Goal: Use online tool/utility: Utilize a website feature to perform a specific function

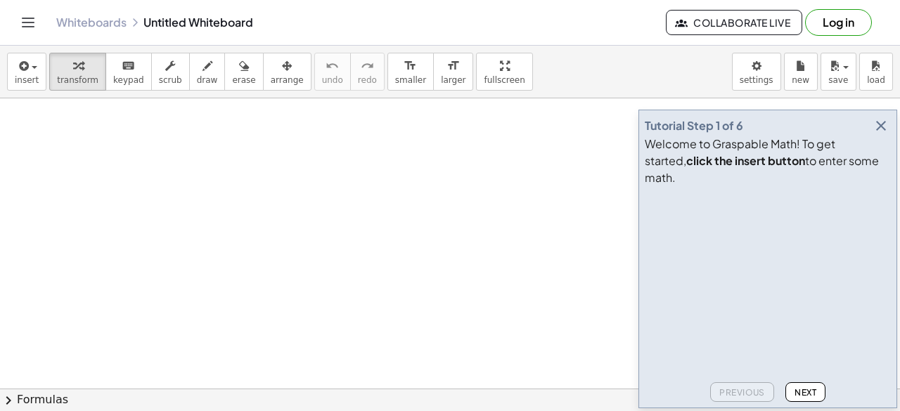
drag, startPoint x: 879, startPoint y: 141, endPoint x: 844, endPoint y: 141, distance: 35.2
click at [879, 134] on icon "button" at bounding box center [881, 125] width 17 height 17
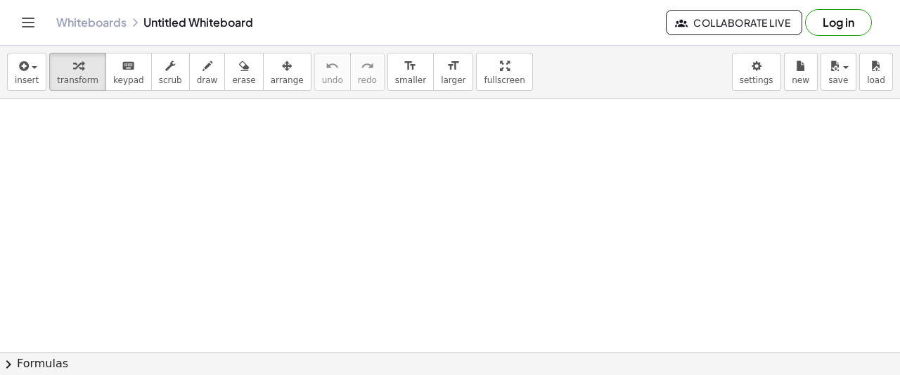
click at [424, 103] on div "insert select one: Math Expression Function Text Youtube Video Graphing Geometr…" at bounding box center [450, 210] width 900 height 329
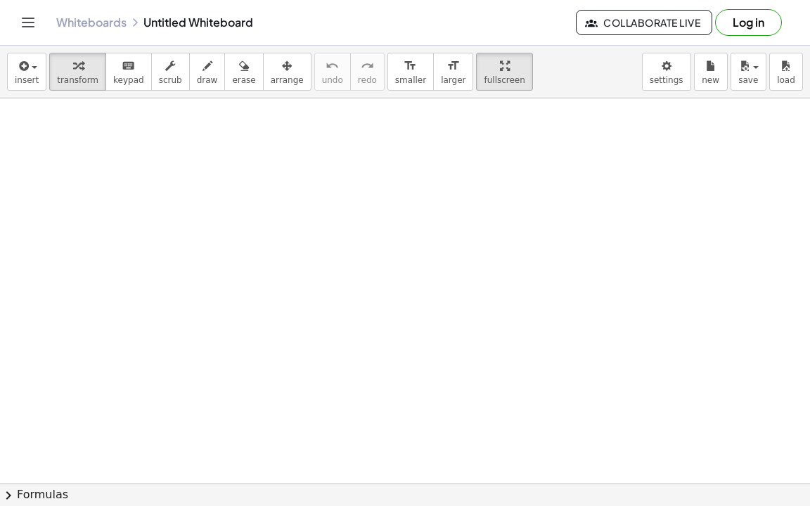
click at [482, 18] on div "Graspable Math Activities Get Started Activity Bank Assigned Work Classes White…" at bounding box center [405, 253] width 810 height 506
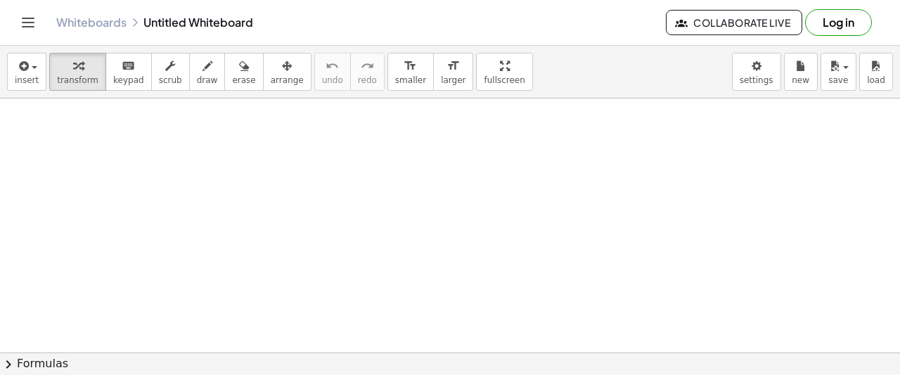
drag, startPoint x: 457, startPoint y: 63, endPoint x: 411, endPoint y: 82, distance: 50.1
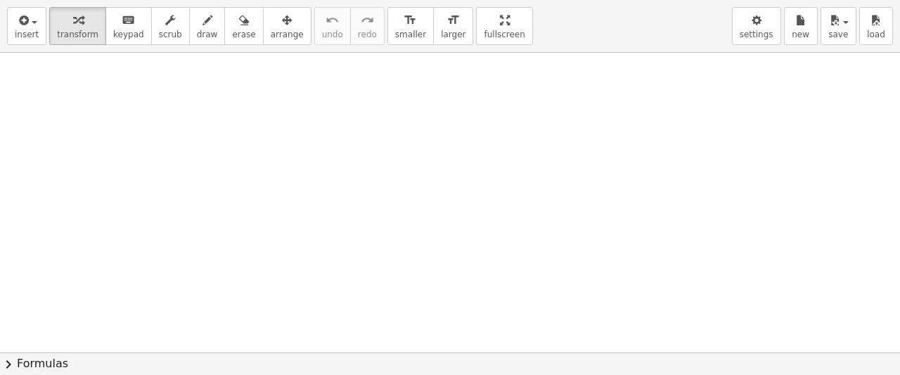
click at [411, 82] on div "insert select one: Math Expression Function Text Youtube Video Graphing Geometr…" at bounding box center [450, 187] width 900 height 375
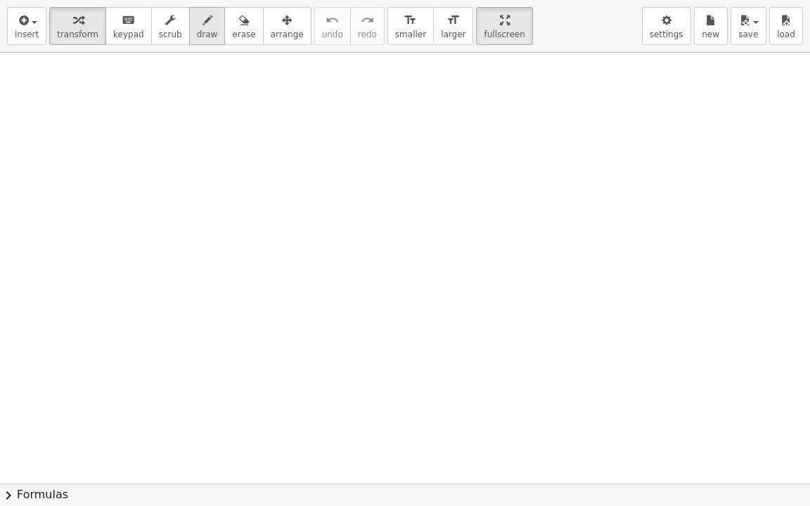
click at [197, 30] on span "draw" at bounding box center [207, 35] width 21 height 10
drag, startPoint x: 54, startPoint y: 94, endPoint x: 72, endPoint y: 127, distance: 38.4
click at [57, 134] on div at bounding box center [405, 484] width 810 height 862
drag, startPoint x: 83, startPoint y: 107, endPoint x: 82, endPoint y: 122, distance: 15.5
click at [82, 122] on div at bounding box center [405, 484] width 810 height 862
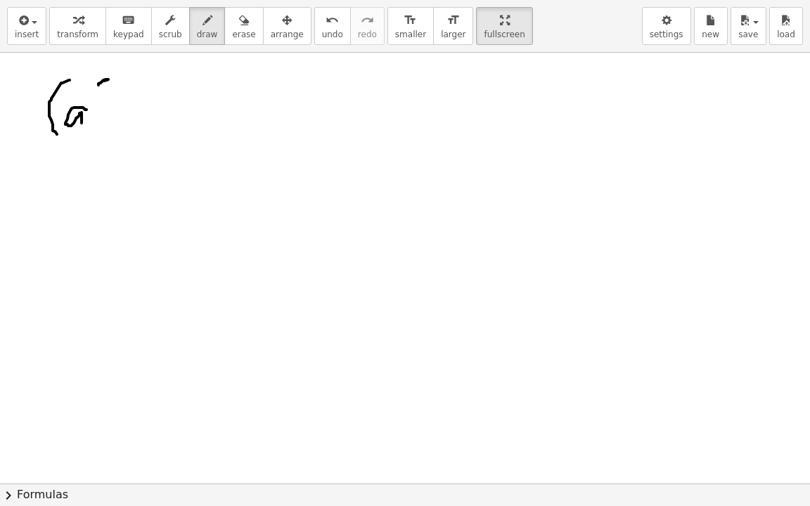
click at [107, 84] on div at bounding box center [405, 484] width 810 height 862
click at [232, 32] on span "erase" at bounding box center [243, 35] width 23 height 10
drag, startPoint x: 122, startPoint y: 82, endPoint x: 82, endPoint y: 84, distance: 39.4
click at [92, 95] on div at bounding box center [405, 484] width 810 height 862
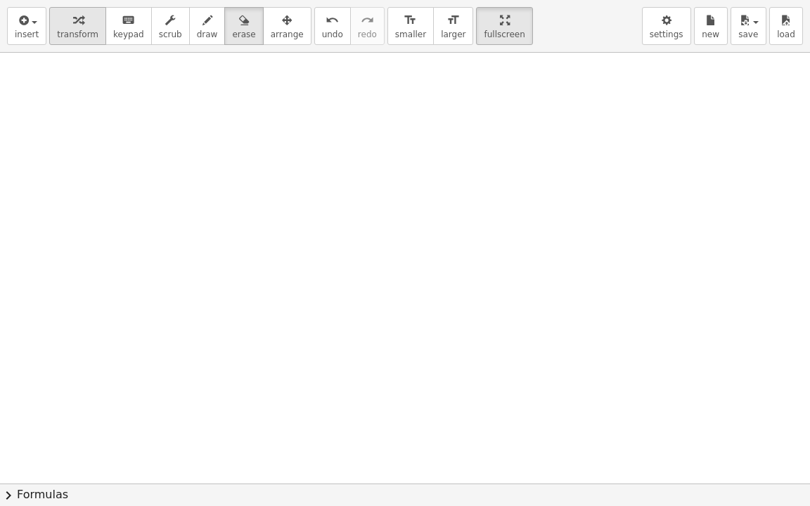
click at [73, 18] on icon "button" at bounding box center [78, 20] width 10 height 17
click at [66, 75] on div at bounding box center [405, 484] width 810 height 862
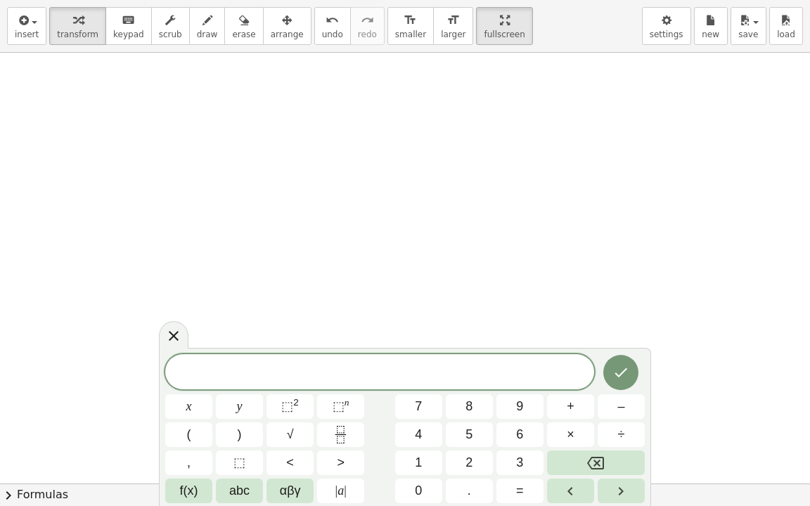
click at [255, 364] on span "​" at bounding box center [379, 374] width 429 height 20
click at [238, 411] on span "abc" at bounding box center [239, 491] width 20 height 19
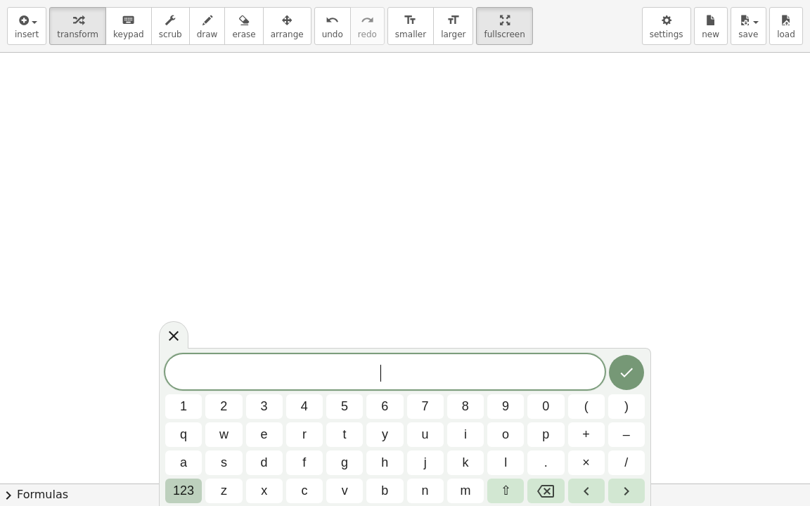
click at [185, 411] on span "123" at bounding box center [183, 491] width 21 height 19
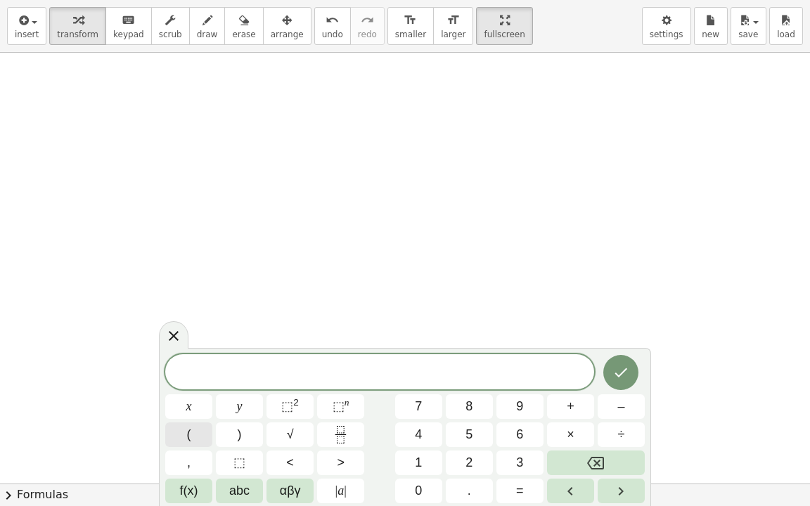
click at [201, 411] on button "(" at bounding box center [188, 435] width 47 height 25
click at [231, 411] on span "abc" at bounding box center [239, 491] width 20 height 19
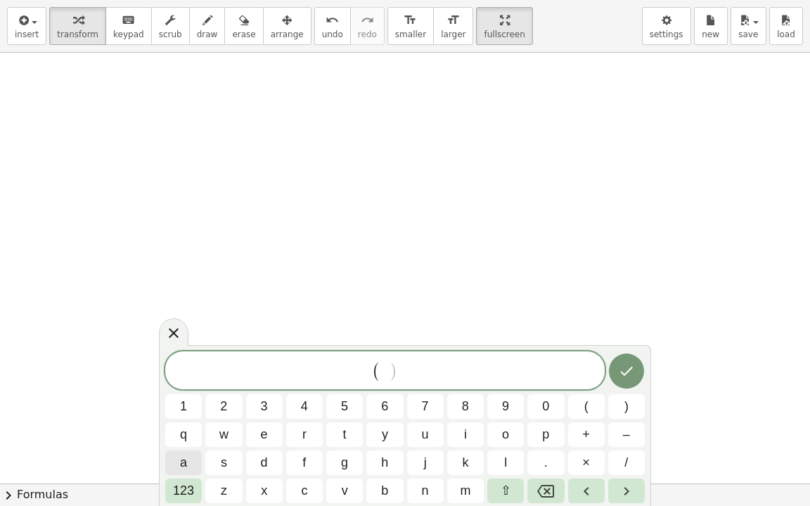
click at [186, 411] on span "a" at bounding box center [183, 463] width 7 height 19
click at [188, 411] on span "123" at bounding box center [183, 491] width 21 height 19
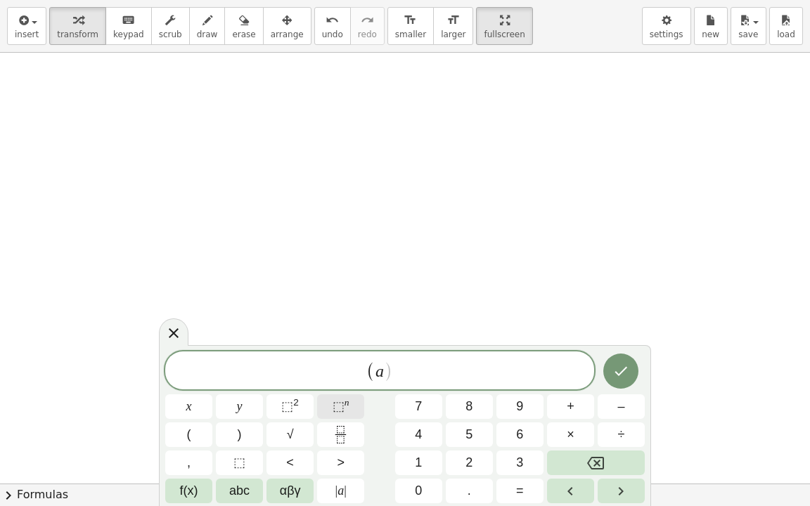
click at [321, 399] on button "⬚ n" at bounding box center [340, 407] width 47 height 25
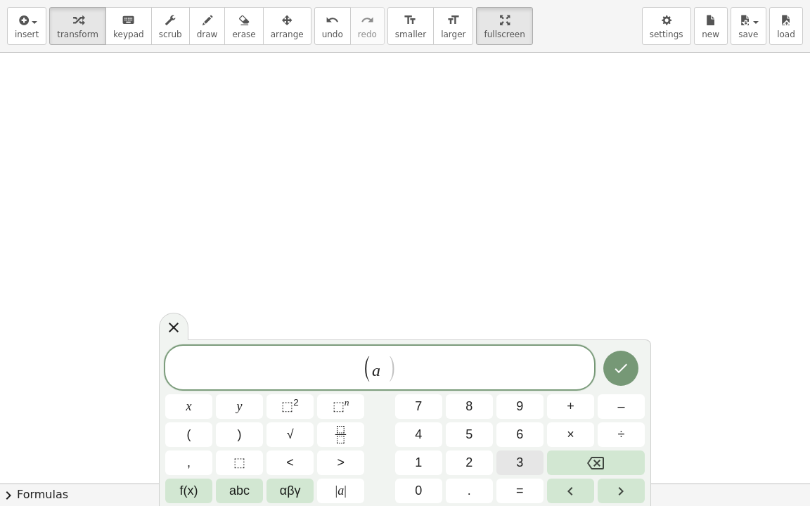
click at [511, 411] on button "3" at bounding box center [519, 463] width 47 height 25
click at [610, 411] on button "Right arrow" at bounding box center [621, 491] width 47 height 25
click at [252, 411] on button "abc" at bounding box center [239, 491] width 47 height 25
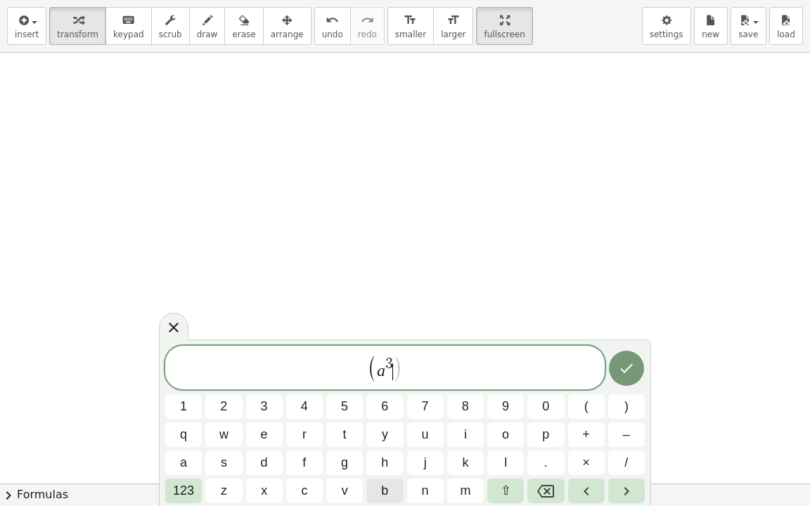
click at [390, 411] on button "b" at bounding box center [384, 491] width 37 height 25
click at [193, 411] on span "123" at bounding box center [183, 491] width 21 height 19
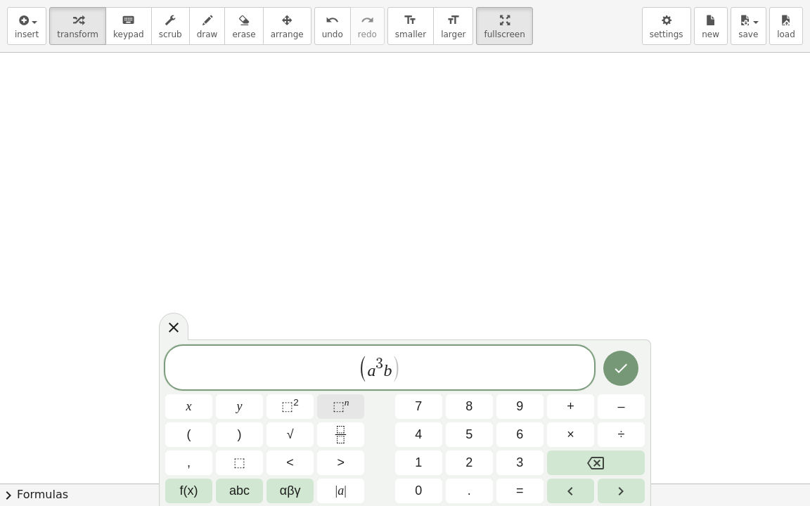
click at [338, 405] on span "⬚" at bounding box center [339, 406] width 12 height 14
click at [344, 411] on icon "Fraction" at bounding box center [340, 429] width 7 height 7
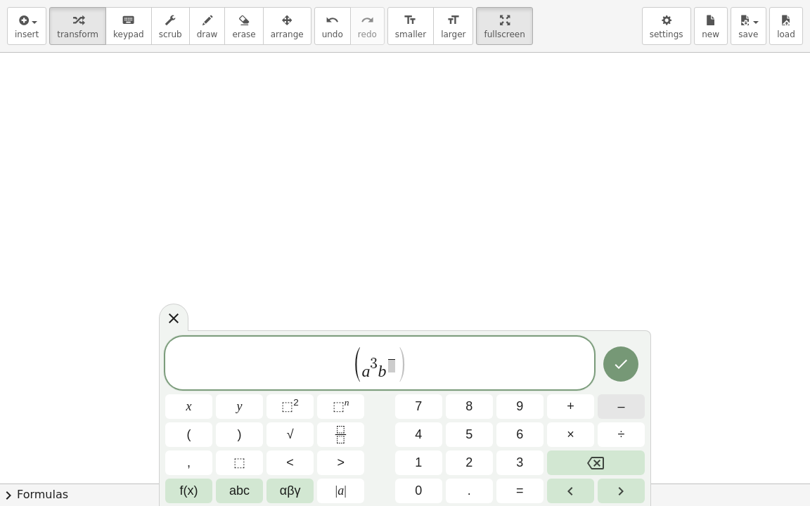
click at [613, 411] on button "–" at bounding box center [621, 407] width 47 height 25
click at [584, 411] on button "Backspace" at bounding box center [596, 463] width 98 height 25
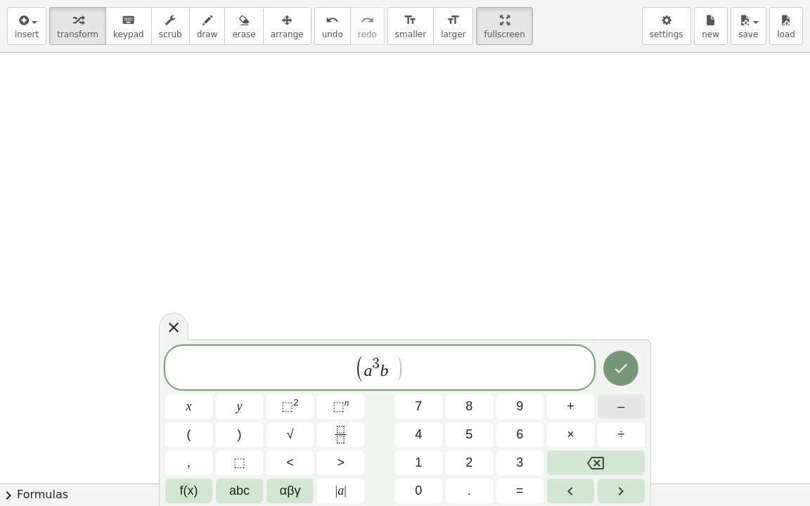
click at [609, 410] on button "–" at bounding box center [621, 407] width 47 height 25
click at [335, 411] on icon "Fraction" at bounding box center [341, 435] width 18 height 18
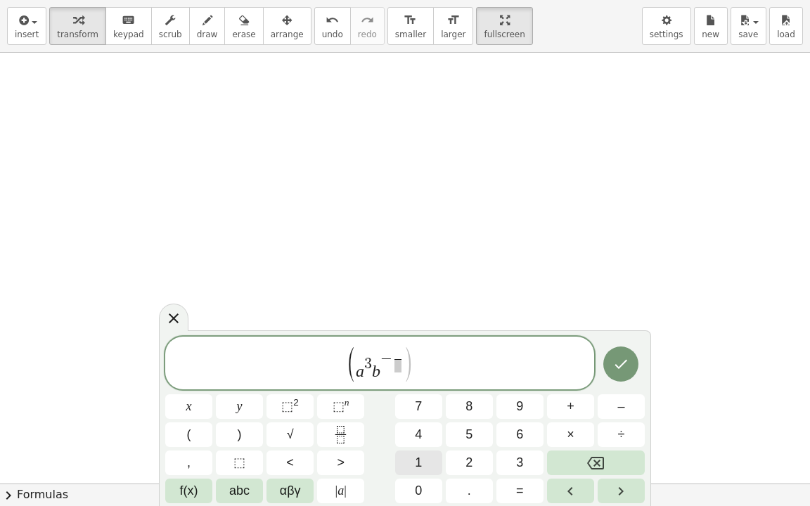
click at [430, 411] on button "1" at bounding box center [418, 463] width 47 height 25
click at [399, 375] on span "a 3 b − 1 ​ ​" at bounding box center [379, 365] width 49 height 32
click at [411, 411] on button "4" at bounding box center [418, 435] width 47 height 25
click at [400, 367] on span "​" at bounding box center [398, 365] width 8 height 13
click at [432, 359] on span "( a 3 b − 1 4 ​ ​ )" at bounding box center [379, 364] width 429 height 38
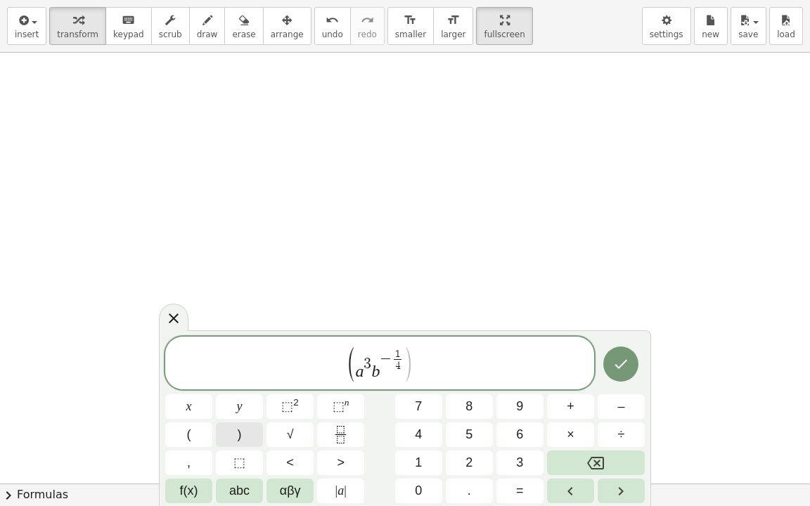
click at [247, 411] on button ")" at bounding box center [239, 435] width 47 height 25
click at [336, 411] on icon "Fraction" at bounding box center [341, 435] width 18 height 18
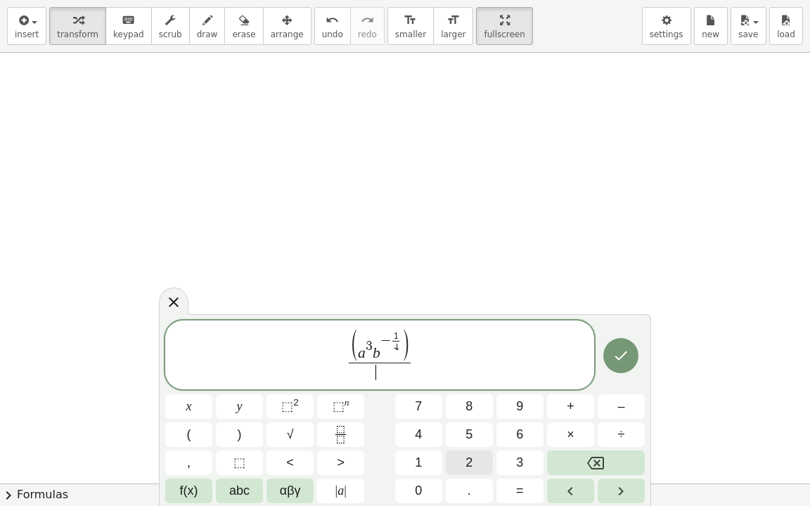
click at [482, 411] on button "2" at bounding box center [469, 463] width 47 height 25
click at [601, 411] on icon "Backspace" at bounding box center [595, 463] width 17 height 17
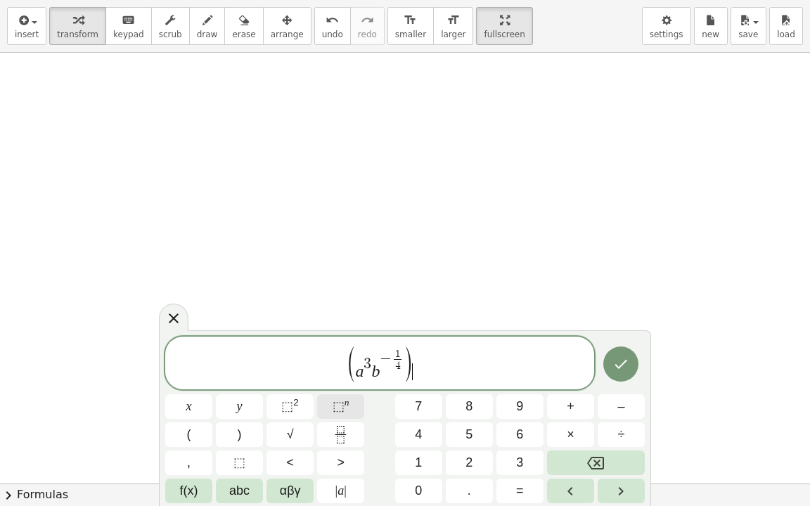
click at [328, 402] on button "⬚ n" at bounding box center [340, 407] width 47 height 25
click at [333, 411] on icon "Fraction" at bounding box center [341, 435] width 18 height 18
click at [462, 411] on button "2" at bounding box center [469, 463] width 47 height 25
click at [612, 411] on button "Right arrow" at bounding box center [621, 491] width 47 height 25
click at [520, 411] on span "3" at bounding box center [519, 463] width 7 height 19
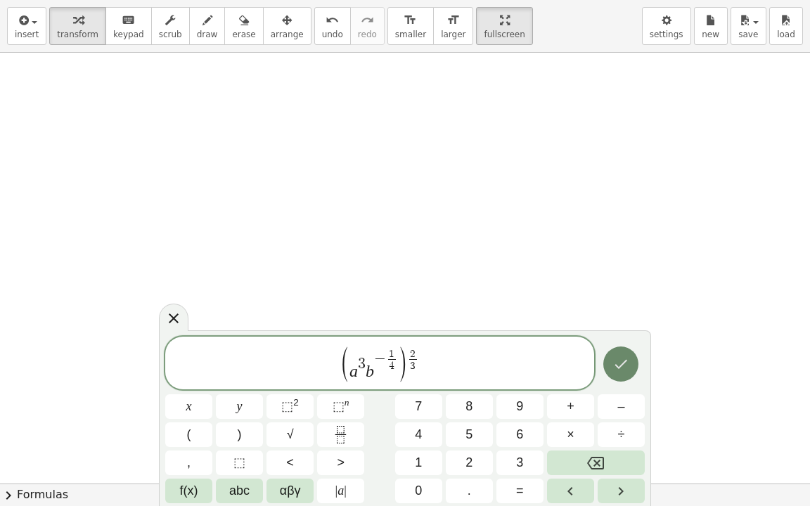
click at [627, 353] on button "Done" at bounding box center [620, 364] width 35 height 35
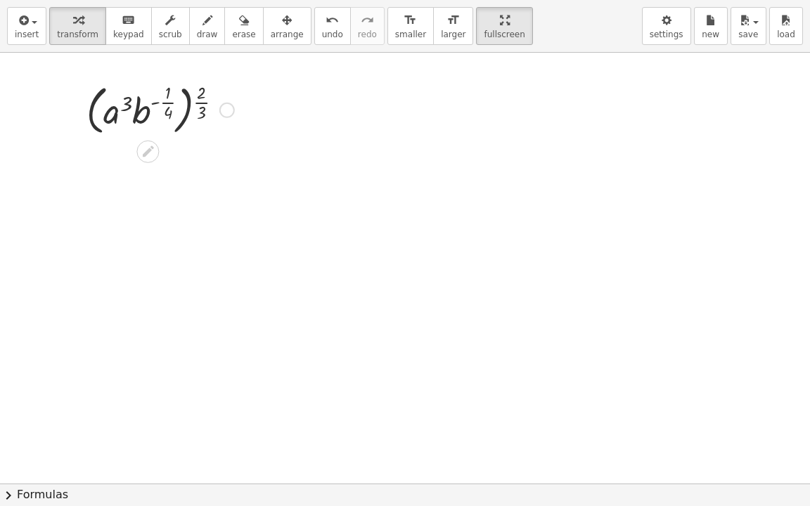
click at [126, 112] on div at bounding box center [160, 109] width 162 height 60
drag, startPoint x: 201, startPoint y: 99, endPoint x: 131, endPoint y: 106, distance: 70.7
click at [131, 106] on div at bounding box center [160, 109] width 162 height 60
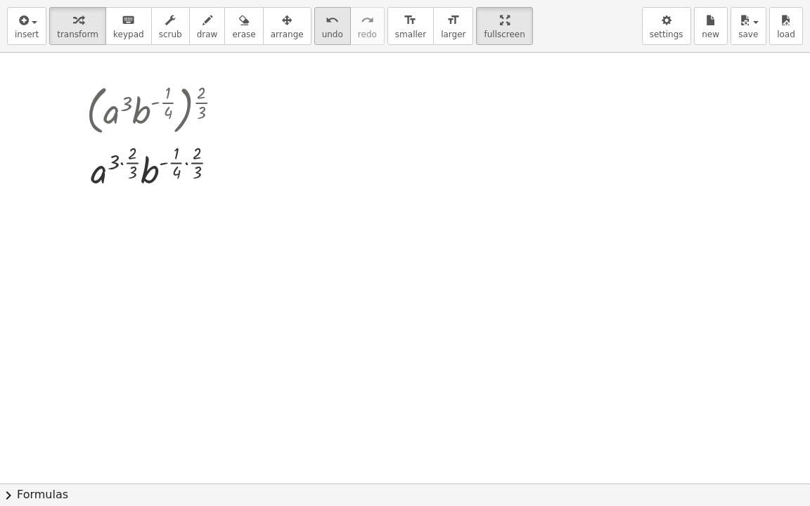
click at [322, 37] on span "undo" at bounding box center [332, 35] width 21 height 10
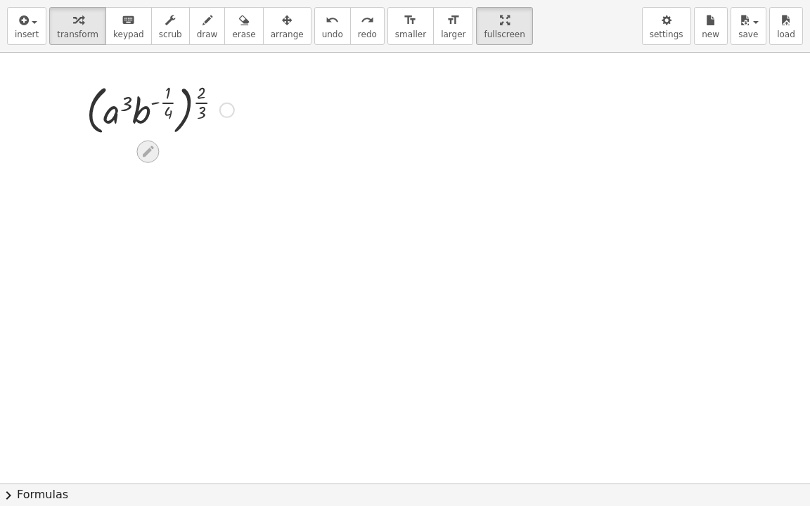
drag, startPoint x: 146, startPoint y: 150, endPoint x: 155, endPoint y: 149, distance: 9.9
click at [155, 149] on div at bounding box center [147, 152] width 23 height 23
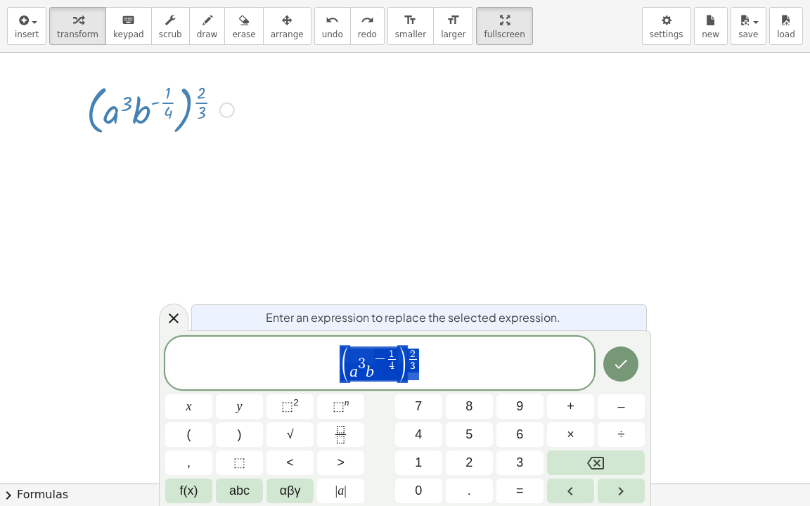
click at [325, 182] on div at bounding box center [405, 484] width 810 height 862
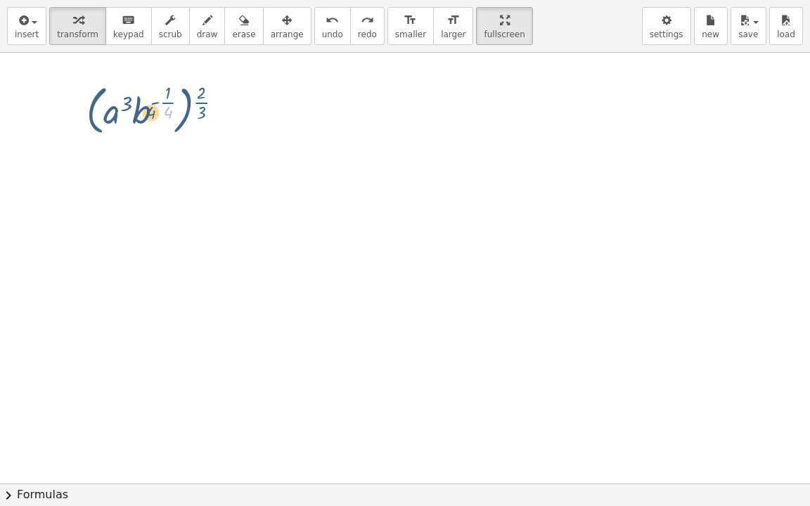
click at [110, 109] on div at bounding box center [160, 109] width 162 height 60
click at [271, 129] on div at bounding box center [405, 484] width 810 height 862
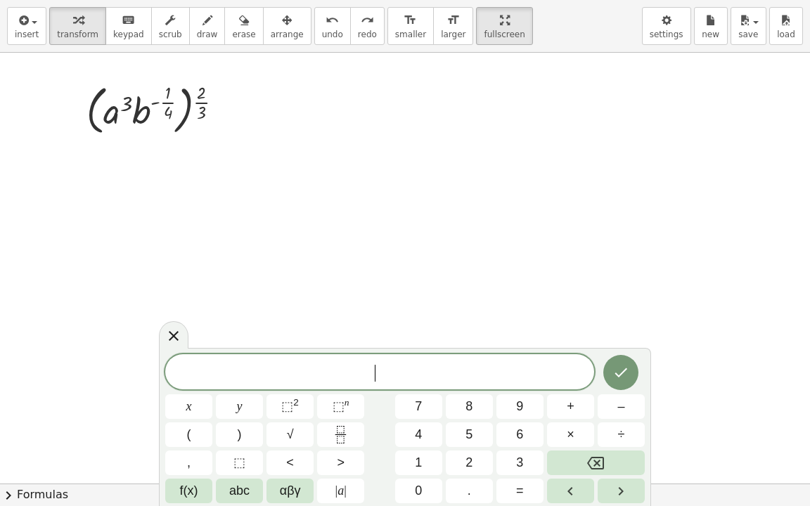
drag, startPoint x: 395, startPoint y: 145, endPoint x: 208, endPoint y: 57, distance: 206.0
click at [395, 146] on div at bounding box center [405, 484] width 810 height 862
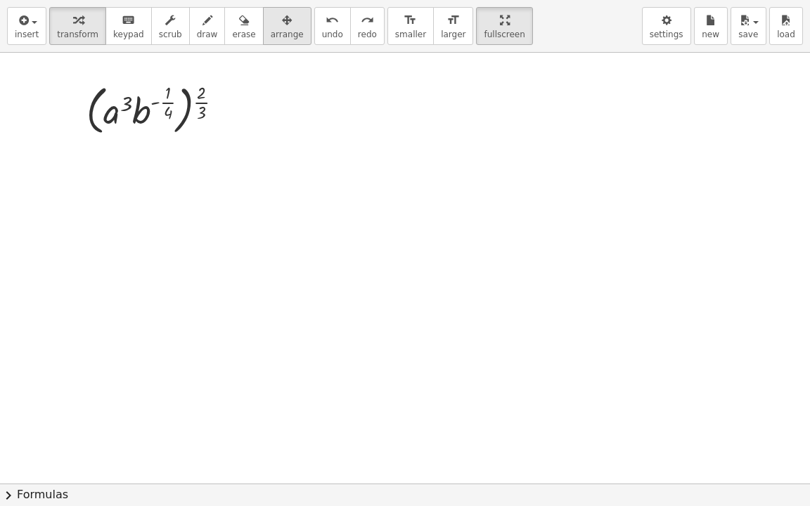
click at [277, 29] on button "arrange" at bounding box center [287, 26] width 49 height 38
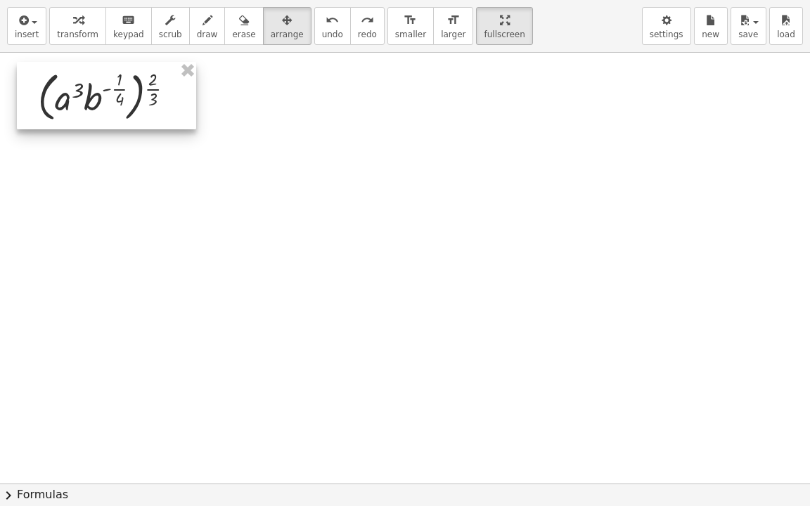
drag, startPoint x: 184, startPoint y: 96, endPoint x: 136, endPoint y: 82, distance: 49.8
click at [136, 82] on div at bounding box center [106, 96] width 179 height 68
click at [446, 162] on div at bounding box center [405, 484] width 810 height 862
click at [203, 25] on icon "button" at bounding box center [208, 20] width 10 height 17
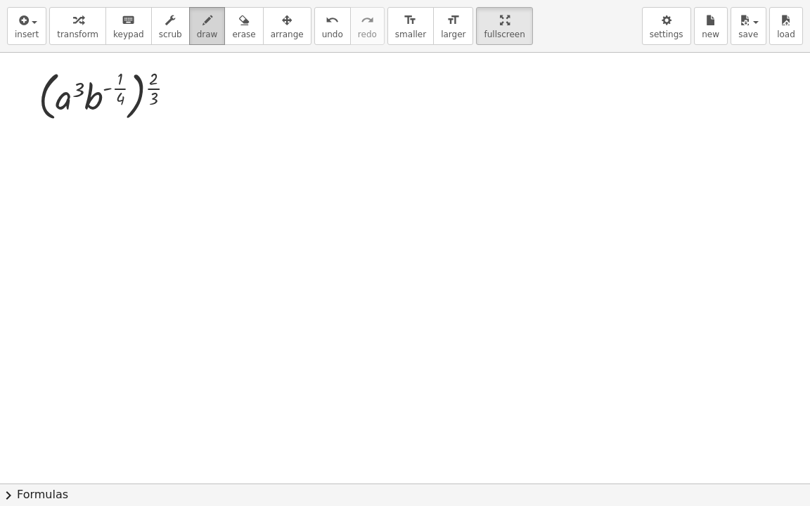
click at [197, 31] on span "draw" at bounding box center [207, 35] width 21 height 10
click at [82, 30] on span "transform" at bounding box center [77, 35] width 41 height 10
click at [252, 190] on div at bounding box center [405, 484] width 810 height 862
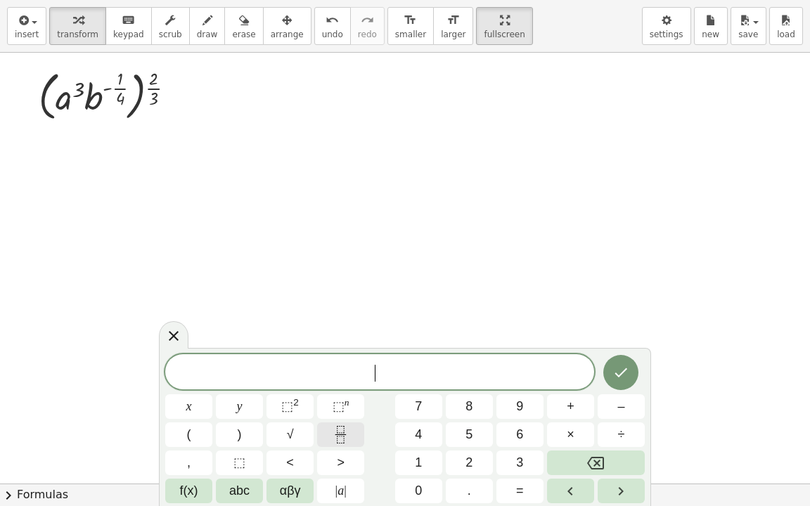
click at [350, 411] on button "Fraction" at bounding box center [340, 435] width 47 height 25
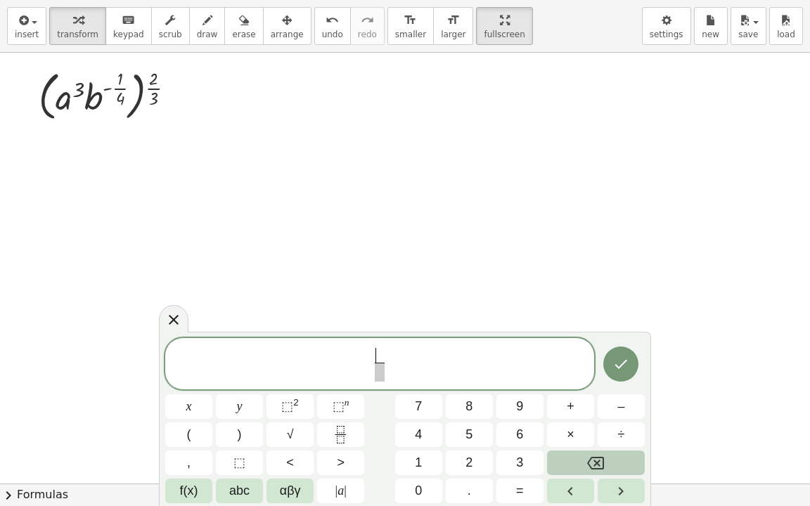
click at [586, 411] on button "Backspace" at bounding box center [596, 463] width 98 height 25
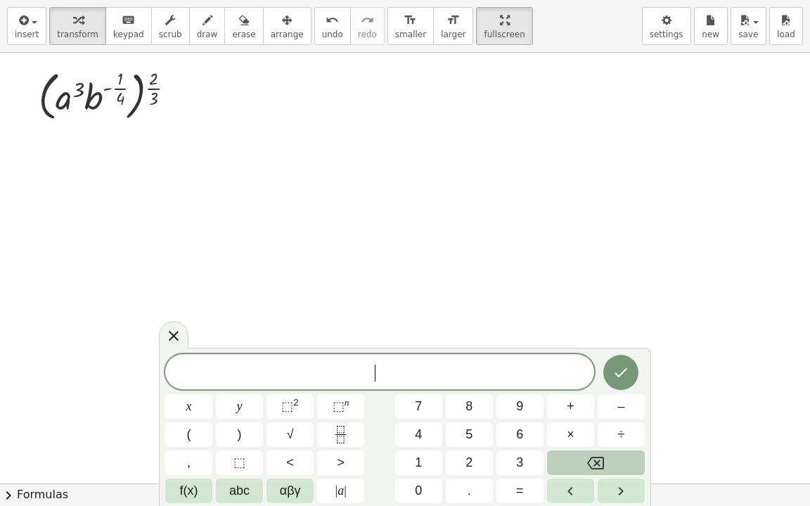
click at [586, 411] on button "Backspace" at bounding box center [596, 463] width 98 height 25
click at [207, 411] on button "(" at bounding box center [188, 435] width 47 height 25
drag, startPoint x: 315, startPoint y: 435, endPoint x: 327, endPoint y: 432, distance: 12.3
click at [316, 411] on div "**********" at bounding box center [405, 428] width 480 height 152
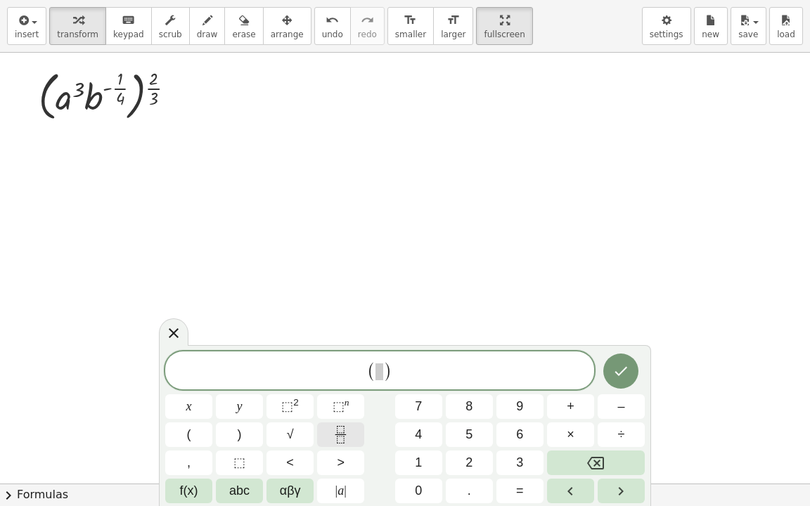
click at [327, 411] on button "Fraction" at bounding box center [340, 435] width 47 height 25
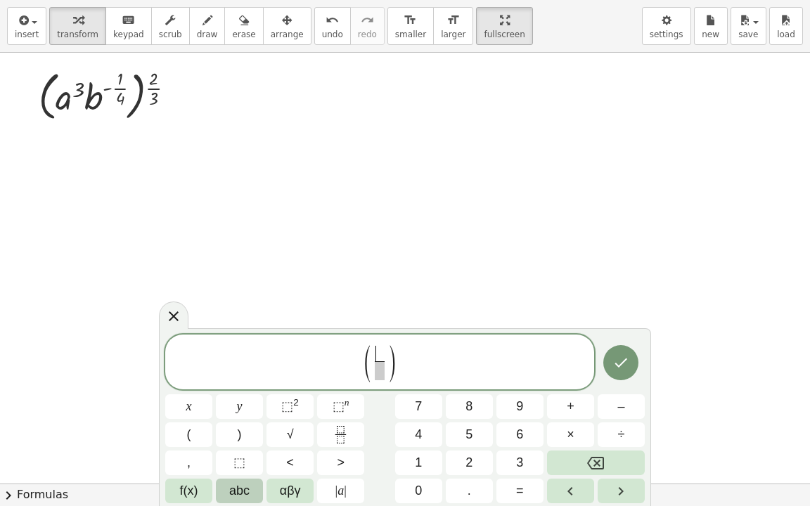
click at [249, 411] on span "abc" at bounding box center [239, 491] width 20 height 19
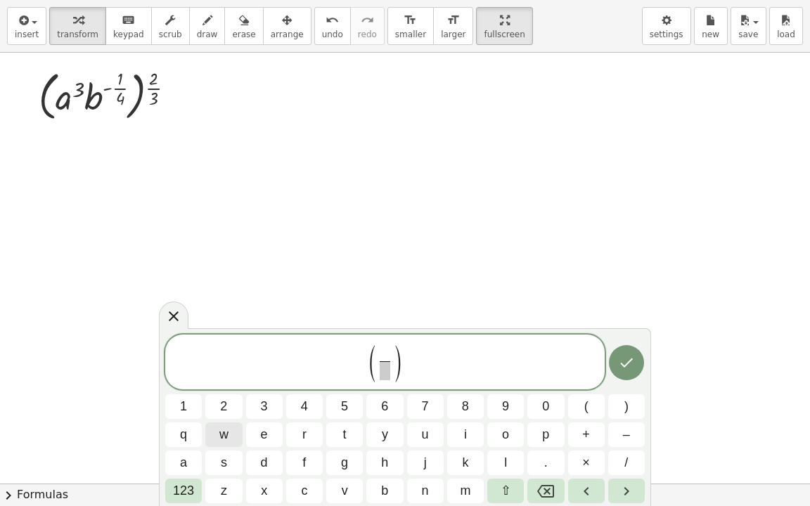
click at [233, 411] on button "w" at bounding box center [223, 435] width 37 height 25
click at [192, 411] on span "123" at bounding box center [183, 491] width 21 height 19
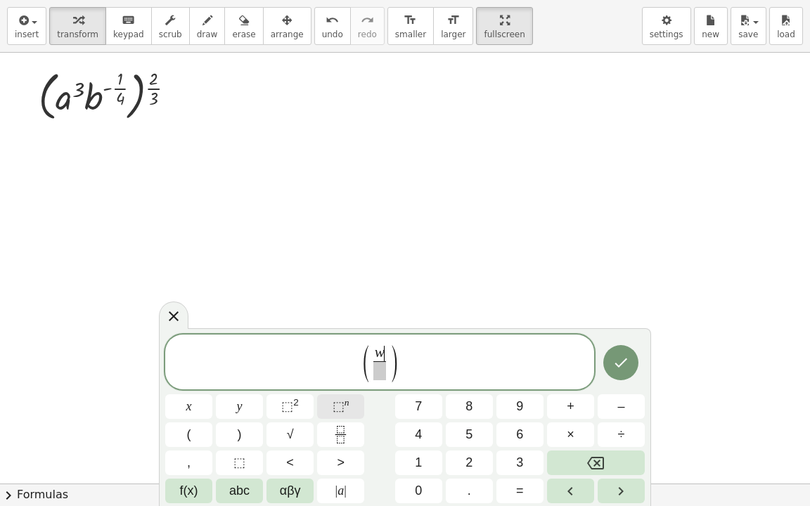
click at [338, 408] on span "⬚" at bounding box center [339, 406] width 12 height 14
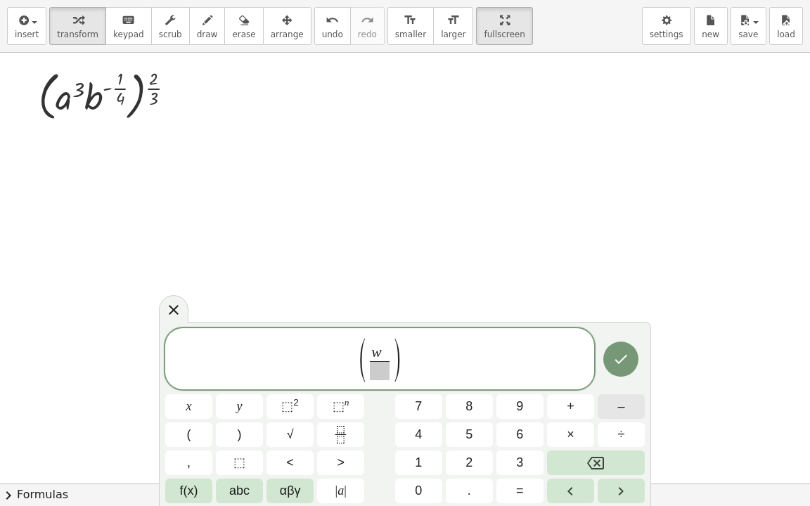
click at [613, 404] on button "–" at bounding box center [621, 407] width 47 height 25
click at [458, 411] on div "**********" at bounding box center [405, 415] width 480 height 175
click at [457, 411] on button "2" at bounding box center [469, 463] width 47 height 25
click at [385, 367] on span at bounding box center [379, 370] width 31 height 19
click at [424, 411] on button "1" at bounding box center [418, 463] width 47 height 25
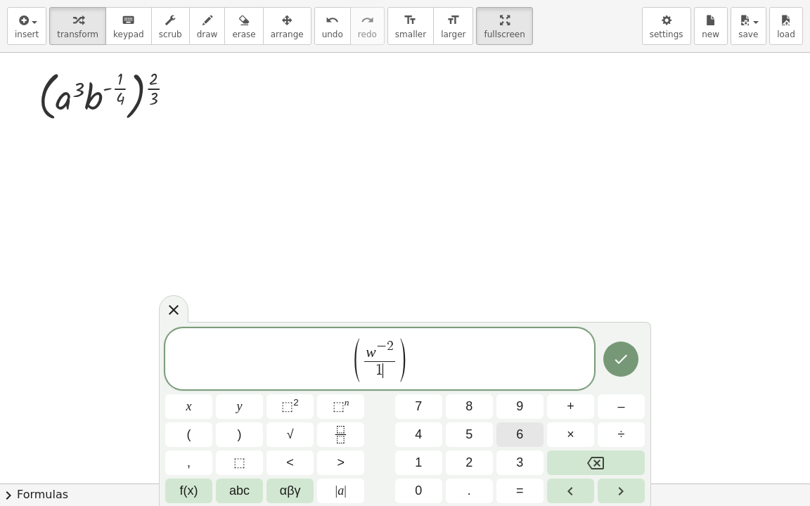
click at [509, 411] on button "6" at bounding box center [519, 435] width 47 height 25
click at [231, 411] on span "abc" at bounding box center [239, 491] width 20 height 19
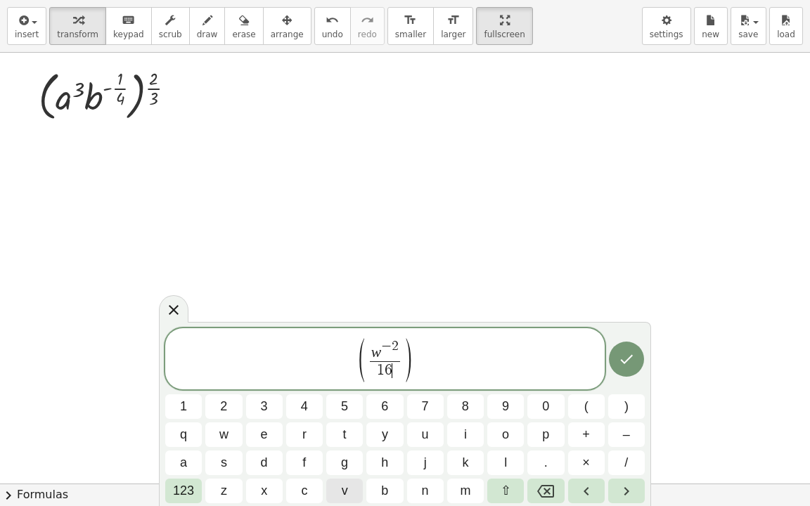
click at [342, 411] on span "v" at bounding box center [345, 491] width 6 height 19
click at [182, 411] on span "123" at bounding box center [183, 491] width 21 height 19
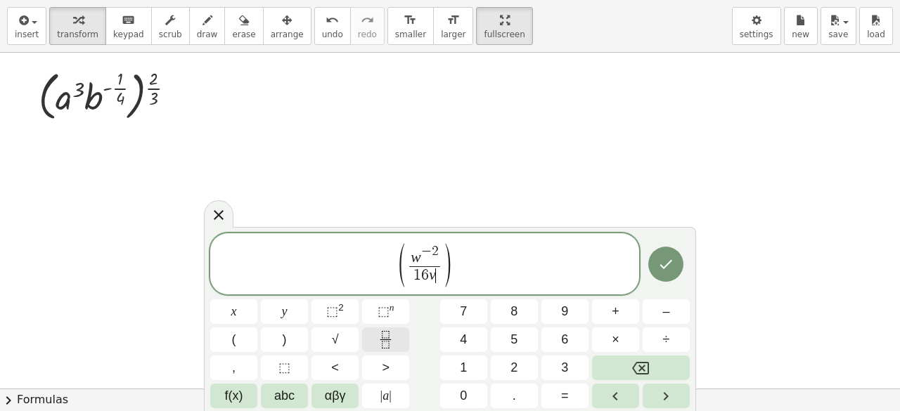
click at [401, 336] on button "Fraction" at bounding box center [385, 340] width 47 height 25
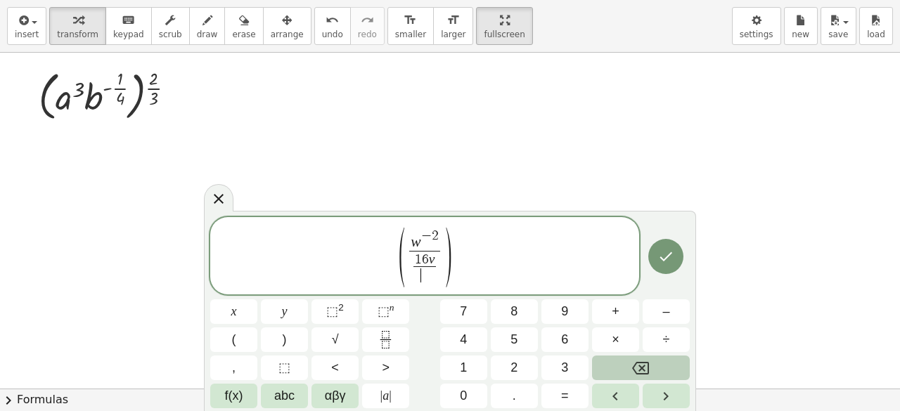
click at [664, 371] on button "Backspace" at bounding box center [641, 368] width 98 height 25
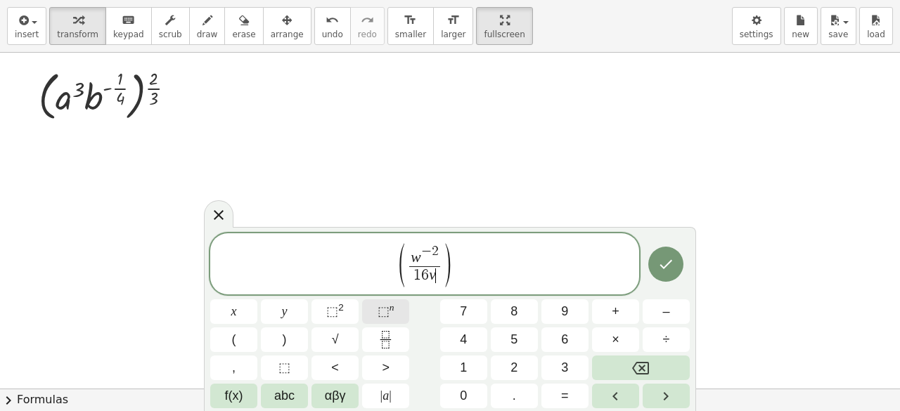
click at [392, 317] on span "⬚ n" at bounding box center [386, 311] width 17 height 19
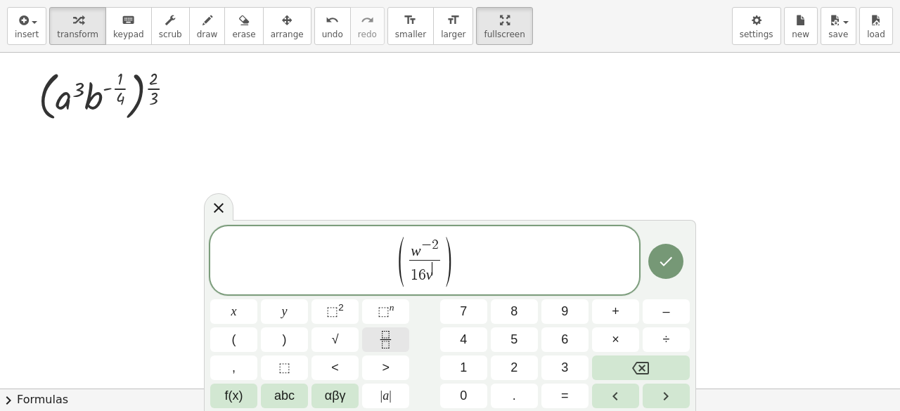
click at [385, 337] on icon "Fraction" at bounding box center [386, 340] width 18 height 18
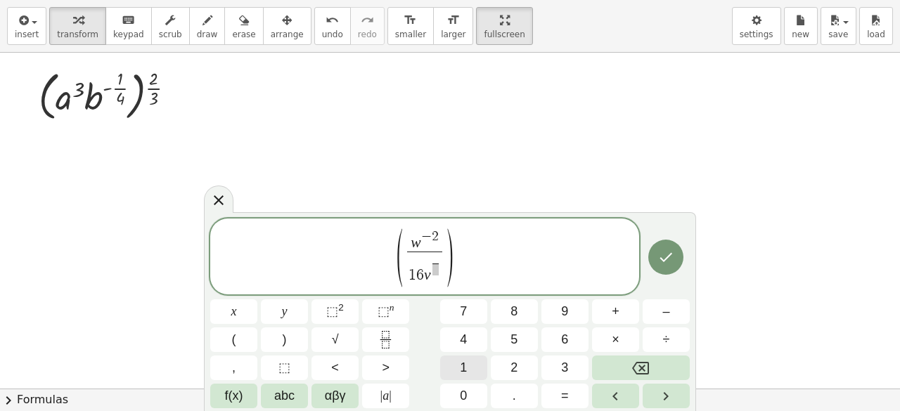
click at [463, 358] on button "1" at bounding box center [463, 368] width 47 height 25
click at [690, 402] on div "**********" at bounding box center [450, 311] width 492 height 199
click at [681, 400] on button "Right arrow" at bounding box center [666, 396] width 47 height 25
click at [518, 371] on span "2" at bounding box center [514, 368] width 7 height 19
click at [485, 220] on div "**********" at bounding box center [424, 257] width 429 height 76
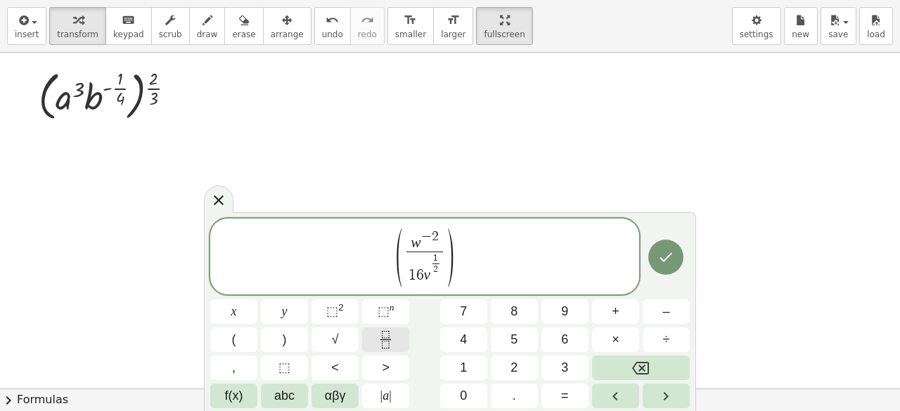
click at [383, 338] on icon "Fraction" at bounding box center [385, 334] width 7 height 7
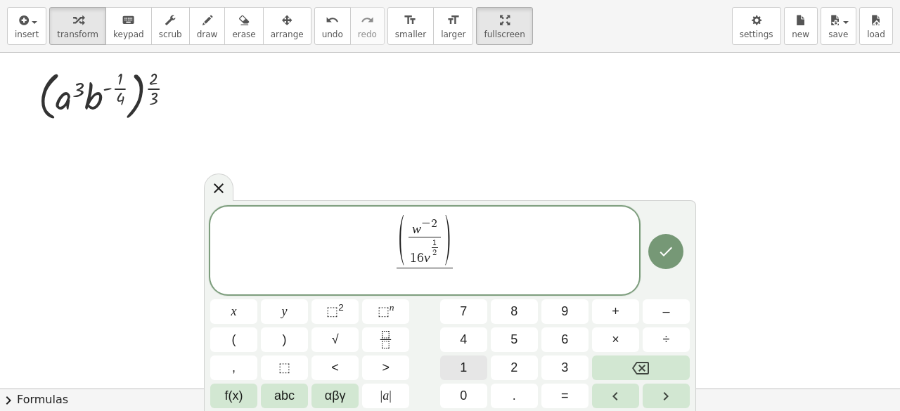
click at [459, 358] on button "1" at bounding box center [463, 368] width 47 height 25
click at [675, 404] on button "Right arrow" at bounding box center [666, 396] width 47 height 25
click at [454, 340] on button "4" at bounding box center [463, 340] width 47 height 25
click at [671, 373] on button "Backspace" at bounding box center [641, 368] width 98 height 25
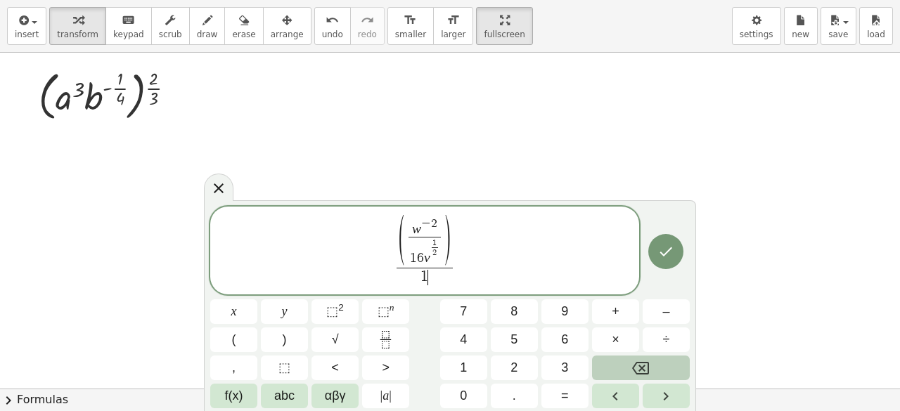
click at [671, 373] on button "Backspace" at bounding box center [641, 368] width 98 height 25
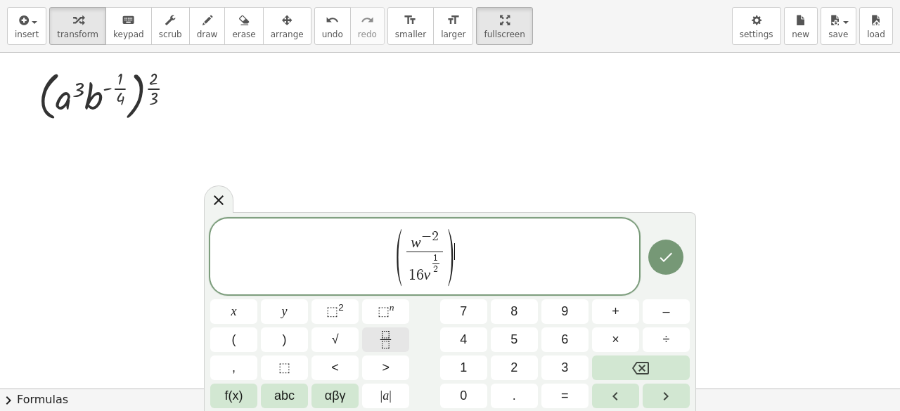
click at [397, 333] on button "Fraction" at bounding box center [385, 340] width 47 height 25
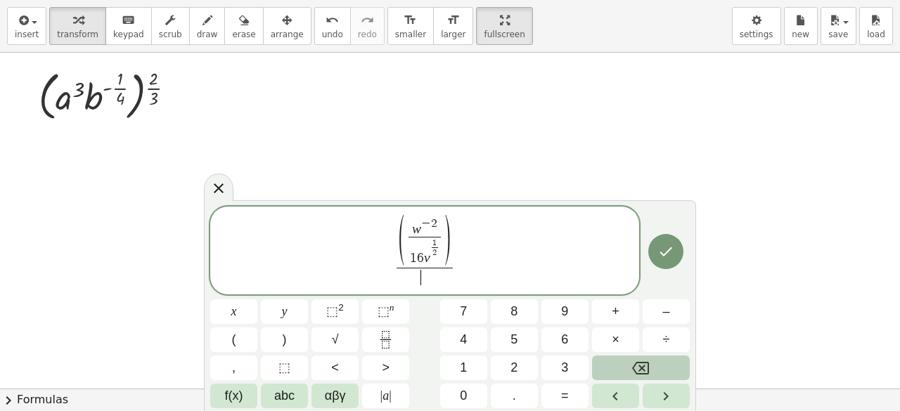
click at [613, 368] on button "Backspace" at bounding box center [641, 368] width 98 height 25
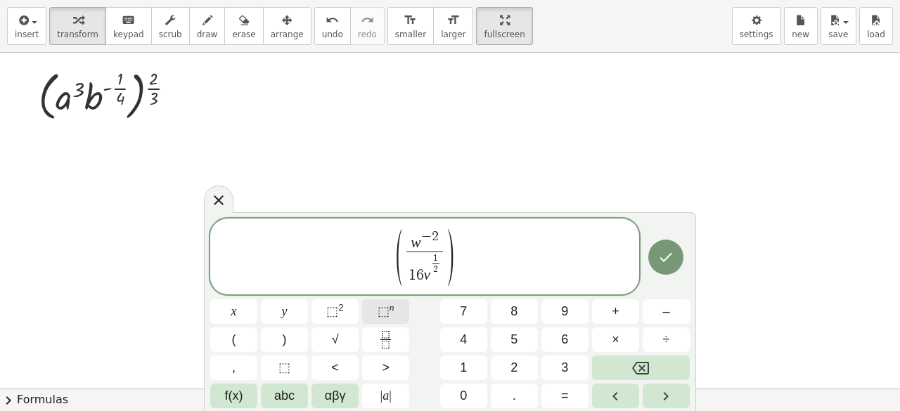
click at [386, 316] on span "⬚" at bounding box center [384, 311] width 12 height 14
click at [380, 338] on icon "Fraction" at bounding box center [386, 340] width 18 height 18
click at [473, 362] on button "1" at bounding box center [463, 368] width 47 height 25
click at [688, 392] on button "Right arrow" at bounding box center [666, 396] width 47 height 25
click at [472, 345] on button "4" at bounding box center [463, 340] width 47 height 25
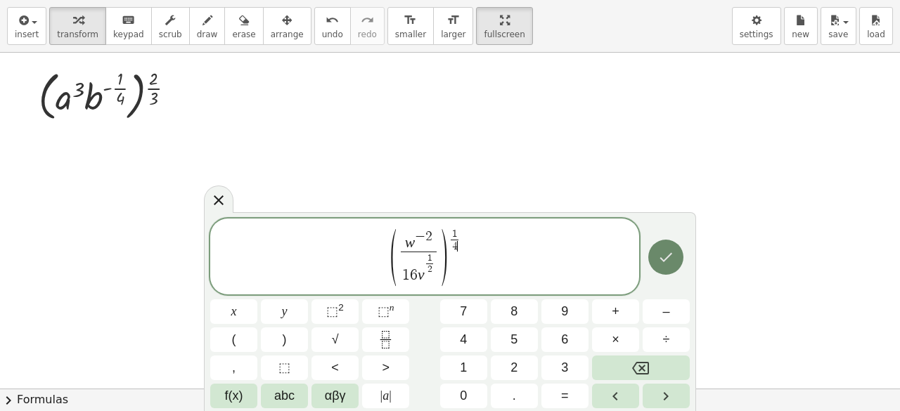
click at [680, 252] on button "Done" at bounding box center [665, 257] width 35 height 35
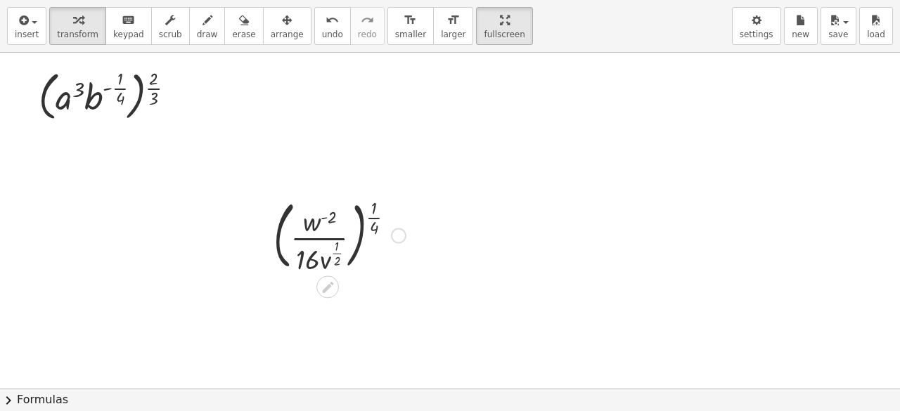
click at [320, 246] on div at bounding box center [340, 234] width 147 height 81
drag, startPoint x: 320, startPoint y: 246, endPoint x: 636, endPoint y: 137, distance: 334.0
click at [263, 41] on button "arrange" at bounding box center [287, 26] width 49 height 38
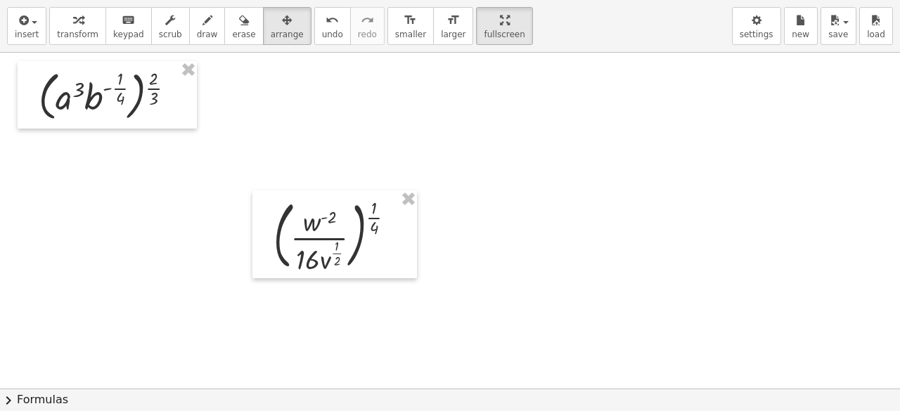
drag, startPoint x: 283, startPoint y: 179, endPoint x: 317, endPoint y: 191, distance: 36.5
click at [317, 191] on div "( · a 3 · b ( - · 1 · 4 ) ) ( · 2 · 3 ) ( · w ( - 2 ) · 16 · v ( · 1 · 2 ) ) ( …" at bounding box center [450, 390] width 900 height 674
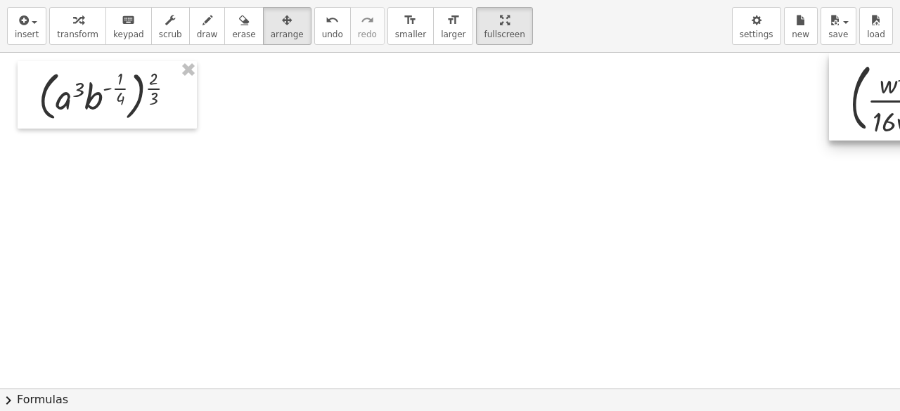
drag, startPoint x: 495, startPoint y: 187, endPoint x: 899, endPoint y: 43, distance: 429.3
click at [899, 43] on div "insert select one: Math Expression Function Text Youtube Video Graphing Geometr…" at bounding box center [450, 205] width 900 height 411
click at [125, 109] on div at bounding box center [107, 95] width 179 height 68
click at [404, 24] on icon "format_size" at bounding box center [410, 20] width 13 height 17
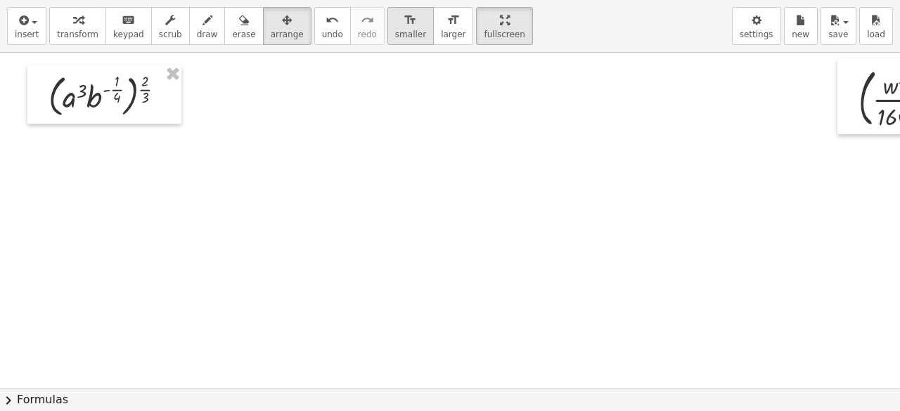
click at [404, 24] on icon "format_size" at bounding box center [410, 20] width 13 height 17
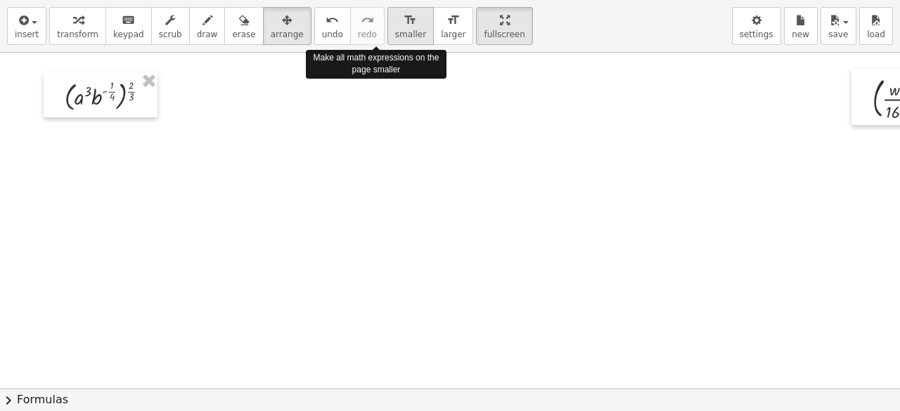
click at [404, 24] on icon "format_size" at bounding box center [410, 20] width 13 height 17
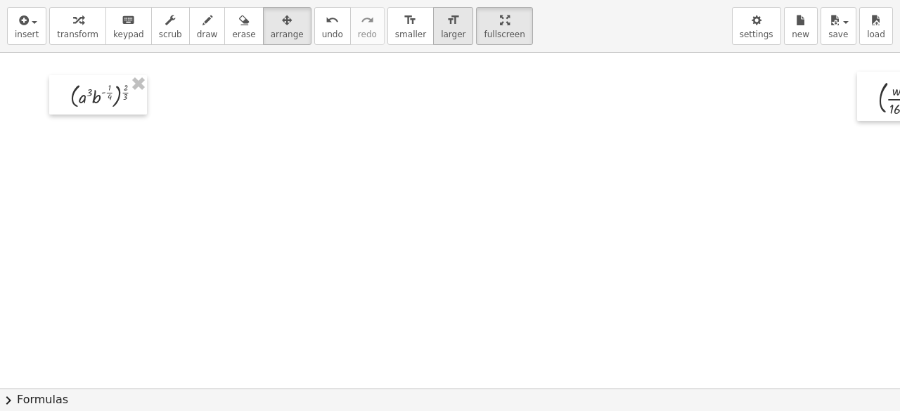
click at [447, 25] on icon "format_size" at bounding box center [453, 20] width 13 height 17
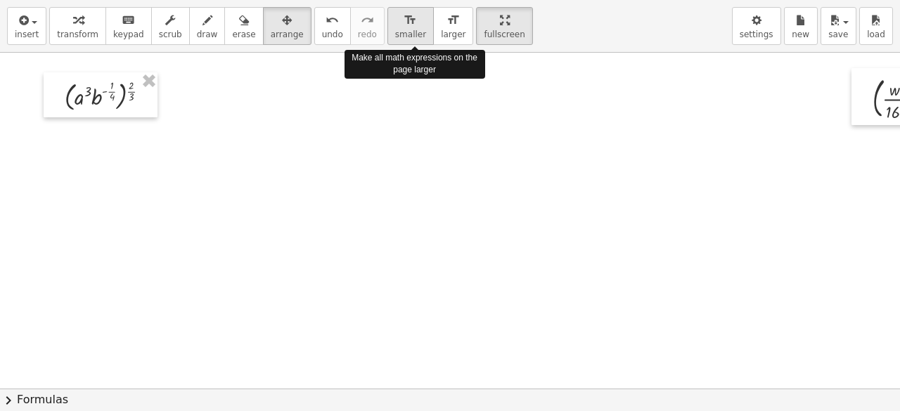
click at [387, 41] on button "format_size smaller" at bounding box center [410, 26] width 46 height 38
click at [392, 36] on button "format_size smaller" at bounding box center [410, 26] width 46 height 38
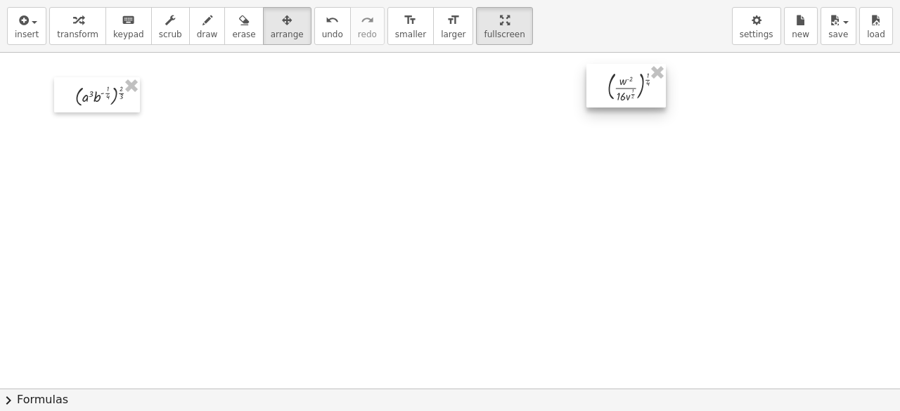
drag, startPoint x: 853, startPoint y: 100, endPoint x: 603, endPoint y: 98, distance: 250.4
click at [603, 98] on div at bounding box center [625, 86] width 79 height 44
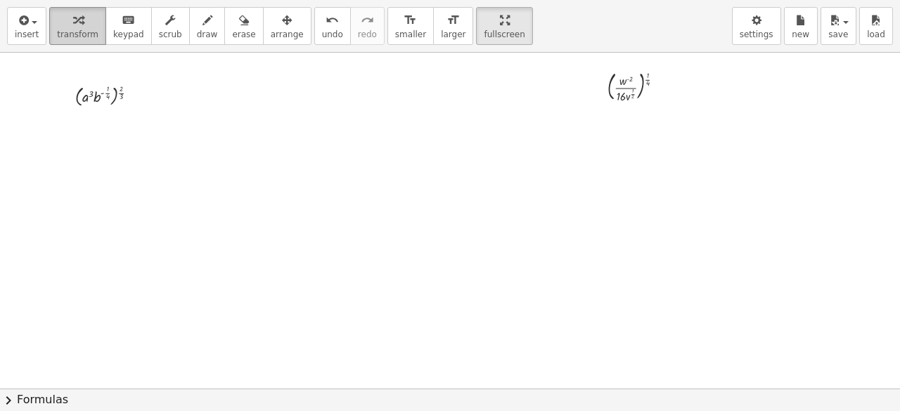
click at [77, 27] on button "transform" at bounding box center [77, 26] width 57 height 38
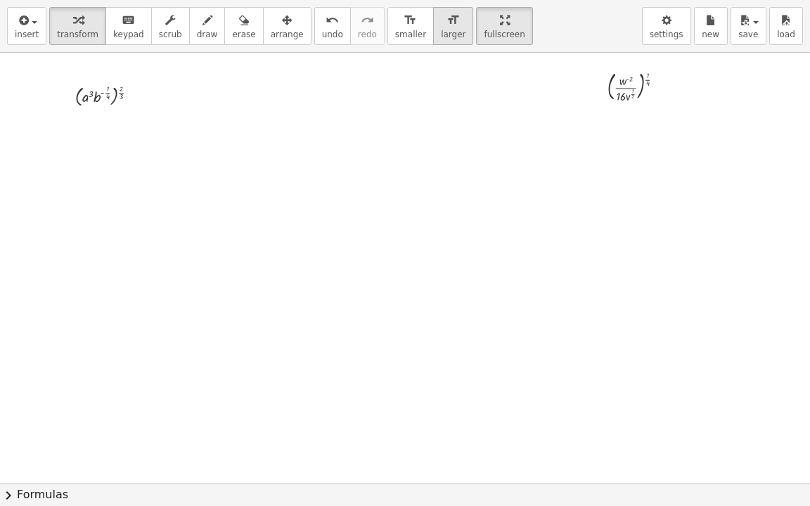
click at [447, 25] on icon "format_size" at bounding box center [453, 20] width 13 height 17
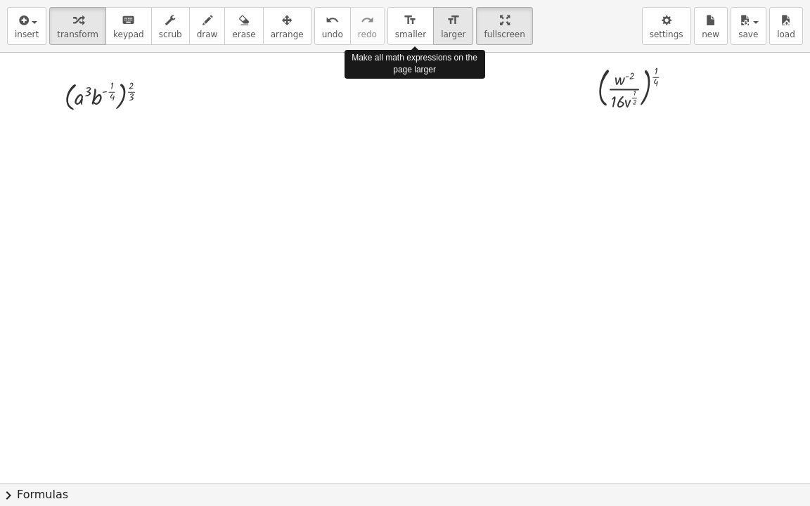
click at [447, 25] on icon "format_size" at bounding box center [453, 20] width 13 height 17
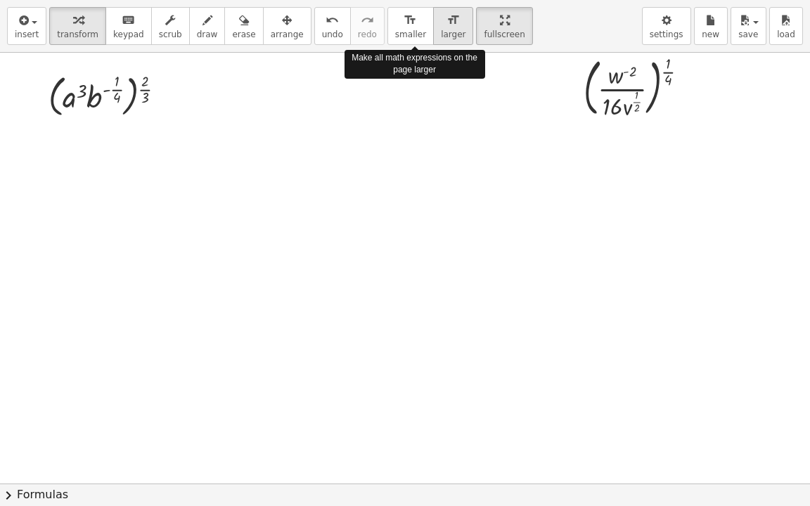
click at [447, 25] on icon "format_size" at bounding box center [453, 20] width 13 height 17
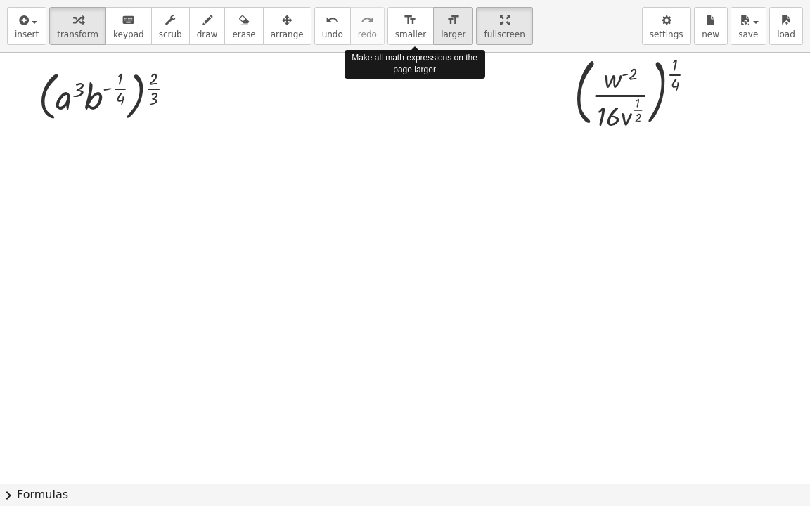
click at [447, 25] on icon "format_size" at bounding box center [453, 20] width 13 height 17
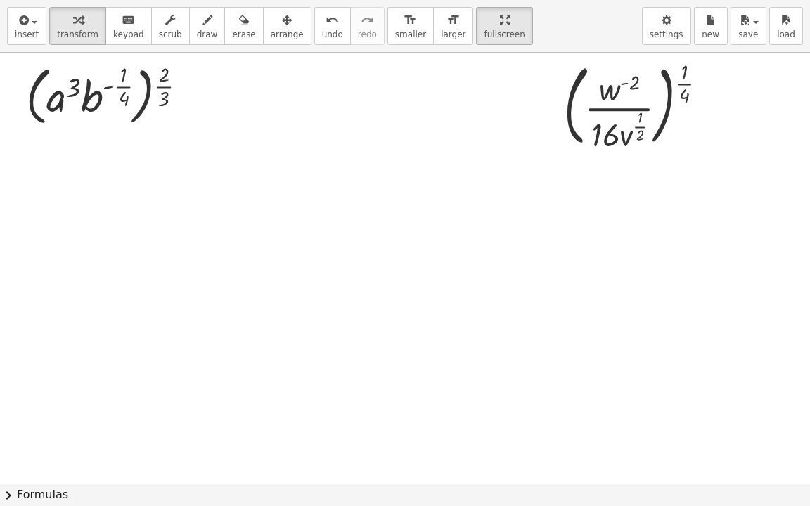
click at [338, 267] on div at bounding box center [498, 484] width 997 height 862
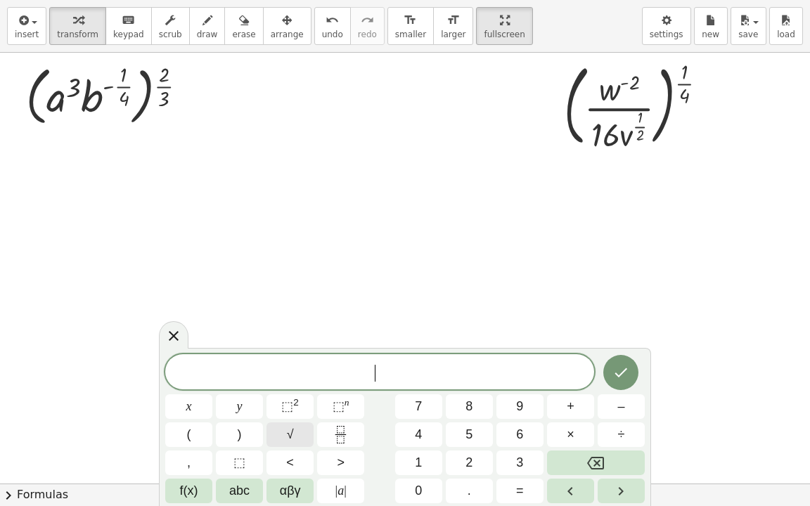
click at [309, 411] on button "√" at bounding box center [290, 435] width 47 height 25
click at [368, 367] on span "√" at bounding box center [372, 372] width 14 height 16
click at [506, 411] on button "3" at bounding box center [519, 463] width 47 height 25
click at [603, 411] on icon "Backspace" at bounding box center [595, 463] width 17 height 13
click at [603, 411] on icon "Backspace" at bounding box center [595, 463] width 17 height 17
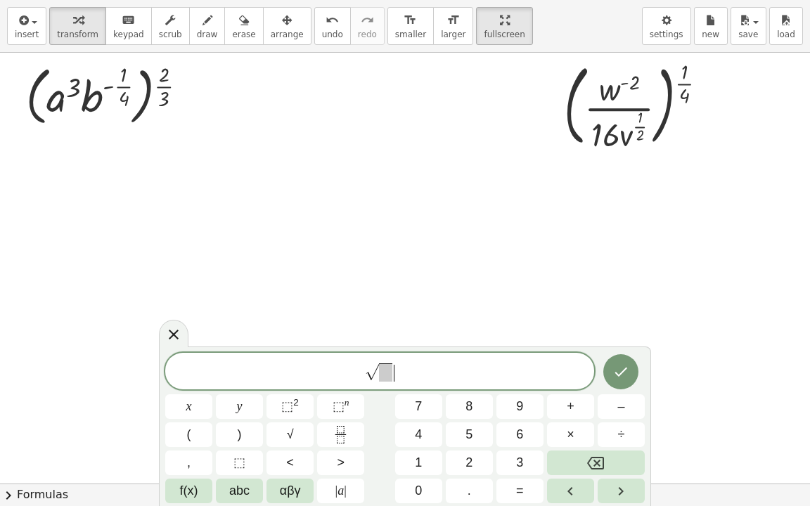
click at [455, 373] on span "√ ​" at bounding box center [379, 372] width 429 height 22
click at [603, 411] on icon "Backspace" at bounding box center [595, 463] width 17 height 17
click at [616, 371] on icon "Done" at bounding box center [621, 372] width 17 height 17
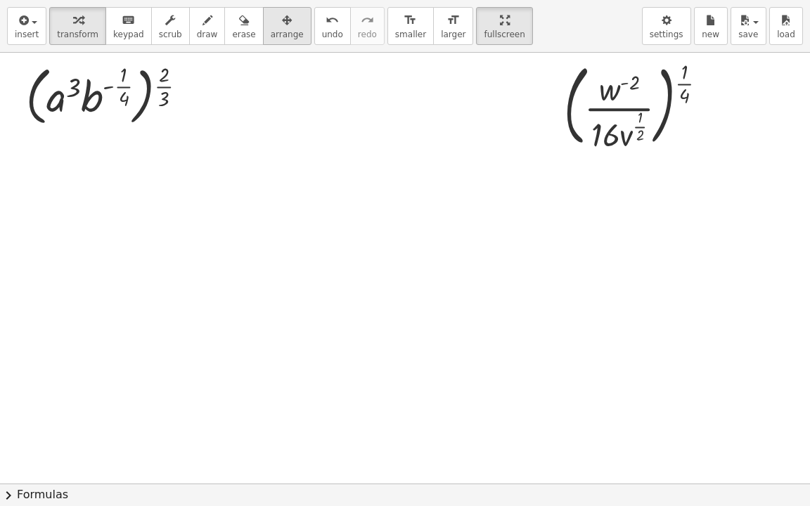
click at [271, 32] on span "arrange" at bounding box center [287, 35] width 33 height 10
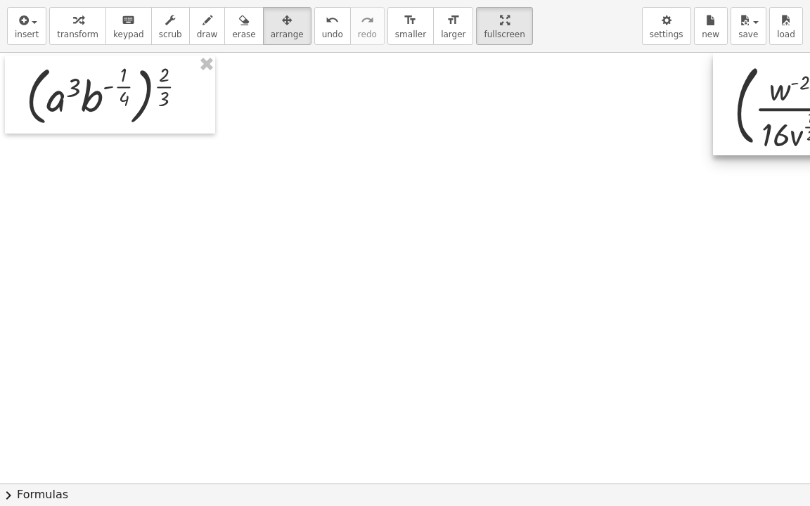
drag, startPoint x: 591, startPoint y: 96, endPoint x: 768, endPoint y: 79, distance: 177.3
click at [768, 79] on div at bounding box center [809, 104] width 193 height 103
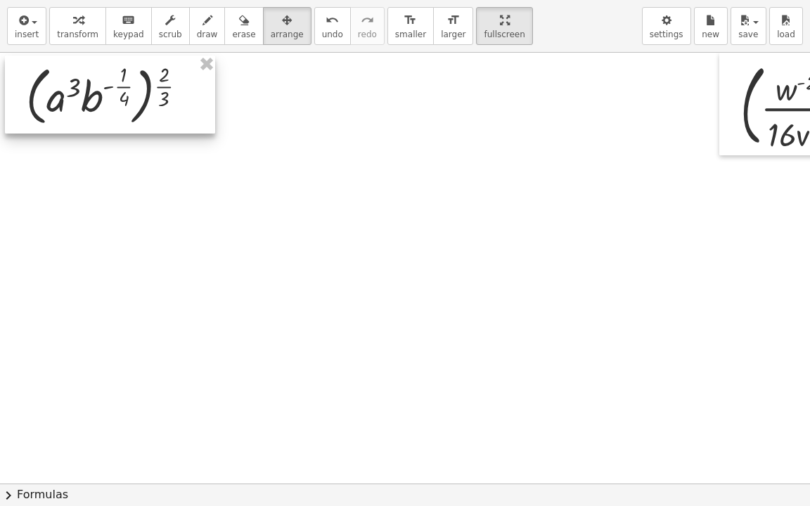
drag, startPoint x: 108, startPoint y: 118, endPoint x: 330, endPoint y: 33, distance: 238.0
click at [108, 117] on div at bounding box center [110, 95] width 210 height 78
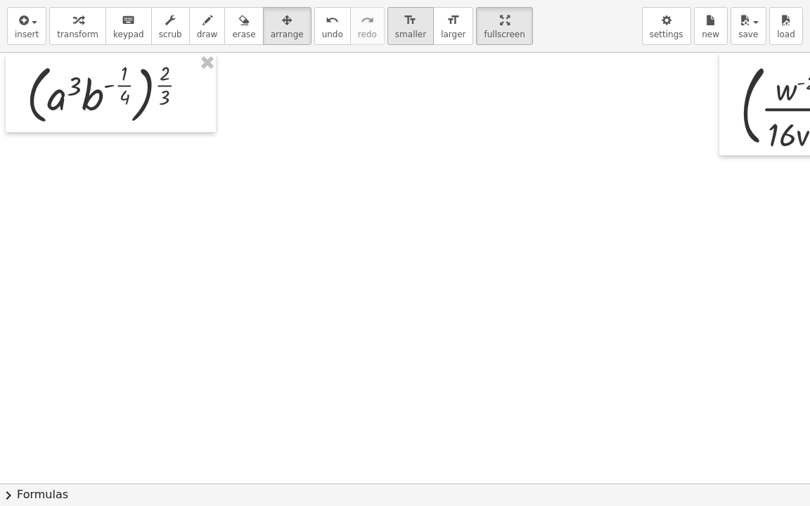
click at [404, 23] on icon "format_size" at bounding box center [410, 20] width 13 height 17
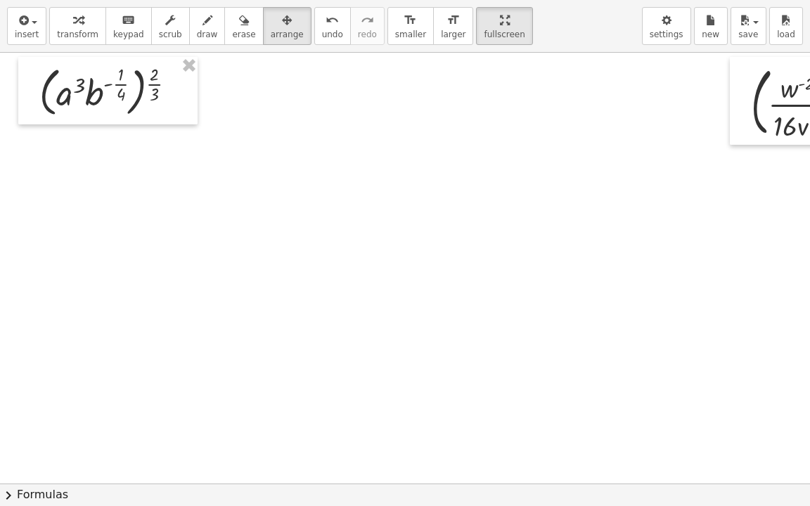
scroll to position [1, 0]
click at [197, 30] on span "draw" at bounding box center [207, 35] width 21 height 10
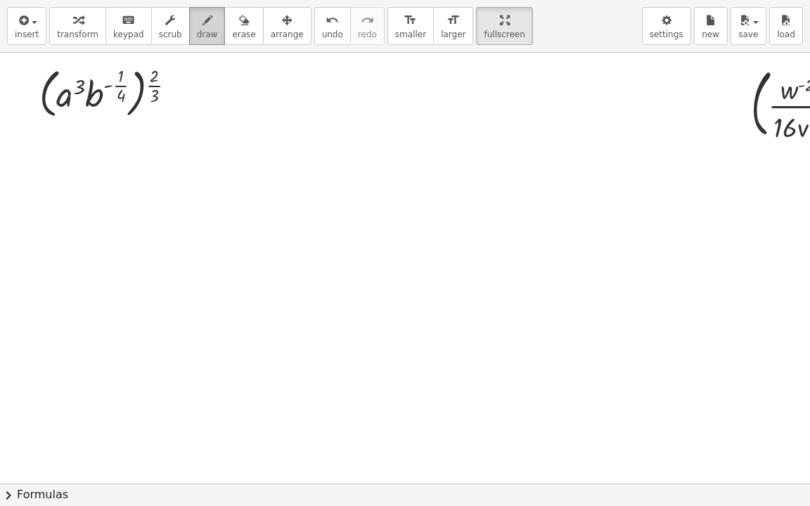
click at [197, 39] on span "draw" at bounding box center [207, 35] width 21 height 10
drag, startPoint x: 203, startPoint y: 15, endPoint x: 193, endPoint y: 20, distance: 10.4
click at [201, 17] on button "draw" at bounding box center [207, 26] width 37 height 38
drag, startPoint x: 41, startPoint y: 167, endPoint x: 51, endPoint y: 167, distance: 10.5
click at [51, 167] on div at bounding box center [498, 482] width 997 height 862
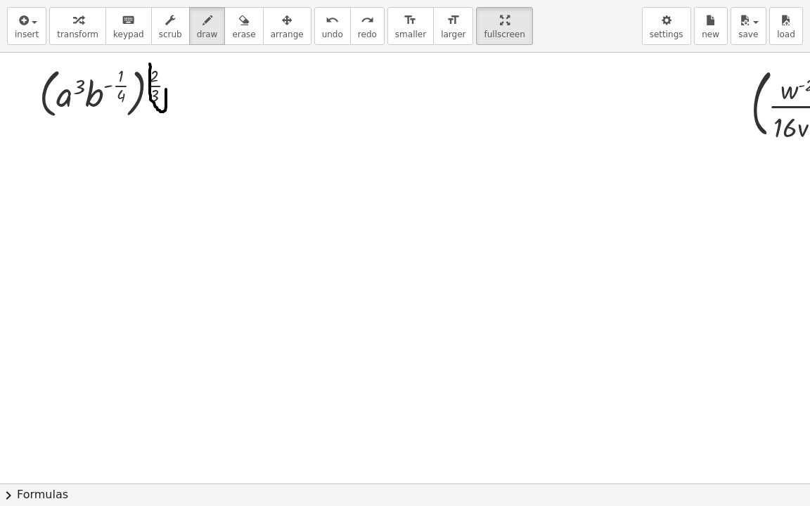
drag, startPoint x: 150, startPoint y: 63, endPoint x: 141, endPoint y: 63, distance: 9.1
click at [148, 63] on div at bounding box center [498, 482] width 997 height 862
drag, startPoint x: 74, startPoint y: 77, endPoint x: 77, endPoint y: 88, distance: 11.6
click at [77, 90] on div at bounding box center [498, 482] width 997 height 862
click at [322, 30] on span "undo" at bounding box center [332, 35] width 21 height 10
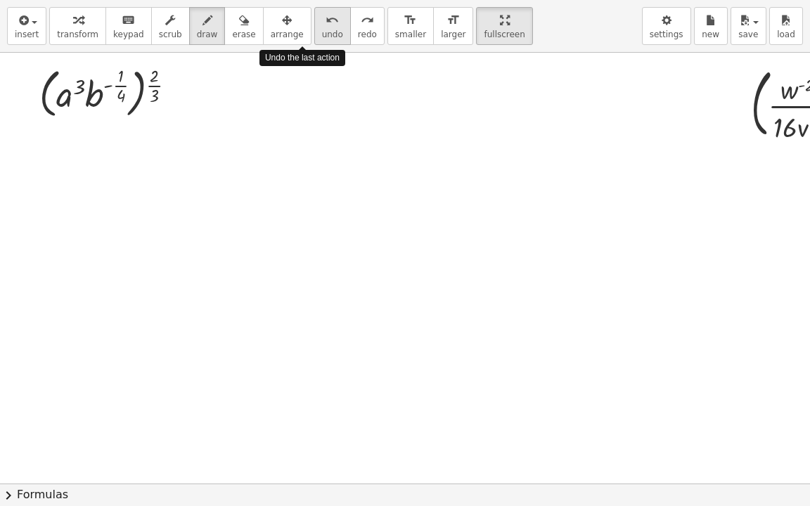
click at [322, 30] on span "undo" at bounding box center [332, 35] width 21 height 10
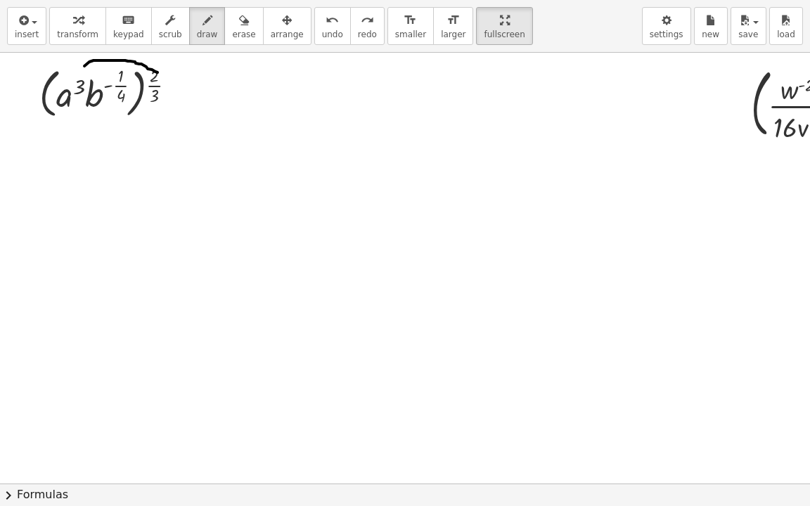
drag, startPoint x: 158, startPoint y: 72, endPoint x: 77, endPoint y: 70, distance: 80.9
click at [77, 73] on div at bounding box center [498, 482] width 997 height 862
drag, startPoint x: 76, startPoint y: 63, endPoint x: 95, endPoint y: 70, distance: 20.2
click at [85, 72] on div at bounding box center [498, 482] width 997 height 862
drag, startPoint x: 148, startPoint y: 65, endPoint x: 105, endPoint y: 69, distance: 42.4
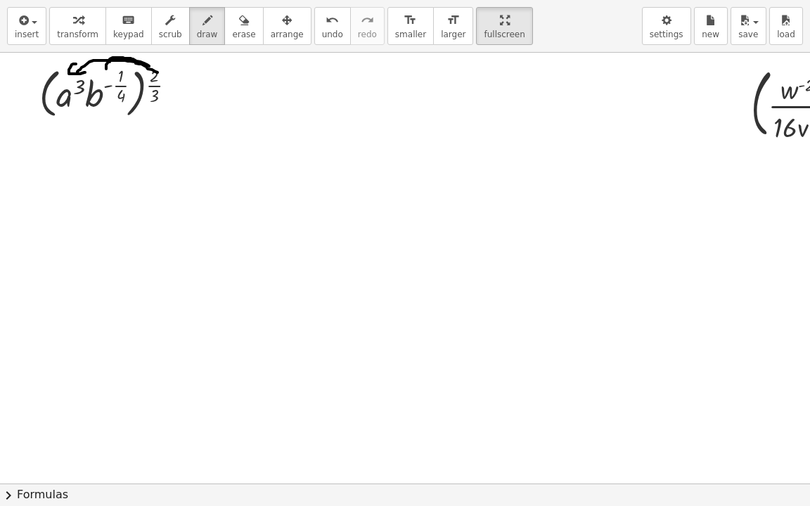
click at [105, 69] on div at bounding box center [498, 482] width 997 height 862
drag, startPoint x: 101, startPoint y: 66, endPoint x: 116, endPoint y: 64, distance: 15.6
click at [108, 69] on div at bounding box center [498, 482] width 997 height 862
click at [322, 31] on span "undo" at bounding box center [332, 35] width 21 height 10
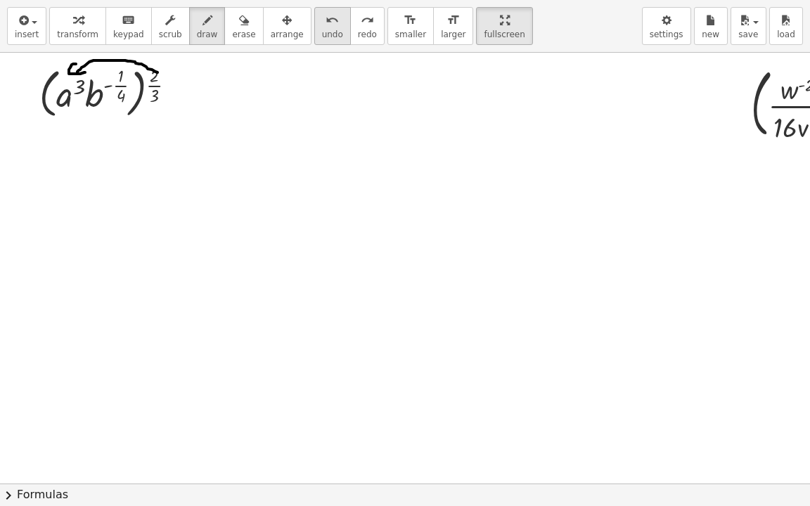
click at [322, 31] on span "undo" at bounding box center [332, 35] width 21 height 10
drag, startPoint x: 41, startPoint y: 169, endPoint x: 58, endPoint y: 168, distance: 16.9
click at [60, 168] on div at bounding box center [498, 482] width 997 height 862
drag, startPoint x: 47, startPoint y: 174, endPoint x: 60, endPoint y: 173, distance: 12.7
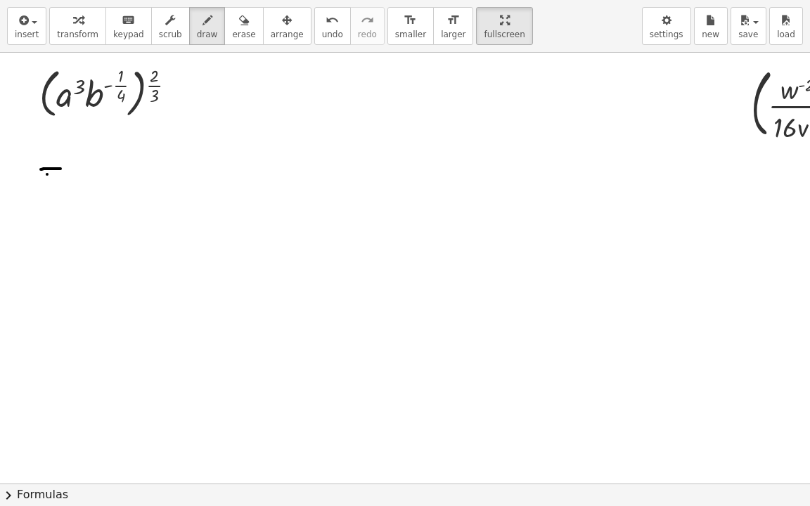
click at [58, 174] on div at bounding box center [498, 482] width 997 height 862
drag, startPoint x: 68, startPoint y: 171, endPoint x: 103, endPoint y: 158, distance: 38.0
click at [85, 191] on div at bounding box center [498, 482] width 997 height 862
drag, startPoint x: 105, startPoint y: 152, endPoint x: 109, endPoint y: 123, distance: 29.0
click at [99, 172] on div at bounding box center [498, 482] width 997 height 862
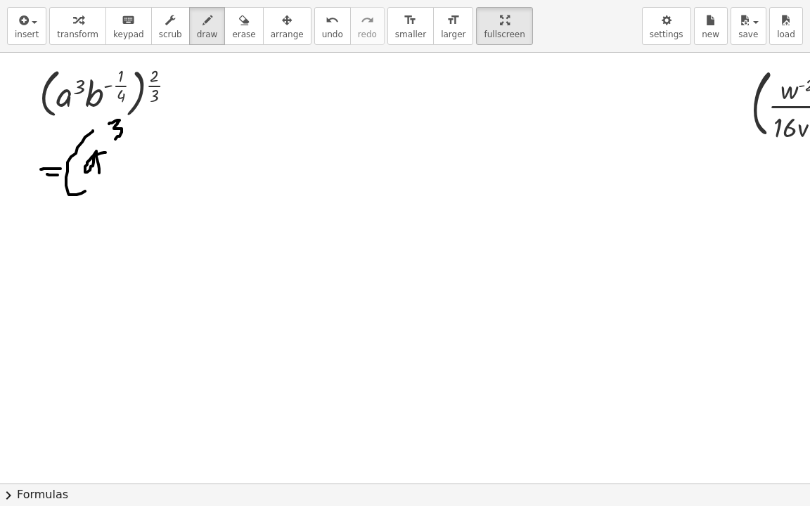
drag, startPoint x: 109, startPoint y: 123, endPoint x: 110, endPoint y: 141, distance: 18.3
click at [111, 140] on div at bounding box center [498, 482] width 997 height 862
drag, startPoint x: 144, startPoint y: 145, endPoint x: 147, endPoint y: 168, distance: 23.4
click at [126, 188] on div at bounding box center [498, 482] width 997 height 862
drag, startPoint x: 158, startPoint y: 126, endPoint x: 170, endPoint y: 135, distance: 15.0
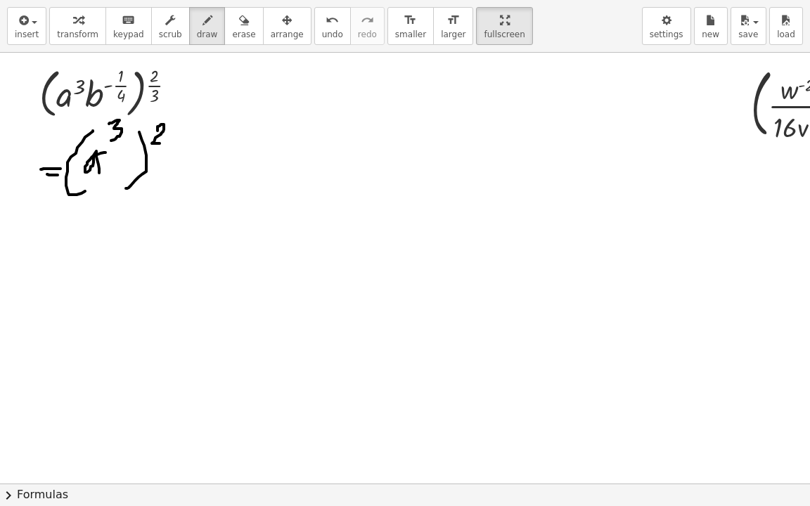
click at [167, 143] on div at bounding box center [498, 482] width 997 height 862
drag, startPoint x: 177, startPoint y: 130, endPoint x: 162, endPoint y: 151, distance: 25.8
click at [163, 152] on div at bounding box center [498, 482] width 997 height 862
drag, startPoint x: 173, startPoint y: 141, endPoint x: 174, endPoint y: 164, distance: 22.5
click at [177, 164] on div at bounding box center [498, 482] width 997 height 862
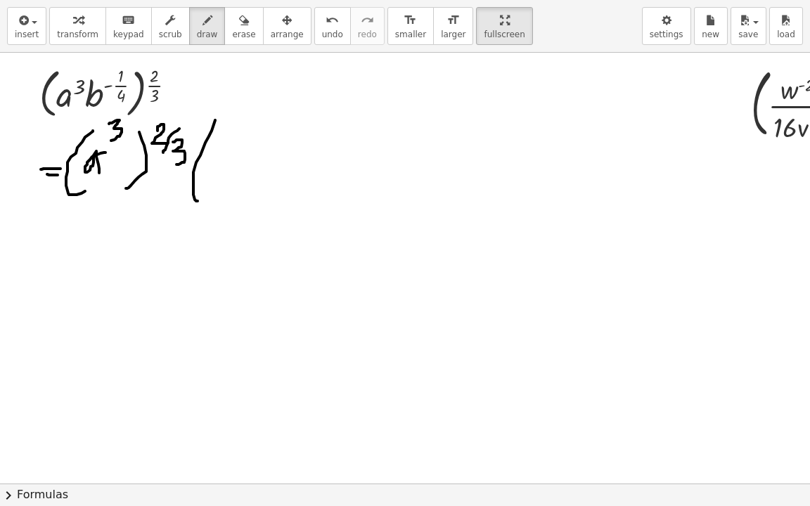
drag, startPoint x: 193, startPoint y: 187, endPoint x: 205, endPoint y: 197, distance: 15.5
click at [203, 201] on div at bounding box center [498, 482] width 997 height 862
drag, startPoint x: 217, startPoint y: 144, endPoint x: 203, endPoint y: 165, distance: 24.4
click at [203, 166] on div at bounding box center [498, 482] width 997 height 862
drag, startPoint x: 231, startPoint y: 123, endPoint x: 250, endPoint y: 110, distance: 23.2
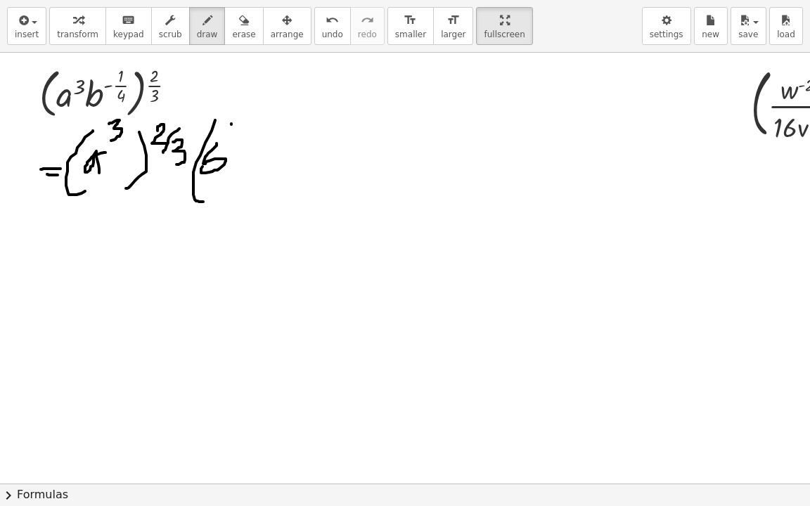
click at [241, 121] on div at bounding box center [498, 482] width 997 height 862
drag, startPoint x: 255, startPoint y: 103, endPoint x: 255, endPoint y: 115, distance: 12.0
click at [255, 115] on div at bounding box center [498, 482] width 997 height 862
drag, startPoint x: 274, startPoint y: 124, endPoint x: 266, endPoint y: 127, distance: 8.5
click at [274, 124] on div at bounding box center [498, 482] width 997 height 862
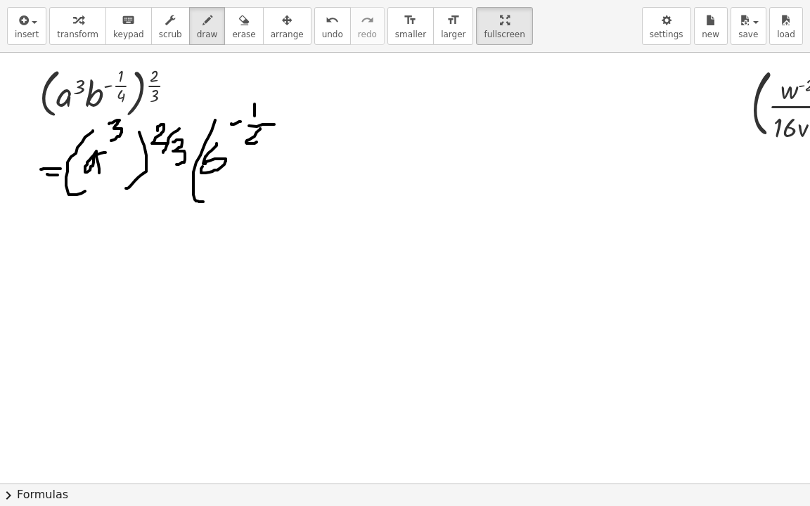
drag, startPoint x: 260, startPoint y: 128, endPoint x: 264, endPoint y: 141, distance: 13.8
click at [264, 141] on div at bounding box center [498, 482] width 997 height 862
drag, startPoint x: 257, startPoint y: 124, endPoint x: 255, endPoint y: 158, distance: 33.8
click at [255, 158] on div at bounding box center [498, 482] width 997 height 862
drag, startPoint x: 274, startPoint y: 120, endPoint x: 280, endPoint y: 135, distance: 16.7
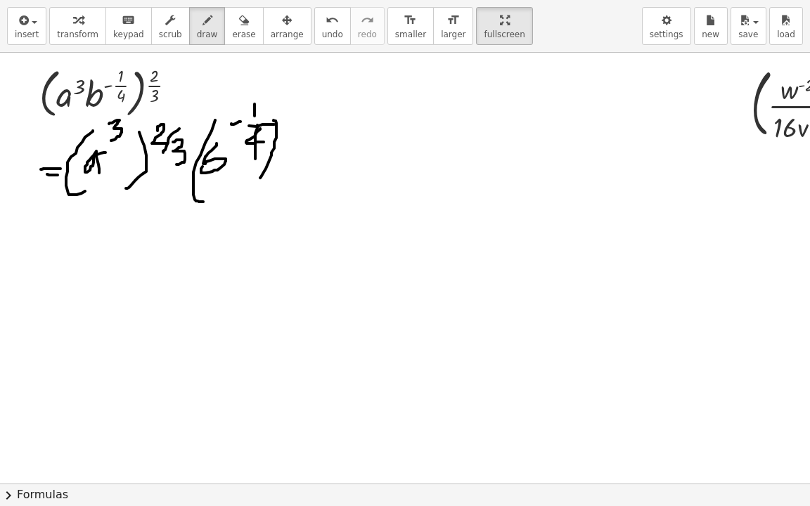
click at [257, 179] on div at bounding box center [498, 482] width 997 height 862
drag, startPoint x: 292, startPoint y: 120, endPoint x: 308, endPoint y: 129, distance: 18.6
click at [308, 129] on div at bounding box center [498, 482] width 997 height 862
drag, startPoint x: 309, startPoint y: 131, endPoint x: 294, endPoint y: 150, distance: 24.1
click at [295, 150] on div at bounding box center [498, 482] width 997 height 862
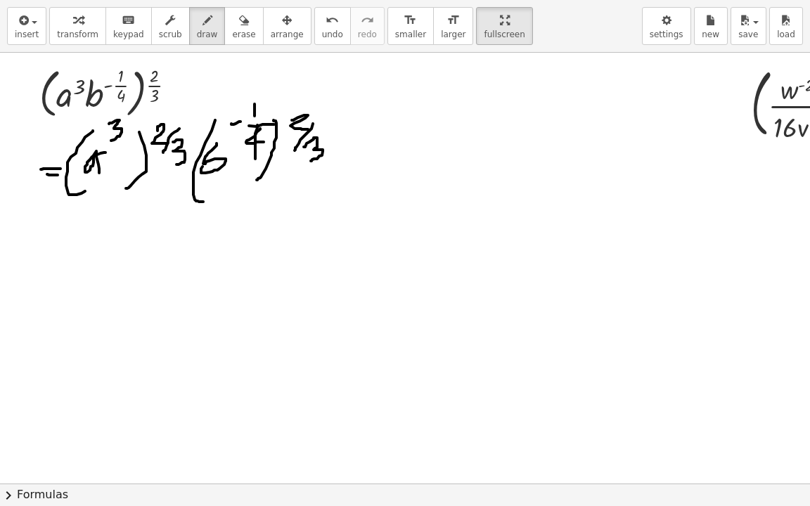
drag, startPoint x: 304, startPoint y: 146, endPoint x: 311, endPoint y: 160, distance: 15.7
click at [311, 160] on div at bounding box center [498, 482] width 997 height 862
drag, startPoint x: 86, startPoint y: 198, endPoint x: 141, endPoint y: 193, distance: 55.1
click at [148, 195] on div at bounding box center [498, 482] width 997 height 862
click at [326, 18] on icon "undo" at bounding box center [332, 20] width 13 height 17
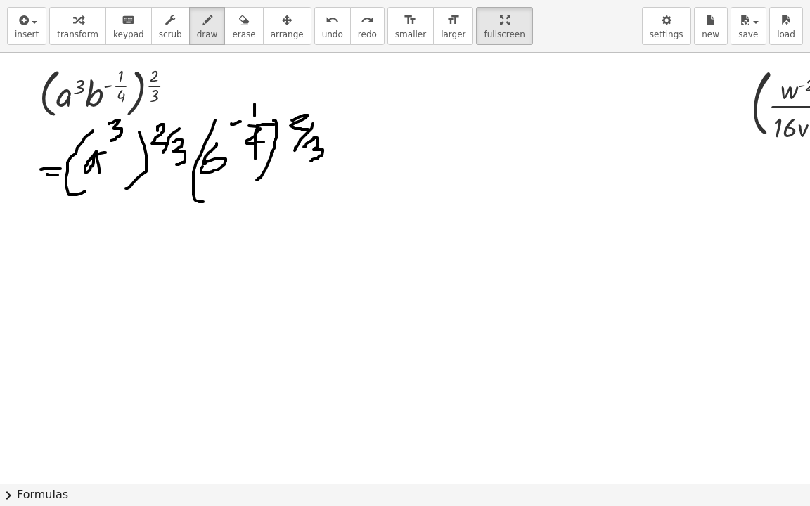
drag, startPoint x: 42, startPoint y: 263, endPoint x: 68, endPoint y: 264, distance: 25.3
click at [68, 264] on div at bounding box center [498, 482] width 997 height 862
click at [69, 269] on div at bounding box center [498, 482] width 997 height 862
drag, startPoint x: 39, startPoint y: 267, endPoint x: 64, endPoint y: 267, distance: 25.3
click at [64, 267] on div at bounding box center [498, 482] width 997 height 862
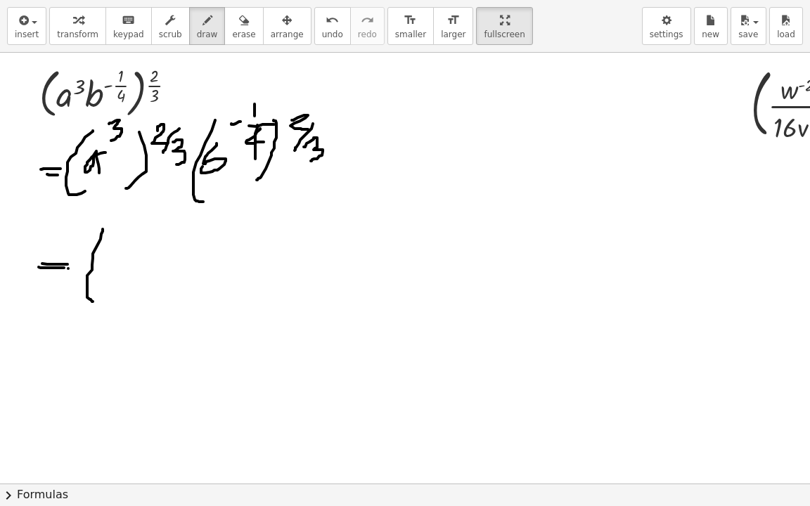
drag, startPoint x: 103, startPoint y: 229, endPoint x: 128, endPoint y: 278, distance: 55.4
click at [96, 301] on div at bounding box center [498, 482] width 997 height 862
drag
click at [141, 280] on div at bounding box center [498, 482] width 997 height 862
click at [160, 242] on div at bounding box center [498, 482] width 997 height 862
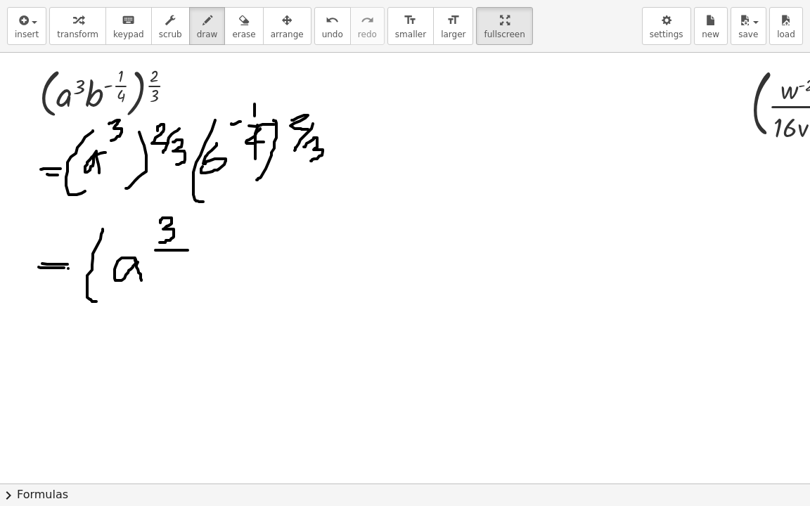
click at [190, 250] on div at bounding box center [498, 482] width 997 height 862
click at [169, 270] on div at bounding box center [498, 482] width 997 height 862
click at [135, 128] on div at bounding box center [498, 482] width 997 height 862
click at [203, 250] on div at bounding box center [498, 482] width 997 height 862
click at [245, 238] on div at bounding box center [498, 482] width 997 height 862
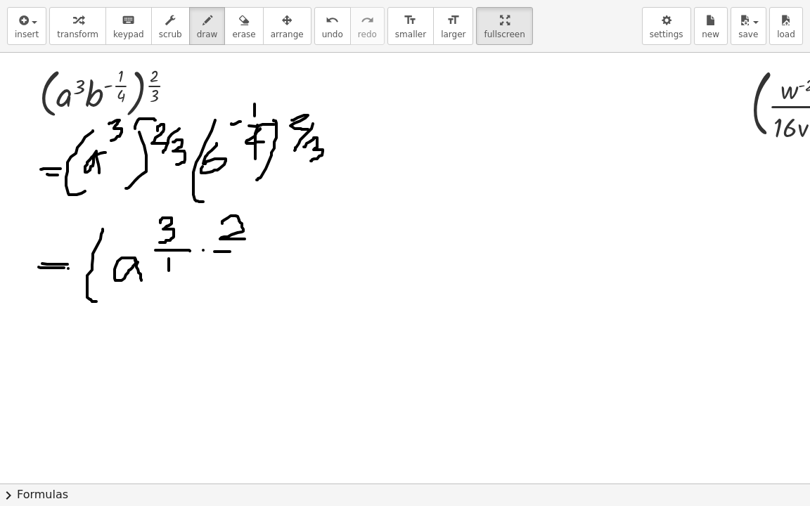
click at [238, 251] on div at bounding box center [498, 482] width 997 height 862
click at [208, 274] on div at bounding box center [498, 482] width 997 height 862
click at [257, 299] on div at bounding box center [498, 482] width 997 height 862
click at [306, 299] on div at bounding box center [498, 482] width 997 height 862
click at [314, 275] on div at bounding box center [498, 482] width 997 height 862
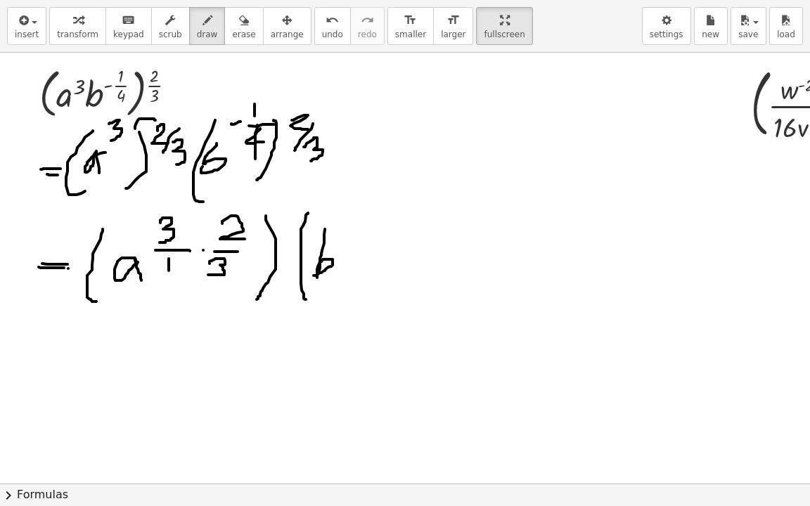
click at [359, 229] on div at bounding box center [498, 482] width 997 height 862
click at [373, 225] on div at bounding box center [498, 482] width 997 height 862
click at [395, 236] on div at bounding box center [498, 482] width 997 height 862
click at [378, 258] on div at bounding box center [498, 482] width 997 height 862
click at [378, 274] on div at bounding box center [498, 482] width 997 height 862
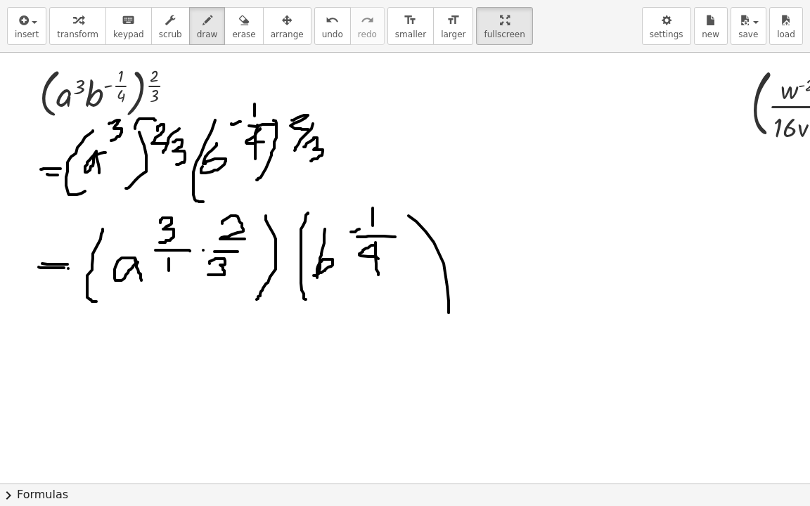
click at [431, 326] on div at bounding box center [498, 482] width 997 height 862
click at [480, 229] on div at bounding box center [498, 482] width 997 height 862
click at [492, 229] on div at bounding box center [498, 482] width 997 height 862
click at [480, 238] on div at bounding box center [498, 482] width 997 height 862
click at [409, 236] on div at bounding box center [498, 482] width 997 height 862
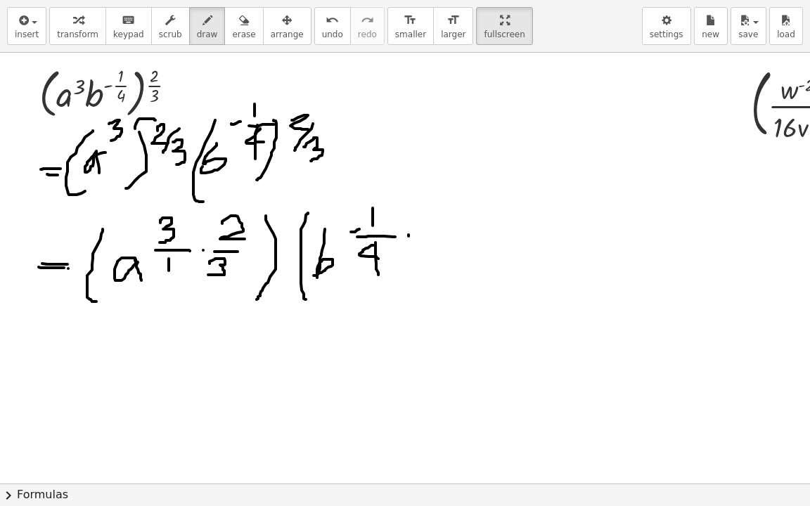
click at [409, 236] on div at bounding box center [498, 482] width 997 height 862
click at [446, 229] on div at bounding box center [498, 482] width 997 height 862
click at [423, 270] on div at bounding box center [498, 482] width 997 height 862
click at [443, 301] on div at bounding box center [498, 482] width 997 height 862
drag, startPoint x: 51, startPoint y: 358, endPoint x: 70, endPoint y: 355, distance: 19.2
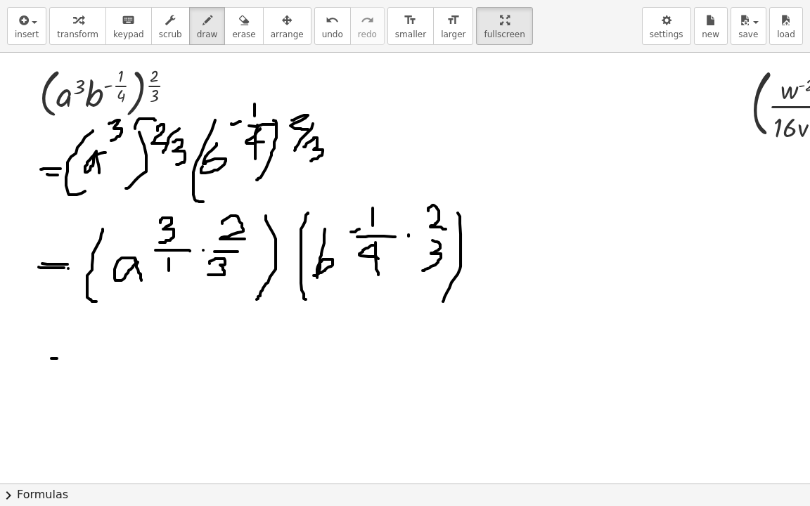
click at [71, 355] on div at bounding box center [498, 482] width 997 height 862
click at [77, 361] on div at bounding box center [498, 482] width 997 height 862
drag, startPoint x: 106, startPoint y: 339, endPoint x: 128, endPoint y: 397, distance: 62.3
click at [127, 398] on div at bounding box center [498, 482] width 997 height 862
drag, startPoint x: 146, startPoint y: 361, endPoint x: 145, endPoint y: 375, distance: 13.4
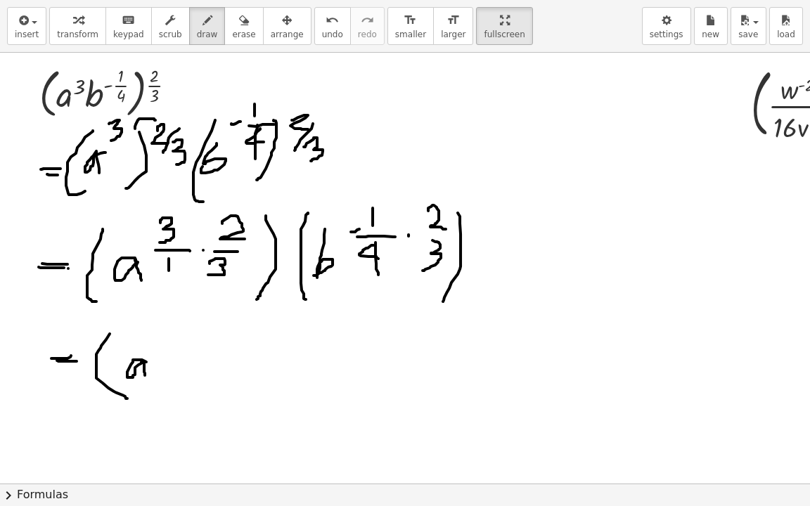
click at [145, 375] on div at bounding box center [498, 482] width 997 height 862
drag, startPoint x: 195, startPoint y: 323, endPoint x: 173, endPoint y: 345, distance: 30.8
click at [182, 337] on div at bounding box center [498, 482] width 997 height 862
drag, startPoint x: 158, startPoint y: 353, endPoint x: 212, endPoint y: 354, distance: 54.9
click at [212, 354] on div at bounding box center [498, 482] width 997 height 862
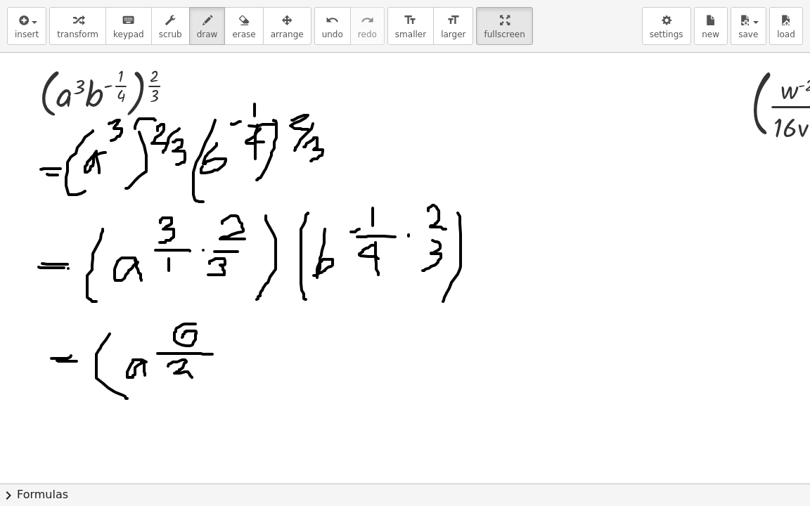
drag, startPoint x: 168, startPoint y: 366, endPoint x: 179, endPoint y: 378, distance: 15.9
click at [176, 380] on div at bounding box center [498, 482] width 997 height 862
drag, startPoint x: 226, startPoint y: 328, endPoint x: 239, endPoint y: 370, distance: 44.3
click at [211, 399] on div at bounding box center [498, 482] width 997 height 862
click at [450, 236] on div at bounding box center [498, 482] width 997 height 862
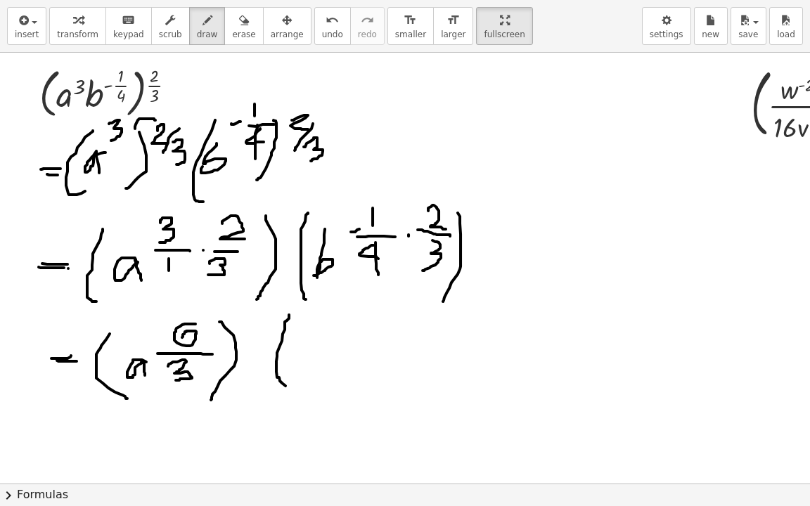
drag, startPoint x: 289, startPoint y: 314, endPoint x: 297, endPoint y: 373, distance: 59.0
click at [296, 392] on div at bounding box center [498, 482] width 997 height 862
drag, startPoint x: 309, startPoint y: 321, endPoint x: 304, endPoint y: 358, distance: 36.9
click at [304, 358] on div at bounding box center [498, 482] width 997 height 862
drag, startPoint x: 361, startPoint y: 323, endPoint x: 382, endPoint y: 321, distance: 21.2
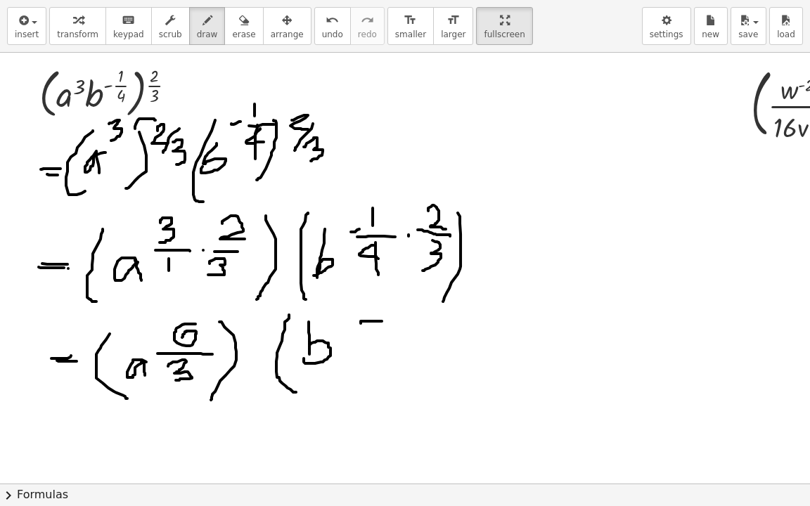
click at [382, 321] on div at bounding box center [498, 482] width 997 height 862
drag, startPoint x: 390, startPoint y: 312, endPoint x: 409, endPoint y: 329, distance: 26.4
click at [409, 329] on div at bounding box center [498, 482] width 997 height 862
drag, startPoint x: 361, startPoint y: 347, endPoint x: 441, endPoint y: 348, distance: 80.2
click at [441, 348] on div at bounding box center [498, 482] width 997 height 862
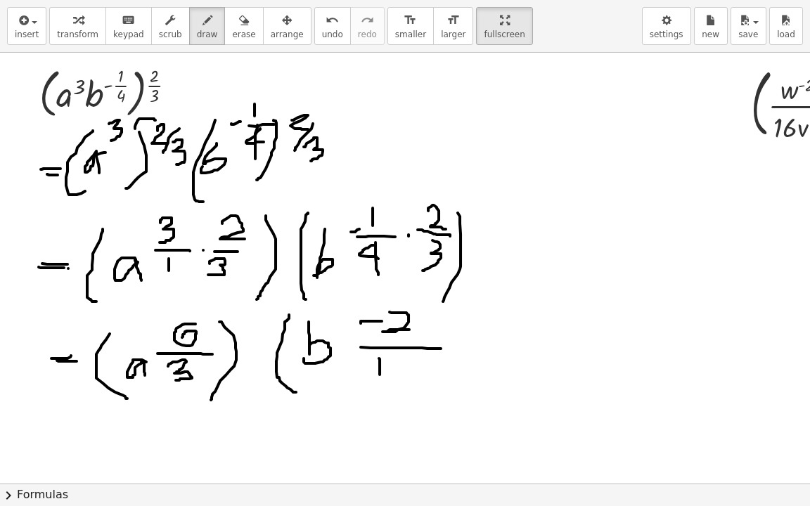
drag, startPoint x: 379, startPoint y: 358, endPoint x: 384, endPoint y: 385, distance: 27.2
click at [384, 385] on div at bounding box center [498, 482] width 997 height 862
drag, startPoint x: 389, startPoint y: 373, endPoint x: 405, endPoint y: 390, distance: 23.4
click at [405, 390] on div at bounding box center [498, 482] width 997 height 862
drag, startPoint x: 456, startPoint y: 331, endPoint x: 443, endPoint y: 395, distance: 64.7
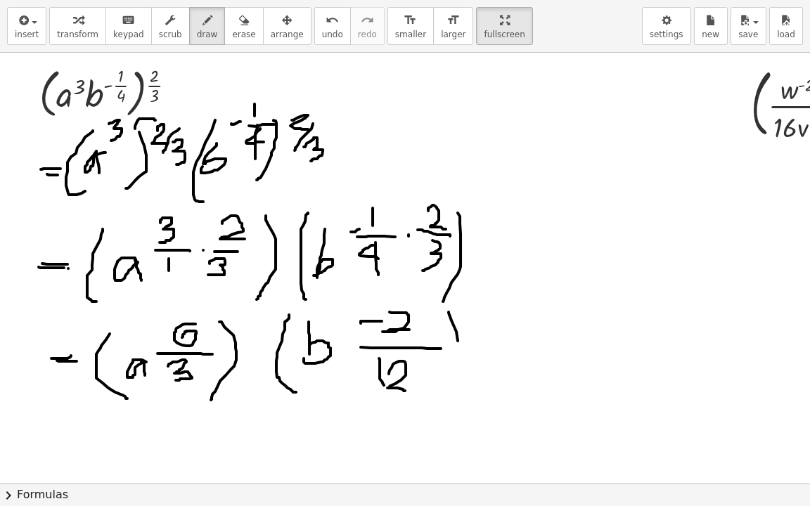
click at [447, 394] on div at bounding box center [498, 482] width 997 height 862
drag, startPoint x: 334, startPoint y: 473, endPoint x: 393, endPoint y: 473, distance: 59.1
click at [393, 411] on div at bounding box center [498, 482] width 997 height 862
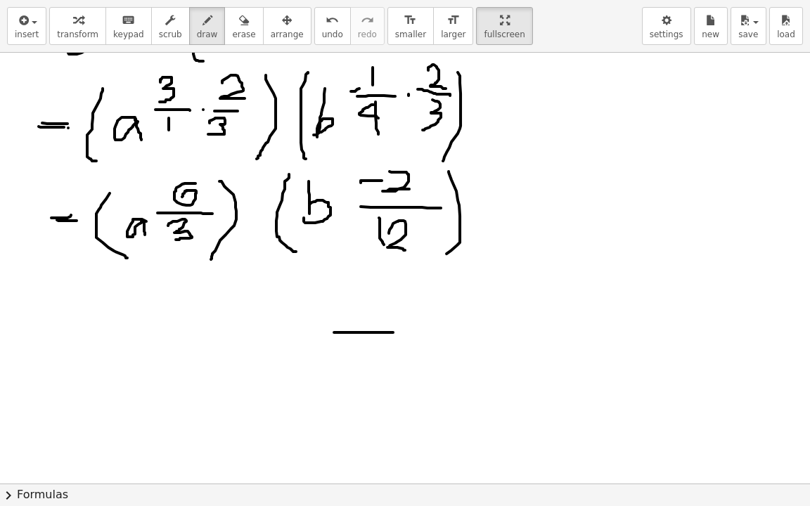
scroll to position [212, 0]
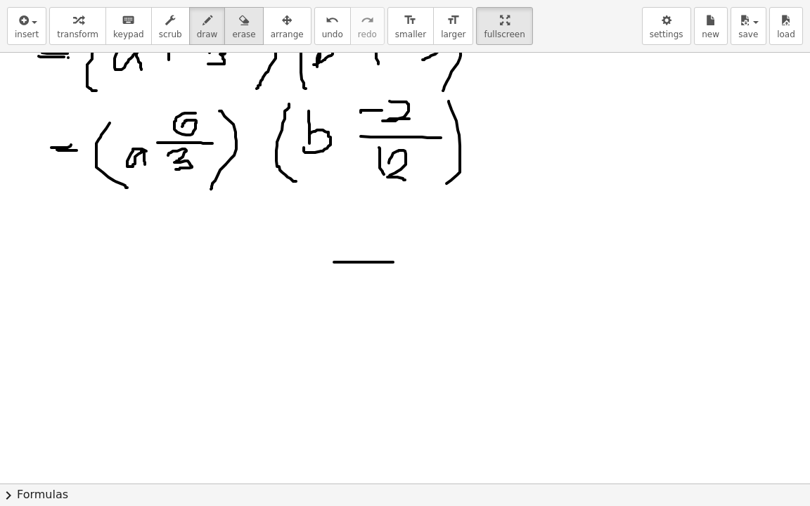
click at [239, 20] on icon "button" at bounding box center [244, 20] width 10 height 17
drag, startPoint x: 319, startPoint y: 263, endPoint x: 238, endPoint y: 166, distance: 126.3
click at [390, 274] on div at bounding box center [498, 271] width 997 height 862
click at [169, 26] on button "scrub" at bounding box center [170, 26] width 39 height 38
drag, startPoint x: 182, startPoint y: 30, endPoint x: 174, endPoint y: 38, distance: 10.9
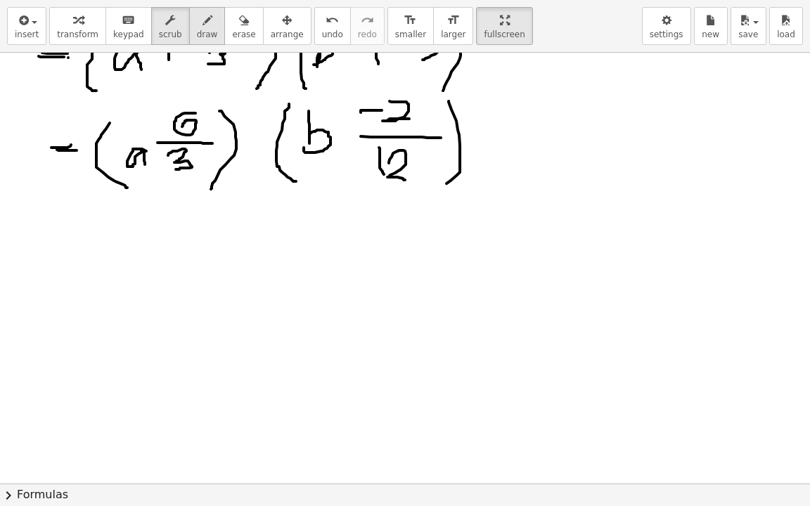
click at [197, 31] on span "draw" at bounding box center [207, 35] width 21 height 10
drag, startPoint x: 53, startPoint y: 268, endPoint x: 63, endPoint y: 268, distance: 9.8
click at [63, 269] on div at bounding box center [498, 271] width 997 height 862
drag, startPoint x: 49, startPoint y: 276, endPoint x: 68, endPoint y: 278, distance: 19.0
click at [68, 278] on div at bounding box center [498, 271] width 997 height 862
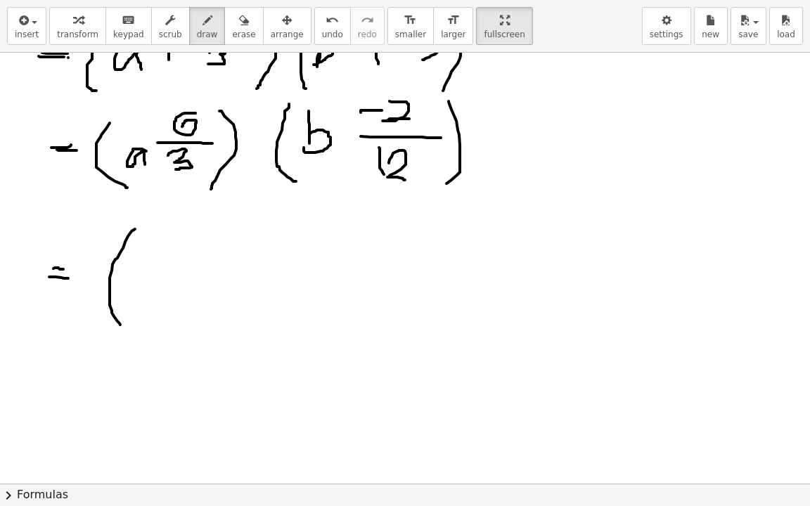
drag, startPoint x: 135, startPoint y: 229, endPoint x: 143, endPoint y: 310, distance: 82.0
click at [123, 328] on div at bounding box center [498, 271] width 997 height 862
drag, startPoint x: 160, startPoint y: 285, endPoint x: 164, endPoint y: 304, distance: 19.5
click at [164, 304] on div at bounding box center [498, 271] width 997 height 862
drag, startPoint x: 174, startPoint y: 255, endPoint x: 195, endPoint y: 271, distance: 27.0
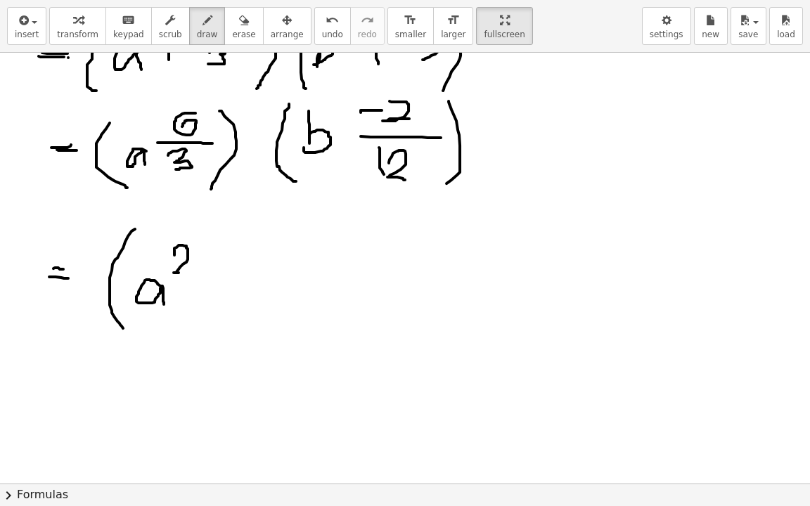
click at [195, 272] on div at bounding box center [498, 271] width 997 height 862
drag, startPoint x: 212, startPoint y: 229, endPoint x: 312, endPoint y: 251, distance: 102.4
click at [212, 329] on div at bounding box center [498, 271] width 997 height 862
drag, startPoint x: 359, startPoint y: 111, endPoint x: 377, endPoint y: 110, distance: 17.6
click at [377, 110] on div at bounding box center [498, 271] width 997 height 862
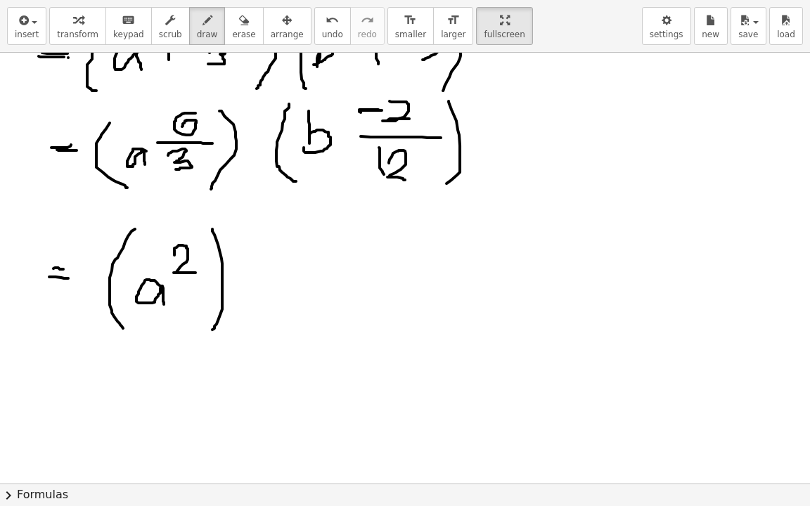
drag, startPoint x: 359, startPoint y: 109, endPoint x: 378, endPoint y: 109, distance: 19.0
click at [378, 109] on div at bounding box center [498, 271] width 997 height 862
drag, startPoint x: 279, startPoint y: 231, endPoint x: 306, endPoint y: 310, distance: 83.2
click at [281, 323] on div at bounding box center [498, 271] width 997 height 862
drag, startPoint x: 304, startPoint y: 253, endPoint x: 300, endPoint y: 291, distance: 38.2
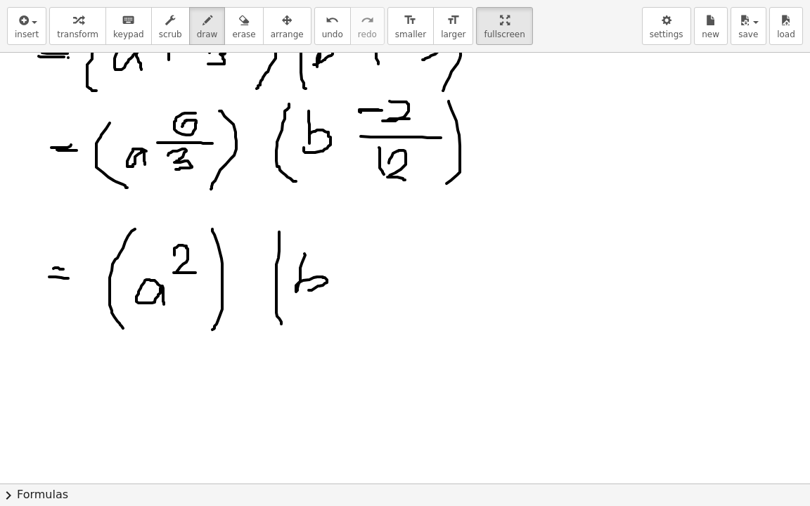
click at [302, 291] on div at bounding box center [498, 271] width 997 height 862
drag, startPoint x: 268, startPoint y: 236, endPoint x: 269, endPoint y: 340, distance: 104.1
click at [269, 340] on div at bounding box center [498, 271] width 997 height 862
drag, startPoint x: 342, startPoint y: 203, endPoint x: 338, endPoint y: 229, distance: 25.6
click at [338, 229] on div at bounding box center [498, 271] width 997 height 862
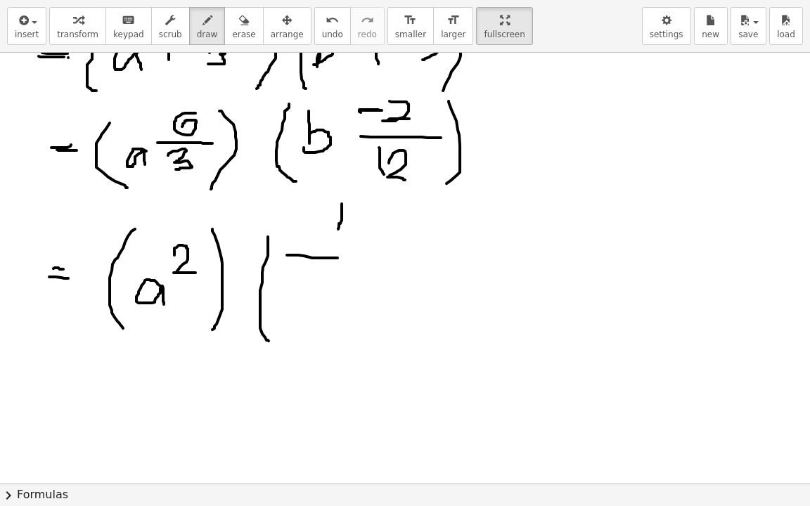
drag, startPoint x: 287, startPoint y: 255, endPoint x: 368, endPoint y: 257, distance: 81.6
click at [368, 257] on div at bounding box center [498, 271] width 997 height 862
drag, startPoint x: 292, startPoint y: 278, endPoint x: 298, endPoint y: 307, distance: 29.5
click at [298, 307] on div at bounding box center [498, 271] width 997 height 862
drag, startPoint x: 331, startPoint y: 295, endPoint x: 350, endPoint y: 293, distance: 19.0
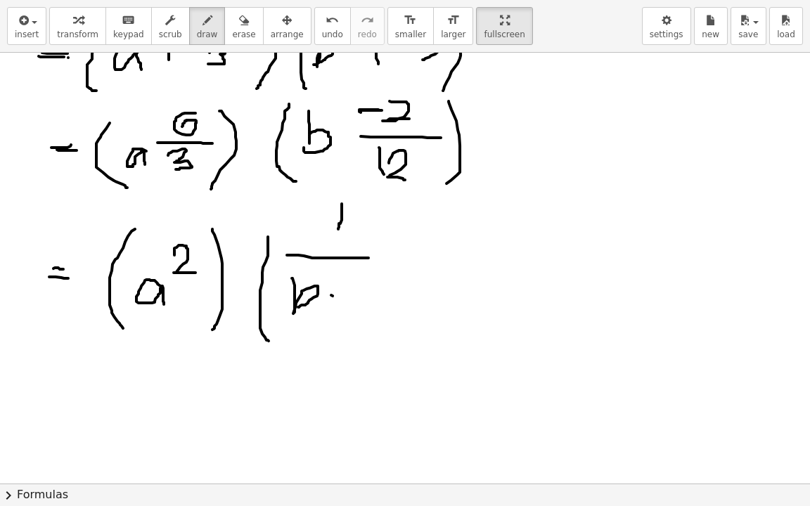
click at [350, 293] on div at bounding box center [498, 271] width 997 height 862
drag, startPoint x: 346, startPoint y: 270, endPoint x: 353, endPoint y: 288, distance: 18.9
click at [353, 288] on div at bounding box center [498, 271] width 997 height 862
drag, startPoint x: 366, startPoint y: 295, endPoint x: 393, endPoint y: 293, distance: 26.8
click at [393, 294] on div at bounding box center [498, 271] width 997 height 862
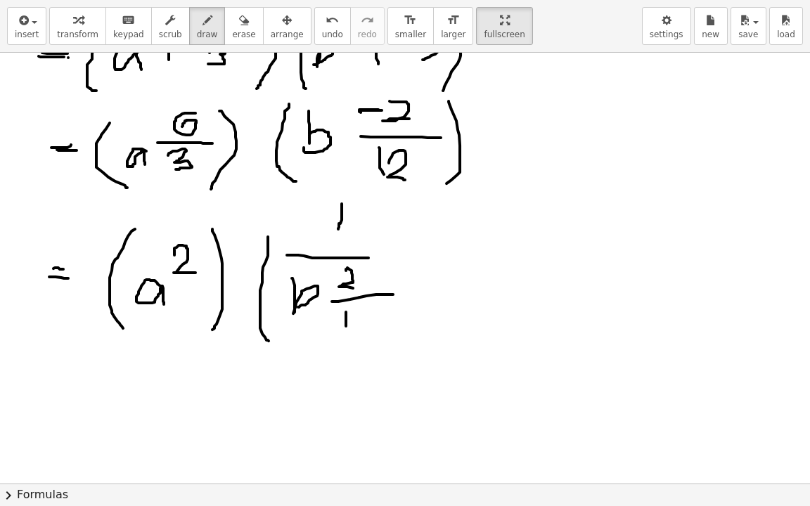
drag, startPoint x: 346, startPoint y: 312, endPoint x: 346, endPoint y: 328, distance: 16.2
click at [346, 328] on div at bounding box center [498, 271] width 997 height 862
drag, startPoint x: 361, startPoint y: 318, endPoint x: 379, endPoint y: 339, distance: 27.9
click at [379, 339] on div at bounding box center [498, 271] width 997 height 862
drag, startPoint x: 385, startPoint y: 203, endPoint x: 392, endPoint y: 345, distance: 141.5
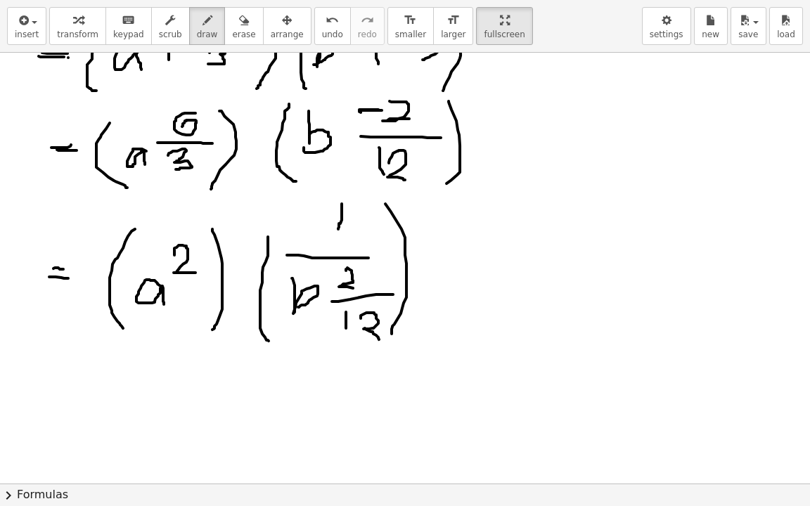
click at [392, 345] on div at bounding box center [498, 271] width 997 height 862
drag, startPoint x: 116, startPoint y: 335, endPoint x: 233, endPoint y: 351, distance: 117.9
click at [233, 351] on div at bounding box center [498, 271] width 997 height 862
drag, startPoint x: 164, startPoint y: 350, endPoint x: 164, endPoint y: 376, distance: 26.0
click at [164, 376] on div at bounding box center [498, 271] width 997 height 862
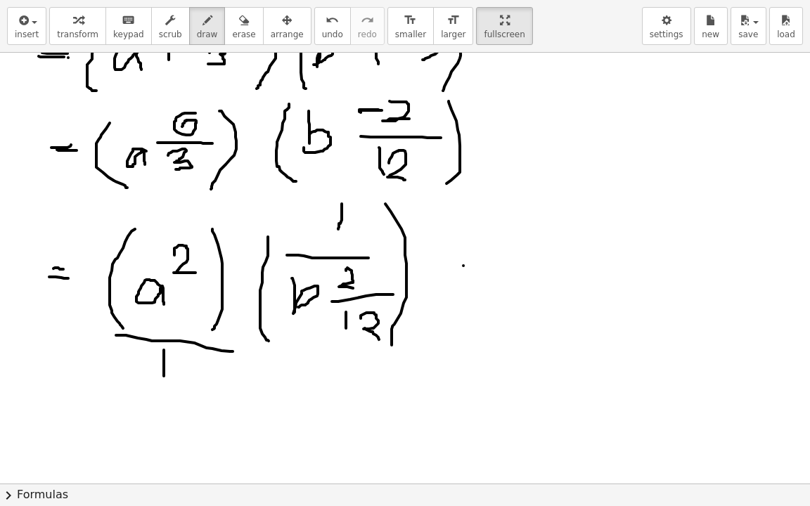
drag, startPoint x: 463, startPoint y: 265, endPoint x: 492, endPoint y: 264, distance: 28.8
click at [492, 264] on div at bounding box center [498, 271] width 997 height 862
drag, startPoint x: 466, startPoint y: 280, endPoint x: 488, endPoint y: 280, distance: 22.5
click at [488, 280] on div at bounding box center [498, 271] width 997 height 862
drag, startPoint x: 597, startPoint y: 218, endPoint x: 598, endPoint y: 250, distance: 31.7
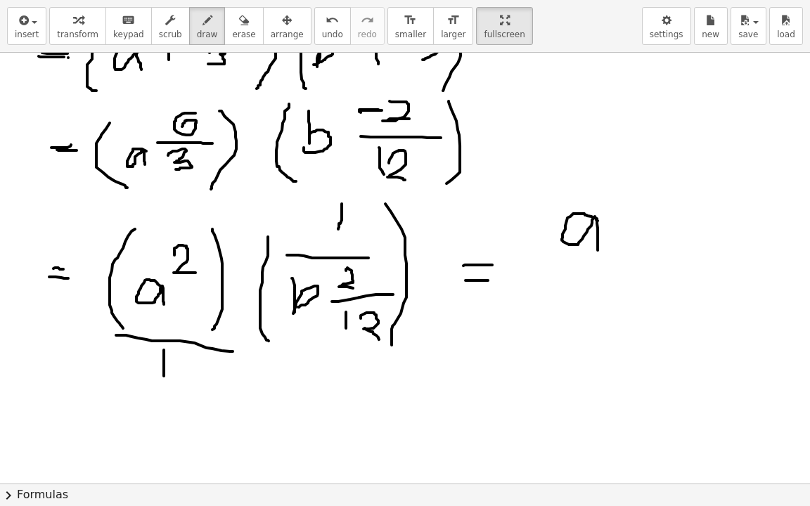
click at [598, 250] on div at bounding box center [498, 271] width 997 height 862
drag, startPoint x: 616, startPoint y: 186, endPoint x: 627, endPoint y: 205, distance: 21.7
click at [636, 202] on div at bounding box center [498, 271] width 997 height 862
drag, startPoint x: 528, startPoint y: 283, endPoint x: 663, endPoint y: 293, distance: 135.4
click at [663, 293] on div at bounding box center [498, 271] width 997 height 862
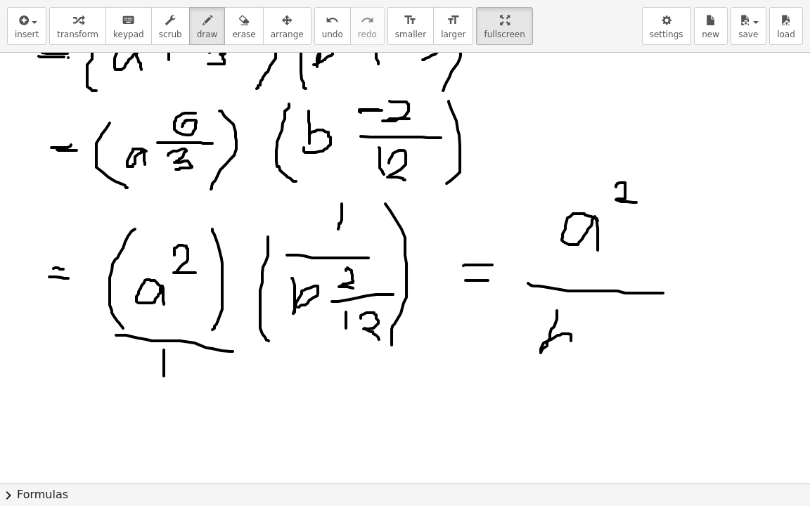
drag, startPoint x: 557, startPoint y: 315, endPoint x: 546, endPoint y: 348, distance: 34.9
click at [546, 348] on div at bounding box center [498, 271] width 997 height 862
drag, startPoint x: 600, startPoint y: 300, endPoint x: 638, endPoint y: 308, distance: 38.9
click at [635, 313] on div at bounding box center [498, 271] width 997 height 862
drag, startPoint x: 643, startPoint y: 300, endPoint x: 625, endPoint y: 331, distance: 36.2
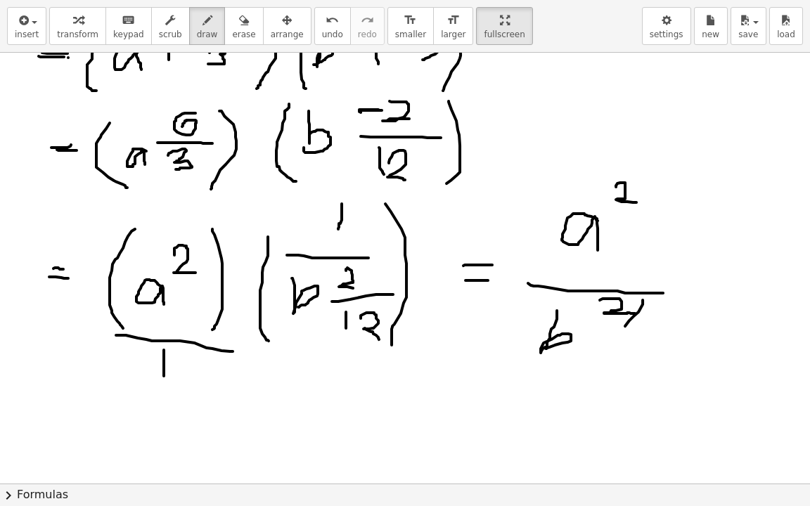
click at [622, 333] on div at bounding box center [498, 271] width 997 height 862
drag, startPoint x: 643, startPoint y: 323, endPoint x: 650, endPoint y: 335, distance: 13.9
click at [643, 342] on div at bounding box center [498, 271] width 997 height 862
drag, startPoint x: 660, startPoint y: 323, endPoint x: 673, endPoint y: 345, distance: 25.2
click at [666, 347] on div at bounding box center [498, 271] width 997 height 862
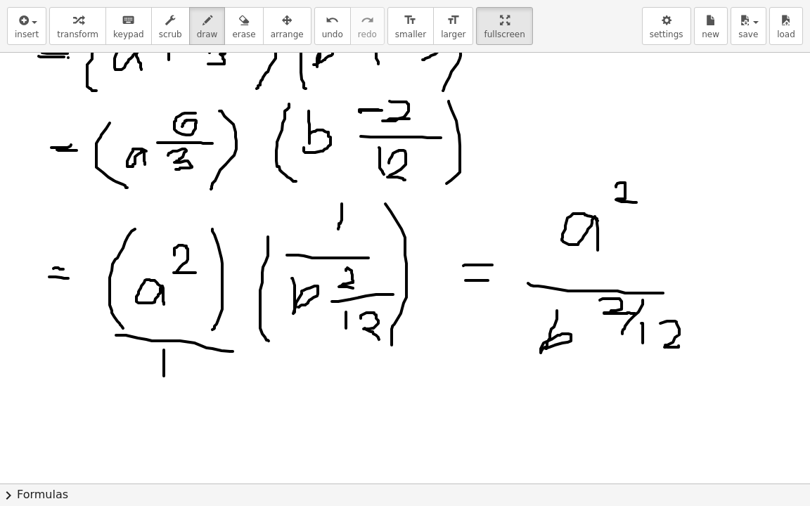
drag, startPoint x: 667, startPoint y: 347, endPoint x: 679, endPoint y: 345, distance: 11.3
click at [679, 345] on div at bounding box center [498, 271] width 997 height 862
drag, startPoint x: 697, startPoint y: 356, endPoint x: 722, endPoint y: 337, distance: 31.6
click at [694, 361] on div at bounding box center [498, 271] width 997 height 862
click at [704, 382] on div at bounding box center [498, 271] width 997 height 862
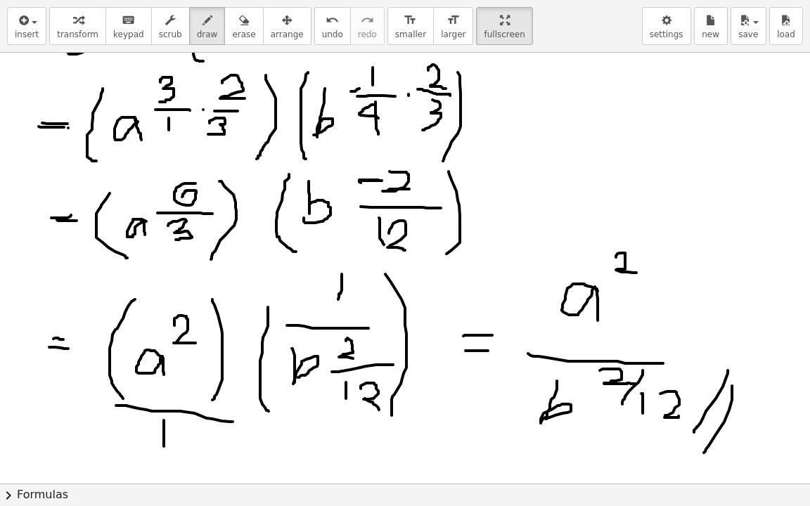
scroll to position [72, 0]
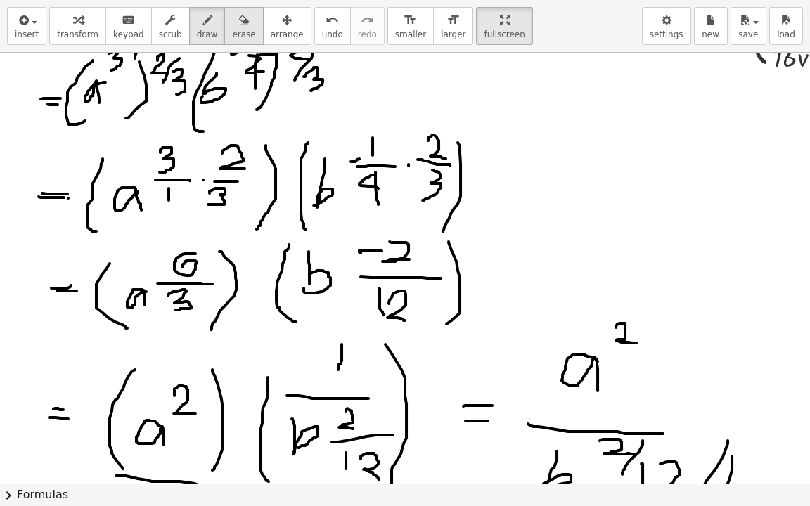
click at [239, 20] on icon "button" at bounding box center [244, 20] width 10 height 17
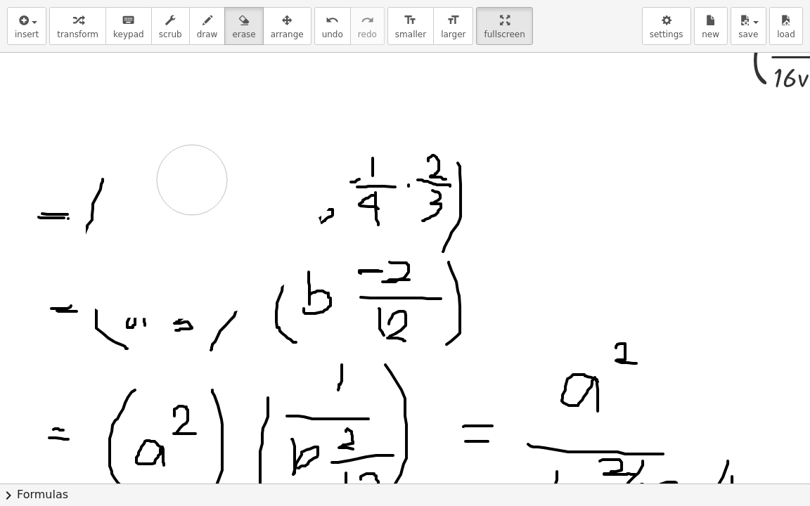
scroll to position [70, 0]
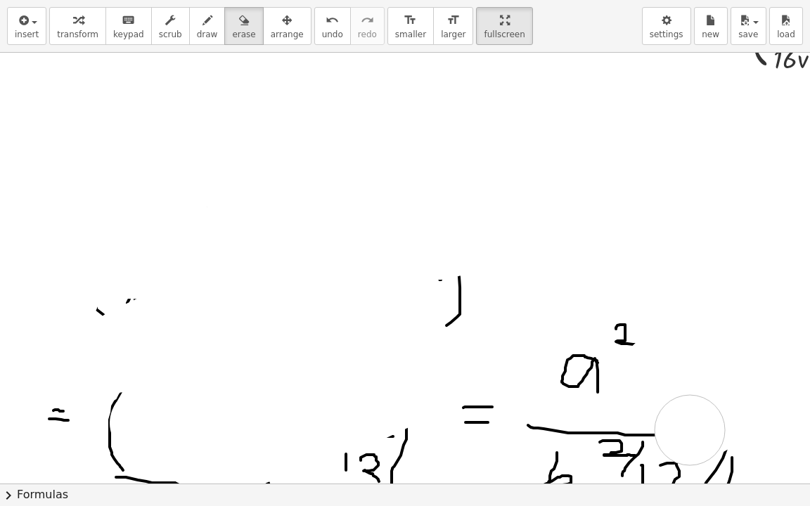
drag, startPoint x: 34, startPoint y: 145, endPoint x: 641, endPoint y: 377, distance: 650.4
click at [620, 411] on html "Graspable Math Activities Get Started Activity Bank Assigned Work Classes White…" at bounding box center [405, 253] width 810 height 506
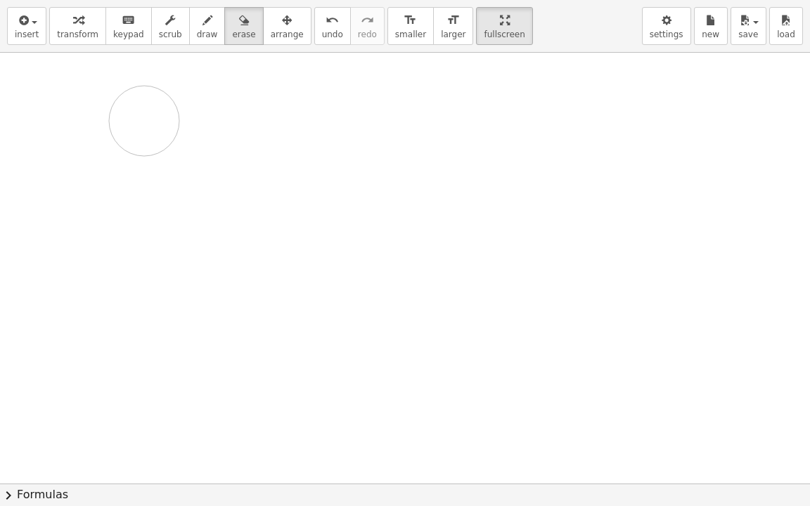
drag, startPoint x: 733, startPoint y: 377, endPoint x: 225, endPoint y: 264, distance: 520.7
click at [182, 137] on div at bounding box center [498, 273] width 997 height 862
drag, startPoint x: 64, startPoint y: 89, endPoint x: 63, endPoint y: 153, distance: 64.7
click at [6, 92] on div at bounding box center [498, 484] width 997 height 862
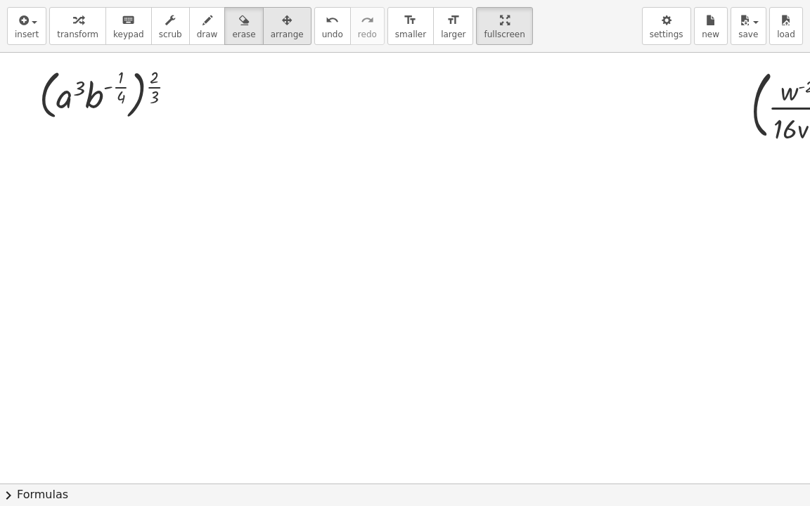
click at [271, 27] on div "button" at bounding box center [287, 19] width 33 height 17
click at [765, 115] on div at bounding box center [812, 104] width 165 height 88
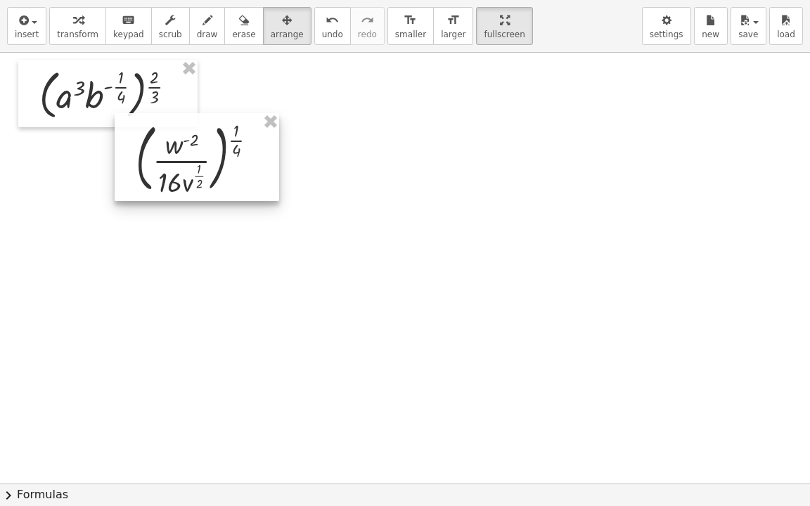
drag, startPoint x: 765, startPoint y: 115, endPoint x: 36, endPoint y: 198, distance: 734.0
click at [115, 199] on div at bounding box center [197, 157] width 165 height 88
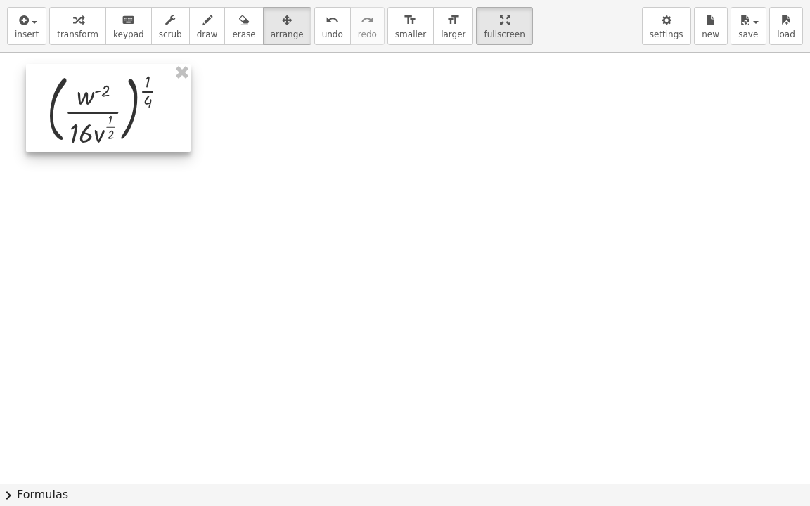
drag, startPoint x: 76, startPoint y: 193, endPoint x: 101, endPoint y: 113, distance: 83.9
click at [101, 113] on div at bounding box center [108, 108] width 165 height 88
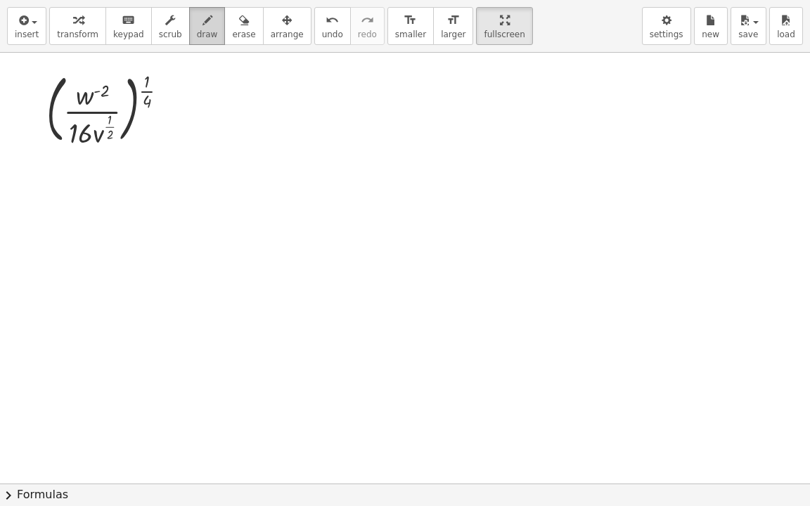
click at [203, 25] on icon "button" at bounding box center [208, 20] width 10 height 17
drag, startPoint x: 143, startPoint y: 117, endPoint x: 160, endPoint y: 107, distance: 18.9
click at [160, 107] on div at bounding box center [498, 484] width 997 height 862
drag, startPoint x: 154, startPoint y: 115, endPoint x: 169, endPoint y: 105, distance: 18.1
click at [169, 105] on div at bounding box center [498, 484] width 997 height 862
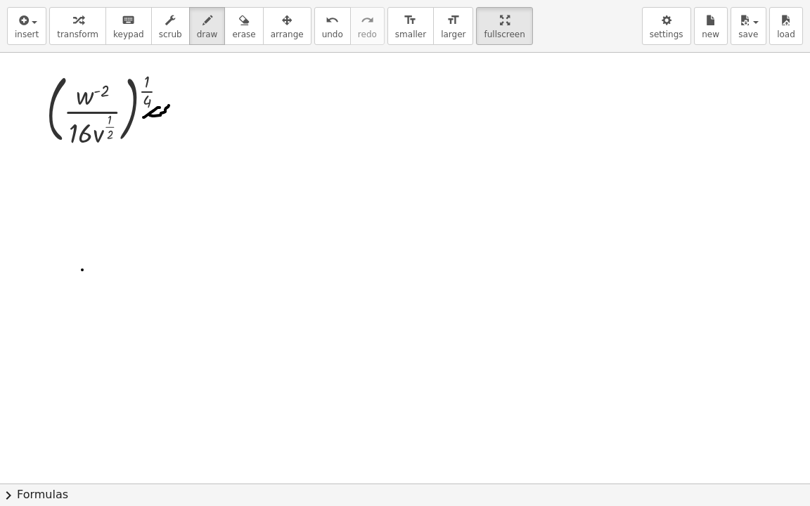
drag, startPoint x: 82, startPoint y: 269, endPoint x: 103, endPoint y: 270, distance: 21.1
click at [104, 270] on div at bounding box center [498, 484] width 997 height 862
drag, startPoint x: 87, startPoint y: 279, endPoint x: 112, endPoint y: 271, distance: 25.8
click at [105, 278] on div at bounding box center [498, 484] width 997 height 862
drag, startPoint x: 77, startPoint y: 90, endPoint x: 82, endPoint y: 100, distance: 11.3
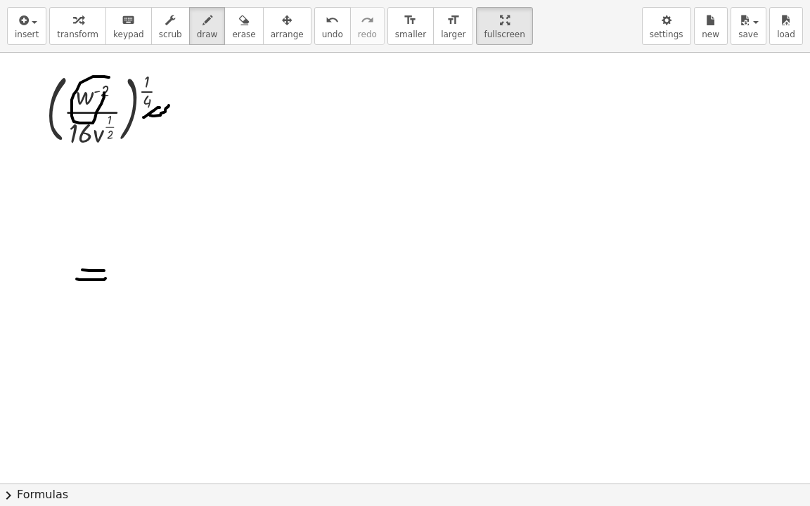
click at [98, 77] on div at bounding box center [498, 484] width 997 height 862
drag, startPoint x: 108, startPoint y: 149, endPoint x: 108, endPoint y: 118, distance: 31.0
click at [108, 122] on div at bounding box center [498, 484] width 997 height 862
click at [326, 25] on icon "undo" at bounding box center [332, 20] width 13 height 17
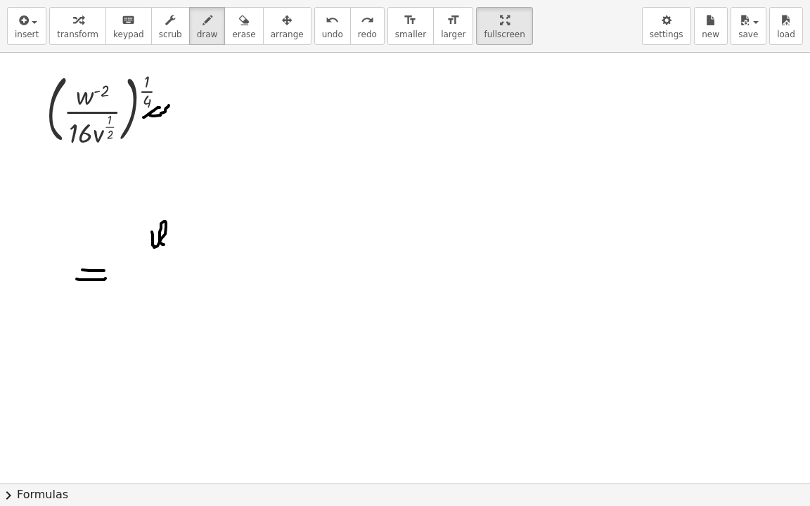
drag, startPoint x: 152, startPoint y: 231, endPoint x: 177, endPoint y: 216, distance: 29.1
click at [177, 216] on div at bounding box center [498, 484] width 997 height 862
drag, startPoint x: 189, startPoint y: 213, endPoint x: 206, endPoint y: 210, distance: 17.2
click at [206, 210] on div at bounding box center [498, 484] width 997 height 862
drag, startPoint x: 211, startPoint y: 198, endPoint x: 223, endPoint y: 218, distance: 23.0
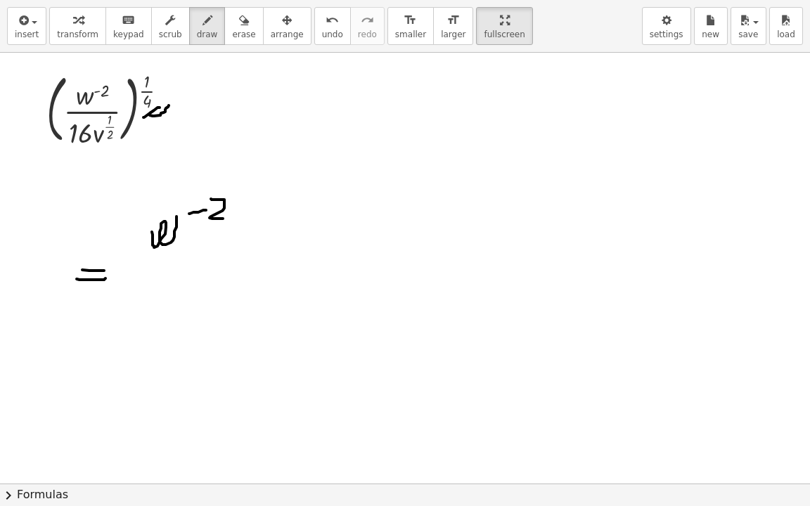
click at [223, 218] on div at bounding box center [498, 484] width 997 height 862
click at [239, 204] on div at bounding box center [498, 484] width 997 height 862
click at [239, 203] on div at bounding box center [498, 484] width 997 height 862
drag, startPoint x: 266, startPoint y: 177, endPoint x: 265, endPoint y: 191, distance: 14.8
click at [265, 191] on div at bounding box center [498, 484] width 997 height 862
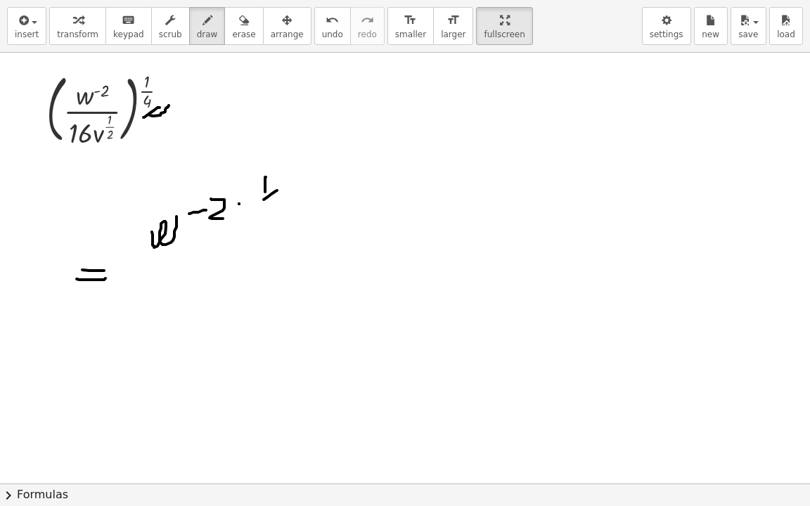
drag, startPoint x: 277, startPoint y: 190, endPoint x: 271, endPoint y: 207, distance: 17.8
click at [252, 210] on div at bounding box center [498, 484] width 997 height 862
drag, startPoint x: 276, startPoint y: 203, endPoint x: 271, endPoint y: 214, distance: 12.0
click at [271, 214] on div at bounding box center [498, 484] width 997 height 862
drag, startPoint x: 273, startPoint y: 207, endPoint x: 270, endPoint y: 228, distance: 21.3
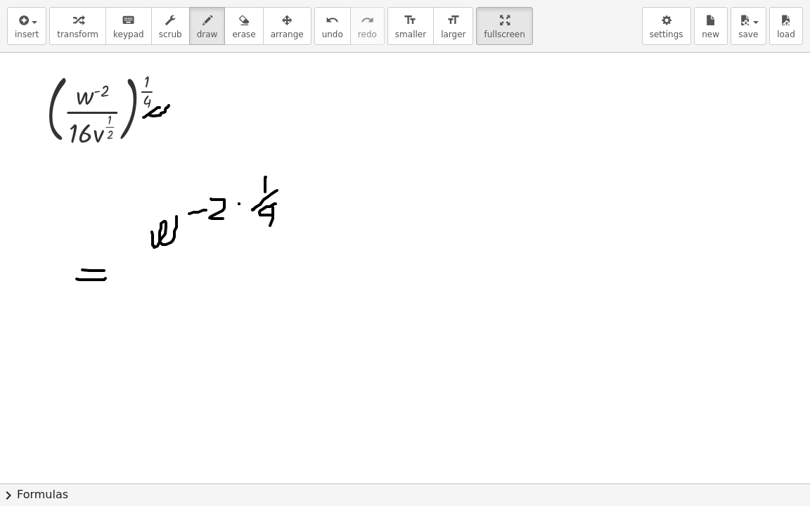
click at [270, 228] on div at bounding box center [498, 484] width 997 height 862
drag, startPoint x: 136, startPoint y: 267, endPoint x: 295, endPoint y: 266, distance: 158.2
click at [295, 266] on div at bounding box center [498, 484] width 997 height 862
drag, startPoint x: 155, startPoint y: 281, endPoint x: 166, endPoint y: 315, distance: 35.4
click at [155, 323] on div at bounding box center [498, 484] width 997 height 862
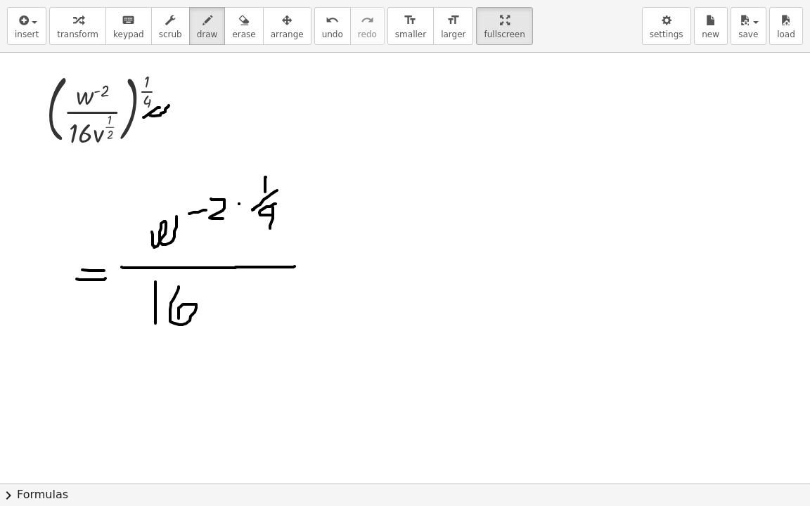
drag, startPoint x: 179, startPoint y: 286, endPoint x: 184, endPoint y: 318, distance: 32.1
click at [179, 320] on div at bounding box center [498, 484] width 997 height 862
drag, startPoint x: 198, startPoint y: 302, endPoint x: 214, endPoint y: 305, distance: 16.6
click at [214, 305] on div at bounding box center [498, 484] width 997 height 862
drag, startPoint x: 236, startPoint y: 267, endPoint x: 236, endPoint y: 274, distance: 7.7
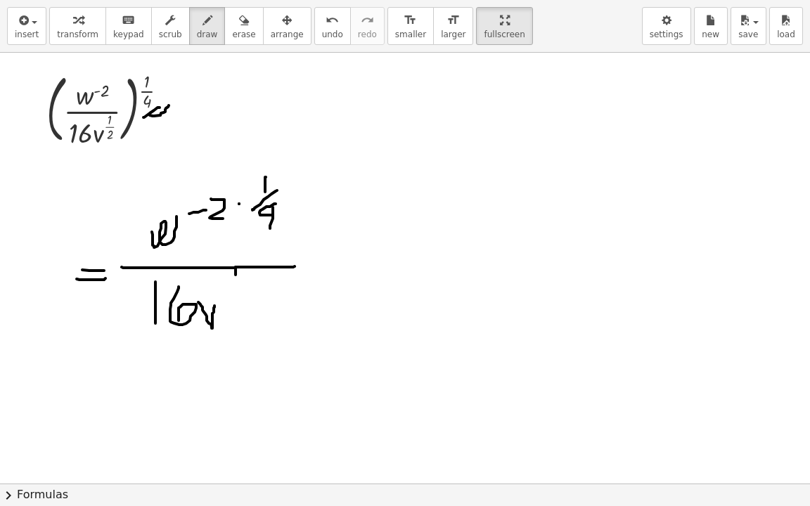
click at [236, 274] on div at bounding box center [498, 484] width 997 height 862
drag, startPoint x: 230, startPoint y: 281, endPoint x: 238, endPoint y: 285, distance: 9.4
click at [241, 281] on div at bounding box center [498, 484] width 997 height 862
drag, startPoint x: 227, startPoint y: 293, endPoint x: 236, endPoint y: 304, distance: 14.1
click at [236, 304] on div at bounding box center [498, 484] width 997 height 862
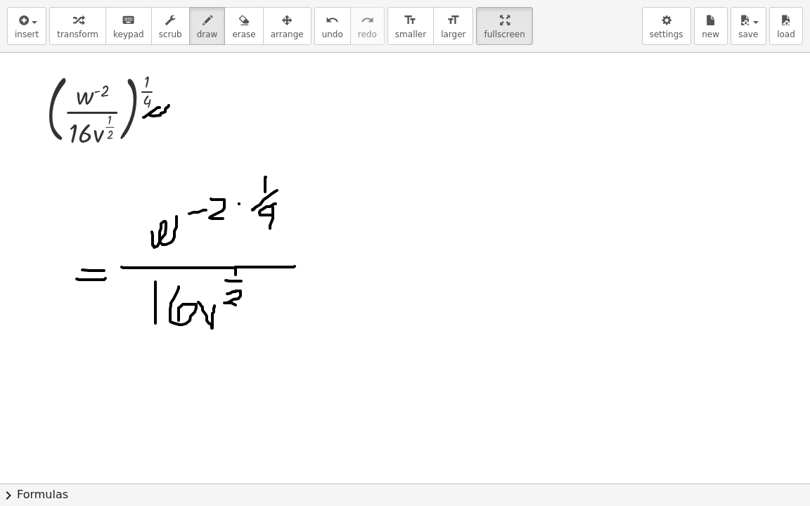
click at [255, 286] on div at bounding box center [498, 484] width 997 height 862
drag, startPoint x: 281, startPoint y: 270, endPoint x: 281, endPoint y: 282, distance: 12.0
click at [281, 282] on div at bounding box center [498, 484] width 997 height 862
drag, startPoint x: 271, startPoint y: 293, endPoint x: 304, endPoint y: 293, distance: 32.3
click at [304, 293] on div at bounding box center [498, 484] width 997 height 862
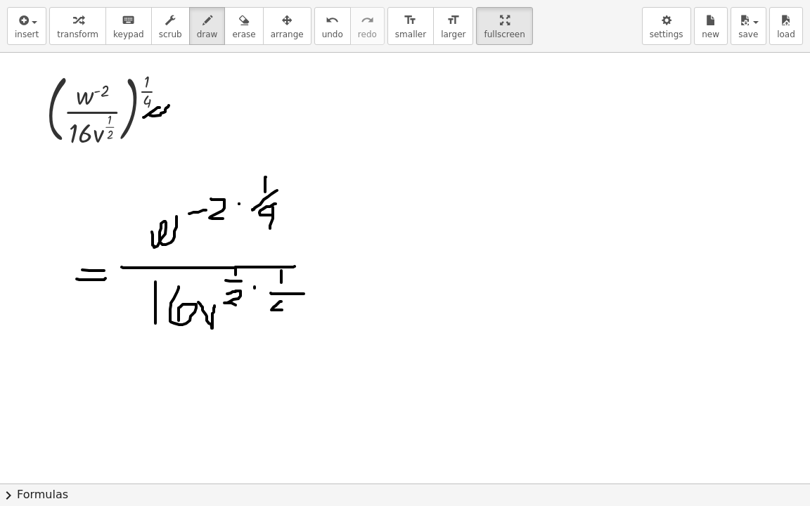
drag, startPoint x: 281, startPoint y: 301, endPoint x: 287, endPoint y: 308, distance: 9.0
click at [287, 309] on div at bounding box center [498, 484] width 997 height 862
drag, startPoint x: 287, startPoint y: 302, endPoint x: 281, endPoint y: 320, distance: 19.1
click at [281, 320] on div at bounding box center [498, 484] width 997 height 862
drag, startPoint x: 193, startPoint y: 225, endPoint x: 236, endPoint y: 229, distance: 42.3
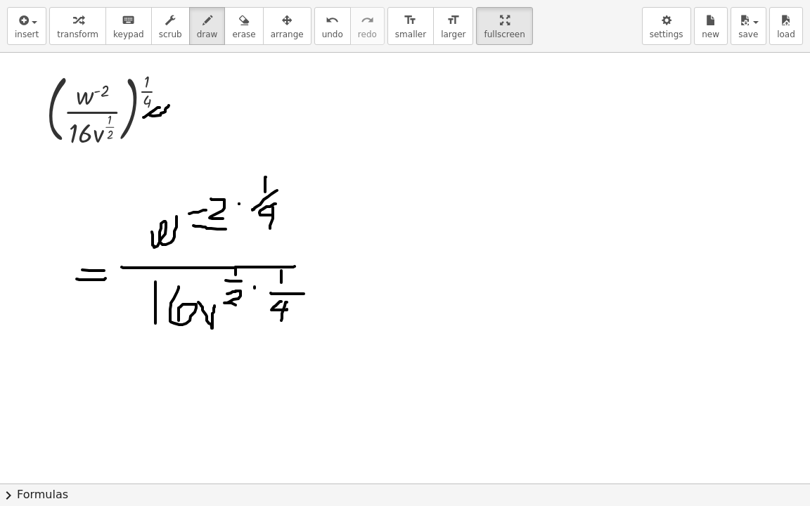
click at [236, 229] on div at bounding box center [498, 484] width 997 height 862
drag, startPoint x: 209, startPoint y: 231, endPoint x: 209, endPoint y: 240, distance: 8.4
click at [209, 240] on div at bounding box center [498, 484] width 997 height 862
click at [359, 255] on div at bounding box center [498, 484] width 997 height 862
click at [359, 263] on div at bounding box center [498, 484] width 997 height 862
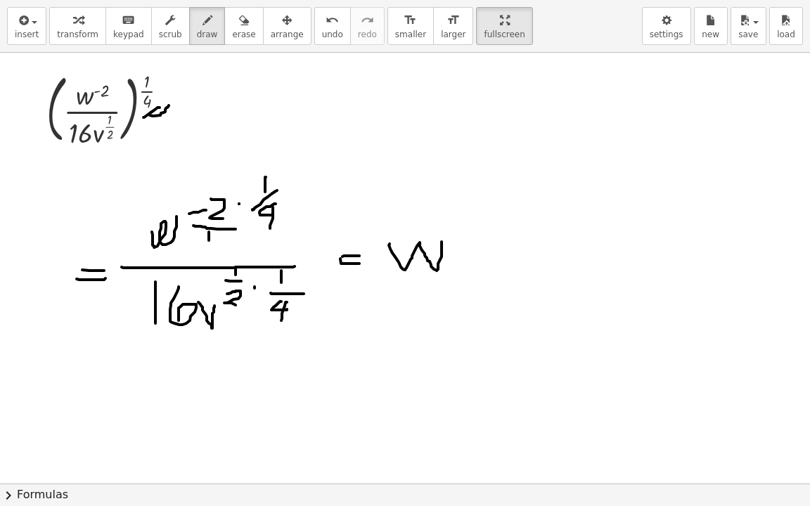
click at [442, 240] on div at bounding box center [498, 484] width 997 height 862
click at [485, 200] on div at bounding box center [498, 484] width 997 height 862
click at [513, 210] on div at bounding box center [498, 484] width 997 height 862
click at [522, 229] on div at bounding box center [498, 484] width 997 height 862
click at [493, 250] on div at bounding box center [498, 484] width 997 height 862
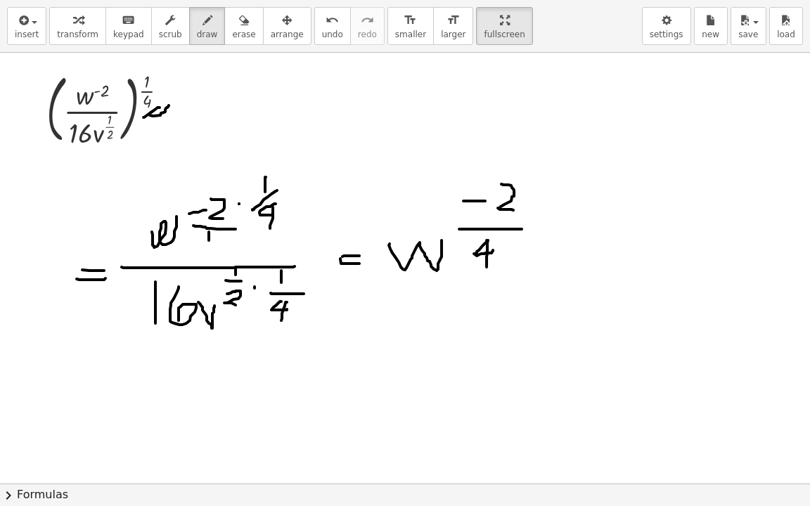
click at [487, 270] on div at bounding box center [498, 484] width 997 height 862
click at [541, 285] on div at bounding box center [498, 484] width 997 height 862
click at [414, 350] on div at bounding box center [498, 484] width 997 height 862
click at [437, 347] on div at bounding box center [498, 484] width 997 height 862
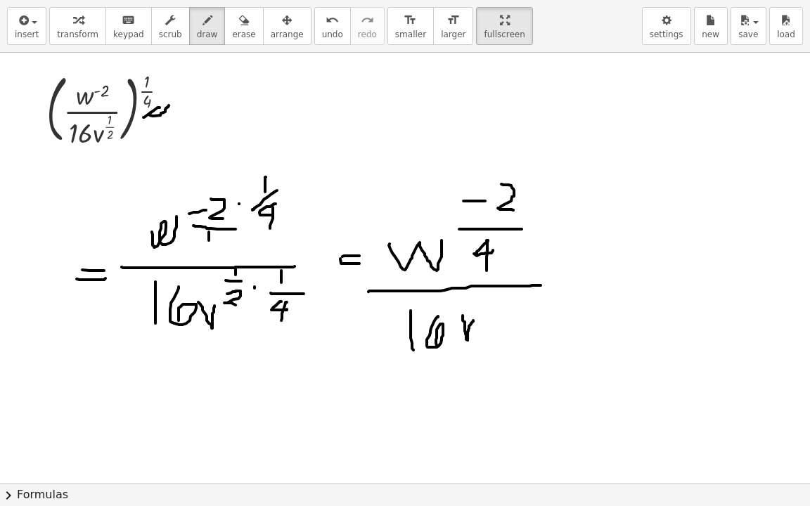
click at [473, 320] on div at bounding box center [498, 484] width 997 height 862
click at [509, 302] on div at bounding box center [498, 484] width 997 height 862
click at [525, 312] on div at bounding box center [498, 484] width 997 height 862
click at [512, 319] on div at bounding box center [498, 484] width 997 height 862
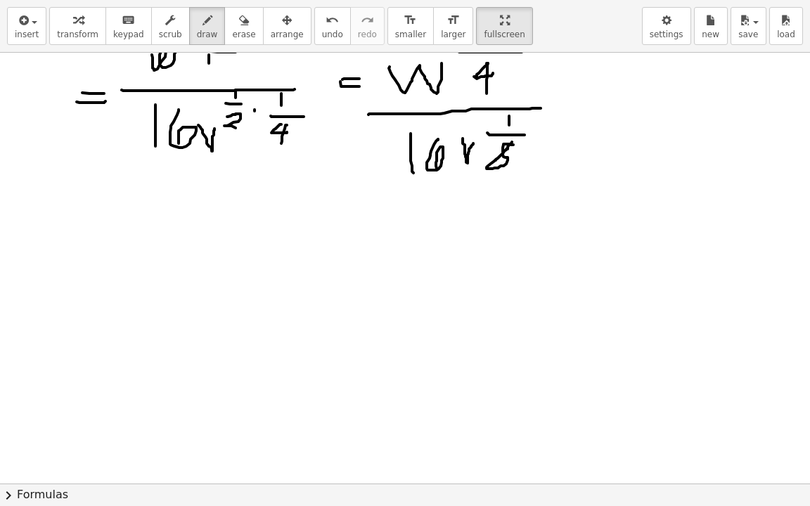
scroll to position [211, 0]
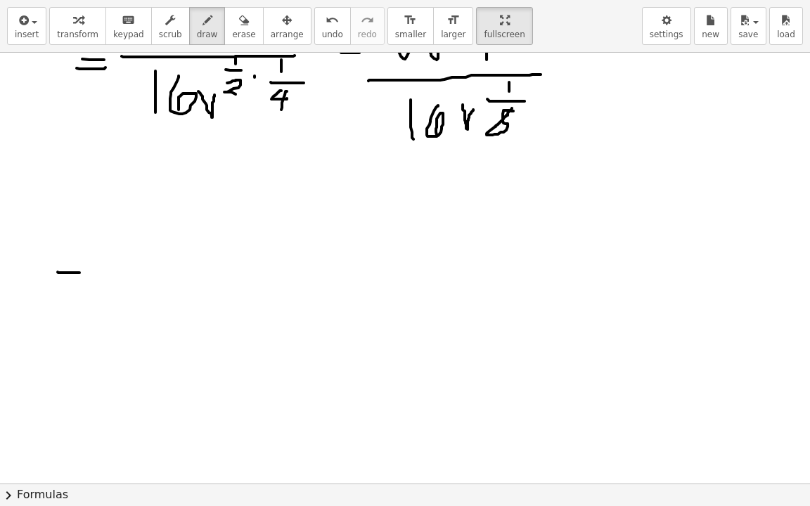
click at [79, 272] on div at bounding box center [498, 273] width 997 height 862
click at [83, 290] on div at bounding box center [498, 273] width 997 height 862
click at [195, 223] on div at bounding box center [498, 273] width 997 height 862
click at [259, 250] on div at bounding box center [498, 273] width 997 height 862
click at [180, 279] on div at bounding box center [498, 273] width 997 height 862
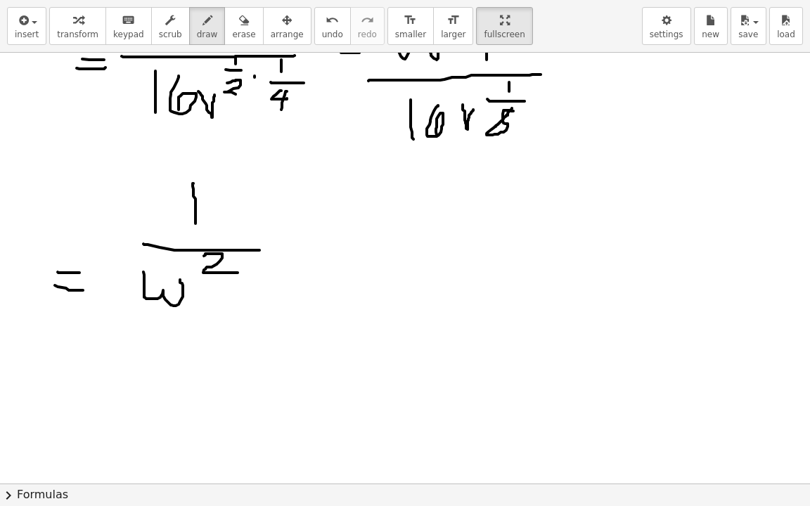
click at [236, 272] on div at bounding box center [498, 273] width 997 height 862
click at [231, 278] on div at bounding box center [498, 273] width 997 height 862
click at [225, 291] on div at bounding box center [498, 273] width 997 height 862
click at [222, 305] on div at bounding box center [498, 273] width 997 height 862
click at [279, 326] on div at bounding box center [498, 273] width 997 height 862
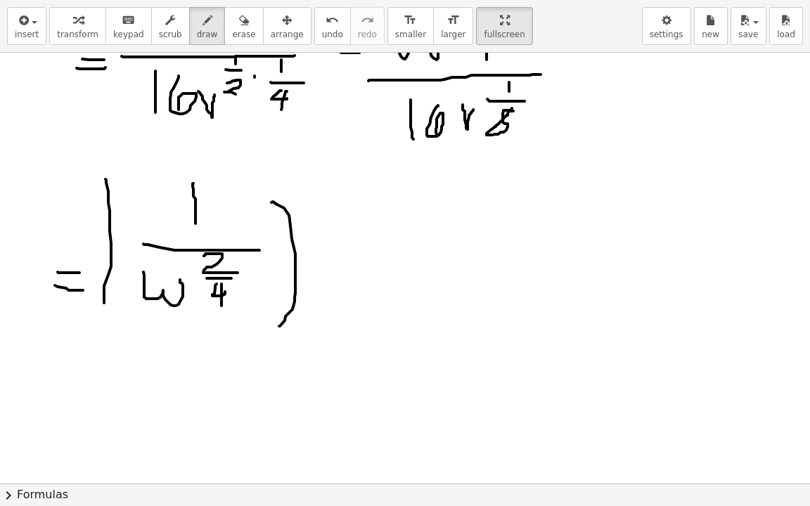
click at [169, 334] on div at bounding box center [498, 273] width 997 height 862
click at [357, 318] on div at bounding box center [498, 273] width 997 height 862
click at [373, 286] on div at bounding box center [498, 273] width 997 height 862
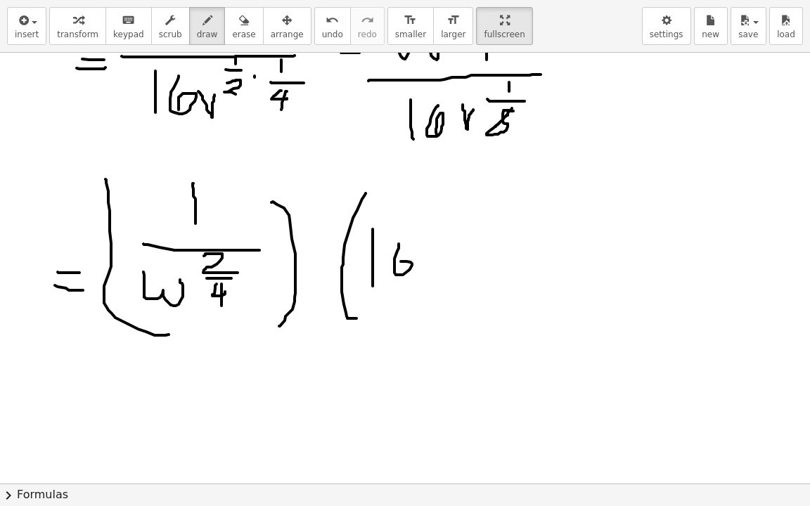
click at [399, 278] on div at bounding box center [498, 273] width 997 height 862
click at [441, 245] on div at bounding box center [498, 273] width 997 height 862
click at [458, 210] on div at bounding box center [498, 273] width 997 height 862
click at [462, 217] on div at bounding box center [498, 273] width 997 height 862
click at [456, 215] on div at bounding box center [498, 273] width 997 height 862
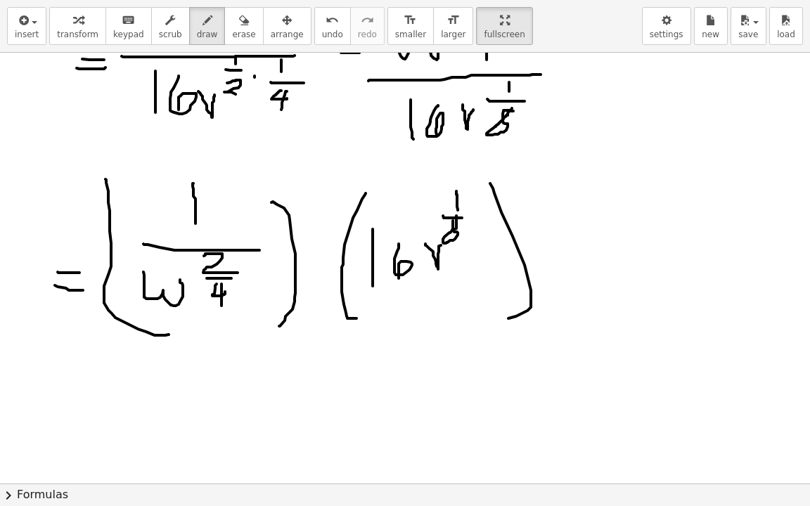
click at [498, 323] on div at bounding box center [498, 273] width 997 height 862
click at [490, 312] on div at bounding box center [498, 273] width 997 height 862
click at [419, 347] on div at bounding box center [498, 273] width 997 height 862
click at [350, 242] on div at bounding box center [498, 273] width 997 height 862
click at [368, 314] on div at bounding box center [498, 273] width 997 height 862
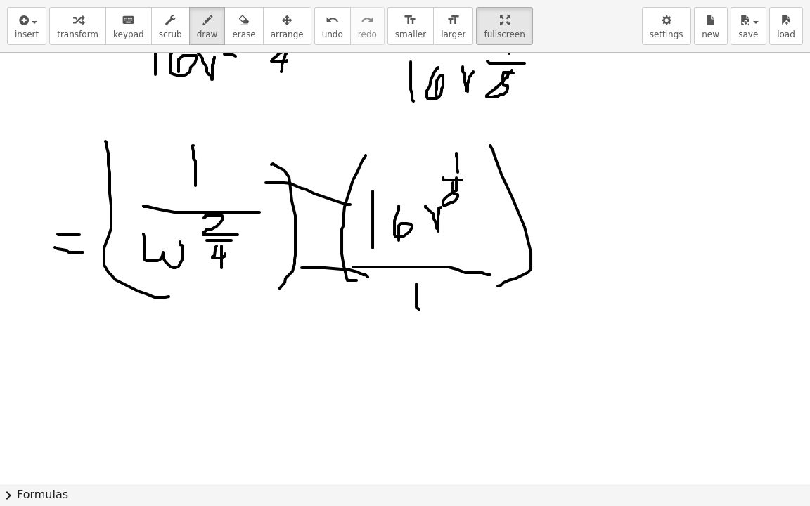
scroll to position [281, 0]
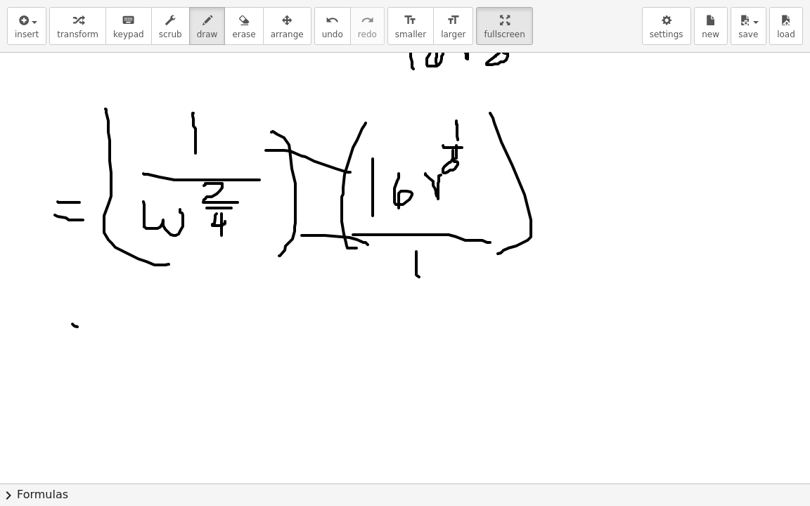
click at [88, 328] on div at bounding box center [498, 202] width 997 height 862
click at [103, 335] on div at bounding box center [498, 202] width 997 height 862
click at [152, 318] on div at bounding box center [498, 202] width 997 height 862
click at [174, 315] on div at bounding box center [498, 202] width 997 height 862
click at [217, 297] on div at bounding box center [498, 202] width 997 height 862
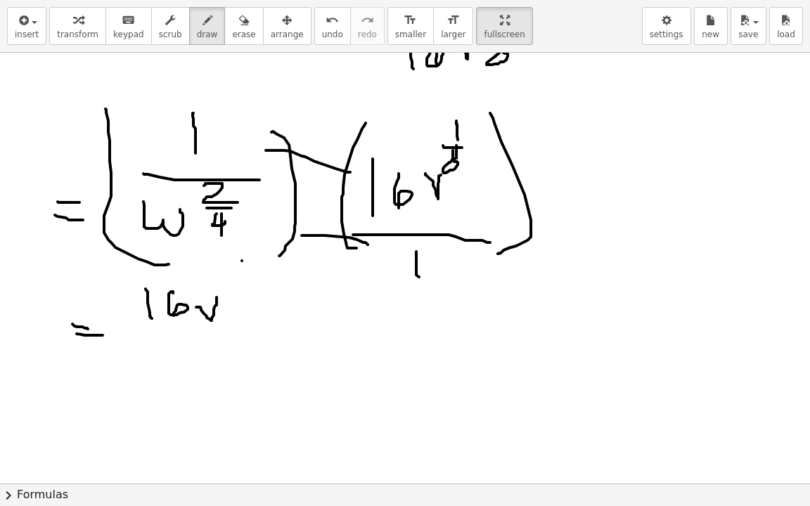
click at [241, 280] on div at bounding box center [498, 202] width 997 height 862
click at [254, 283] on div at bounding box center [498, 202] width 997 height 862
click at [247, 288] on div at bounding box center [498, 202] width 997 height 862
click at [255, 345] on div at bounding box center [498, 202] width 997 height 862
click at [163, 376] on div at bounding box center [498, 202] width 997 height 862
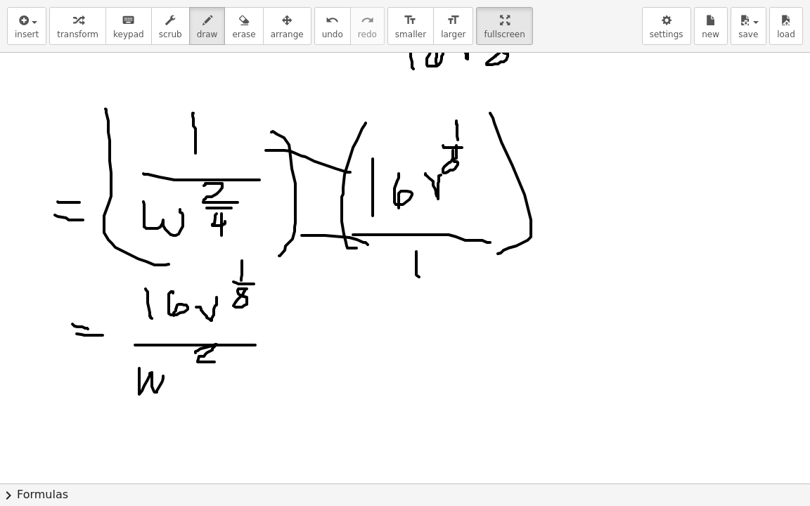
click at [217, 361] on div at bounding box center [498, 202] width 997 height 862
click at [218, 375] on div at bounding box center [498, 202] width 997 height 862
click at [247, 371] on div at bounding box center [498, 202] width 997 height 862
click at [234, 378] on div at bounding box center [498, 202] width 997 height 862
click at [274, 376] on div at bounding box center [498, 202] width 997 height 862
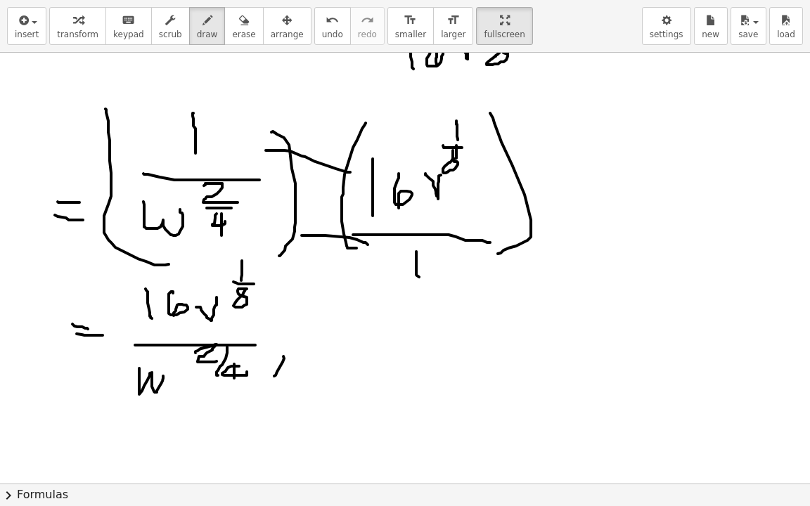
click at [274, 388] on div at bounding box center [498, 202] width 997 height 862
drag, startPoint x: 452, startPoint y: 320, endPoint x: 485, endPoint y: 310, distance: 34.5
click at [468, 319] on div at bounding box center [498, 202] width 997 height 862
drag, startPoint x: 479, startPoint y: 309, endPoint x: 504, endPoint y: 340, distance: 39.5
click at [504, 340] on div at bounding box center [498, 202] width 997 height 862
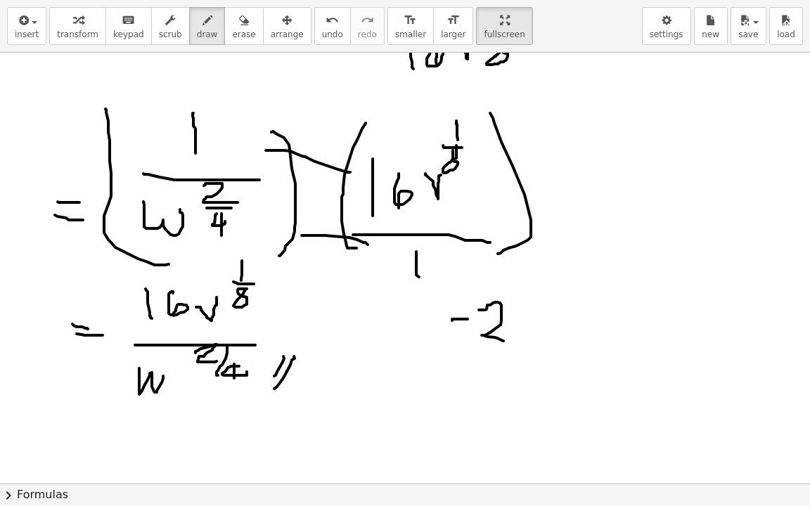
drag, startPoint x: 444, startPoint y: 356, endPoint x: 517, endPoint y: 364, distance: 72.8
click at [517, 364] on div at bounding box center [498, 202] width 997 height 862
drag, startPoint x: 489, startPoint y: 375, endPoint x: 494, endPoint y: 385, distance: 11.0
click at [500, 395] on div at bounding box center [498, 202] width 997 height 862
click at [490, 409] on div at bounding box center [498, 202] width 997 height 862
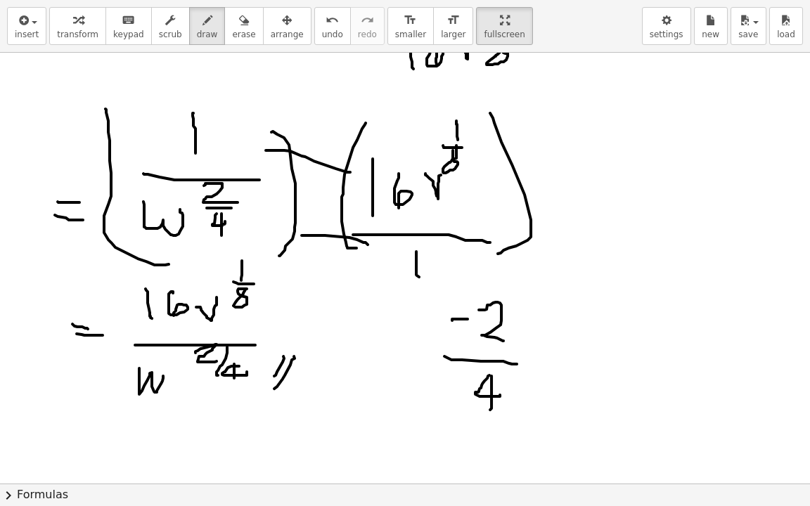
click at [582, 361] on div at bounding box center [498, 202] width 997 height 862
drag, startPoint x: 615, startPoint y: 293, endPoint x: 639, endPoint y: 320, distance: 36.3
click at [643, 321] on div at bounding box center [498, 202] width 997 height 862
drag, startPoint x: 616, startPoint y: 324, endPoint x: 616, endPoint y: 358, distance: 33.8
click at [616, 359] on div at bounding box center [498, 202] width 997 height 862
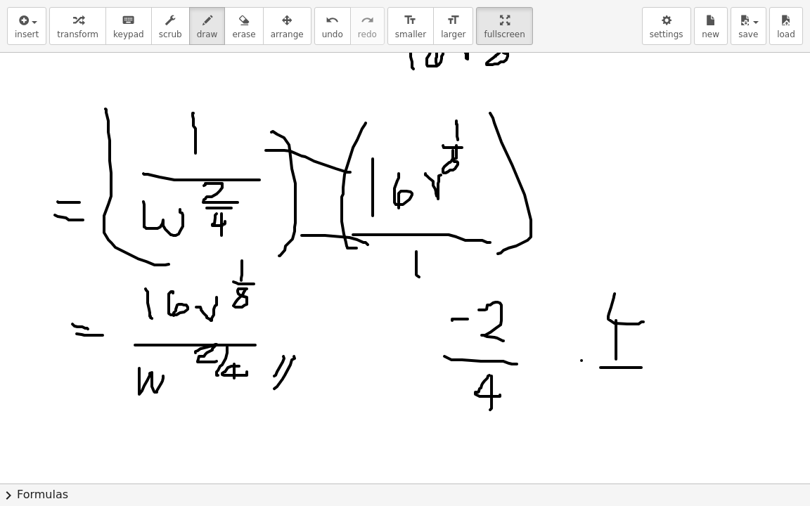
click at [646, 367] on div at bounding box center [498, 202] width 997 height 862
drag, startPoint x: 604, startPoint y: 390, endPoint x: 623, endPoint y: 409, distance: 27.4
click at [623, 409] on div at bounding box center [498, 202] width 997 height 862
click at [623, 335] on div at bounding box center [498, 202] width 997 height 862
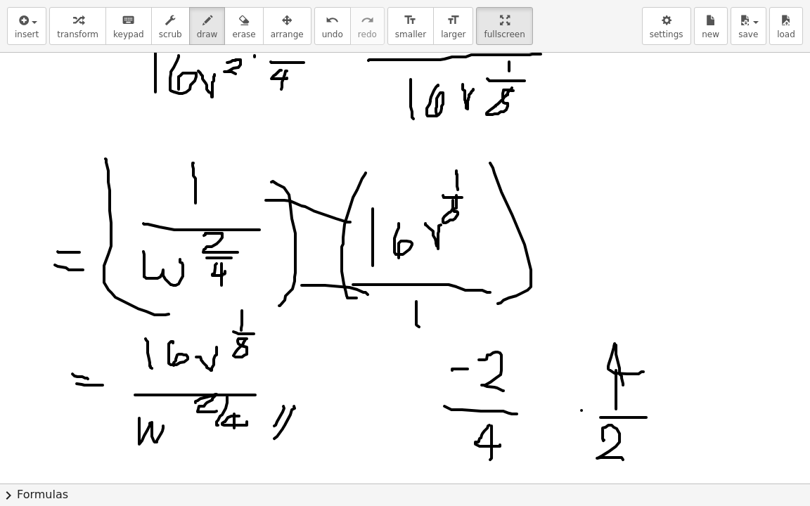
scroll to position [211, 0]
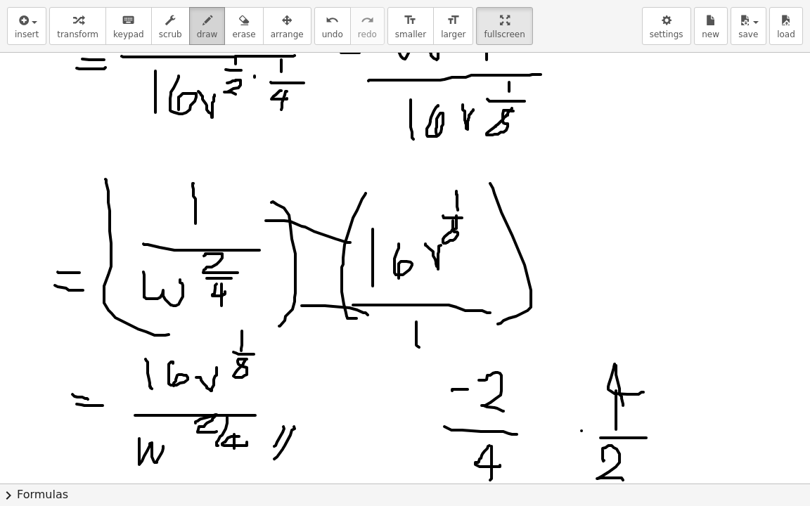
click at [205, 29] on button "draw" at bounding box center [207, 26] width 37 height 38
click at [239, 28] on icon "button" at bounding box center [244, 20] width 10 height 17
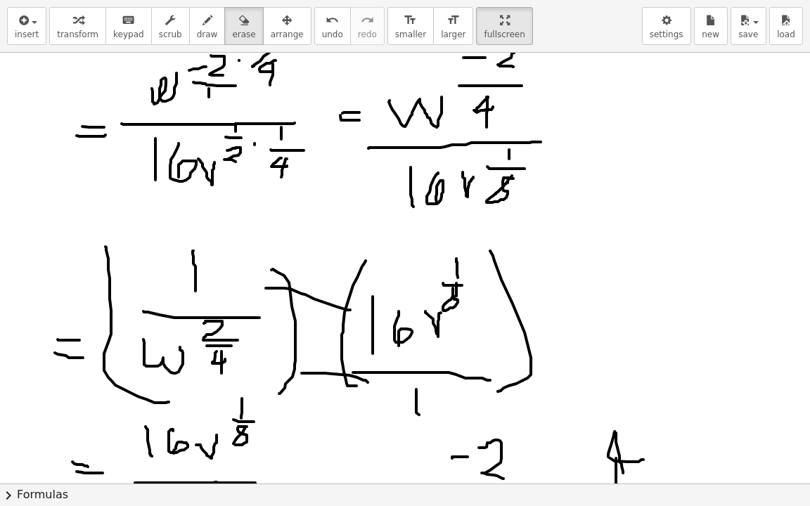
scroll to position [70, 0]
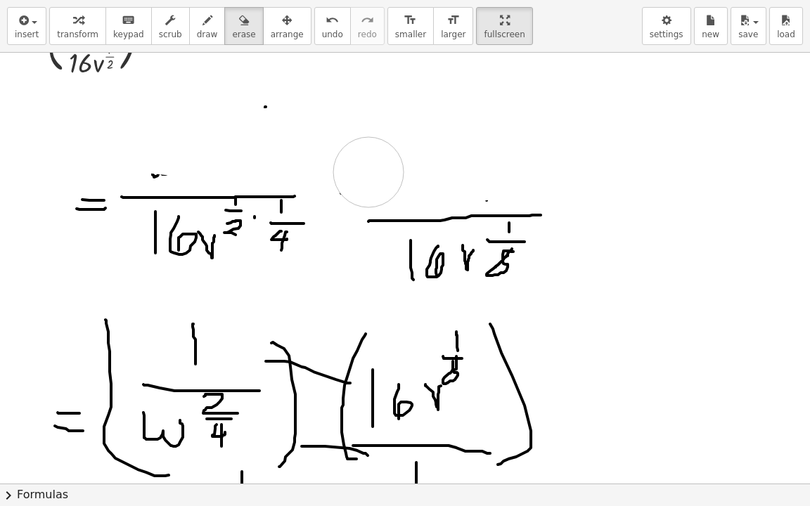
drag, startPoint x: 115, startPoint y: 135, endPoint x: 239, endPoint y: 122, distance: 124.4
click at [0, 175] on html "Graspable Math Activities Get Started Activity Bank Assigned Work Classes White…" at bounding box center [405, 253] width 810 height 506
click at [238, 122] on div at bounding box center [498, 413] width 997 height 862
drag, startPoint x: 244, startPoint y: 118, endPoint x: 351, endPoint y: 86, distance: 111.7
click at [258, 105] on div at bounding box center [498, 413] width 997 height 862
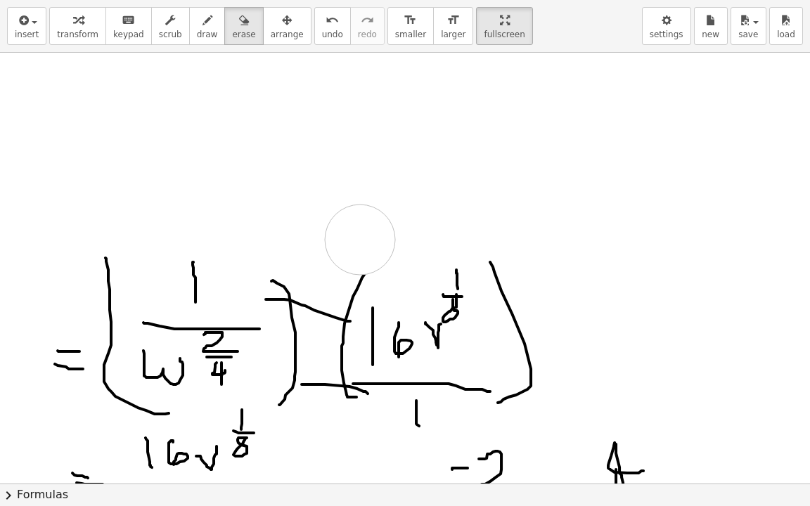
scroll to position [211, 0]
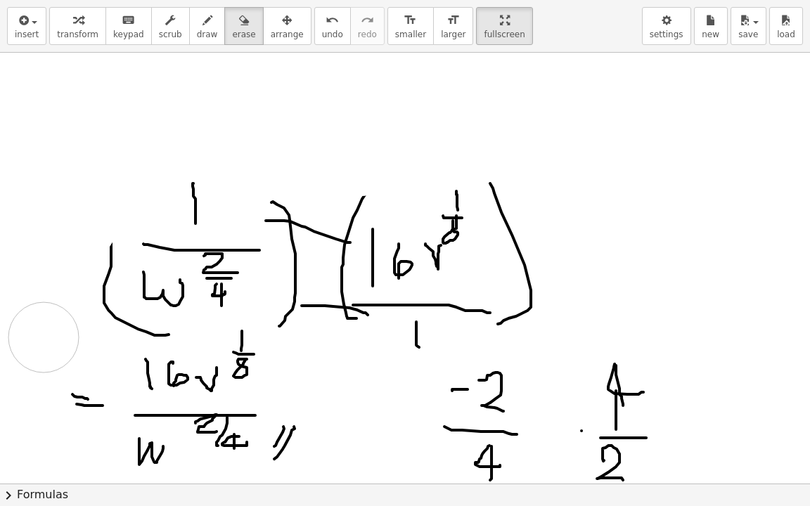
drag, startPoint x: 315, startPoint y: 153, endPoint x: 98, endPoint y: 366, distance: 303.8
click at [64, 411] on div at bounding box center [498, 273] width 997 height 862
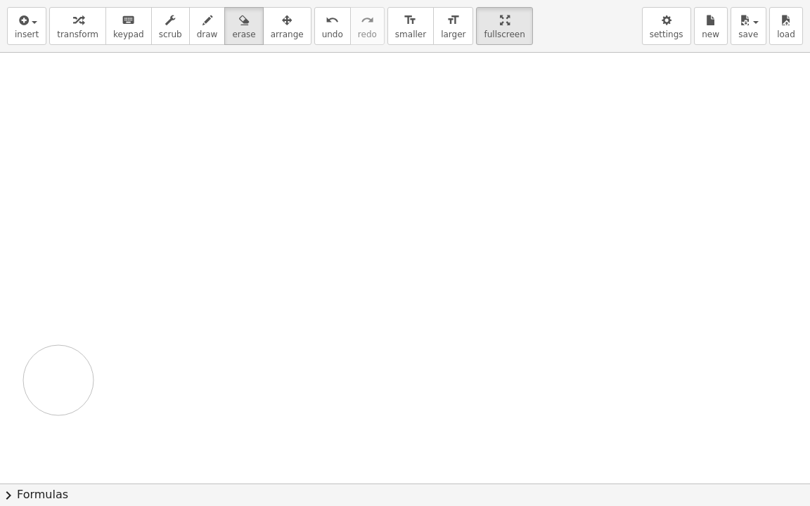
drag, startPoint x: 101, startPoint y: 278, endPoint x: 155, endPoint y: 394, distance: 127.4
click at [155, 394] on div at bounding box center [498, 273] width 997 height 862
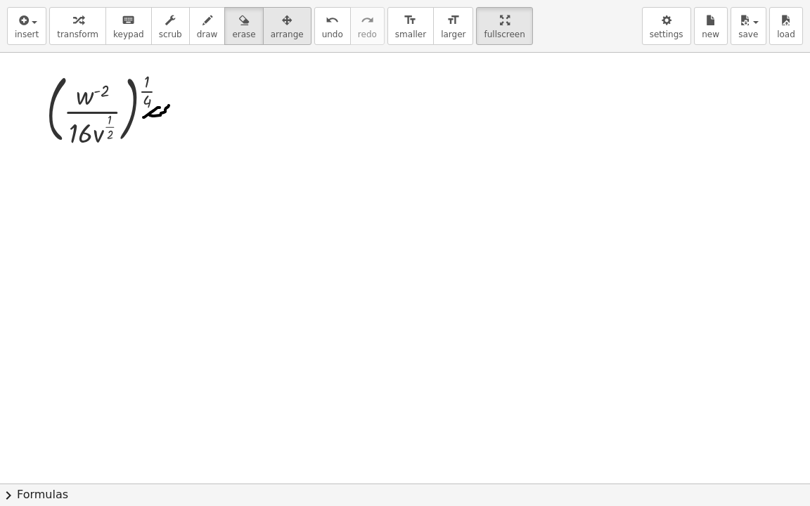
click at [271, 30] on span "arrange" at bounding box center [287, 35] width 33 height 10
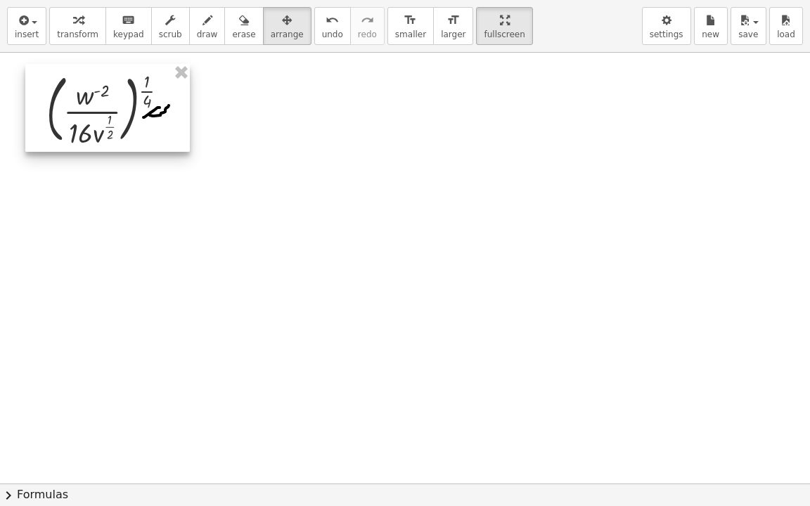
drag, startPoint x: 97, startPoint y: 132, endPoint x: 168, endPoint y: 96, distance: 79.6
click at [96, 132] on div at bounding box center [107, 108] width 165 height 88
drag, startPoint x: 182, startPoint y: 68, endPoint x: 185, endPoint y: 60, distance: 8.9
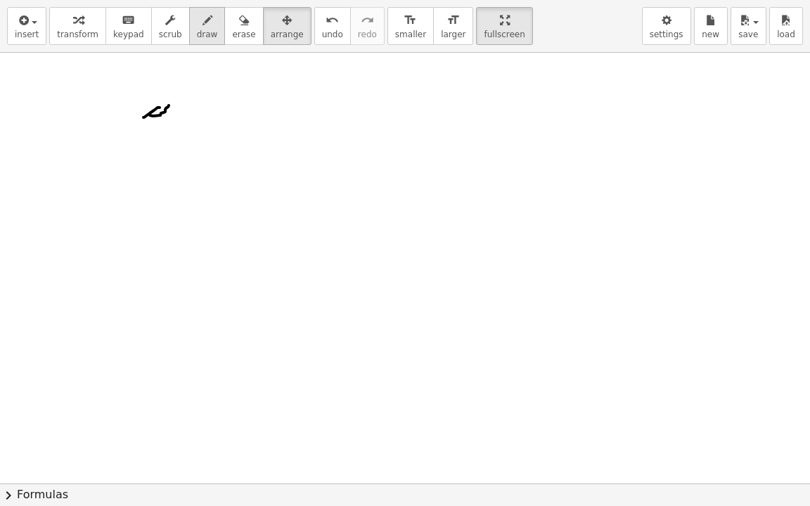
click at [197, 34] on span "draw" at bounding box center [207, 35] width 21 height 10
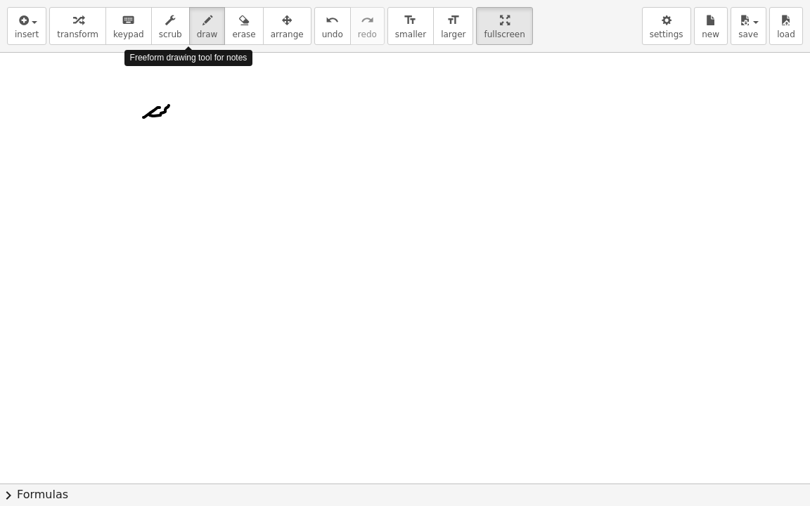
click at [232, 30] on span "erase" at bounding box center [243, 35] width 23 height 10
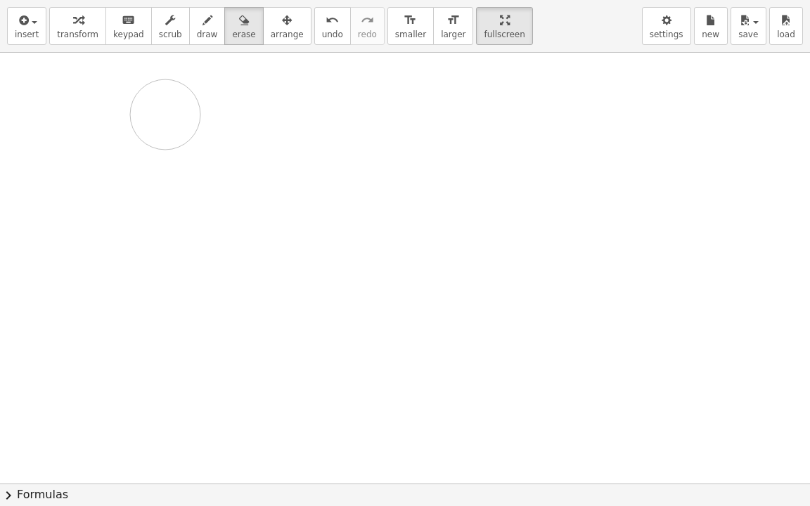
drag, startPoint x: 167, startPoint y: 105, endPoint x: 195, endPoint y: 86, distance: 34.5
click at [195, 86] on div at bounding box center [498, 484] width 997 height 862
click at [197, 30] on span "draw" at bounding box center [207, 35] width 21 height 10
drag, startPoint x: 77, startPoint y: 98, endPoint x: 84, endPoint y: 113, distance: 16.1
click at [82, 115] on div at bounding box center [498, 484] width 997 height 862
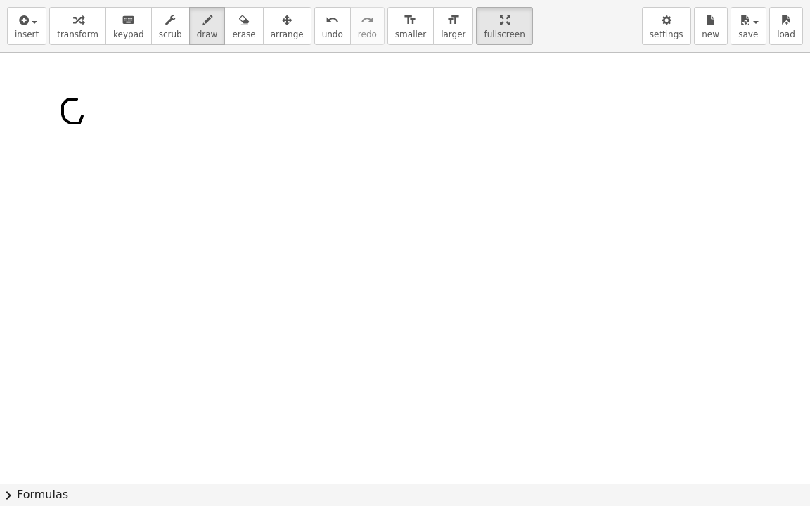
click at [89, 108] on div at bounding box center [498, 484] width 997 height 862
drag, startPoint x: 124, startPoint y: 93, endPoint x: 120, endPoint y: 115, distance: 22.3
click at [120, 115] on div at bounding box center [498, 484] width 997 height 862
drag, startPoint x: 114, startPoint y: 117, endPoint x: 212, endPoint y: 96, distance: 100.0
click at [212, 96] on div at bounding box center [498, 484] width 997 height 862
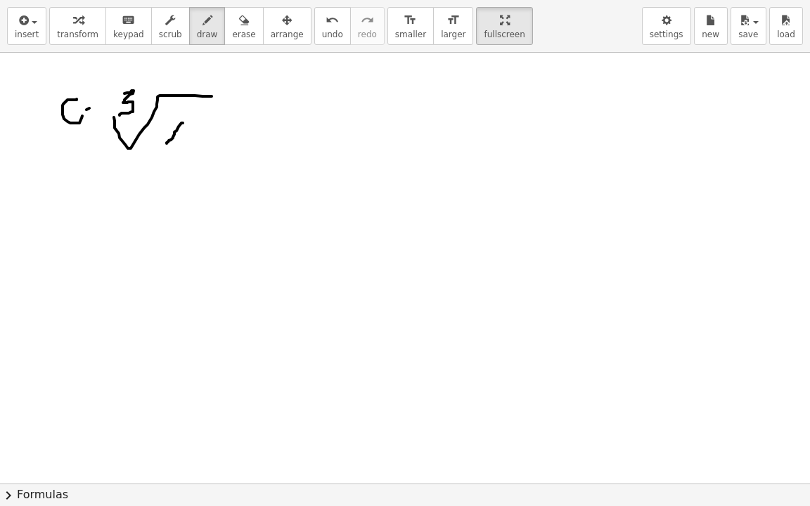
drag, startPoint x: 183, startPoint y: 122, endPoint x: 164, endPoint y: 134, distance: 22.4
click at [165, 147] on div at bounding box center [498, 484] width 997 height 862
drag, startPoint x: 174, startPoint y: 128, endPoint x: 210, endPoint y: 124, distance: 36.0
click at [188, 143] on div at bounding box center [498, 484] width 997 height 862
click at [212, 105] on div at bounding box center [498, 484] width 997 height 862
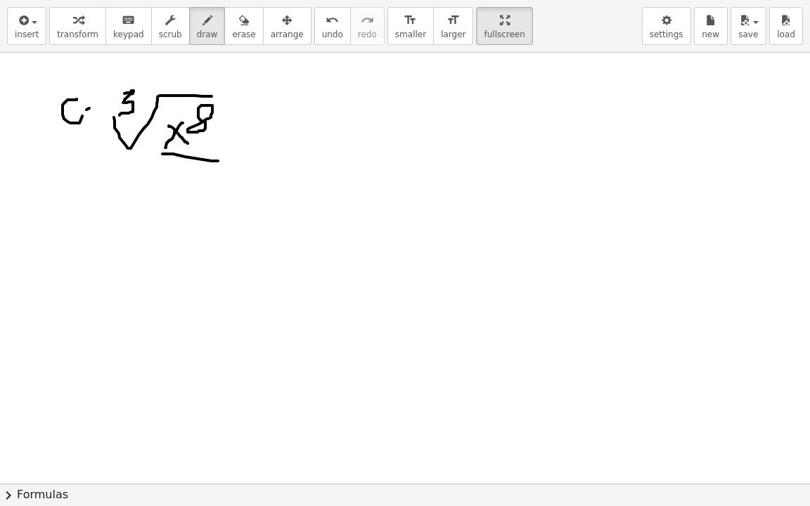
drag, startPoint x: 162, startPoint y: 153, endPoint x: 241, endPoint y: 160, distance: 79.1
click at [241, 160] on div at bounding box center [498, 484] width 997 height 862
drag, startPoint x: 184, startPoint y: 153, endPoint x: 228, endPoint y: 153, distance: 43.6
click at [228, 153] on div at bounding box center [498, 484] width 997 height 862
drag, startPoint x: 382, startPoint y: 111, endPoint x: 379, endPoint y: 128, distance: 17.1
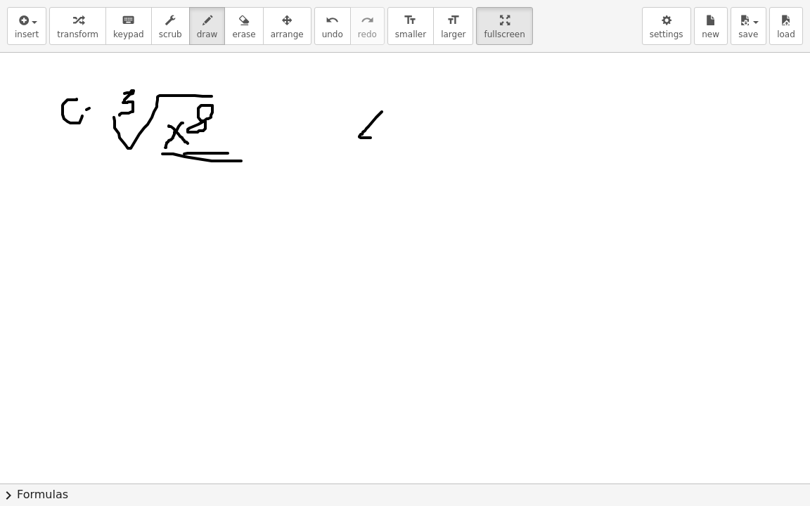
click at [379, 131] on div at bounding box center [498, 484] width 997 height 862
drag, startPoint x: 379, startPoint y: 115, endPoint x: 380, endPoint y: 155, distance: 40.1
click at [380, 155] on div at bounding box center [498, 484] width 997 height 862
click at [411, 139] on div at bounding box center [498, 484] width 997 height 862
drag, startPoint x: 425, startPoint y: 122, endPoint x: 447, endPoint y: 149, distance: 34.9
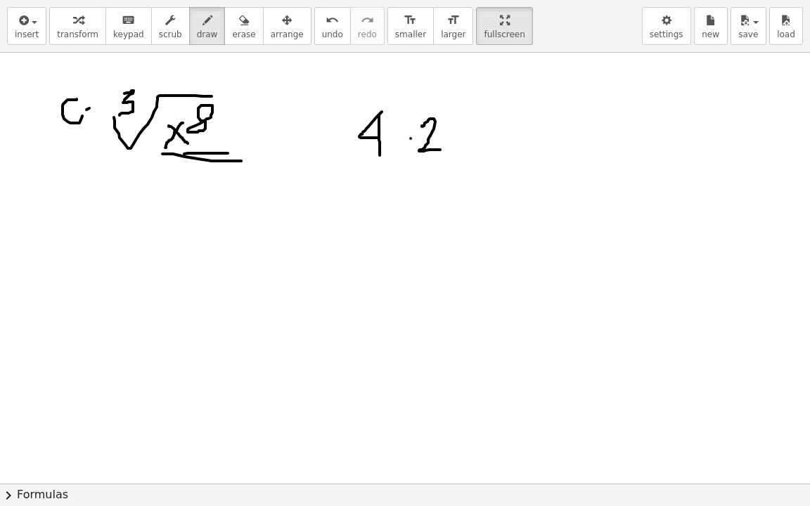
click at [447, 149] on div at bounding box center [498, 484] width 997 height 862
click at [478, 132] on div at bounding box center [498, 484] width 997 height 862
drag, startPoint x: 481, startPoint y: 137, endPoint x: 508, endPoint y: 132, distance: 28.0
click at [482, 137] on div at bounding box center [498, 484] width 997 height 862
drag, startPoint x: 520, startPoint y: 120, endPoint x: 527, endPoint y: 117, distance: 7.9
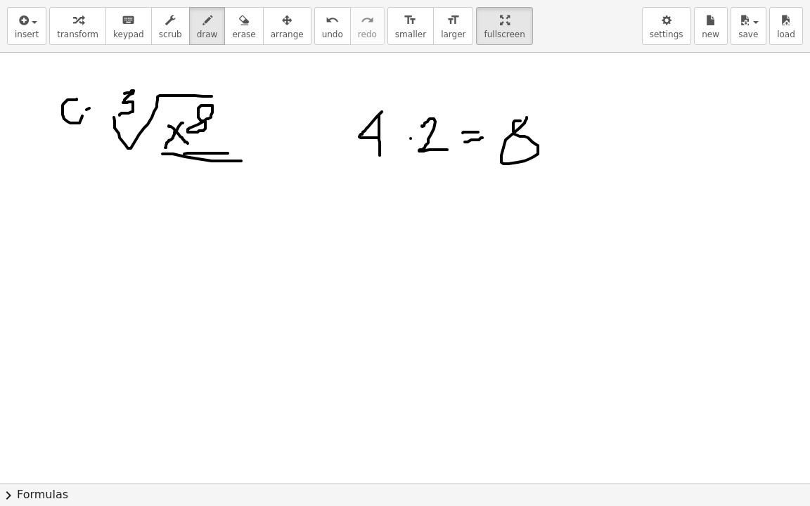
click at [527, 117] on div at bounding box center [498, 484] width 997 height 862
drag, startPoint x: 103, startPoint y: 203, endPoint x: 107, endPoint y: 218, distance: 15.4
click at [107, 218] on div at bounding box center [498, 484] width 997 height 862
drag, startPoint x: 123, startPoint y: 216, endPoint x: 103, endPoint y: 229, distance: 23.4
click at [103, 229] on div at bounding box center [498, 484] width 997 height 862
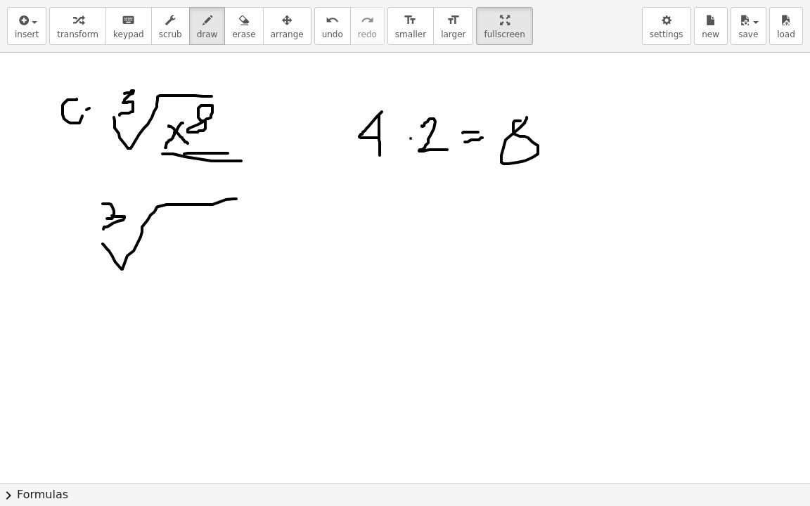
drag, startPoint x: 122, startPoint y: 269, endPoint x: 236, endPoint y: 198, distance: 134.5
click at [236, 198] on div at bounding box center [498, 484] width 997 height 862
drag, startPoint x: 160, startPoint y: 250, endPoint x: 179, endPoint y: 264, distance: 24.1
click at [179, 264] on div at bounding box center [498, 484] width 997 height 862
drag, startPoint x: 179, startPoint y: 248, endPoint x: 158, endPoint y: 271, distance: 31.9
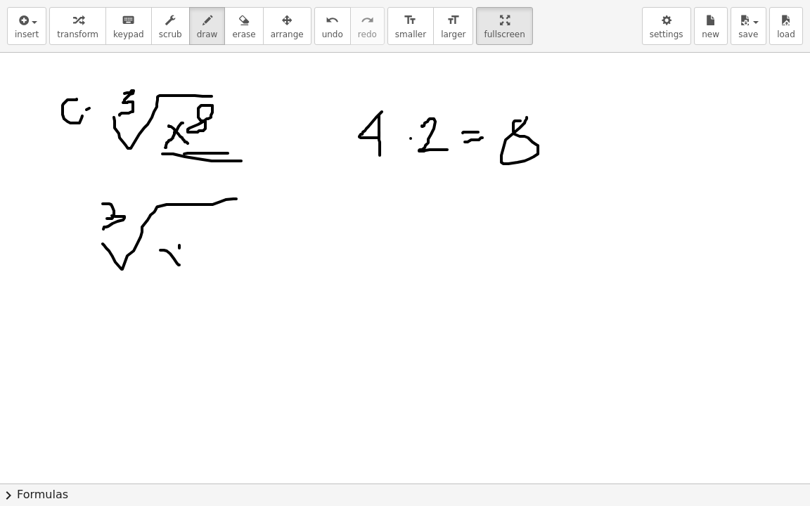
click at [158, 271] on div at bounding box center [498, 484] width 997 height 862
drag, startPoint x: 207, startPoint y: 218, endPoint x: 218, endPoint y: 229, distance: 15.4
click at [218, 229] on div at bounding box center [498, 484] width 997 height 862
click at [209, 248] on div at bounding box center [498, 484] width 997 height 862
click at [204, 291] on div at bounding box center [498, 484] width 997 height 862
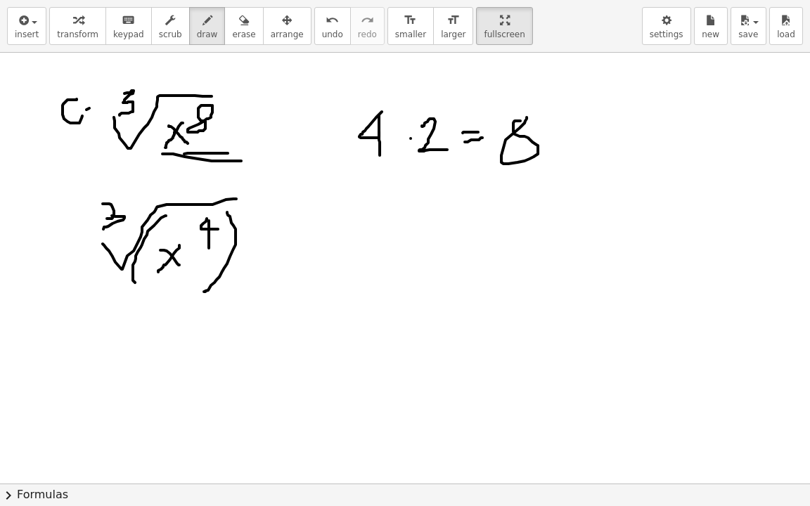
click at [139, 286] on div at bounding box center [498, 484] width 997 height 862
click at [250, 234] on div at bounding box center [498, 484] width 997 height 862
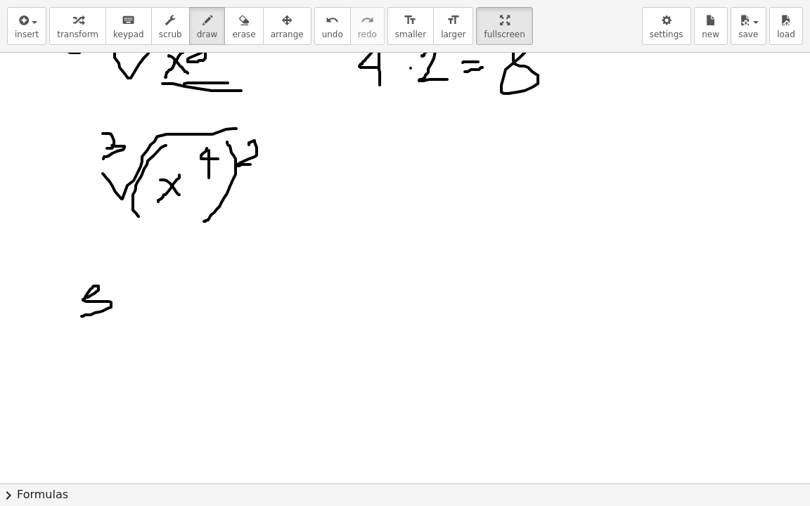
drag, startPoint x: 84, startPoint y: 298, endPoint x: 93, endPoint y: 323, distance: 26.7
click at [82, 318] on div at bounding box center [498, 413] width 997 height 862
drag, startPoint x: 98, startPoint y: 335, endPoint x: 359, endPoint y: 288, distance: 265.1
click at [366, 290] on div at bounding box center [498, 413] width 997 height 862
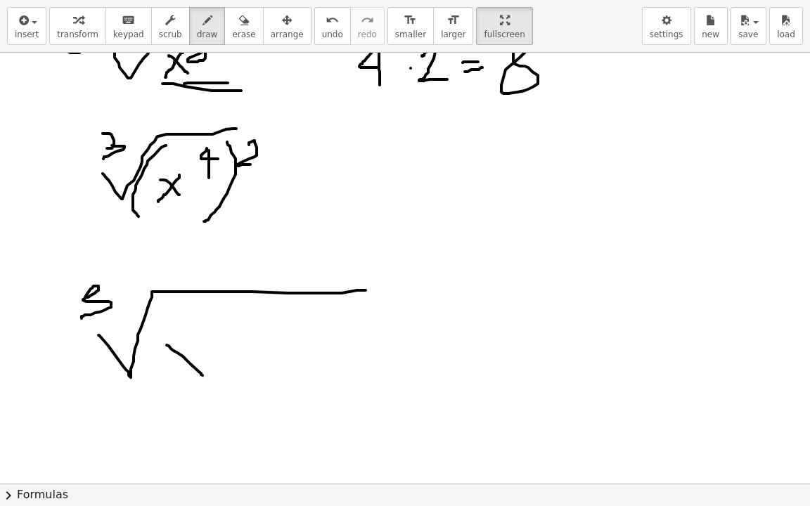
drag, startPoint x: 167, startPoint y: 345, endPoint x: 201, endPoint y: 366, distance: 40.4
click at [203, 375] on div at bounding box center [498, 413] width 997 height 862
drag, startPoint x: 192, startPoint y: 342, endPoint x: 165, endPoint y: 366, distance: 36.3
click at [165, 366] on div at bounding box center [498, 413] width 997 height 862
drag, startPoint x: 228, startPoint y: 312, endPoint x: 247, endPoint y: 331, distance: 26.9
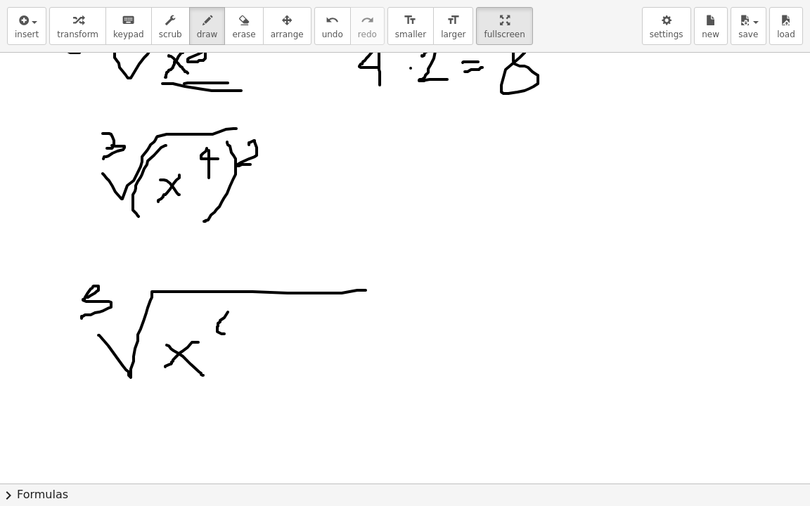
click at [247, 331] on div at bounding box center [498, 413] width 997 height 862
drag, startPoint x: 231, startPoint y: 314, endPoint x: 231, endPoint y: 352, distance: 38.0
click at [231, 352] on div at bounding box center [498, 413] width 997 height 862
click at [273, 354] on div at bounding box center [498, 413] width 997 height 862
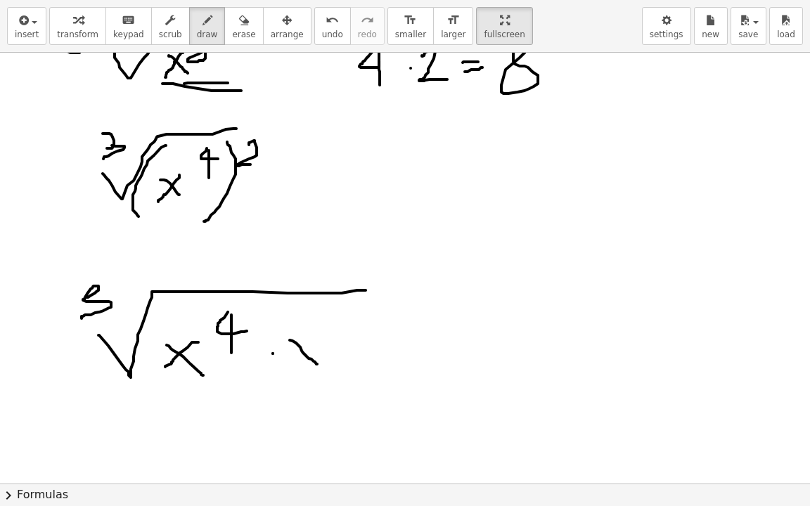
drag, startPoint x: 293, startPoint y: 340, endPoint x: 317, endPoint y: 364, distance: 33.8
click at [317, 364] on div at bounding box center [498, 413] width 997 height 862
drag, startPoint x: 315, startPoint y: 337, endPoint x: 281, endPoint y: 380, distance: 55.1
click at [281, 380] on div at bounding box center [498, 413] width 997 height 862
drag, startPoint x: 332, startPoint y: 312, endPoint x: 343, endPoint y: 335, distance: 25.8
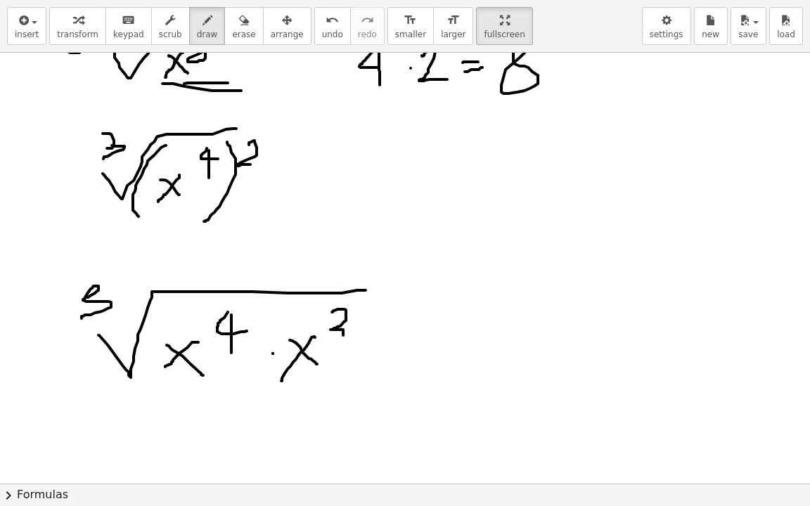
click at [343, 335] on div at bounding box center [498, 413] width 997 height 862
drag, startPoint x: 417, startPoint y: 342, endPoint x: 447, endPoint y: 338, distance: 29.7
click at [447, 339] on div at bounding box center [498, 413] width 997 height 862
drag, startPoint x: 414, startPoint y: 348, endPoint x: 441, endPoint y: 350, distance: 26.8
click at [441, 350] on div at bounding box center [498, 413] width 997 height 862
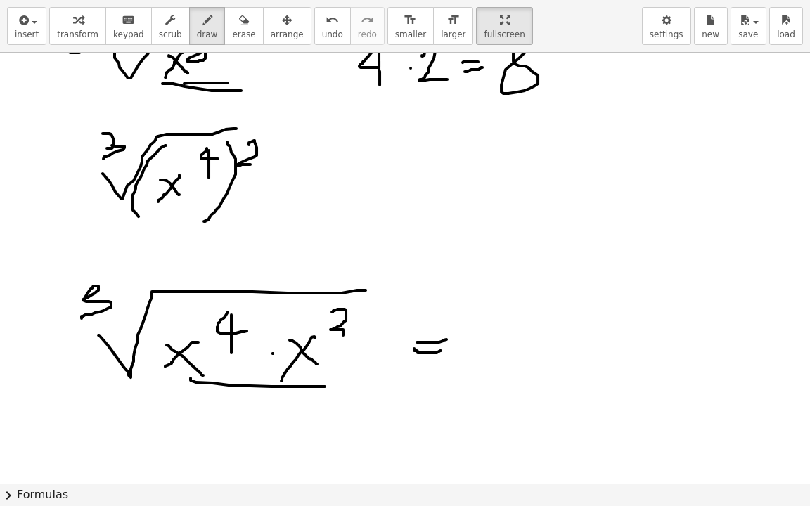
drag, startPoint x: 191, startPoint y: 378, endPoint x: 325, endPoint y: 386, distance: 134.6
click at [325, 386] on div at bounding box center [498, 413] width 997 height 862
drag, startPoint x: 487, startPoint y: 304, endPoint x: 479, endPoint y: 337, distance: 33.3
click at [479, 337] on div at bounding box center [498, 413] width 997 height 862
drag, startPoint x: 482, startPoint y: 352, endPoint x: 610, endPoint y: 290, distance: 142.5
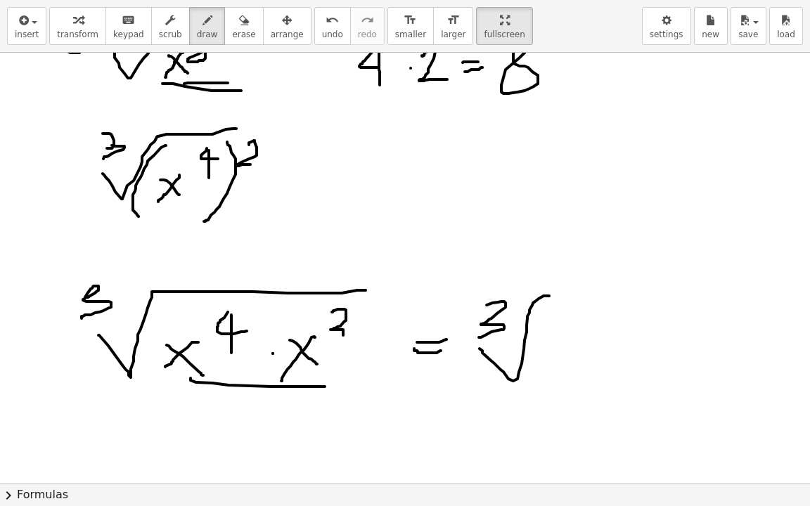
click at [611, 290] on div at bounding box center [498, 413] width 997 height 862
drag, startPoint x: 574, startPoint y: 337, endPoint x: 549, endPoint y: 366, distance: 37.9
click at [550, 367] on div at bounding box center [498, 413] width 997 height 862
drag, startPoint x: 549, startPoint y: 340, endPoint x: 585, endPoint y: 364, distance: 43.1
click at [582, 366] on div at bounding box center [498, 413] width 997 height 862
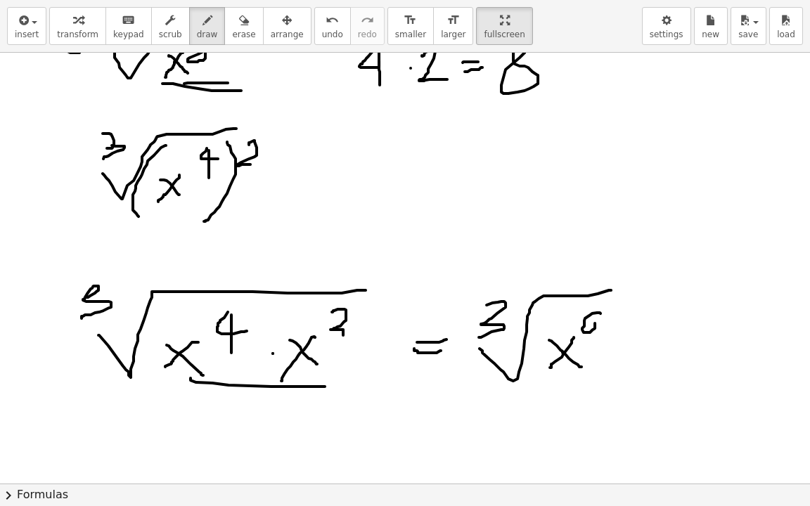
drag, startPoint x: 585, startPoint y: 318, endPoint x: 581, endPoint y: 332, distance: 14.7
click at [581, 332] on div at bounding box center [498, 413] width 997 height 862
drag, startPoint x: 281, startPoint y: 308, endPoint x: 283, endPoint y: 326, distance: 17.6
click at [283, 326] on div at bounding box center [498, 413] width 997 height 862
drag, startPoint x: 262, startPoint y: 320, endPoint x: 292, endPoint y: 316, distance: 29.8
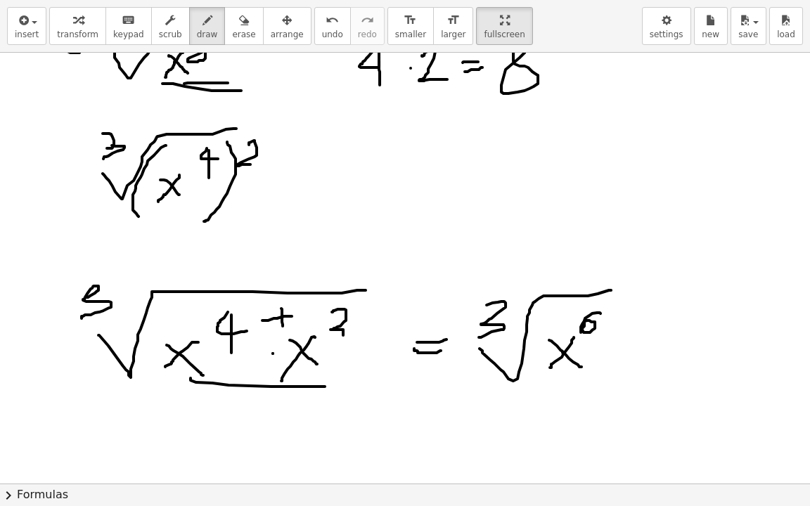
click at [292, 316] on div at bounding box center [498, 413] width 997 height 862
drag, startPoint x: 242, startPoint y: 328, endPoint x: 309, endPoint y: 328, distance: 66.8
click at [241, 329] on div at bounding box center [498, 413] width 997 height 862
click at [309, 329] on div at bounding box center [498, 413] width 997 height 862
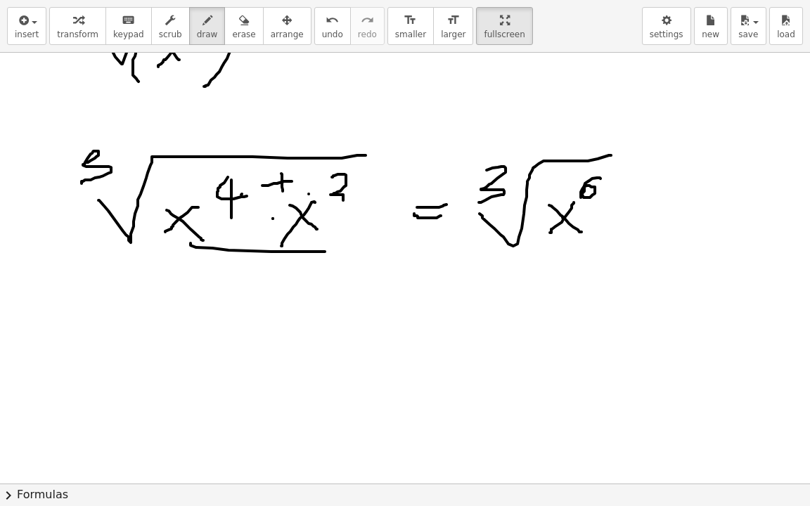
scroll to position [281, 0]
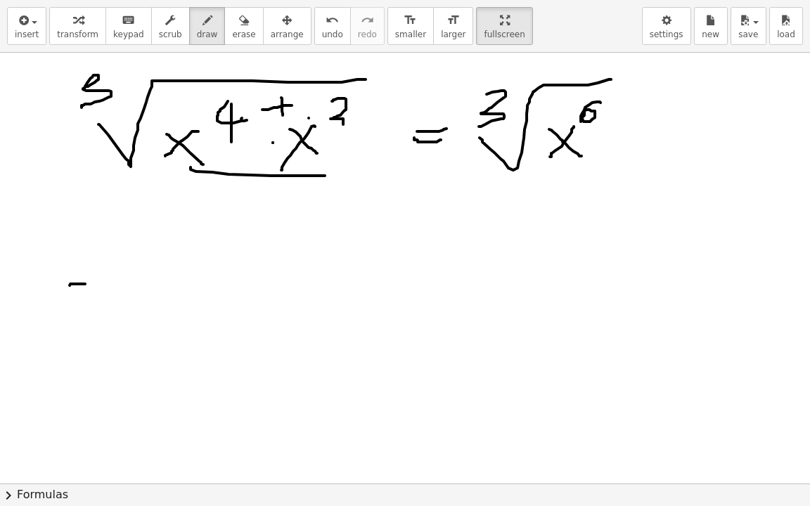
drag, startPoint x: 70, startPoint y: 285, endPoint x: 85, endPoint y: 283, distance: 15.5
click at [85, 283] on div at bounding box center [498, 202] width 997 height 862
drag, startPoint x: 49, startPoint y: 298, endPoint x: 87, endPoint y: 298, distance: 38.0
click at [87, 299] on div at bounding box center [498, 202] width 997 height 862
drag, startPoint x: 488, startPoint y: 95, endPoint x: 487, endPoint y: 112, distance: 16.9
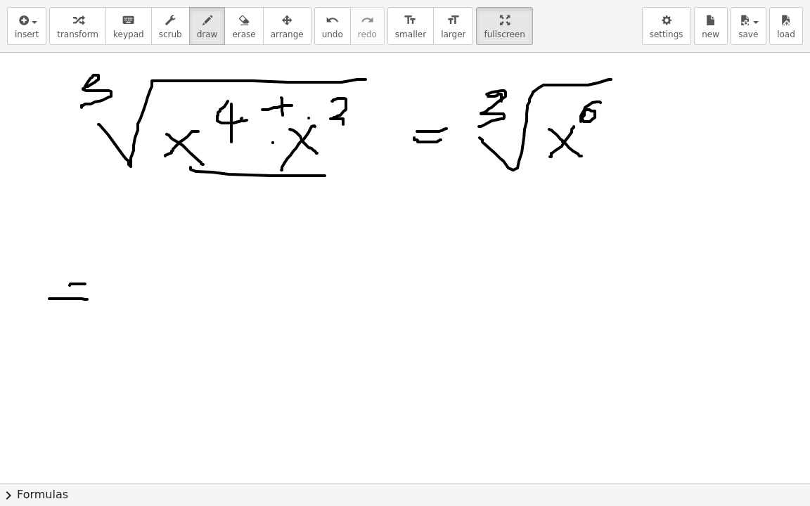
click at [487, 112] on div at bounding box center [498, 202] width 997 height 862
drag, startPoint x: 487, startPoint y: 264, endPoint x: 581, endPoint y: 200, distance: 113.3
click at [581, 200] on div at bounding box center [498, 202] width 997 height 862
drag, startPoint x: 549, startPoint y: 231, endPoint x: 531, endPoint y: 236, distance: 18.9
click at [535, 267] on div at bounding box center [498, 202] width 997 height 862
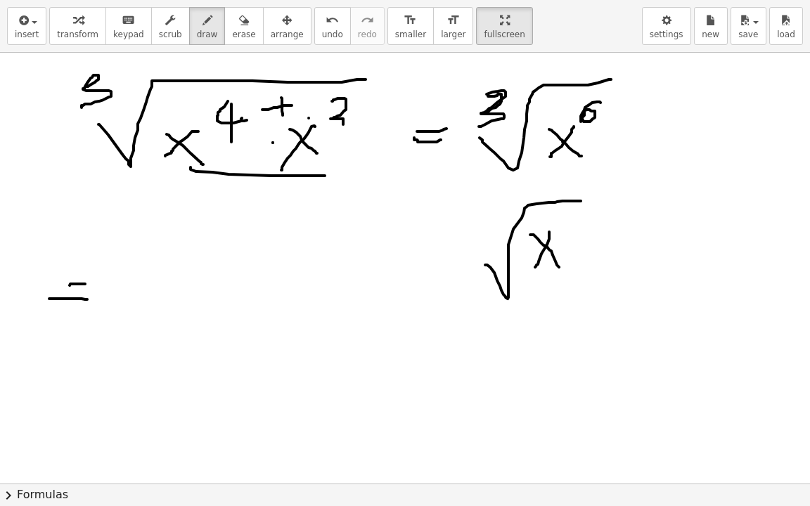
drag, startPoint x: 538, startPoint y: 238, endPoint x: 559, endPoint y: 267, distance: 35.2
click at [559, 267] on div at bounding box center [498, 202] width 997 height 862
drag, startPoint x: 593, startPoint y: 238, endPoint x: 627, endPoint y: 239, distance: 34.5
click at [627, 239] on div at bounding box center [498, 202] width 997 height 862
drag, startPoint x: 597, startPoint y: 256, endPoint x: 633, endPoint y: 250, distance: 36.4
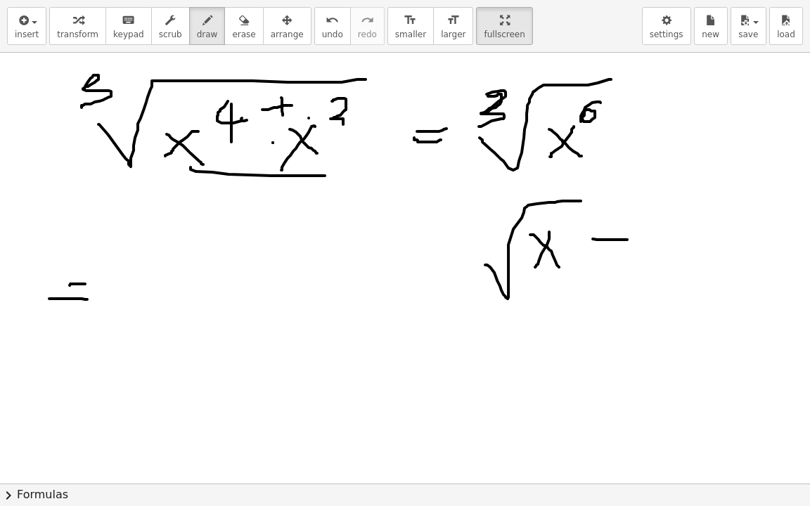
click at [633, 250] on div at bounding box center [498, 202] width 997 height 862
drag, startPoint x: 667, startPoint y: 198, endPoint x: 662, endPoint y: 231, distance: 33.5
click at [666, 231] on div at bounding box center [498, 202] width 997 height 862
drag, startPoint x: 660, startPoint y: 238, endPoint x: 679, endPoint y: 261, distance: 29.4
click at [698, 242] on div at bounding box center [498, 202] width 997 height 862
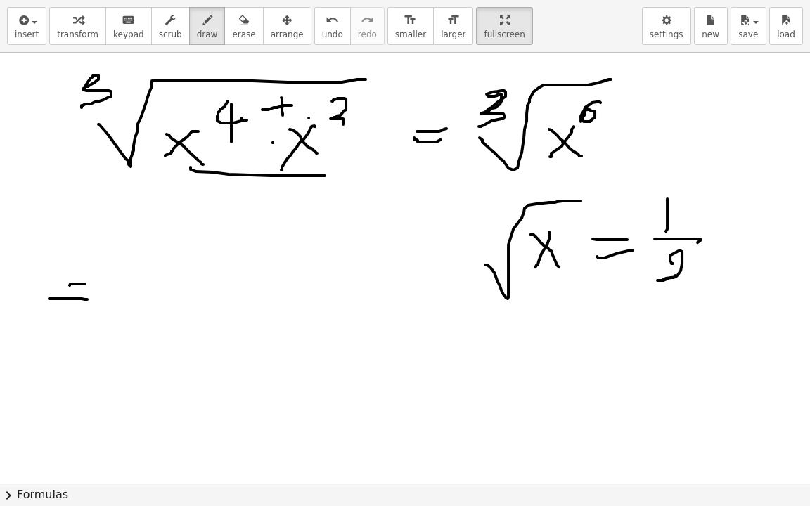
click at [677, 286] on div at bounding box center [498, 202] width 997 height 862
click at [487, 251] on div at bounding box center [498, 202] width 997 height 862
click at [579, 202] on div at bounding box center [498, 202] width 997 height 862
click at [673, 274] on div at bounding box center [498, 202] width 997 height 862
click at [138, 326] on div at bounding box center [498, 202] width 997 height 862
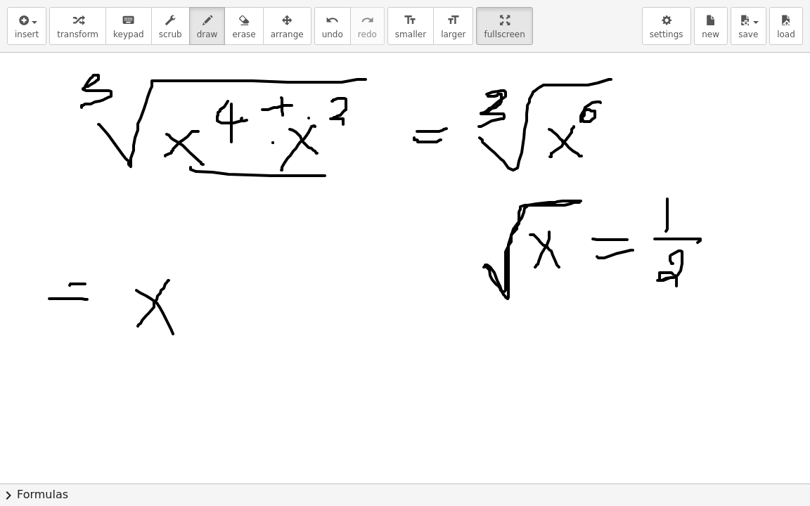
click at [182, 345] on div at bounding box center [498, 202] width 997 height 862
click at [200, 280] on div at bounding box center [498, 202] width 997 height 862
click at [238, 253] on div at bounding box center [498, 202] width 997 height 862
click at [238, 252] on div at bounding box center [498, 202] width 997 height 862
click at [270, 240] on div at bounding box center [498, 202] width 997 height 862
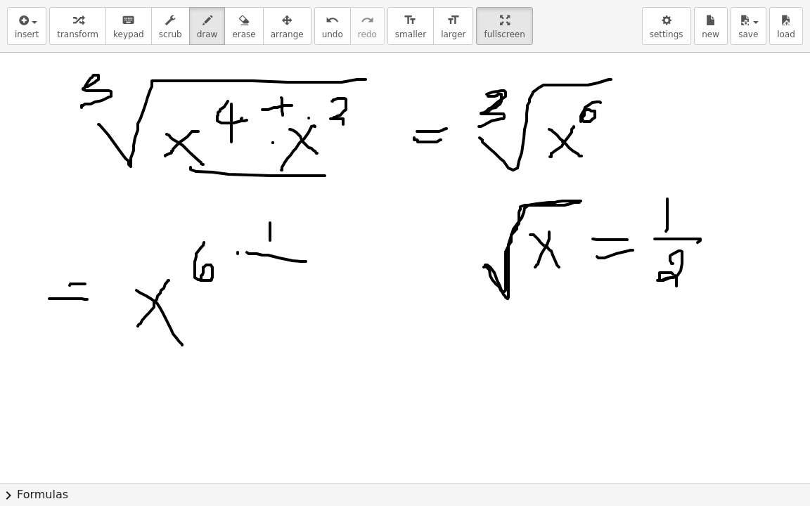
click at [308, 261] on div at bounding box center [498, 202] width 997 height 862
click at [262, 297] on div at bounding box center [498, 202] width 997 height 862
click at [549, 207] on div at bounding box center [498, 202] width 997 height 862
click at [471, 251] on div at bounding box center [498, 202] width 997 height 862
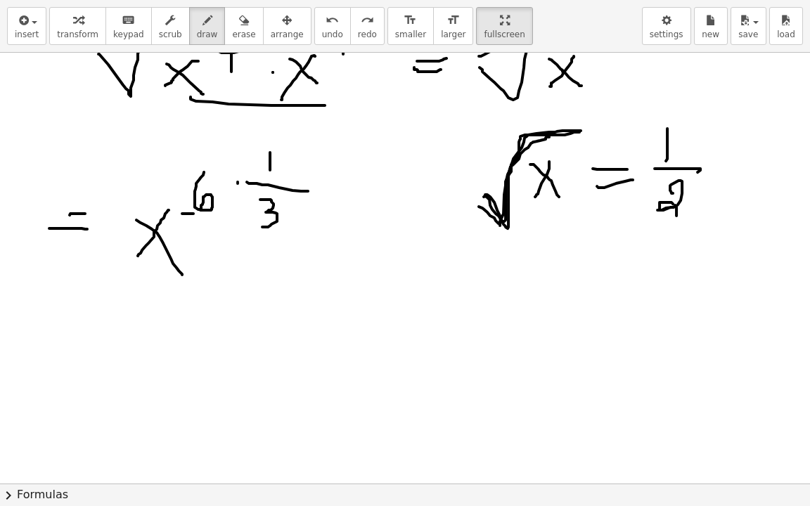
drag, startPoint x: 182, startPoint y: 213, endPoint x: 217, endPoint y: 213, distance: 34.5
click at [217, 213] on div at bounding box center [498, 132] width 997 height 862
drag, startPoint x: 207, startPoint y: 218, endPoint x: 206, endPoint y: 240, distance: 21.8
click at [206, 240] on div at bounding box center [498, 132] width 997 height 862
drag, startPoint x: 78, startPoint y: 340, endPoint x: 88, endPoint y: 340, distance: 9.9
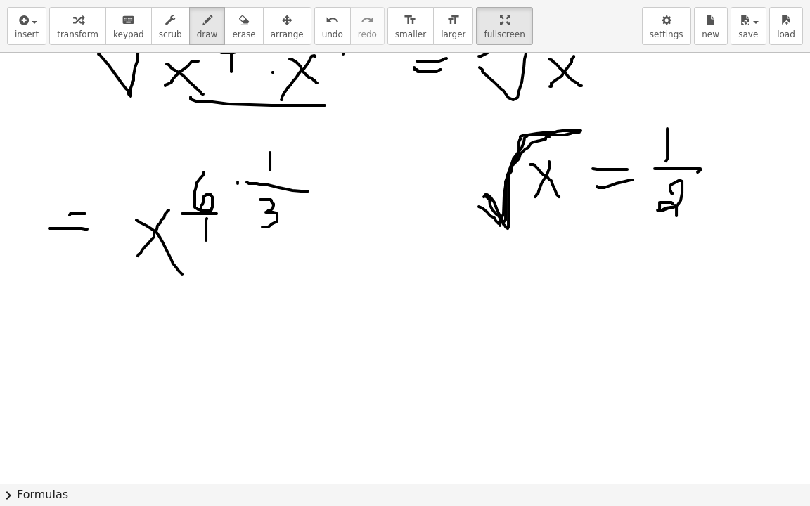
click at [88, 340] on div at bounding box center [498, 132] width 997 height 862
click at [94, 350] on div at bounding box center [498, 132] width 997 height 862
drag, startPoint x: 160, startPoint y: 323, endPoint x: 141, endPoint y: 371, distance: 51.7
click at [141, 370] on div at bounding box center [498, 132] width 997 height 862
drag, startPoint x: 155, startPoint y: 354, endPoint x: 174, endPoint y: 377, distance: 30.4
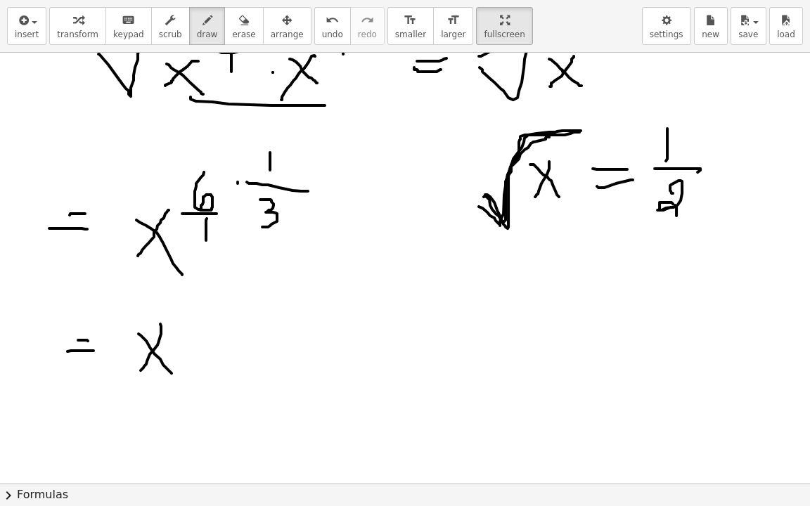
click at [174, 377] on div at bounding box center [498, 132] width 997 height 862
drag, startPoint x: 207, startPoint y: 293, endPoint x: 198, endPoint y: 310, distance: 19.2
click at [198, 310] on div at bounding box center [498, 132] width 997 height 862
drag, startPoint x: 181, startPoint y: 320, endPoint x: 212, endPoint y: 325, distance: 31.3
click at [218, 323] on div at bounding box center [498, 132] width 997 height 862
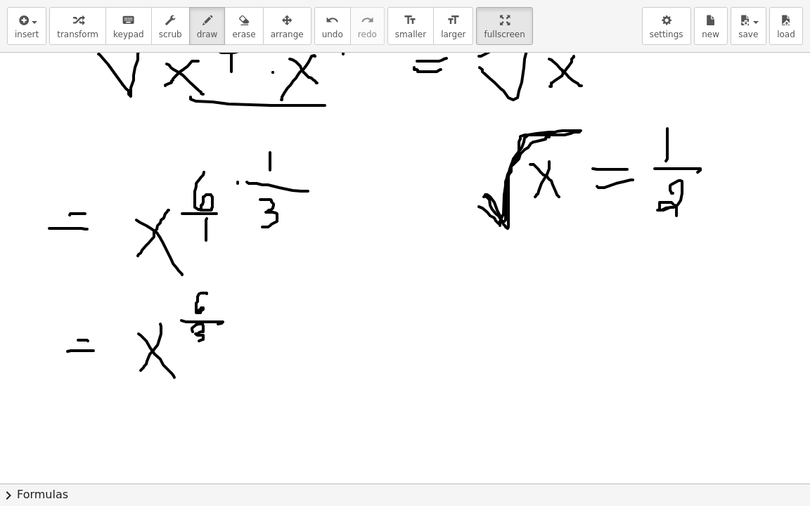
drag, startPoint x: 193, startPoint y: 331, endPoint x: 193, endPoint y: 345, distance: 13.4
click at [193, 345] on div at bounding box center [498, 132] width 997 height 862
click at [350, 350] on div at bounding box center [498, 132] width 997 height 862
click at [355, 361] on div at bounding box center [498, 132] width 997 height 862
click at [390, 394] on div at bounding box center [498, 132] width 997 height 862
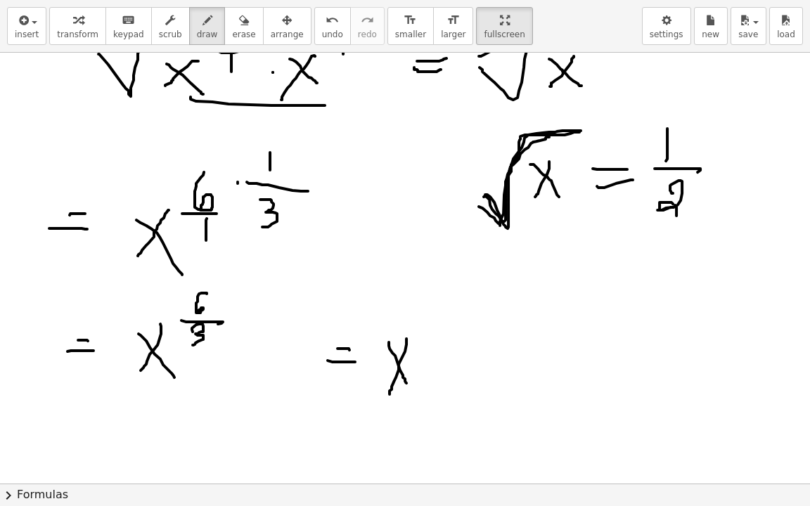
click at [406, 383] on div at bounding box center [498, 132] width 997 height 862
drag, startPoint x: 424, startPoint y: 312, endPoint x: 447, endPoint y: 345, distance: 40.0
click at [449, 337] on div at bounding box center [498, 132] width 997 height 862
drag, startPoint x: 454, startPoint y: 370, endPoint x: 420, endPoint y: 423, distance: 63.0
click at [420, 411] on div at bounding box center [498, 132] width 997 height 862
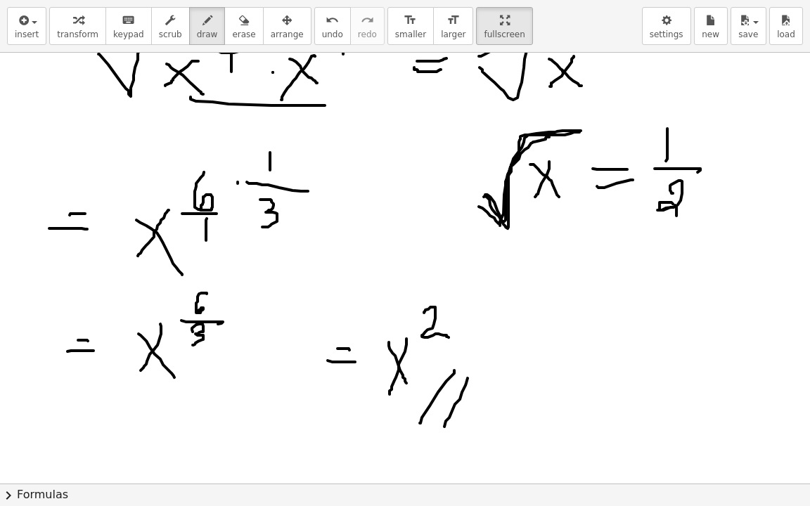
drag, startPoint x: 468, startPoint y: 378, endPoint x: 442, endPoint y: 435, distance: 62.6
click at [442, 411] on div at bounding box center [498, 132] width 997 height 862
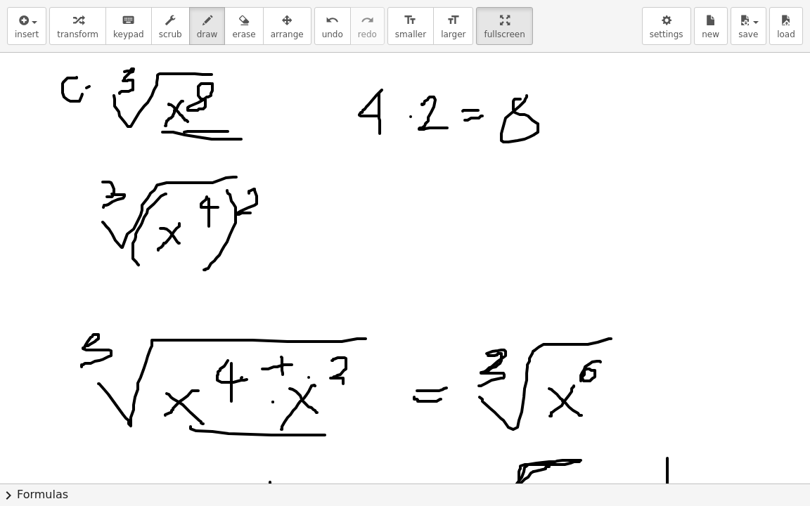
scroll to position [0, 0]
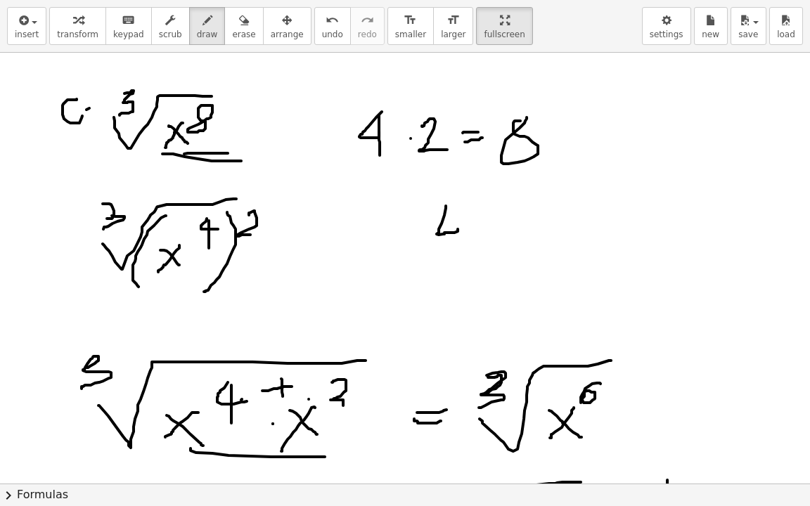
drag, startPoint x: 446, startPoint y: 205, endPoint x: 457, endPoint y: 225, distance: 22.7
click at [458, 226] on div at bounding box center [498, 484] width 997 height 862
drag, startPoint x: 447, startPoint y: 205, endPoint x: 461, endPoint y: 252, distance: 49.2
click at [461, 252] on div at bounding box center [498, 484] width 997 height 862
drag, startPoint x: 469, startPoint y: 270, endPoint x: 546, endPoint y: 203, distance: 102.2
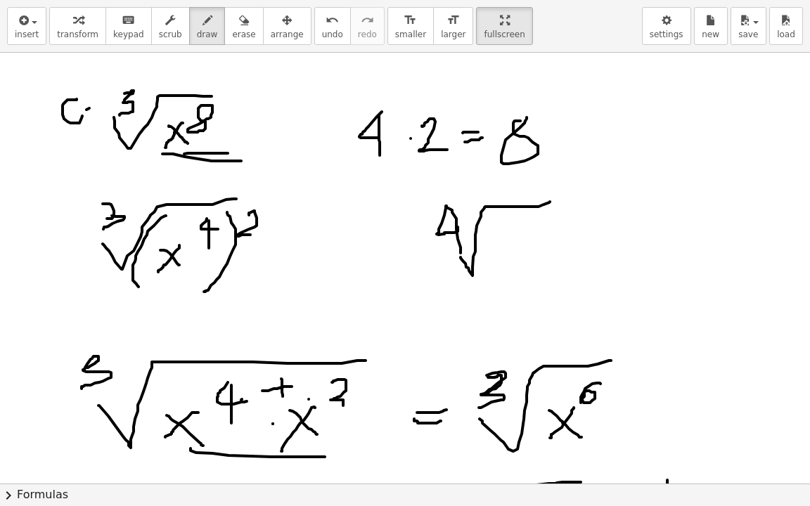
click at [551, 201] on div at bounding box center [498, 484] width 997 height 862
drag, startPoint x: 518, startPoint y: 236, endPoint x: 501, endPoint y: 262, distance: 30.0
click at [501, 262] on div at bounding box center [498, 484] width 997 height 862
click at [525, 267] on div at bounding box center [498, 484] width 997 height 862
click at [232, 31] on span "erase" at bounding box center [243, 35] width 23 height 10
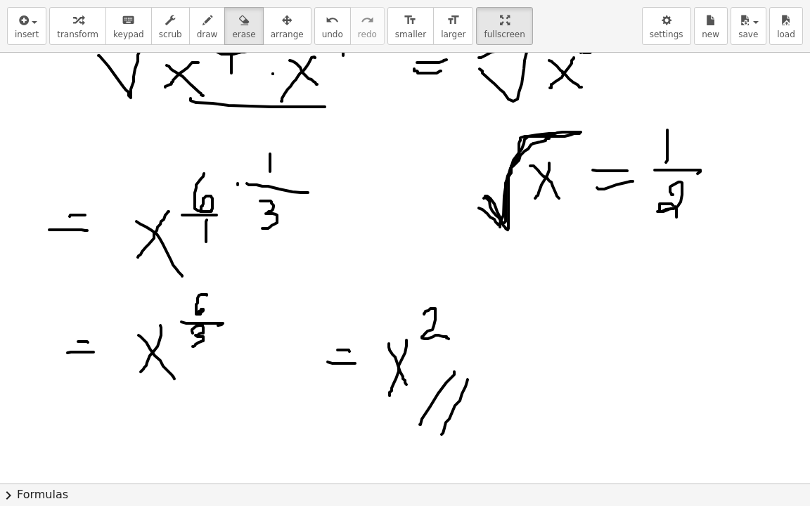
scroll to position [352, 0]
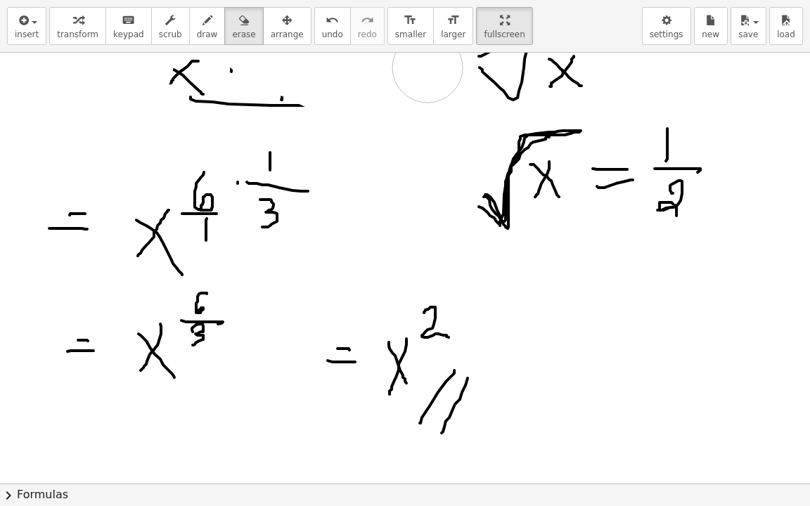
drag, startPoint x: 56, startPoint y: 99, endPoint x: 352, endPoint y: 247, distance: 331.5
click at [435, 407] on div at bounding box center [498, 132] width 997 height 862
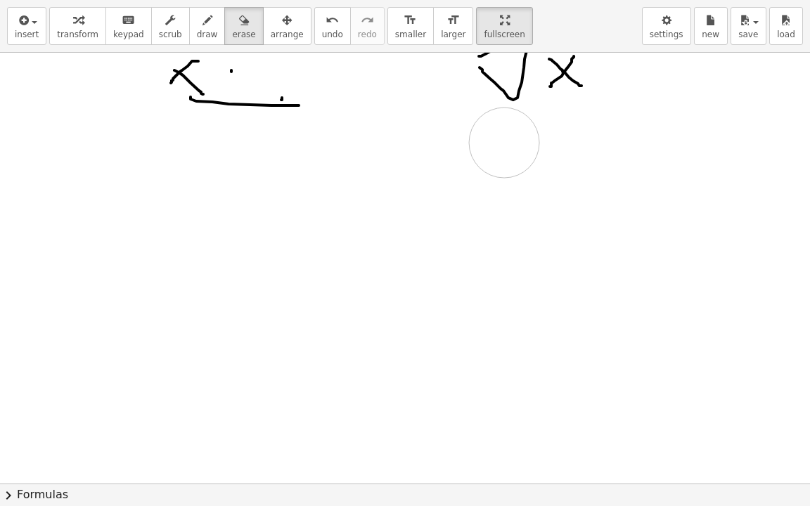
drag, startPoint x: 437, startPoint y: 364, endPoint x: 504, endPoint y: 142, distance: 231.6
click at [504, 142] on div at bounding box center [498, 132] width 997 height 862
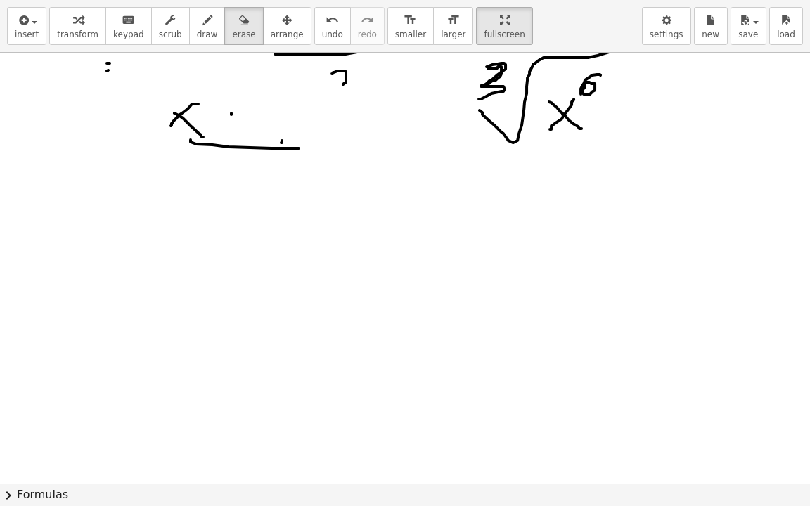
scroll to position [281, 0]
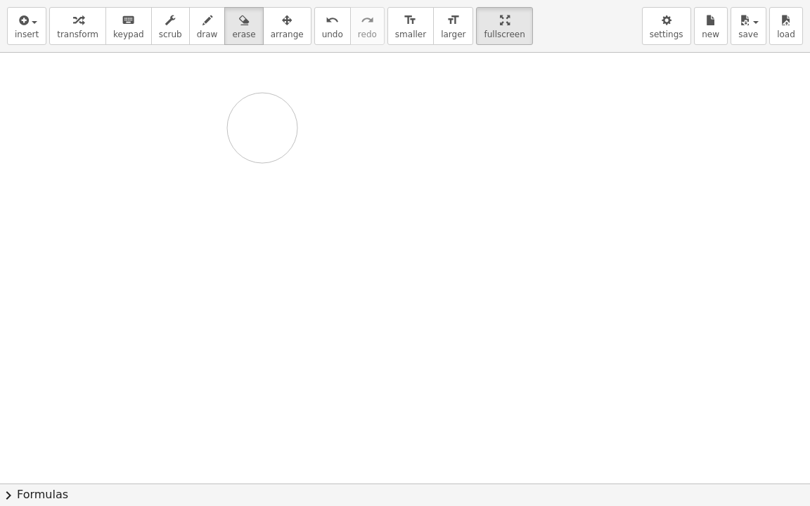
drag, startPoint x: 578, startPoint y: 139, endPoint x: 487, endPoint y: 173, distance: 97.5
click at [288, 143] on div at bounding box center [498, 202] width 997 height 862
click at [189, 30] on button "draw" at bounding box center [207, 26] width 37 height 38
drag, startPoint x: 74, startPoint y: 95, endPoint x: 82, endPoint y: 98, distance: 8.5
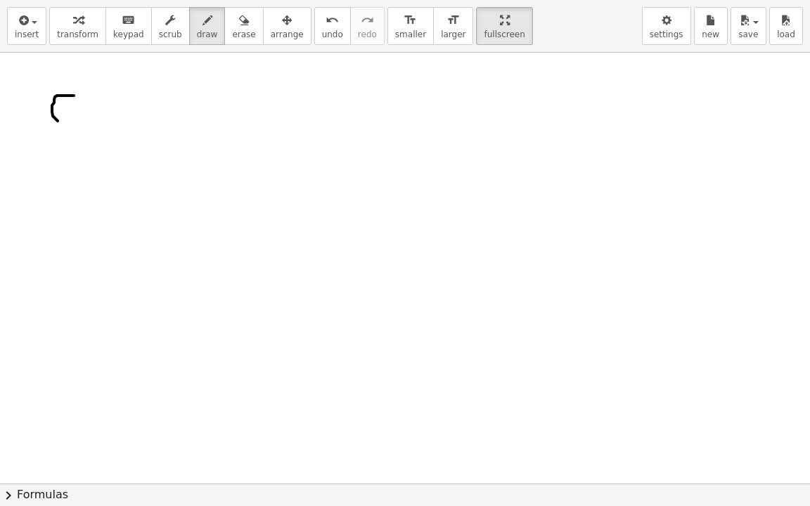
click at [82, 98] on div at bounding box center [498, 273] width 997 height 862
drag, startPoint x: 79, startPoint y: 88, endPoint x: 79, endPoint y: 117, distance: 29.5
click at [79, 117] on div at bounding box center [498, 273] width 997 height 862
click at [101, 120] on div at bounding box center [498, 273] width 997 height 862
drag, startPoint x: 135, startPoint y: 82, endPoint x: 138, endPoint y: 101, distance: 19.9
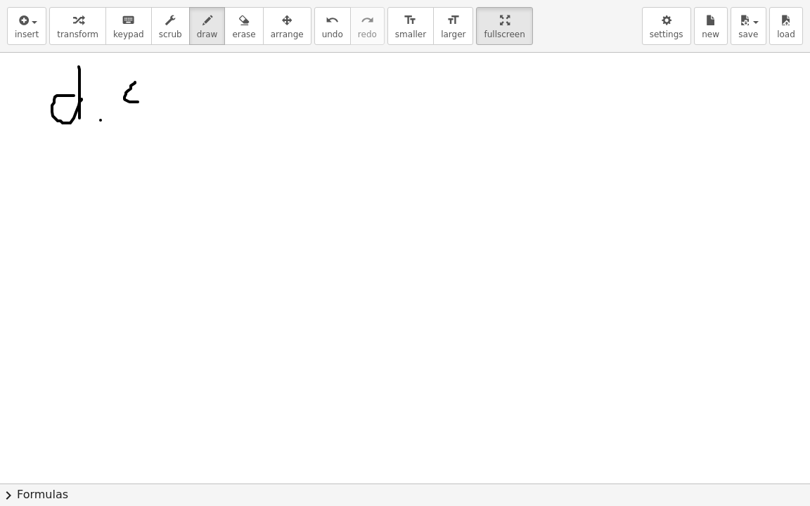
click at [138, 101] on div at bounding box center [498, 273] width 997 height 862
drag, startPoint x: 133, startPoint y: 84, endPoint x: 134, endPoint y: 112, distance: 27.4
click at [134, 112] on div at bounding box center [498, 273] width 997 height 862
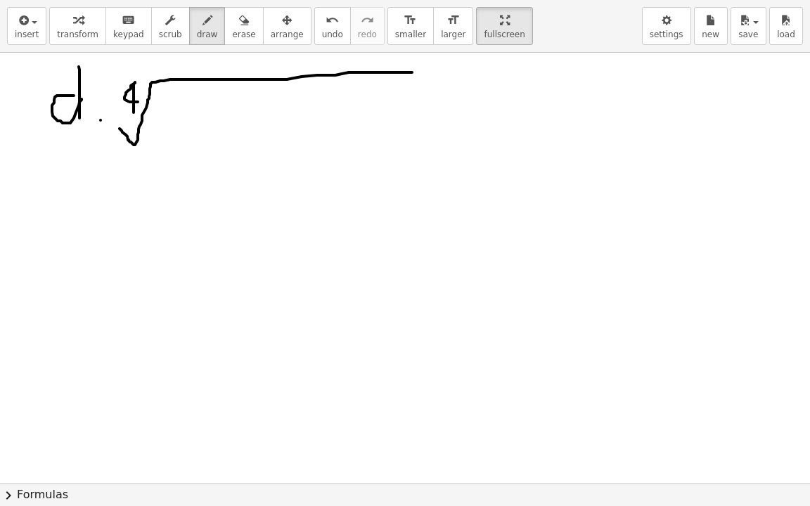
drag, startPoint x: 120, startPoint y: 128, endPoint x: 414, endPoint y: 72, distance: 300.0
click at [414, 72] on div at bounding box center [498, 273] width 997 height 862
drag, startPoint x: 171, startPoint y: 118, endPoint x: 193, endPoint y: 134, distance: 27.3
click at [193, 134] on div at bounding box center [498, 273] width 997 height 862
drag, startPoint x: 192, startPoint y: 115, endPoint x: 168, endPoint y: 140, distance: 34.8
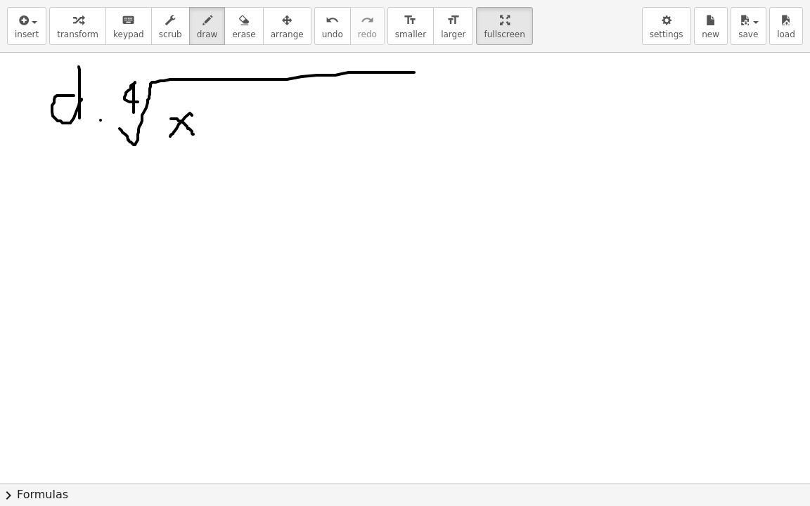
click at [168, 140] on div at bounding box center [498, 273] width 997 height 862
drag, startPoint x: 200, startPoint y: 90, endPoint x: 209, endPoint y: 103, distance: 15.8
click at [209, 103] on div at bounding box center [498, 273] width 997 height 862
drag, startPoint x: 220, startPoint y: 118, endPoint x: 203, endPoint y: 174, distance: 58.9
click at [210, 181] on div at bounding box center [498, 273] width 997 height 862
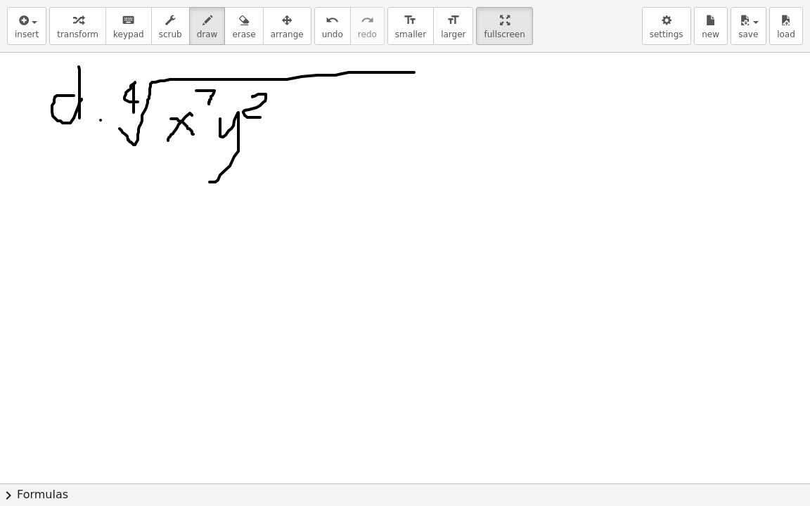
drag, startPoint x: 252, startPoint y: 96, endPoint x: 269, endPoint y: 111, distance: 21.9
click at [268, 115] on div at bounding box center [498, 273] width 997 height 862
drag, startPoint x: 280, startPoint y: 93, endPoint x: 280, endPoint y: 106, distance: 13.4
click at [285, 95] on div at bounding box center [498, 273] width 997 height 862
drag, startPoint x: 306, startPoint y: 128, endPoint x: 325, endPoint y: 161, distance: 38.1
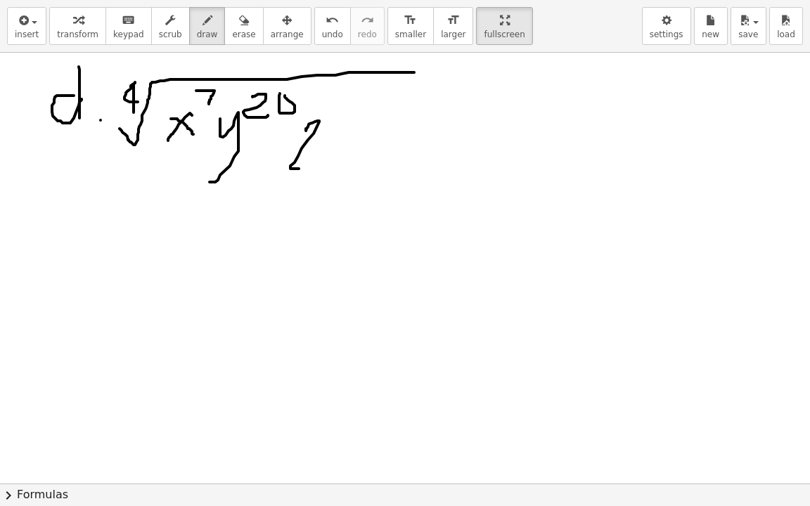
click at [325, 161] on div at bounding box center [498, 273] width 997 height 862
drag, startPoint x: 338, startPoint y: 82, endPoint x: 342, endPoint y: 105, distance: 23.5
click at [342, 105] on div at bounding box center [498, 273] width 997 height 862
drag, startPoint x: 350, startPoint y: 84, endPoint x: 334, endPoint y: 109, distance: 30.0
click at [352, 102] on div at bounding box center [498, 273] width 997 height 862
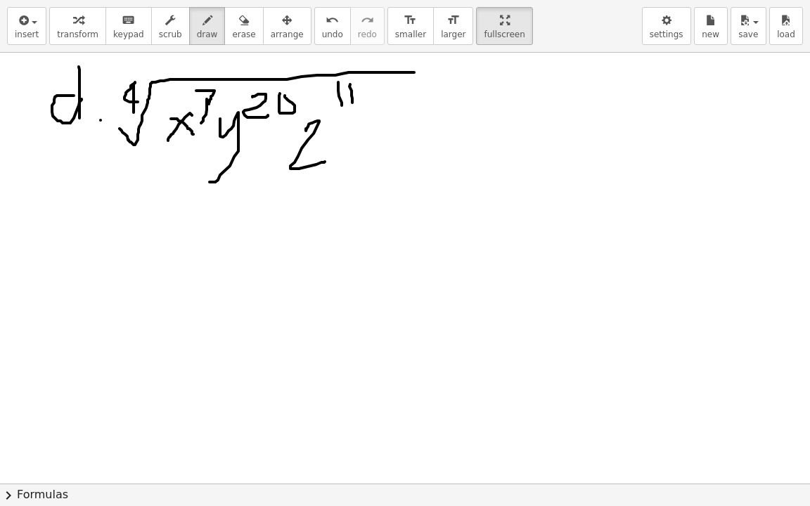
drag, startPoint x: 207, startPoint y: 98, endPoint x: 201, endPoint y: 122, distance: 24.6
click at [201, 122] on div at bounding box center [498, 273] width 997 height 862
drag, startPoint x: 512, startPoint y: 108, endPoint x: 520, endPoint y: 139, distance: 32.8
click at [520, 139] on div at bounding box center [498, 273] width 997 height 862
drag, startPoint x: 524, startPoint y: 101, endPoint x: 504, endPoint y: 137, distance: 41.3
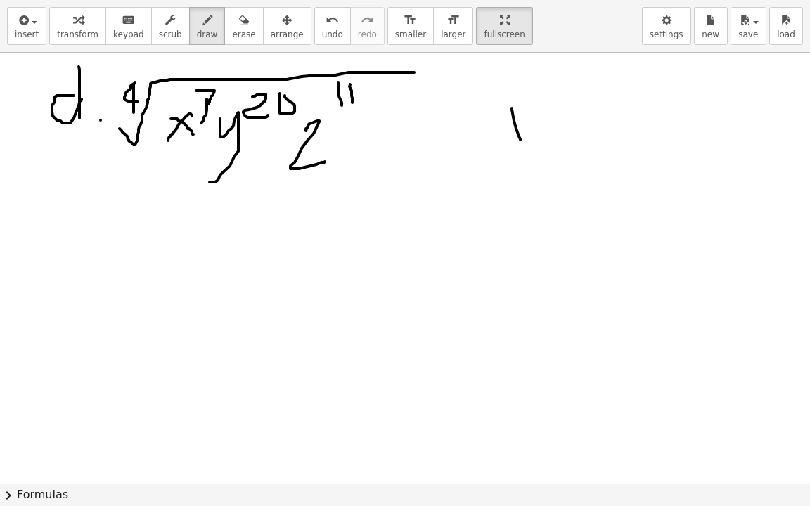
click at [504, 137] on div at bounding box center [498, 273] width 997 height 862
drag, startPoint x: 530, startPoint y: 66, endPoint x: 537, endPoint y: 93, distance: 27.5
click at [537, 93] on div at bounding box center [498, 273] width 997 height 862
drag, startPoint x: 571, startPoint y: 115, endPoint x: 584, endPoint y: 113, distance: 13.5
click at [584, 113] on div at bounding box center [498, 273] width 997 height 862
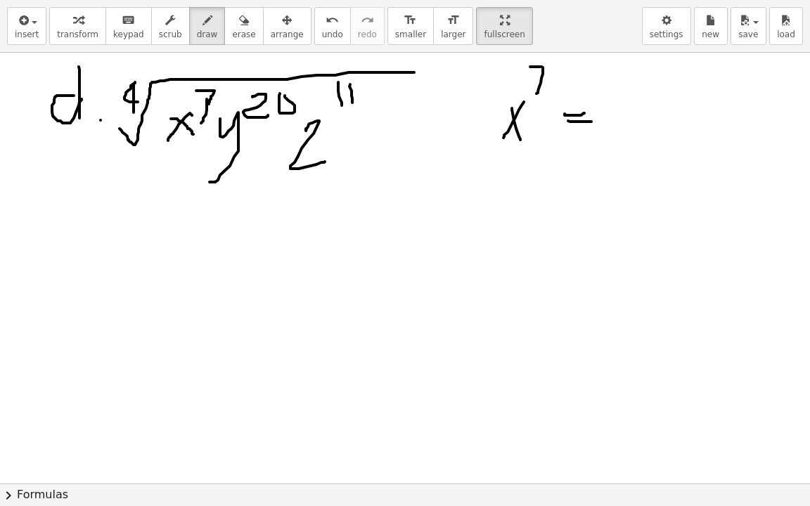
click at [592, 121] on div at bounding box center [498, 273] width 997 height 862
drag, startPoint x: 620, startPoint y: 113, endPoint x: 646, endPoint y: 122, distance: 27.8
click at [646, 136] on div at bounding box center [498, 273] width 997 height 862
drag, startPoint x: 633, startPoint y: 111, endPoint x: 629, endPoint y: 130, distance: 19.3
click at [617, 146] on div at bounding box center [498, 273] width 997 height 862
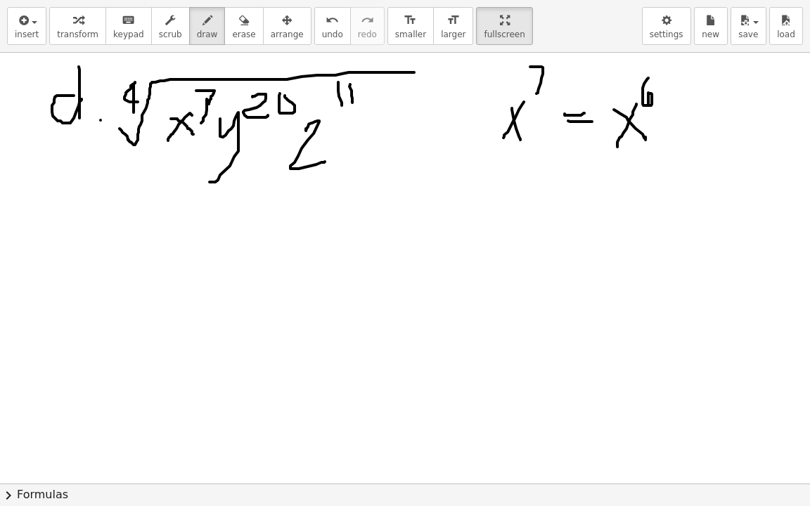
drag, startPoint x: 643, startPoint y: 95, endPoint x: 648, endPoint y: 106, distance: 12.6
click at [648, 106] on div at bounding box center [498, 273] width 997 height 862
click at [681, 121] on div at bounding box center [498, 273] width 997 height 862
drag, startPoint x: 694, startPoint y: 99, endPoint x: 714, endPoint y: 124, distance: 32.0
click at [714, 124] on div at bounding box center [498, 273] width 997 height 862
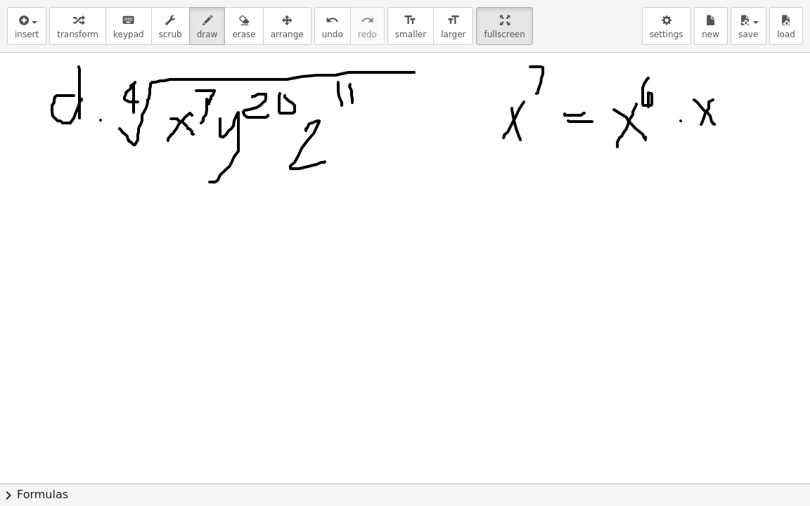
drag, startPoint x: 713, startPoint y: 99, endPoint x: 692, endPoint y: 138, distance: 44.1
click at [694, 136] on div at bounding box center [498, 273] width 997 height 862
drag, startPoint x: 493, startPoint y: 203, endPoint x: 523, endPoint y: 191, distance: 31.9
click at [496, 237] on div at bounding box center [498, 273] width 997 height 862
drag, startPoint x: 523, startPoint y: 168, endPoint x: 530, endPoint y: 188, distance: 21.6
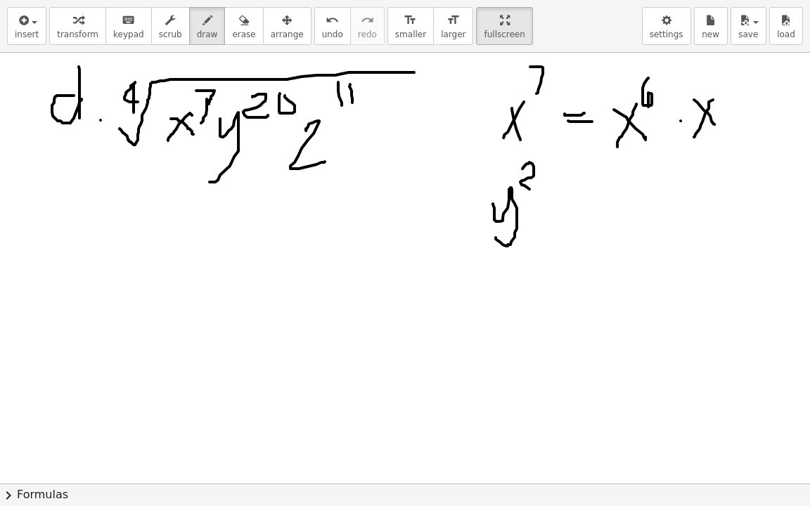
click at [530, 188] on div at bounding box center [498, 273] width 997 height 862
click at [541, 165] on div at bounding box center [498, 273] width 997 height 862
drag, startPoint x: 559, startPoint y: 193, endPoint x: 582, endPoint y: 193, distance: 22.5
click at [582, 193] on div at bounding box center [498, 273] width 997 height 862
drag, startPoint x: 574, startPoint y: 203, endPoint x: 584, endPoint y: 203, distance: 9.8
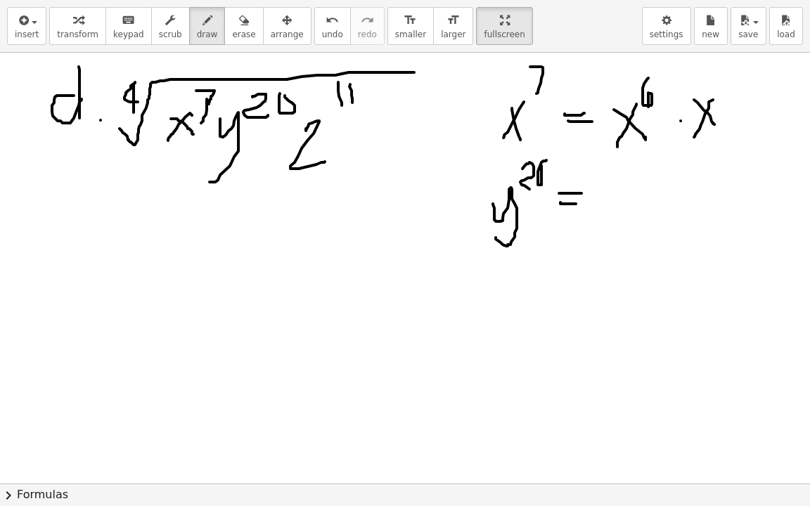
click at [578, 203] on div at bounding box center [498, 273] width 997 height 862
drag, startPoint x: 619, startPoint y: 190, endPoint x: 627, endPoint y: 243, distance: 54.0
click at [627, 250] on div at bounding box center [498, 273] width 997 height 862
drag, startPoint x: 665, startPoint y: 161, endPoint x: 665, endPoint y: 188, distance: 27.4
click at [665, 188] on div at bounding box center [498, 273] width 997 height 862
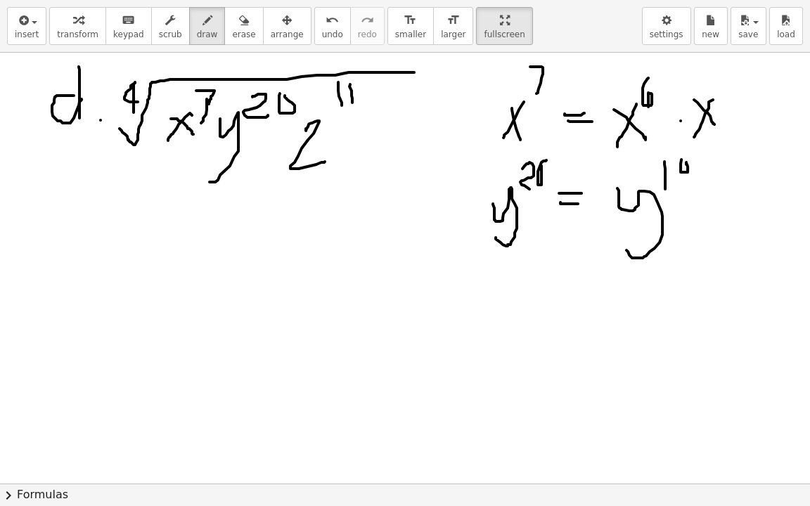
click at [681, 160] on div at bounding box center [498, 273] width 997 height 862
click at [679, 259] on div at bounding box center [498, 273] width 997 height 862
drag, startPoint x: 614, startPoint y: 169, endPoint x: 614, endPoint y: 229, distance: 59.1
click at [614, 229] on div at bounding box center [498, 273] width 997 height 862
click at [722, 166] on div at bounding box center [498, 273] width 997 height 862
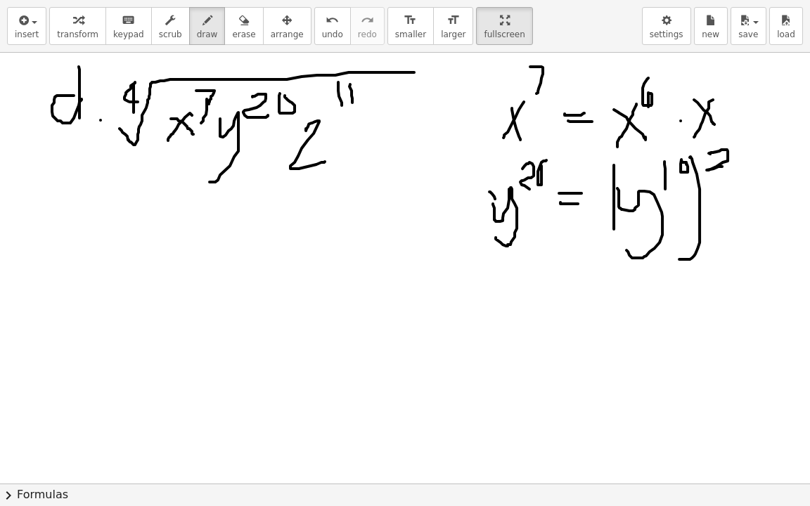
click at [497, 204] on div at bounding box center [498, 273] width 997 height 862
click at [500, 331] on div at bounding box center [498, 273] width 997 height 862
click at [511, 304] on div at bounding box center [498, 273] width 997 height 862
click at [559, 302] on div at bounding box center [498, 273] width 997 height 862
click at [568, 315] on div at bounding box center [498, 273] width 997 height 862
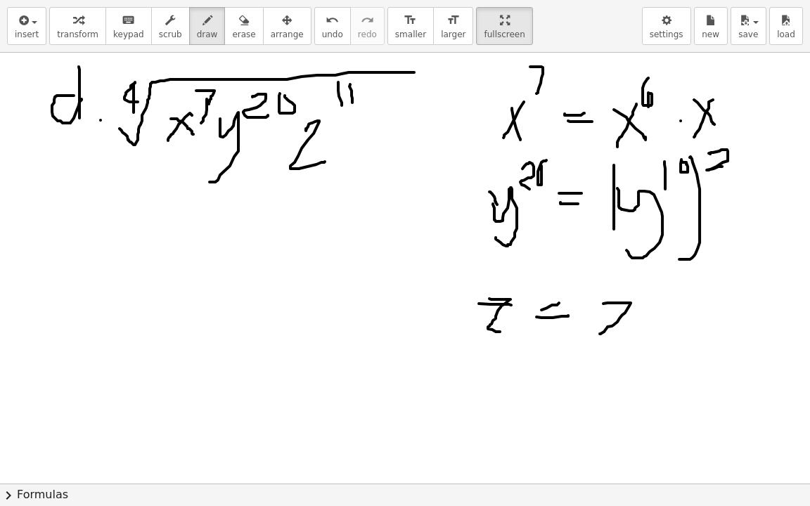
click at [638, 334] on div at bounding box center [498, 273] width 997 height 862
click at [646, 297] on div at bounding box center [498, 273] width 997 height 862
click at [659, 269] on div at bounding box center [498, 273] width 997 height 862
click at [685, 314] on div at bounding box center [498, 273] width 997 height 862
click at [726, 334] on div at bounding box center [498, 273] width 997 height 862
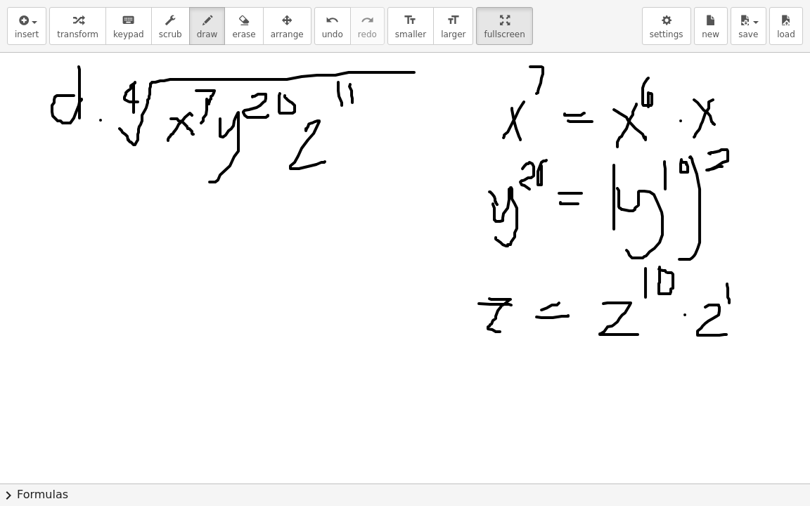
click at [729, 302] on div at bounding box center [498, 273] width 997 height 862
click at [700, 293] on div at bounding box center [498, 273] width 997 height 862
click at [710, 286] on div at bounding box center [498, 273] width 997 height 862
click at [515, 290] on div at bounding box center [498, 273] width 997 height 862
click at [527, 288] on div at bounding box center [498, 273] width 997 height 862
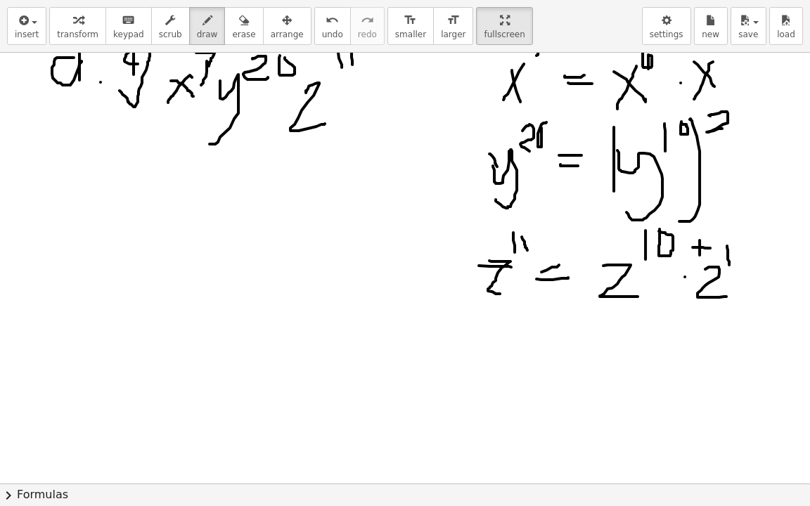
scroll to position [210, 0]
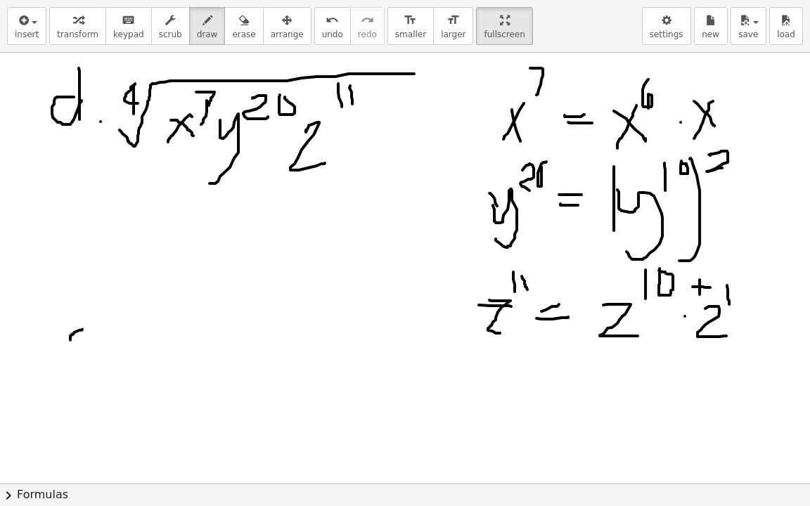
drag, startPoint x: 82, startPoint y: 328, endPoint x: 86, endPoint y: 337, distance: 9.4
click at [86, 337] on div at bounding box center [498, 490] width 997 height 1295
click at [82, 354] on div at bounding box center [498, 490] width 997 height 1295
drag, startPoint x: 89, startPoint y: 386, endPoint x: 295, endPoint y: 310, distance: 218.9
click at [295, 310] on div at bounding box center [498, 490] width 997 height 1295
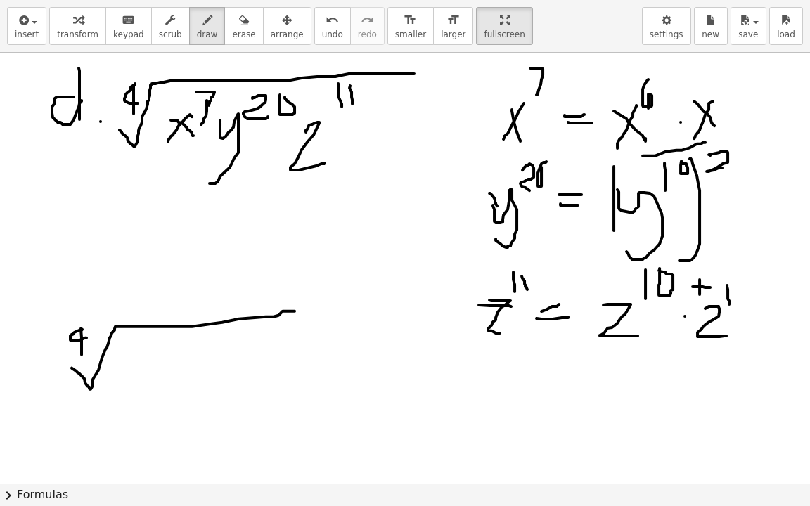
drag, startPoint x: 643, startPoint y: 155, endPoint x: 695, endPoint y: 144, distance: 53.8
click at [705, 141] on div at bounding box center [498, 490] width 997 height 1295
drag, startPoint x: 130, startPoint y: 363, endPoint x: 155, endPoint y: 383, distance: 32.1
click at [155, 383] on div at bounding box center [498, 490] width 997 height 1295
drag, startPoint x: 154, startPoint y: 361, endPoint x: 127, endPoint y: 382, distance: 33.6
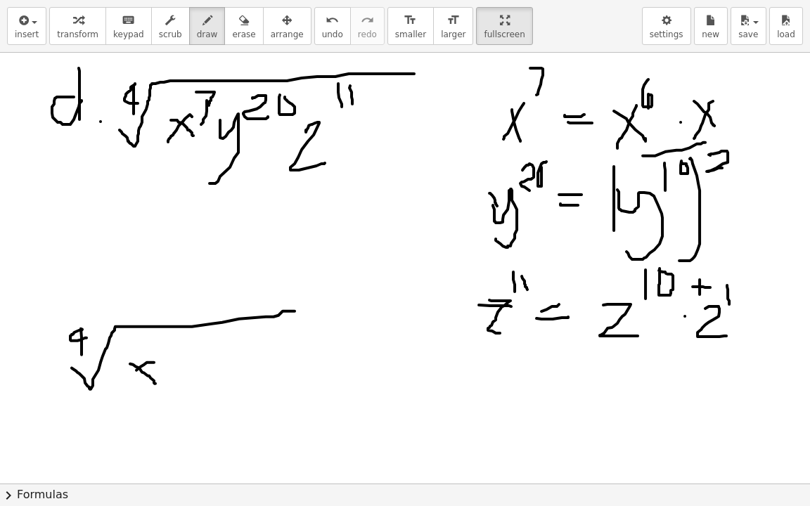
click at [127, 382] on div at bounding box center [498, 490] width 997 height 1295
drag, startPoint x: 177, startPoint y: 338, endPoint x: 173, endPoint y: 345, distance: 7.2
click at [173, 345] on div at bounding box center [498, 490] width 997 height 1295
drag, startPoint x: 192, startPoint y: 359, endPoint x: 206, endPoint y: 361, distance: 14.2
click at [192, 361] on div at bounding box center [498, 490] width 997 height 1295
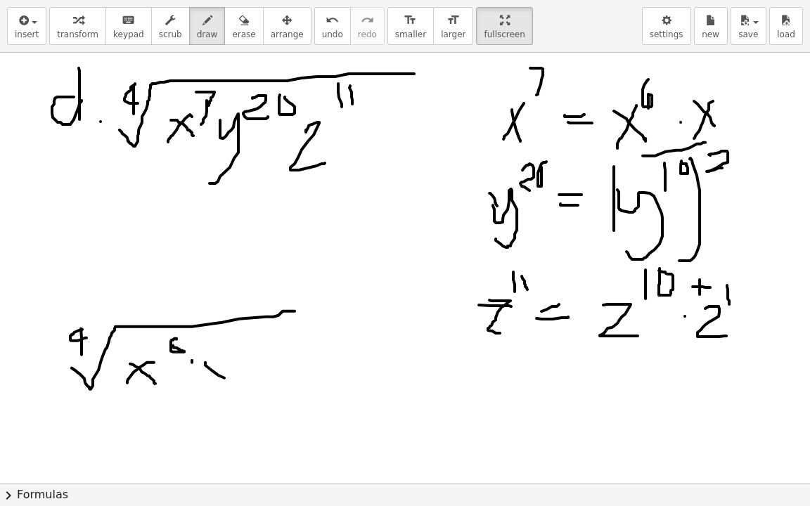
drag, startPoint x: 205, startPoint y: 363, endPoint x: 224, endPoint y: 366, distance: 19.2
click at [224, 378] on div at bounding box center [498, 490] width 997 height 1295
drag, startPoint x: 222, startPoint y: 355, endPoint x: 192, endPoint y: 391, distance: 46.5
click at [192, 391] on div at bounding box center [498, 490] width 997 height 1295
click at [241, 357] on div at bounding box center [498, 490] width 997 height 1295
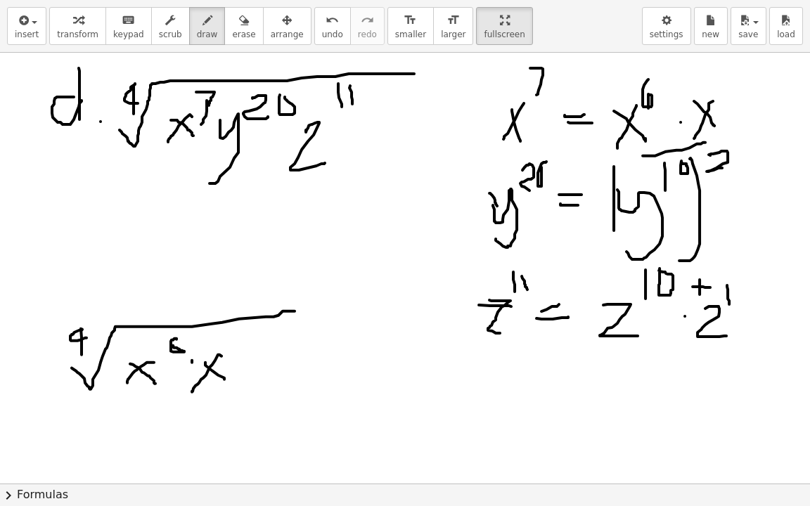
click at [241, 357] on div at bounding box center [498, 490] width 997 height 1295
drag, startPoint x: 264, startPoint y: 345, endPoint x: 264, endPoint y: 383, distance: 38.7
click at [267, 392] on div at bounding box center [498, 490] width 997 height 1295
drag, startPoint x: 294, startPoint y: 318, endPoint x: 295, endPoint y: 333, distance: 15.5
click at [295, 333] on div at bounding box center [498, 490] width 997 height 1295
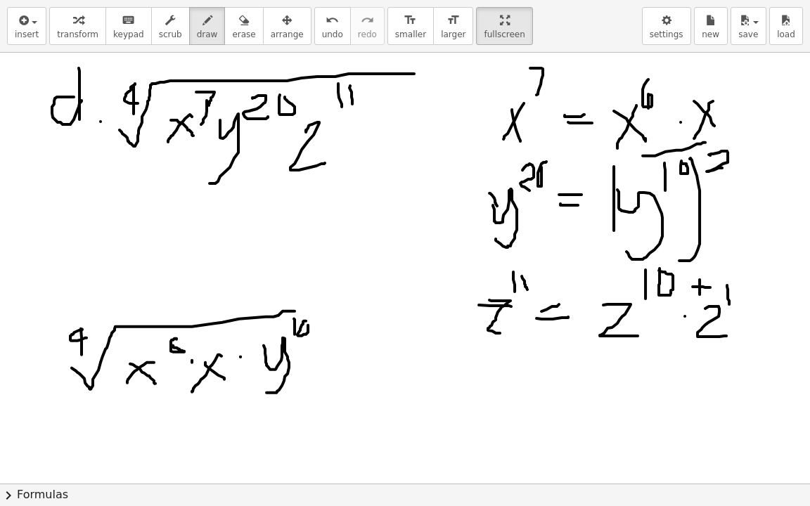
click at [308, 319] on div at bounding box center [498, 490] width 997 height 1295
drag, startPoint x: 327, startPoint y: 315, endPoint x: 325, endPoint y: 399, distance: 84.4
click at [325, 399] on div at bounding box center [498, 490] width 997 height 1295
drag, startPoint x: 257, startPoint y: 328, endPoint x: 353, endPoint y: 335, distance: 96.6
click at [249, 391] on div at bounding box center [498, 490] width 997 height 1295
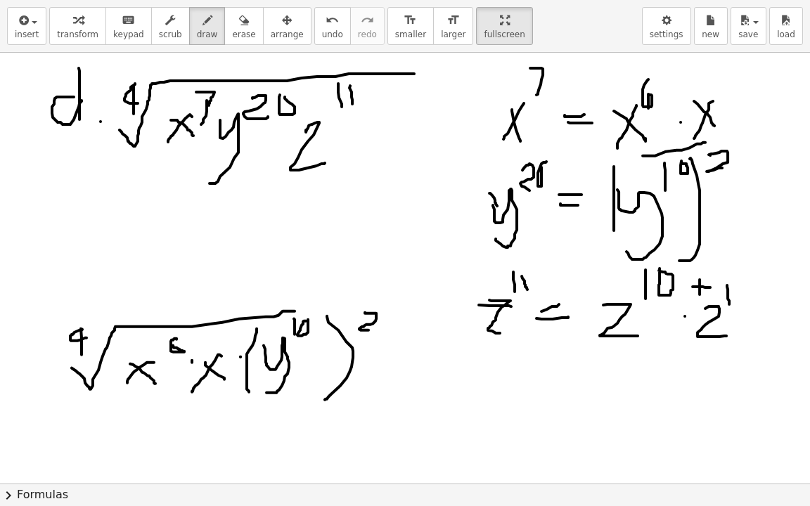
drag, startPoint x: 365, startPoint y: 312, endPoint x: 373, endPoint y: 329, distance: 19.2
click at [373, 329] on div at bounding box center [498, 490] width 997 height 1295
drag, startPoint x: 385, startPoint y: 356, endPoint x: 412, endPoint y: 385, distance: 39.8
click at [412, 386] on div at bounding box center [498, 490] width 997 height 1295
drag, startPoint x: 411, startPoint y: 331, endPoint x: 422, endPoint y: 337, distance: 12.0
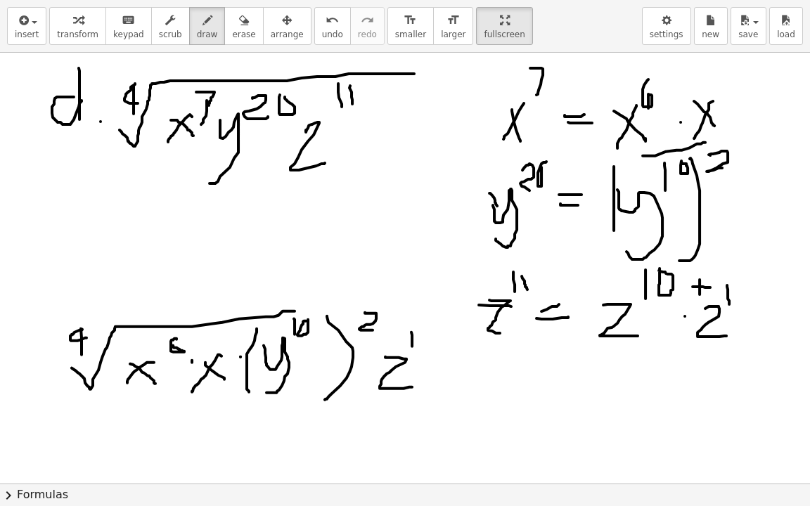
click at [412, 352] on div at bounding box center [498, 490] width 997 height 1295
drag, startPoint x: 422, startPoint y: 328, endPoint x: 412, endPoint y: 325, distance: 10.5
click at [412, 326] on div at bounding box center [498, 490] width 997 height 1295
click at [432, 358] on div at bounding box center [498, 490] width 997 height 1295
drag, startPoint x: 449, startPoint y: 361, endPoint x: 471, endPoint y: 383, distance: 30.8
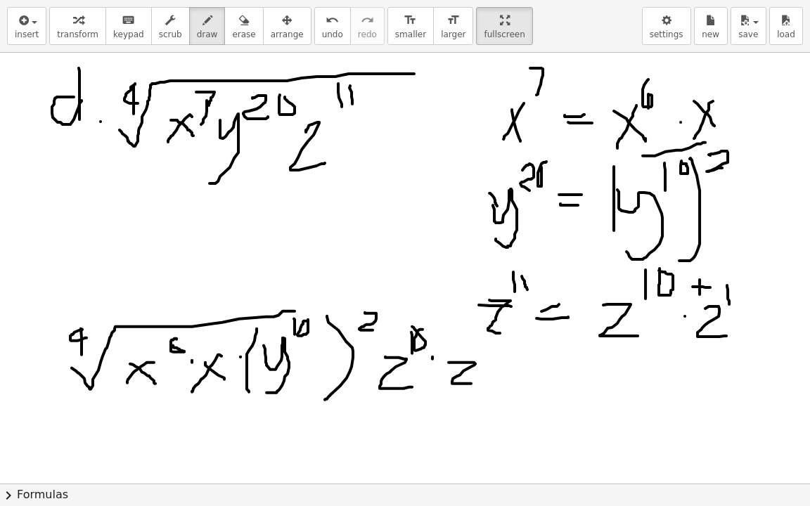
click at [471, 383] on div at bounding box center [498, 490] width 997 height 1295
drag, startPoint x: 285, startPoint y: 312, endPoint x: 469, endPoint y: 302, distance: 184.5
click at [469, 302] on div at bounding box center [498, 490] width 997 height 1295
click at [232, 27] on div "button" at bounding box center [243, 19] width 23 height 17
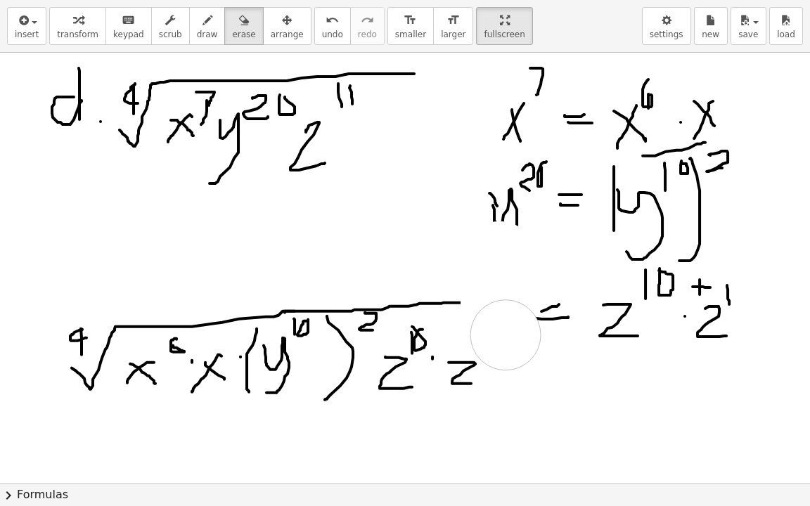
drag, startPoint x: 496, startPoint y: 315, endPoint x: 411, endPoint y: 181, distance: 158.0
click at [515, 282] on div at bounding box center [498, 490] width 997 height 1295
click at [203, 28] on icon "button" at bounding box center [208, 20] width 10 height 17
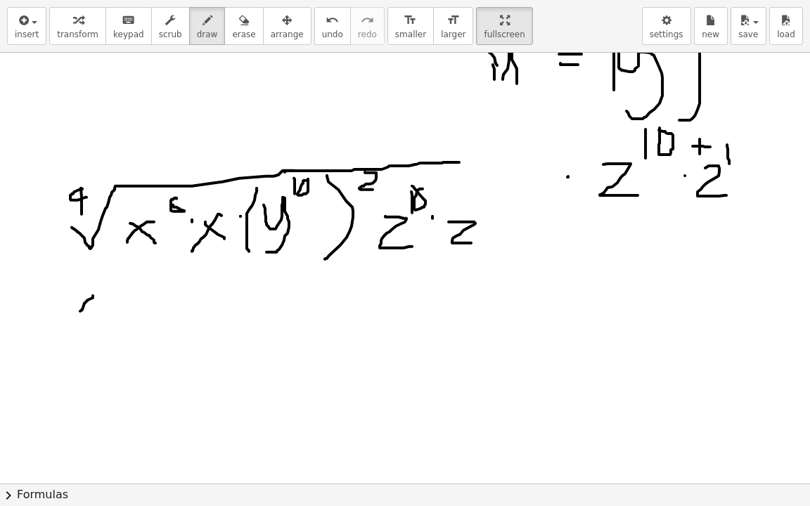
drag, startPoint x: 93, startPoint y: 295, endPoint x: 80, endPoint y: 310, distance: 20.0
click at [80, 310] on div at bounding box center [498, 350] width 997 height 1295
click at [197, 31] on span "draw" at bounding box center [207, 35] width 21 height 10
click at [232, 23] on div "button" at bounding box center [243, 19] width 23 height 17
drag, startPoint x: 96, startPoint y: 281, endPoint x: 145, endPoint y: 203, distance: 91.9
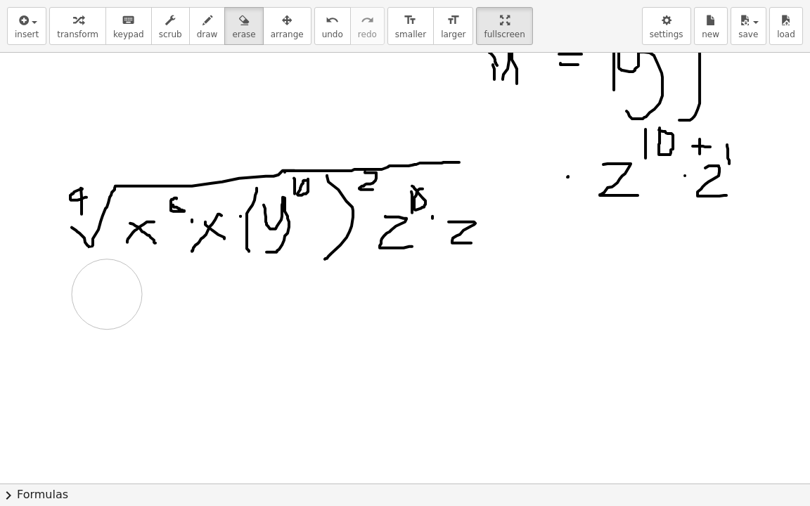
click at [107, 293] on div at bounding box center [498, 350] width 997 height 1295
click at [203, 25] on icon "button" at bounding box center [208, 20] width 10 height 17
drag, startPoint x: 60, startPoint y: 342, endPoint x: 165, endPoint y: 302, distance: 112.2
click at [173, 301] on div at bounding box center [498, 350] width 997 height 1295
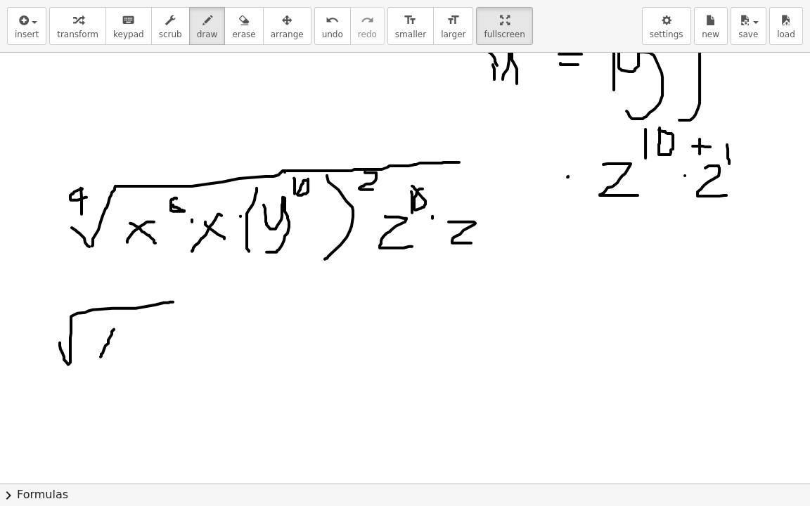
drag, startPoint x: 103, startPoint y: 352, endPoint x: 99, endPoint y: 359, distance: 7.2
click at [99, 359] on div at bounding box center [498, 350] width 997 height 1295
drag, startPoint x: 95, startPoint y: 337, endPoint x: 131, endPoint y: 364, distance: 45.1
click at [131, 364] on div at bounding box center [498, 350] width 997 height 1295
drag, startPoint x: 150, startPoint y: 309, endPoint x: 141, endPoint y: 338, distance: 30.0
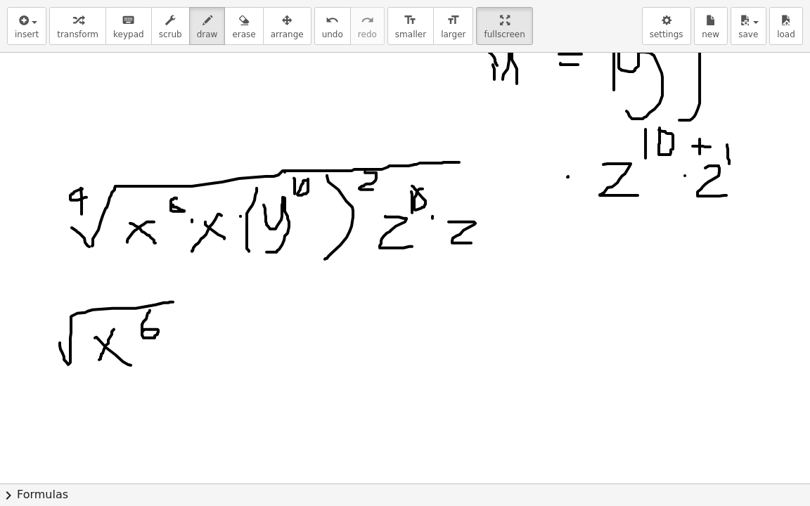
click at [138, 339] on div at bounding box center [498, 350] width 997 height 1295
click at [183, 338] on div at bounding box center [498, 350] width 997 height 1295
drag, startPoint x: 207, startPoint y: 336, endPoint x: 271, endPoint y: 290, distance: 79.6
click at [271, 290] on div at bounding box center [498, 350] width 997 height 1295
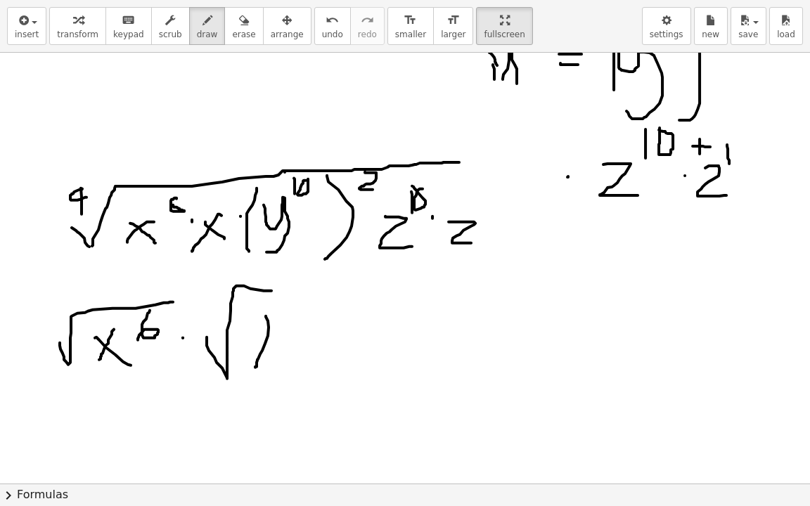
drag, startPoint x: 266, startPoint y: 315, endPoint x: 255, endPoint y: 366, distance: 52.4
click at [255, 366] on div at bounding box center [498, 350] width 997 height 1295
drag, startPoint x: 255, startPoint y: 333, endPoint x: 274, endPoint y: 358, distance: 31.1
click at [274, 358] on div at bounding box center [498, 350] width 997 height 1295
click at [304, 329] on div at bounding box center [498, 350] width 997 height 1295
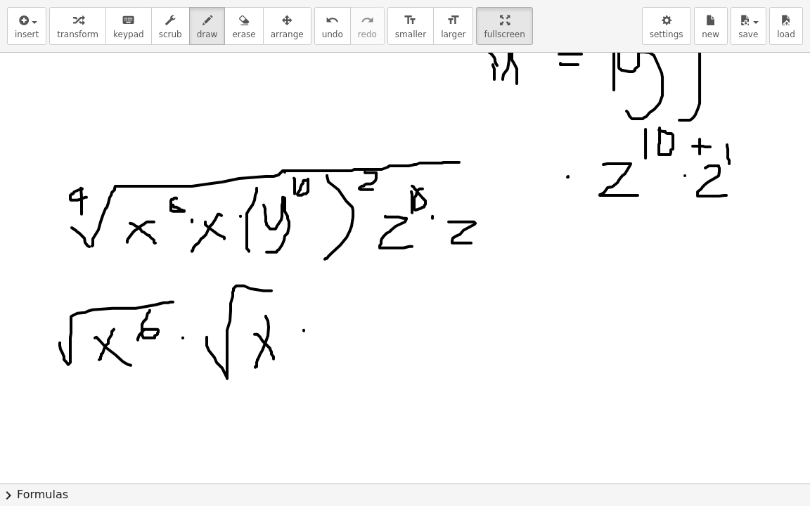
click at [303, 328] on div at bounding box center [498, 350] width 997 height 1295
drag, startPoint x: 325, startPoint y: 347, endPoint x: 395, endPoint y: 301, distance: 83.9
click at [395, 301] on div at bounding box center [498, 350] width 997 height 1295
drag, startPoint x: 366, startPoint y: 336, endPoint x: 349, endPoint y: 376, distance: 42.8
click at [350, 383] on div at bounding box center [498, 350] width 997 height 1295
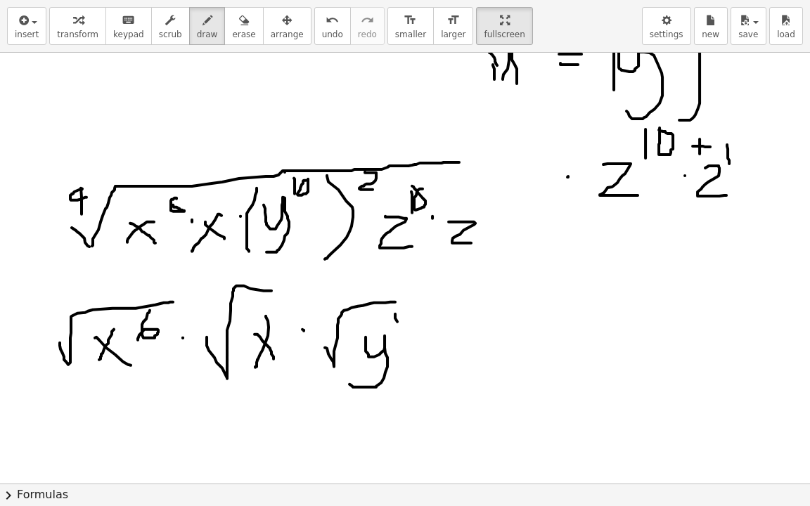
drag, startPoint x: 395, startPoint y: 313, endPoint x: 397, endPoint y: 329, distance: 16.3
click at [397, 329] on div at bounding box center [498, 350] width 997 height 1295
drag, startPoint x: 417, startPoint y: 314, endPoint x: 411, endPoint y: 310, distance: 7.6
click at [420, 310] on div at bounding box center [498, 350] width 997 height 1295
click at [447, 334] on div at bounding box center [498, 350] width 997 height 1295
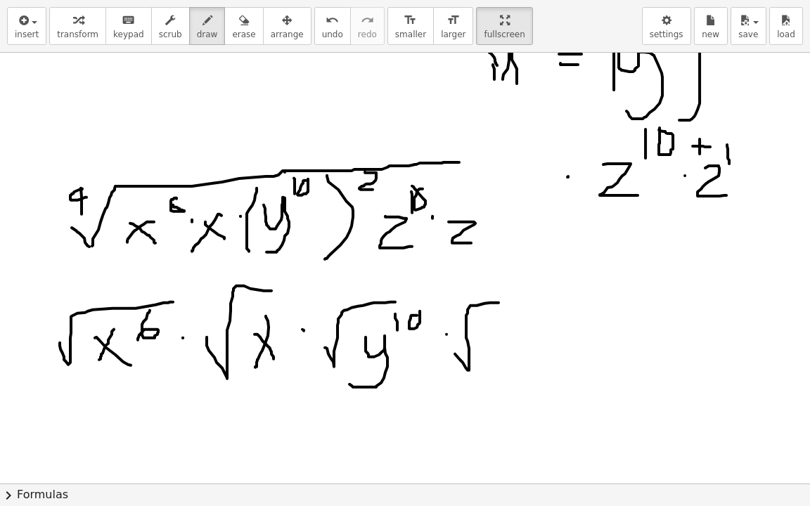
drag, startPoint x: 455, startPoint y: 353, endPoint x: 518, endPoint y: 298, distance: 83.2
click at [518, 298] on div at bounding box center [498, 350] width 997 height 1295
drag, startPoint x: 487, startPoint y: 340, endPoint x: 480, endPoint y: 385, distance: 46.2
click at [481, 387] on div at bounding box center [498, 350] width 997 height 1295
drag, startPoint x: 500, startPoint y: 316, endPoint x: 525, endPoint y: 335, distance: 30.7
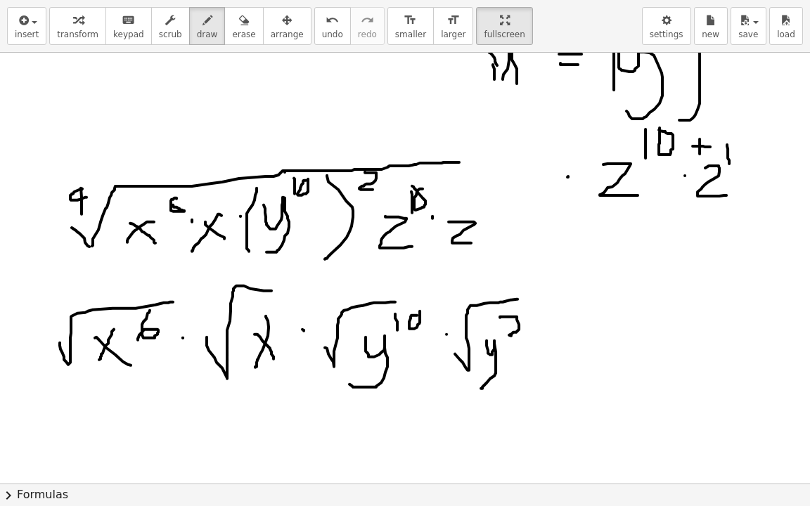
click at [525, 335] on div at bounding box center [498, 350] width 997 height 1295
click at [359, 196] on div at bounding box center [498, 350] width 997 height 1295
click at [577, 339] on div at bounding box center [498, 350] width 997 height 1295
click at [576, 338] on div at bounding box center [498, 350] width 997 height 1295
drag, startPoint x: 603, startPoint y: 331, endPoint x: 644, endPoint y: 361, distance: 51.3
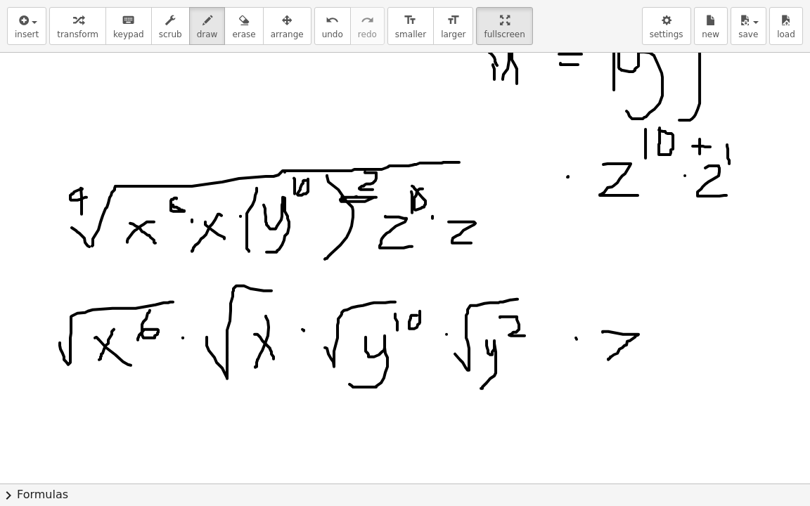
click at [644, 361] on div at bounding box center [498, 350] width 997 height 1295
drag, startPoint x: 675, startPoint y: 285, endPoint x: 677, endPoint y: 307, distance: 21.8
click at [671, 307] on div at bounding box center [498, 350] width 997 height 1295
click at [698, 283] on div at bounding box center [498, 350] width 997 height 1295
drag, startPoint x: 571, startPoint y: 375, endPoint x: 741, endPoint y: 271, distance: 199.1
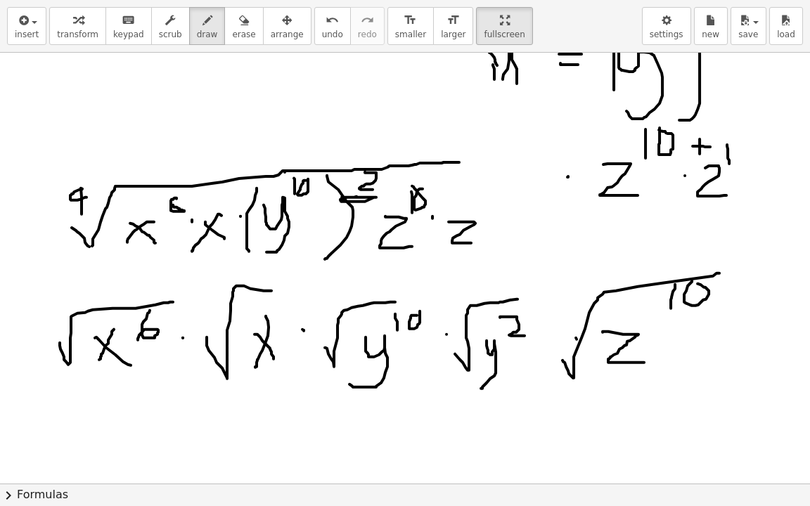
click at [741, 272] on div at bounding box center [498, 350] width 997 height 1295
click at [717, 336] on div at bounding box center [498, 350] width 997 height 1295
drag, startPoint x: 717, startPoint y: 336, endPoint x: 773, endPoint y: 345, distance: 56.9
click at [717, 337] on div at bounding box center [498, 350] width 997 height 1295
click at [778, 359] on div at bounding box center [498, 350] width 997 height 1295
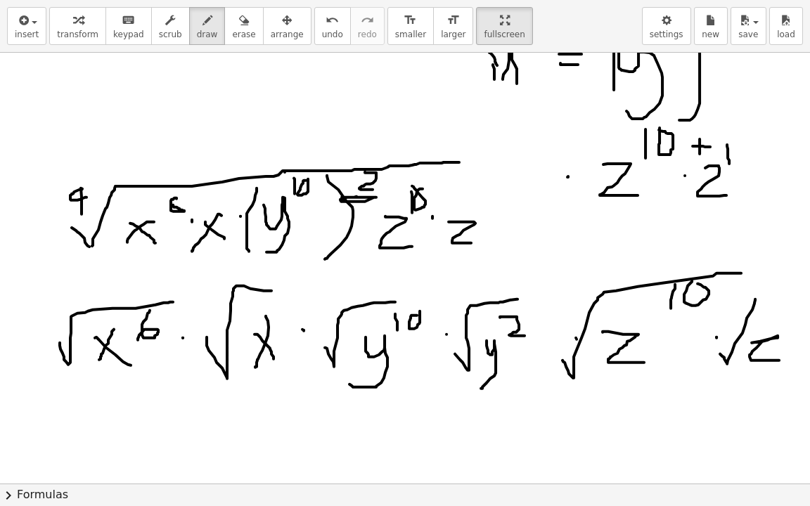
click at [786, 297] on div at bounding box center [498, 350] width 997 height 1295
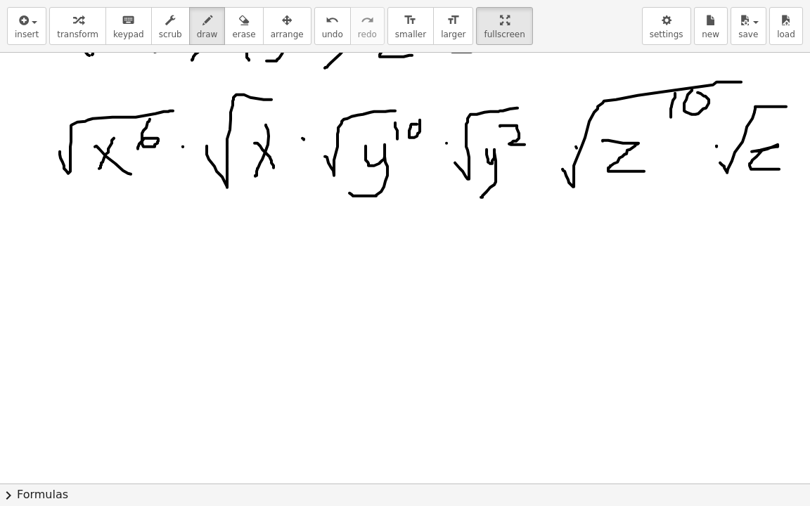
scroll to position [561, 0]
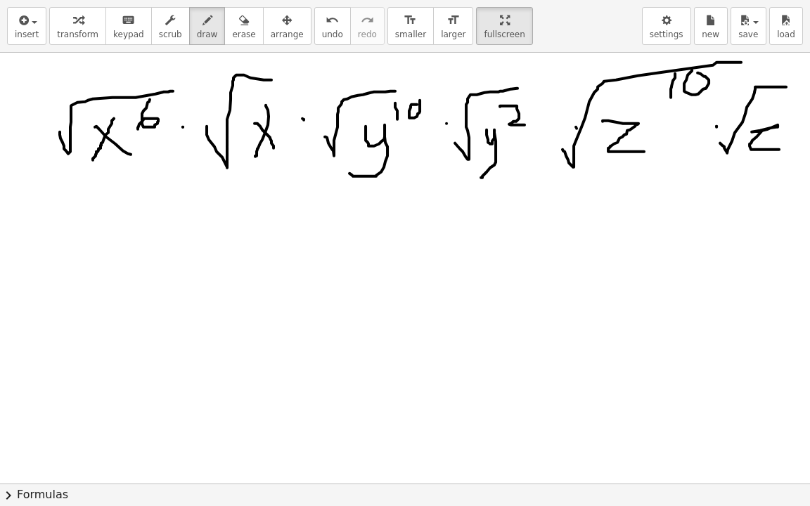
drag, startPoint x: 101, startPoint y: 142, endPoint x: 93, endPoint y: 159, distance: 18.9
click at [93, 159] on div at bounding box center [498, 139] width 997 height 1295
drag, startPoint x: 148, startPoint y: 93, endPoint x: 141, endPoint y: 132, distance: 39.2
click at [141, 132] on div at bounding box center [498, 139] width 997 height 1295
drag, startPoint x: 84, startPoint y: 231, endPoint x: 68, endPoint y: 263, distance: 35.9
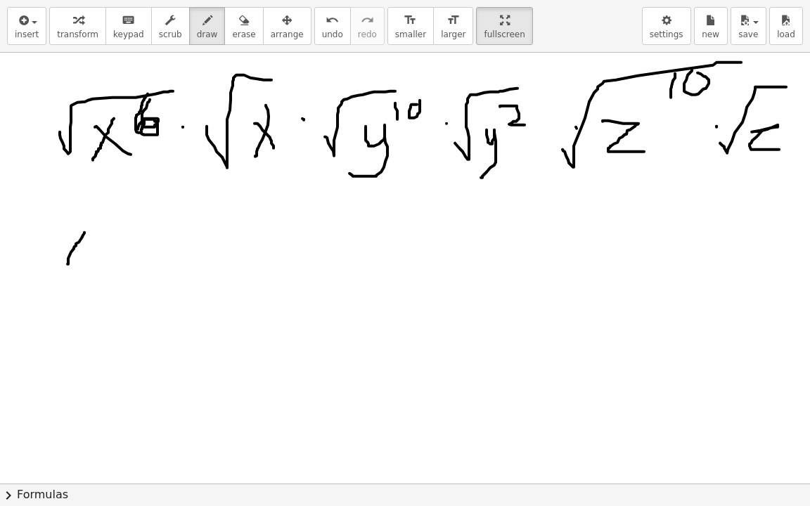
click at [68, 263] on div at bounding box center [498, 139] width 997 height 1295
drag, startPoint x: 62, startPoint y: 233, endPoint x: 86, endPoint y: 257, distance: 33.8
click at [87, 257] on div at bounding box center [498, 139] width 997 height 1295
drag, startPoint x: 103, startPoint y: 217, endPoint x: 103, endPoint y: 236, distance: 19.0
click at [103, 236] on div at bounding box center [498, 139] width 997 height 1295
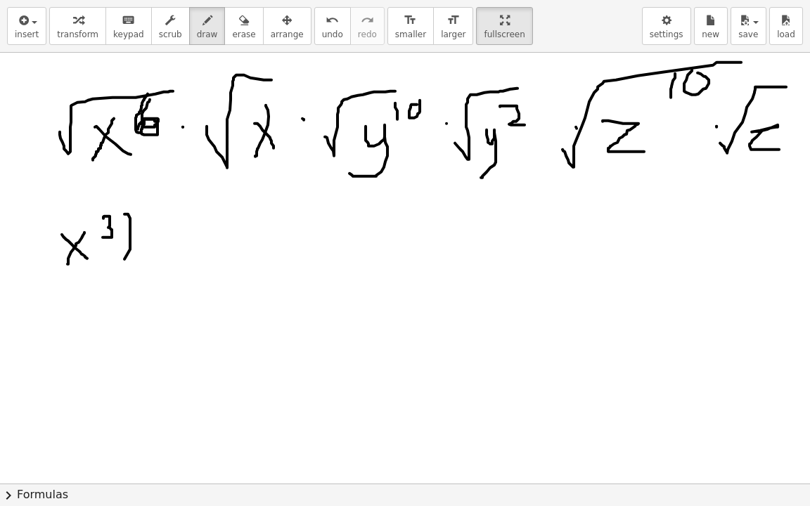
drag, startPoint x: 127, startPoint y: 213, endPoint x: 91, endPoint y: 252, distance: 53.2
click at [114, 276] on div at bounding box center [498, 139] width 997 height 1295
drag, startPoint x: 57, startPoint y: 234, endPoint x: 76, endPoint y: 286, distance: 55.4
click at [73, 288] on div at bounding box center [498, 139] width 997 height 1295
drag, startPoint x: 141, startPoint y: 210, endPoint x: 161, endPoint y: 238, distance: 34.9
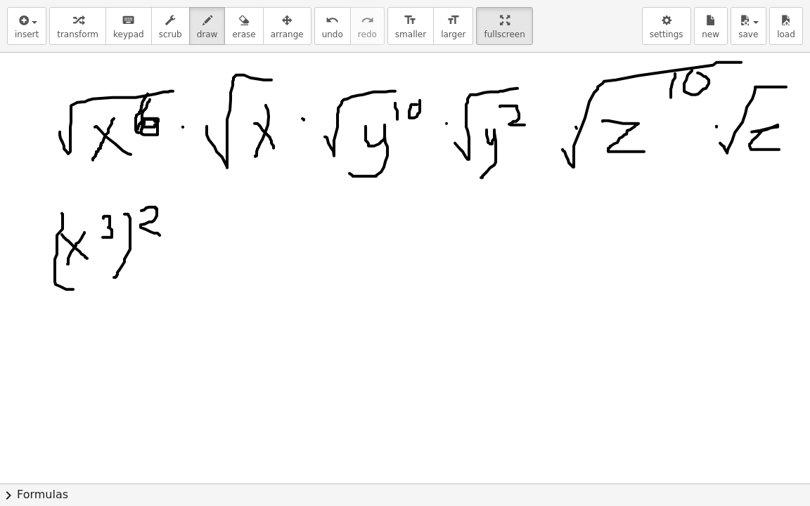
click at [161, 238] on div at bounding box center [498, 139] width 997 height 1295
drag, startPoint x: 19, startPoint y: 262, endPoint x: 160, endPoint y: 198, distance: 154.9
click at [160, 199] on div at bounding box center [498, 139] width 997 height 1295
drag, startPoint x: 248, startPoint y: 193, endPoint x: 244, endPoint y: 220, distance: 27.0
click at [244, 220] on div at bounding box center [498, 139] width 997 height 1295
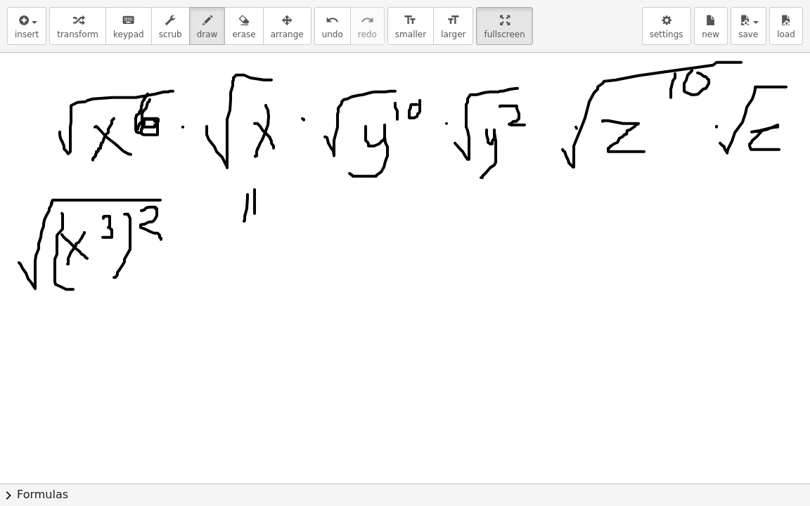
click at [255, 212] on div at bounding box center [498, 139] width 997 height 1295
drag, startPoint x: 205, startPoint y: 264, endPoint x: 224, endPoint y: 247, distance: 25.9
click at [212, 280] on div at bounding box center [498, 139] width 997 height 1295
click at [267, 226] on div at bounding box center [498, 139] width 997 height 1295
click at [207, 280] on div at bounding box center [498, 139] width 997 height 1295
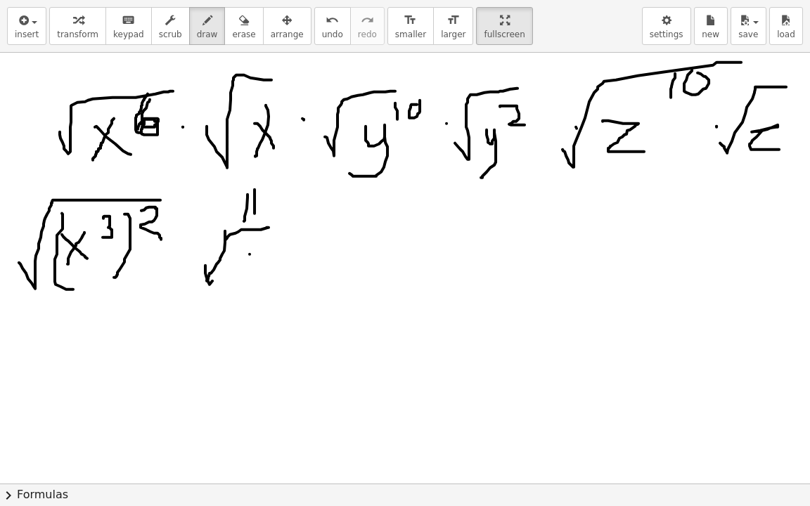
click at [238, 274] on div at bounding box center [498, 139] width 997 height 1295
click at [255, 267] on div at bounding box center [498, 139] width 997 height 1295
click at [239, 22] on icon "button" at bounding box center [244, 20] width 10 height 17
drag, startPoint x: 233, startPoint y: 190, endPoint x: 247, endPoint y: 184, distance: 14.8
click at [249, 191] on div at bounding box center [498, 139] width 997 height 1295
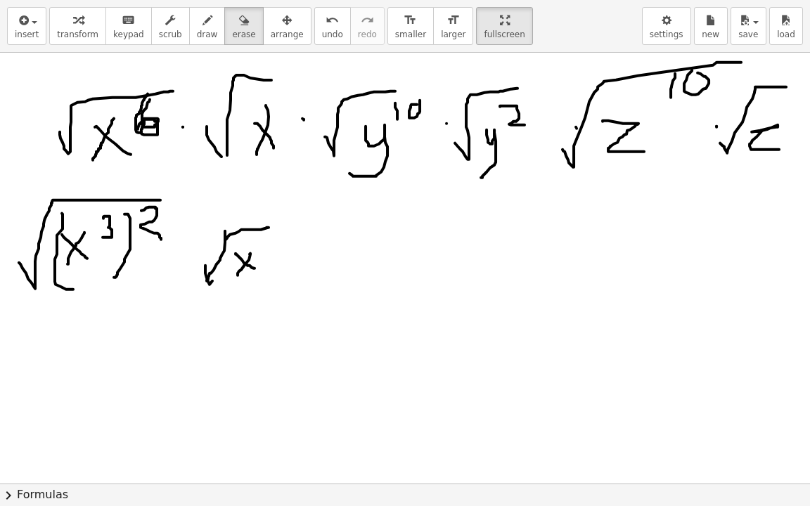
click at [197, 20] on div "button" at bounding box center [207, 19] width 21 height 17
drag, startPoint x: 227, startPoint y: 146, endPoint x: 222, endPoint y: 153, distance: 8.0
click at [222, 153] on div at bounding box center [498, 139] width 997 height 1295
drag, startPoint x: 250, startPoint y: 168, endPoint x: 252, endPoint y: 181, distance: 13.7
click at [252, 181] on div at bounding box center [498, 139] width 997 height 1295
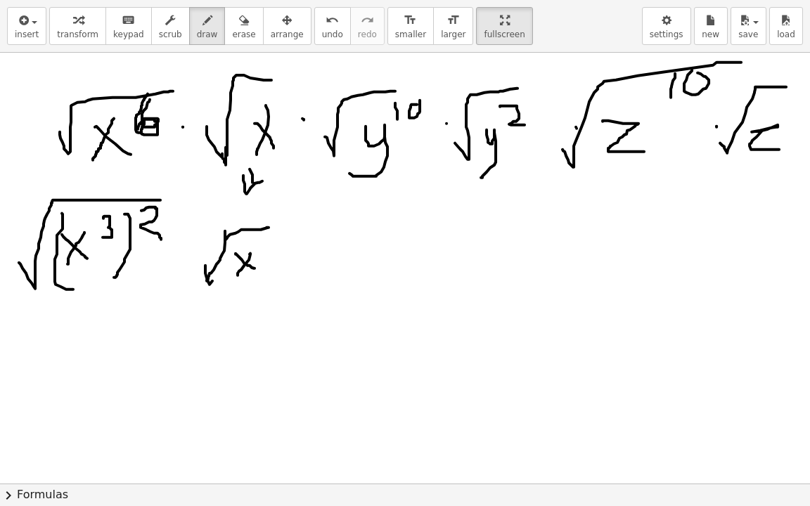
drag, startPoint x: 243, startPoint y: 174, endPoint x: 262, endPoint y: 179, distance: 19.6
click at [262, 179] on div at bounding box center [498, 139] width 997 height 1295
click at [312, 251] on div at bounding box center [498, 139] width 997 height 1295
drag, startPoint x: 351, startPoint y: 235, endPoint x: 347, endPoint y: 295, distance: 59.9
click at [350, 301] on div at bounding box center [498, 139] width 997 height 1295
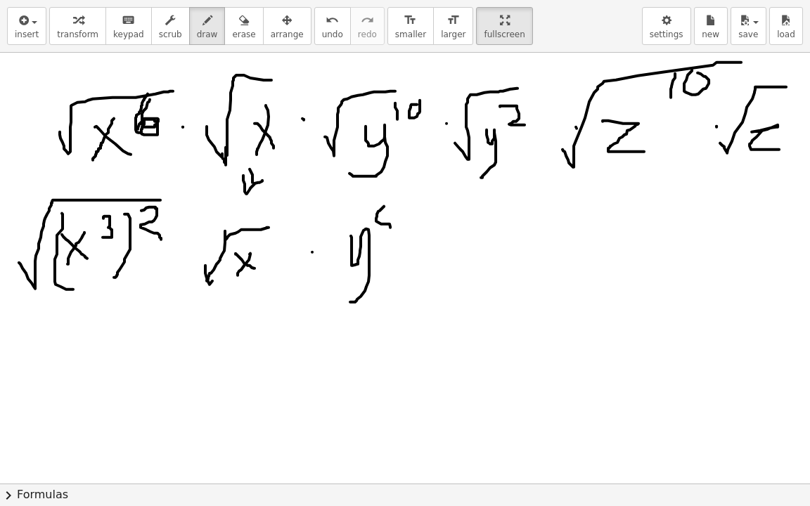
drag, startPoint x: 384, startPoint y: 205, endPoint x: 376, endPoint y: 224, distance: 20.1
click at [381, 231] on div at bounding box center [498, 139] width 997 height 1295
drag, startPoint x: 381, startPoint y: 203, endPoint x: 392, endPoint y: 203, distance: 10.5
click at [392, 203] on div at bounding box center [498, 139] width 997 height 1295
drag, startPoint x: 399, startPoint y: 200, endPoint x: 385, endPoint y: 267, distance: 67.4
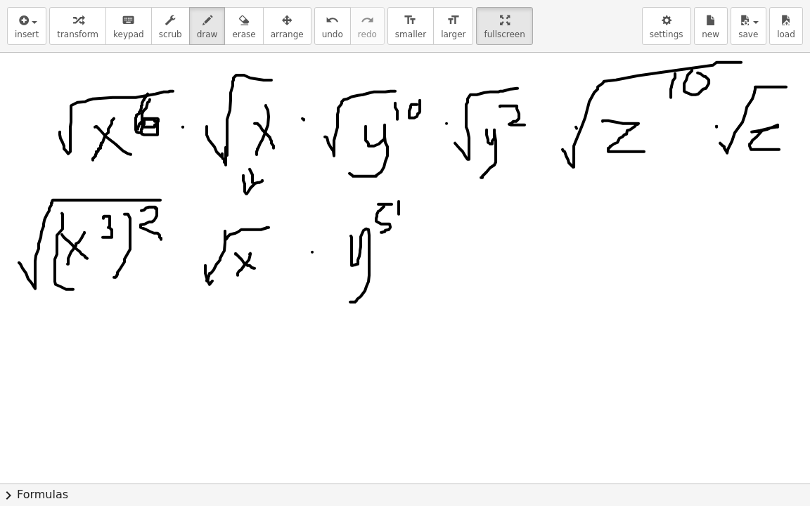
click at [385, 267] on div at bounding box center [498, 139] width 997 height 1295
drag, startPoint x: 349, startPoint y: 202, endPoint x: 334, endPoint y: 280, distance: 79.4
click at [334, 280] on div at bounding box center [498, 139] width 997 height 1295
drag, startPoint x: 415, startPoint y: 203, endPoint x: 427, endPoint y: 226, distance: 26.1
click at [427, 226] on div at bounding box center [498, 139] width 997 height 1295
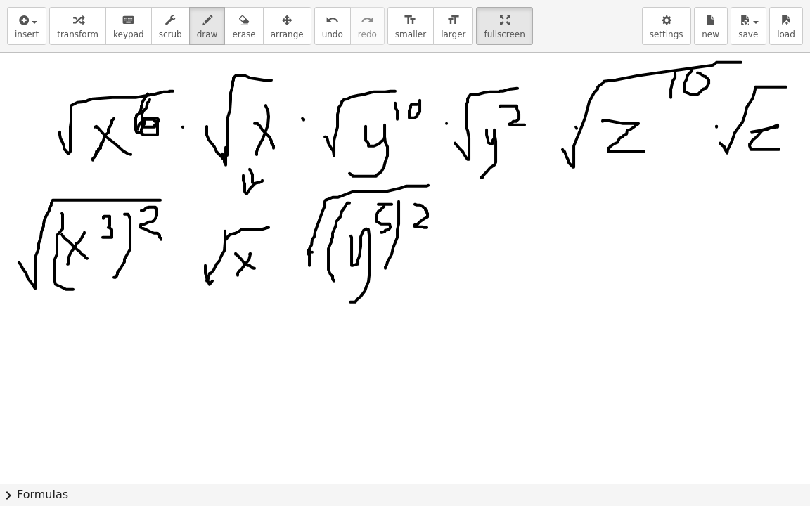
drag, startPoint x: 308, startPoint y: 251, endPoint x: 428, endPoint y: 184, distance: 137.6
click at [428, 184] on div at bounding box center [498, 139] width 997 height 1295
drag, startPoint x: 297, startPoint y: 238, endPoint x: 309, endPoint y: 275, distance: 38.3
click at [309, 275] on div at bounding box center [498, 139] width 997 height 1295
drag, startPoint x: 454, startPoint y: 242, endPoint x: 515, endPoint y: 194, distance: 77.1
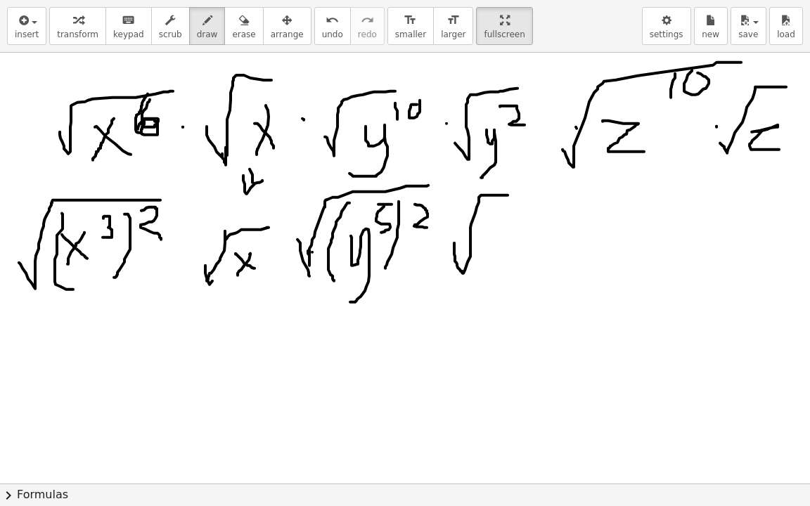
click at [515, 194] on div at bounding box center [498, 139] width 997 height 1295
drag, startPoint x: 488, startPoint y: 235, endPoint x: 511, endPoint y: 230, distance: 23.0
click at [474, 288] on div at bounding box center [498, 139] width 997 height 1295
drag, startPoint x: 519, startPoint y: 210, endPoint x: 528, endPoint y: 236, distance: 27.6
click at [528, 236] on div at bounding box center [498, 139] width 997 height 1295
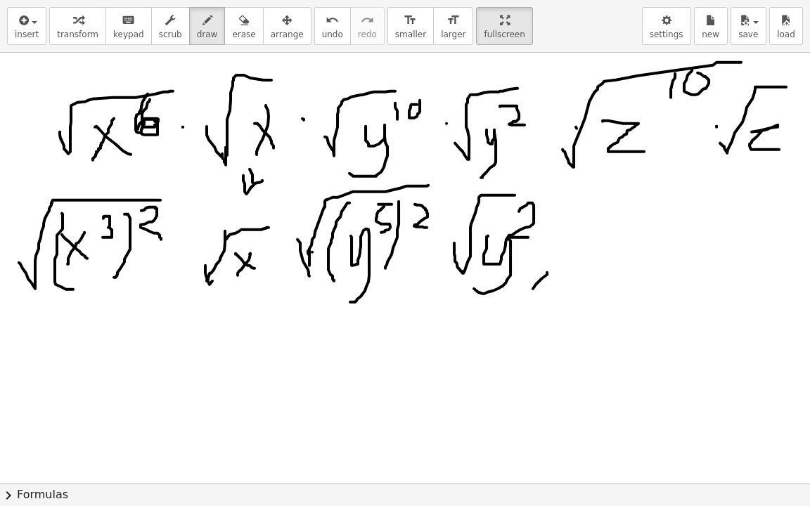
drag, startPoint x: 547, startPoint y: 271, endPoint x: 531, endPoint y: 290, distance: 24.4
click at [531, 290] on div at bounding box center [498, 139] width 997 height 1295
drag, startPoint x: 600, startPoint y: 248, endPoint x: 692, endPoint y: 194, distance: 106.5
click at [692, 194] on div at bounding box center [498, 139] width 997 height 1295
drag, startPoint x: 643, startPoint y: 240, endPoint x: 671, endPoint y: 256, distance: 32.4
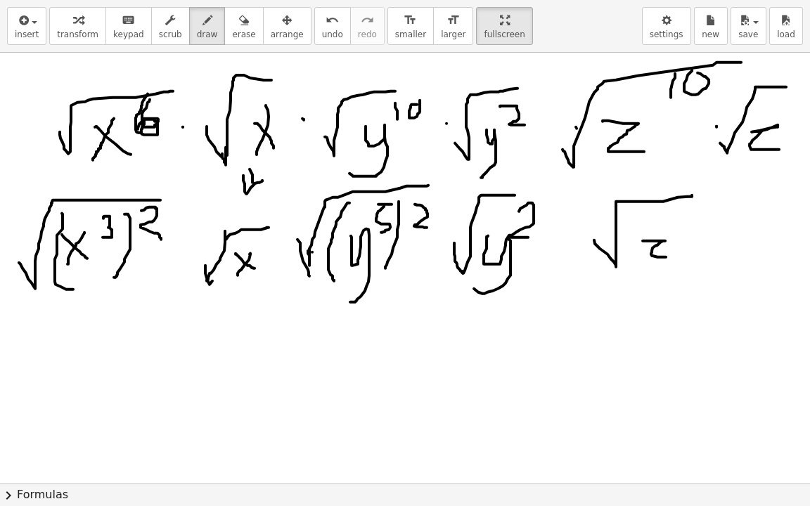
click at [671, 256] on div at bounding box center [498, 139] width 997 height 1295
drag, startPoint x: 669, startPoint y: 213, endPoint x: 671, endPoint y: 231, distance: 17.7
click at [671, 231] on div at bounding box center [498, 139] width 997 height 1295
drag, startPoint x: 679, startPoint y: 207, endPoint x: 694, endPoint y: 205, distance: 15.6
click at [694, 205] on div at bounding box center [498, 139] width 997 height 1295
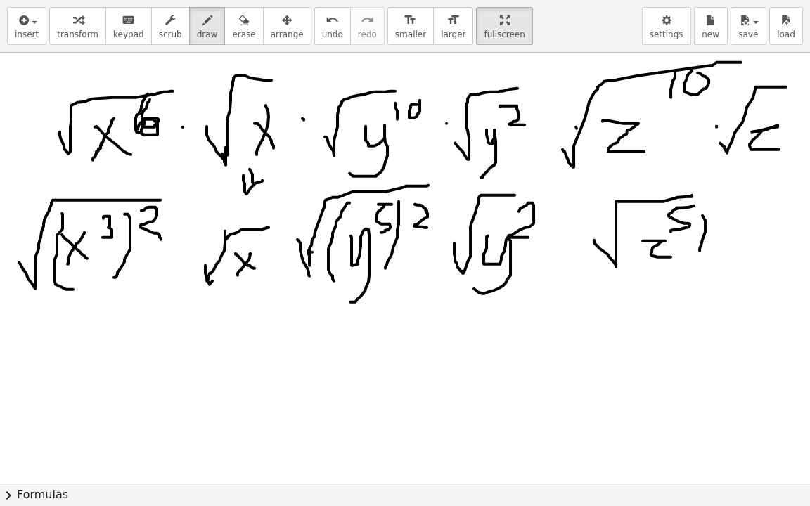
drag, startPoint x: 700, startPoint y: 248, endPoint x: 686, endPoint y: 258, distance: 17.0
click at [688, 257] on div at bounding box center [498, 139] width 997 height 1295
drag, startPoint x: 635, startPoint y: 218, endPoint x: 635, endPoint y: 263, distance: 45.0
click at [633, 263] on div at bounding box center [498, 139] width 997 height 1295
drag, startPoint x: 720, startPoint y: 207, endPoint x: 730, endPoint y: 219, distance: 15.5
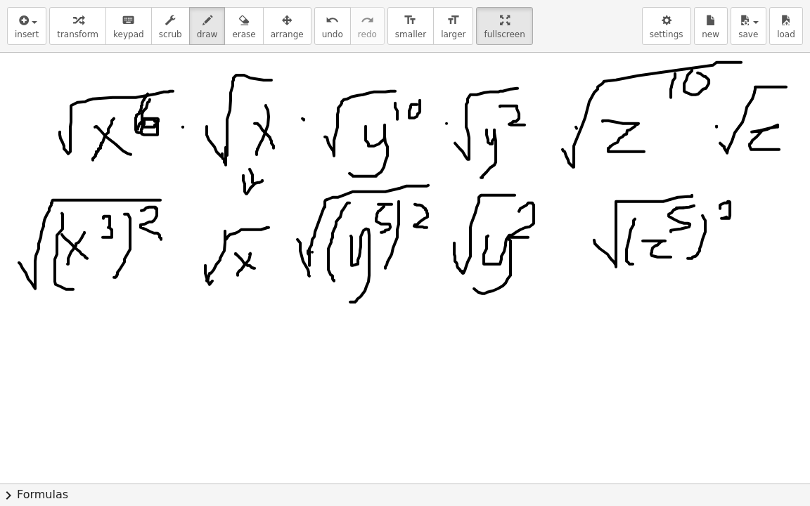
click at [730, 219] on div at bounding box center [498, 139] width 997 height 1295
drag, startPoint x: 755, startPoint y: 263, endPoint x: 783, endPoint y: 210, distance: 59.8
click at [790, 204] on div at bounding box center [498, 139] width 997 height 1295
drag, startPoint x: 778, startPoint y: 226, endPoint x: 617, endPoint y: 411, distance: 244.8
click at [774, 267] on div at bounding box center [498, 139] width 997 height 1295
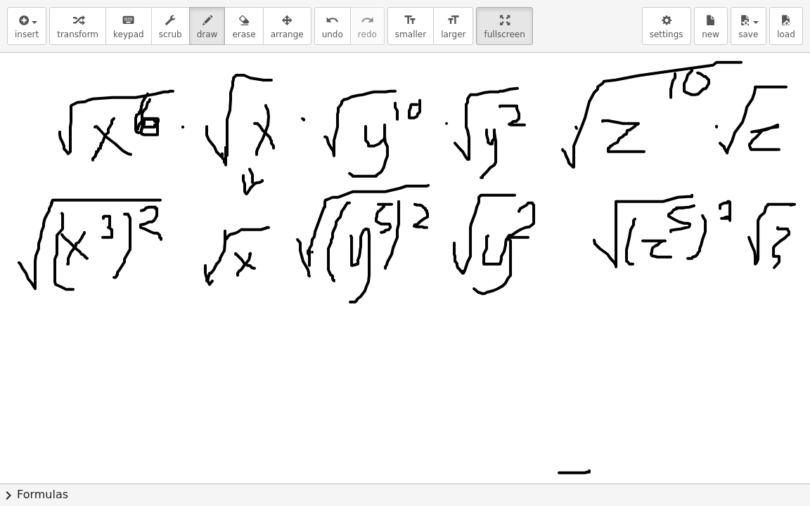
drag, startPoint x: 559, startPoint y: 472, endPoint x: 589, endPoint y: 470, distance: 30.3
click at [589, 411] on div at bounding box center [498, 139] width 997 height 1295
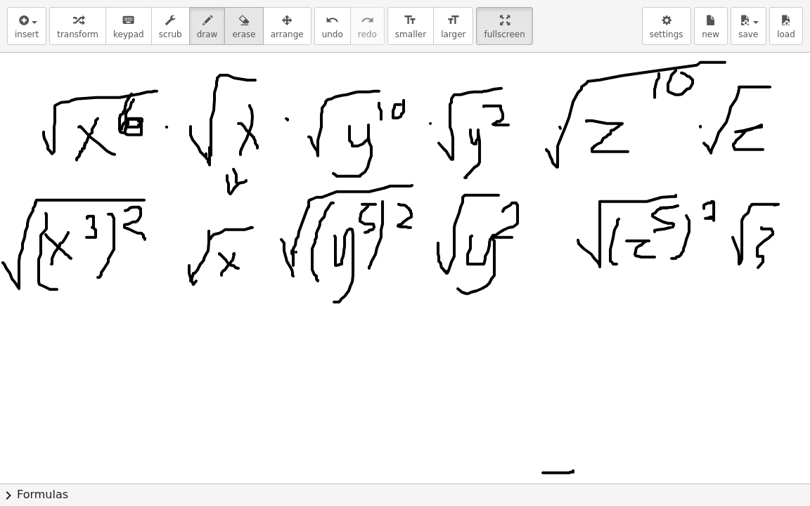
click at [224, 32] on button "erase" at bounding box center [243, 26] width 39 height 38
drag, startPoint x: 582, startPoint y: 461, endPoint x: 535, endPoint y: 461, distance: 46.4
click at [535, 411] on div at bounding box center [482, 139] width 997 height 1295
click at [200, 33] on button "draw" at bounding box center [207, 26] width 37 height 38
drag, startPoint x: 710, startPoint y: 215, endPoint x: 722, endPoint y: 220, distance: 12.9
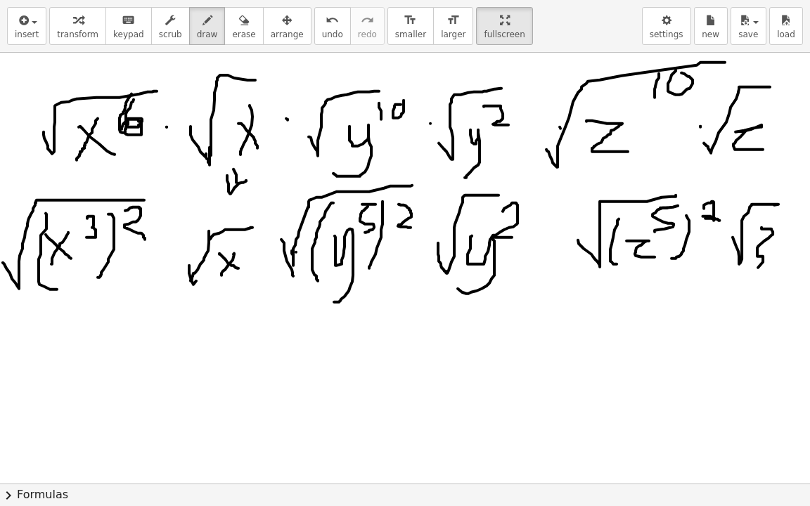
click at [722, 220] on div at bounding box center [482, 139] width 997 height 1295
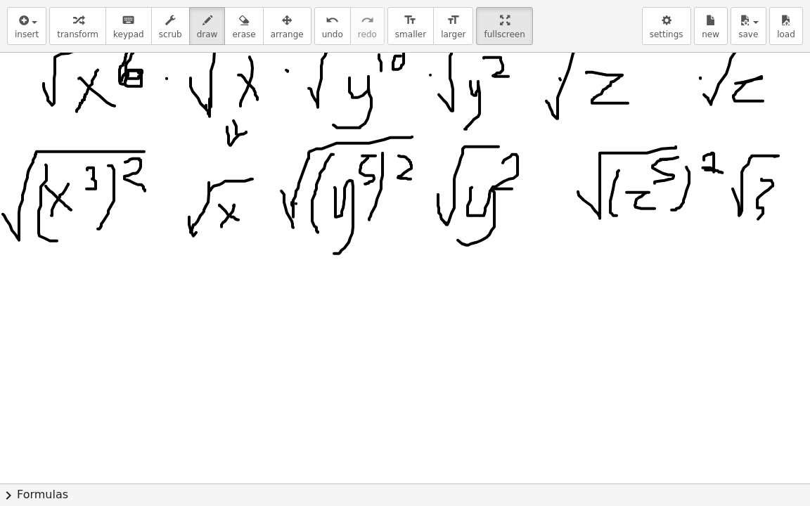
scroll to position [632, 16]
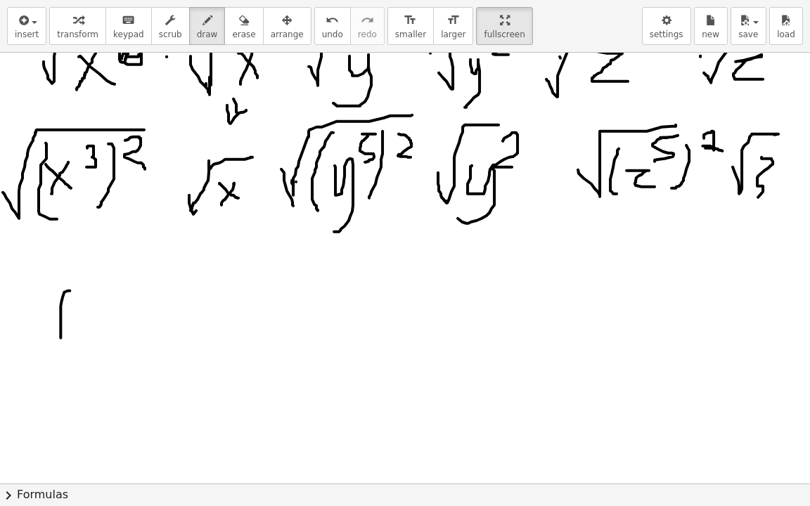
drag, startPoint x: 70, startPoint y: 290, endPoint x: 68, endPoint y: 353, distance: 63.3
click at [68, 353] on div at bounding box center [482, 68] width 997 height 1295
drag, startPoint x: 91, startPoint y: 308, endPoint x: 77, endPoint y: 337, distance: 31.8
click at [77, 337] on div at bounding box center [482, 68] width 997 height 1295
drag, startPoint x: 76, startPoint y: 312, endPoint x: 101, endPoint y: 344, distance: 41.1
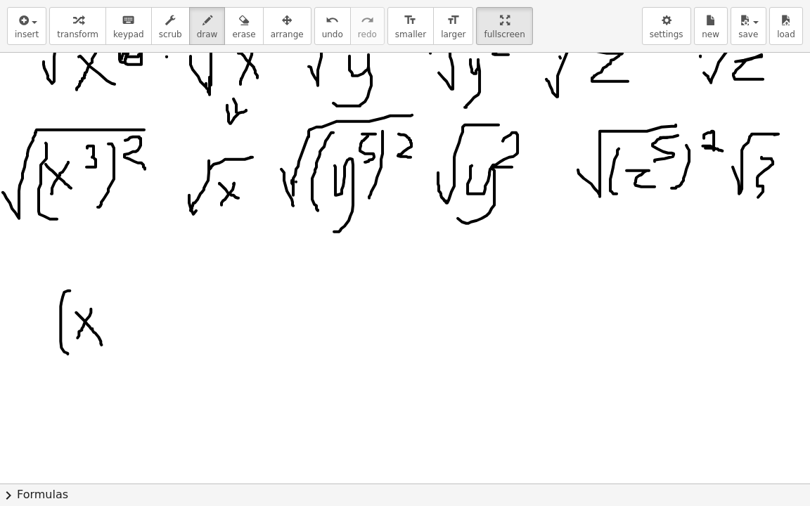
click at [101, 344] on div at bounding box center [482, 68] width 997 height 1295
drag, startPoint x: 103, startPoint y: 286, endPoint x: 98, endPoint y: 307, distance: 21.0
click at [98, 307] on div at bounding box center [482, 68] width 997 height 1295
drag, startPoint x: 122, startPoint y: 278, endPoint x: 143, endPoint y: 303, distance: 33.4
click at [115, 356] on div at bounding box center [482, 68] width 997 height 1295
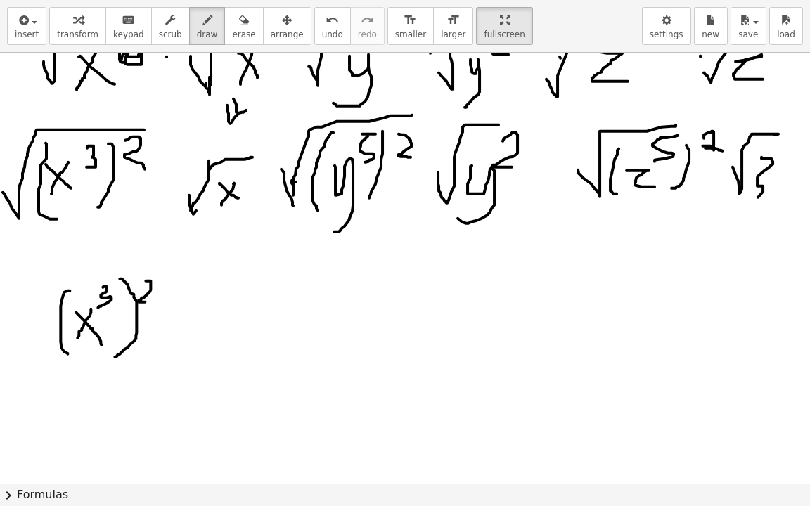
drag, startPoint x: 146, startPoint y: 280, endPoint x: 150, endPoint y: 293, distance: 14.0
click at [152, 300] on div at bounding box center [482, 68] width 997 height 1295
click at [18, 215] on div at bounding box center [482, 68] width 997 height 1295
click at [18, 214] on div at bounding box center [482, 68] width 997 height 1295
click at [18, 212] on div at bounding box center [482, 68] width 997 height 1295
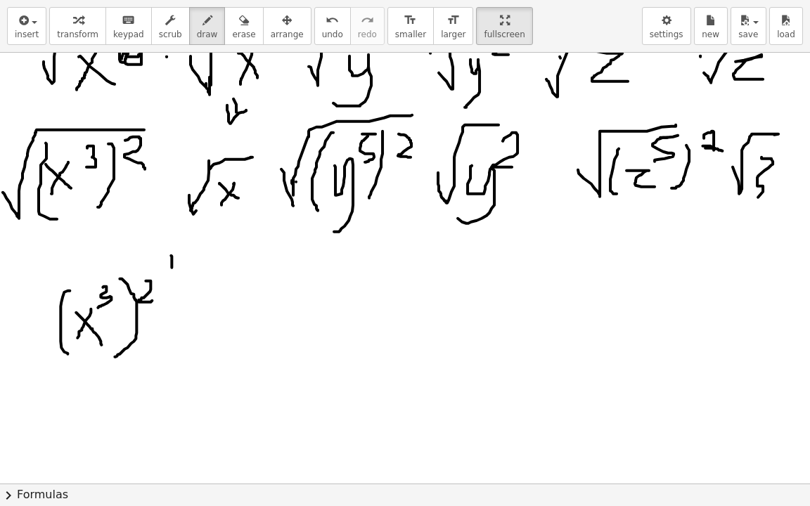
drag, startPoint x: 171, startPoint y: 255, endPoint x: 172, endPoint y: 267, distance: 12.0
click at [172, 267] on div at bounding box center [482, 68] width 997 height 1295
drag, startPoint x: 158, startPoint y: 276, endPoint x: 183, endPoint y: 280, distance: 25.6
click at [182, 280] on div at bounding box center [482, 68] width 997 height 1295
drag, startPoint x: 167, startPoint y: 293, endPoint x: 177, endPoint y: 310, distance: 19.9
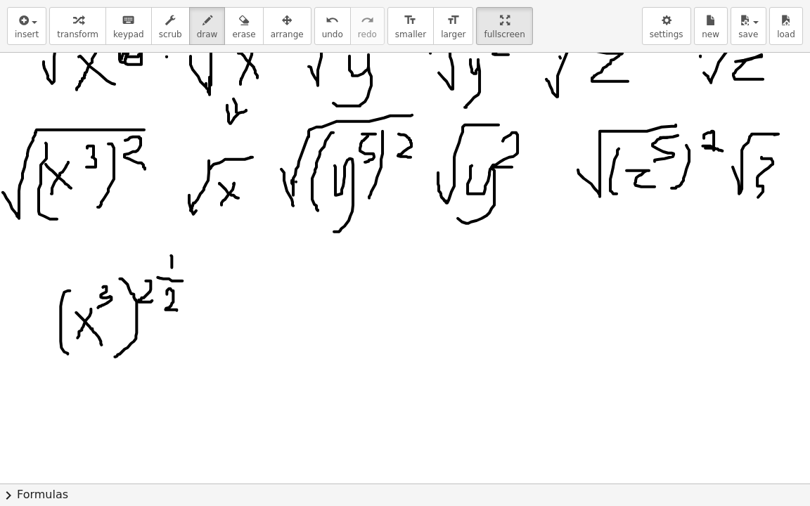
click at [177, 310] on div at bounding box center [482, 68] width 997 height 1295
click at [155, 276] on div at bounding box center [482, 68] width 997 height 1295
click at [155, 274] on div at bounding box center [482, 68] width 997 height 1295
click at [239, 18] on icon "button" at bounding box center [244, 20] width 10 height 17
drag, startPoint x: 171, startPoint y: 263, endPoint x: 184, endPoint y: 251, distance: 17.9
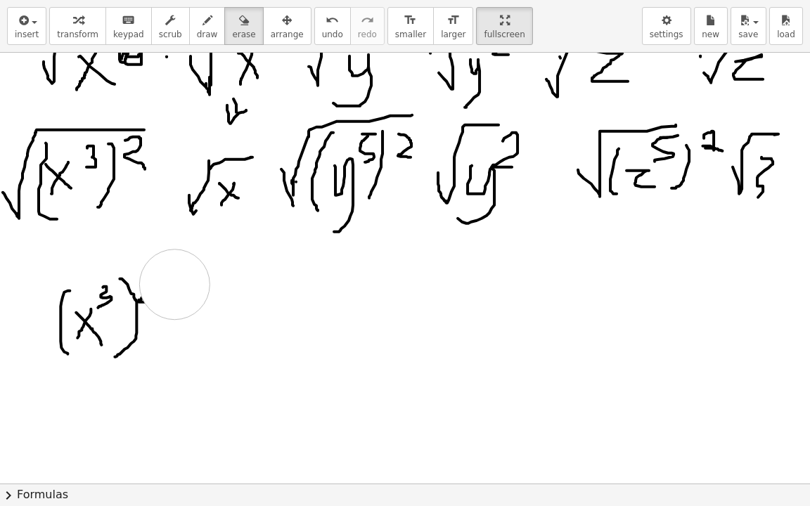
click at [180, 295] on div at bounding box center [482, 68] width 997 height 1295
click at [197, 37] on span "draw" at bounding box center [207, 35] width 21 height 10
drag, startPoint x: 143, startPoint y: 281, endPoint x: 139, endPoint y: 302, distance: 21.0
click at [139, 304] on div at bounding box center [482, 68] width 997 height 1295
drag, startPoint x: 149, startPoint y: 297, endPoint x: 161, endPoint y: 300, distance: 12.3
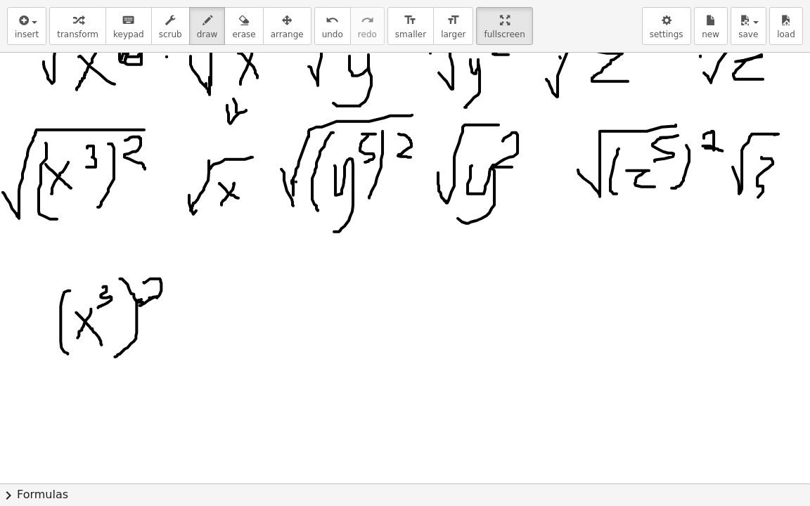
click at [161, 300] on div at bounding box center [482, 68] width 997 height 1295
click at [174, 269] on div at bounding box center [482, 68] width 997 height 1295
drag, startPoint x: 192, startPoint y: 251, endPoint x: 184, endPoint y: 276, distance: 26.5
click at [192, 274] on div at bounding box center [482, 68] width 997 height 1295
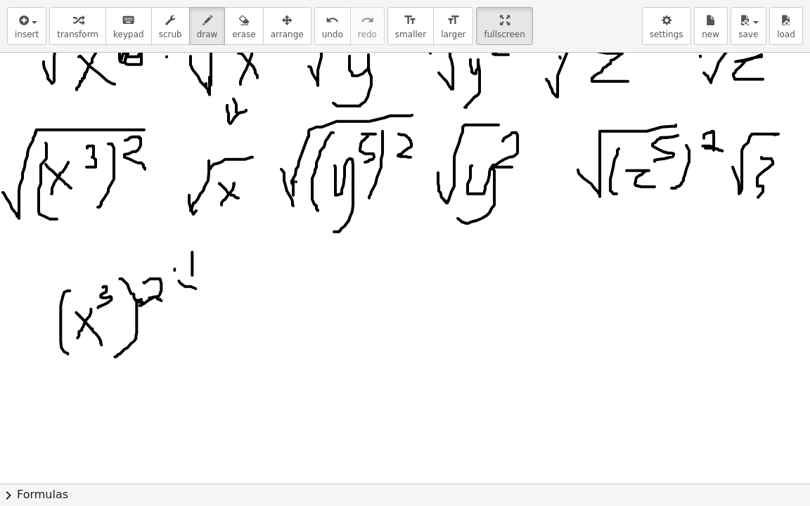
drag, startPoint x: 179, startPoint y: 280, endPoint x: 203, endPoint y: 290, distance: 26.8
click at [203, 290] on div at bounding box center [482, 68] width 997 height 1295
click at [198, 318] on div at bounding box center [482, 68] width 997 height 1295
click at [197, 31] on span "draw" at bounding box center [207, 35] width 21 height 10
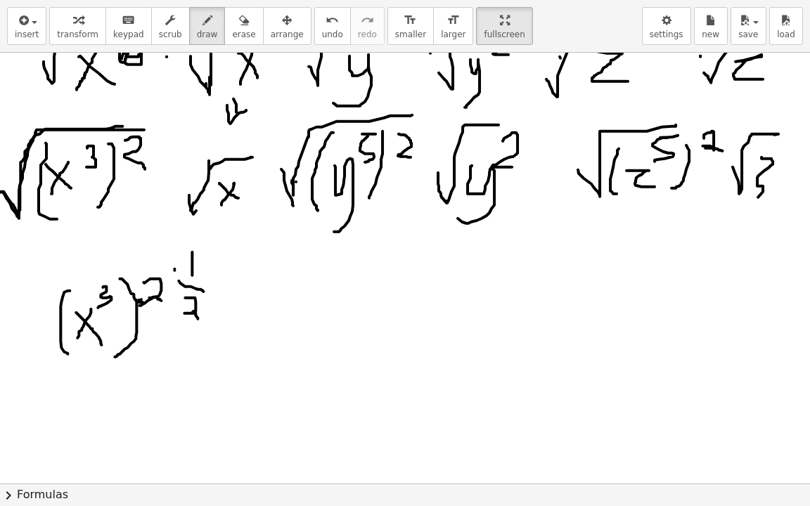
drag, startPoint x: 0, startPoint y: 191, endPoint x: 135, endPoint y: 125, distance: 150.3
click at [135, 125] on div at bounding box center [482, 68] width 997 height 1295
drag, startPoint x: 19, startPoint y: 245, endPoint x: 55, endPoint y: 230, distance: 38.8
click at [53, 225] on div at bounding box center [482, 68] width 997 height 1295
drag, startPoint x: 47, startPoint y: 229, endPoint x: 77, endPoint y: 225, distance: 30.4
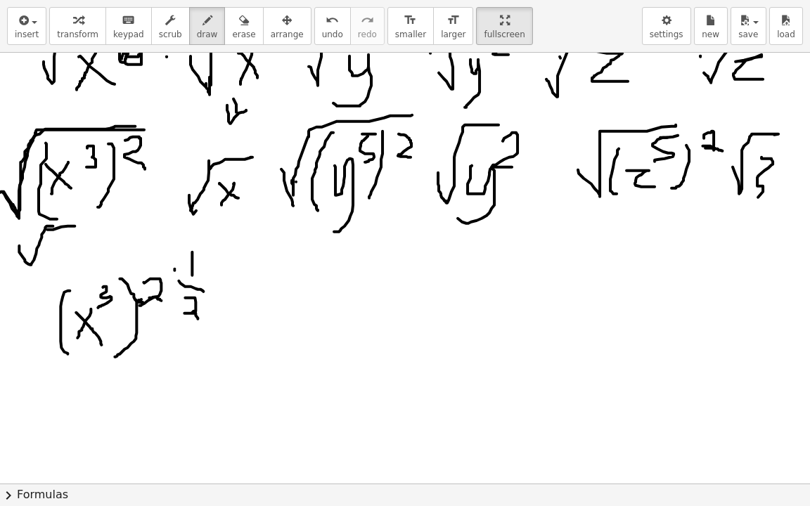
click at [77, 225] on div at bounding box center [482, 68] width 997 height 1295
drag, startPoint x: 17, startPoint y: 250, endPoint x: 79, endPoint y: 226, distance: 66.8
click at [79, 226] on div at bounding box center [482, 68] width 997 height 1295
drag, startPoint x: 77, startPoint y: 239, endPoint x: 86, endPoint y: 240, distance: 9.9
click at [86, 240] on div at bounding box center [482, 68] width 997 height 1295
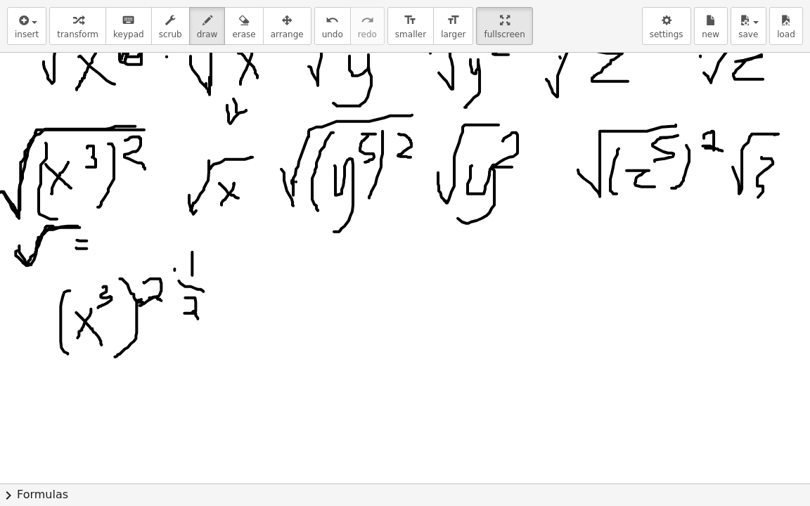
drag, startPoint x: 76, startPoint y: 247, endPoint x: 86, endPoint y: 248, distance: 10.6
click at [86, 248] on div at bounding box center [482, 68] width 997 height 1295
drag, startPoint x: 110, startPoint y: 219, endPoint x: 103, endPoint y: 234, distance: 16.1
click at [110, 232] on div at bounding box center [482, 68] width 997 height 1295
drag, startPoint x: 95, startPoint y: 239, endPoint x: 120, endPoint y: 240, distance: 24.6
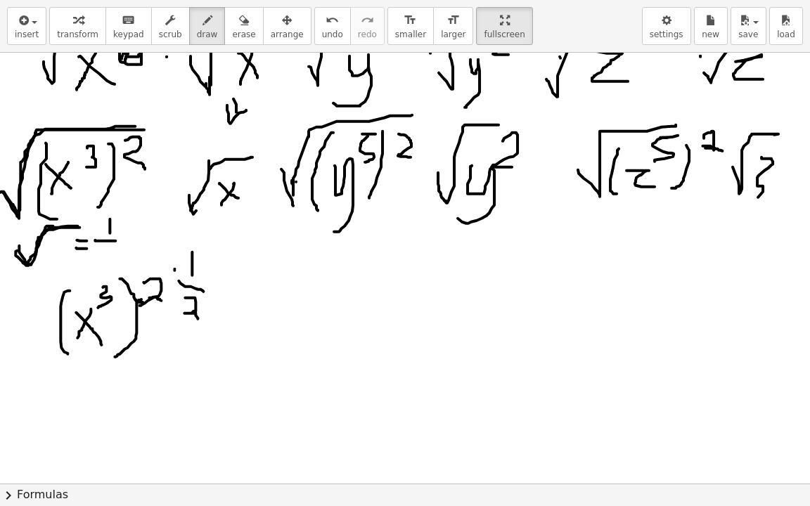
click at [120, 240] on div at bounding box center [482, 68] width 997 height 1295
drag, startPoint x: 98, startPoint y: 250, endPoint x: 114, endPoint y: 260, distance: 18.7
click at [114, 260] on div at bounding box center [482, 68] width 997 height 1295
drag, startPoint x: 475, startPoint y: 288, endPoint x: 479, endPoint y: 255, distance: 33.2
click at [563, 253] on div at bounding box center [482, 68] width 997 height 1295
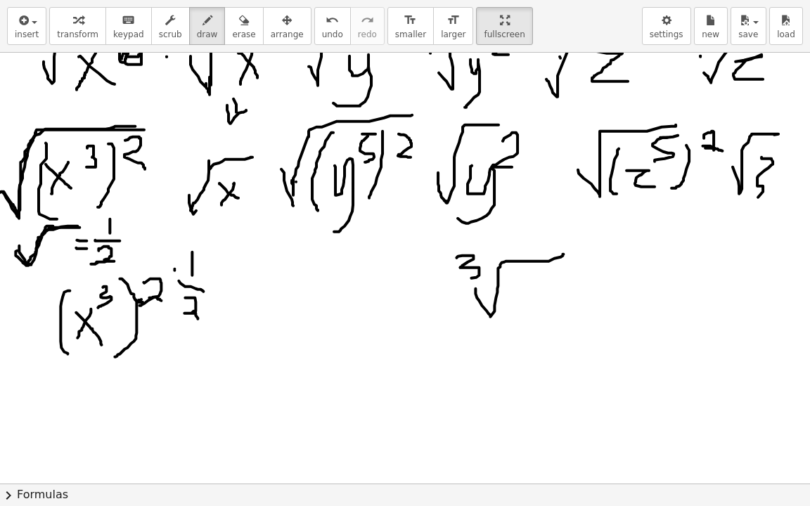
drag, startPoint x: 456, startPoint y: 257, endPoint x: 456, endPoint y: 283, distance: 26.7
click at [456, 283] on div at bounding box center [482, 68] width 997 height 1295
drag, startPoint x: 570, startPoint y: 290, endPoint x: 586, endPoint y: 293, distance: 16.6
click at [586, 293] on div at bounding box center [482, 68] width 997 height 1295
drag, startPoint x: 559, startPoint y: 304, endPoint x: 582, endPoint y: 304, distance: 23.2
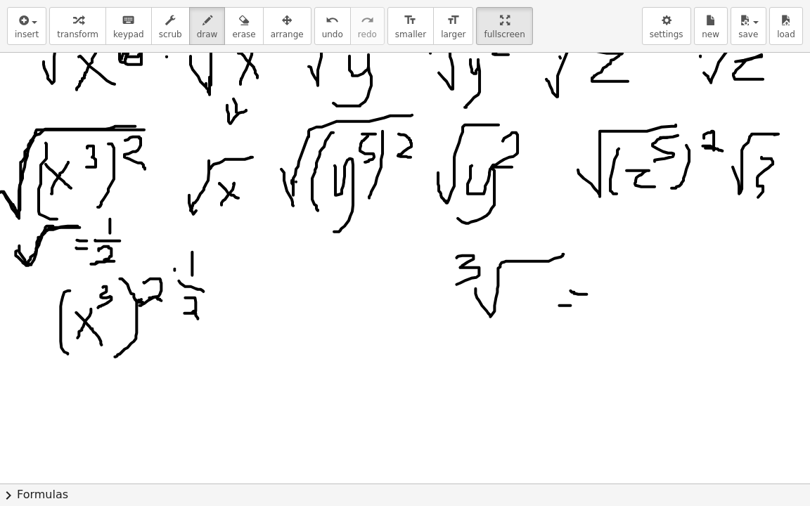
click at [582, 304] on div at bounding box center [482, 68] width 997 height 1295
drag, startPoint x: 636, startPoint y: 259, endPoint x: 635, endPoint y: 274, distance: 14.8
click at [635, 274] on div at bounding box center [482, 68] width 997 height 1295
click at [654, 283] on div at bounding box center [482, 68] width 997 height 1295
click at [623, 329] on div at bounding box center [482, 68] width 997 height 1295
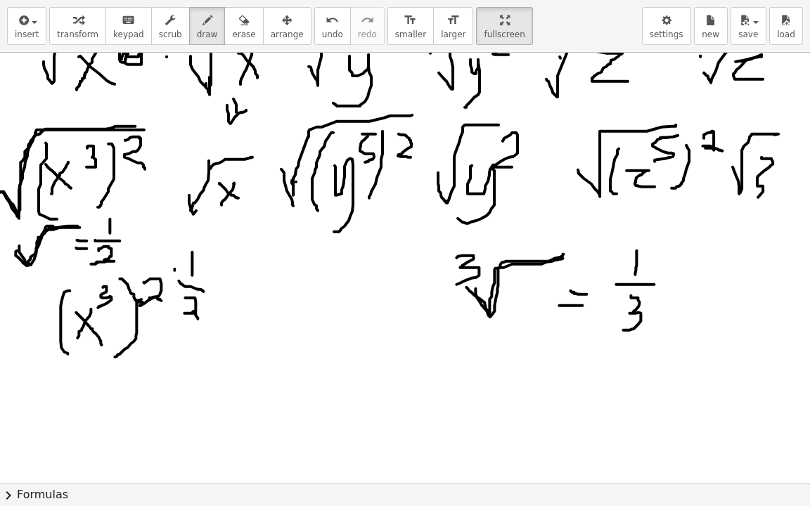
click at [565, 257] on div at bounding box center [482, 68] width 997 height 1295
click at [444, 274] on div at bounding box center [482, 68] width 997 height 1295
click at [665, 295] on div at bounding box center [482, 68] width 997 height 1295
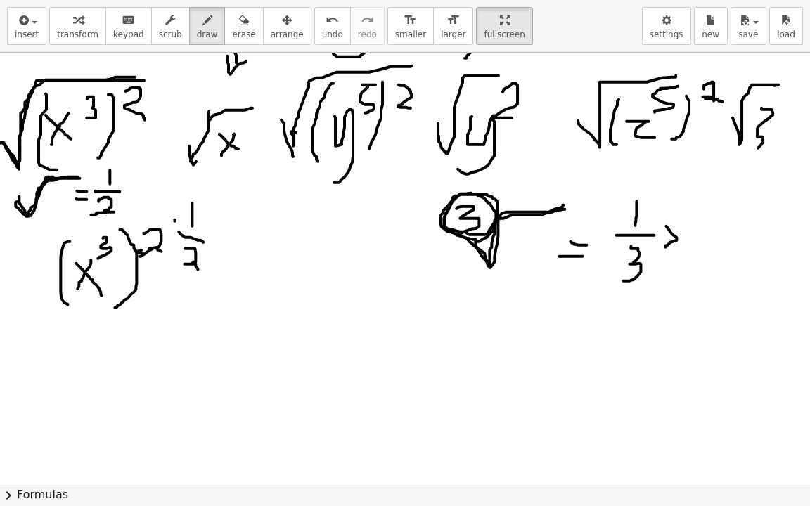
scroll to position [702, 16]
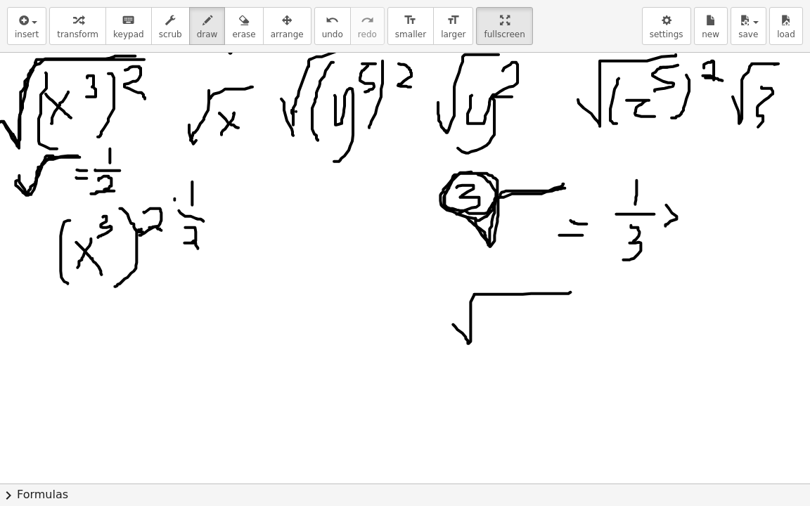
drag, startPoint x: 453, startPoint y: 323, endPoint x: 570, endPoint y: 291, distance: 121.8
drag, startPoint x: 457, startPoint y: 323, endPoint x: 553, endPoint y: 293, distance: 100.3
drag, startPoint x: 525, startPoint y: 312, endPoint x: 482, endPoint y: 373, distance: 74.3
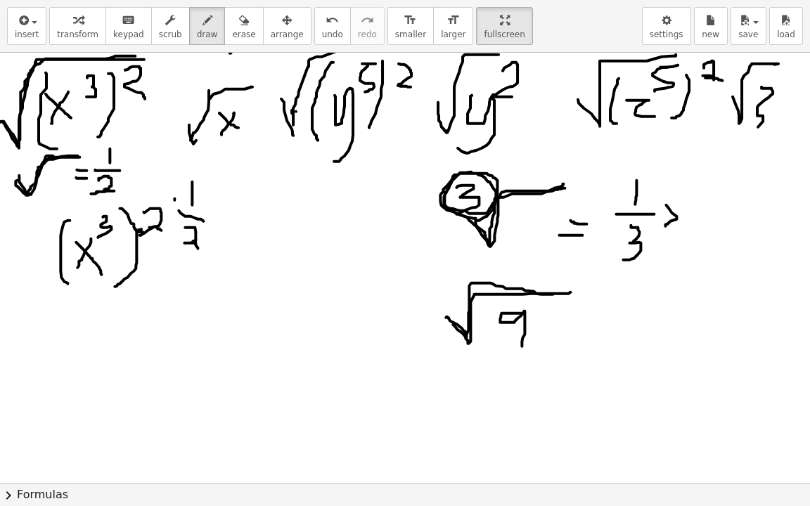
drag, startPoint x: 477, startPoint y: 377, endPoint x: 466, endPoint y: 409, distance: 34.2
drag, startPoint x: 511, startPoint y: 375, endPoint x: 506, endPoint y: 411, distance: 36.2
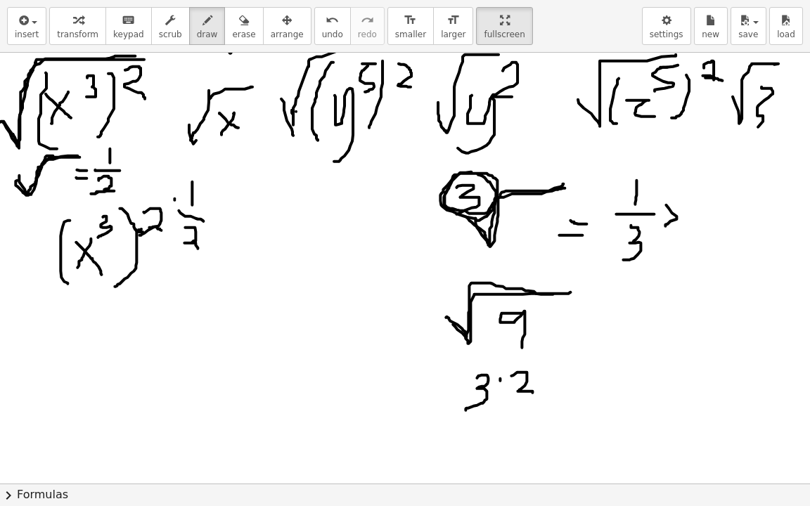
drag, startPoint x: 563, startPoint y: 389, endPoint x: 573, endPoint y: 388, distance: 9.9
drag, startPoint x: 555, startPoint y: 399, endPoint x: 601, endPoint y: 385, distance: 47.6
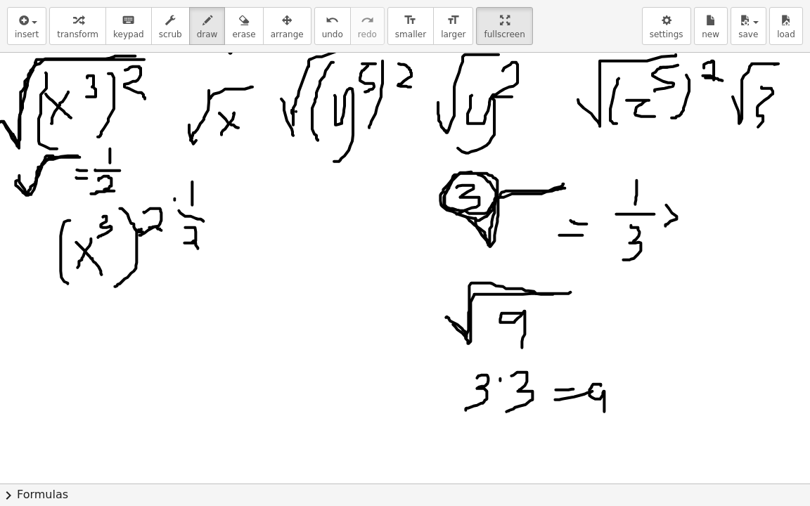
drag, startPoint x: 591, startPoint y: 385, endPoint x: 604, endPoint y: 411, distance: 28.3
drag, startPoint x: 425, startPoint y: 293, endPoint x: 441, endPoint y: 314, distance: 26.2
click at [238, 25] on button "erase" at bounding box center [243, 26] width 39 height 38
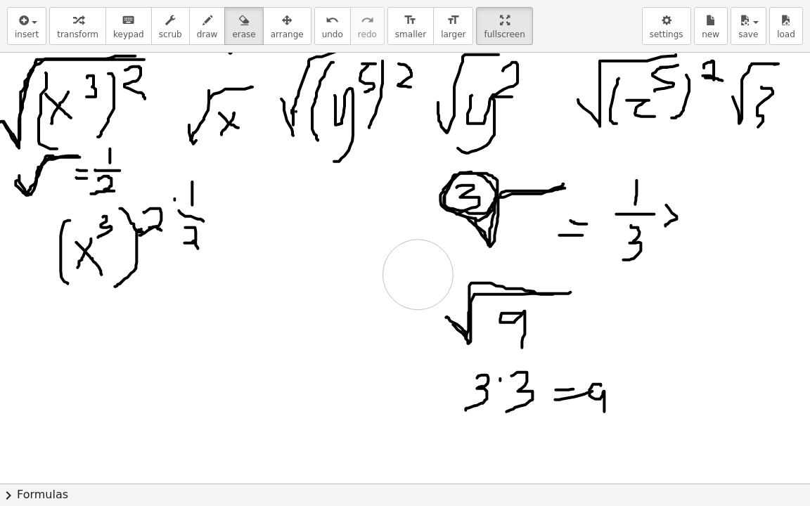
drag, startPoint x: 415, startPoint y: 278, endPoint x: 317, endPoint y: 191, distance: 131.0
click at [203, 14] on icon "button" at bounding box center [208, 20] width 10 height 17
drag, startPoint x: 417, startPoint y: 278, endPoint x: 436, endPoint y: 296, distance: 26.4
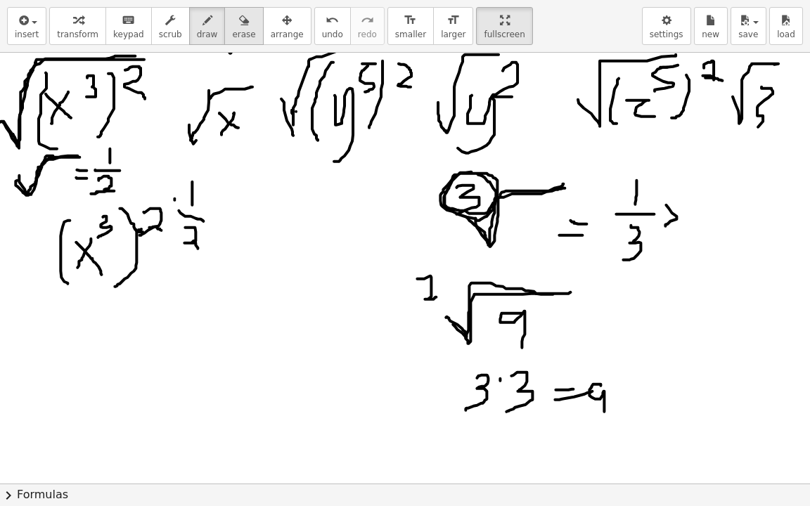
click at [239, 18] on icon "button" at bounding box center [244, 20] width 10 height 17
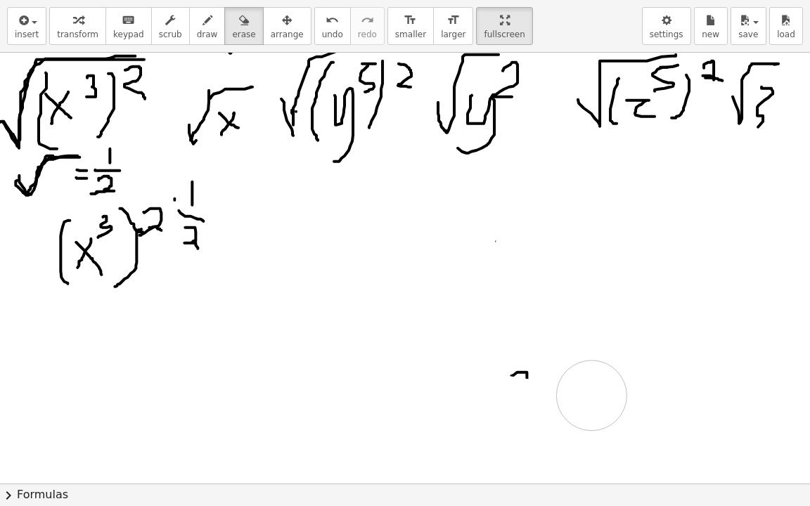
drag, startPoint x: 447, startPoint y: 301, endPoint x: 344, endPoint y: 2, distance: 316.0
click at [198, 34] on span "draw" at bounding box center [207, 35] width 21 height 10
drag, startPoint x: 0, startPoint y: 120, endPoint x: 131, endPoint y: 57, distance: 145.0
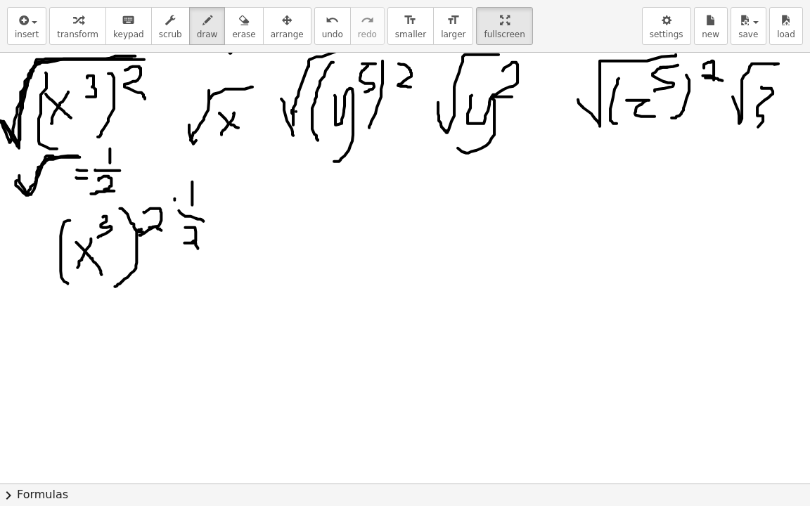
drag, startPoint x: 190, startPoint y: 183, endPoint x: 192, endPoint y: 204, distance: 21.2
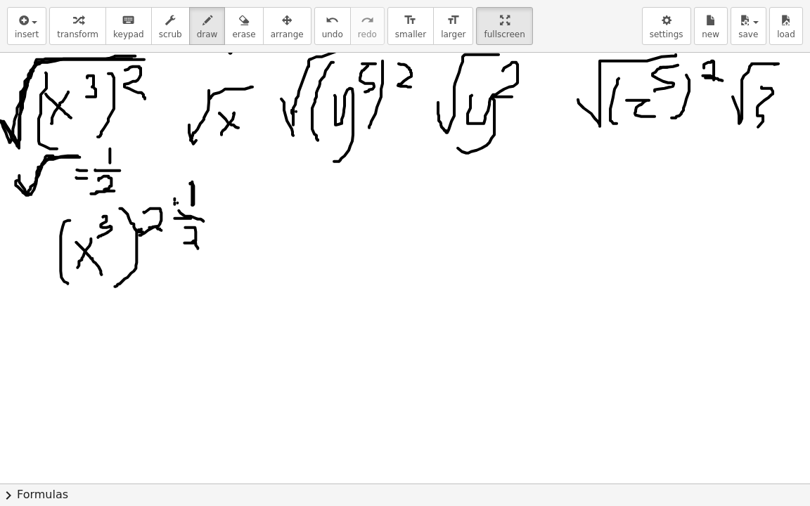
drag, startPoint x: 174, startPoint y: 217, endPoint x: 199, endPoint y: 217, distance: 24.6
drag, startPoint x: 236, startPoint y: 247, endPoint x: 293, endPoint y: 201, distance: 73.6
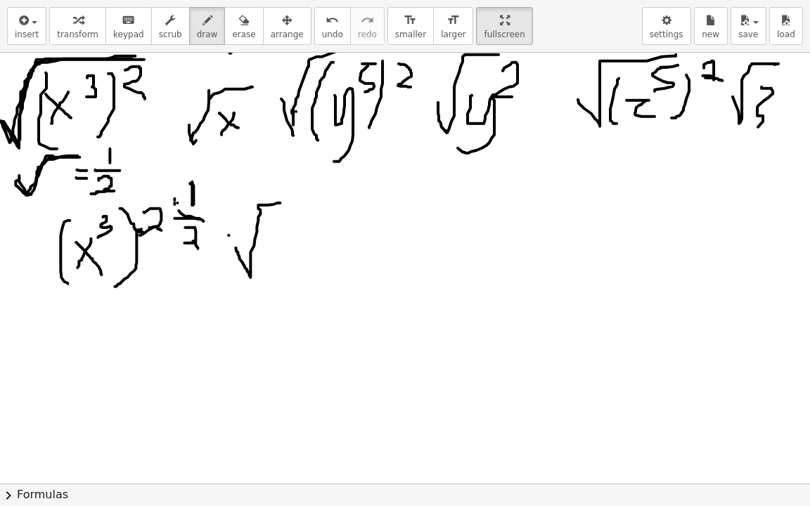
drag, startPoint x: 292, startPoint y: 247, endPoint x: 271, endPoint y: 271, distance: 32.0
drag, startPoint x: 274, startPoint y: 250, endPoint x: 297, endPoint y: 269, distance: 30.4
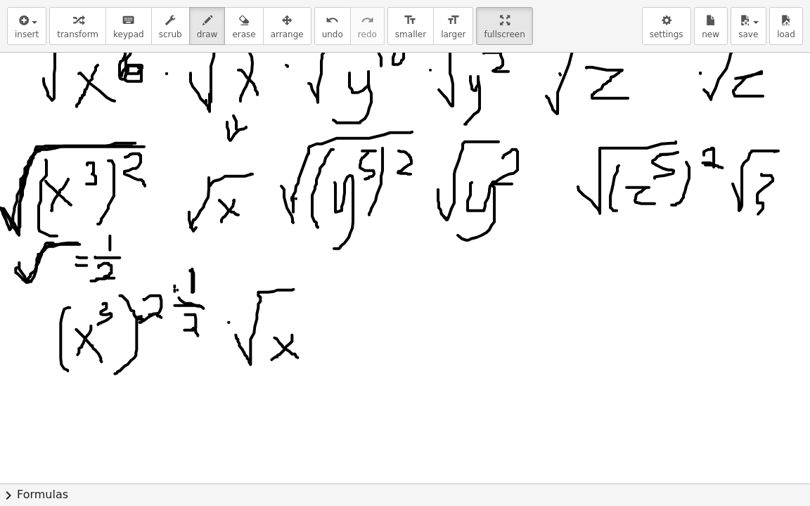
scroll to position [632, 16]
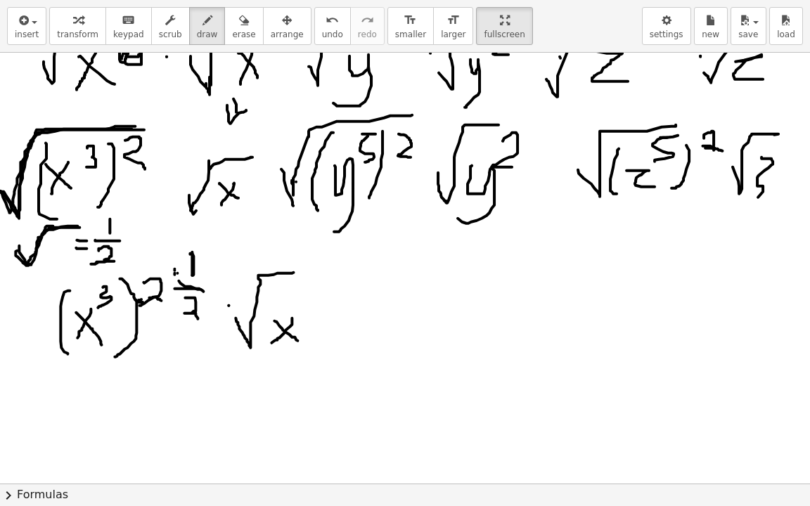
click at [352, 309] on div at bounding box center [482, 68] width 997 height 1295
drag, startPoint x: 357, startPoint y: 320, endPoint x: 374, endPoint y: 342, distance: 27.6
click at [374, 342] on div at bounding box center [482, 68] width 997 height 1295
click at [326, 22] on icon "undo" at bounding box center [332, 20] width 13 height 17
drag, startPoint x: 390, startPoint y: 304, endPoint x: 392, endPoint y: 325, distance: 20.6
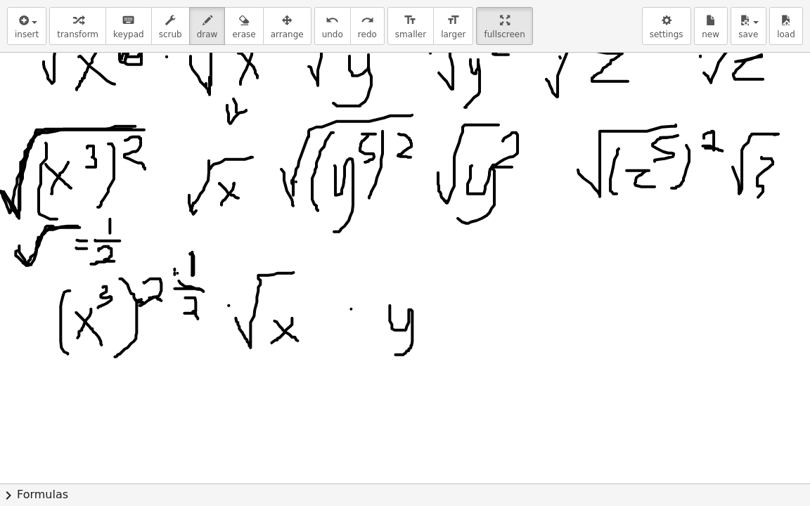
click at [387, 347] on div at bounding box center [482, 68] width 997 height 1295
drag, startPoint x: 425, startPoint y: 281, endPoint x: 415, endPoint y: 302, distance: 23.6
click at [415, 302] on div at bounding box center [482, 68] width 997 height 1295
drag, startPoint x: 428, startPoint y: 274, endPoint x: 439, endPoint y: 278, distance: 12.0
click at [441, 278] on div at bounding box center [482, 68] width 997 height 1295
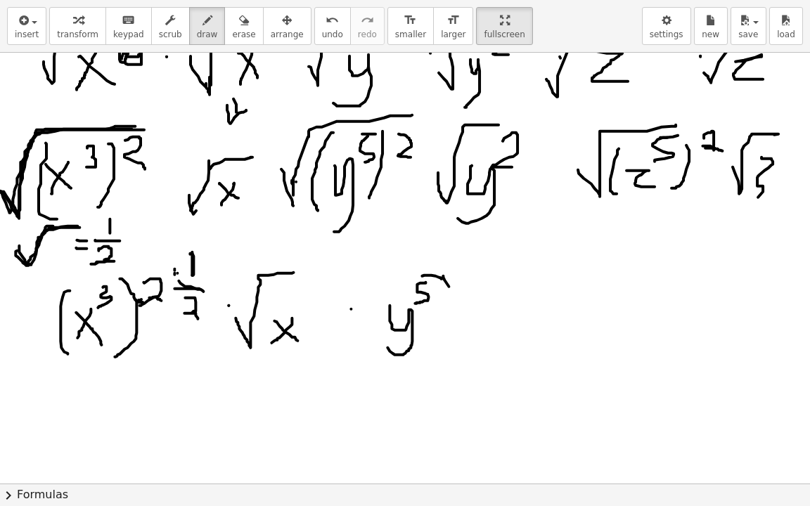
drag, startPoint x: 443, startPoint y: 275, endPoint x: 441, endPoint y: 359, distance: 84.4
click at [441, 359] on div at bounding box center [482, 68] width 997 height 1295
drag, startPoint x: 381, startPoint y: 274, endPoint x: 393, endPoint y: 355, distance: 81.8
click at [380, 356] on div at bounding box center [482, 68] width 997 height 1295
drag, startPoint x: 471, startPoint y: 283, endPoint x: 487, endPoint y: 309, distance: 29.7
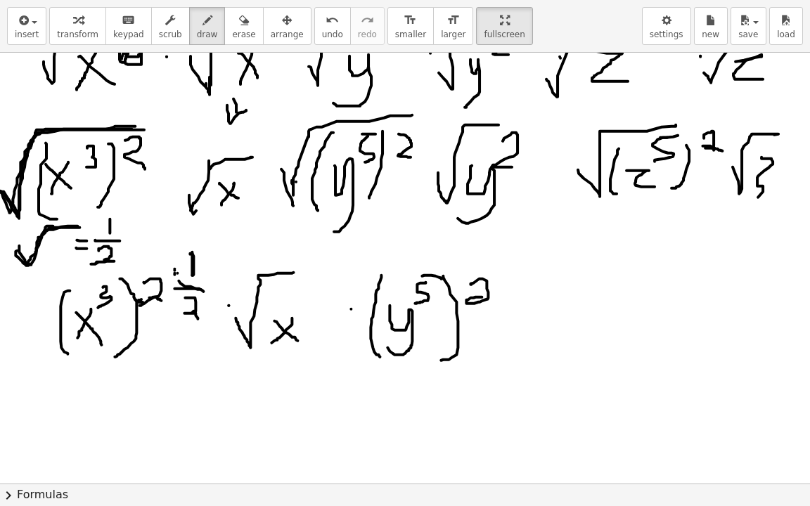
click at [487, 309] on div at bounding box center [482, 68] width 997 height 1295
drag, startPoint x: 281, startPoint y: 169, endPoint x: 393, endPoint y: 123, distance: 120.8
click at [393, 123] on div at bounding box center [482, 68] width 997 height 1295
drag, startPoint x: 513, startPoint y: 280, endPoint x: 528, endPoint y: 268, distance: 19.0
click at [513, 281] on div at bounding box center [482, 68] width 997 height 1295
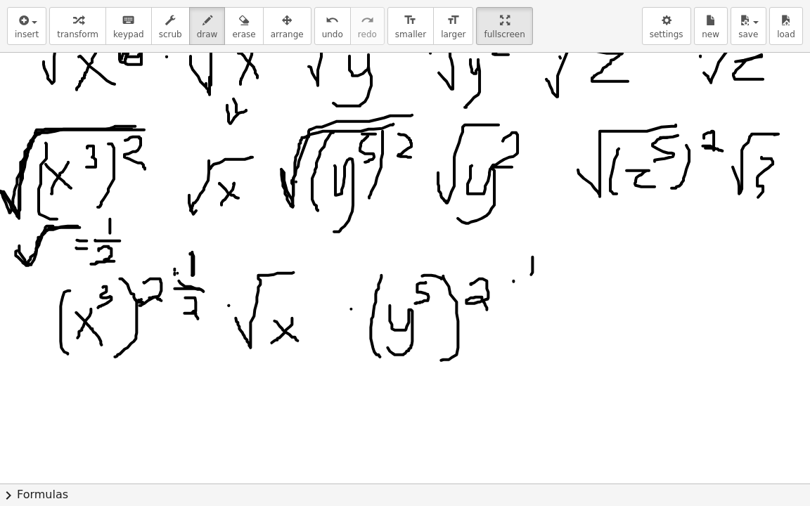
drag, startPoint x: 532, startPoint y: 256, endPoint x: 531, endPoint y: 274, distance: 17.6
click at [531, 274] on div at bounding box center [482, 68] width 997 height 1295
drag, startPoint x: 517, startPoint y: 276, endPoint x: 536, endPoint y: 278, distance: 19.0
click at [536, 278] on div at bounding box center [482, 68] width 997 height 1295
drag, startPoint x: 519, startPoint y: 288, endPoint x: 528, endPoint y: 302, distance: 17.4
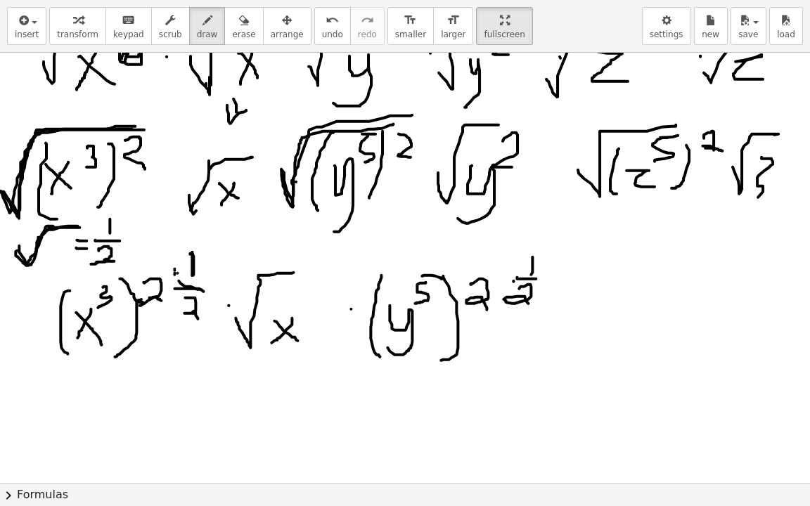
click at [528, 302] on div at bounding box center [482, 68] width 997 height 1295
drag, startPoint x: 610, startPoint y: 323, endPoint x: 629, endPoint y: 355, distance: 37.5
click at [629, 356] on div at bounding box center [482, 68] width 997 height 1295
drag, startPoint x: 588, startPoint y: 328, endPoint x: 616, endPoint y: 335, distance: 28.8
click at [616, 335] on div at bounding box center [482, 68] width 997 height 1295
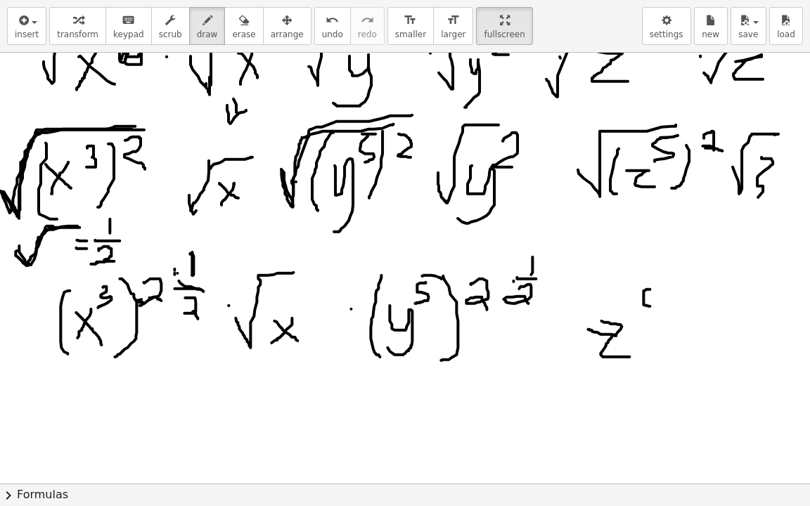
drag, startPoint x: 650, startPoint y: 288, endPoint x: 627, endPoint y: 316, distance: 35.5
click at [627, 316] on div at bounding box center [482, 68] width 997 height 1295
drag, startPoint x: 647, startPoint y: 285, endPoint x: 660, endPoint y: 286, distance: 12.7
click at [660, 286] on div at bounding box center [482, 68] width 997 height 1295
drag, startPoint x: 663, startPoint y: 280, endPoint x: 655, endPoint y: 378, distance: 98.1
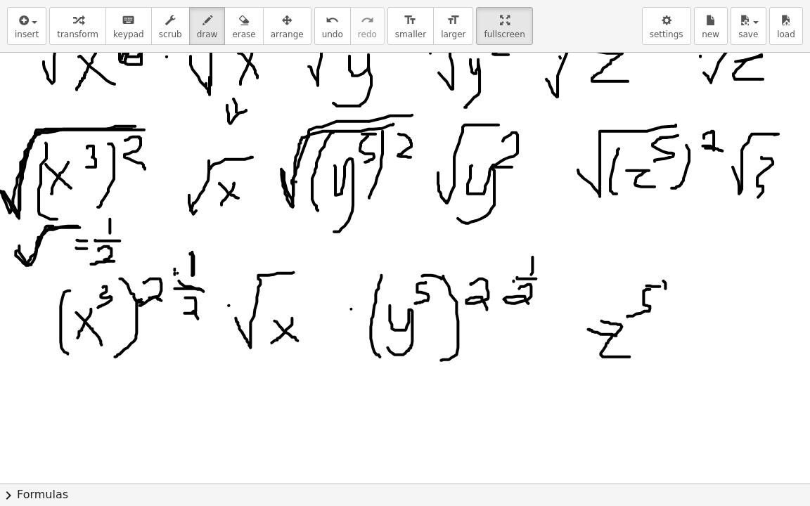
click at [658, 378] on div at bounding box center [482, 68] width 997 height 1295
drag, startPoint x: 593, startPoint y: 288, endPoint x: 578, endPoint y: 372, distance: 85.7
click at [572, 372] on div at bounding box center [482, 68] width 997 height 1295
drag, startPoint x: 674, startPoint y: 290, endPoint x: 698, endPoint y: 310, distance: 31.4
click at [698, 310] on div at bounding box center [482, 68] width 997 height 1295
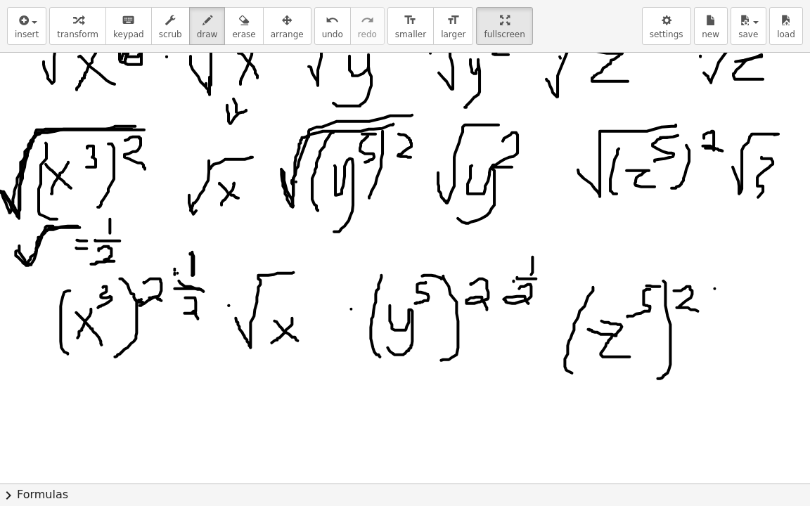
click at [714, 288] on div at bounding box center [482, 68] width 997 height 1295
click at [735, 286] on div at bounding box center [482, 68] width 997 height 1295
drag, startPoint x: 722, startPoint y: 290, endPoint x: 744, endPoint y: 290, distance: 21.8
click at [744, 290] on div at bounding box center [482, 68] width 997 height 1295
drag, startPoint x: 724, startPoint y: 298, endPoint x: 730, endPoint y: 316, distance: 18.5
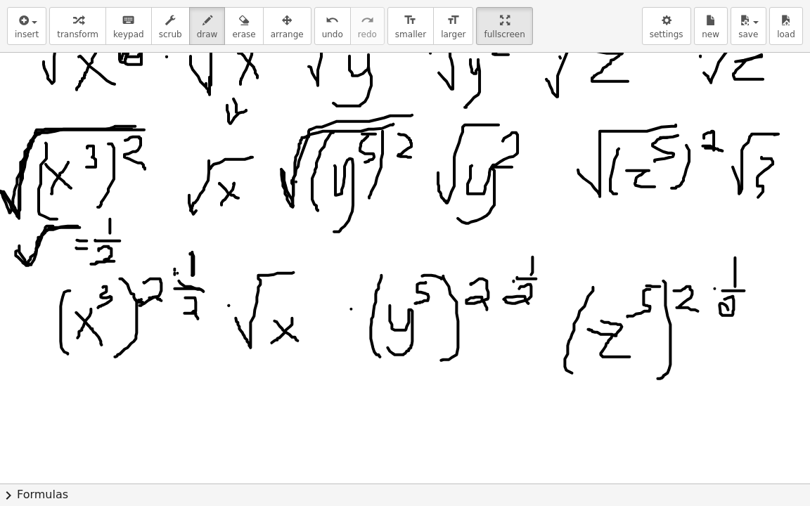
click at [730, 316] on div at bounding box center [482, 68] width 997 height 1295
drag, startPoint x: 590, startPoint y: 174, endPoint x: 611, endPoint y: 136, distance: 43.4
click at [611, 136] on div at bounding box center [482, 68] width 997 height 1295
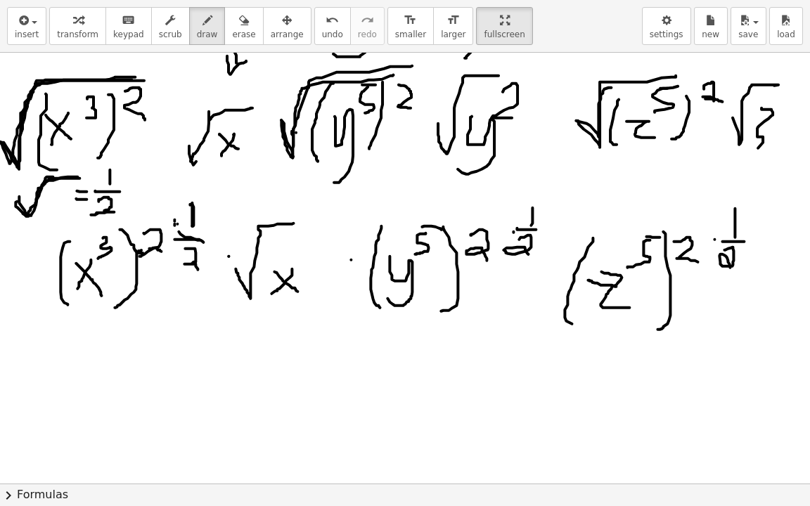
scroll to position [702, 16]
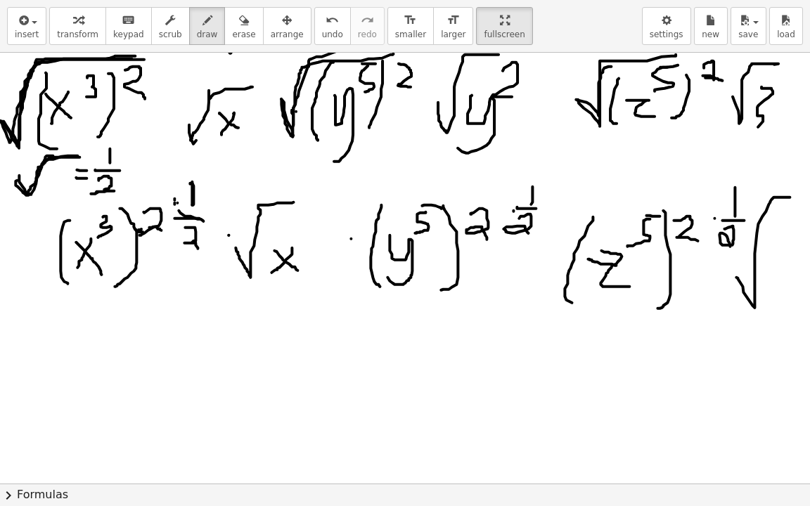
drag, startPoint x: 743, startPoint y: 291, endPoint x: 781, endPoint y: 213, distance: 86.8
drag, startPoint x: 778, startPoint y: 250, endPoint x: 810, endPoint y: 291, distance: 52.6
click at [810, 291] on html "Graspable Math Activities Get Started Activity Bank Assigned Work Classes White…" at bounding box center [405, 253] width 810 height 506
drag, startPoint x: 764, startPoint y: 267, endPoint x: 785, endPoint y: 267, distance: 20.4
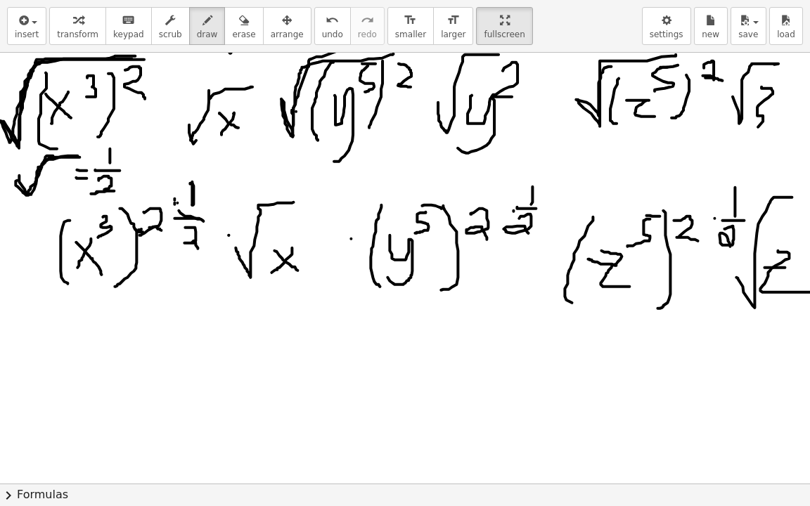
drag, startPoint x: 513, startPoint y: 155, endPoint x: 523, endPoint y: 335, distance: 180.3
click
drag, startPoint x: 511, startPoint y: 328, endPoint x: 528, endPoint y: 328, distance: 16.9
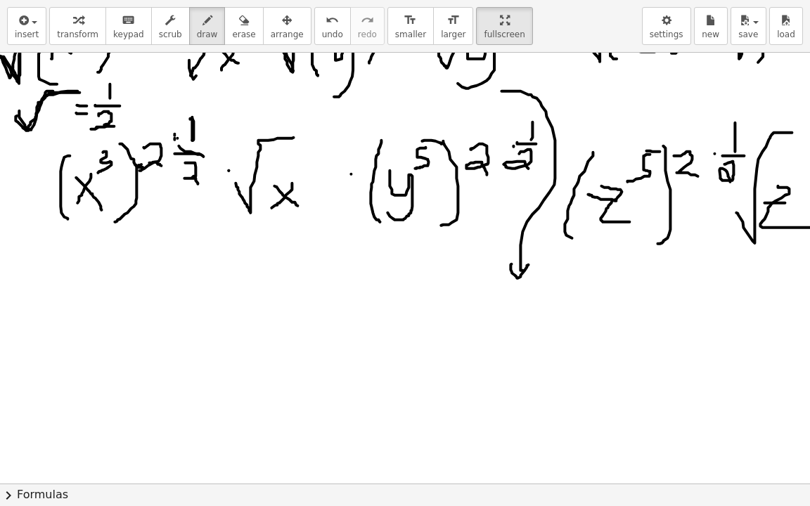
scroll to position [842, 16]
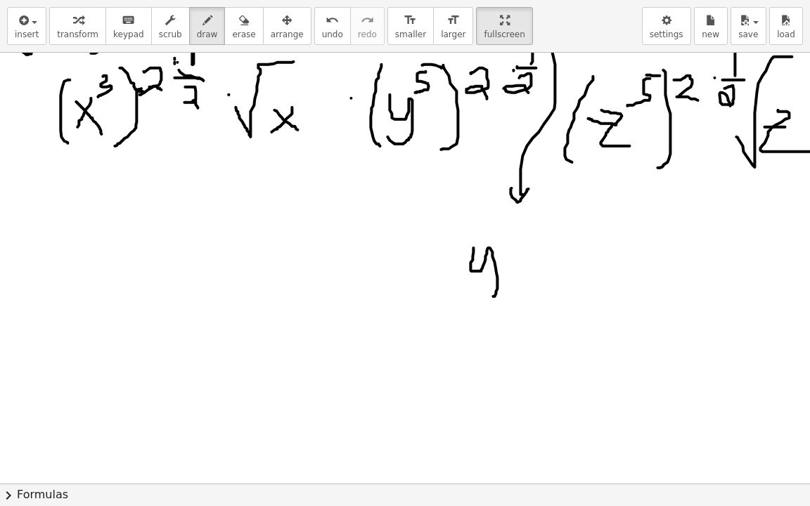
drag, startPoint x: 473, startPoint y: 247, endPoint x: 469, endPoint y: 295, distance: 48.0
drag, startPoint x: 509, startPoint y: 225, endPoint x: 525, endPoint y: 242, distance: 22.9
drag, startPoint x: 568, startPoint y: 195, endPoint x: 551, endPoint y: 226, distance: 34.9
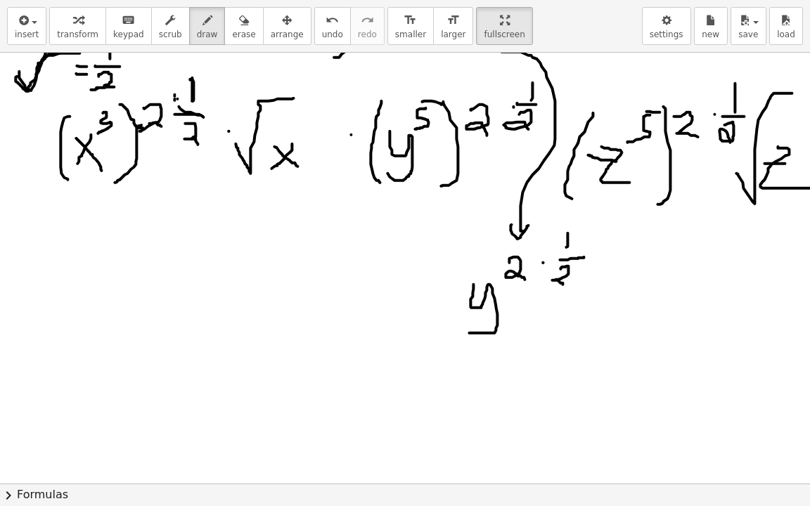
scroll to position [733, 16]
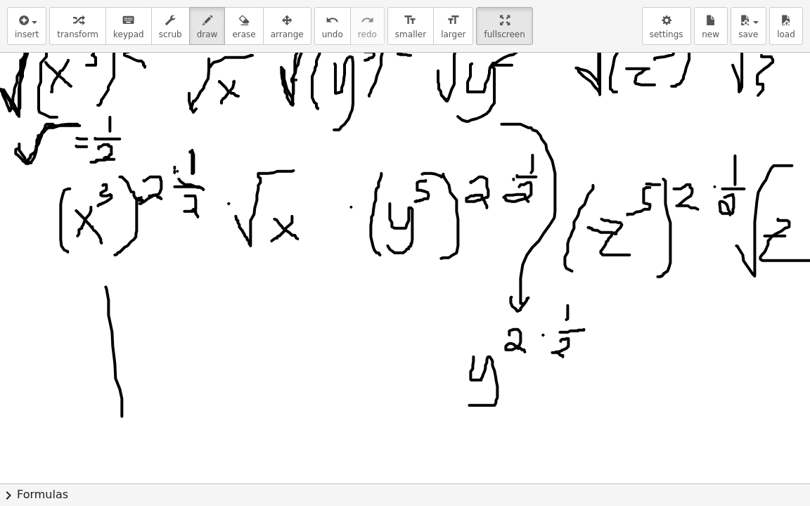
drag, startPoint x: 105, startPoint y: 286, endPoint x: 122, endPoint y: 416, distance: 130.4
drag, startPoint x: 108, startPoint y: 421, endPoint x: 132, endPoint y: 406, distance: 27.1
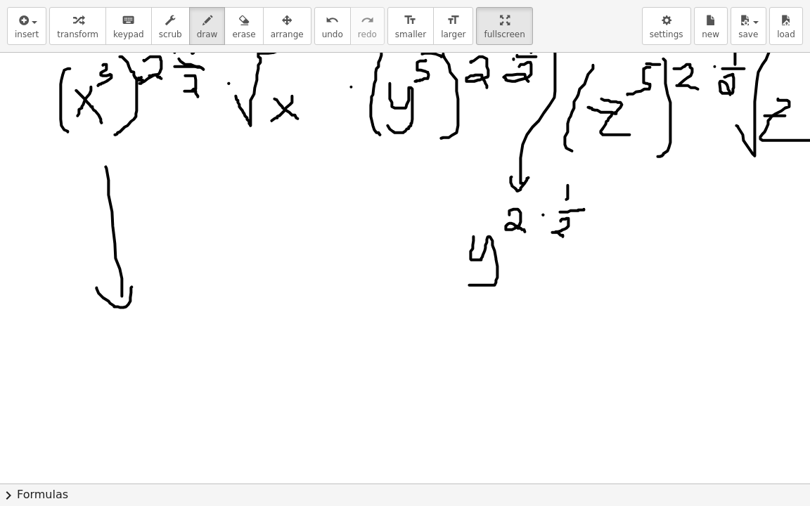
scroll to position [874, 16]
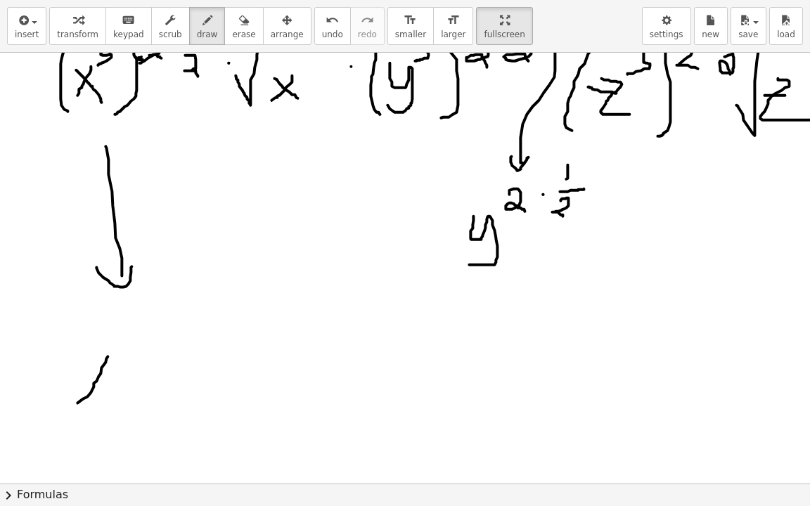
drag, startPoint x: 108, startPoint y: 356, endPoint x: 76, endPoint y: 405, distance: 58.5
drag, startPoint x: 81, startPoint y: 356, endPoint x: 113, endPoint y: 404, distance: 57.3
drag, startPoint x: 131, startPoint y: 331, endPoint x: 150, endPoint y: 360, distance: 34.5
drag, startPoint x: 181, startPoint y: 328, endPoint x: 155, endPoint y: 409, distance: 85.6
drag, startPoint x: 70, startPoint y: 321, endPoint x: 56, endPoint y: 409, distance: 89.1
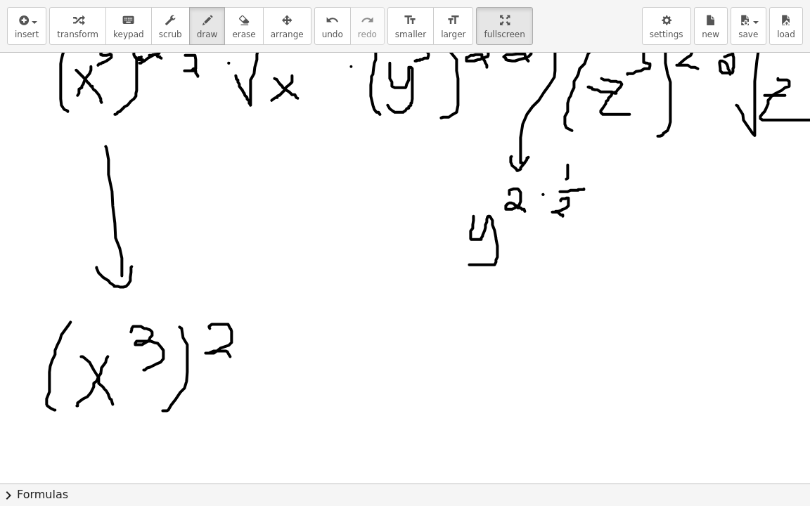
drag, startPoint x: 210, startPoint y: 328, endPoint x: 230, endPoint y: 356, distance: 34.7
drag, startPoint x: 255, startPoint y: 328, endPoint x: 271, endPoint y: 310, distance: 23.9
drag, startPoint x: 293, startPoint y: 304, endPoint x: 292, endPoint y: 316, distance: 12.7
drag, startPoint x: 280, startPoint y: 323, endPoint x: 277, endPoint y: 353, distance: 29.7
drag, startPoint x: 277, startPoint y: 353, endPoint x: 281, endPoint y: 373, distance: 20.1
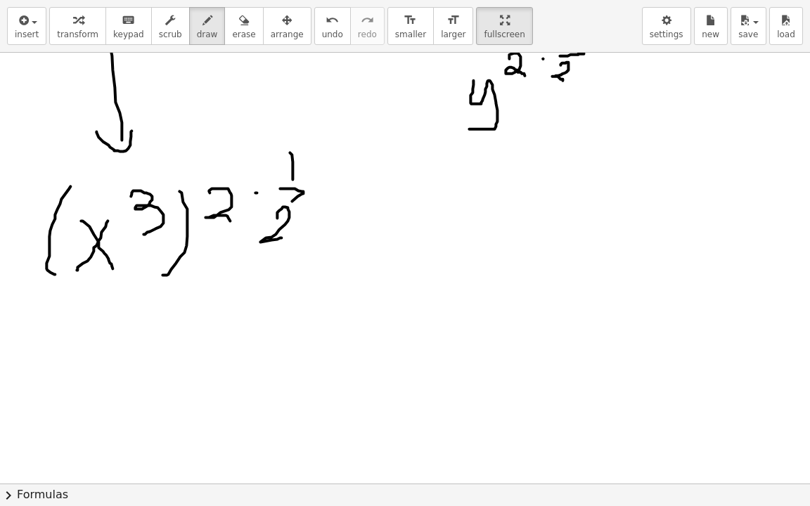
scroll to position [1015, 16]
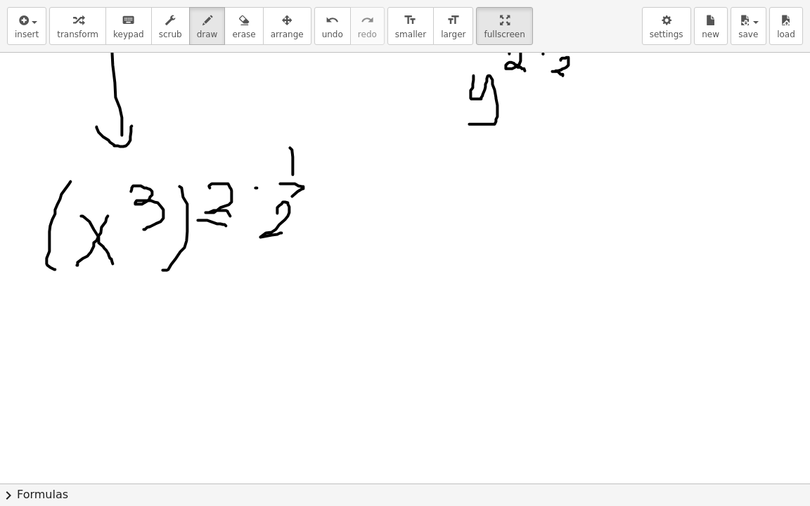
drag, startPoint x: 220, startPoint y: 223, endPoint x: 230, endPoint y: 226, distance: 10.5
drag, startPoint x: 211, startPoint y: 231, endPoint x: 210, endPoint y: 251, distance: 19.7
drag, startPoint x: 342, startPoint y: 219, endPoint x: 401, endPoint y: 181, distance: 70.2
drag, startPoint x: 409, startPoint y: 172, endPoint x: 385, endPoint y: 215, distance: 49.7
drag, startPoint x: 385, startPoint y: 215, endPoint x: 441, endPoint y: 215, distance: 55.6
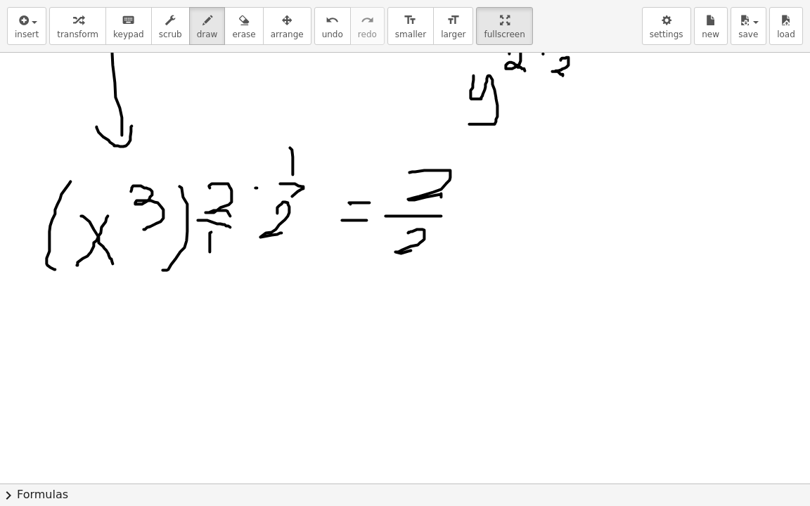
drag, startPoint x: 409, startPoint y: 231, endPoint x: 428, endPoint y: 248, distance: 24.9
drag, startPoint x: 485, startPoint y: 210, endPoint x: 471, endPoint y: 222, distance: 17.9
drag, startPoint x: 471, startPoint y: 224, endPoint x: 555, endPoint y: 203, distance: 86.1
drag, startPoint x: 554, startPoint y: 236, endPoint x: 554, endPoint y: 250, distance: 13.4
drag, startPoint x: 133, startPoint y: 337, endPoint x: 114, endPoint y: 347, distance: 21.4
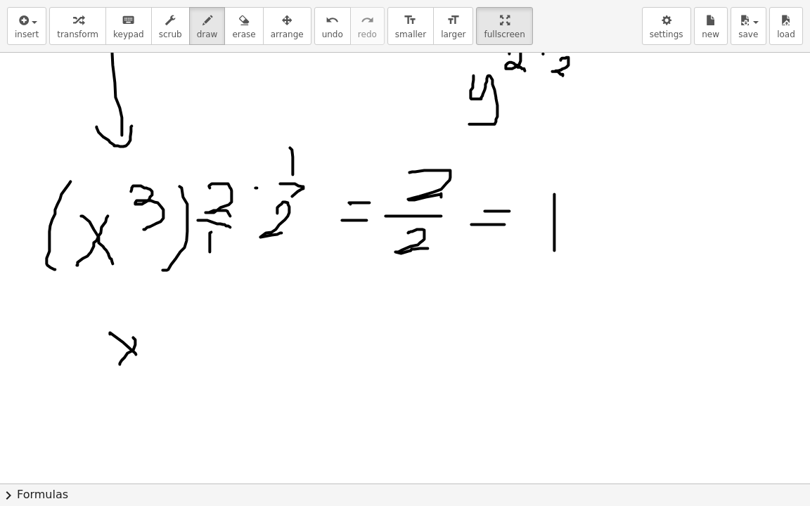
drag, startPoint x: 110, startPoint y: 333, endPoint x: 139, endPoint y: 328, distance: 29.4
drag, startPoint x: 143, startPoint y: 312, endPoint x: 158, endPoint y: 335, distance: 27.1
drag, startPoint x: 182, startPoint y: 318, endPoint x: 107, endPoint y: 288, distance: 81.1
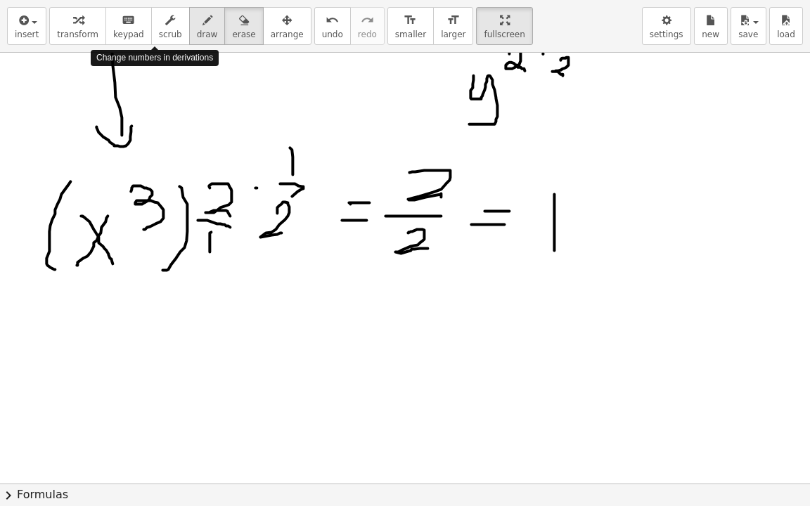
drag, startPoint x: 185, startPoint y: 29, endPoint x: 186, endPoint y: 39, distance: 9.9
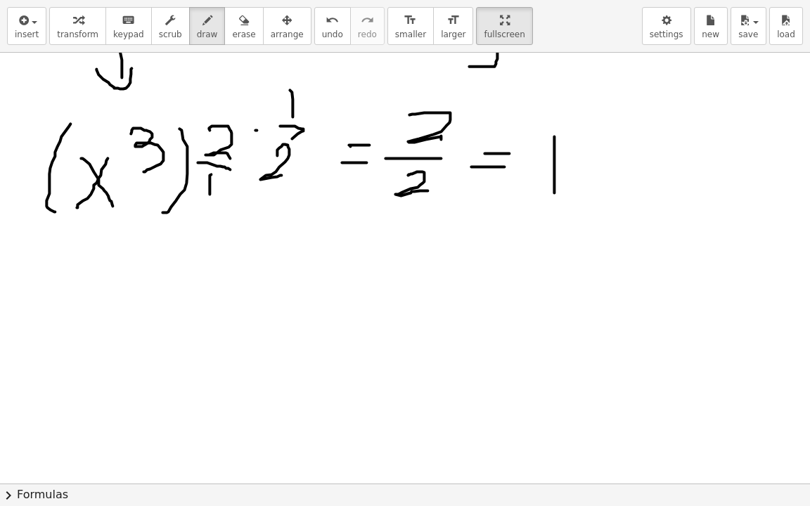
scroll to position [1085, 16]
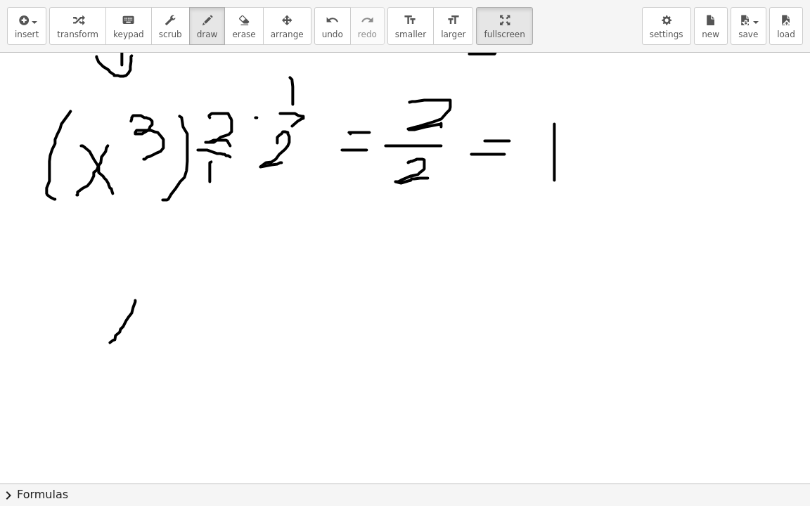
drag, startPoint x: 135, startPoint y: 300, endPoint x: 110, endPoint y: 342, distance: 49.2
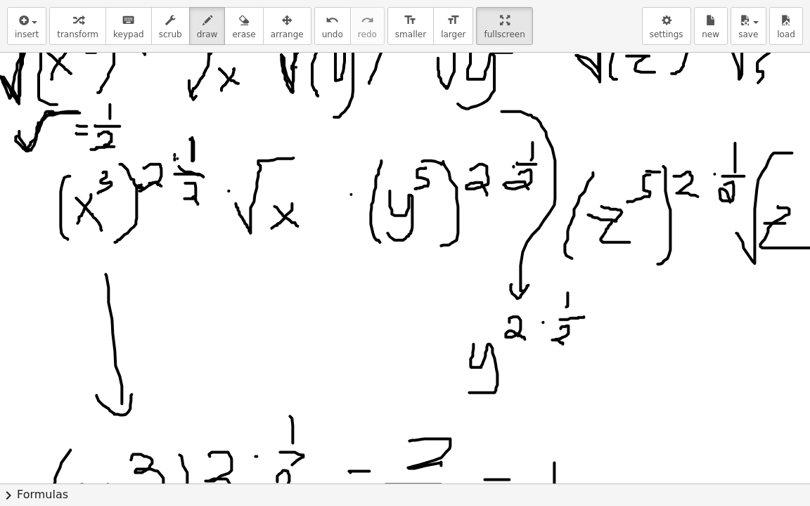
scroll to position [733, 16]
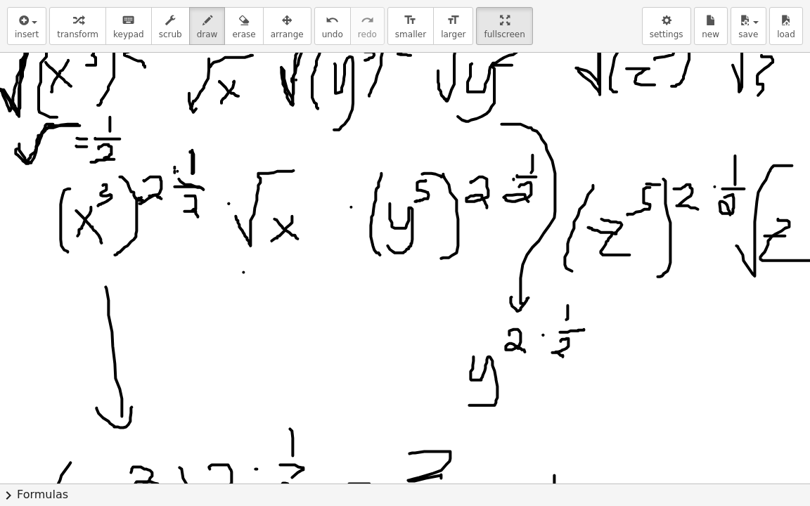
drag, startPoint x: 243, startPoint y: 271, endPoint x: 283, endPoint y: 271, distance: 39.4
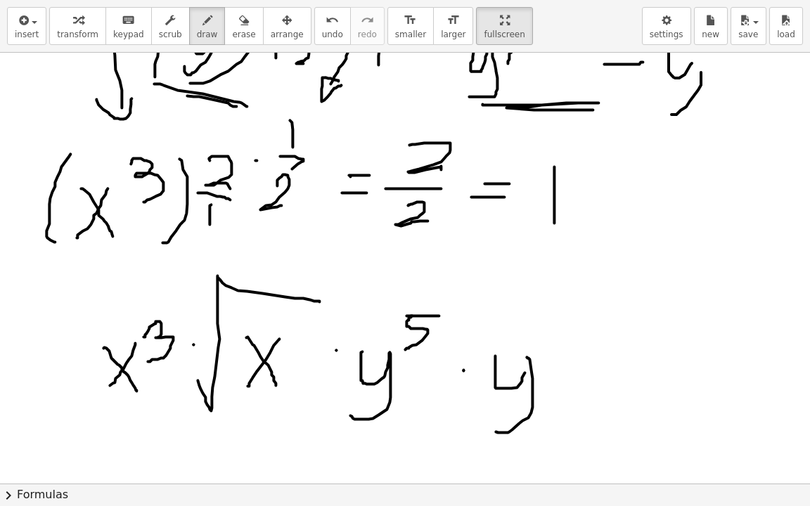
scroll to position [1085, 16]
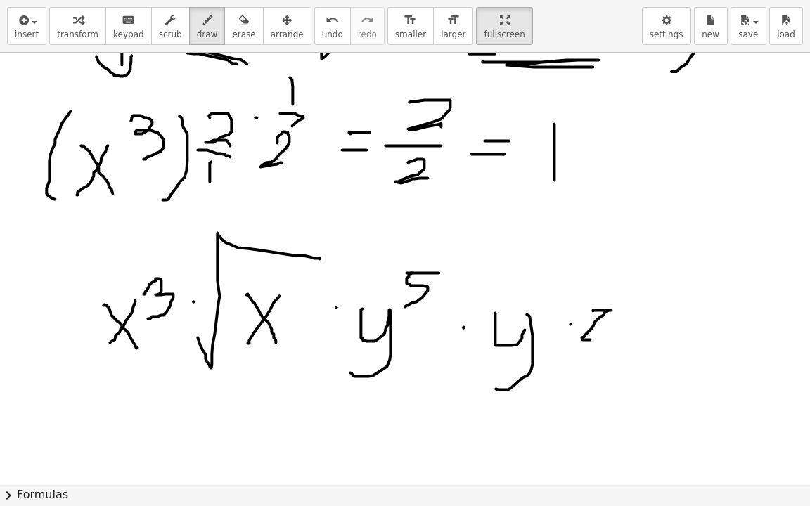
drag, startPoint x: 593, startPoint y: 310, endPoint x: 620, endPoint y: 339, distance: 39.3
drag, startPoint x: 644, startPoint y: 267, endPoint x: 639, endPoint y: 285, distance: 19.1
drag, startPoint x: 643, startPoint y: 261, endPoint x: 665, endPoint y: 260, distance: 22.5
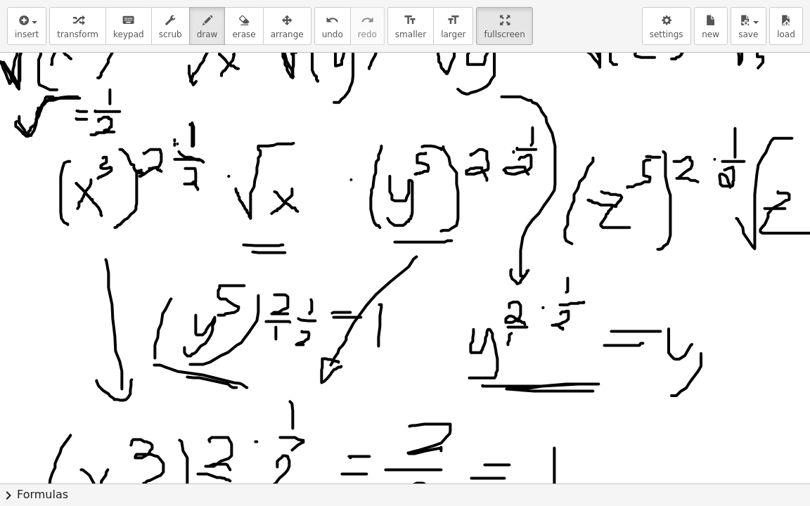
scroll to position [733, 16]
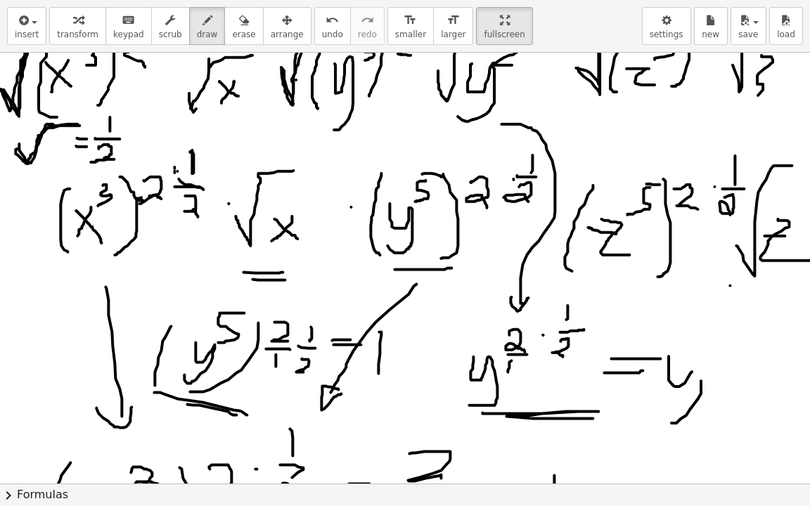
drag, startPoint x: 730, startPoint y: 285, endPoint x: 758, endPoint y: 294, distance: 29.6
drag, startPoint x: 752, startPoint y: 293, endPoint x: 762, endPoint y: 299, distance: 11.3
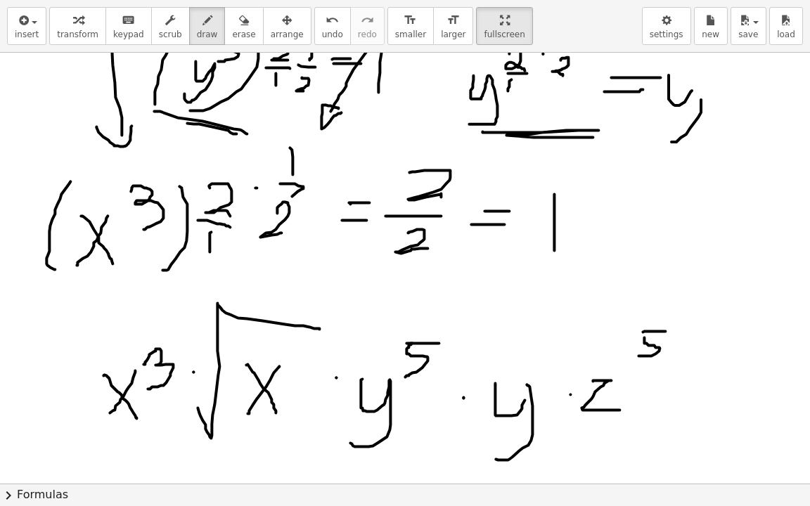
scroll to position [1085, 16]
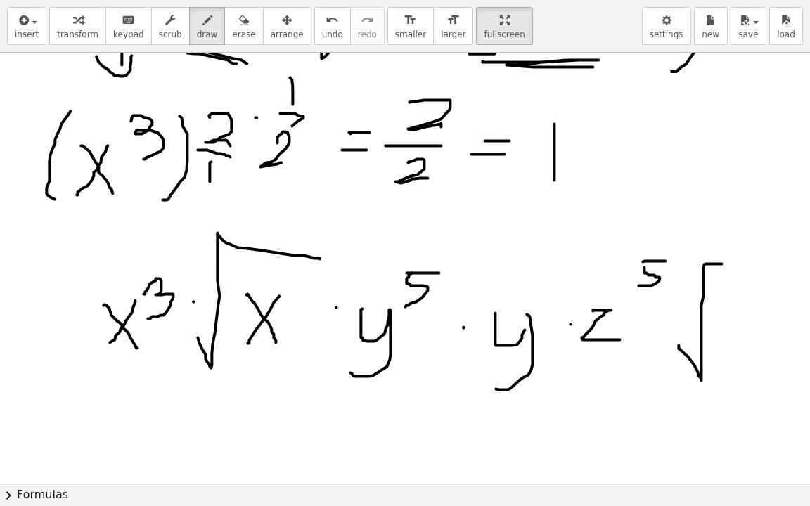
drag, startPoint x: 679, startPoint y: 345, endPoint x: 755, endPoint y: 261, distance: 113.0
drag, startPoint x: 726, startPoint y: 307, endPoint x: 739, endPoint y: 342, distance: 37.4
drag, startPoint x: 717, startPoint y: 314, endPoint x: 743, endPoint y: 317, distance: 26.9
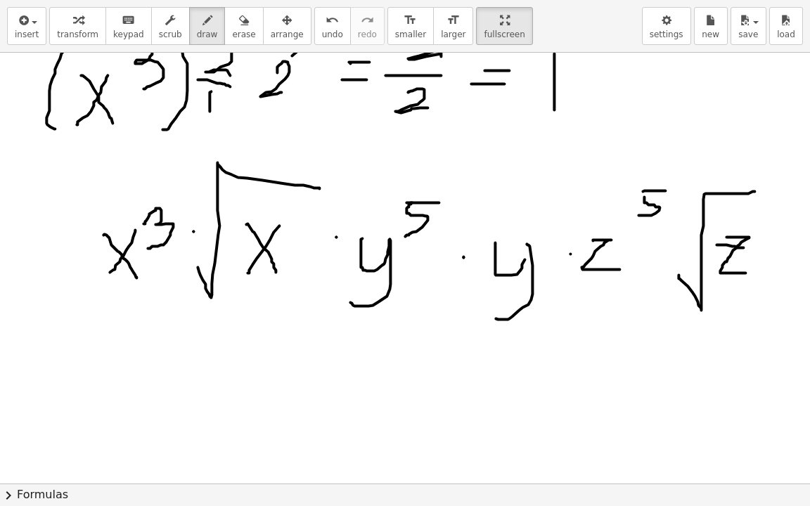
drag, startPoint x: 82, startPoint y: 301, endPoint x: 117, endPoint y: 309, distance: 36.0
drag, startPoint x: 86, startPoint y: 308, endPoint x: 128, endPoint y: 312, distance: 41.6
drag, startPoint x: 238, startPoint y: 300, endPoint x: 276, endPoint y: 309, distance: 39.1
drag, startPoint x: 224, startPoint y: 308, endPoint x: 280, endPoint y: 320, distance: 56.8
drag, startPoint x: 384, startPoint y: 295, endPoint x: 487, endPoint y: 301, distance: 102.9
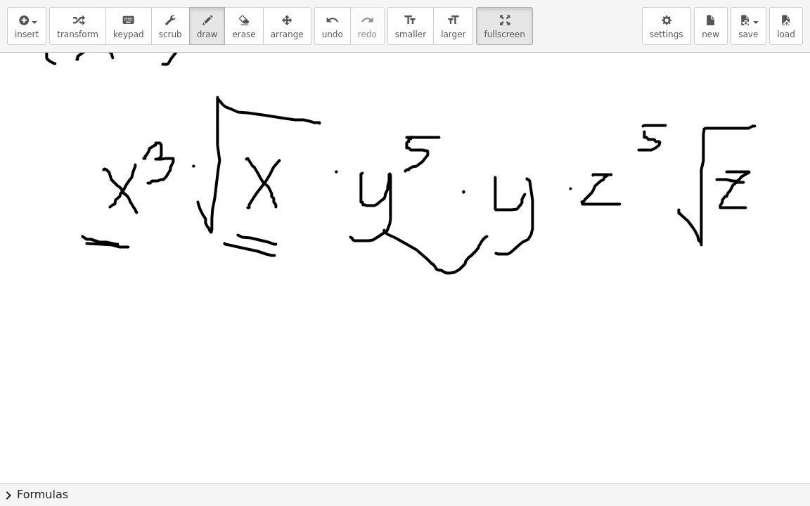
scroll to position [1296, 16]
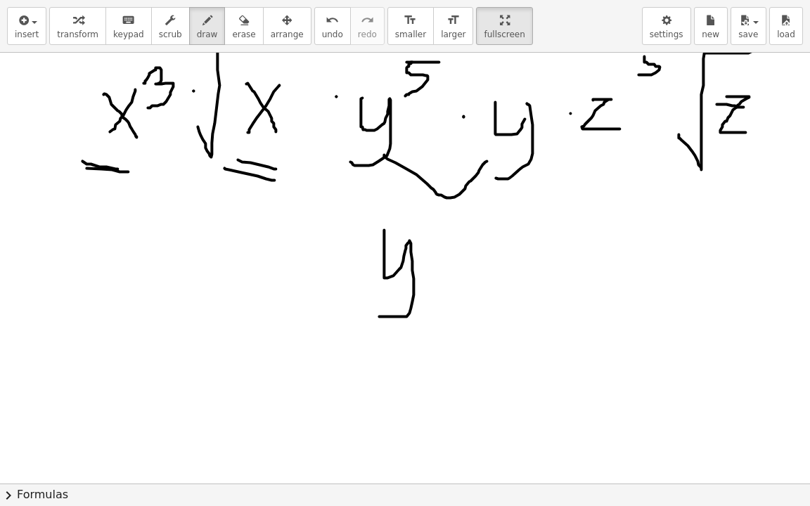
drag, startPoint x: 384, startPoint y: 255, endPoint x: 414, endPoint y: 263, distance: 31.4
drag, startPoint x: 435, startPoint y: 210, endPoint x: 425, endPoint y: 225, distance: 18.3
drag, startPoint x: 431, startPoint y: 207, endPoint x: 459, endPoint y: 207, distance: 28.1
drag, startPoint x: 603, startPoint y: 178, endPoint x: 644, endPoint y: 172, distance: 42.0
drag, startPoint x: 608, startPoint y: 188, endPoint x: 646, endPoint y: 186, distance: 37.3
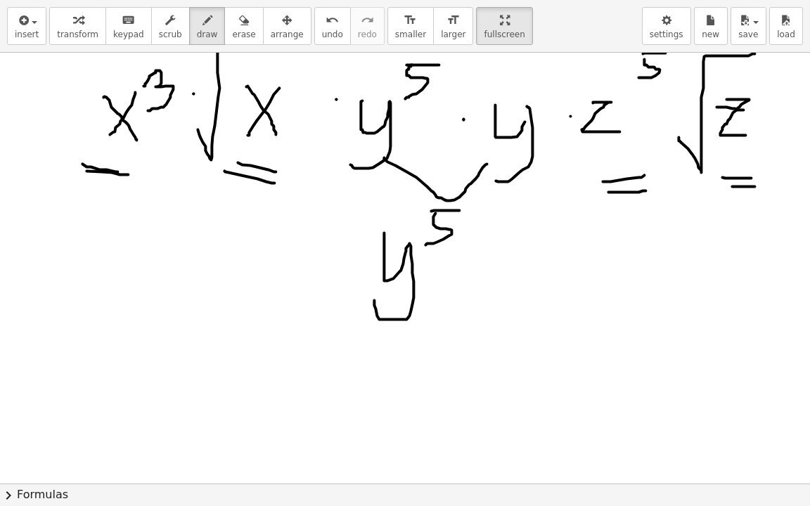
scroll to position [1226, 16]
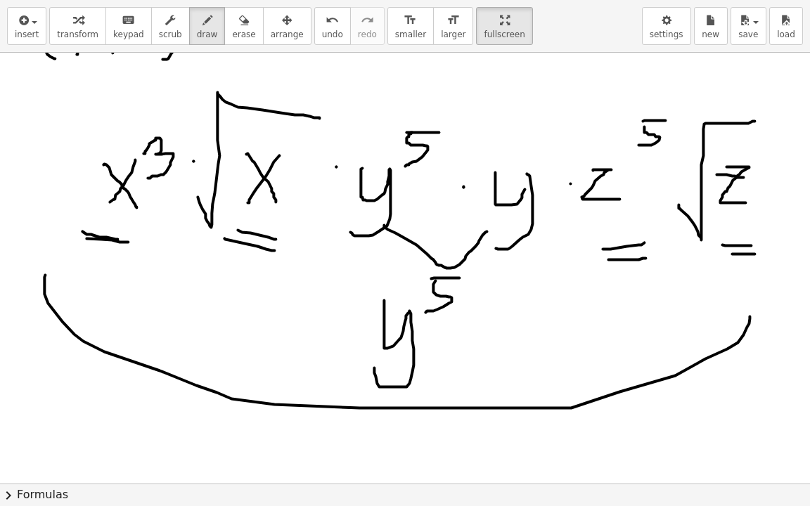
drag, startPoint x: 45, startPoint y: 274, endPoint x: 748, endPoint y: 302, distance: 703.8
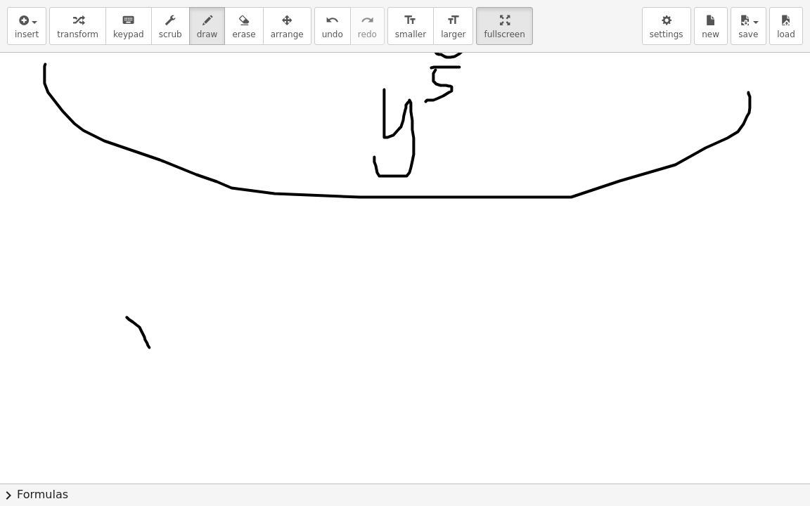
drag, startPoint x: 127, startPoint y: 316, endPoint x: 150, endPoint y: 340, distance: 32.8
drag, startPoint x: 130, startPoint y: 344, endPoint x: 122, endPoint y: 361, distance: 18.9
drag, startPoint x: 173, startPoint y: 293, endPoint x: 160, endPoint y: 321, distance: 30.8
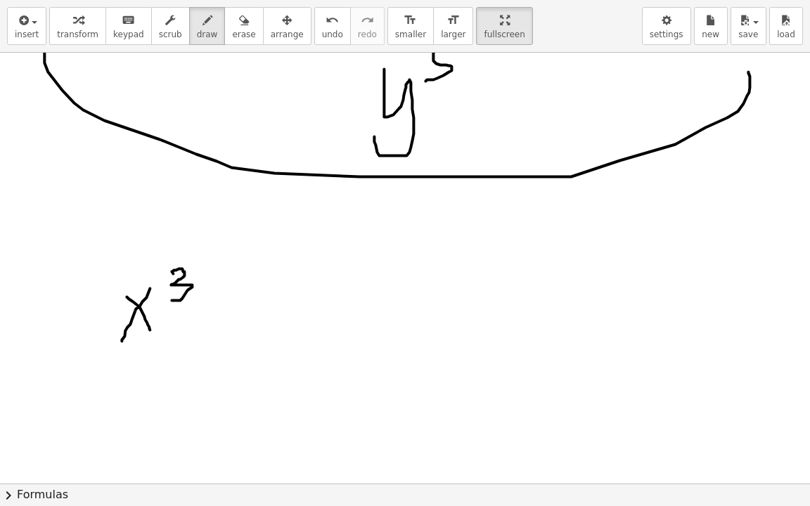
scroll to position [1507, 16]
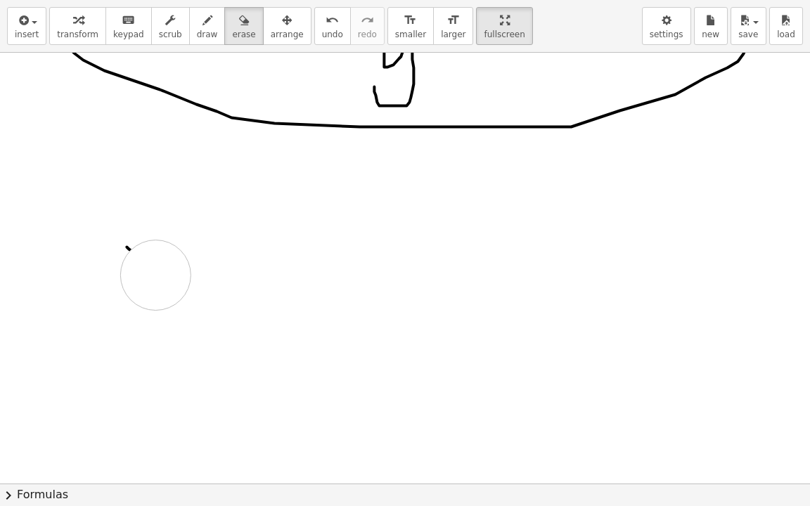
drag, startPoint x: 179, startPoint y: 250, endPoint x: 161, endPoint y: 218, distance: 36.2
drag, startPoint x: 161, startPoint y: 218, endPoint x: 141, endPoint y: 181, distance: 41.5
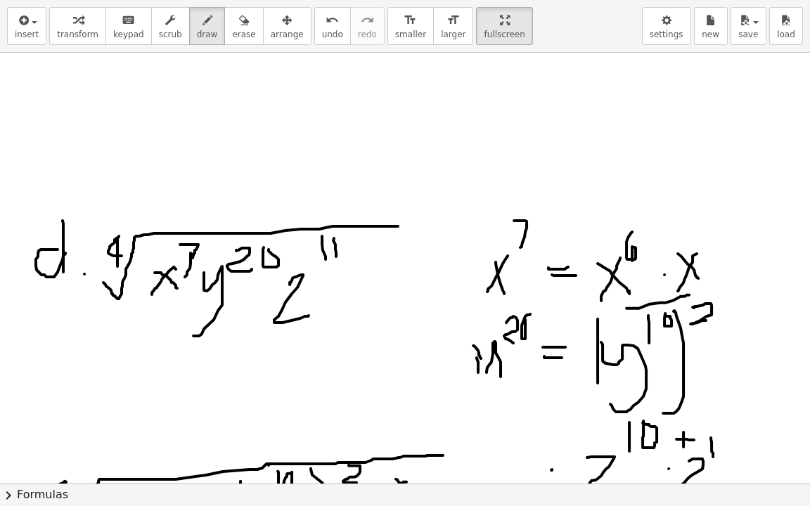
scroll to position [0, 16]
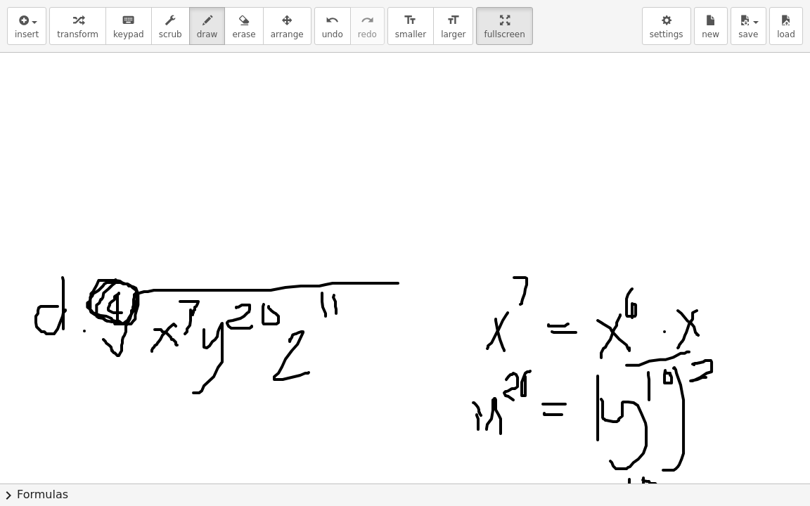
drag, startPoint x: 115, startPoint y: 280, endPoint x: 124, endPoint y: 314, distance: 35.7
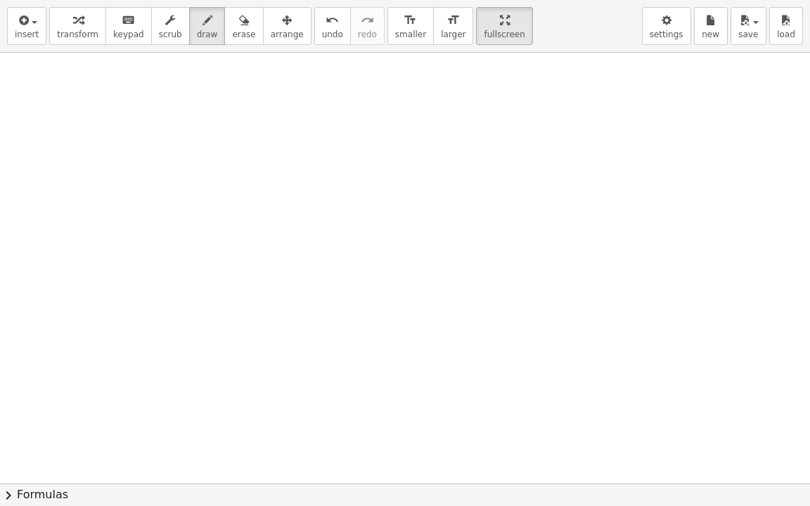
scroll to position [1597, 16]
drag, startPoint x: 83, startPoint y: 145, endPoint x: 106, endPoint y: 178, distance: 40.4
drag, startPoint x: 92, startPoint y: 125, endPoint x: 86, endPoint y: 222, distance: 97.2
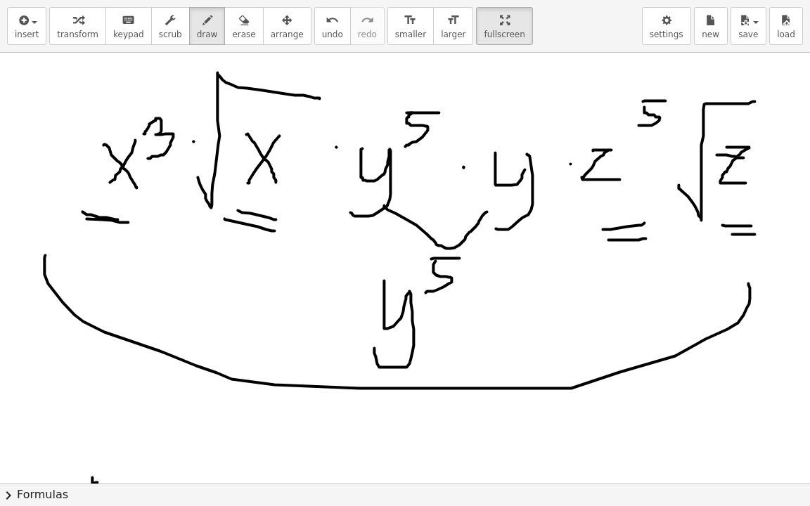
scroll to position [1527, 16]
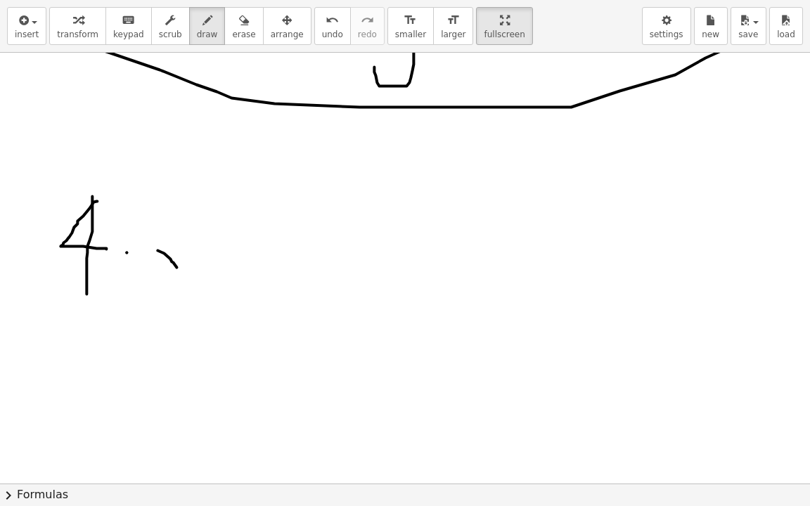
drag, startPoint x: 158, startPoint y: 250, endPoint x: 179, endPoint y: 234, distance: 26.2
drag, startPoint x: 179, startPoint y: 229, endPoint x: 162, endPoint y: 257, distance: 31.8
drag, startPoint x: 182, startPoint y: 210, endPoint x: 183, endPoint y: 236, distance: 26.0
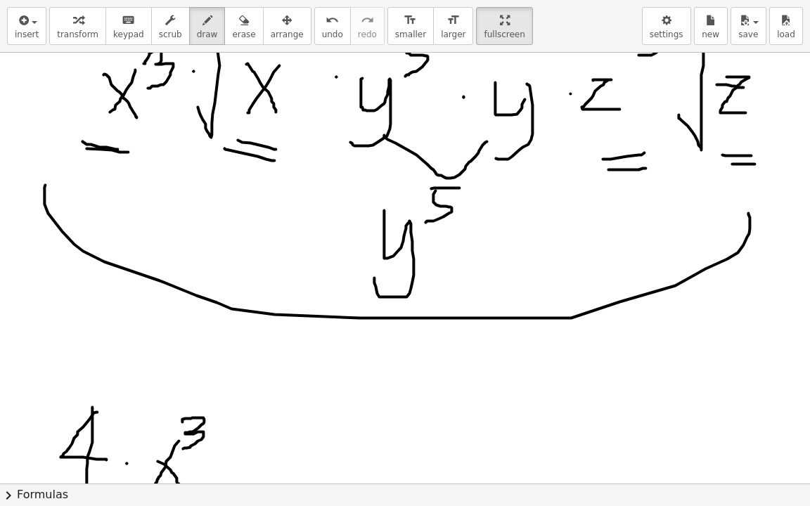
scroll to position [1245, 16]
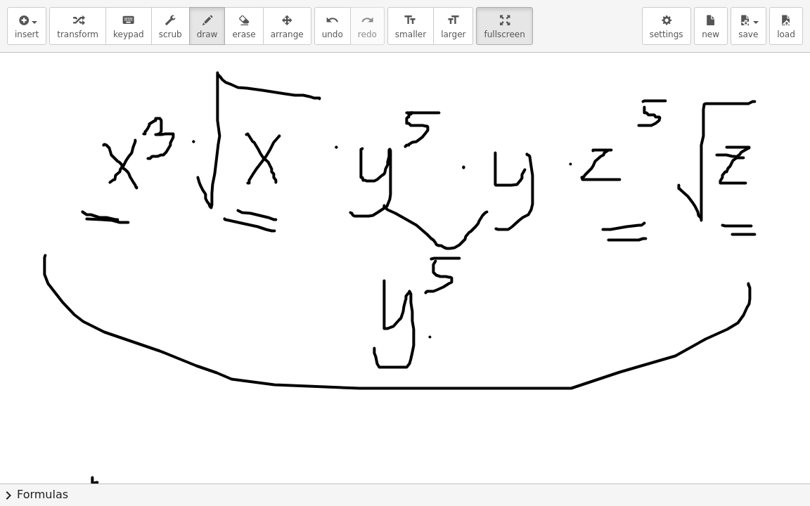
drag, startPoint x: 430, startPoint y: 336, endPoint x: 411, endPoint y: 368, distance: 36.9
drag, startPoint x: 439, startPoint y: 337, endPoint x: 419, endPoint y: 370, distance: 38.5
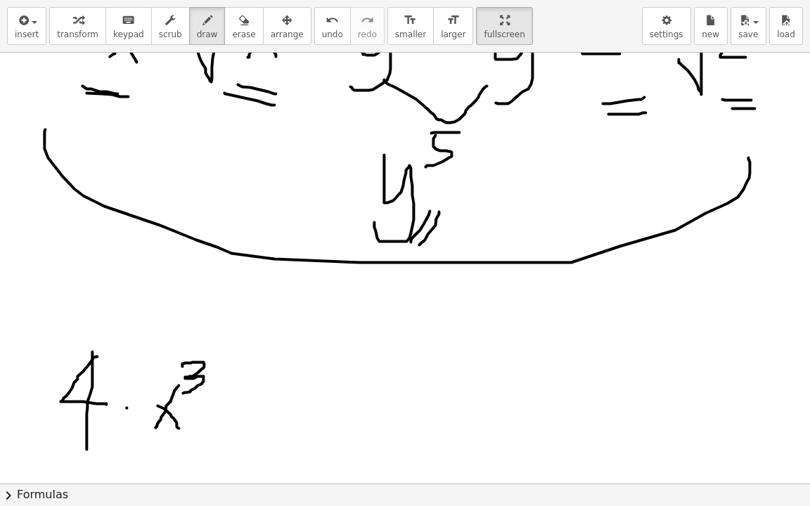
scroll to position [1456, 16]
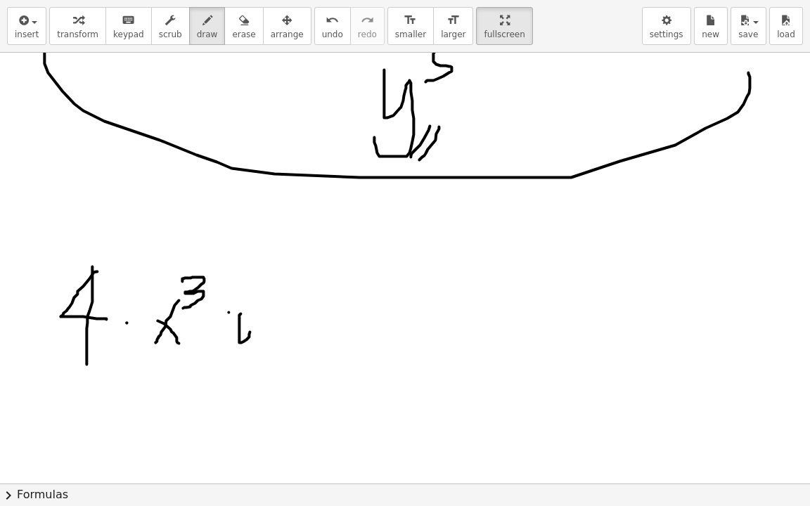
drag, startPoint x: 241, startPoint y: 313, endPoint x: 255, endPoint y: 320, distance: 15.7
drag, startPoint x: 255, startPoint y: 320, endPoint x: 228, endPoint y: 377, distance: 62.9
drag, startPoint x: 279, startPoint y: 283, endPoint x: 269, endPoint y: 307, distance: 26.1
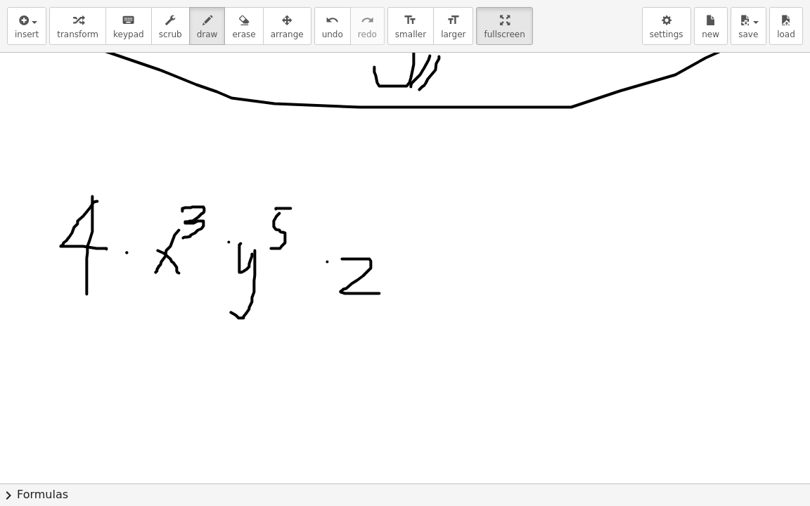
drag, startPoint x: 342, startPoint y: 258, endPoint x: 379, endPoint y: 293, distance: 50.8
drag, startPoint x: 406, startPoint y: 229, endPoint x: 396, endPoint y: 253, distance: 26.5
drag, startPoint x: 405, startPoint y: 227, endPoint x: 431, endPoint y: 229, distance: 26.1
drag, startPoint x: 433, startPoint y: 288, endPoint x: 601, endPoint y: 206, distance: 186.8
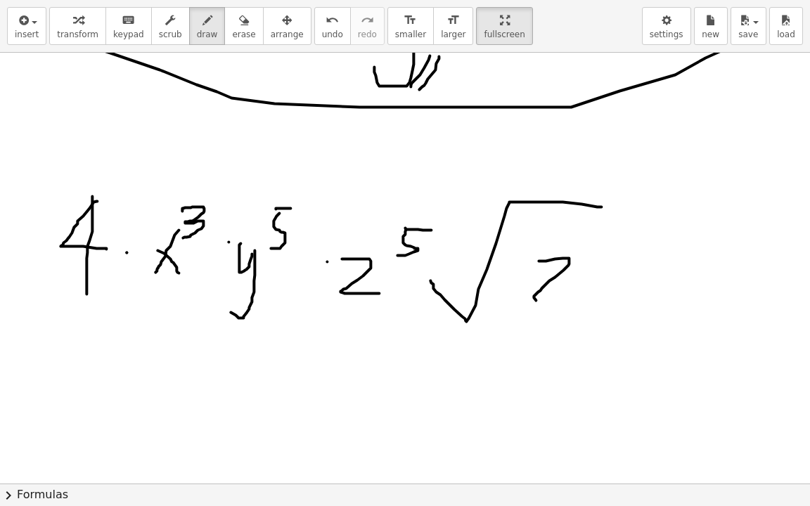
drag, startPoint x: 539, startPoint y: 260, endPoint x: 563, endPoint y: 298, distance: 44.9
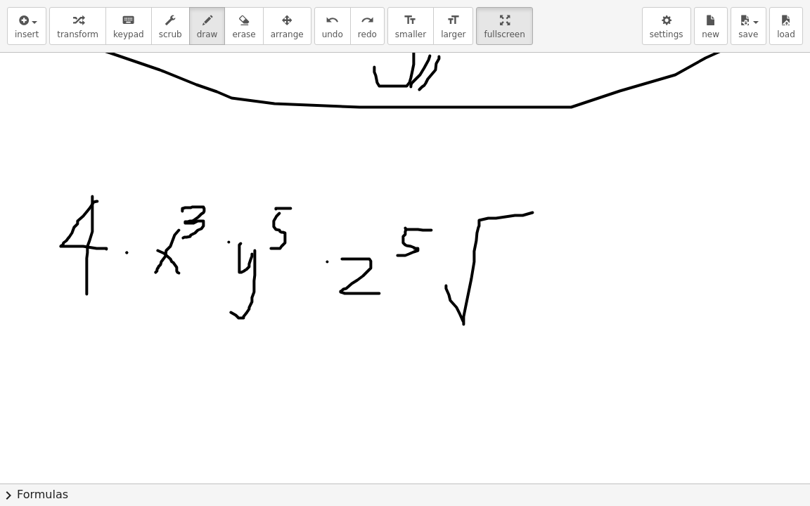
drag, startPoint x: 446, startPoint y: 285, endPoint x: 524, endPoint y: 245, distance: 87.7
drag, startPoint x: 523, startPoint y: 255, endPoint x: 501, endPoint y: 290, distance: 41.0
drag, startPoint x: 501, startPoint y: 260, endPoint x: 555, endPoint y: 298, distance: 65.6
drag, startPoint x: 559, startPoint y: 300, endPoint x: 686, endPoint y: 202, distance: 160.5
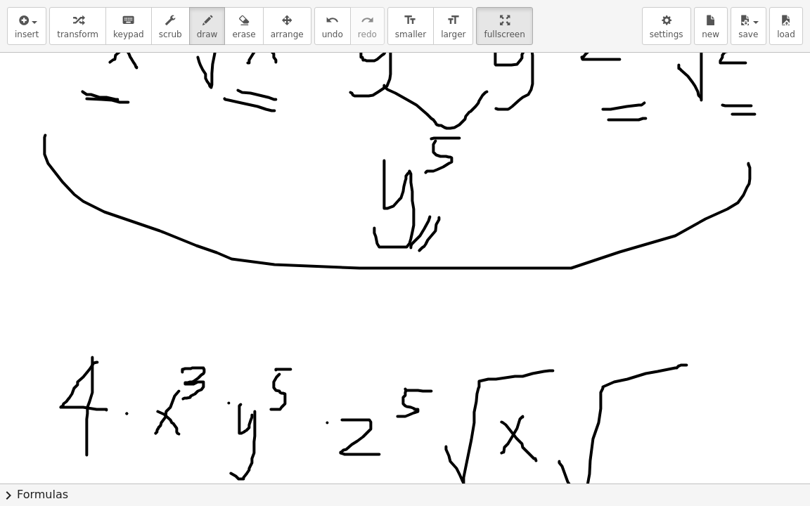
scroll to position [1456, 16]
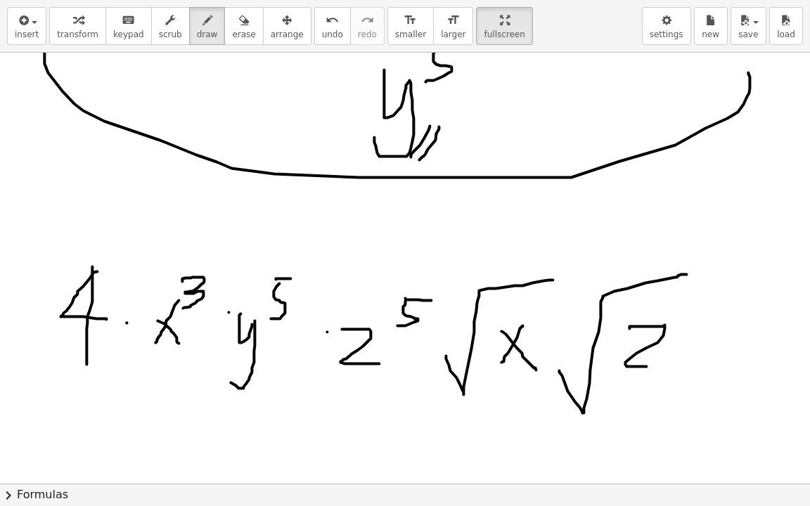
drag, startPoint x: 629, startPoint y: 328, endPoint x: 634, endPoint y: 347, distance: 19.5
drag, startPoint x: 623, startPoint y: 340, endPoint x: 652, endPoint y: 340, distance: 28.8
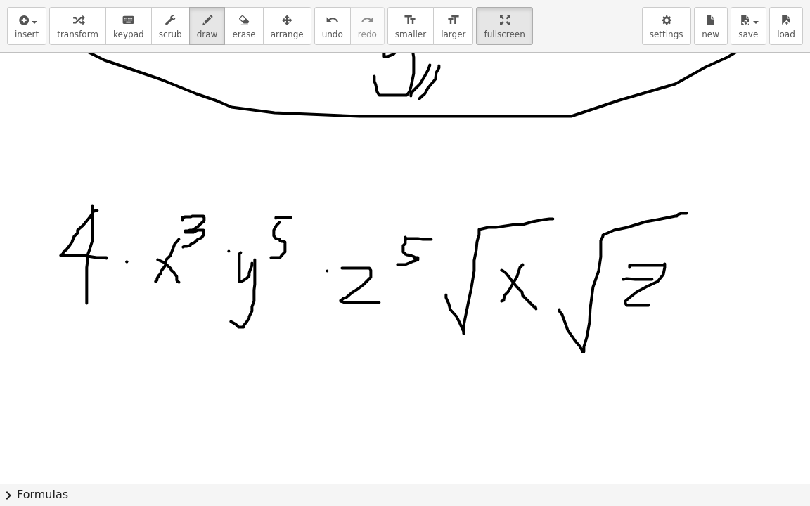
scroll to position [1597, 16]
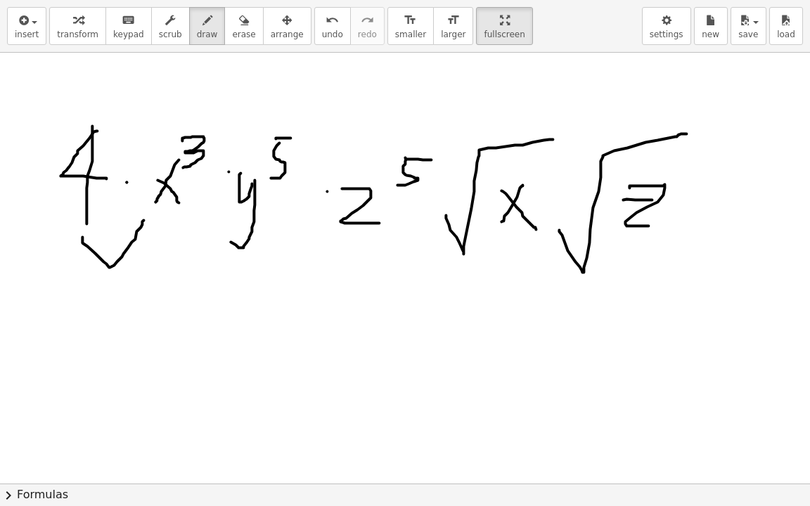
drag, startPoint x: 82, startPoint y: 236, endPoint x: 143, endPoint y: 219, distance: 63.5
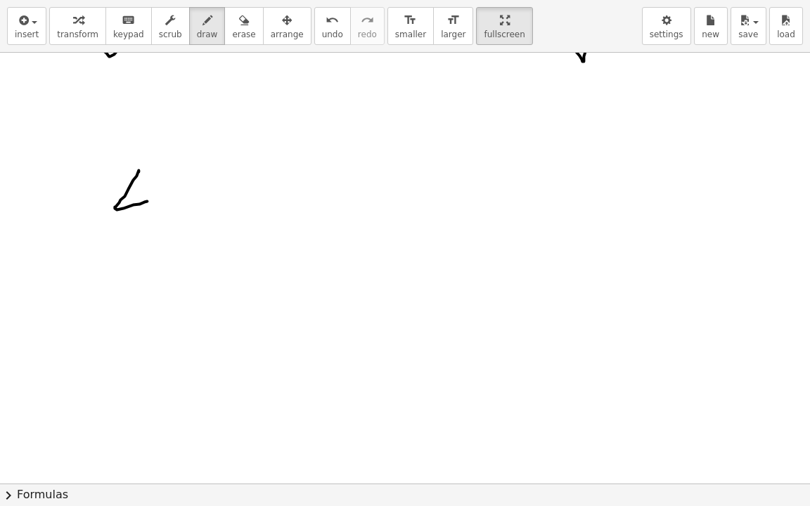
drag, startPoint x: 133, startPoint y: 179, endPoint x: 150, endPoint y: 179, distance: 16.9
drag, startPoint x: 144, startPoint y: 193, endPoint x: 133, endPoint y: 236, distance: 45.0
drag, startPoint x: 193, startPoint y: 210, endPoint x: 173, endPoint y: 241, distance: 37.3
drag, startPoint x: 173, startPoint y: 220, endPoint x: 188, endPoint y: 241, distance: 25.8
drag, startPoint x: 214, startPoint y: 173, endPoint x: 199, endPoint y: 205, distance: 35.9
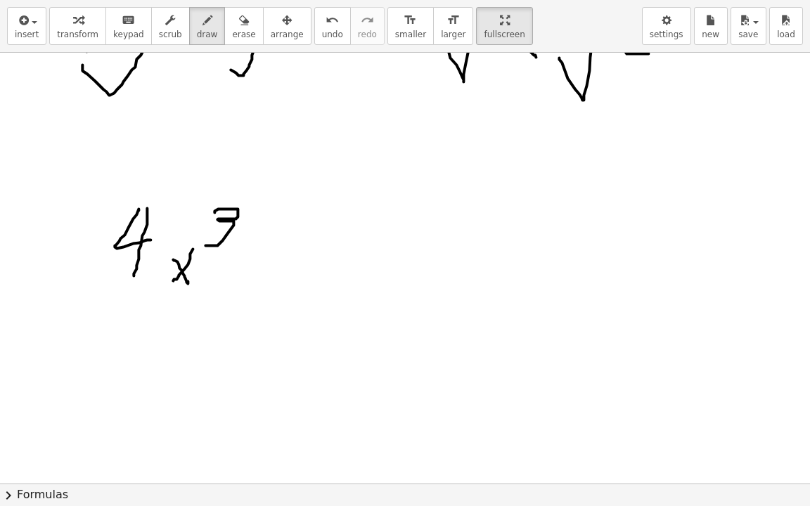
scroll to position [1878, 16]
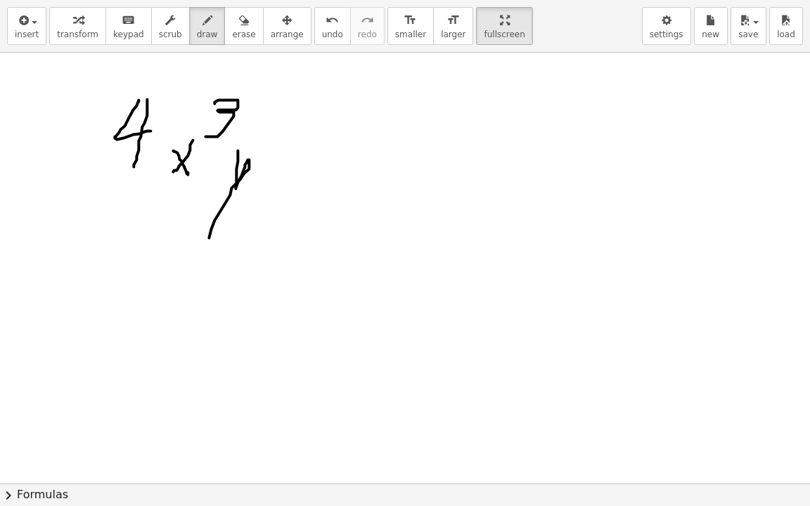
drag, startPoint x: 238, startPoint y: 150, endPoint x: 254, endPoint y: 141, distance: 18.2
drag, startPoint x: 231, startPoint y: 164, endPoint x: 220, endPoint y: 205, distance: 42.8
drag, startPoint x: 282, startPoint y: 111, endPoint x: 276, endPoint y: 128, distance: 18.0
drag, startPoint x: 278, startPoint y: 111, endPoint x: 298, endPoint y: 113, distance: 19.7
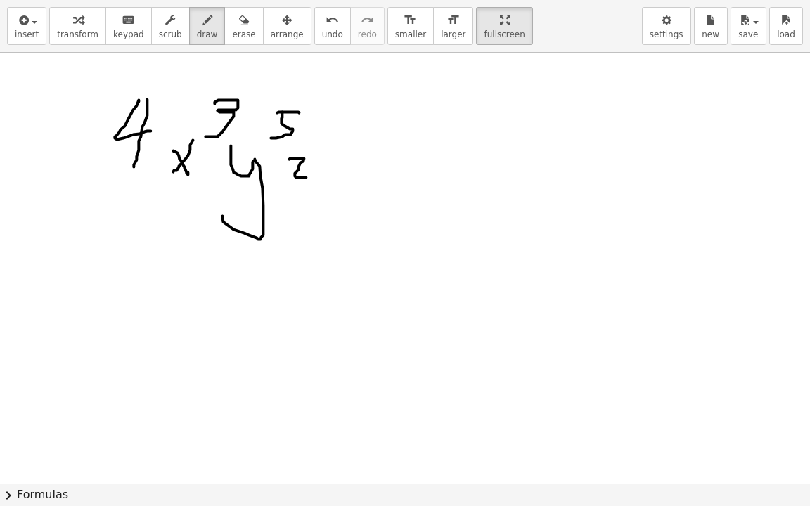
drag, startPoint x: 289, startPoint y: 158, endPoint x: 309, endPoint y: 177, distance: 26.9
drag, startPoint x: 327, startPoint y: 113, endPoint x: 323, endPoint y: 146, distance: 33.2
drag, startPoint x: 323, startPoint y: 111, endPoint x: 339, endPoint y: 113, distance: 16.2
drag, startPoint x: 340, startPoint y: 203, endPoint x: 532, endPoint y: 143, distance: 201.3
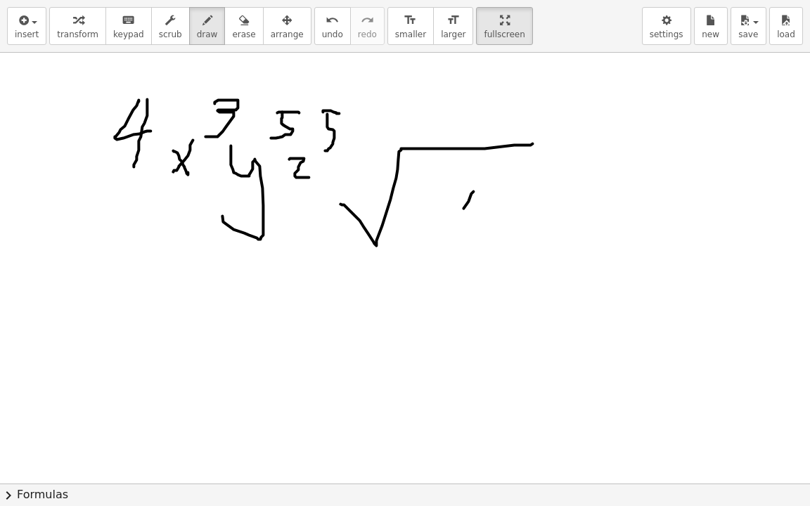
drag, startPoint x: 473, startPoint y: 191, endPoint x: 443, endPoint y: 234, distance: 53.1
drag, startPoint x: 441, startPoint y: 207, endPoint x: 571, endPoint y: 243, distance: 135.1
drag, startPoint x: 557, startPoint y: 222, endPoint x: 603, endPoint y: 179, distance: 63.2
drag, startPoint x: 606, startPoint y: 149, endPoint x: 579, endPoint y: 212, distance: 69.0
drag, startPoint x: 598, startPoint y: 168, endPoint x: 648, endPoint y: 188, distance: 54.3
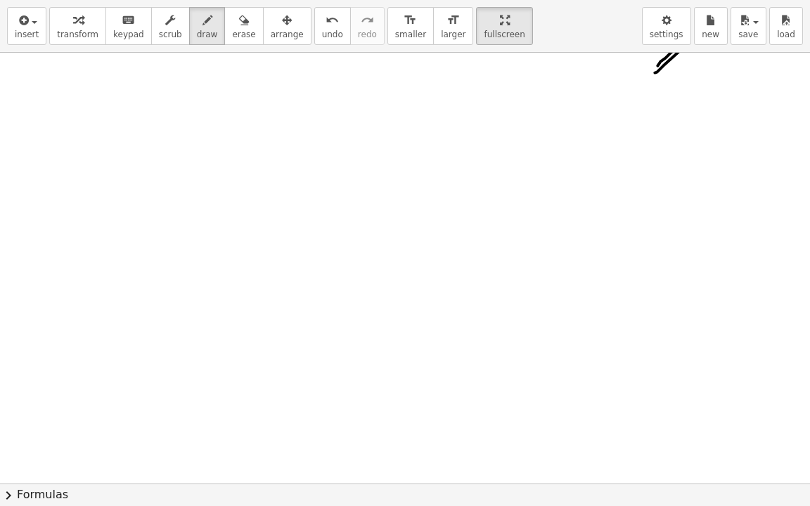
scroll to position [1898, 16]
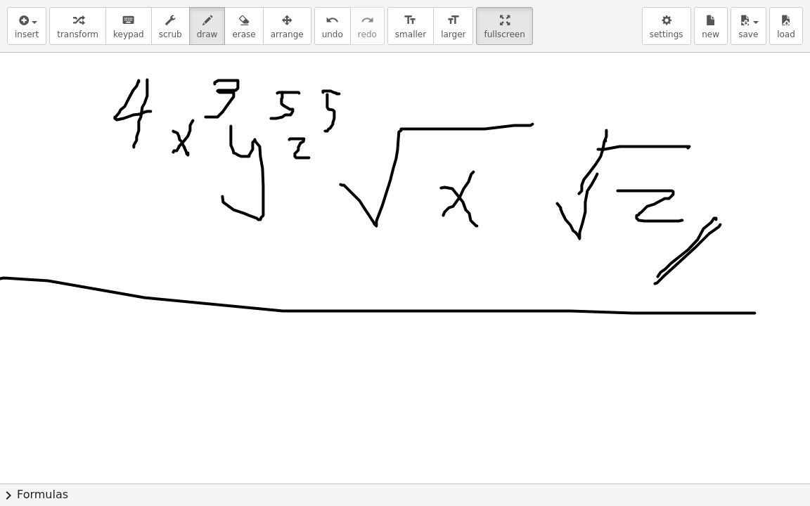
drag, startPoint x: 0, startPoint y: 278, endPoint x: 879, endPoint y: 294, distance: 879.2
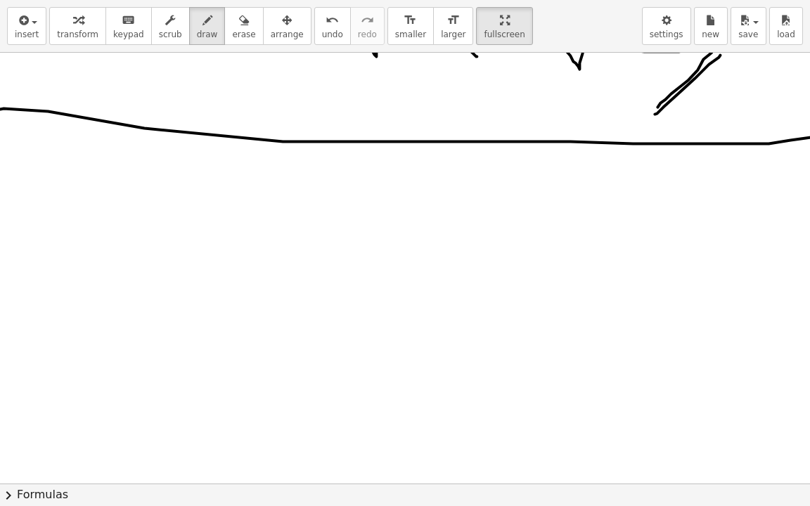
scroll to position [2109, 16]
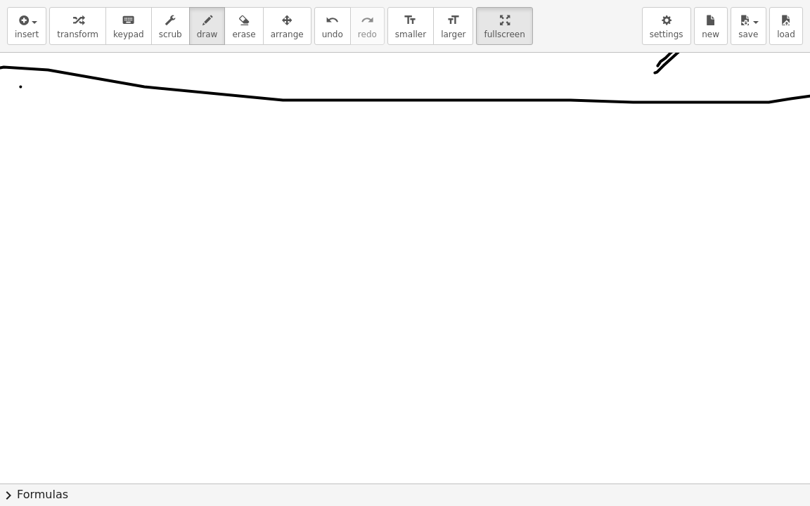
drag, startPoint x: 20, startPoint y: 86, endPoint x: 20, endPoint y: 139, distance: 53.4
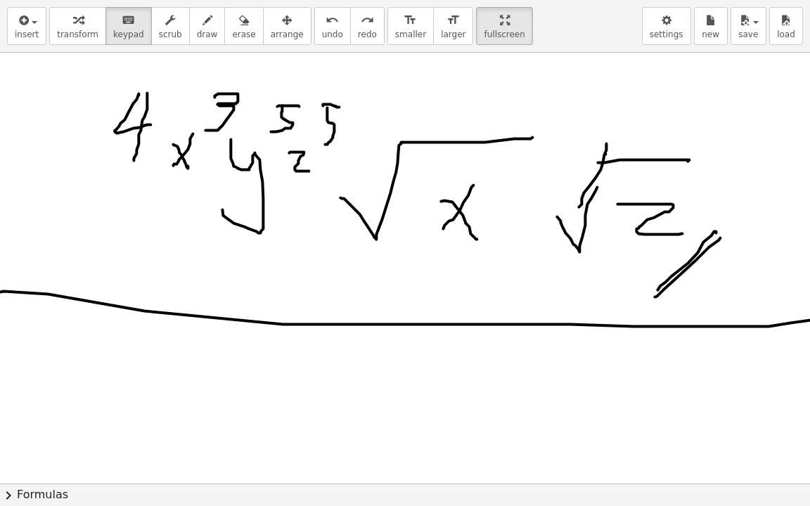
scroll to position [1818, 16]
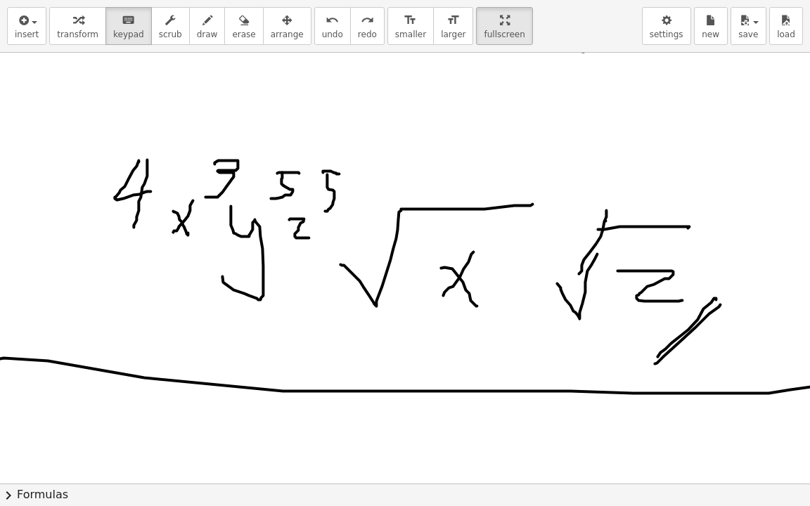
drag, startPoint x: 134, startPoint y: 193, endPoint x: 141, endPoint y: 205, distance: 14.2
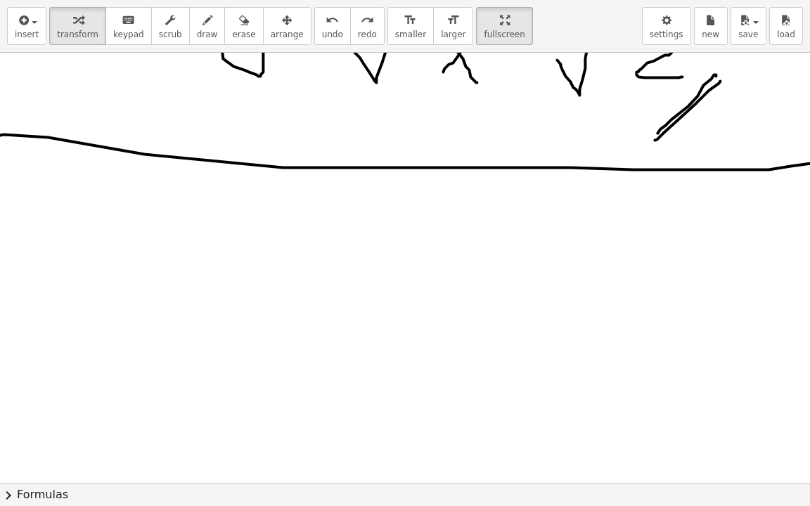
scroll to position [2099, 16]
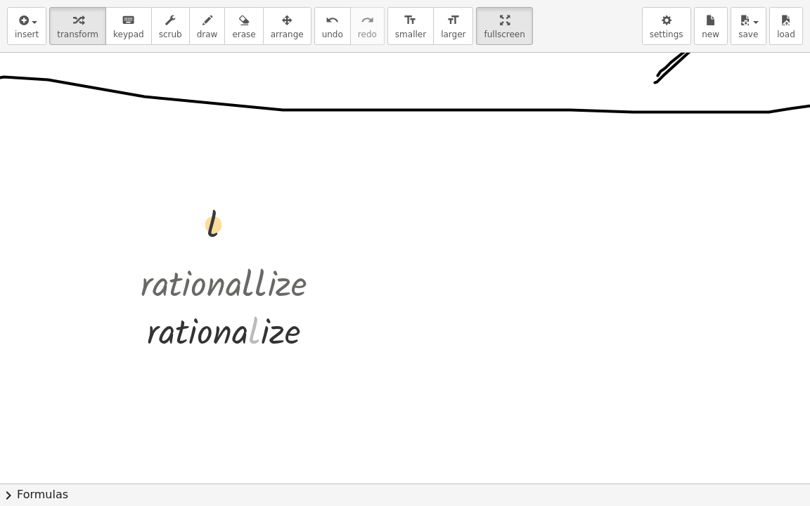
drag, startPoint x: 252, startPoint y: 333, endPoint x: 203, endPoint y: 212, distance: 130.9
drag, startPoint x: 166, startPoint y: 337, endPoint x: 148, endPoint y: 177, distance: 161.4
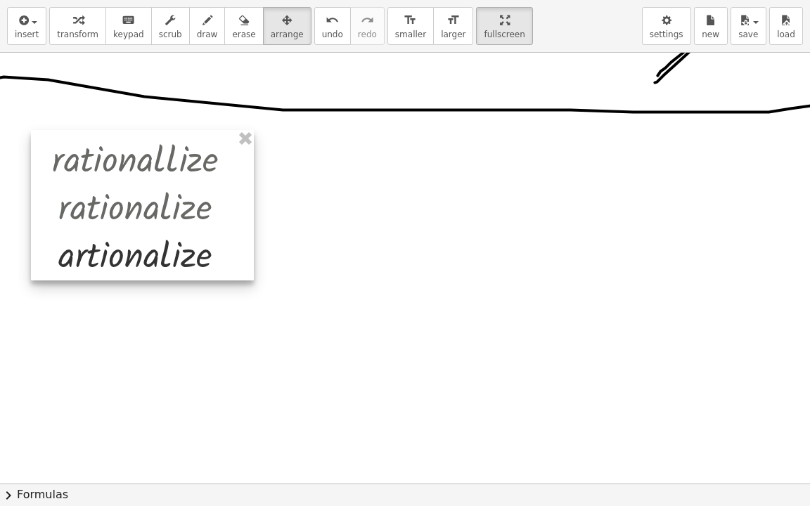
drag, startPoint x: 263, startPoint y: 353, endPoint x: 174, endPoint y: 229, distance: 152.8
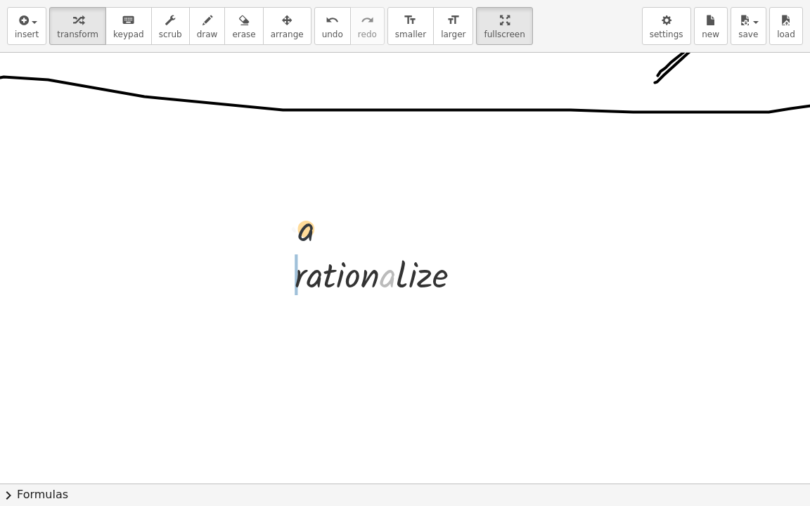
drag, startPoint x: 387, startPoint y: 282, endPoint x: 215, endPoint y: 155, distance: 214.2
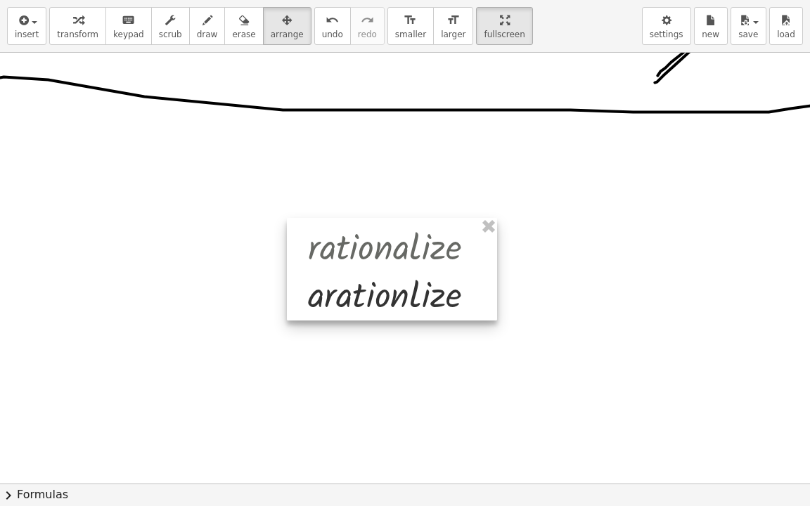
drag, startPoint x: 298, startPoint y: 323, endPoint x: 312, endPoint y: 295, distance: 31.1
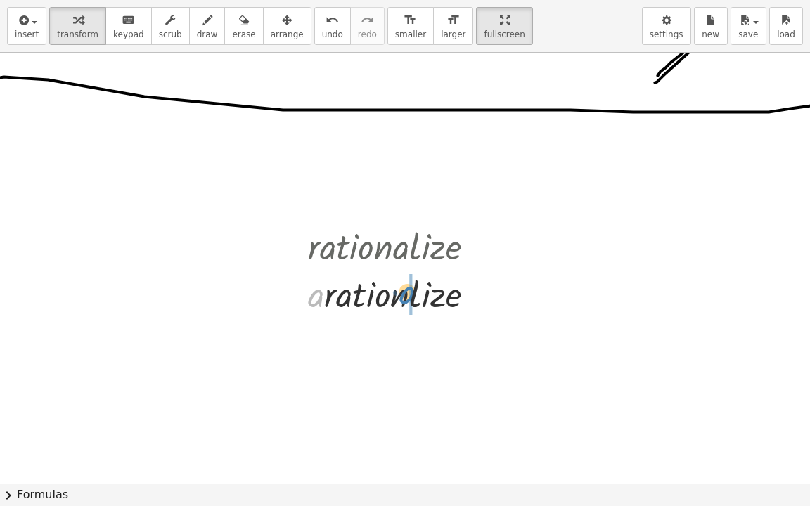
drag, startPoint x: 311, startPoint y: 285, endPoint x: 401, endPoint y: 281, distance: 90.1
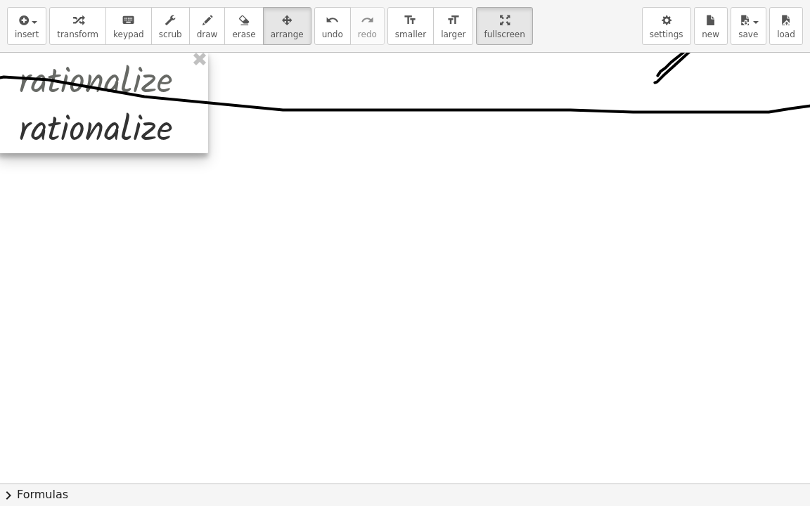
drag, startPoint x: 359, startPoint y: 282, endPoint x: 131, endPoint y: 136, distance: 271.0
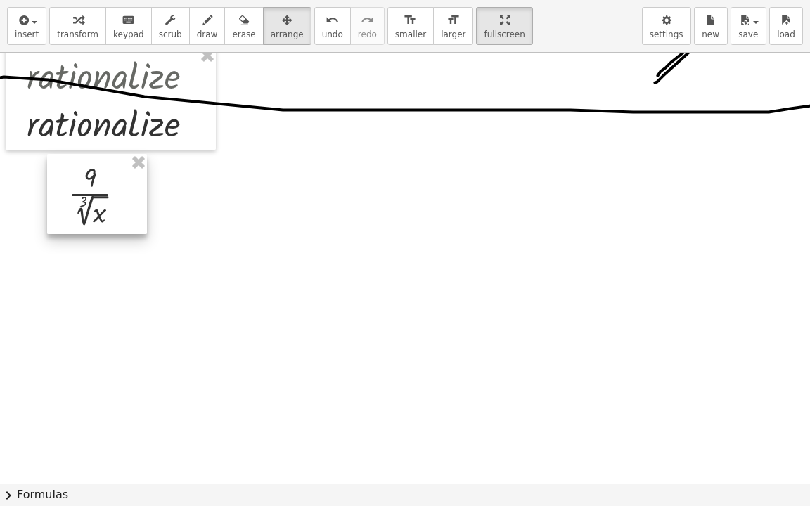
drag, startPoint x: 198, startPoint y: 288, endPoint x: 95, endPoint y: 200, distance: 135.2
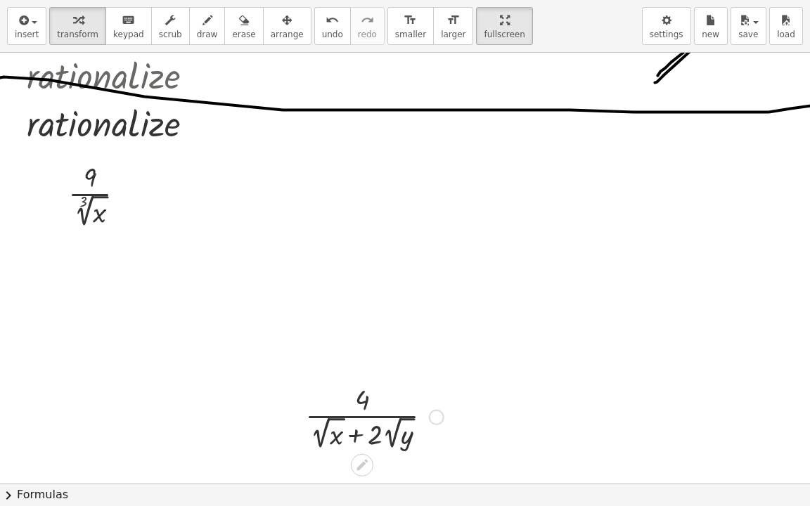
drag, startPoint x: 382, startPoint y: 416, endPoint x: 361, endPoint y: 408, distance: 22.5
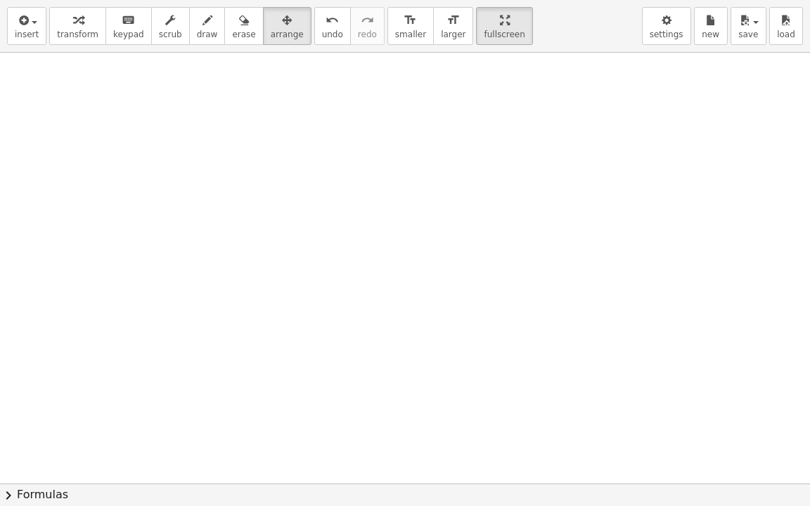
scroll to position [2943, 16]
drag, startPoint x: 357, startPoint y: 435, endPoint x: 182, endPoint y: 323, distance: 207.4
drag, startPoint x: 98, startPoint y: 399, endPoint x: 115, endPoint y: 309, distance: 91.7
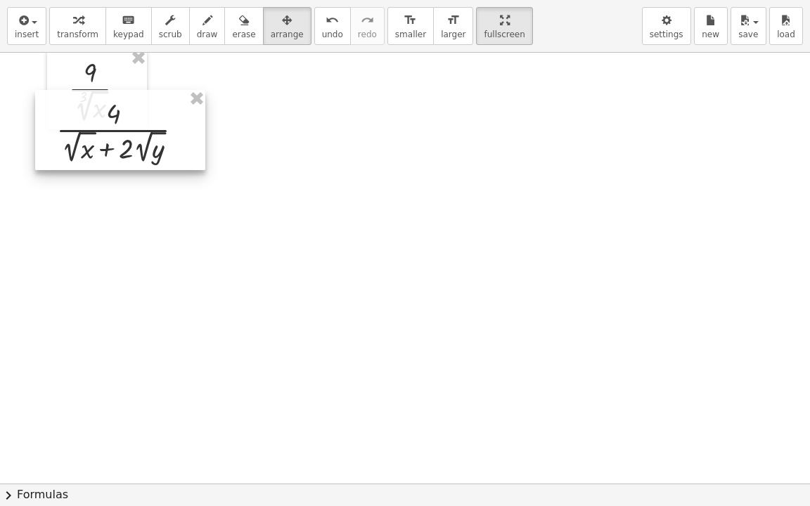
scroll to position [2179, 16]
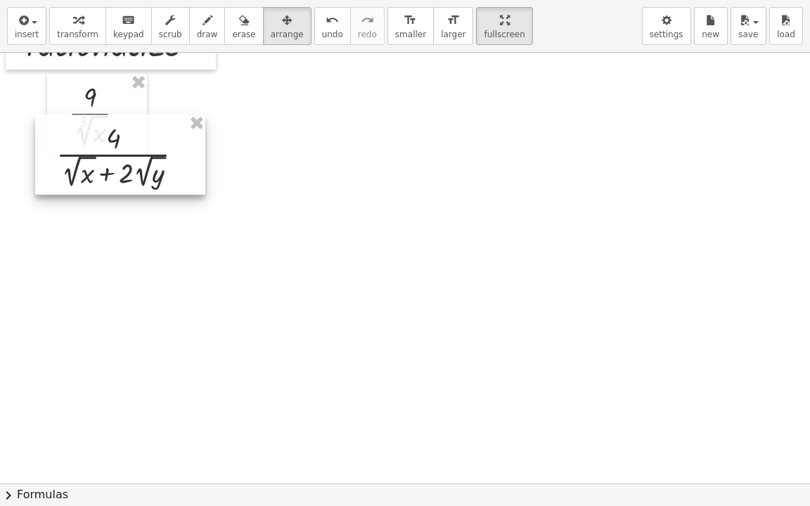
drag, startPoint x: 131, startPoint y: 167, endPoint x: 108, endPoint y: 309, distance: 143.8
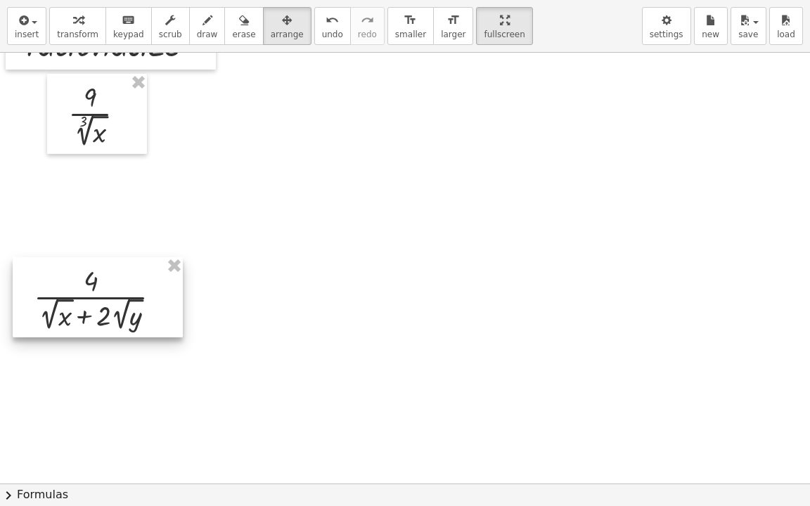
drag, startPoint x: 105, startPoint y: 288, endPoint x: 105, endPoint y: 470, distance: 182.8
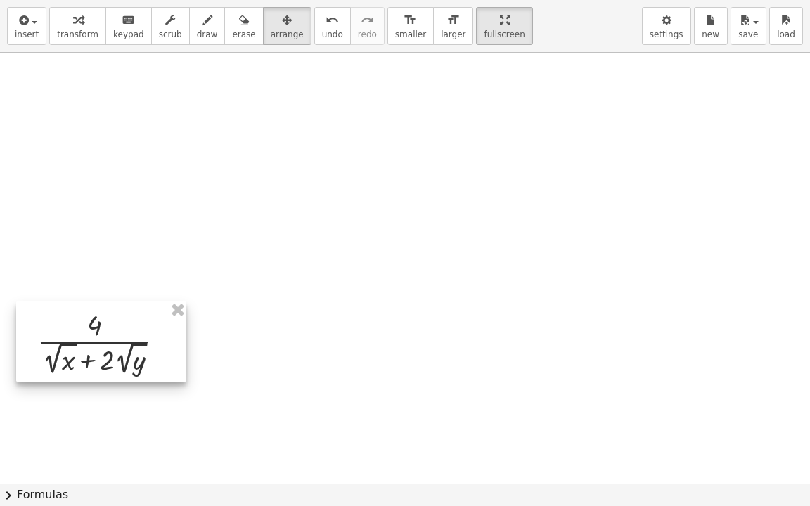
drag, startPoint x: 126, startPoint y: 297, endPoint x: 108, endPoint y: 448, distance: 152.3
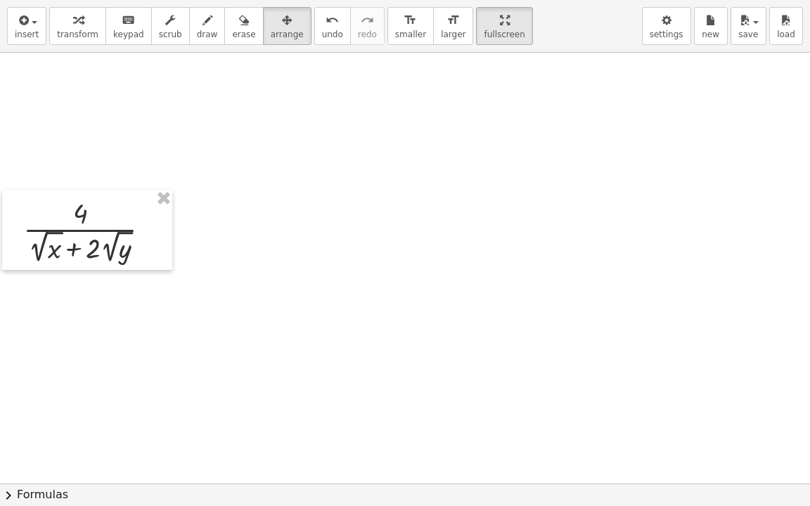
scroll to position [2601, 16]
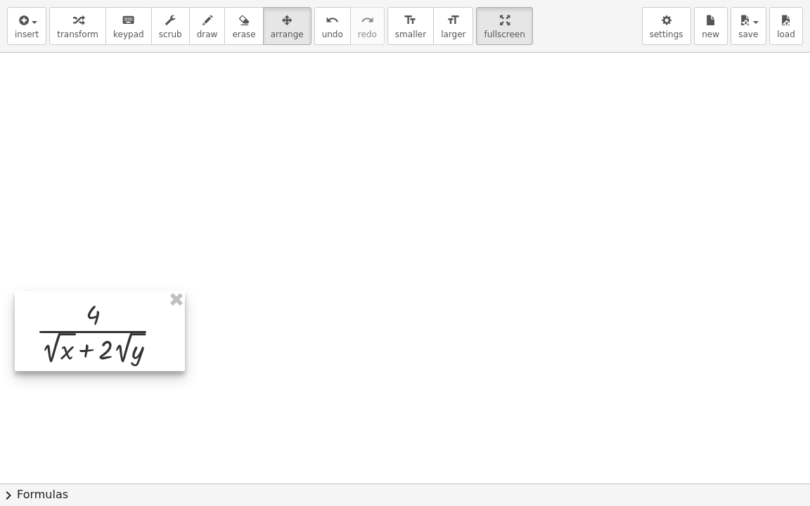
drag, startPoint x: 107, startPoint y: 191, endPoint x: 114, endPoint y: 378, distance: 186.5
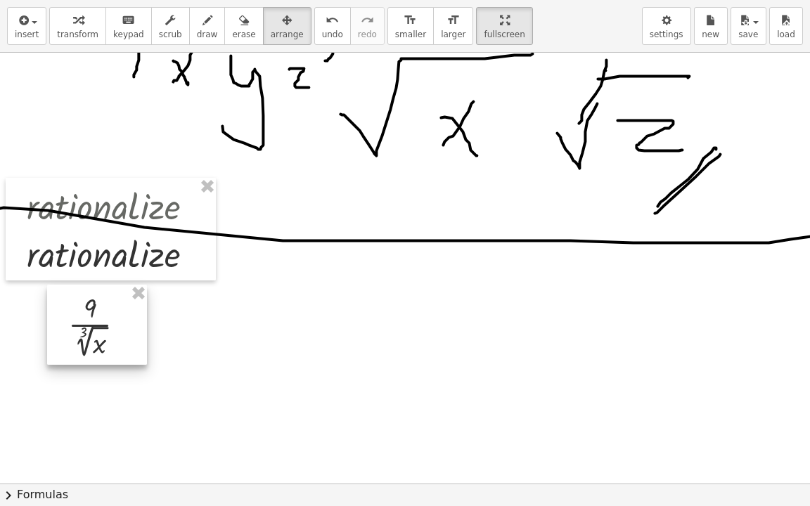
drag, startPoint x: 112, startPoint y: 340, endPoint x: 242, endPoint y: 366, distance: 132.7
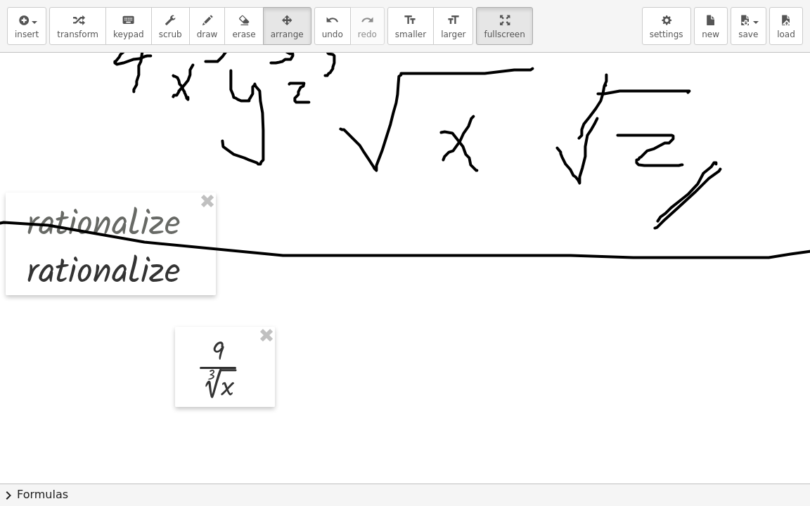
scroll to position [2039, 16]
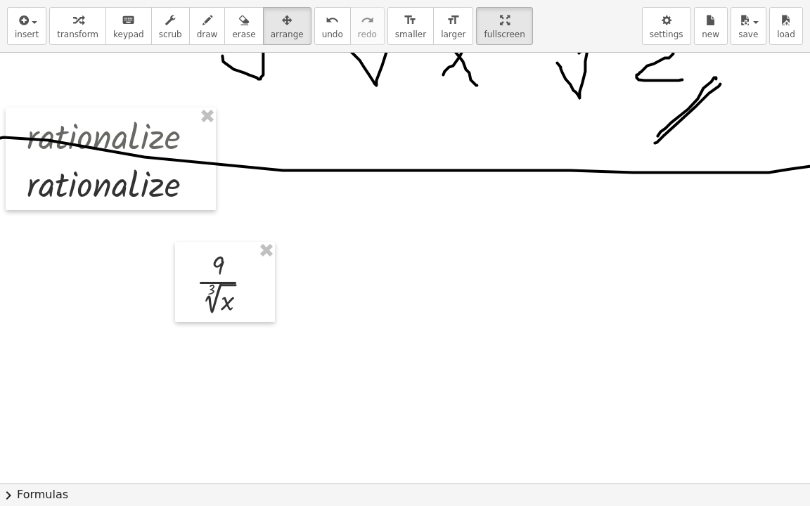
drag, startPoint x: 304, startPoint y: 353, endPoint x: 271, endPoint y: 342, distance: 34.9
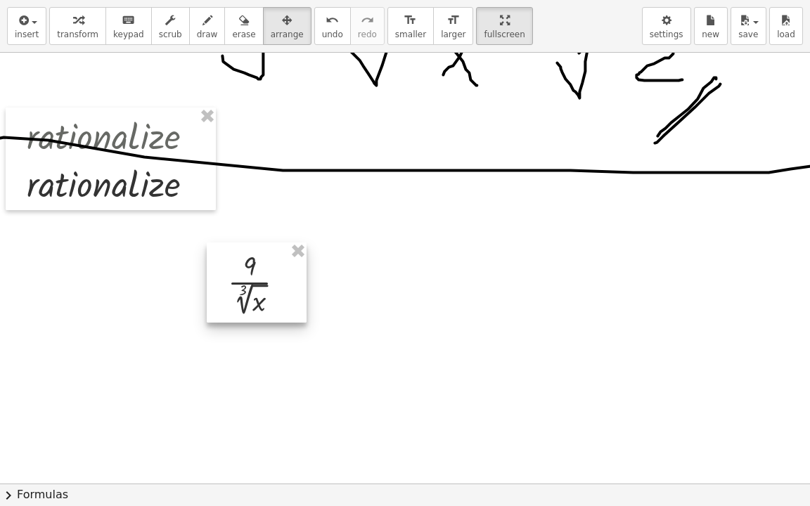
drag, startPoint x: 214, startPoint y: 304, endPoint x: 245, endPoint y: 307, distance: 30.3
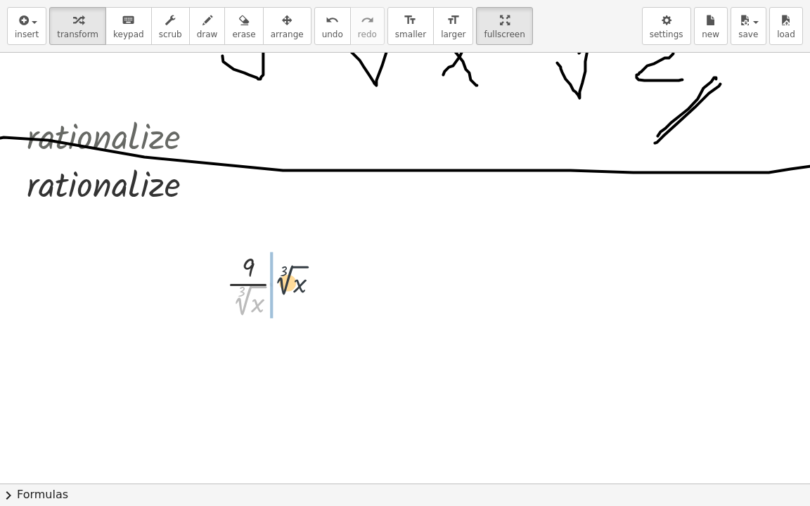
drag, startPoint x: 245, startPoint y: 301, endPoint x: 294, endPoint y: 270, distance: 58.1
drag, startPoint x: 252, startPoint y: 307, endPoint x: 262, endPoint y: 304, distance: 10.2
drag, startPoint x: 258, startPoint y: 378, endPoint x: 257, endPoint y: 338, distance: 39.4
drag, startPoint x: 255, startPoint y: 371, endPoint x: 255, endPoint y: 350, distance: 21.8
drag, startPoint x: 239, startPoint y: 297, endPoint x: 158, endPoint y: 274, distance: 84.8
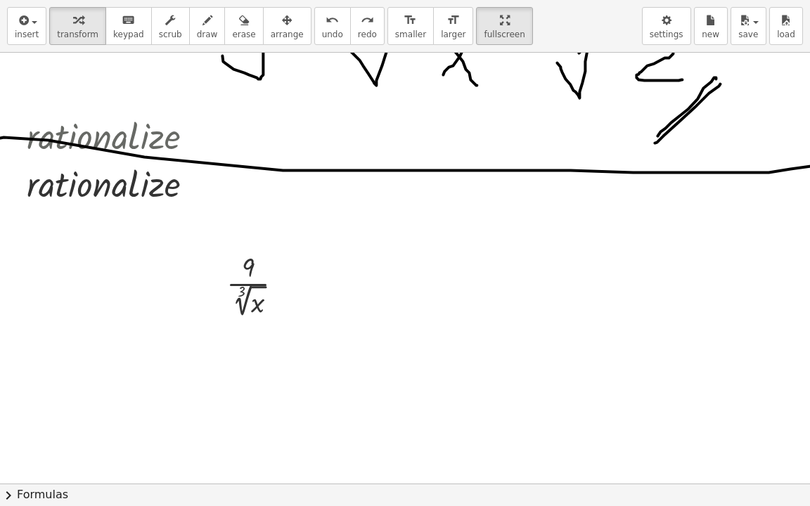
drag, startPoint x: 416, startPoint y: 337, endPoint x: 309, endPoint y: 318, distance: 109.3
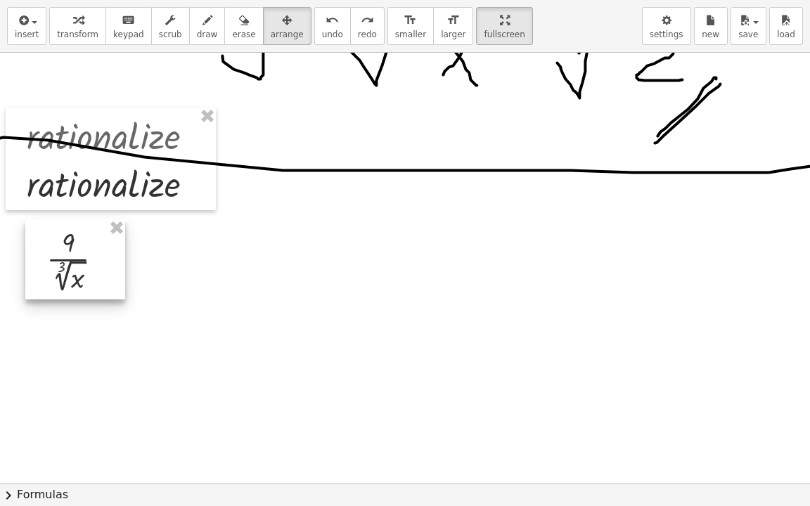
drag, startPoint x: 245, startPoint y: 298, endPoint x: 68, endPoint y: 276, distance: 178.6
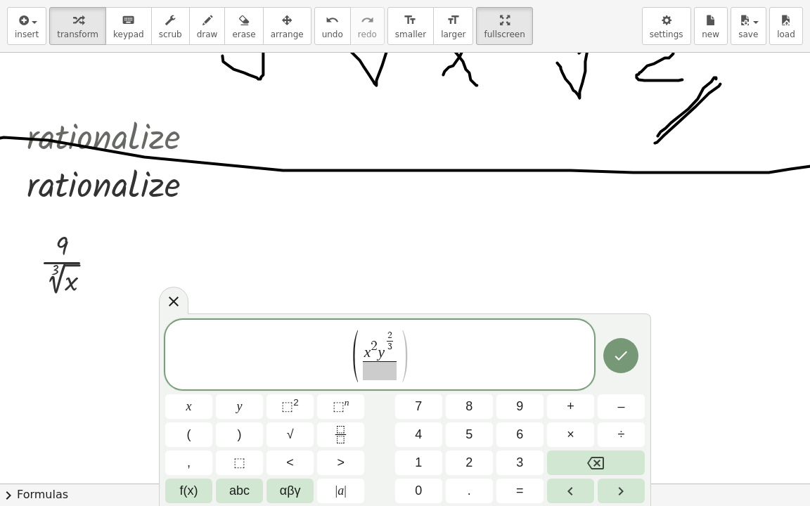
drag, startPoint x: 385, startPoint y: 331, endPoint x: 428, endPoint y: 345, distance: 44.3
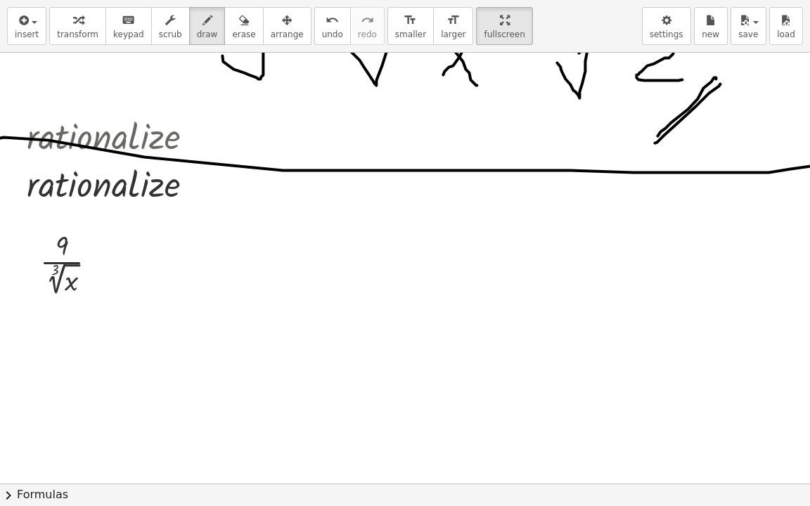
scroll to position [2250, 16]
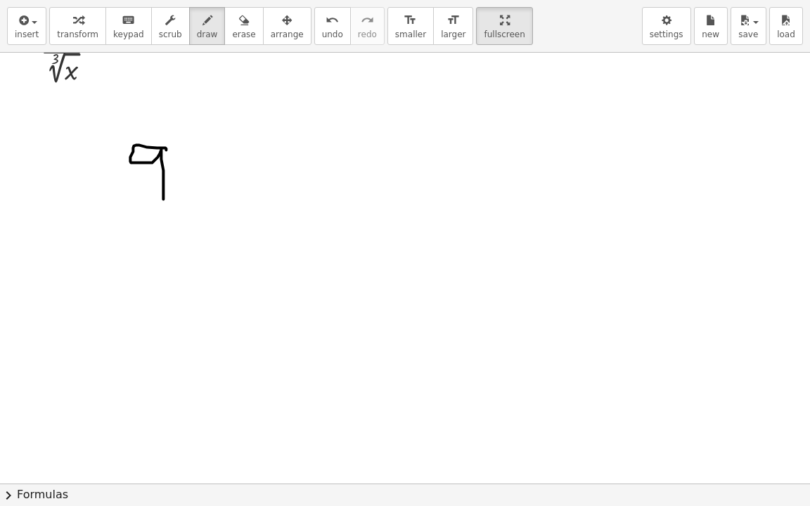
drag, startPoint x: 166, startPoint y: 149, endPoint x: 162, endPoint y: 202, distance: 52.9
drag, startPoint x: 103, startPoint y: 219, endPoint x: 181, endPoint y: 216, distance: 78.8
drag, startPoint x: 112, startPoint y: 235, endPoint x: 107, endPoint y: 256, distance: 21.7
drag, startPoint x: 110, startPoint y: 274, endPoint x: 203, endPoint y: 238, distance: 99.3
drag, startPoint x: 180, startPoint y: 263, endPoint x: 161, endPoint y: 294, distance: 36.3
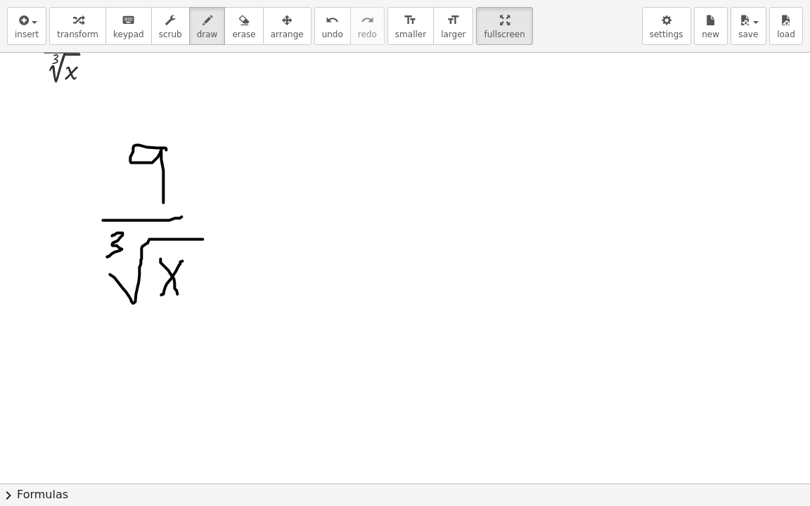
drag, startPoint x: 160, startPoint y: 258, endPoint x: 179, endPoint y: 293, distance: 39.6
drag, startPoint x: 309, startPoint y: 155, endPoint x: 304, endPoint y: 190, distance: 34.9
drag, startPoint x: 317, startPoint y: 188, endPoint x: 449, endPoint y: 134, distance: 142.0
drag, startPoint x: 399, startPoint y: 160, endPoint x: 366, endPoint y: 210, distance: 59.5
drag, startPoint x: 366, startPoint y: 177, endPoint x: 399, endPoint y: 212, distance: 48.3
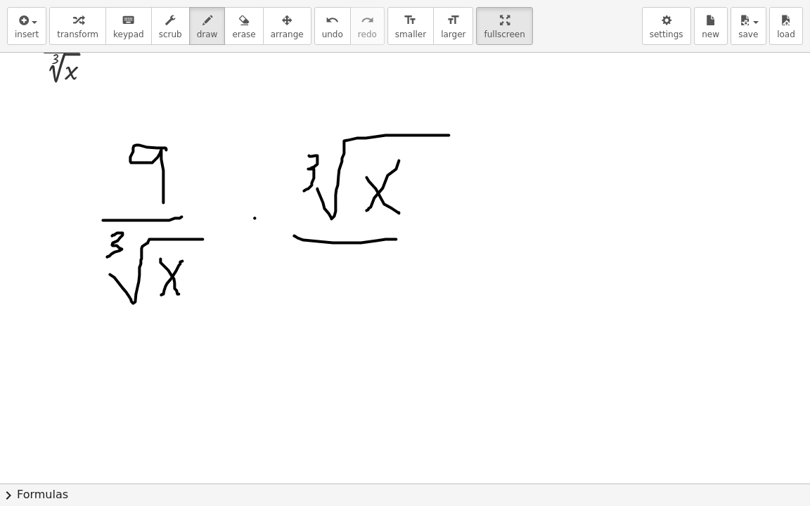
drag, startPoint x: 294, startPoint y: 235, endPoint x: 406, endPoint y: 243, distance: 112.8
drag, startPoint x: 290, startPoint y: 269, endPoint x: 298, endPoint y: 285, distance: 17.6
drag, startPoint x: 297, startPoint y: 312, endPoint x: 401, endPoint y: 256, distance: 117.4
drag, startPoint x: 374, startPoint y: 278, endPoint x: 359, endPoint y: 298, distance: 25.2
drag, startPoint x: 359, startPoint y: 295, endPoint x: 408, endPoint y: 325, distance: 57.2
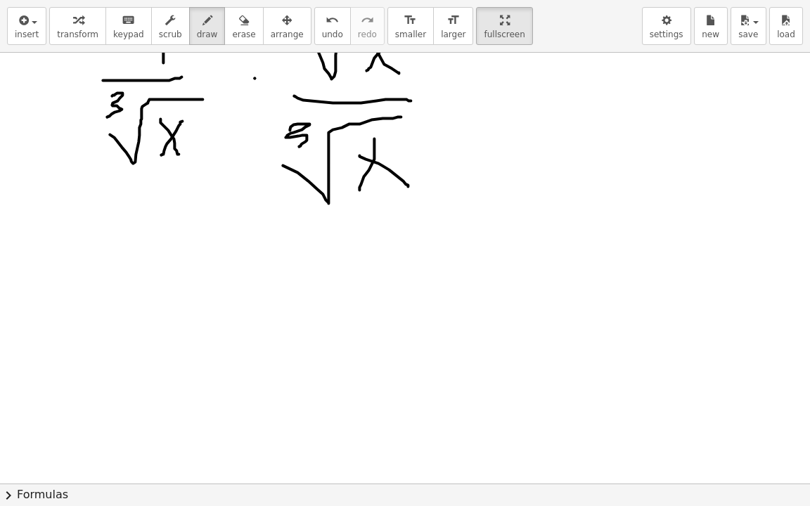
scroll to position [2390, 16]
drag, startPoint x: 112, startPoint y: 326, endPoint x: 136, endPoint y: 333, distance: 25.6
drag, startPoint x: 105, startPoint y: 340, endPoint x: 129, endPoint y: 347, distance: 24.2
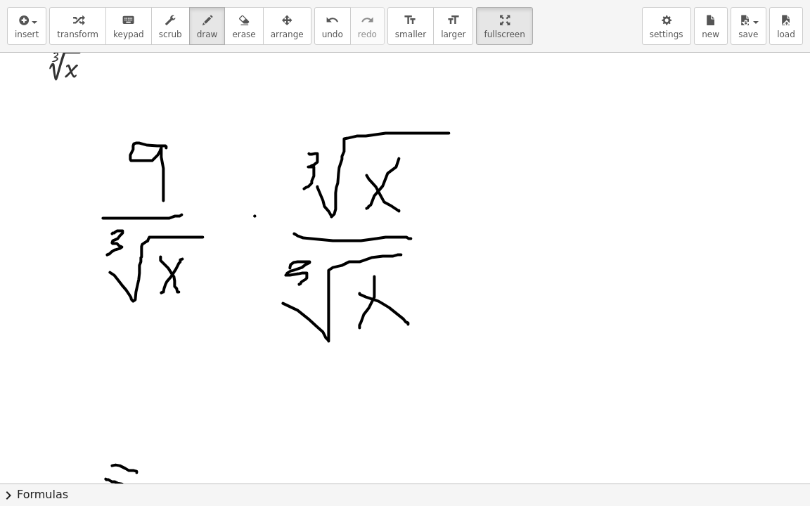
scroll to position [2250, 16]
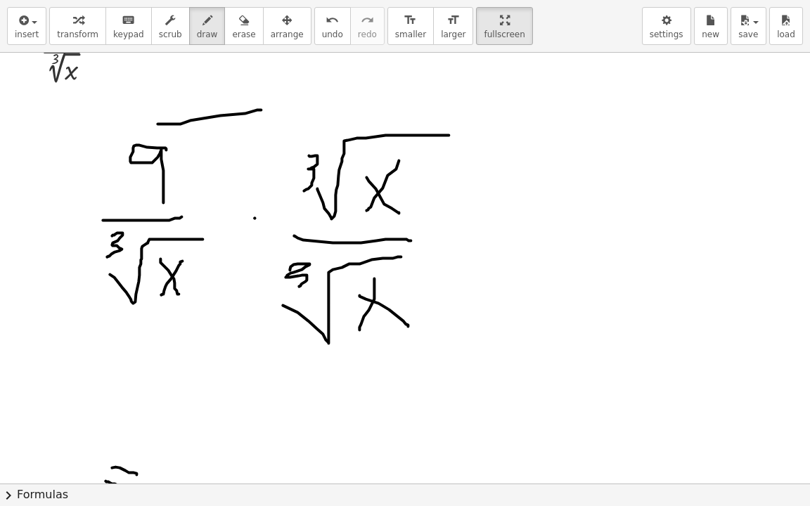
drag, startPoint x: 158, startPoint y: 123, endPoint x: 294, endPoint y: 106, distance: 137.5
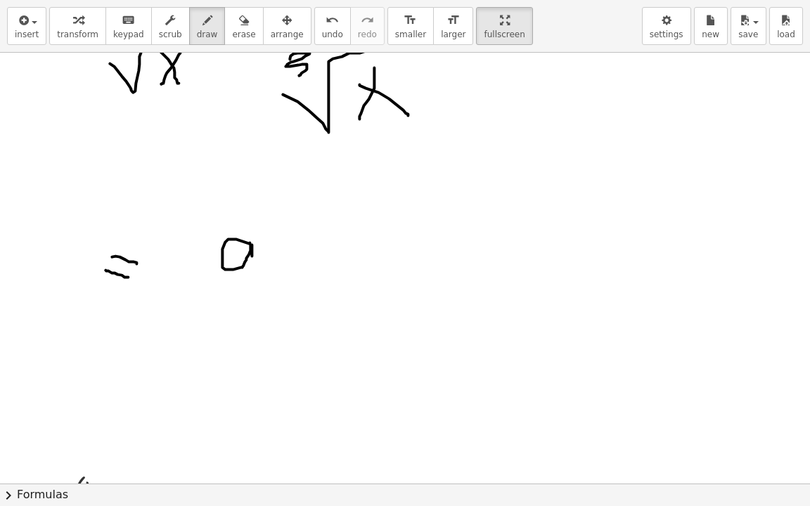
drag, startPoint x: 250, startPoint y: 242, endPoint x: 274, endPoint y: 293, distance: 56.6
drag, startPoint x: 270, startPoint y: 290, endPoint x: 392, endPoint y: 207, distance: 146.9
drag, startPoint x: 325, startPoint y: 271, endPoint x: 330, endPoint y: 307, distance: 35.5
drag, startPoint x: 258, startPoint y: 248, endPoint x: 266, endPoint y: 269, distance: 21.8
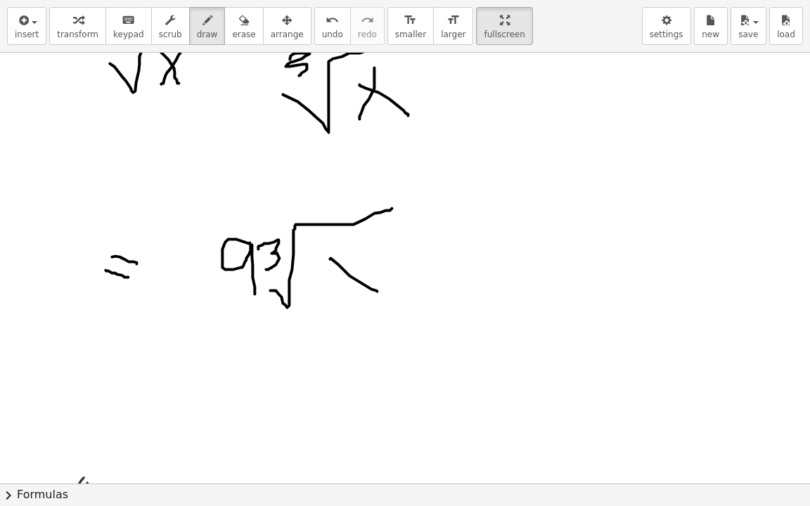
drag, startPoint x: 330, startPoint y: 258, endPoint x: 377, endPoint y: 290, distance: 57.2
drag, startPoint x: 382, startPoint y: 257, endPoint x: 330, endPoint y: 321, distance: 83.0
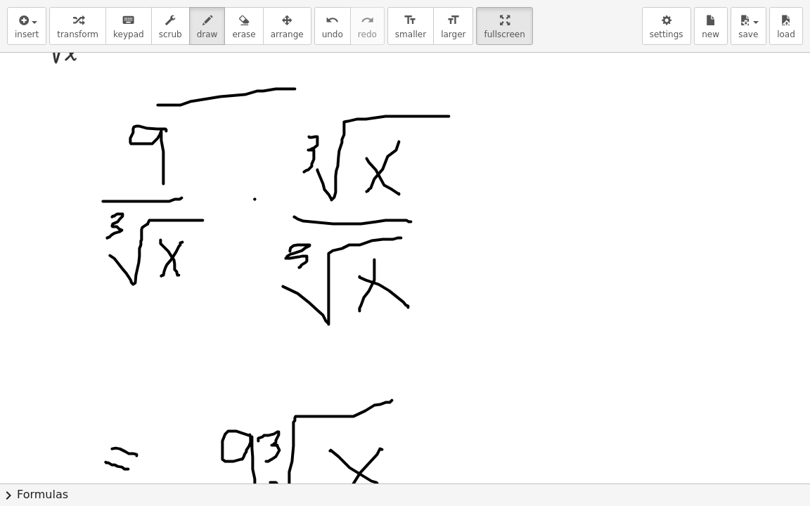
scroll to position [2250, 16]
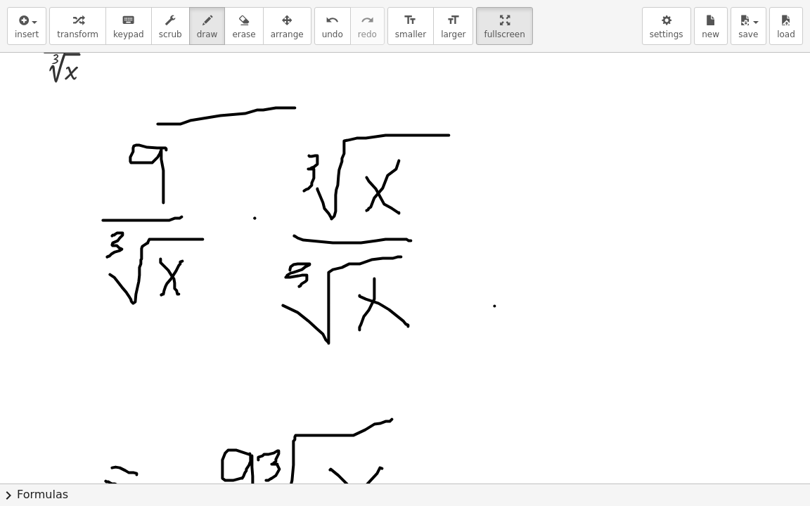
drag, startPoint x: 494, startPoint y: 305, endPoint x: 532, endPoint y: 299, distance: 38.5
drag, startPoint x: 568, startPoint y: 248, endPoint x: 568, endPoint y: 272, distance: 24.6
drag, startPoint x: 579, startPoint y: 318, endPoint x: 625, endPoint y: 231, distance: 98.2
drag, startPoint x: 307, startPoint y: 25, endPoint x: 317, endPoint y: 39, distance: 17.6
drag, startPoint x: 563, startPoint y: 286, endPoint x: 587, endPoint y: 312, distance: 35.3
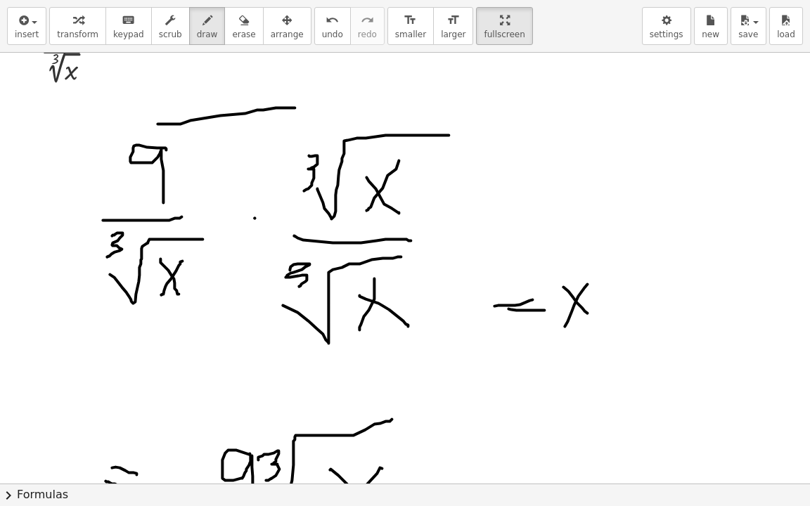
drag, startPoint x: 568, startPoint y: 321, endPoint x: 560, endPoint y: 323, distance: 8.2
drag, startPoint x: 617, startPoint y: 220, endPoint x: 610, endPoint y: 251, distance: 31.7
drag, startPoint x: 604, startPoint y: 255, endPoint x: 625, endPoint y: 255, distance: 21.1
drag, startPoint x: 604, startPoint y: 267, endPoint x: 603, endPoint y: 296, distance: 29.6
drag, startPoint x: 222, startPoint y: 368, endPoint x: 264, endPoint y: 364, distance: 42.5
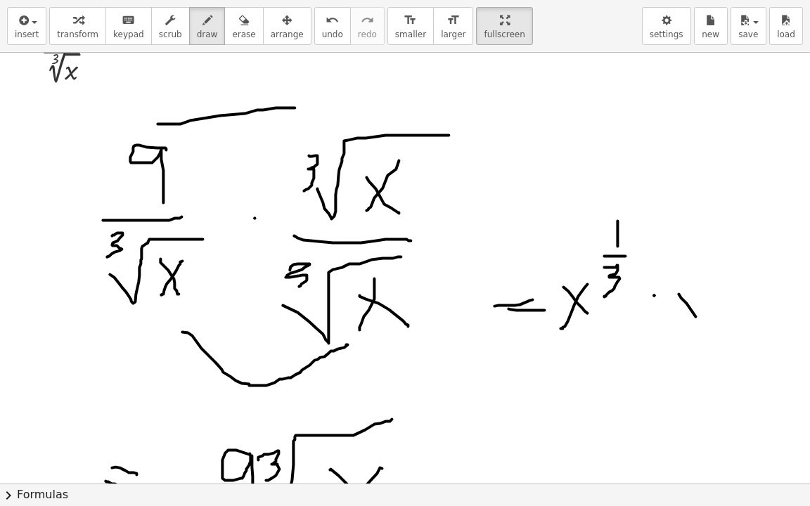
drag, startPoint x: 679, startPoint y: 293, endPoint x: 713, endPoint y: 337, distance: 55.6
drag, startPoint x: 710, startPoint y: 297, endPoint x: 684, endPoint y: 345, distance: 55.1
drag, startPoint x: 755, startPoint y: 236, endPoint x: 755, endPoint y: 262, distance: 25.3
drag, startPoint x: 755, startPoint y: 283, endPoint x: 684, endPoint y: 198, distance: 109.8
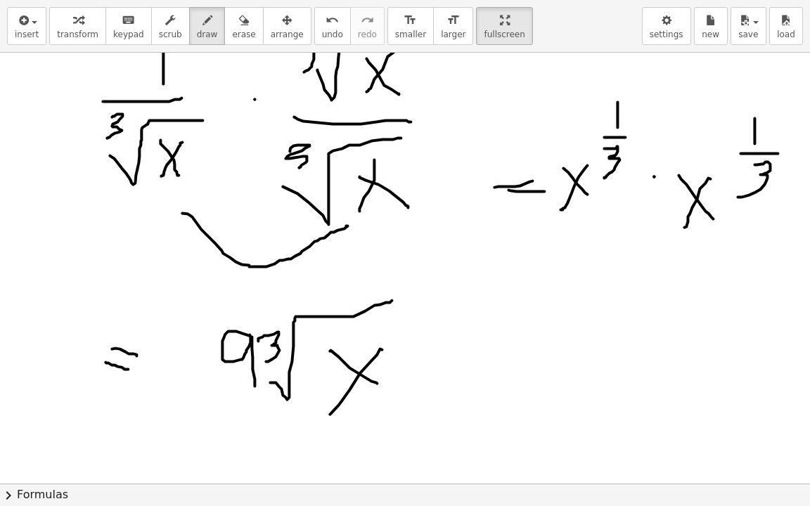
scroll to position [2390, 16]
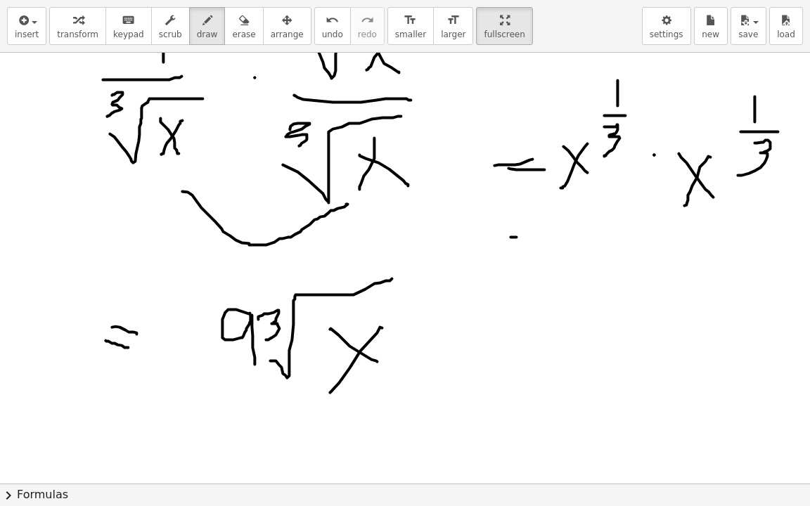
drag, startPoint x: 511, startPoint y: 236, endPoint x: 530, endPoint y: 236, distance: 19.0
drag, startPoint x: 504, startPoint y: 243, endPoint x: 534, endPoint y: 244, distance: 30.2
drag, startPoint x: 565, startPoint y: 241, endPoint x: 604, endPoint y: 270, distance: 48.2
drag, startPoint x: 592, startPoint y: 244, endPoint x: 565, endPoint y: 279, distance: 44.6
drag, startPoint x: 639, startPoint y: 200, endPoint x: 658, endPoint y: 214, distance: 24.1
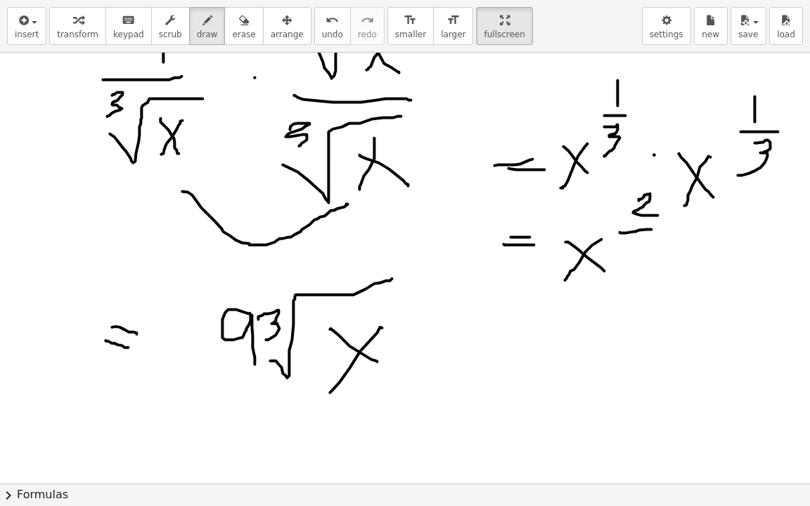
drag, startPoint x: 620, startPoint y: 231, endPoint x: 651, endPoint y: 229, distance: 31.8
drag, startPoint x: 633, startPoint y: 234, endPoint x: 629, endPoint y: 264, distance: 30.4
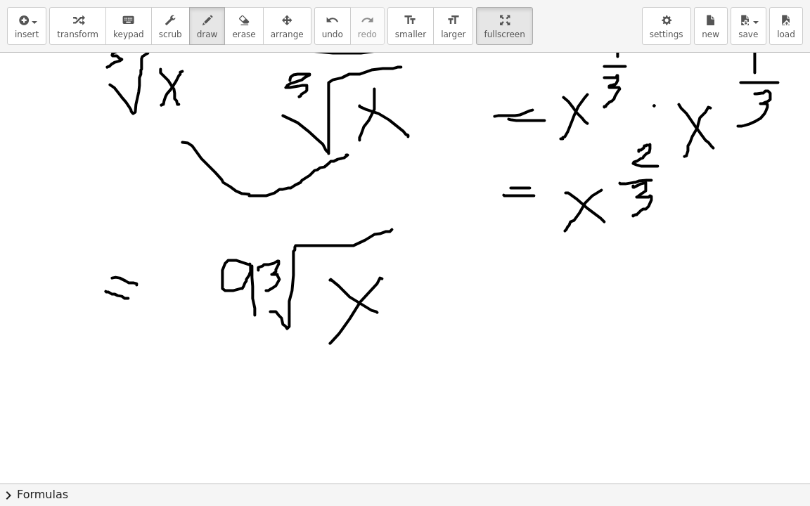
scroll to position [2461, 16]
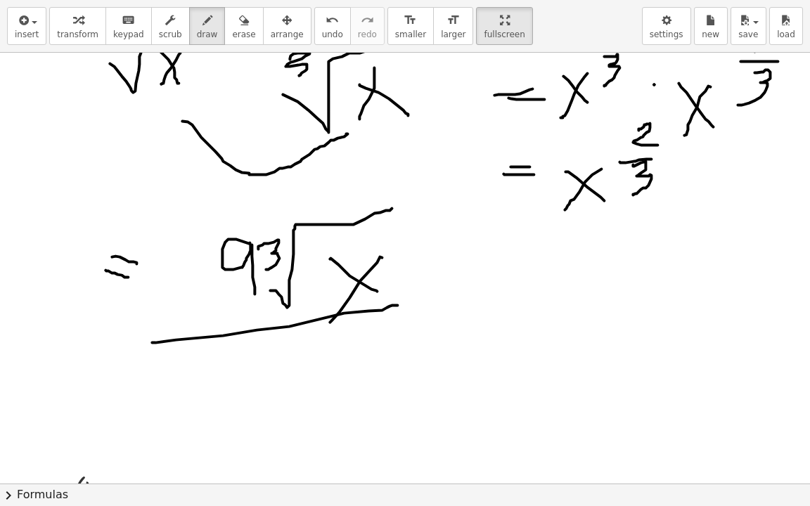
drag, startPoint x: 152, startPoint y: 342, endPoint x: 441, endPoint y: 302, distance: 291.7
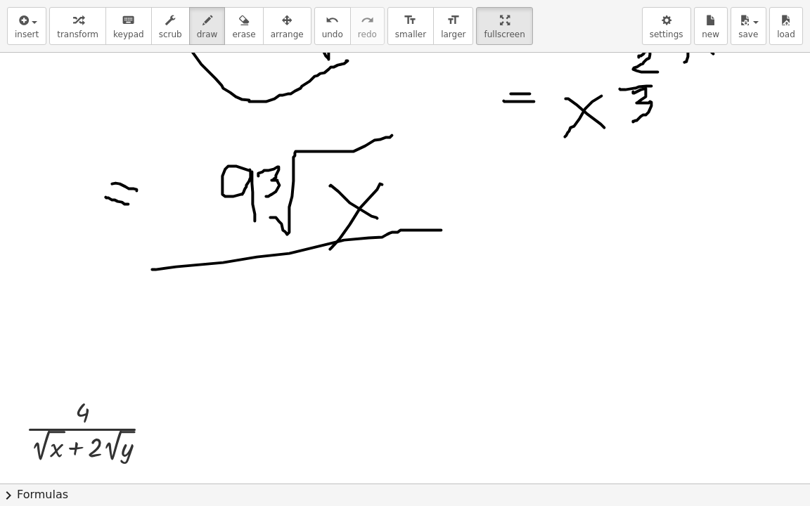
scroll to position [2601, 16]
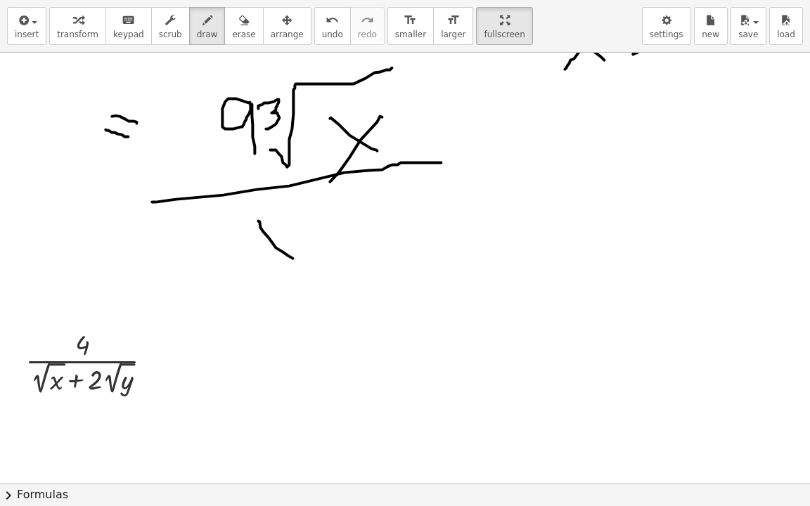
drag, startPoint x: 258, startPoint y: 220, endPoint x: 298, endPoint y: 233, distance: 42.3
drag, startPoint x: 298, startPoint y: 229, endPoint x: 250, endPoint y: 270, distance: 63.3
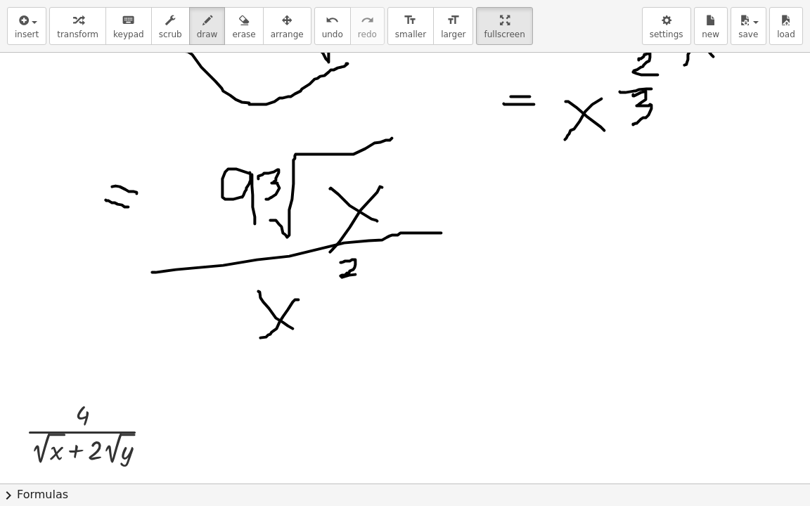
drag, startPoint x: 340, startPoint y: 262, endPoint x: 359, endPoint y: 271, distance: 21.4
drag, startPoint x: 378, startPoint y: 283, endPoint x: 381, endPoint y: 295, distance: 13.0
drag, startPoint x: 519, startPoint y: 220, endPoint x: 554, endPoint y: 216, distance: 35.4
drag, startPoint x: 601, startPoint y: 166, endPoint x: 598, endPoint y: 200, distance: 34.6
drag, startPoint x: 625, startPoint y: 174, endPoint x: 646, endPoint y: 199, distance: 33.0
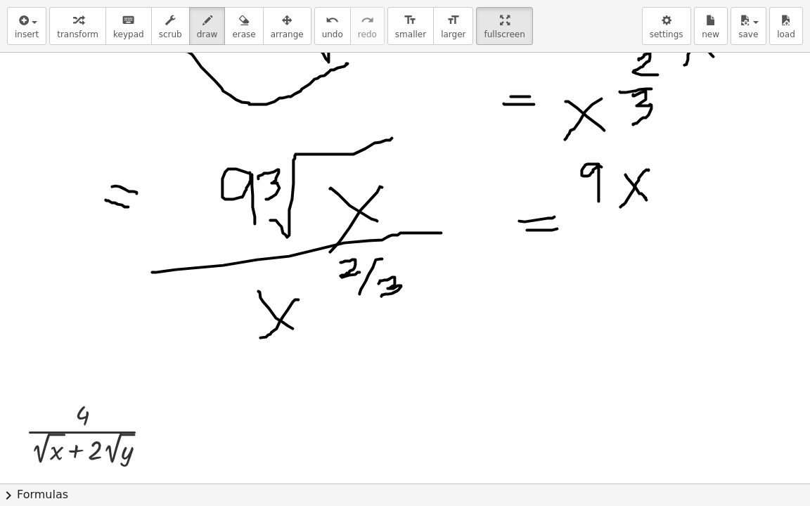
drag, startPoint x: 648, startPoint y: 169, endPoint x: 619, endPoint y: 210, distance: 50.4
drag, startPoint x: 679, startPoint y: 130, endPoint x: 660, endPoint y: 156, distance: 32.2
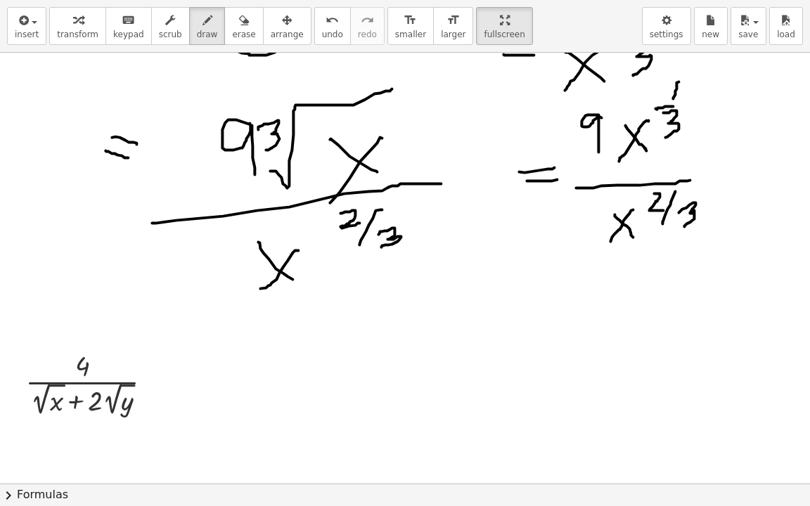
scroll to position [2601, 16]
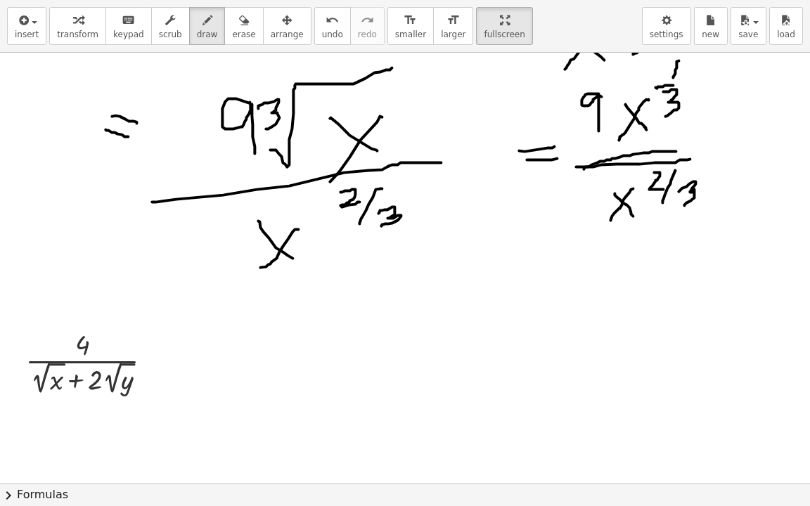
drag, startPoint x: 584, startPoint y: 168, endPoint x: 682, endPoint y: 150, distance: 100.0
drag, startPoint x: 344, startPoint y: 295, endPoint x: 347, endPoint y: 368, distance: 73.9
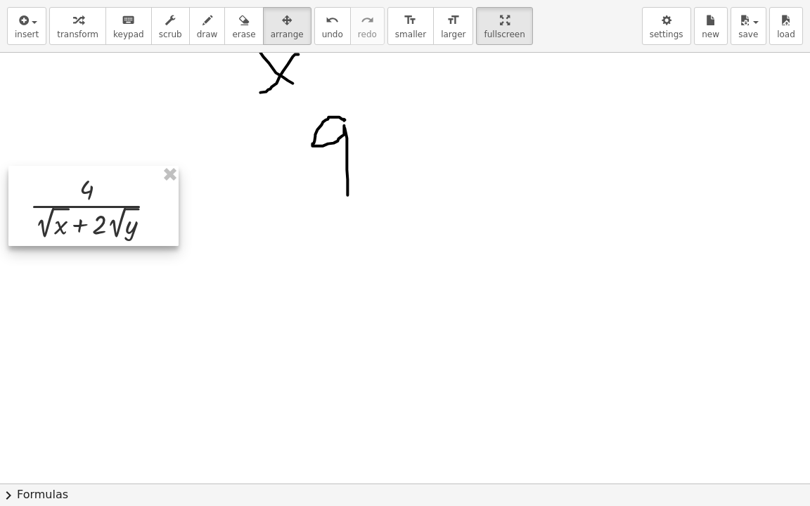
scroll to position [2953, 16]
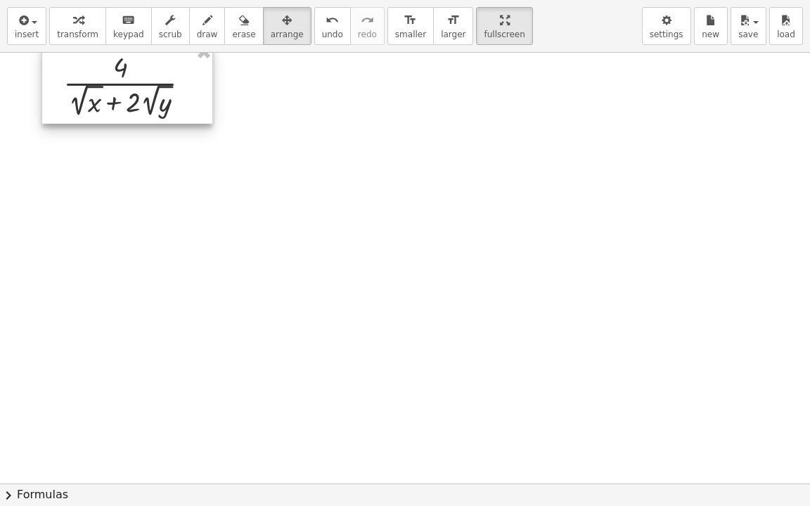
drag, startPoint x: 141, startPoint y: 359, endPoint x: 179, endPoint y: 425, distance: 76.2
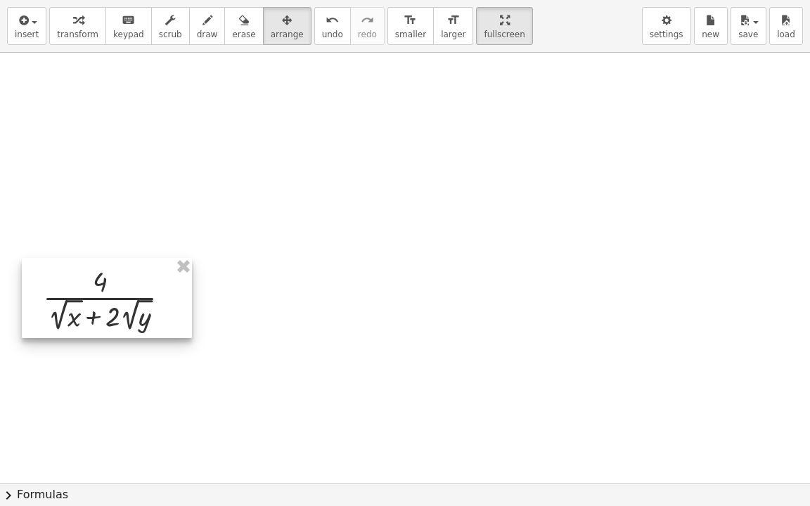
drag, startPoint x: 105, startPoint y: 320, endPoint x: 107, endPoint y: 328, distance: 7.9
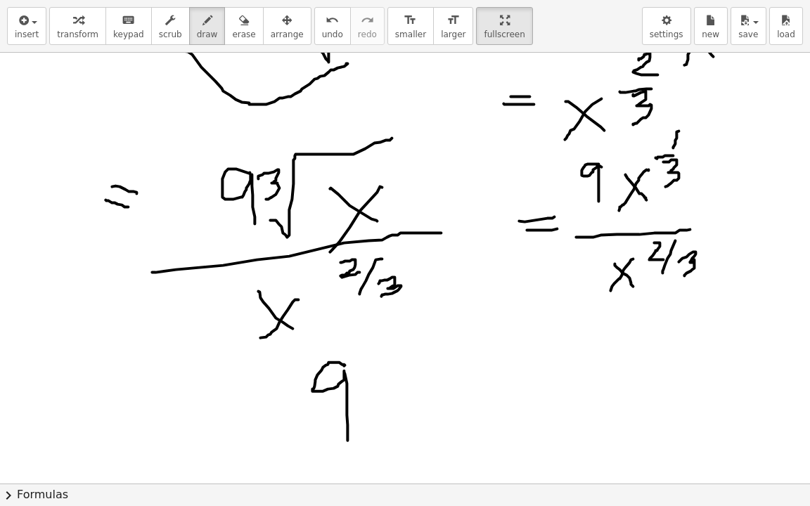
scroll to position [2601, 16]
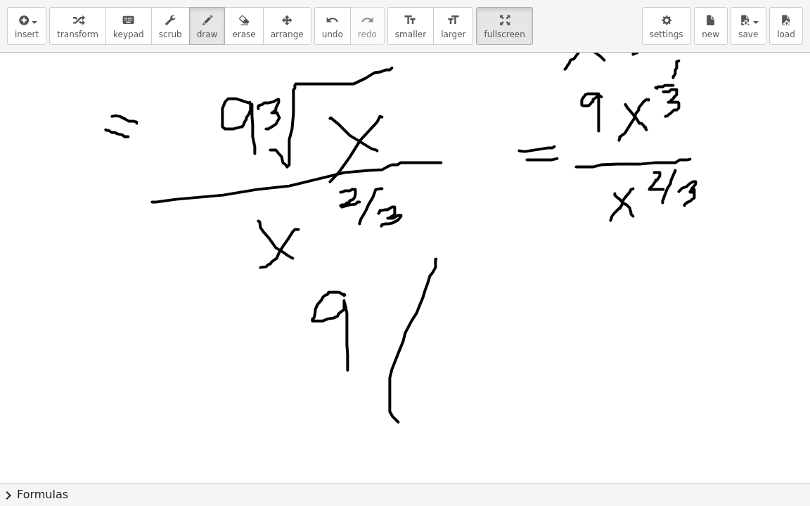
drag, startPoint x: 436, startPoint y: 258, endPoint x: 447, endPoint y: 402, distance: 143.9
drag, startPoint x: 631, startPoint y: 195, endPoint x: 636, endPoint y: 118, distance: 77.5
drag, startPoint x: 449, startPoint y: 353, endPoint x: 477, endPoint y: 392, distance: 47.8
drag, startPoint x: 477, startPoint y: 340, endPoint x: 460, endPoint y: 387, distance: 50.7
drag, startPoint x: 535, startPoint y: 267, endPoint x: 528, endPoint y: 305, distance: 39.3
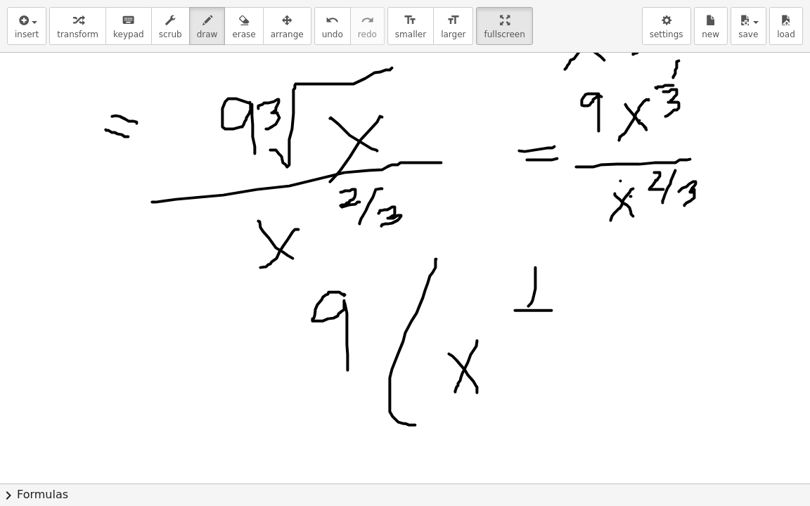
drag, startPoint x: 517, startPoint y: 309, endPoint x: 551, endPoint y: 309, distance: 34.5
drag, startPoint x: 536, startPoint y: 323, endPoint x: 536, endPoint y: 352, distance: 28.1
drag, startPoint x: 576, startPoint y: 302, endPoint x: 601, endPoint y: 301, distance: 24.6
drag, startPoint x: 624, startPoint y: 276, endPoint x: 646, endPoint y: 314, distance: 43.8
drag, startPoint x: 643, startPoint y: 314, endPoint x: 650, endPoint y: 328, distance: 15.1
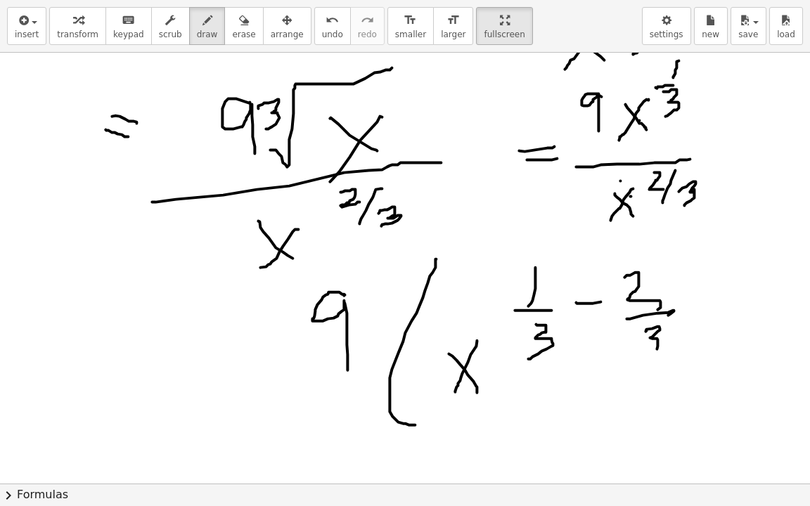
drag, startPoint x: 646, startPoint y: 330, endPoint x: 647, endPoint y: 353, distance: 23.2
drag, startPoint x: 688, startPoint y: 261, endPoint x: 719, endPoint y: 440, distance: 182.1
drag, startPoint x: 585, startPoint y: 361, endPoint x: 601, endPoint y: 396, distance: 37.8
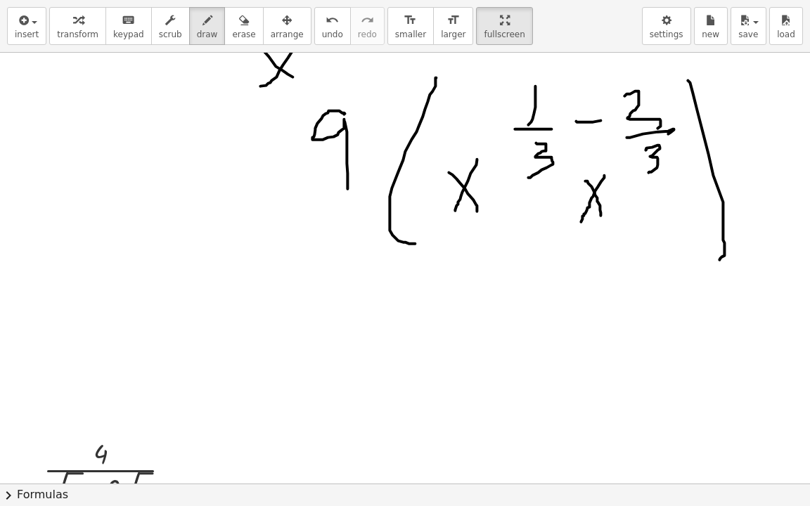
scroll to position [2812, 16]
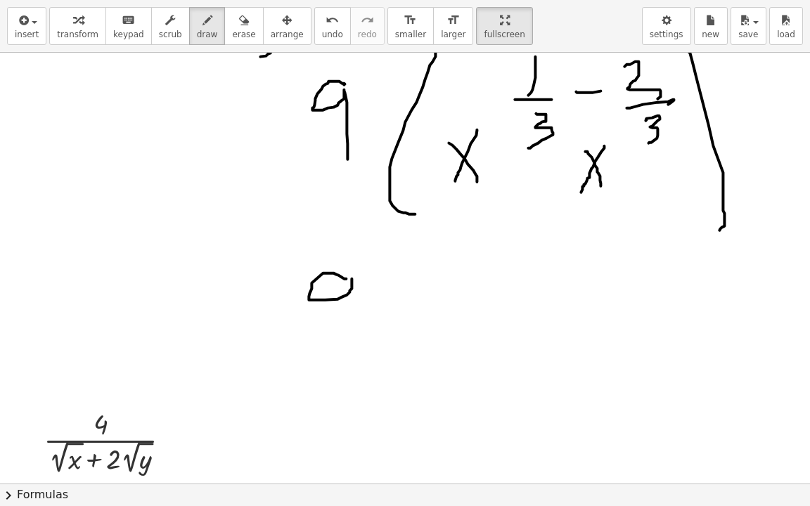
drag, startPoint x: 346, startPoint y: 278, endPoint x: 352, endPoint y: 373, distance: 95.1
drag, startPoint x: 430, startPoint y: 262, endPoint x: 441, endPoint y: 373, distance: 111.6
drag, startPoint x: 459, startPoint y: 318, endPoint x: 517, endPoint y: 356, distance: 69.0
drag, startPoint x: 513, startPoint y: 310, endPoint x: 470, endPoint y: 371, distance: 74.7
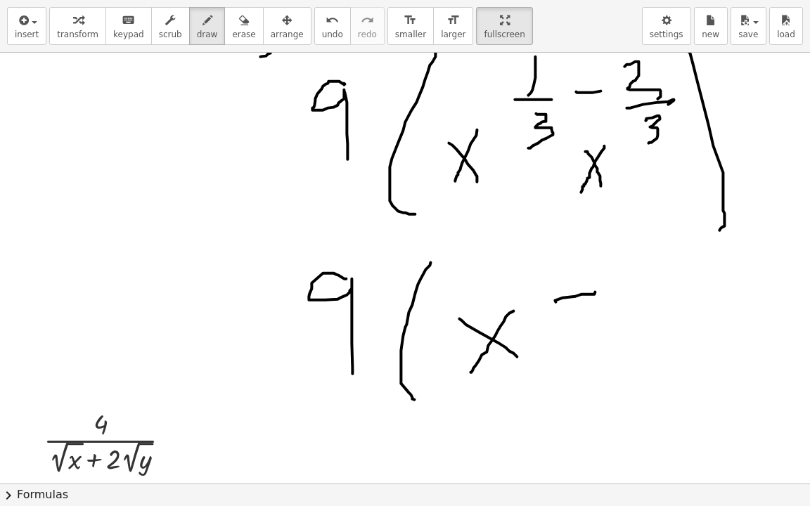
drag, startPoint x: 556, startPoint y: 301, endPoint x: 595, endPoint y: 291, distance: 40.6
drag, startPoint x: 579, startPoint y: 301, endPoint x: 568, endPoint y: 236, distance: 65.7
drag, startPoint x: 527, startPoint y: 276, endPoint x: 544, endPoint y: 270, distance: 17.4
drag, startPoint x: 568, startPoint y: 245, endPoint x: 568, endPoint y: 285, distance: 40.1
drag, startPoint x: 625, startPoint y: 263, endPoint x: 597, endPoint y: 407, distance: 146.9
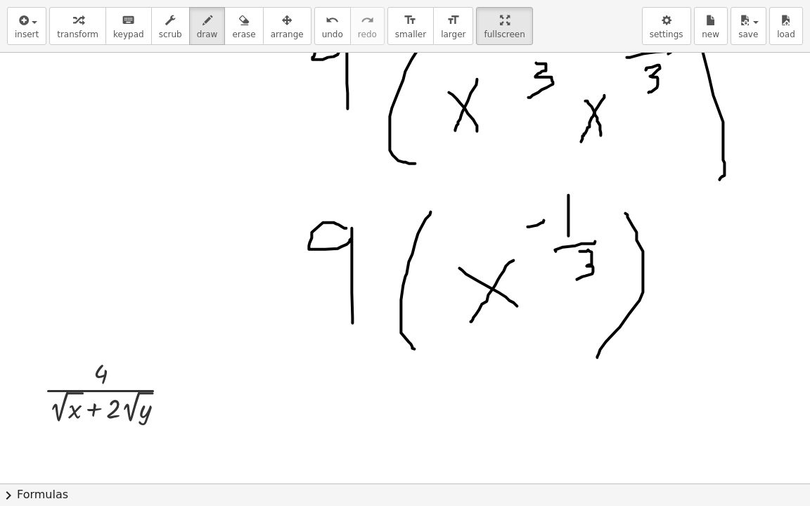
scroll to position [2883, 16]
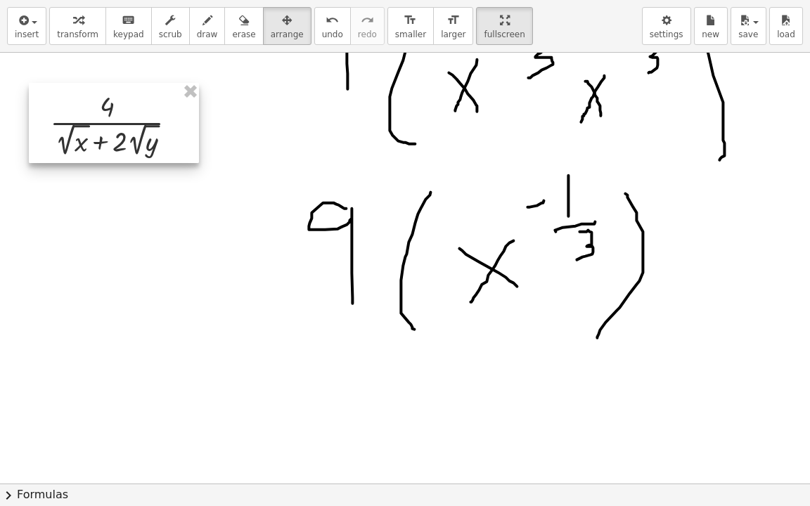
drag, startPoint x: 133, startPoint y: 366, endPoint x: 133, endPoint y: 88, distance: 277.8
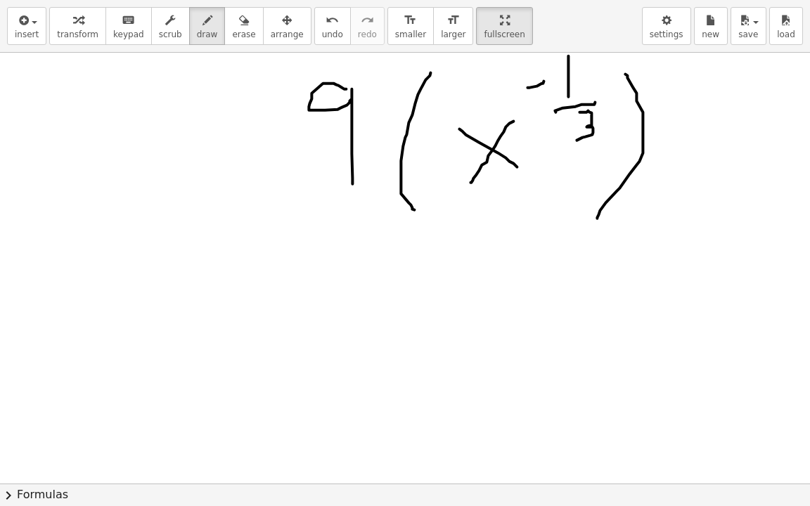
scroll to position [3023, 16]
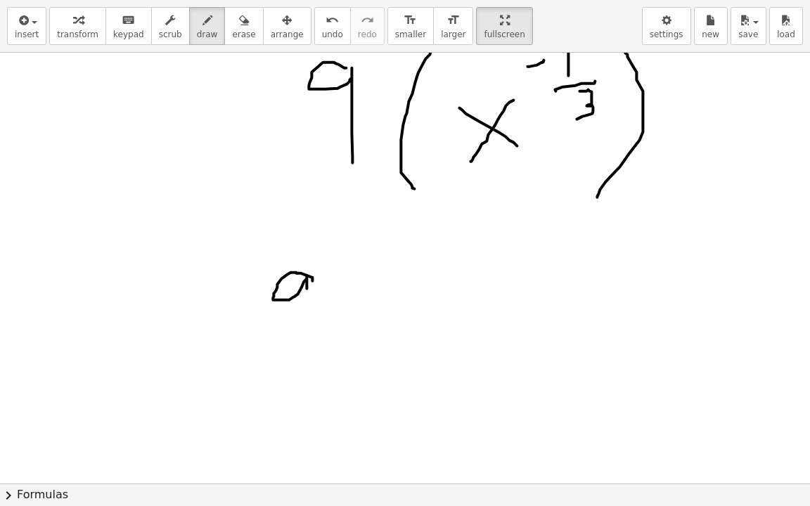
drag, startPoint x: 312, startPoint y: 280, endPoint x: 311, endPoint y: 340, distance: 59.8
drag, startPoint x: 406, startPoint y: 242, endPoint x: 376, endPoint y: 428, distance: 188.8
drag, startPoint x: 474, startPoint y: 243, endPoint x: 475, endPoint y: 290, distance: 47.1
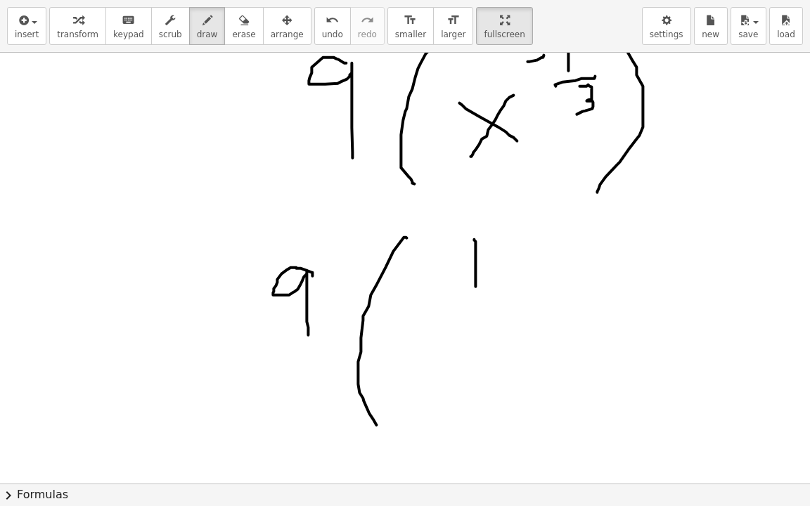
scroll to position [3094, 16]
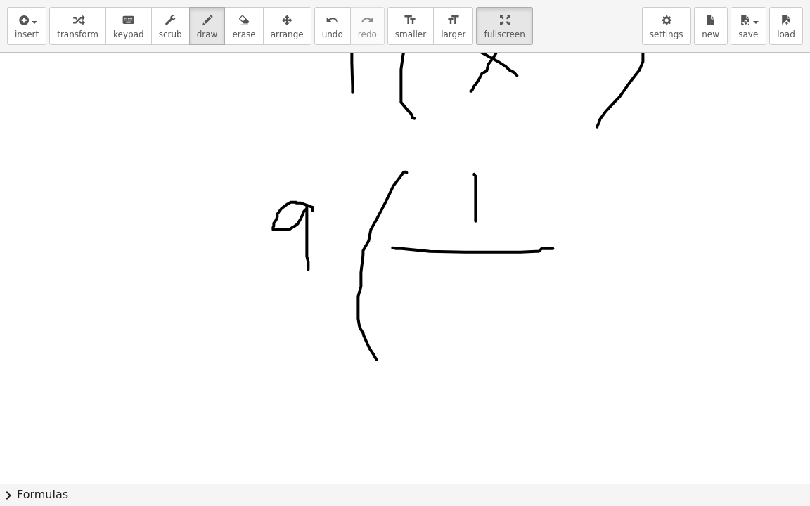
drag, startPoint x: 392, startPoint y: 247, endPoint x: 553, endPoint y: 248, distance: 160.3
drag, startPoint x: 456, startPoint y: 302, endPoint x: 431, endPoint y: 330, distance: 37.3
drag, startPoint x: 431, startPoint y: 301, endPoint x: 460, endPoint y: 334, distance: 43.9
drag, startPoint x: 517, startPoint y: 262, endPoint x: 518, endPoint y: 291, distance: 29.5
drag, startPoint x: 541, startPoint y: 300, endPoint x: 520, endPoint y: 304, distance: 21.0
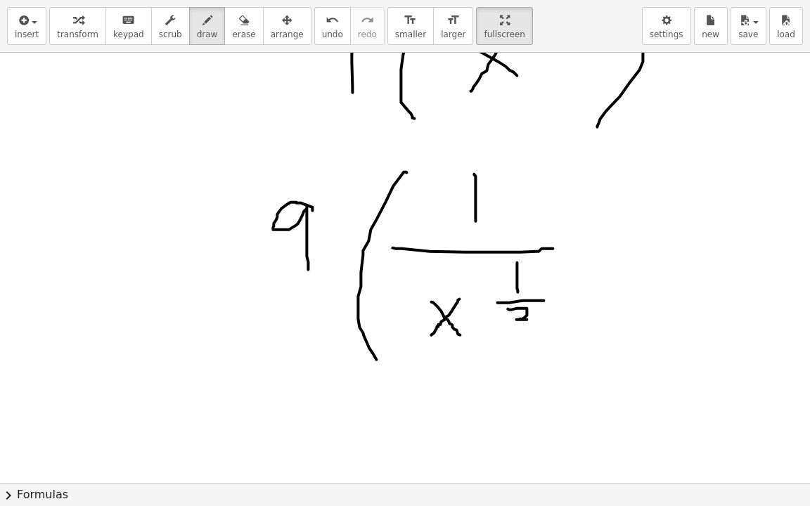
drag, startPoint x: 508, startPoint y: 308, endPoint x: 516, endPoint y: 331, distance: 24.7
drag, startPoint x: 568, startPoint y: 177, endPoint x: 560, endPoint y: 366, distance: 189.4
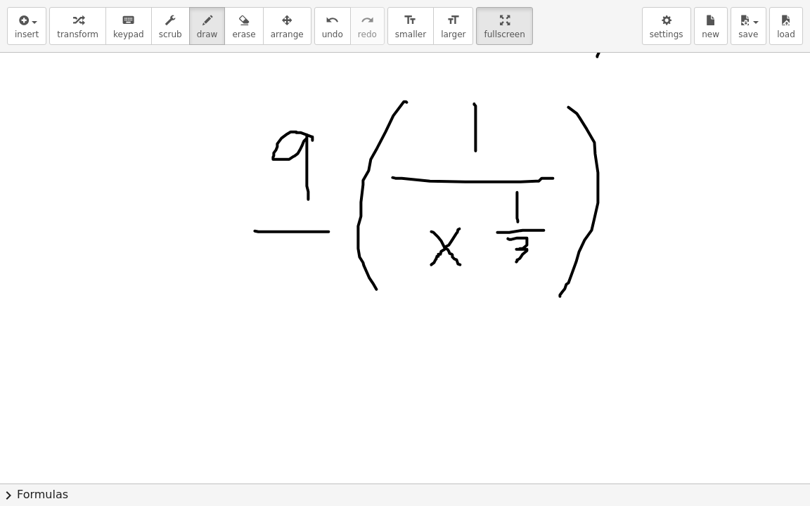
drag, startPoint x: 255, startPoint y: 230, endPoint x: 328, endPoint y: 231, distance: 73.8
drag, startPoint x: 283, startPoint y: 250, endPoint x: 283, endPoint y: 285, distance: 35.2
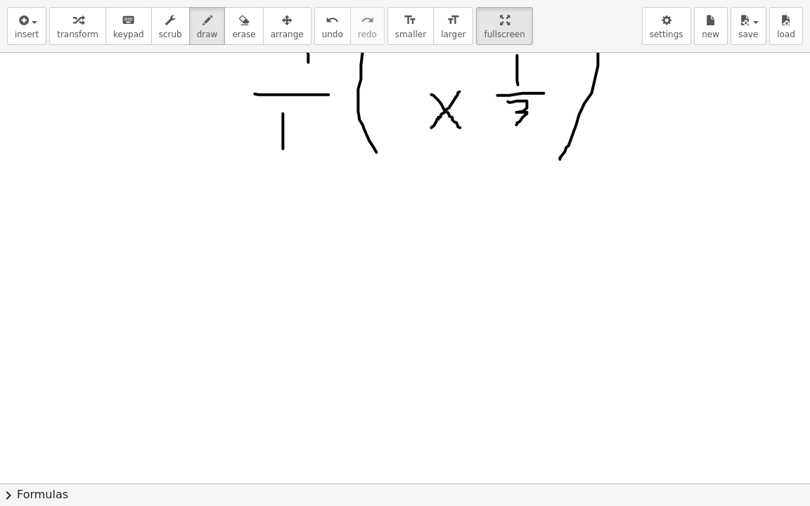
scroll to position [3304, 16]
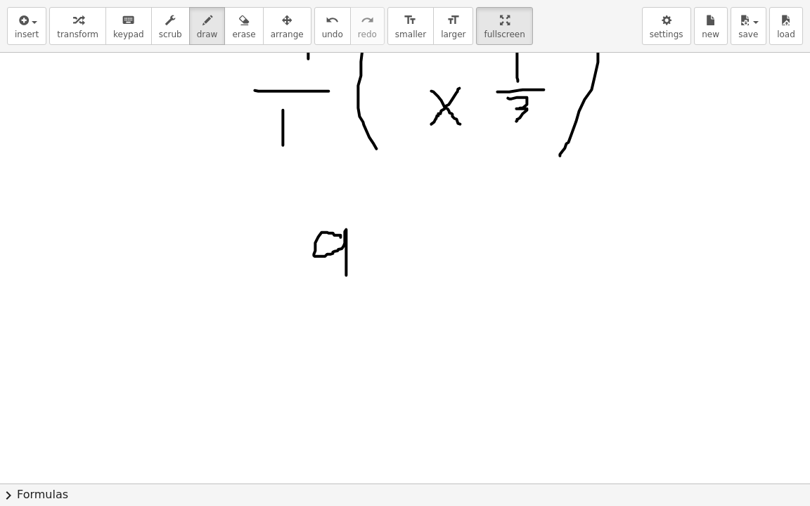
drag, startPoint x: 340, startPoint y: 236, endPoint x: 346, endPoint y: 274, distance: 38.4
drag, startPoint x: 217, startPoint y: 305, endPoint x: 424, endPoint y: 304, distance: 206.8
drag, startPoint x: 295, startPoint y: 350, endPoint x: 332, endPoint y: 367, distance: 41.2
drag, startPoint x: 338, startPoint y: 342, endPoint x: 317, endPoint y: 385, distance: 48.4
drag, startPoint x: 383, startPoint y: 314, endPoint x: 381, endPoint y: 328, distance: 14.1
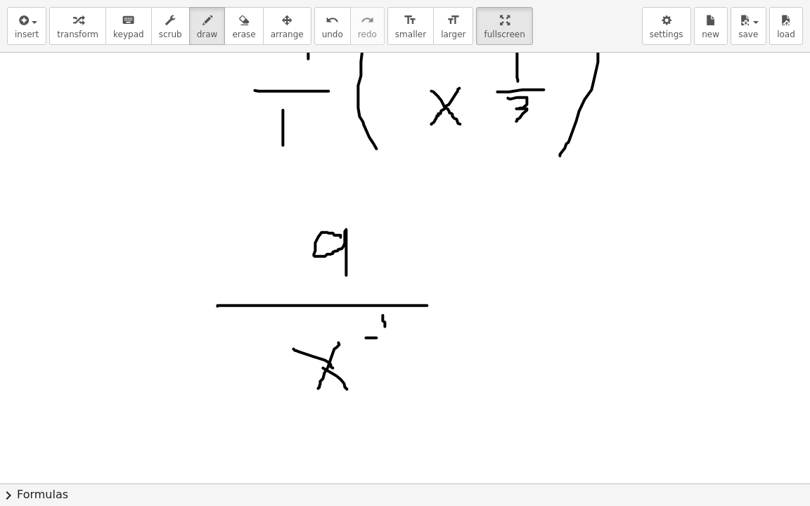
drag, startPoint x: 366, startPoint y: 337, endPoint x: 392, endPoint y: 347, distance: 28.5
drag, startPoint x: 390, startPoint y: 350, endPoint x: 385, endPoint y: 374, distance: 24.3
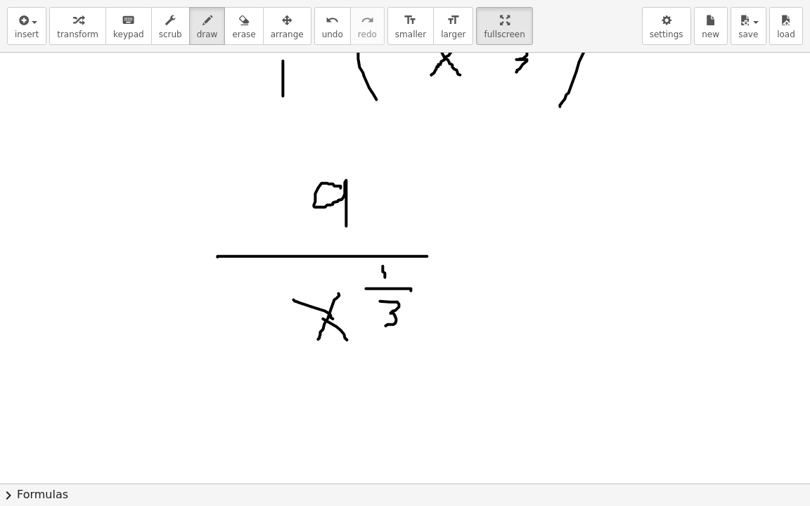
scroll to position [3375, 16]
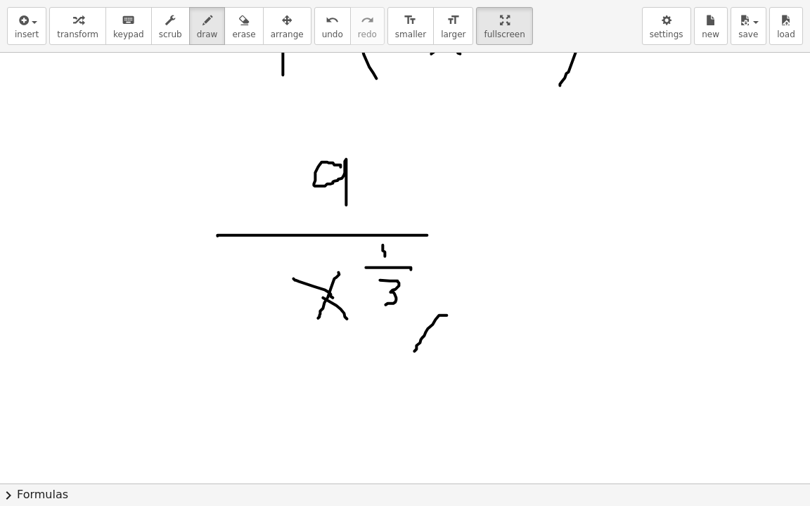
drag, startPoint x: 447, startPoint y: 314, endPoint x: 414, endPoint y: 350, distance: 48.3
drag, startPoint x: 450, startPoint y: 323, endPoint x: 425, endPoint y: 352, distance: 37.9
drag, startPoint x: 525, startPoint y: 219, endPoint x: 540, endPoint y: 215, distance: 15.4
drag, startPoint x: 516, startPoint y: 225, endPoint x: 541, endPoint y: 225, distance: 25.3
drag, startPoint x: 167, startPoint y: 271, endPoint x: 205, endPoint y: 331, distance: 71.2
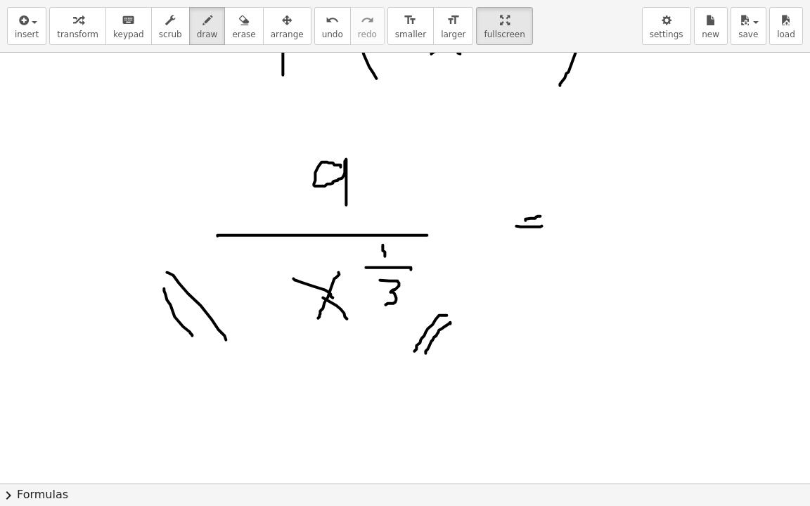
drag, startPoint x: 164, startPoint y: 288, endPoint x: 196, endPoint y: 340, distance: 61.9
drag, startPoint x: 677, startPoint y: 164, endPoint x: 677, endPoint y: 217, distance: 53.4
drag, startPoint x: 593, startPoint y: 242, endPoint x: 743, endPoint y: 228, distance: 151.1
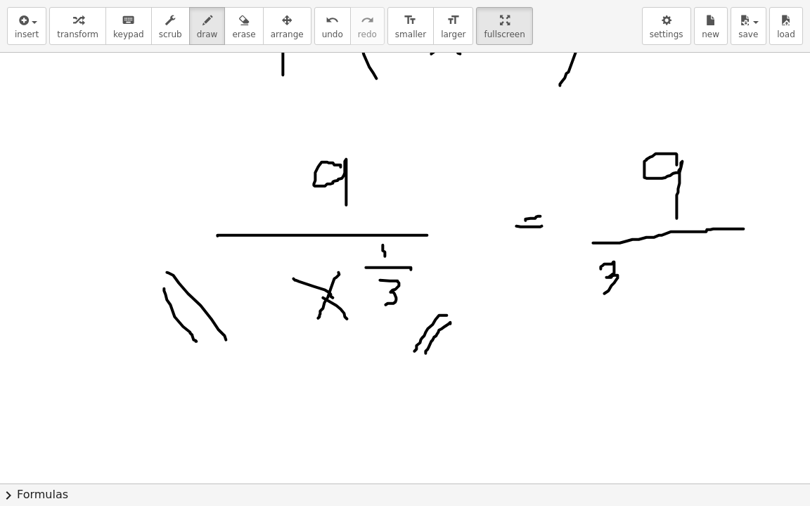
drag, startPoint x: 603, startPoint y: 264, endPoint x: 603, endPoint y: 294, distance: 29.5
drag, startPoint x: 603, startPoint y: 304, endPoint x: 725, endPoint y: 244, distance: 136.5
drag, startPoint x: 707, startPoint y: 281, endPoint x: 681, endPoint y: 321, distance: 47.8
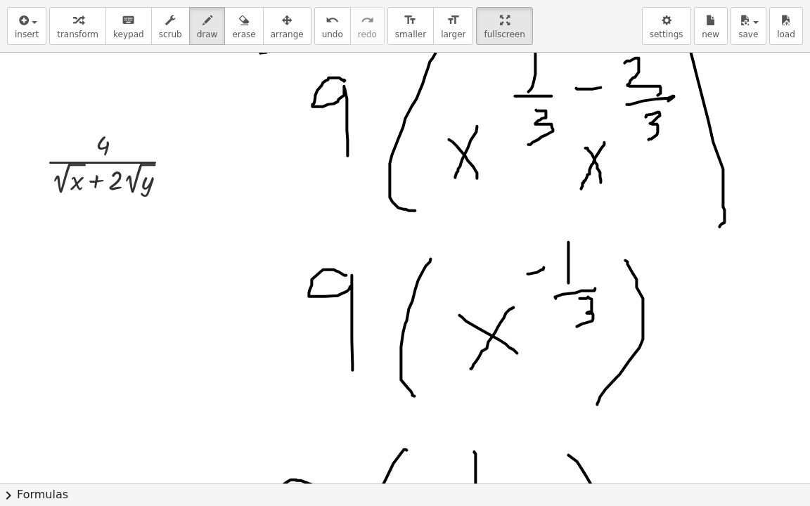
scroll to position [2812, 16]
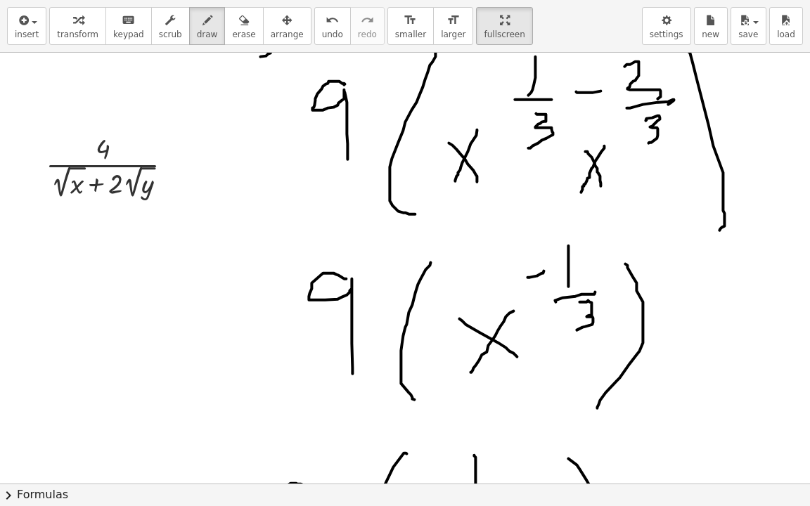
drag, startPoint x: 249, startPoint y: 23, endPoint x: 219, endPoint y: 75, distance: 59.8
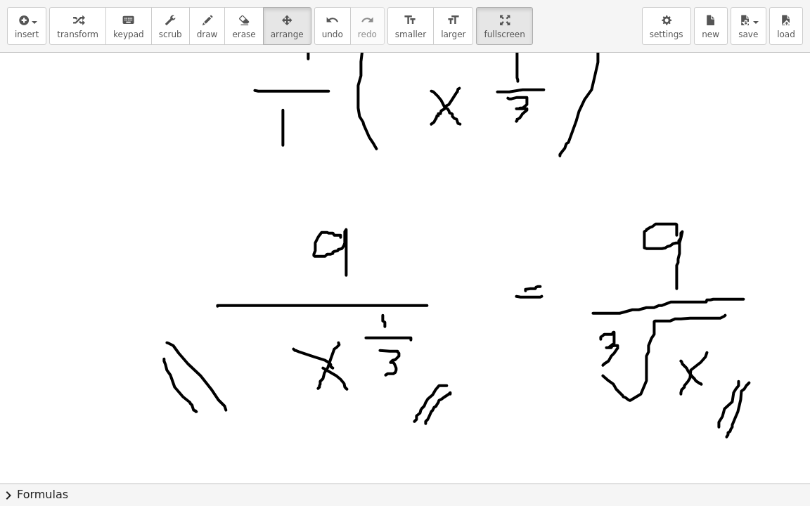
drag, startPoint x: 77, startPoint y: 162, endPoint x: 168, endPoint y: 364, distance: 221.6
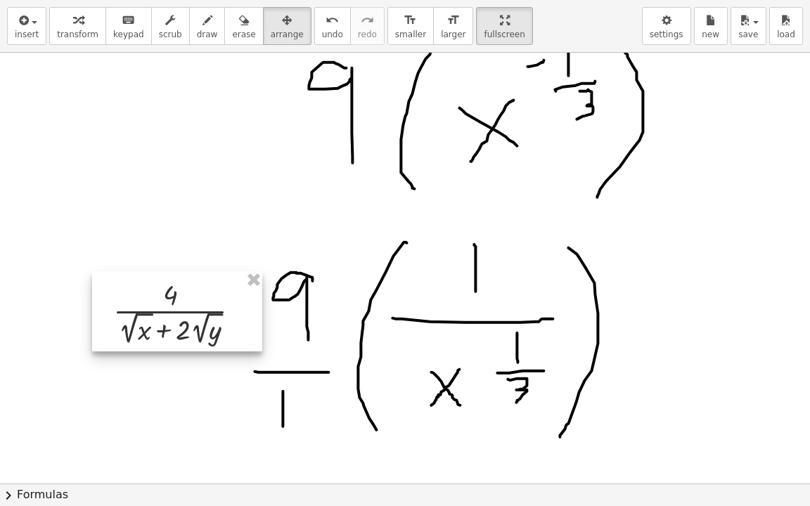
drag, startPoint x: 191, startPoint y: 150, endPoint x: 154, endPoint y: 328, distance: 181.6
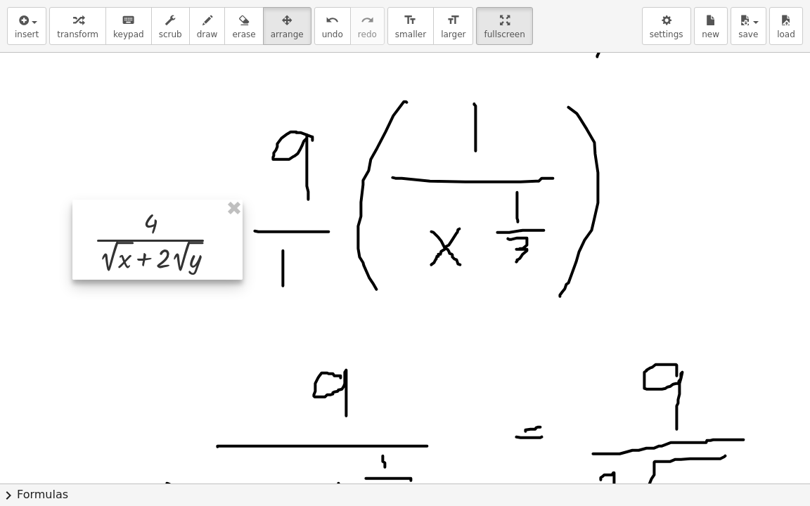
drag, startPoint x: 170, startPoint y: 195, endPoint x: 133, endPoint y: 342, distance: 150.9
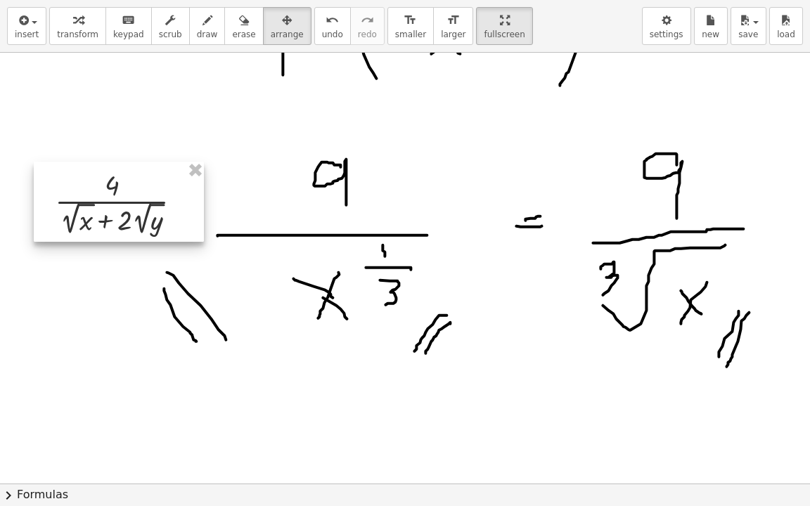
drag, startPoint x: 124, startPoint y: 221, endPoint x: 108, endPoint y: 319, distance: 99.1
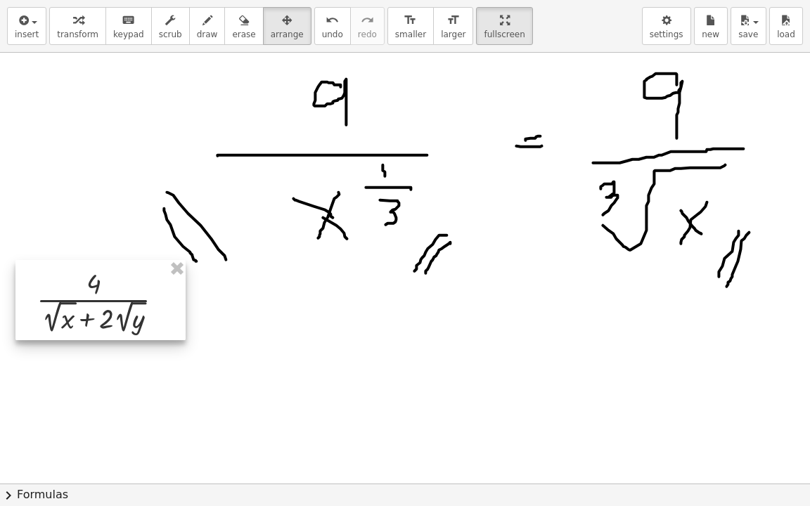
scroll to position [3465, 16]
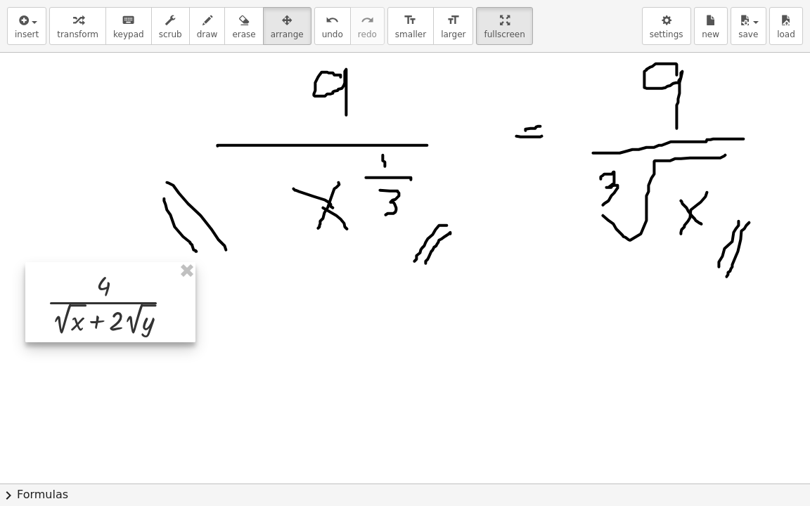
drag, startPoint x: 98, startPoint y: 309, endPoint x: 112, endPoint y: 318, distance: 16.2
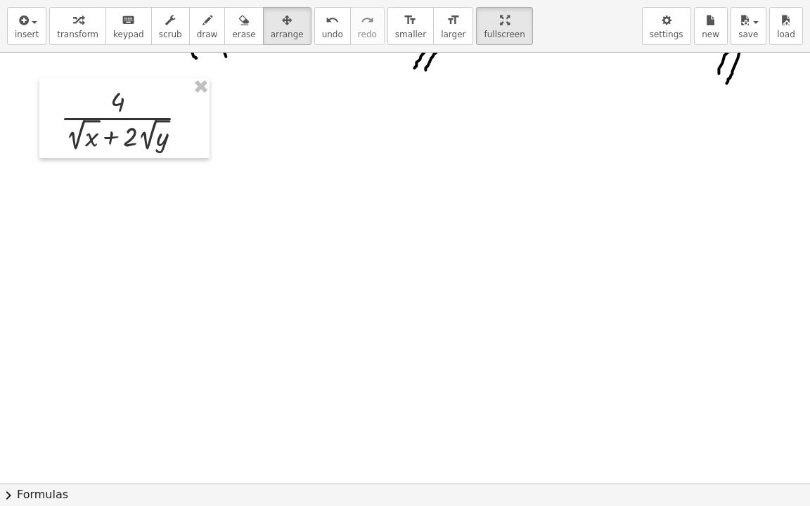
scroll to position [3676, 16]
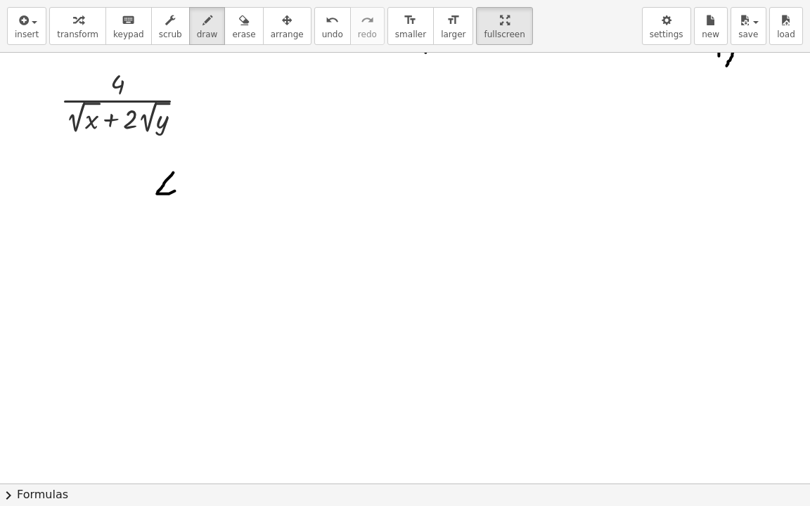
drag, startPoint x: 173, startPoint y: 172, endPoint x: 181, endPoint y: 187, distance: 17.6
drag, startPoint x: 170, startPoint y: 168, endPoint x: 165, endPoint y: 215, distance: 47.4
drag, startPoint x: 219, startPoint y: 16, endPoint x: 199, endPoint y: 111, distance: 97.1
drag, startPoint x: 189, startPoint y: 169, endPoint x: 180, endPoint y: 202, distance: 34.3
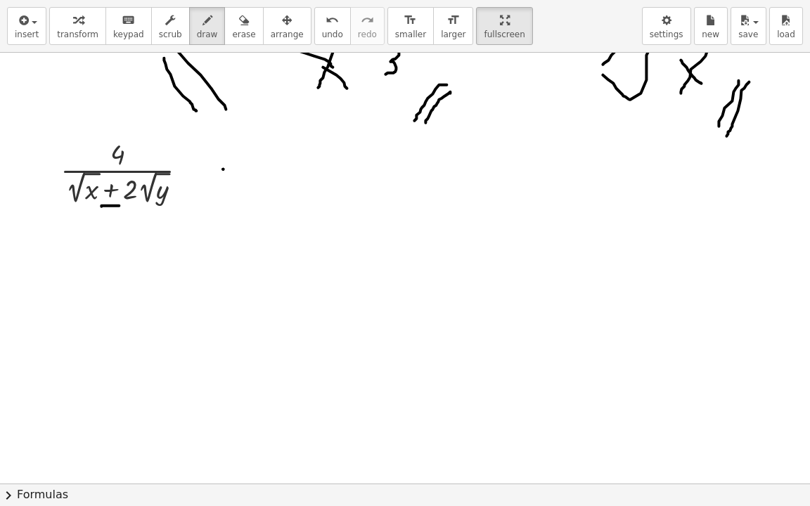
drag, startPoint x: 101, startPoint y: 205, endPoint x: 119, endPoint y: 205, distance: 17.6
drag, startPoint x: 103, startPoint y: 238, endPoint x: 124, endPoint y: 238, distance: 21.1
drag, startPoint x: 65, startPoint y: 205, endPoint x: 148, endPoint y: 224, distance: 84.3
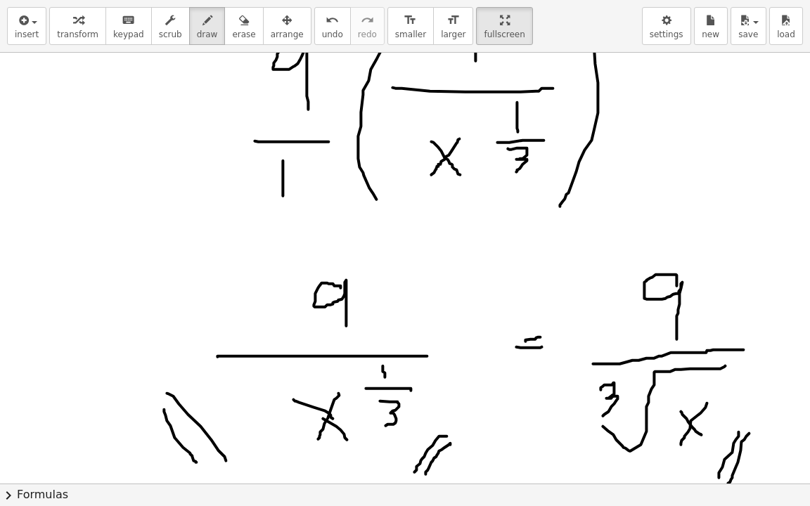
scroll to position [3535, 16]
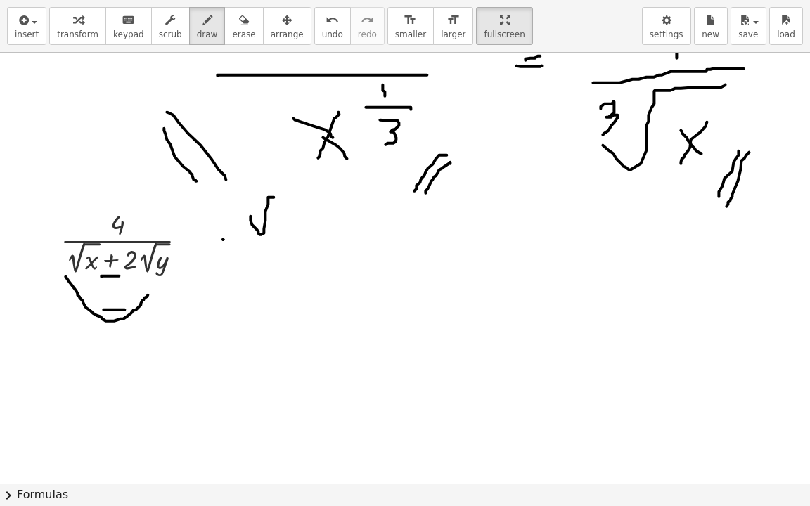
drag, startPoint x: 250, startPoint y: 215, endPoint x: 309, endPoint y: 194, distance: 62.7
drag, startPoint x: 289, startPoint y: 207, endPoint x: 271, endPoint y: 232, distance: 30.8
drag, startPoint x: 274, startPoint y: 207, endPoint x: 241, endPoint y: 245, distance: 49.4
drag, startPoint x: 304, startPoint y: 214, endPoint x: 327, endPoint y: 214, distance: 22.5
drag, startPoint x: 338, startPoint y: 207, endPoint x: 349, endPoint y: 229, distance: 23.6
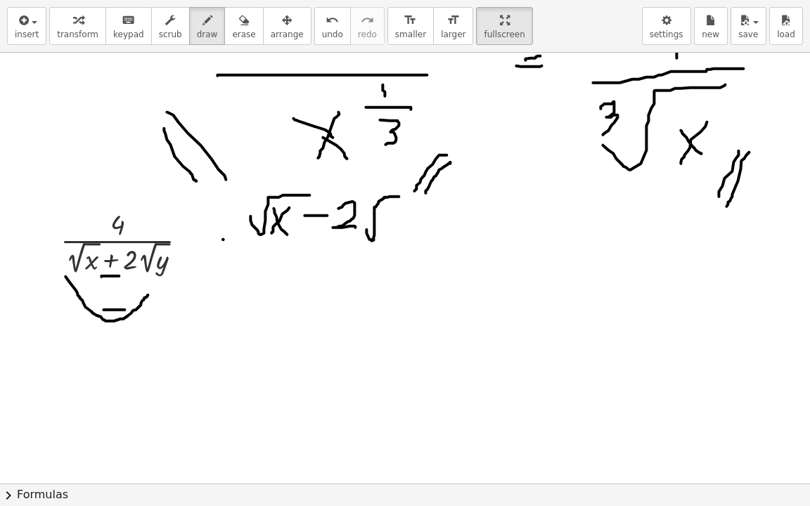
drag, startPoint x: 366, startPoint y: 229, endPoint x: 405, endPoint y: 202, distance: 47.0
drag, startPoint x: 397, startPoint y: 223, endPoint x: 380, endPoint y: 247, distance: 29.7
drag, startPoint x: 247, startPoint y: 250, endPoint x: 463, endPoint y: 263, distance: 216.3
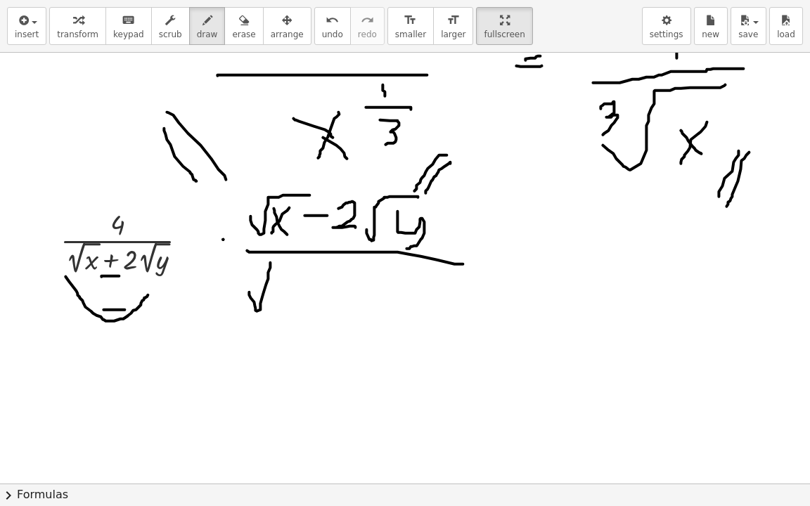
drag, startPoint x: 249, startPoint y: 291, endPoint x: 328, endPoint y: 261, distance: 84.4
drag, startPoint x: 304, startPoint y: 275, endPoint x: 281, endPoint y: 298, distance: 32.3
drag, startPoint x: 282, startPoint y: 276, endPoint x: 323, endPoint y: 295, distance: 45.3
drag, startPoint x: 325, startPoint y: 290, endPoint x: 344, endPoint y: 285, distance: 19.6
drag, startPoint x: 346, startPoint y: 280, endPoint x: 360, endPoint y: 304, distance: 27.7
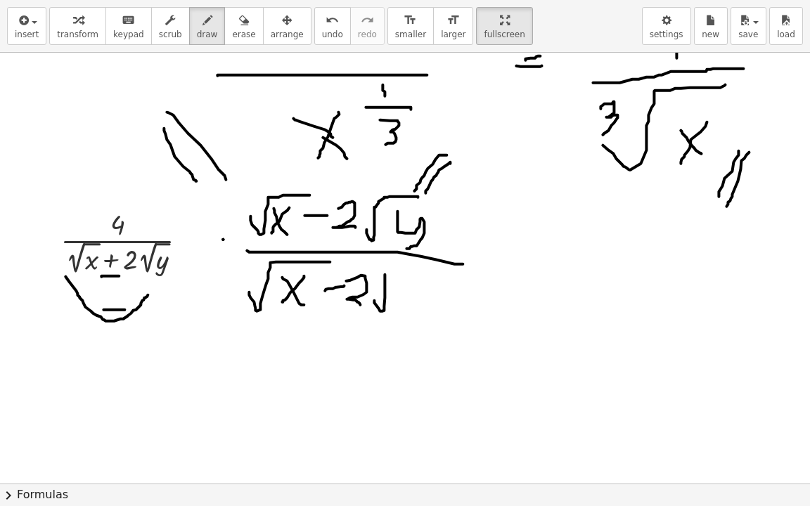
drag, startPoint x: 376, startPoint y: 304, endPoint x: 440, endPoint y: 262, distance: 77.0
drag, startPoint x: 406, startPoint y: 285, endPoint x: 404, endPoint y: 333, distance: 48.6
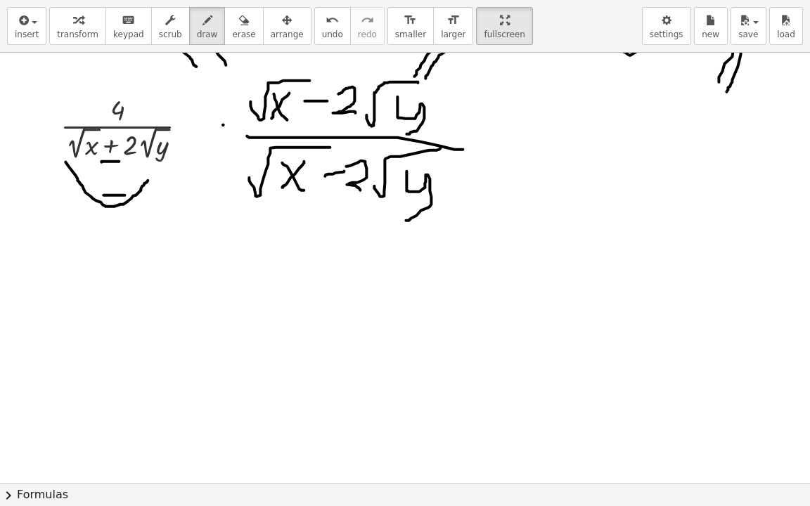
scroll to position [3676, 16]
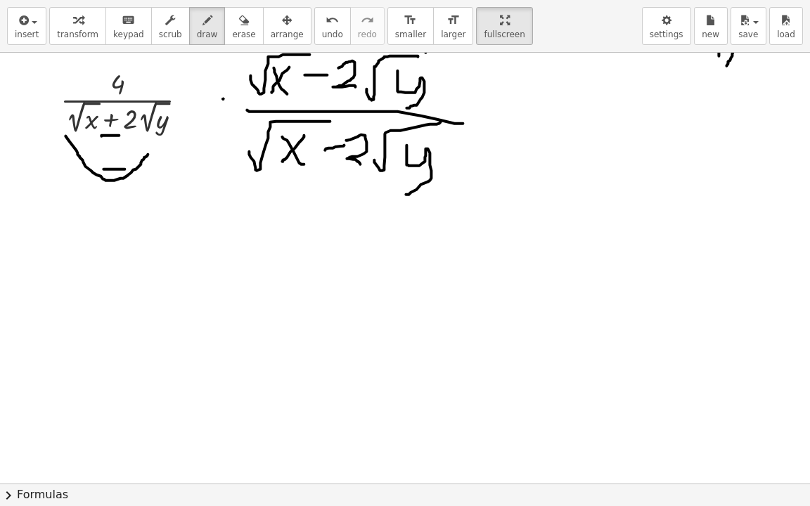
drag, startPoint x: 107, startPoint y: 301, endPoint x: 141, endPoint y: 298, distance: 34.6
drag, startPoint x: 112, startPoint y: 307, endPoint x: 160, endPoint y: 307, distance: 47.8
drag, startPoint x: 219, startPoint y: 247, endPoint x: 229, endPoint y: 267, distance: 21.7
drag, startPoint x: 222, startPoint y: 245, endPoint x: 226, endPoint y: 281, distance: 36.7
drag, startPoint x: 241, startPoint y: 257, endPoint x: 319, endPoint y: 227, distance: 83.5
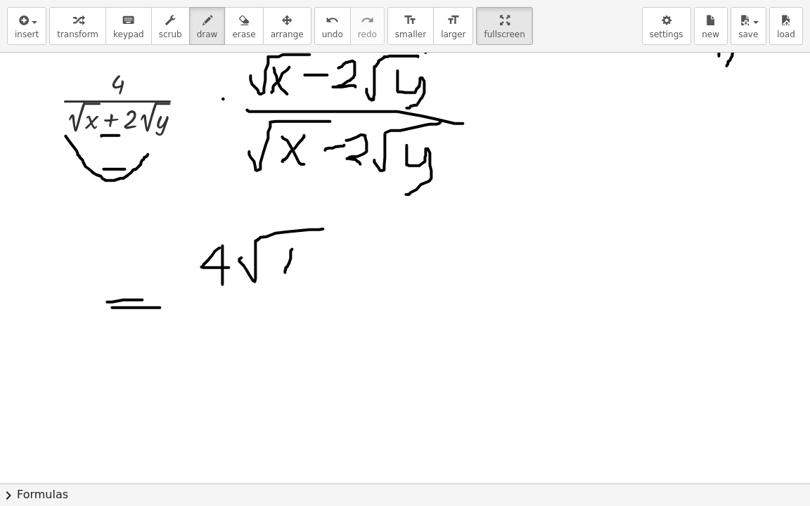
drag, startPoint x: 292, startPoint y: 248, endPoint x: 285, endPoint y: 271, distance: 24.2
drag, startPoint x: 279, startPoint y: 251, endPoint x: 304, endPoint y: 274, distance: 33.8
drag, startPoint x: 325, startPoint y: 258, endPoint x: 355, endPoint y: 258, distance: 30.2
drag, startPoint x: 366, startPoint y: 251, endPoint x: 396, endPoint y: 281, distance: 42.3
drag, startPoint x: 396, startPoint y: 280, endPoint x: 471, endPoint y: 236, distance: 87.0
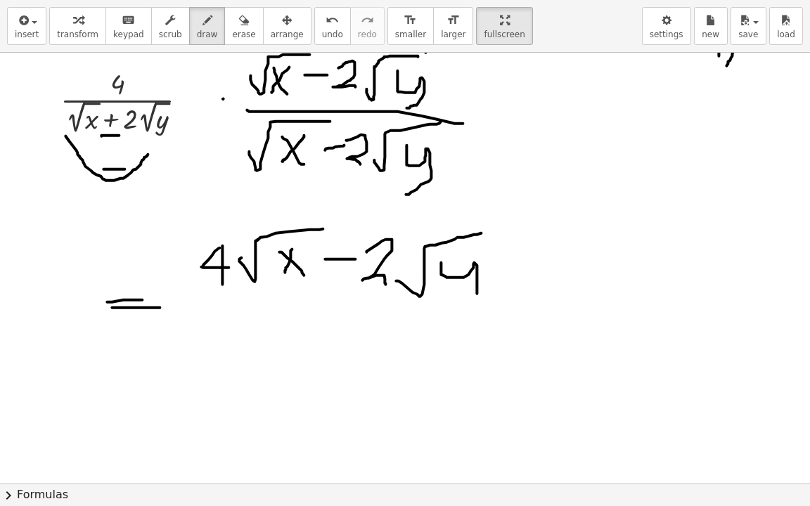
drag, startPoint x: 441, startPoint y: 262, endPoint x: 400, endPoint y: 305, distance: 59.7
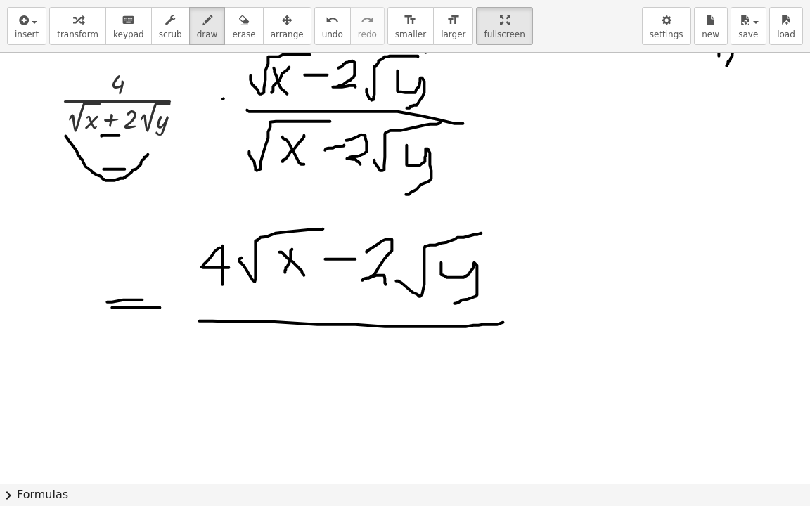
drag, startPoint x: 199, startPoint y: 320, endPoint x: 508, endPoint y: 321, distance: 308.7
drag, startPoint x: 72, startPoint y: 137, endPoint x: 55, endPoint y: 168, distance: 35.2
drag, startPoint x: 78, startPoint y: 135, endPoint x: 63, endPoint y: 172, distance: 39.7
drag, startPoint x: 58, startPoint y: 127, endPoint x: 99, endPoint y: 141, distance: 43.8
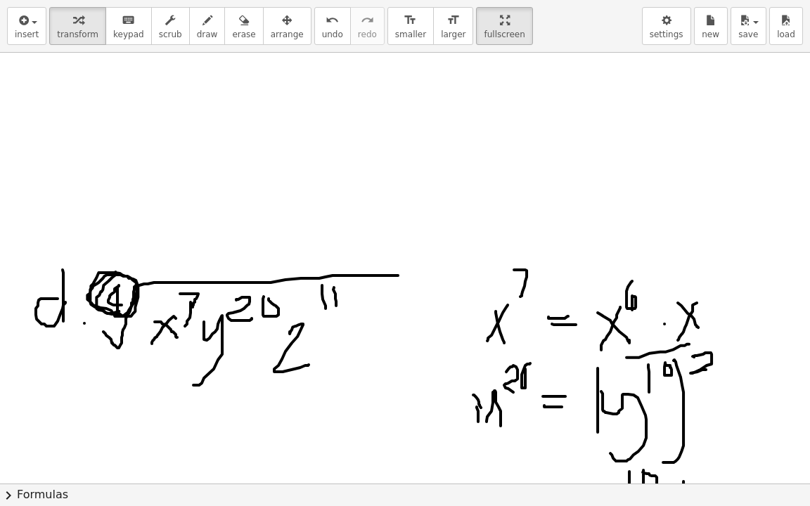
scroll to position [0, 16]
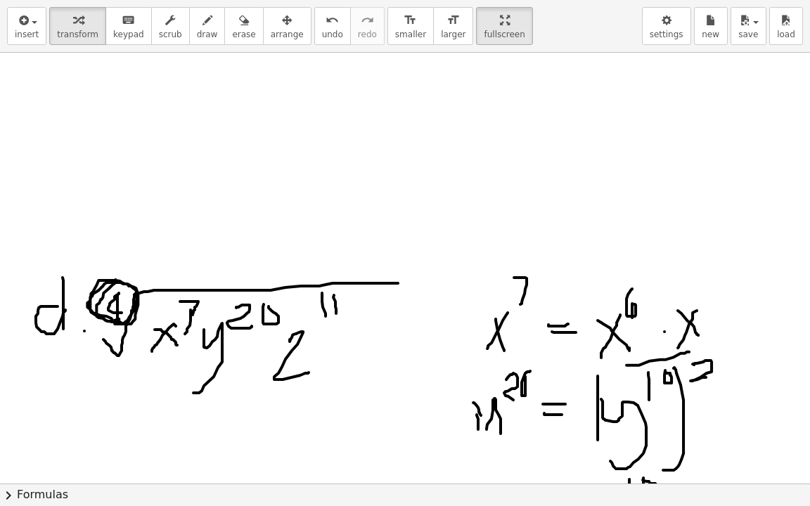
drag, startPoint x: 154, startPoint y: 75, endPoint x: 125, endPoint y: 169, distance: 98.5
drag, startPoint x: 146, startPoint y: 99, endPoint x: 158, endPoint y: 181, distance: 83.1
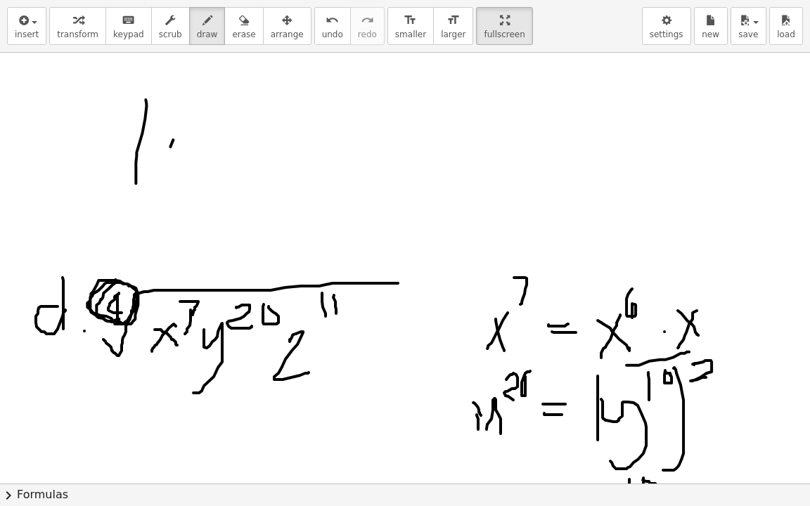
drag, startPoint x: 170, startPoint y: 146, endPoint x: 160, endPoint y: 166, distance: 22.0
drag, startPoint x: 158, startPoint y: 146, endPoint x: 168, endPoint y: 168, distance: 24.2
drag, startPoint x: 195, startPoint y: 98, endPoint x: 218, endPoint y: 114, distance: 27.7
drag, startPoint x: 195, startPoint y: 122, endPoint x: 219, endPoint y: 122, distance: 24.6
drag, startPoint x: 203, startPoint y: 127, endPoint x: 203, endPoint y: 148, distance: 20.4
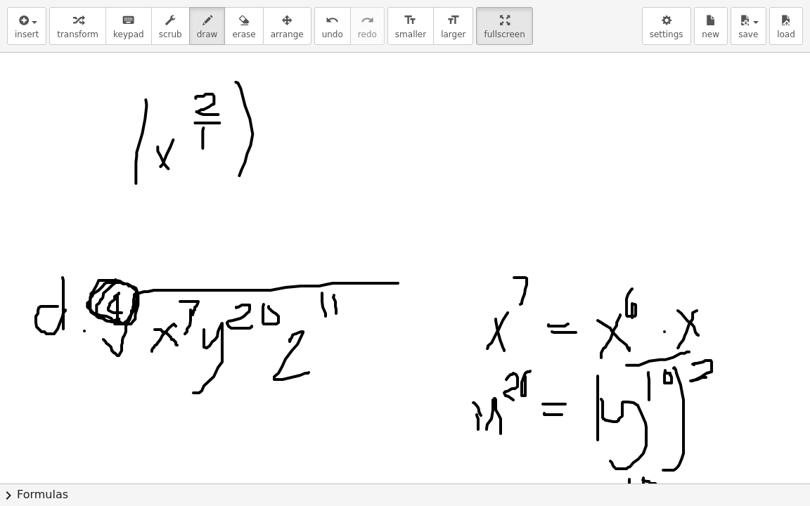
drag, startPoint x: 236, startPoint y: 82, endPoint x: 226, endPoint y: 193, distance: 111.5
drag, startPoint x: 274, startPoint y: 110, endPoint x: 285, endPoint y: 111, distance: 11.3
drag, startPoint x: 317, startPoint y: 76, endPoint x: 296, endPoint y: 103, distance: 34.6
drag, startPoint x: 328, startPoint y: 110, endPoint x: 338, endPoint y: 110, distance: 9.8
drag, startPoint x: 296, startPoint y: 120, endPoint x: 312, endPoint y: 153, distance: 35.9
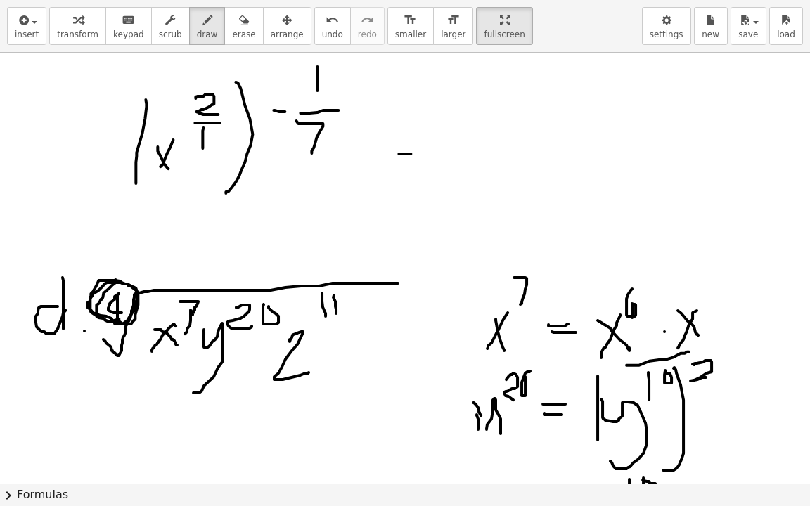
drag, startPoint x: 399, startPoint y: 153, endPoint x: 420, endPoint y: 153, distance: 21.1
drag, startPoint x: 390, startPoint y: 167, endPoint x: 401, endPoint y: 163, distance: 11.8
drag, startPoint x: 262, startPoint y: 73, endPoint x: 266, endPoint y: 90, distance: 17.2
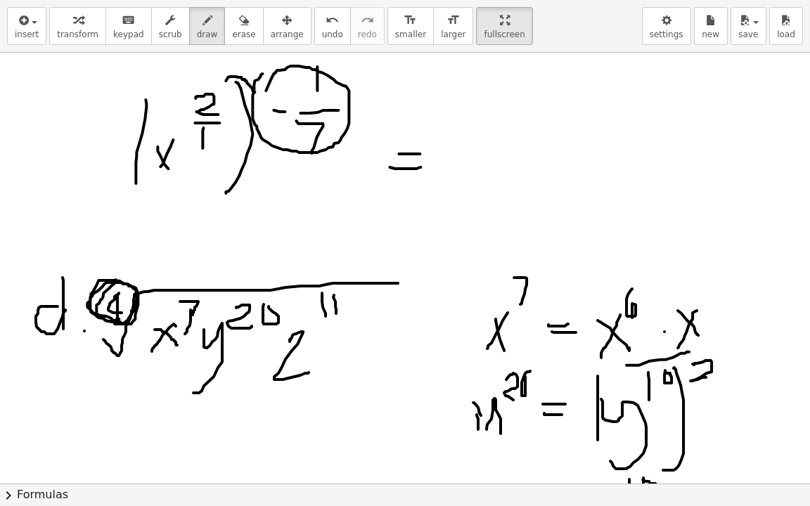
drag, startPoint x: 252, startPoint y: 90, endPoint x: 223, endPoint y: 99, distance: 30.9
drag, startPoint x: 493, startPoint y: 146, endPoint x: 459, endPoint y: 193, distance: 57.4
drag, startPoint x: 458, startPoint y: 147, endPoint x: 484, endPoint y: 194, distance: 53.8
drag, startPoint x: 517, startPoint y: 113, endPoint x: 544, endPoint y: 152, distance: 47.0
drag, startPoint x: 513, startPoint y: 161, endPoint x: 547, endPoint y: 161, distance: 33.8
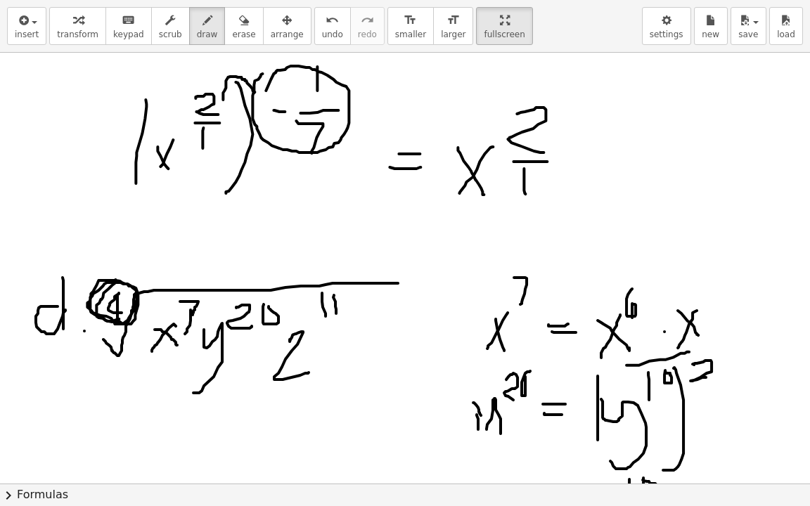
drag, startPoint x: 524, startPoint y: 168, endPoint x: 525, endPoint y: 193, distance: 25.4
drag, startPoint x: 568, startPoint y: 155, endPoint x: 591, endPoint y: 158, distance: 24.1
drag, startPoint x: 635, startPoint y: 109, endPoint x: 629, endPoint y: 155, distance: 46.1
drag, startPoint x: 610, startPoint y: 161, endPoint x: 643, endPoint y: 168, distance: 33.8
drag, startPoint x: 609, startPoint y: 180, endPoint x: 608, endPoint y: 215, distance: 35.2
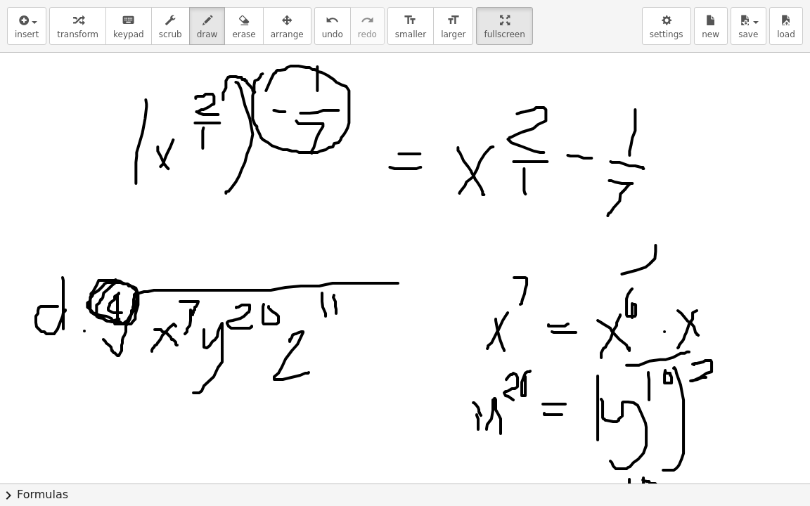
drag, startPoint x: 646, startPoint y: 267, endPoint x: 492, endPoint y: 248, distance: 154.4
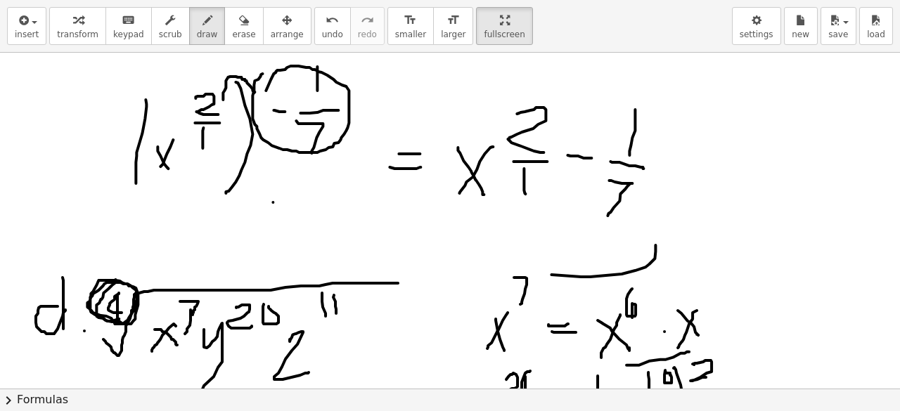
drag, startPoint x: 273, startPoint y: 202, endPoint x: 303, endPoint y: 241, distance: 49.1
drag, startPoint x: 311, startPoint y: 198, endPoint x: 277, endPoint y: 245, distance: 57.4
drag, startPoint x: 239, startPoint y: 255, endPoint x: 402, endPoint y: 280, distance: 165.0
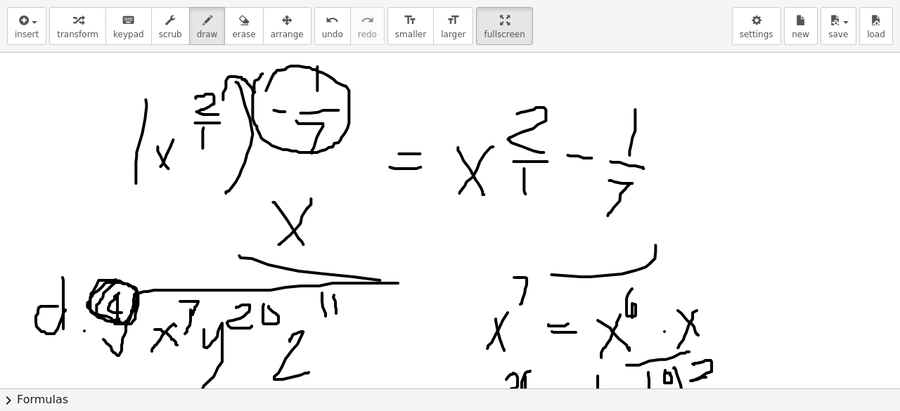
drag, startPoint x: 319, startPoint y: 282, endPoint x: 257, endPoint y: 316, distance: 70.5
drag, startPoint x: 262, startPoint y: 278, endPoint x: 314, endPoint y: 323, distance: 68.3
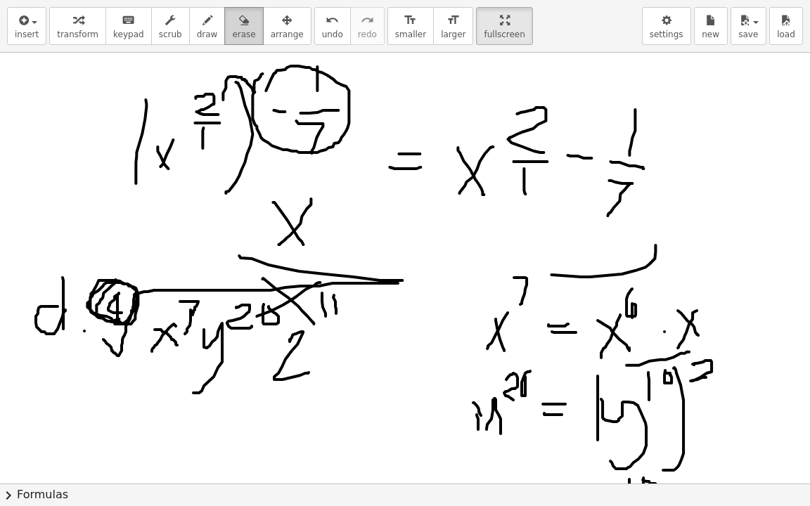
click at [239, 22] on icon "button" at bounding box center [244, 20] width 10 height 17
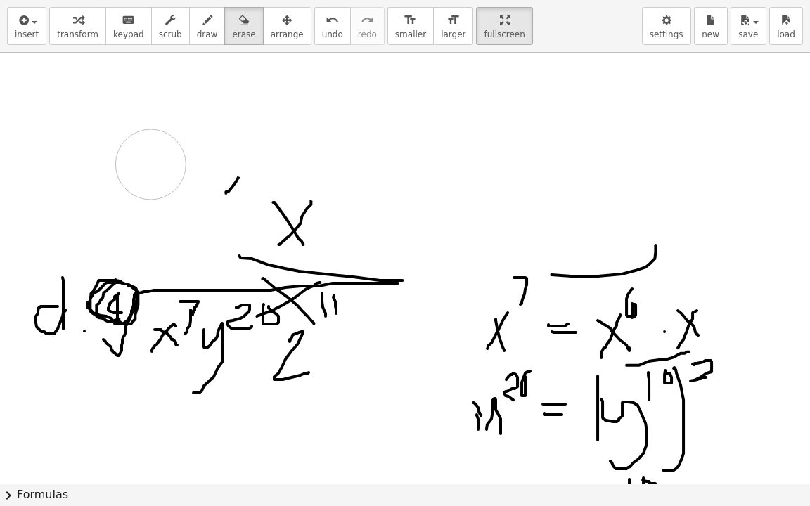
drag, startPoint x: 139, startPoint y: 106, endPoint x: 98, endPoint y: 148, distance: 58.2
drag, startPoint x: 98, startPoint y: 148, endPoint x: 98, endPoint y: 256, distance: 108.3
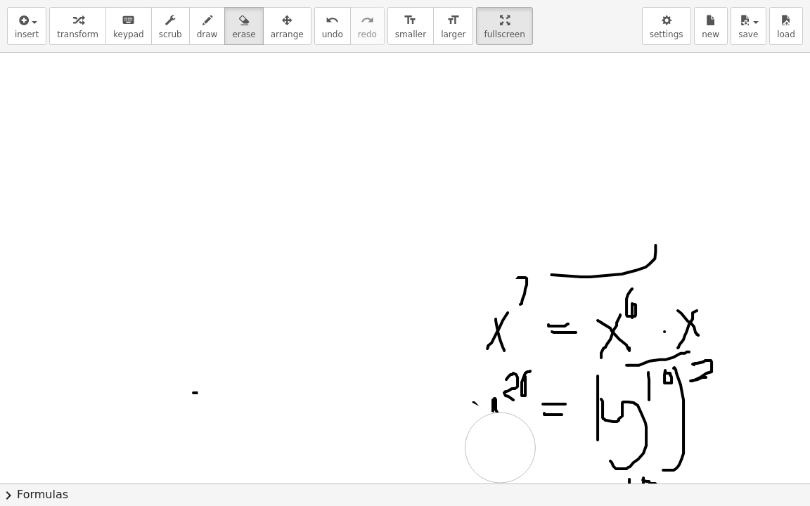
drag, startPoint x: 71, startPoint y: 293, endPoint x: 692, endPoint y: 461, distance: 643.1
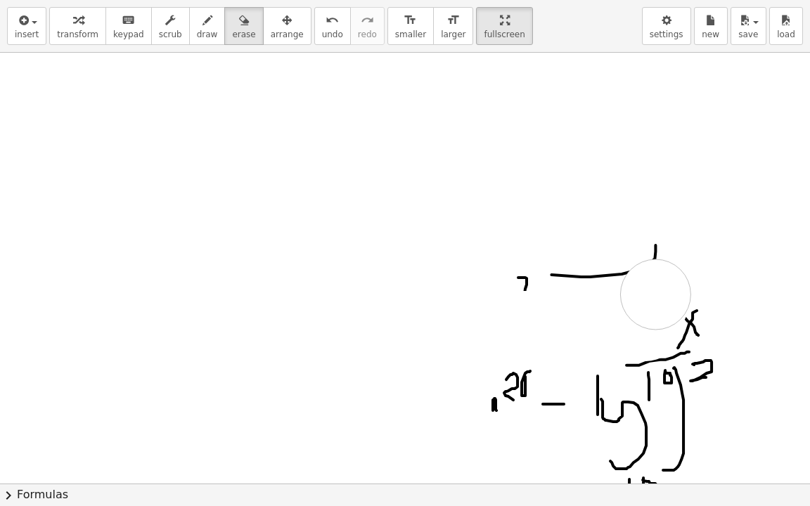
drag, startPoint x: 201, startPoint y: 396, endPoint x: 498, endPoint y: 445, distance: 300.8
drag, startPoint x: 480, startPoint y: 487, endPoint x: 482, endPoint y: 478, distance: 8.7
click at [482, 411] on div "insert select one: Math Expression Function Text Youtube Video Graphing Geometr…" at bounding box center [405, 253] width 810 height 506
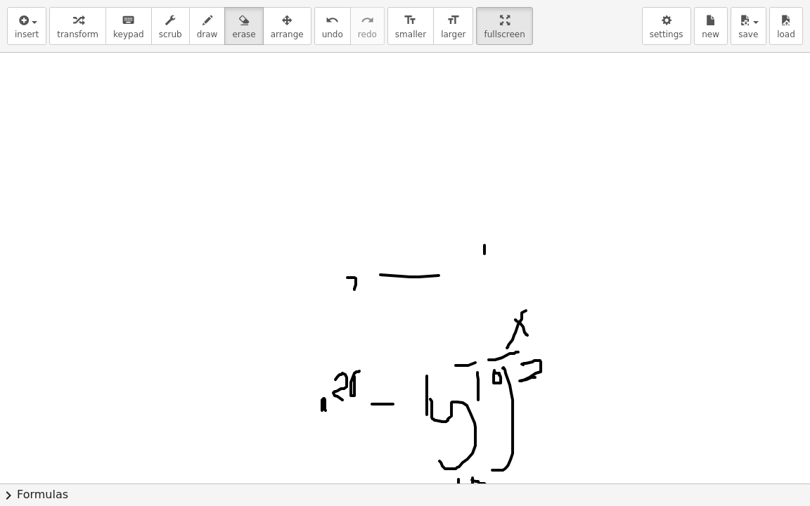
scroll to position [0, 196]
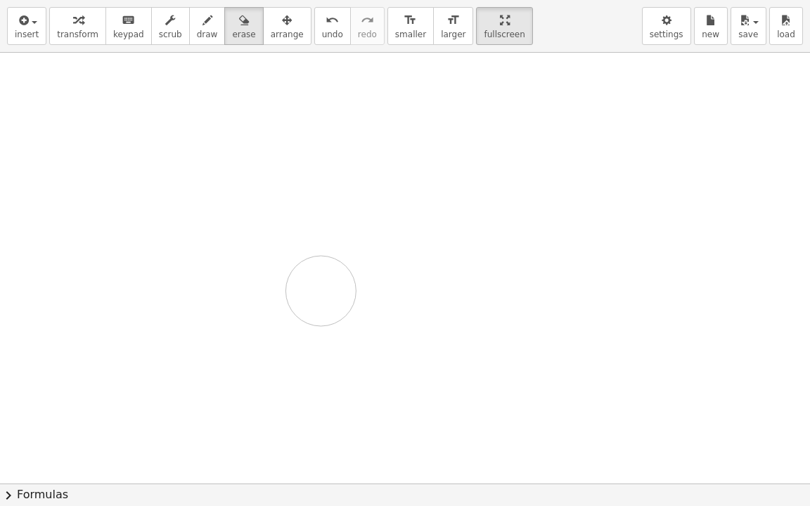
drag, startPoint x: 515, startPoint y: 200, endPoint x: 474, endPoint y: 227, distance: 48.8
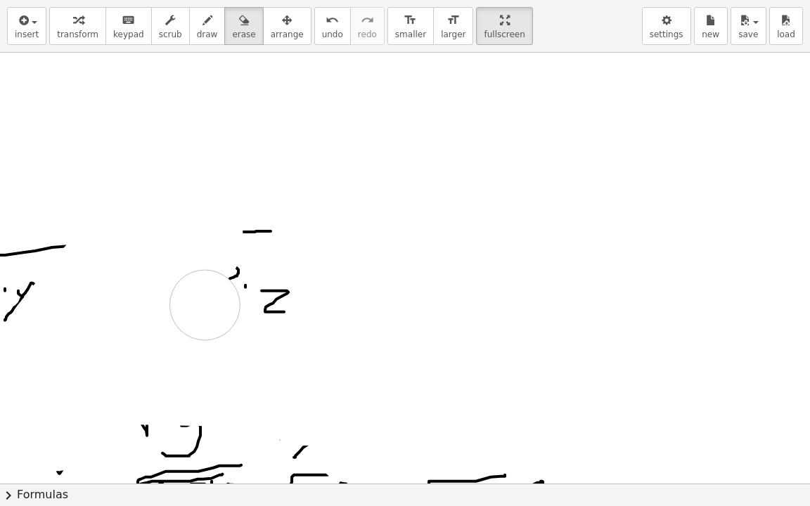
drag, startPoint x: 474, startPoint y: 227, endPoint x: 257, endPoint y: 478, distance: 331.6
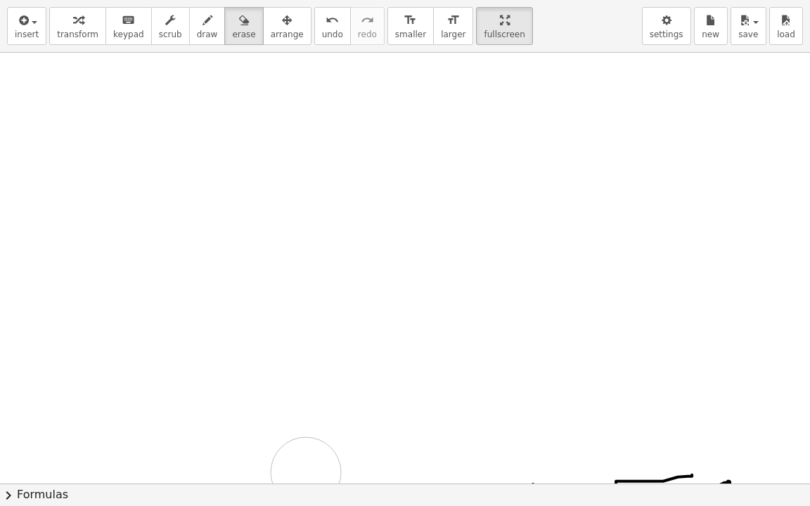
drag, startPoint x: 183, startPoint y: 274, endPoint x: 196, endPoint y: 168, distance: 106.3
click at [91, 411] on div "insert select one: Math Expression Function Text Youtube Video Graphing Geometr…" at bounding box center [405, 253] width 810 height 506
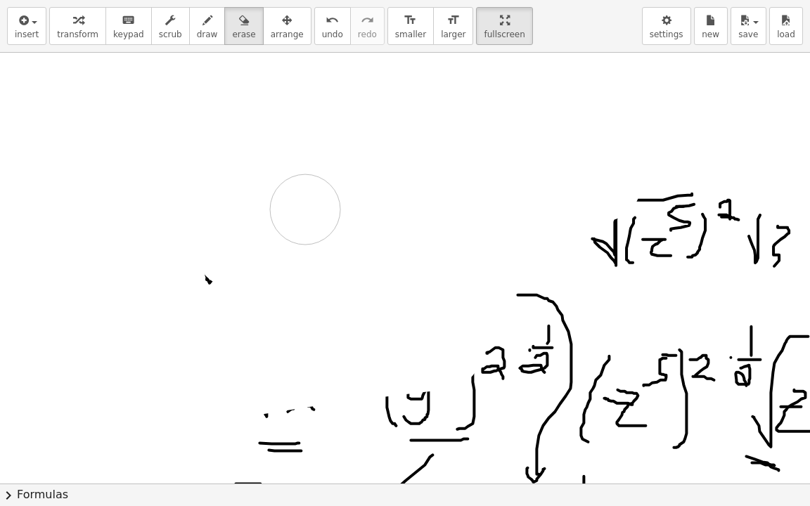
drag, startPoint x: 55, startPoint y: 304, endPoint x: 536, endPoint y: 33, distance: 552.3
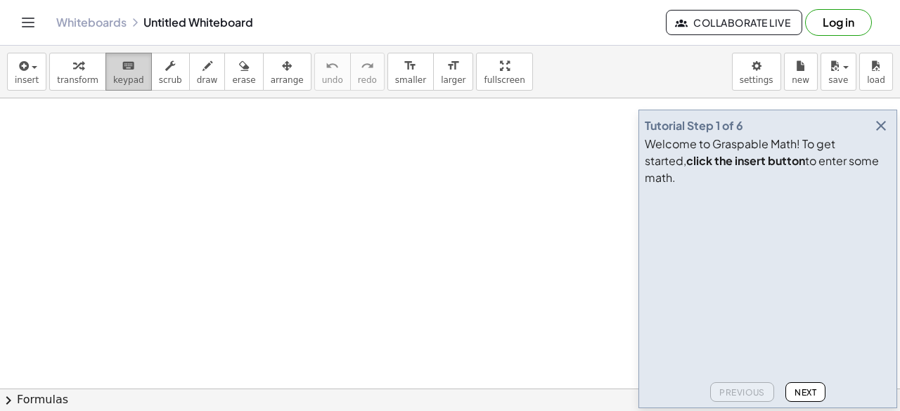
click at [113, 75] on span "keypad" at bounding box center [128, 80] width 31 height 10
click at [70, 81] on span "transform" at bounding box center [77, 80] width 41 height 10
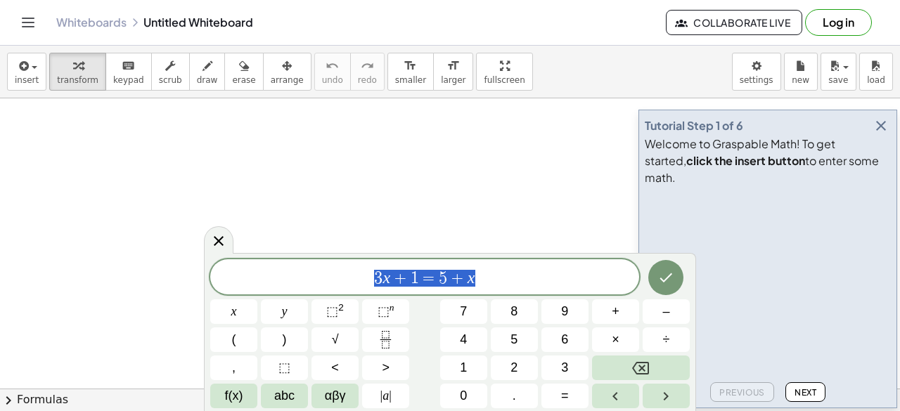
drag, startPoint x: 489, startPoint y: 278, endPoint x: 366, endPoint y: 262, distance: 124.0
click at [366, 262] on div "******** 3 x + 1 = 5 + x" at bounding box center [424, 276] width 429 height 35
click at [222, 337] on button "(" at bounding box center [233, 340] width 47 height 25
click at [380, 338] on icon "Fraction" at bounding box center [386, 340] width 18 height 18
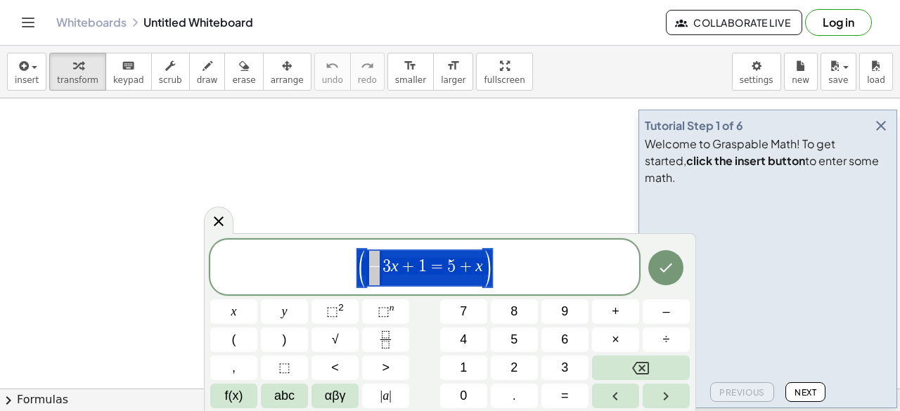
drag, startPoint x: 515, startPoint y: 271, endPoint x: 366, endPoint y: 264, distance: 149.3
click at [366, 264] on span "( ​ 3 x + 1 = 5 + x )" at bounding box center [424, 268] width 429 height 40
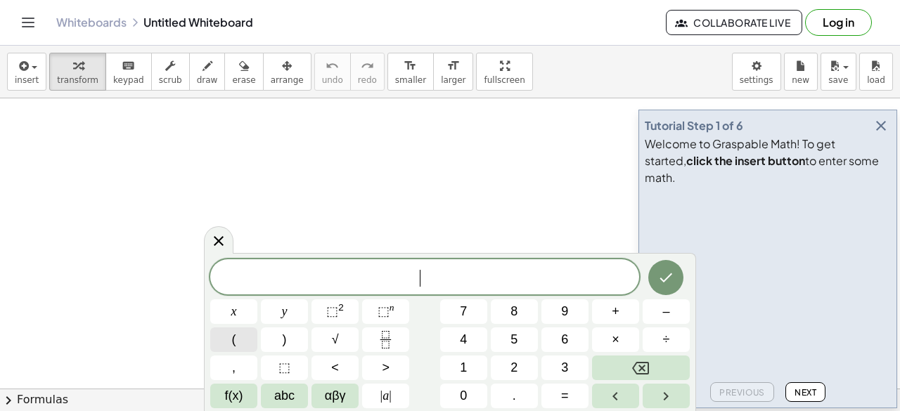
click at [249, 347] on button "(" at bounding box center [233, 340] width 47 height 25
click at [387, 334] on icon "Fraction" at bounding box center [386, 340] width 18 height 18
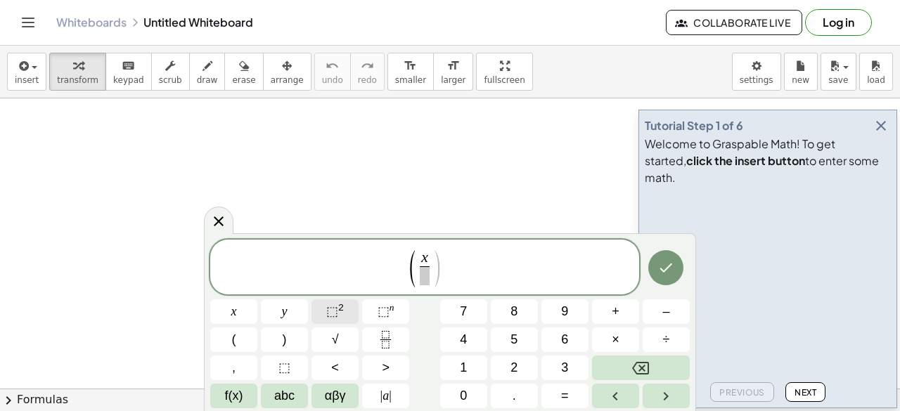
click at [335, 316] on span "⬚" at bounding box center [332, 311] width 12 height 14
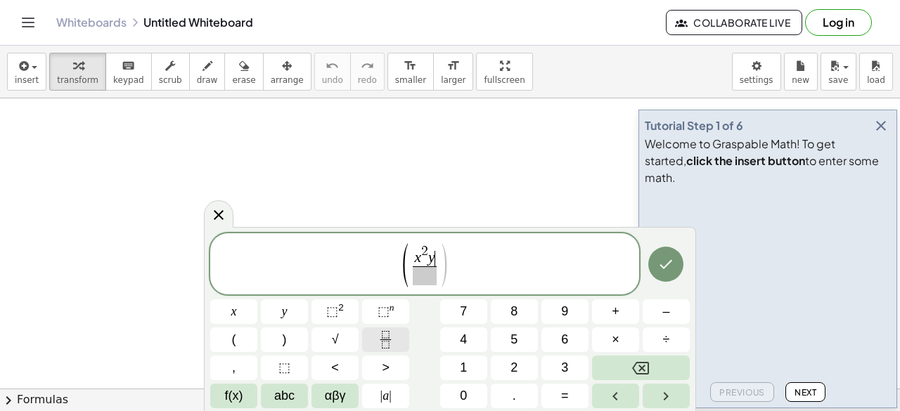
click at [390, 335] on icon "Fraction" at bounding box center [386, 340] width 18 height 18
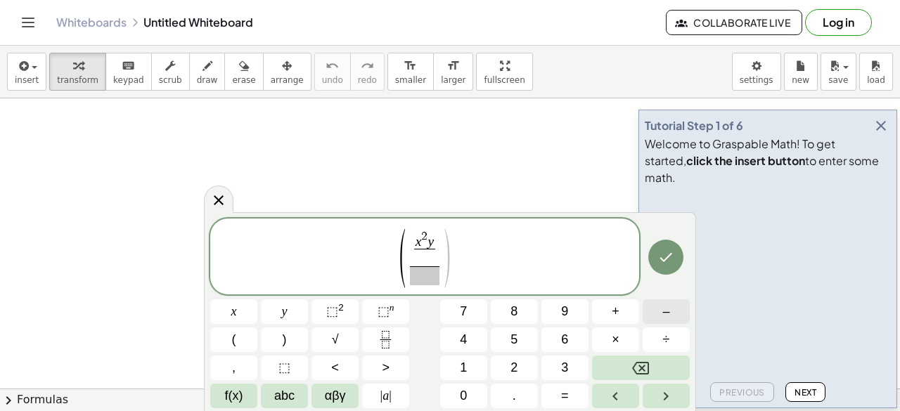
click at [663, 317] on span "–" at bounding box center [665, 311] width 7 height 19
click at [530, 374] on button "2" at bounding box center [514, 368] width 47 height 25
click at [653, 396] on button "Right arrow" at bounding box center [666, 396] width 47 height 25
click at [658, 368] on button "Backspace" at bounding box center [641, 368] width 98 height 25
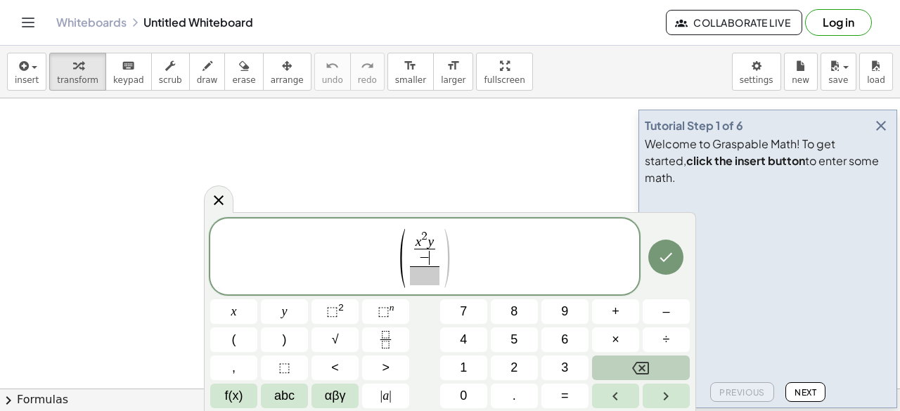
click at [658, 368] on button "Backspace" at bounding box center [641, 368] width 98 height 25
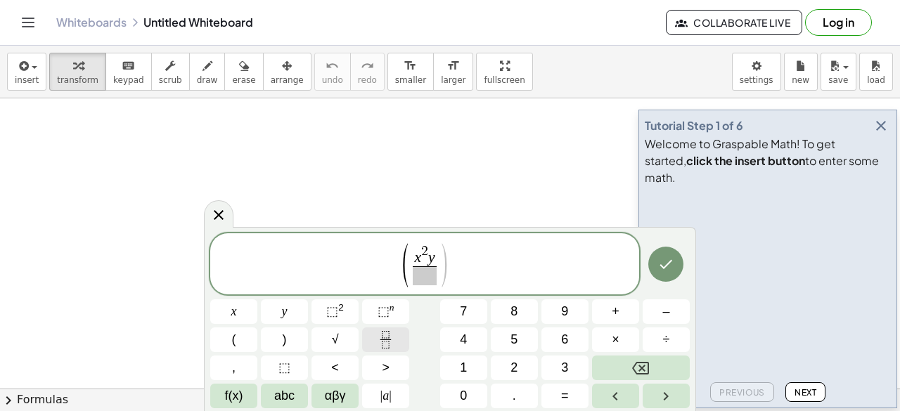
click at [387, 341] on icon "Fraction" at bounding box center [386, 340] width 18 height 18
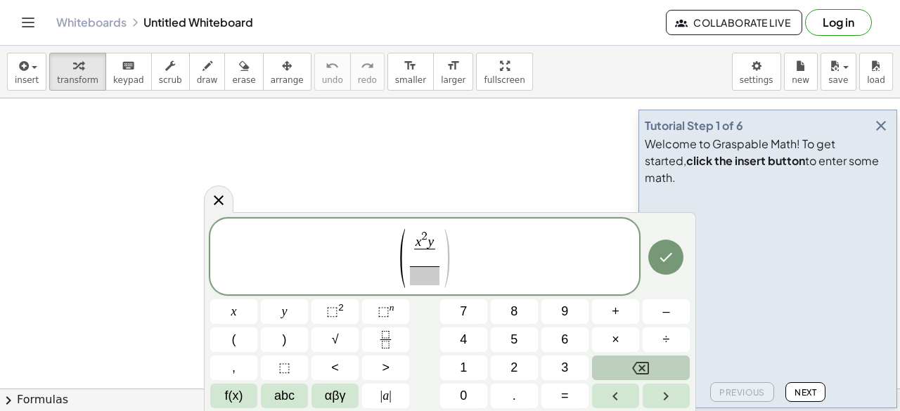
click at [624, 372] on button "Backspace" at bounding box center [641, 368] width 98 height 25
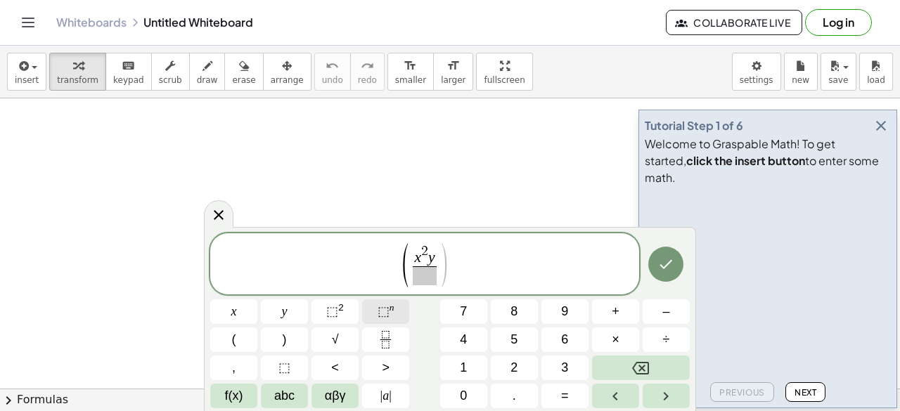
click at [380, 309] on span "⬚" at bounding box center [384, 311] width 12 height 14
click at [383, 338] on icon "Fraction" at bounding box center [385, 334] width 7 height 7
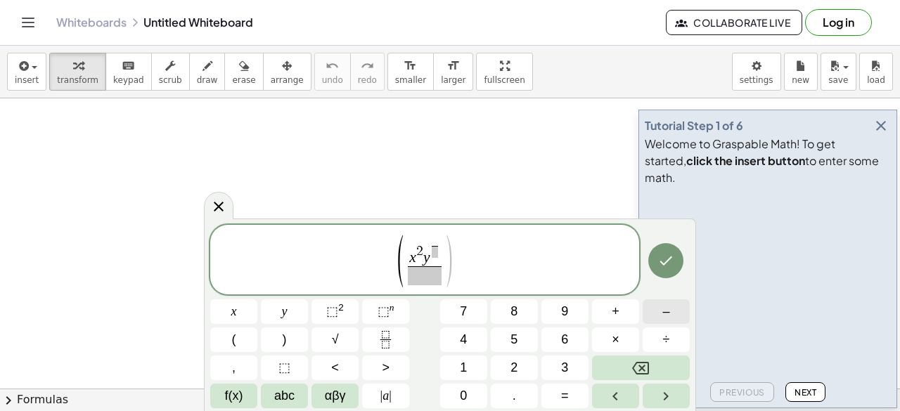
click at [655, 317] on button "–" at bounding box center [666, 312] width 47 height 25
click at [511, 362] on span "2" at bounding box center [514, 368] width 7 height 19
click at [654, 397] on button "Right arrow" at bounding box center [666, 396] width 47 height 25
click at [549, 362] on button "3" at bounding box center [564, 368] width 47 height 25
click at [649, 396] on button "Right arrow" at bounding box center [666, 396] width 47 height 25
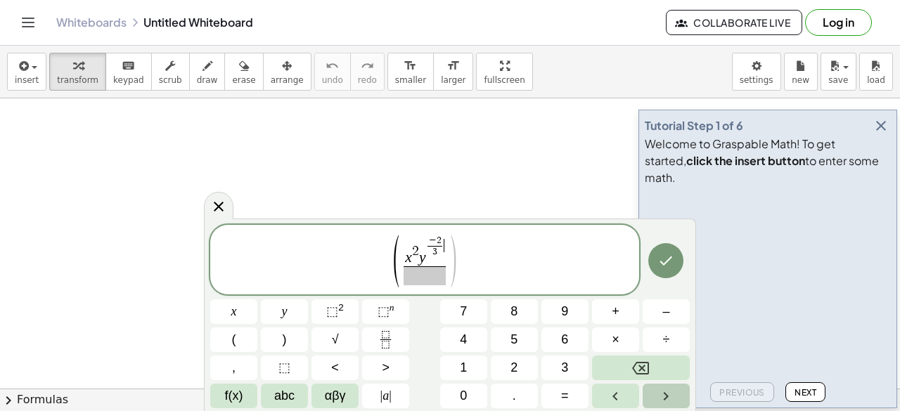
click at [649, 396] on button "Right arrow" at bounding box center [666, 396] width 47 height 25
click at [388, 317] on span "⬚" at bounding box center [384, 311] width 12 height 14
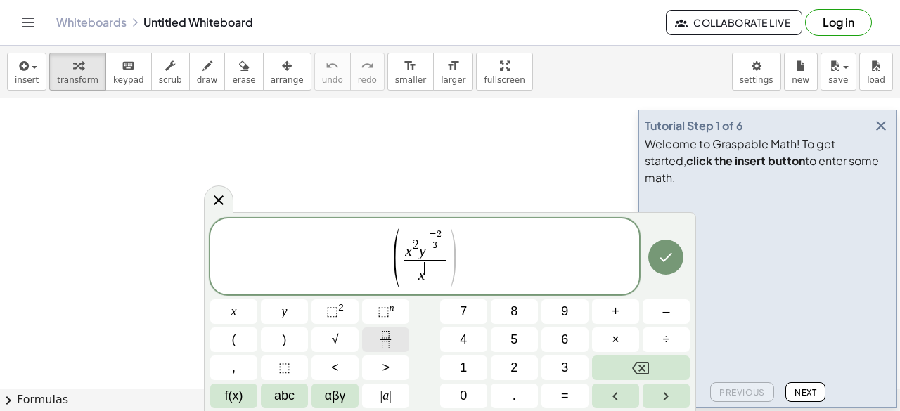
click at [387, 330] on button "Fraction" at bounding box center [385, 340] width 47 height 25
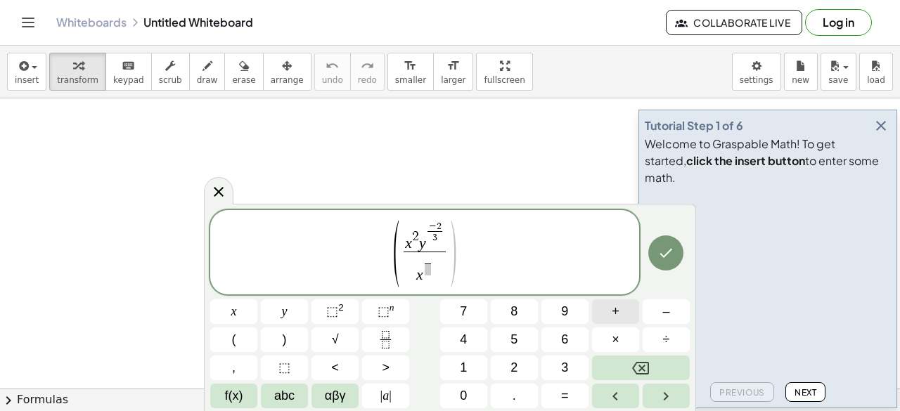
click at [665, 304] on span "–" at bounding box center [665, 311] width 7 height 19
click at [466, 375] on span "1" at bounding box center [463, 368] width 7 height 19
click at [668, 399] on icon "Right arrow" at bounding box center [666, 396] width 17 height 17
click at [506, 359] on button "2" at bounding box center [514, 368] width 47 height 25
click at [667, 392] on icon "Right arrow" at bounding box center [666, 396] width 17 height 17
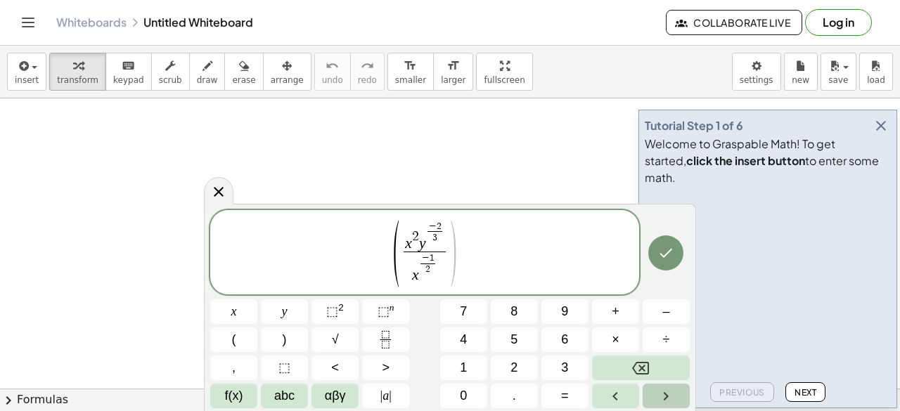
click at [667, 392] on icon "Right arrow" at bounding box center [666, 396] width 17 height 17
click at [374, 316] on button "⬚ n" at bounding box center [385, 312] width 47 height 25
click at [655, 319] on button "–" at bounding box center [666, 312] width 47 height 25
click at [568, 365] on button "3" at bounding box center [564, 368] width 47 height 25
click at [504, 294] on div "( x 2 y − 2 3 ​ x − 1 2 ​ y − 3 ​ ​ )" at bounding box center [424, 252] width 429 height 84
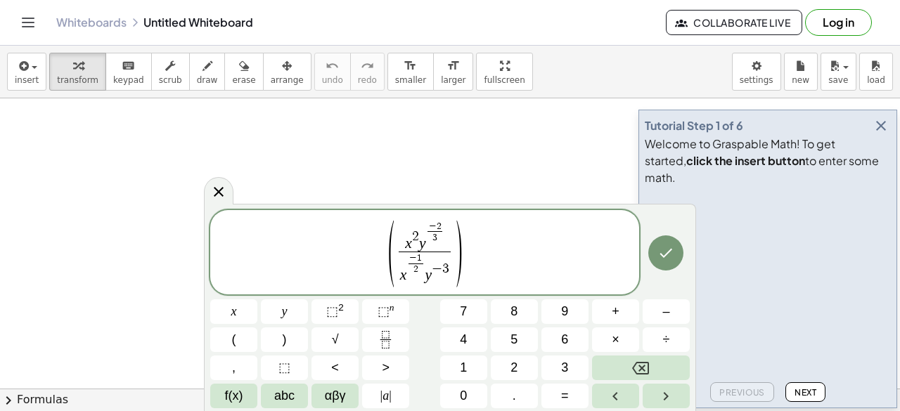
click at [258, 333] on div "( x 2 y − 2 3 ​ x − 1 2 ​ y − 3 ​ ) x y ⬚ 2 ⬚ n 7 8 9 + – ( ) √ 4 5 6 × ÷ , ⬚ <…" at bounding box center [450, 309] width 480 height 198
click at [378, 342] on icon "Fraction" at bounding box center [386, 340] width 18 height 18
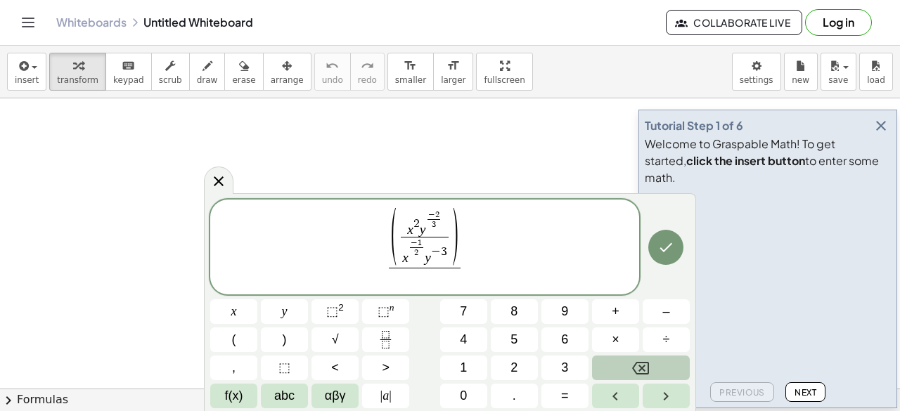
click at [655, 361] on button "Backspace" at bounding box center [641, 368] width 98 height 25
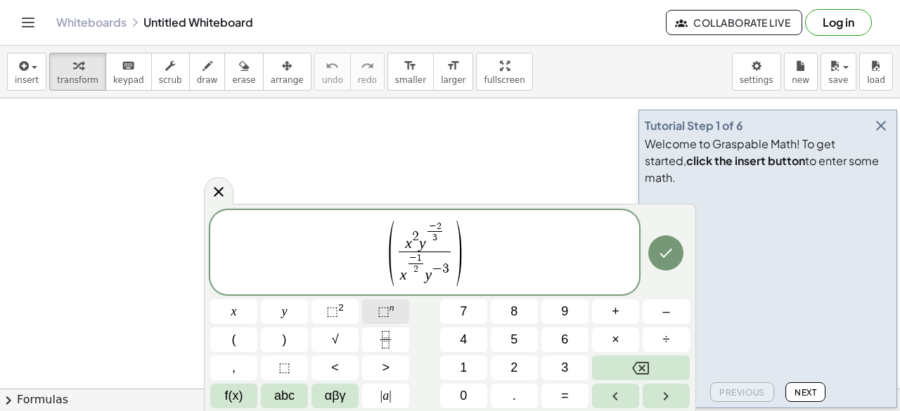
click at [380, 310] on span "⬚" at bounding box center [384, 311] width 12 height 14
click at [380, 344] on icon "Fraction" at bounding box center [386, 340] width 18 height 18
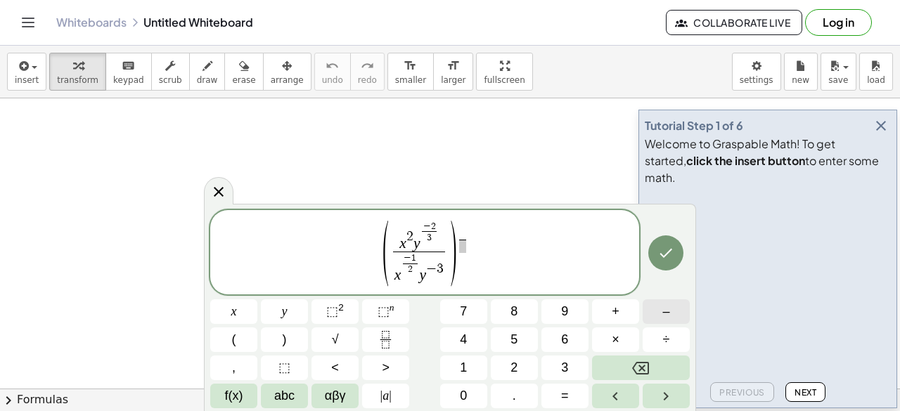
click at [666, 309] on span "–" at bounding box center [665, 311] width 7 height 19
click at [466, 361] on span "1" at bounding box center [463, 368] width 7 height 19
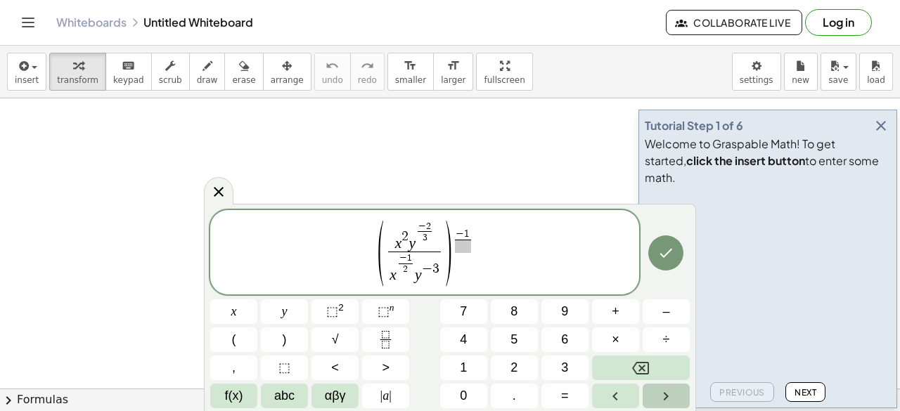
click at [655, 399] on button "Right arrow" at bounding box center [666, 396] width 47 height 25
click at [463, 312] on span "7" at bounding box center [463, 311] width 7 height 19
click at [668, 264] on button "Done" at bounding box center [665, 253] width 35 height 35
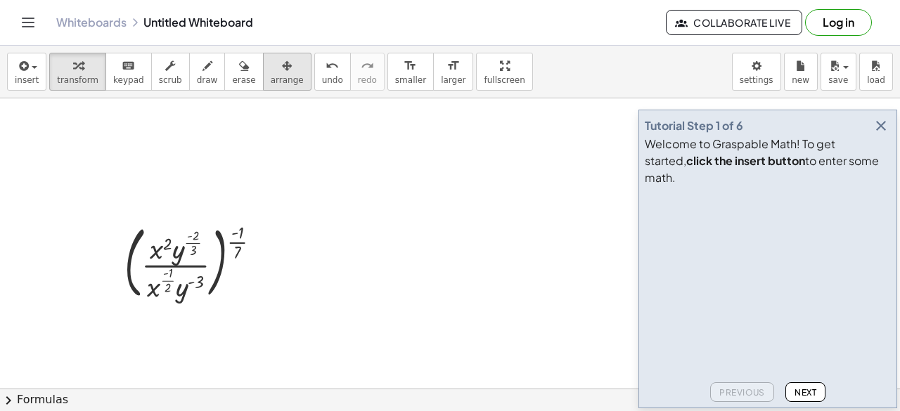
click at [271, 82] on span "arrange" at bounding box center [287, 80] width 33 height 10
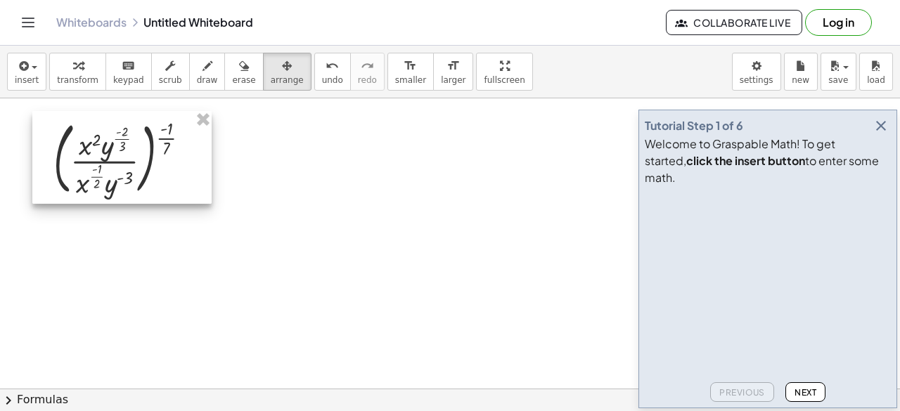
drag, startPoint x: 219, startPoint y: 248, endPoint x: 146, endPoint y: 143, distance: 127.8
click at [146, 143] on div at bounding box center [121, 157] width 179 height 93
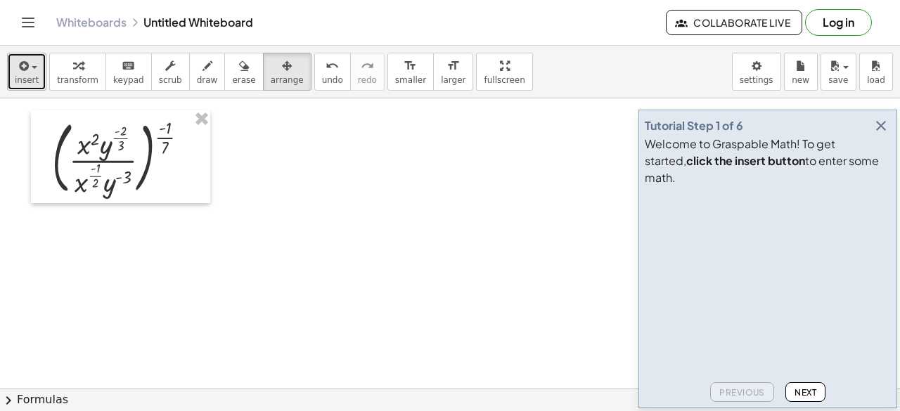
click at [38, 53] on button "insert" at bounding box center [26, 72] width 39 height 38
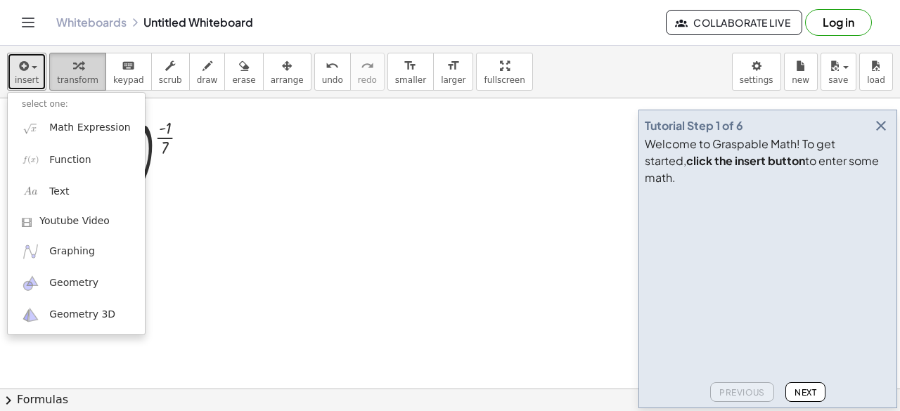
click at [73, 61] on icon "button" at bounding box center [78, 66] width 10 height 17
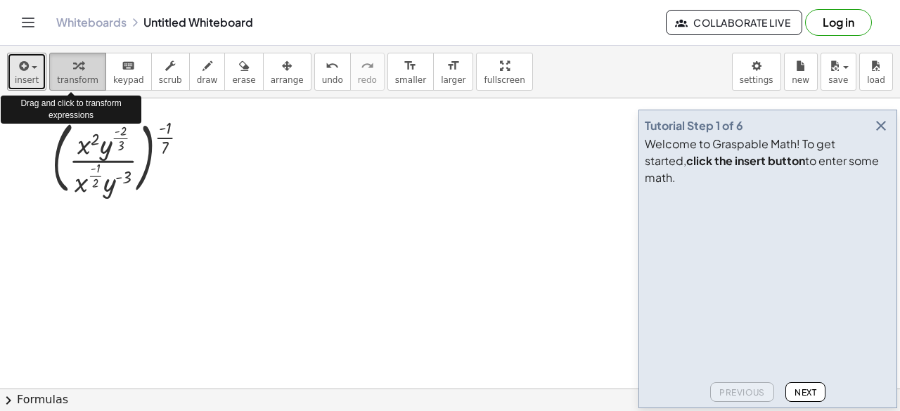
click at [73, 61] on icon "button" at bounding box center [78, 66] width 10 height 17
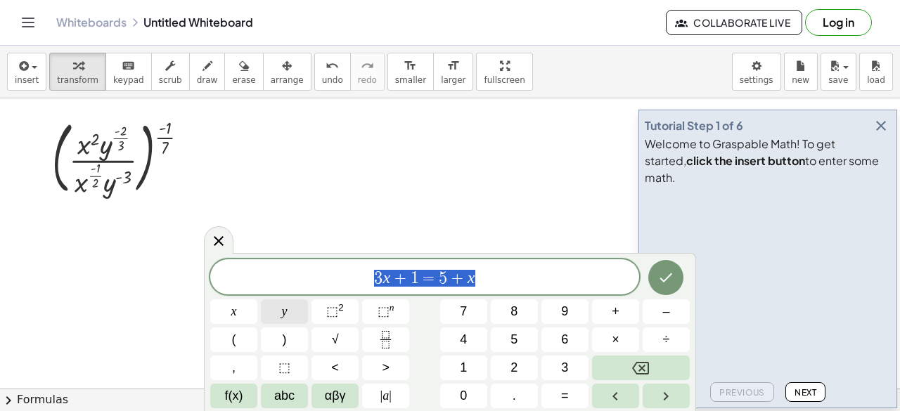
drag, startPoint x: 405, startPoint y: 268, endPoint x: 276, endPoint y: 312, distance: 136.1
click at [360, 277] on span "3 x + 1 = 5 + x" at bounding box center [424, 279] width 429 height 20
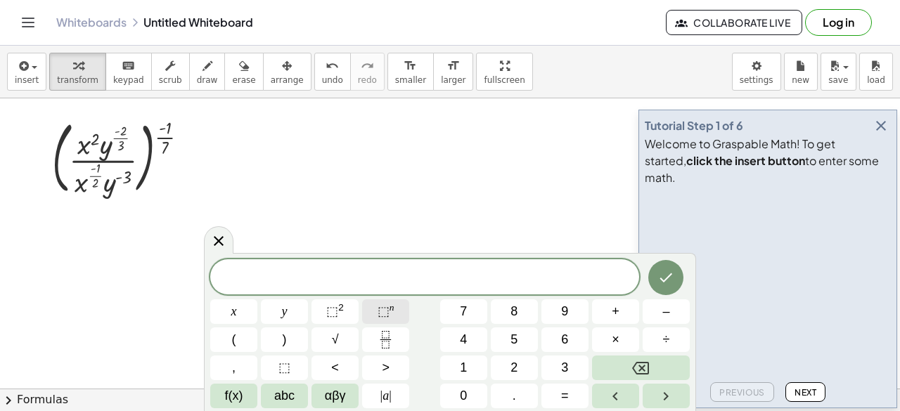
click at [378, 315] on span "⬚" at bounding box center [384, 311] width 12 height 14
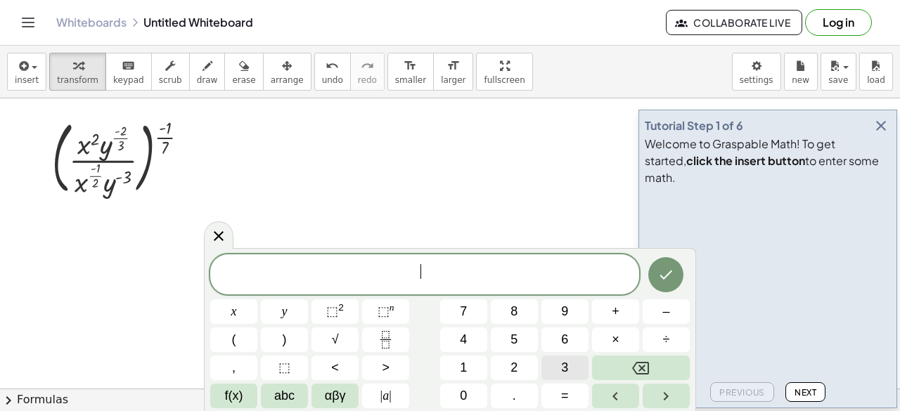
click at [558, 365] on button "3" at bounding box center [564, 368] width 47 height 25
click at [319, 335] on button "√" at bounding box center [335, 340] width 47 height 25
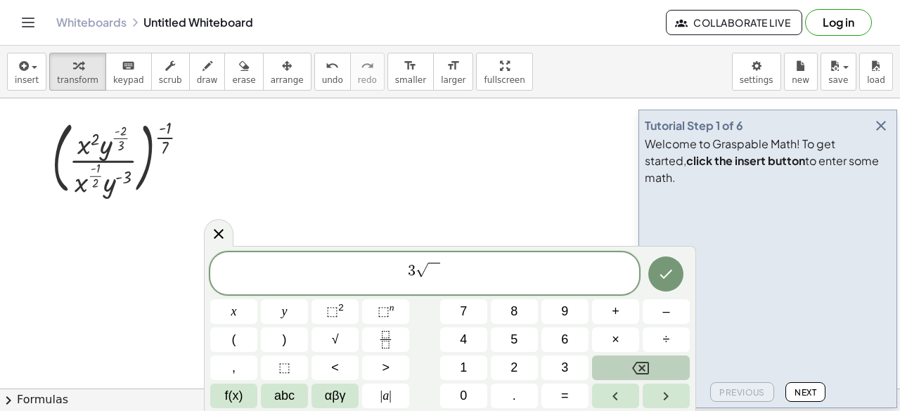
click at [653, 366] on button "Backspace" at bounding box center [641, 368] width 98 height 25
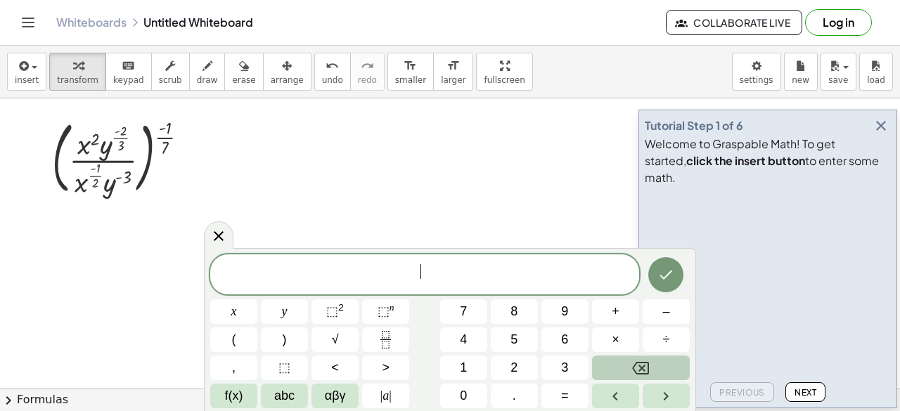
click at [653, 368] on button "Backspace" at bounding box center [641, 368] width 98 height 25
click at [616, 376] on button "Backspace" at bounding box center [641, 368] width 98 height 25
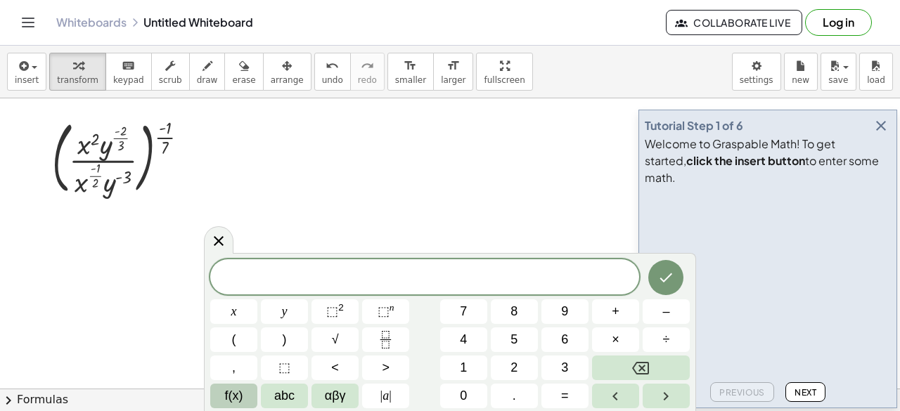
click at [226, 400] on span "f(x)" at bounding box center [234, 396] width 18 height 19
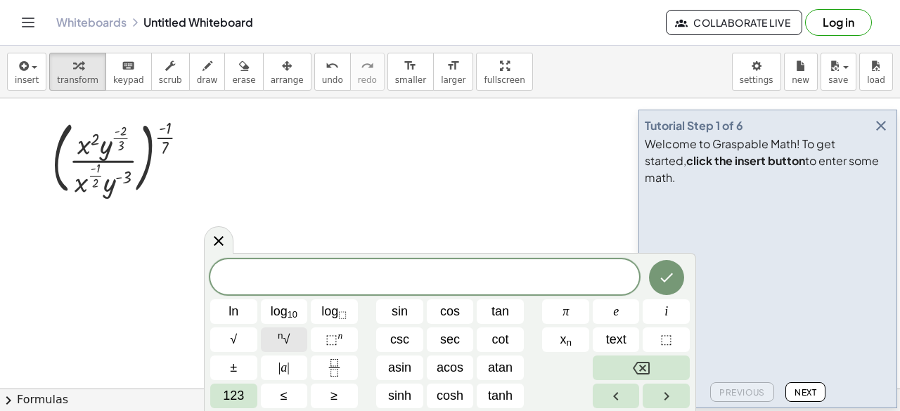
click at [287, 344] on span "n √" at bounding box center [284, 340] width 12 height 19
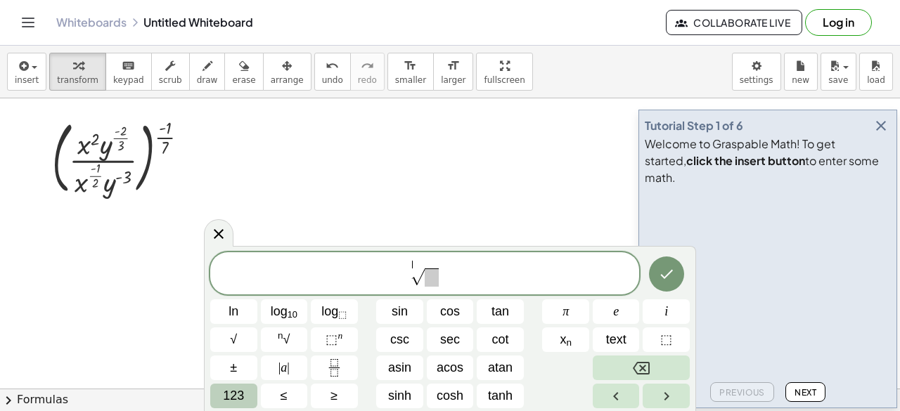
click at [232, 386] on button "123" at bounding box center [233, 396] width 47 height 25
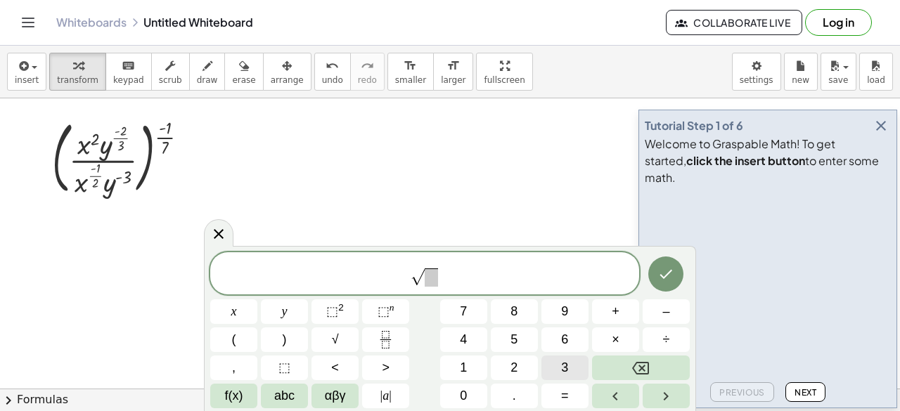
click at [574, 365] on button "3" at bounding box center [564, 368] width 47 height 25
click at [442, 283] on span "3 ​ √" at bounding box center [424, 274] width 429 height 27
click at [504, 345] on button "5" at bounding box center [514, 340] width 47 height 25
click at [470, 340] on button "4" at bounding box center [463, 340] width 47 height 25
click at [388, 314] on span "⬚" at bounding box center [384, 311] width 12 height 14
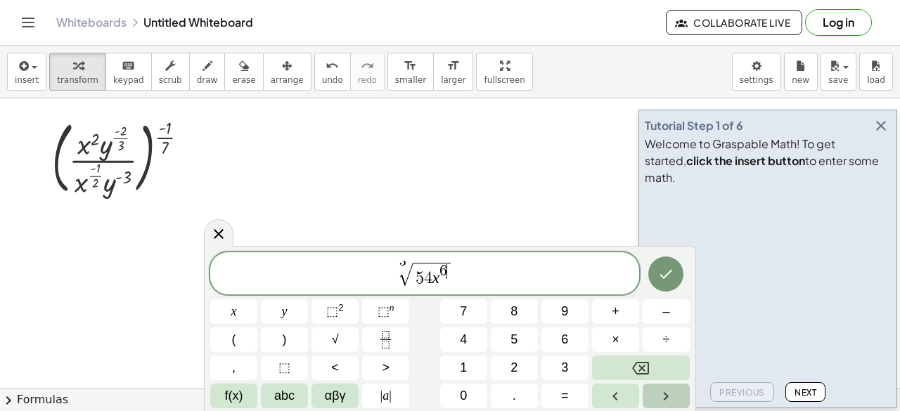
click at [650, 397] on button "Right arrow" at bounding box center [666, 396] width 47 height 25
click at [387, 316] on span "⬚" at bounding box center [384, 311] width 12 height 14
click at [462, 312] on span "7" at bounding box center [463, 311] width 7 height 19
click at [649, 394] on button "Right arrow" at bounding box center [666, 396] width 47 height 25
click at [340, 319] on span "⬚ 2" at bounding box center [335, 311] width 18 height 19
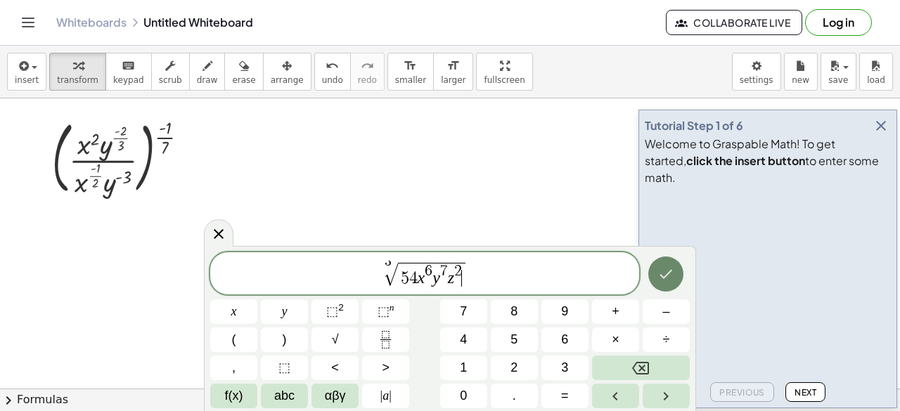
click at [667, 281] on icon "Done" at bounding box center [666, 274] width 17 height 17
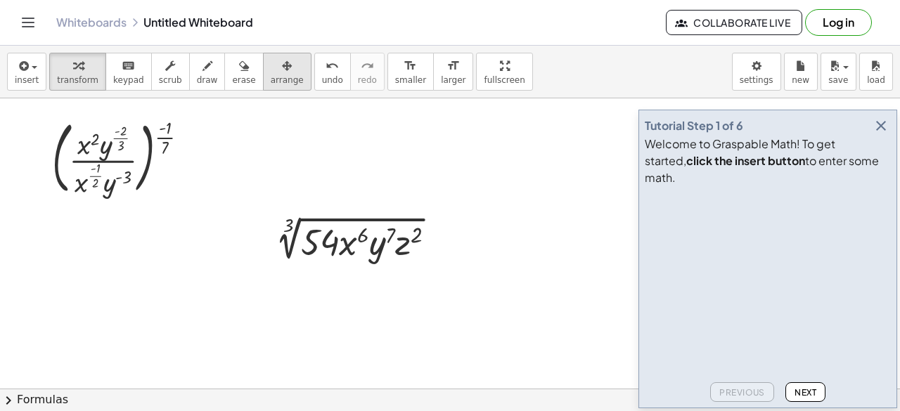
click at [271, 82] on span "arrange" at bounding box center [287, 80] width 33 height 10
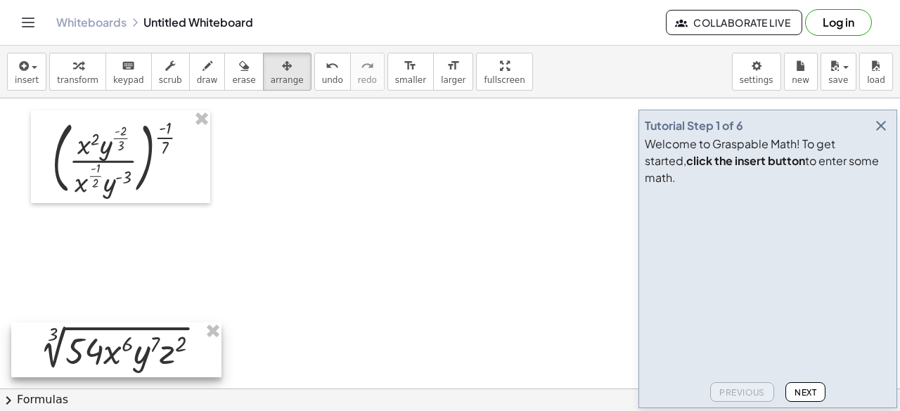
scroll to position [70, 0]
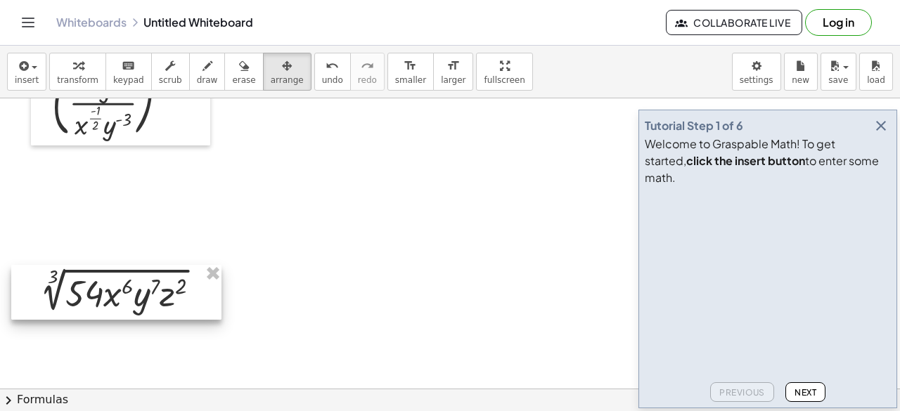
drag, startPoint x: 320, startPoint y: 248, endPoint x: 82, endPoint y: 350, distance: 258.6
click at [83, 355] on div "( · x 2 · y ( · - 2 · 3 ) · x ( · - 1 · 2 ) · y ( - 3 ) ) ( · - 1 · 7 ) 3 √ ( ·…" at bounding box center [450, 376] width 900 height 674
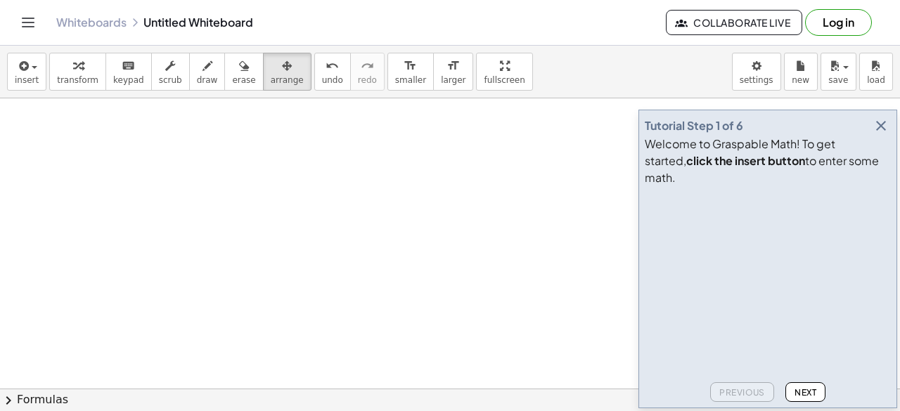
drag, startPoint x: 153, startPoint y: 276, endPoint x: 201, endPoint y: 212, distance: 80.5
click at [201, 212] on div "( · x 2 · y ( · - 2 · 3 ) · x ( · - 1 · 2 ) · y ( - 3 ) ) ( · - 1 · 7 ) 3 √ ( ·…" at bounding box center [450, 153] width 900 height 875
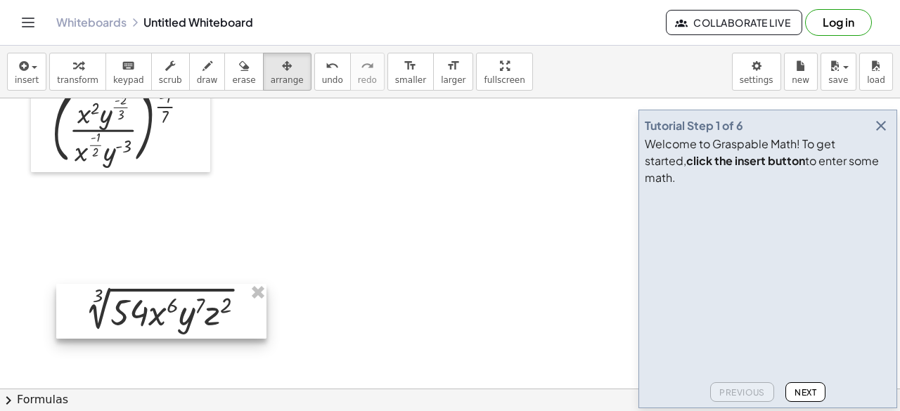
scroll to position [172, 0]
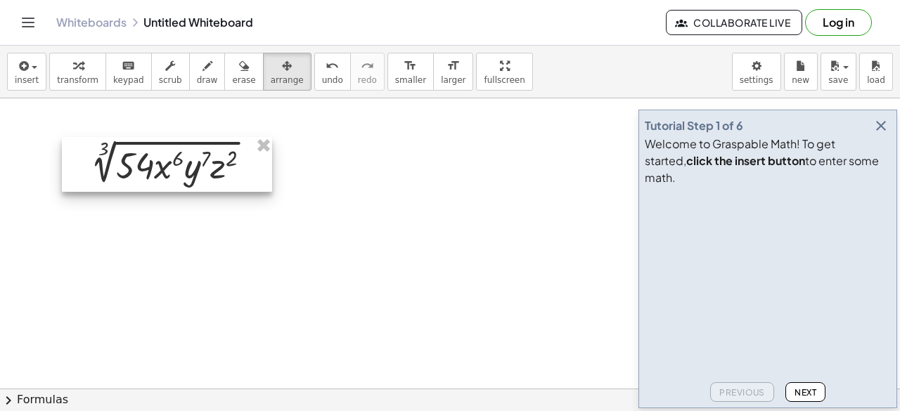
drag, startPoint x: 134, startPoint y: 259, endPoint x: 137, endPoint y: 312, distance: 52.9
click at [137, 312] on div "( · x 2 · y ( · - 2 · 3 ) · x ( · - 1 · 2 ) · y ( - 3 ) ) ( · - 1 · 7 ) 3 √ ( ·…" at bounding box center [450, 218] width 900 height 583
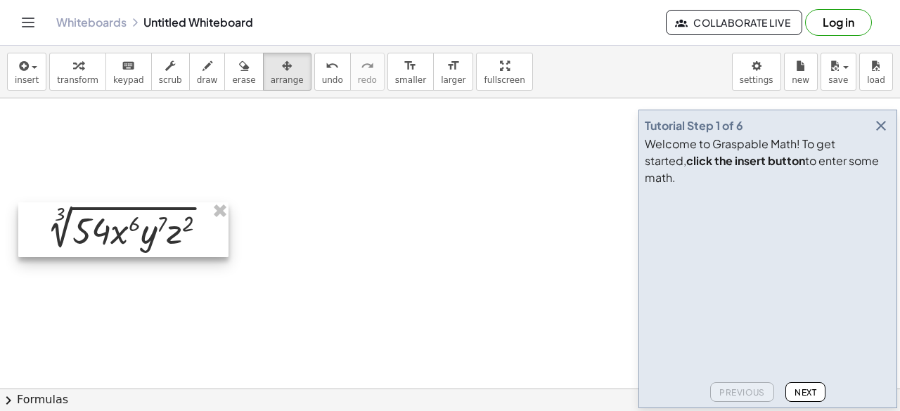
scroll to position [291, 0]
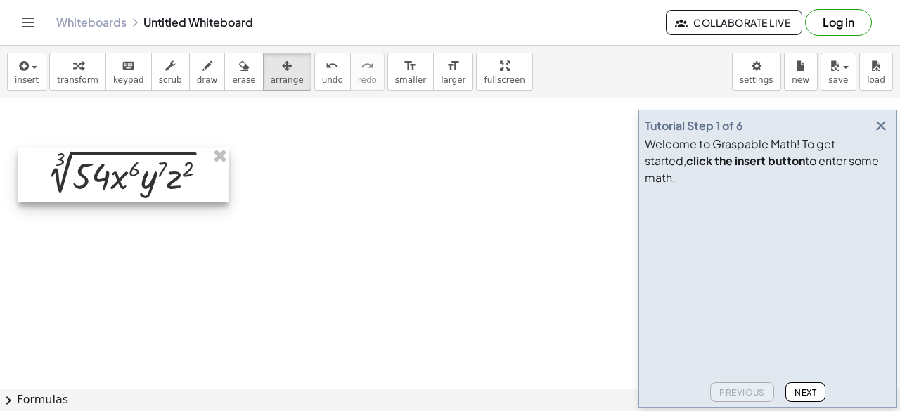
drag, startPoint x: 160, startPoint y: 156, endPoint x: 116, endPoint y: 281, distance: 132.1
click at [116, 281] on div "( · x 2 · y ( · - 2 · 3 ) · x ( · - 1 · 2 ) · y ( - 3 ) ) ( · - 1 · 7 ) 3 √ ( ·…" at bounding box center [450, 244] width 900 height 875
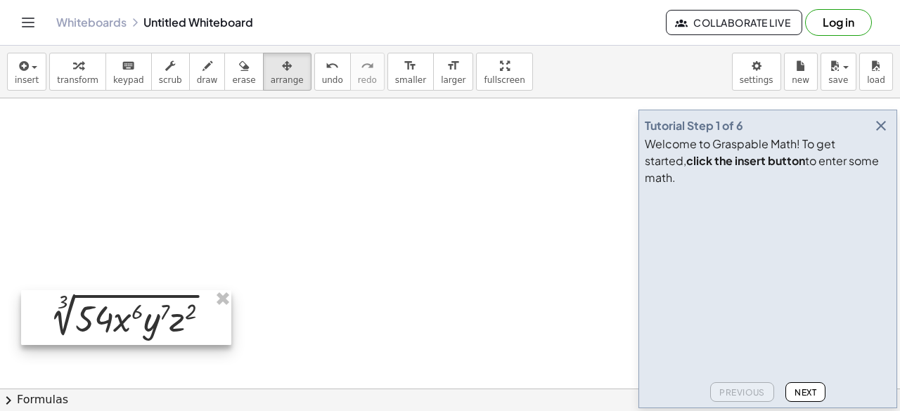
drag, startPoint x: 127, startPoint y: 172, endPoint x: 129, endPoint y: 315, distance: 142.8
click at [129, 315] on div at bounding box center [126, 317] width 210 height 55
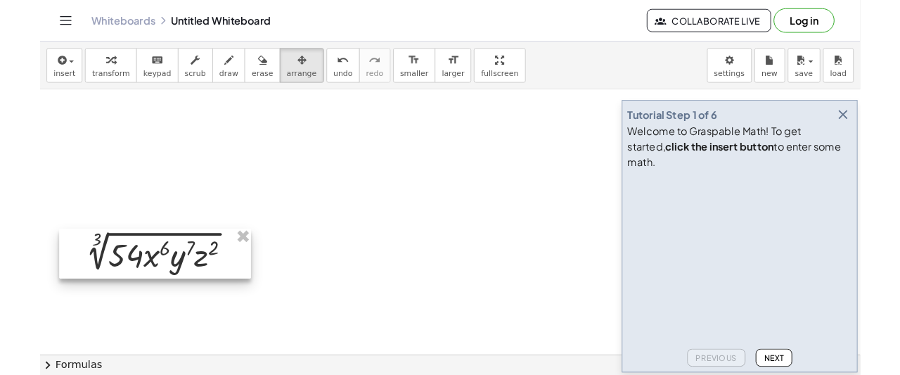
scroll to position [361, 0]
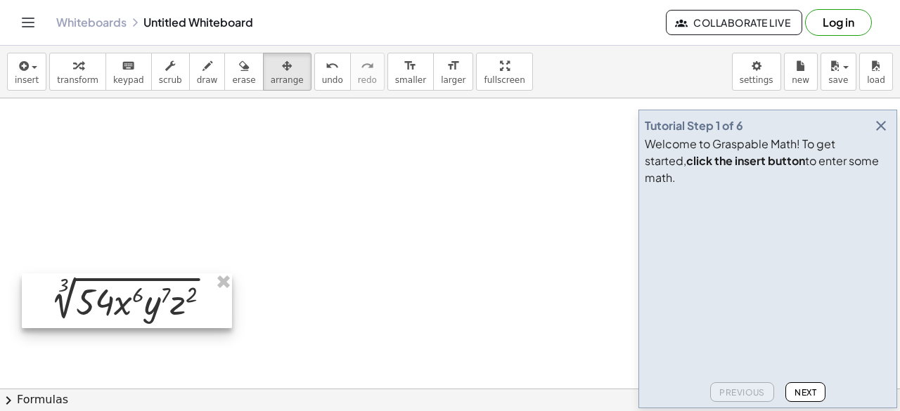
drag, startPoint x: 127, startPoint y: 251, endPoint x: 127, endPoint y: 304, distance: 53.4
click at [127, 304] on div at bounding box center [127, 301] width 210 height 55
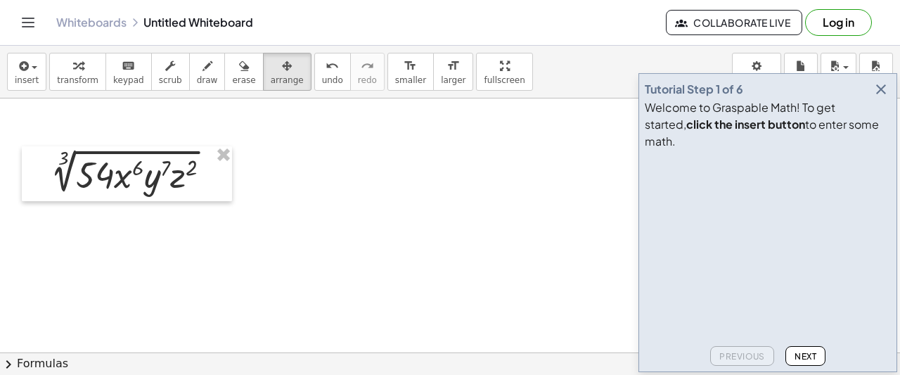
scroll to position [563, 0]
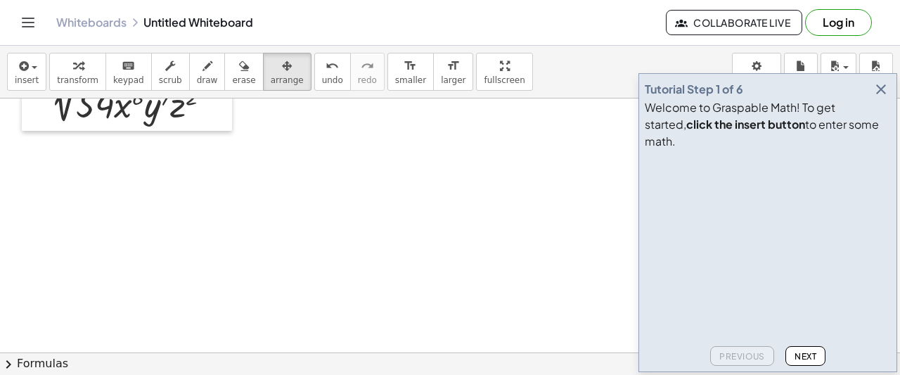
drag, startPoint x: 235, startPoint y: 194, endPoint x: 224, endPoint y: 234, distance: 41.6
click at [197, 72] on div "button" at bounding box center [207, 65] width 21 height 17
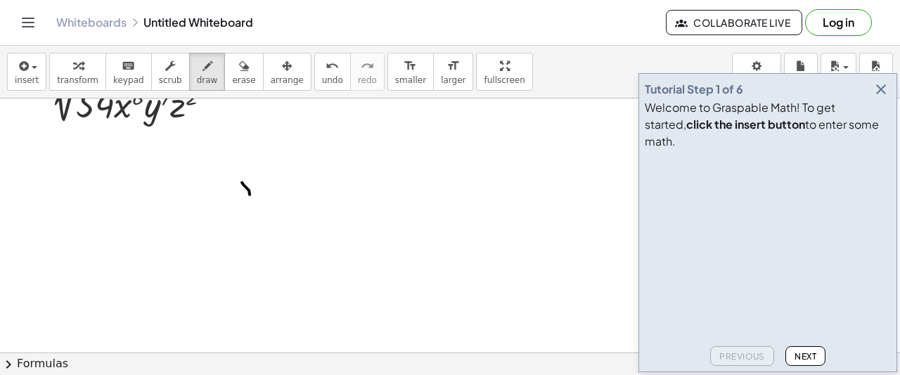
drag, startPoint x: 250, startPoint y: 193, endPoint x: 257, endPoint y: 213, distance: 21.2
drag, startPoint x: 252, startPoint y: 177, endPoint x: 233, endPoint y: 227, distance: 54.1
drag, startPoint x: 270, startPoint y: 172, endPoint x: 288, endPoint y: 188, distance: 23.9
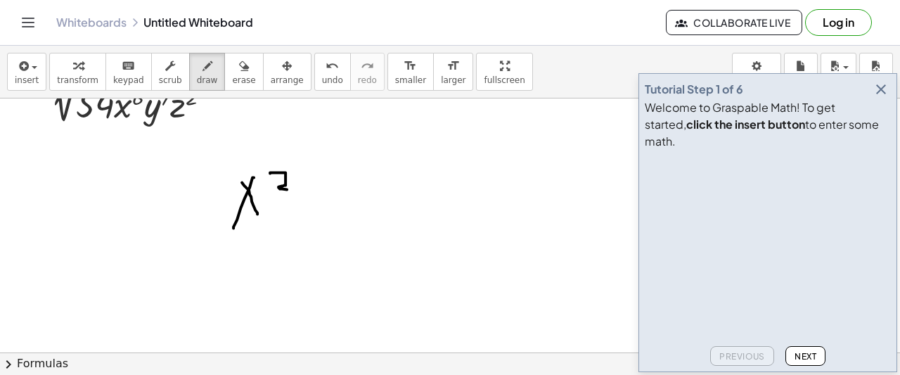
drag, startPoint x: 316, startPoint y: 172, endPoint x: 258, endPoint y: 234, distance: 84.6
drag, startPoint x: 222, startPoint y: 169, endPoint x: 213, endPoint y: 231, distance: 63.3
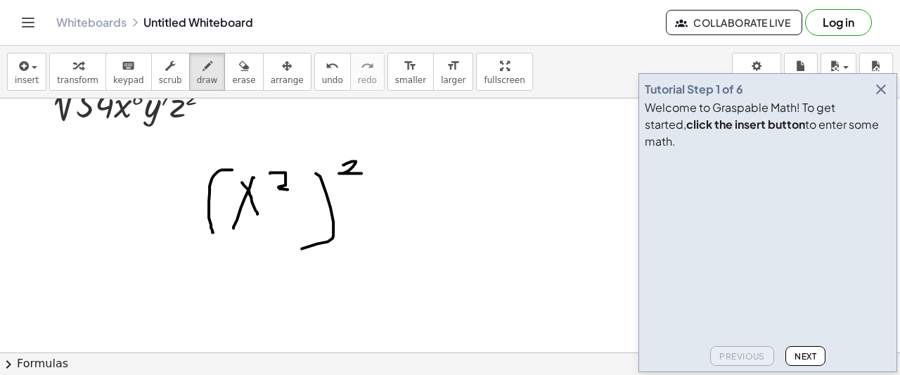
drag, startPoint x: 343, startPoint y: 164, endPoint x: 348, endPoint y: 184, distance: 21.0
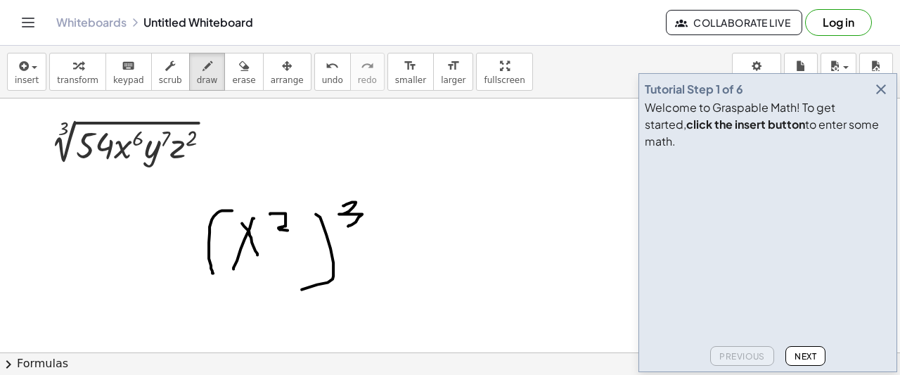
scroll to position [492, 0]
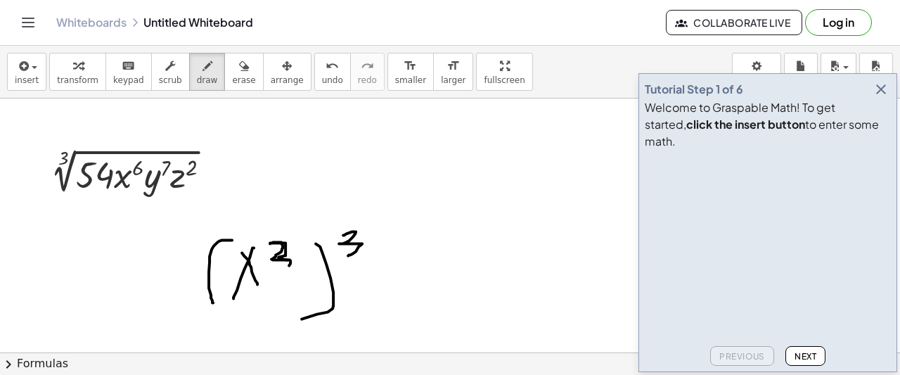
drag, startPoint x: 273, startPoint y: 241, endPoint x: 277, endPoint y: 274, distance: 32.6
click at [277, 274] on div at bounding box center [450, 43] width 900 height 875
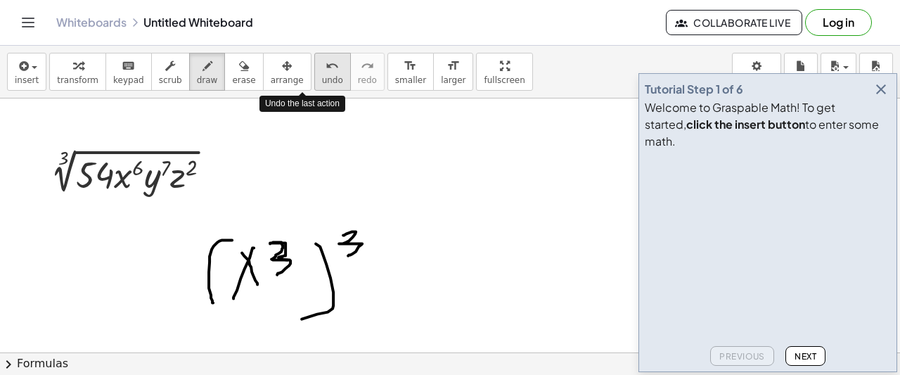
click at [322, 75] on span "undo" at bounding box center [332, 80] width 21 height 10
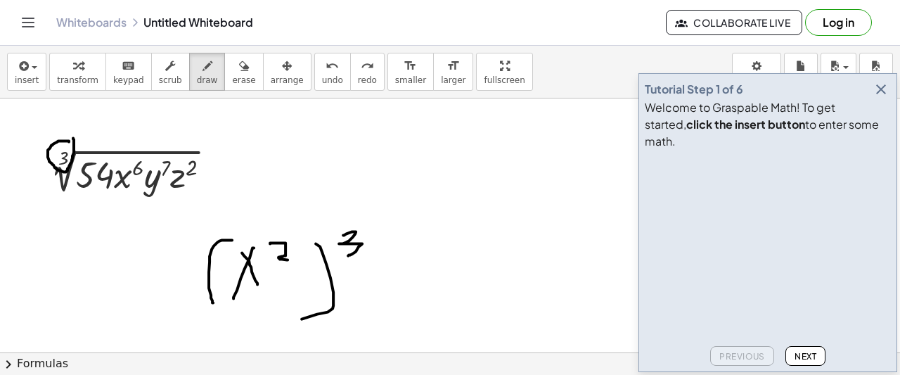
click at [73, 137] on div at bounding box center [450, 43] width 900 height 875
click at [358, 202] on div at bounding box center [450, 43] width 900 height 875
click at [326, 68] on icon "undo" at bounding box center [332, 66] width 13 height 17
drag, startPoint x: 278, startPoint y: 257, endPoint x: 293, endPoint y: 259, distance: 15.7
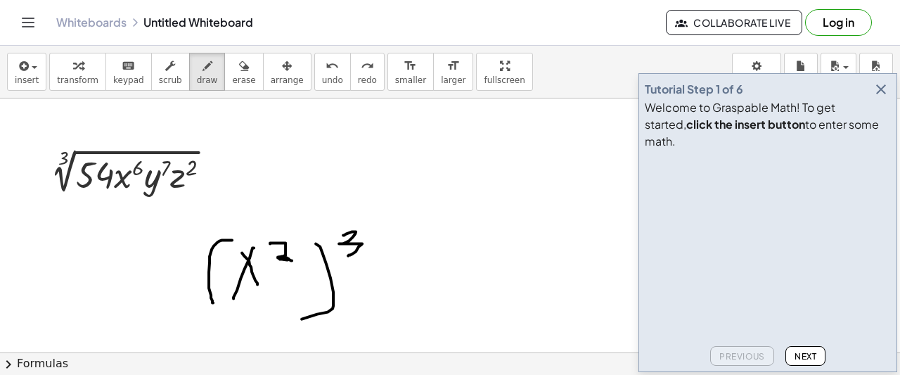
click at [293, 259] on div at bounding box center [450, 43] width 900 height 875
drag, startPoint x: 345, startPoint y: 231, endPoint x: 346, endPoint y: 261, distance: 29.6
click at [346, 261] on div at bounding box center [450, 43] width 900 height 875
drag, startPoint x: 403, startPoint y: 148, endPoint x: 404, endPoint y: 188, distance: 39.4
click at [404, 188] on div at bounding box center [450, 43] width 900 height 875
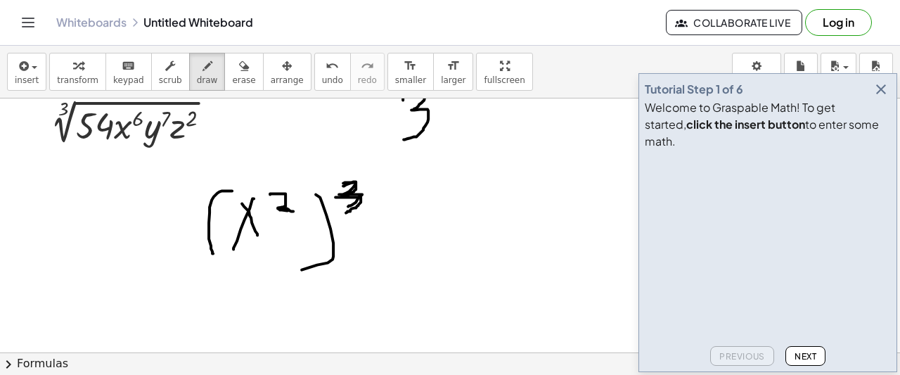
scroll to position [563, 0]
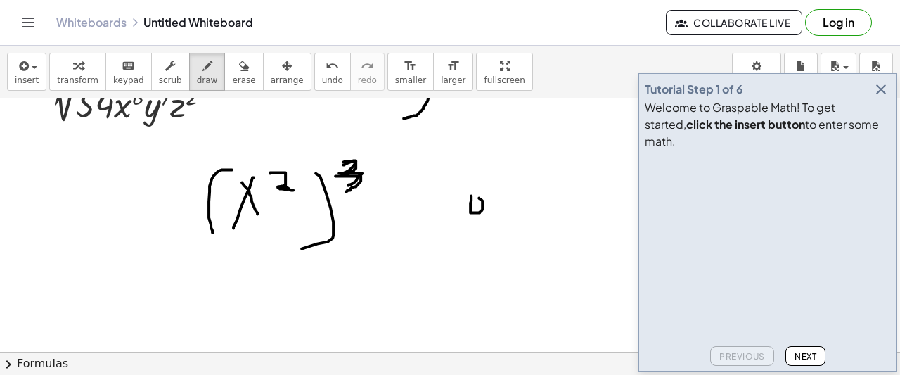
drag, startPoint x: 517, startPoint y: 197, endPoint x: 499, endPoint y: 200, distance: 17.8
drag, startPoint x: 495, startPoint y: 226, endPoint x: 478, endPoint y: 228, distance: 16.9
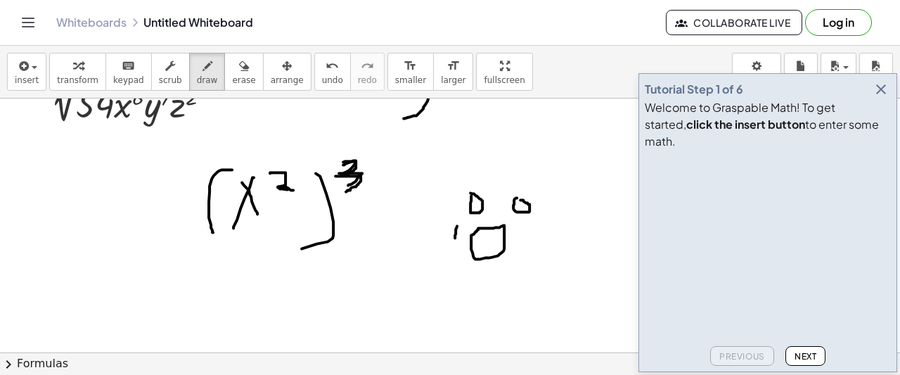
drag, startPoint x: 457, startPoint y: 225, endPoint x: 455, endPoint y: 237, distance: 12.1
drag, startPoint x: 447, startPoint y: 220, endPoint x: 507, endPoint y: 234, distance: 62.1
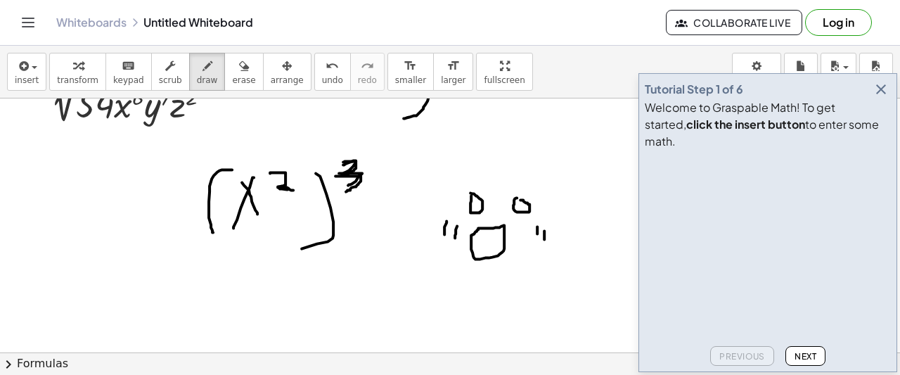
drag, startPoint x: 544, startPoint y: 230, endPoint x: 544, endPoint y: 238, distance: 8.4
drag, startPoint x: 436, startPoint y: 177, endPoint x: 557, endPoint y: 236, distance: 134.6
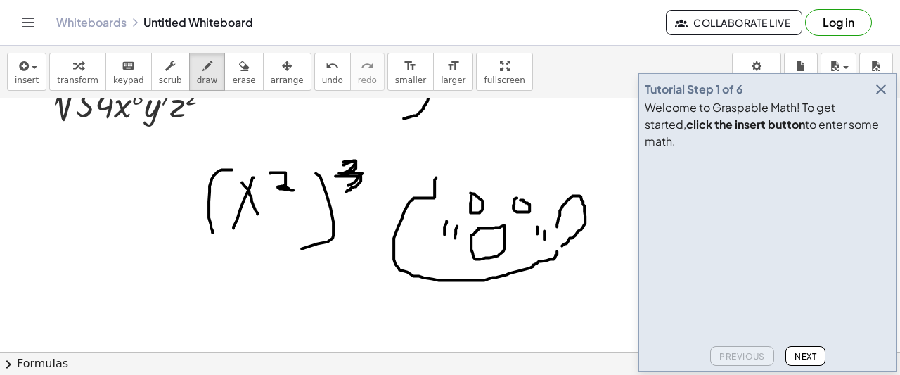
drag, startPoint x: 557, startPoint y: 226, endPoint x: 560, endPoint y: 245, distance: 19.9
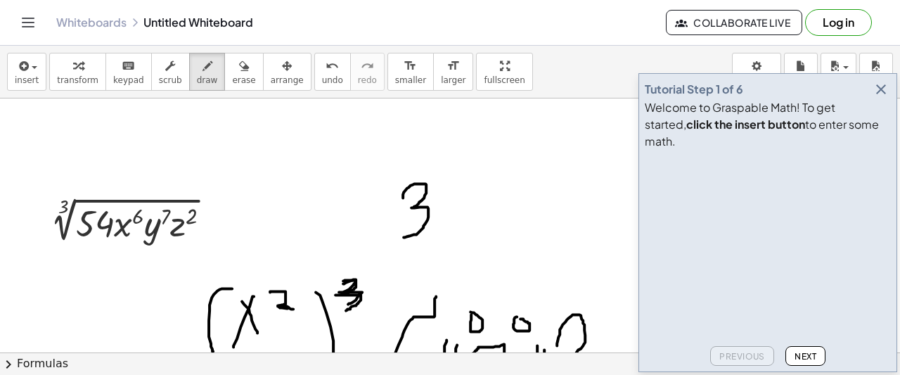
scroll to position [422, 0]
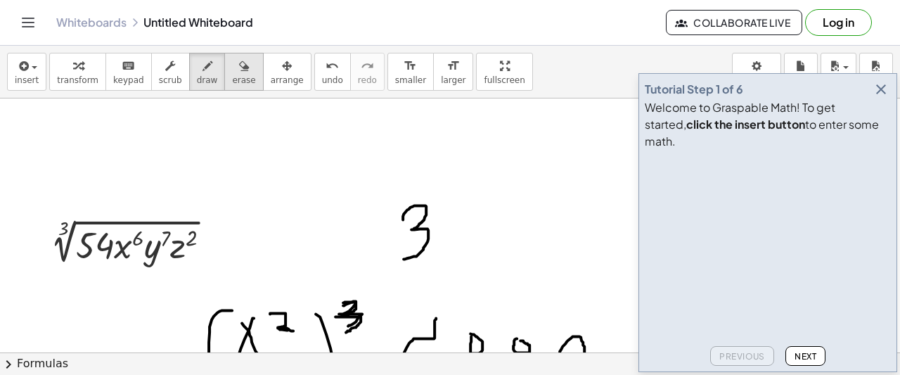
click at [232, 75] on span "erase" at bounding box center [243, 80] width 23 height 10
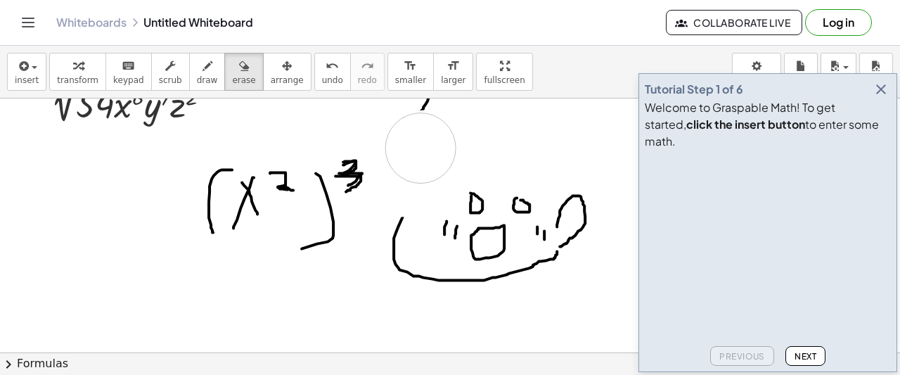
drag, startPoint x: 429, startPoint y: 144, endPoint x: 421, endPoint y: 147, distance: 8.9
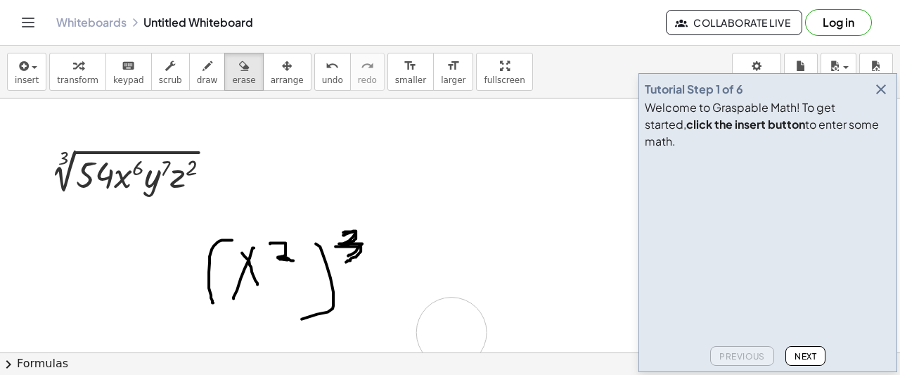
drag, startPoint x: 432, startPoint y: 184, endPoint x: 445, endPoint y: 317, distance: 134.3
click at [444, 328] on div at bounding box center [450, 43] width 900 height 875
click at [197, 82] on span "draw" at bounding box center [207, 80] width 21 height 10
drag, startPoint x: 74, startPoint y: 192, endPoint x: 110, endPoint y: 195, distance: 36.7
click at [110, 195] on div at bounding box center [450, 43] width 900 height 875
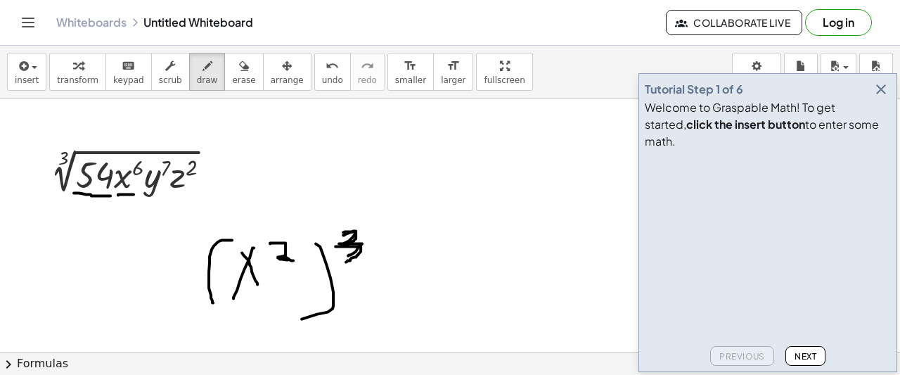
drag, startPoint x: 118, startPoint y: 194, endPoint x: 166, endPoint y: 194, distance: 47.8
click at [134, 194] on div at bounding box center [450, 43] width 900 height 875
drag, startPoint x: 442, startPoint y: 132, endPoint x: 449, endPoint y: 221, distance: 88.9
click at [449, 221] on div at bounding box center [450, 43] width 900 height 875
click at [322, 75] on span "undo" at bounding box center [332, 80] width 21 height 10
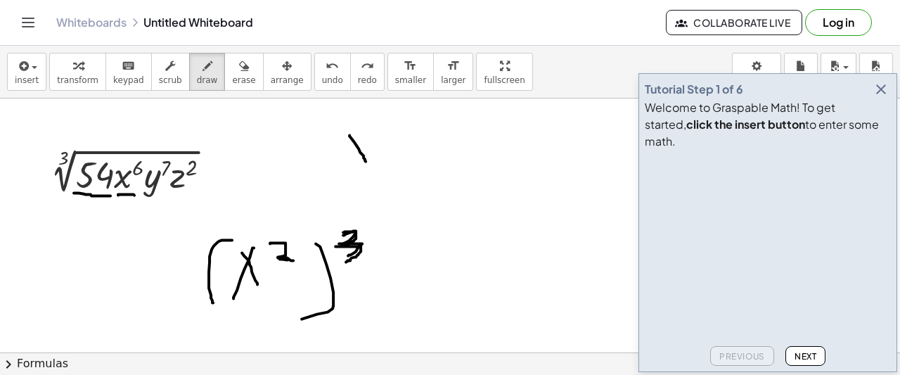
drag, startPoint x: 350, startPoint y: 134, endPoint x: 368, endPoint y: 169, distance: 39.0
click at [368, 169] on div at bounding box center [450, 43] width 900 height 875
drag, startPoint x: 364, startPoint y: 144, endPoint x: 342, endPoint y: 175, distance: 38.3
click at [342, 175] on div at bounding box center [450, 43] width 900 height 875
drag, startPoint x: 404, startPoint y: 119, endPoint x: 422, endPoint y: 144, distance: 31.2
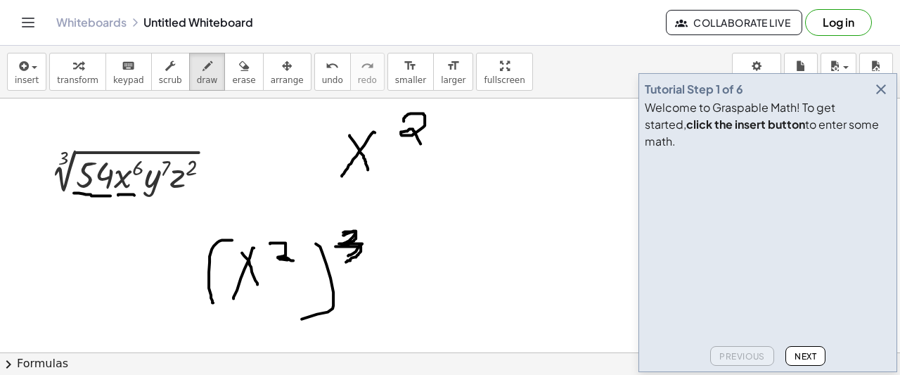
click at [421, 143] on div at bounding box center [450, 43] width 900 height 875
drag, startPoint x: 459, startPoint y: 100, endPoint x: 474, endPoint y: 195, distance: 96.2
click at [474, 195] on div at bounding box center [450, 43] width 900 height 875
drag, startPoint x: 328, startPoint y: 102, endPoint x: 317, endPoint y: 199, distance: 97.6
click at [317, 199] on div at bounding box center [450, 43] width 900 height 875
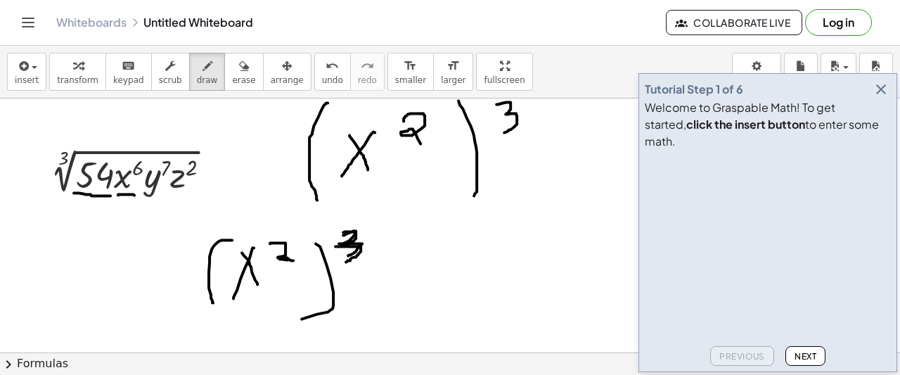
drag, startPoint x: 496, startPoint y: 103, endPoint x: 494, endPoint y: 205, distance: 102.0
click at [504, 132] on div at bounding box center [450, 43] width 900 height 875
drag, startPoint x: 292, startPoint y: 196, endPoint x: 571, endPoint y: 191, distance: 279.2
click at [571, 191] on div at bounding box center [450, 43] width 900 height 875
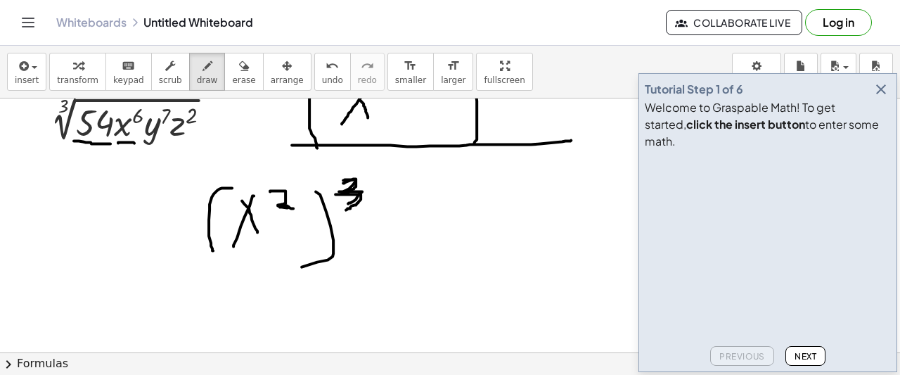
scroll to position [563, 0]
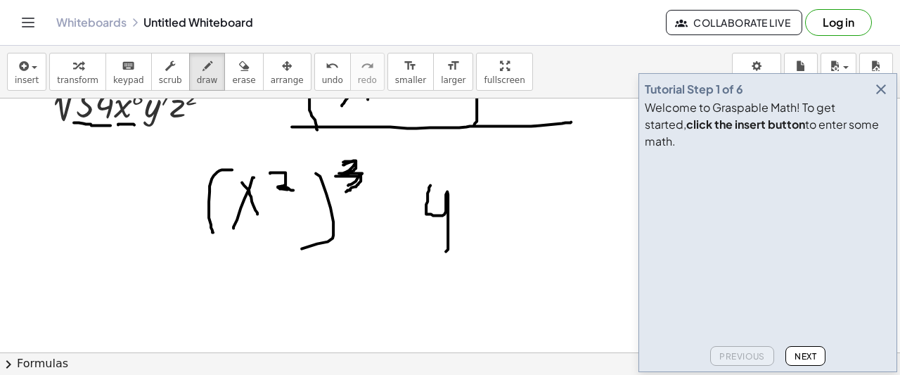
drag, startPoint x: 430, startPoint y: 184, endPoint x: 414, endPoint y: 250, distance: 67.5
drag, startPoint x: 470, startPoint y: 155, endPoint x: 510, endPoint y: 193, distance: 55.2
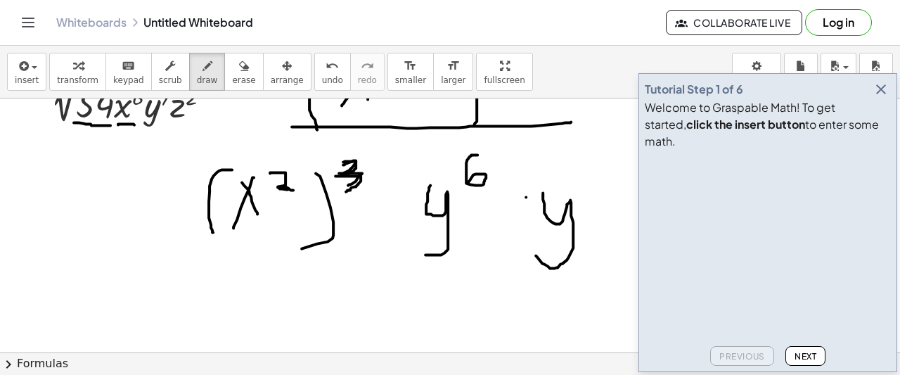
drag, startPoint x: 543, startPoint y: 192, endPoint x: 530, endPoint y: 247, distance: 56.3
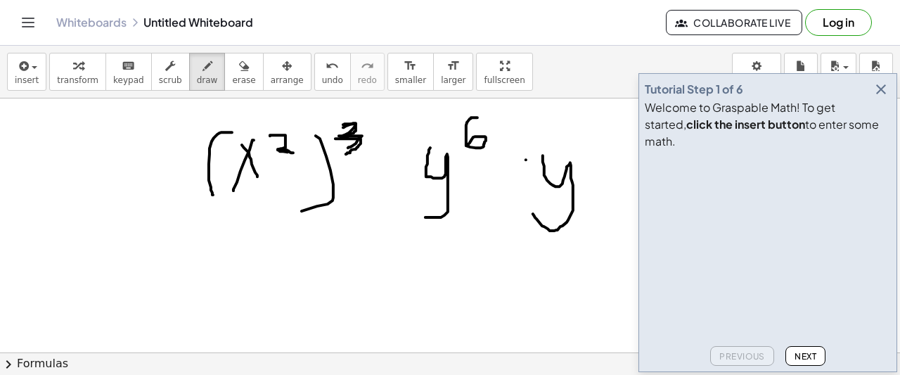
scroll to position [620, 0]
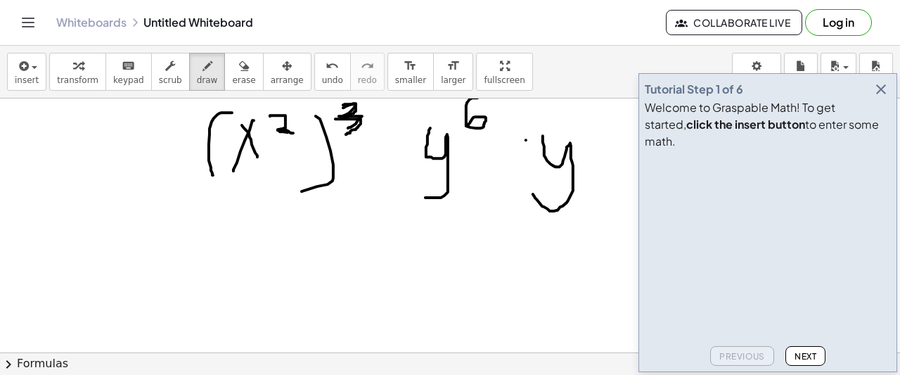
drag, startPoint x: 463, startPoint y: 212, endPoint x: 461, endPoint y: 247, distance: 35.2
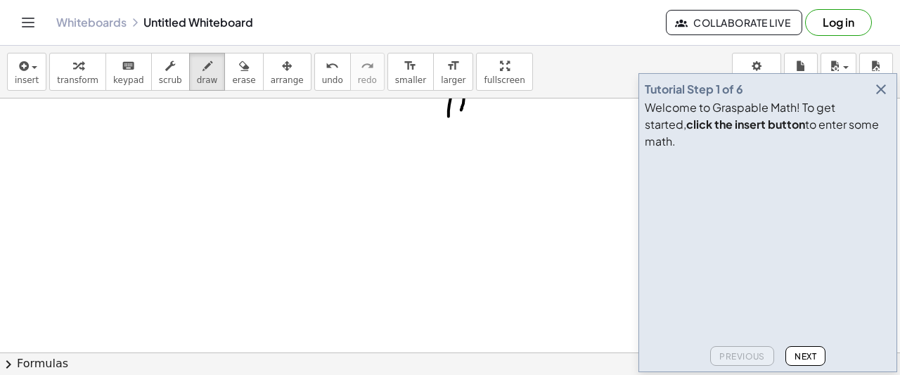
scroll to position [760, 0]
drag, startPoint x: 395, startPoint y: 217, endPoint x: 387, endPoint y: 241, distance: 25.4
drag, startPoint x: 445, startPoint y: 179, endPoint x: 480, endPoint y: 193, distance: 37.2
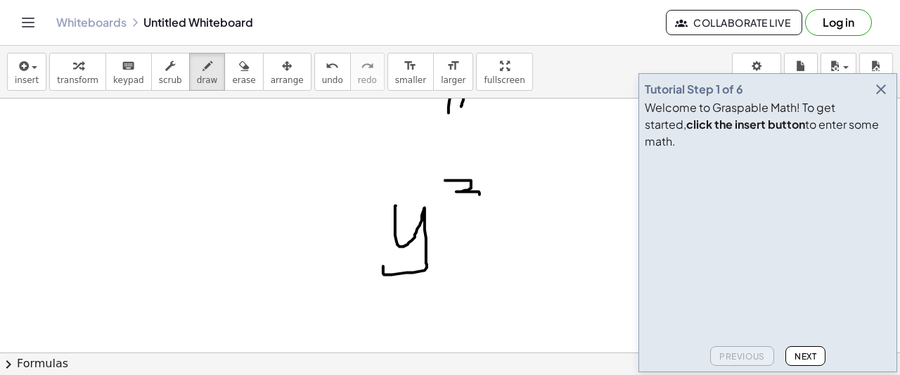
drag, startPoint x: 497, startPoint y: 269, endPoint x: 471, endPoint y: 289, distance: 32.6
drag, startPoint x: 356, startPoint y: 188, endPoint x: 550, endPoint y: 223, distance: 197.3
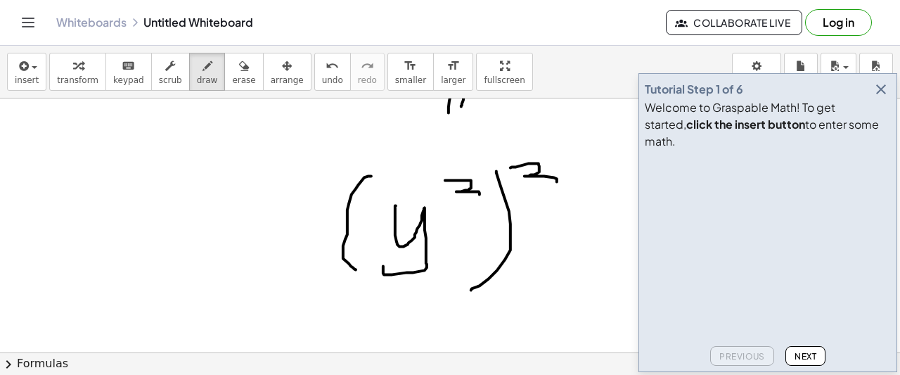
drag, startPoint x: 511, startPoint y: 167, endPoint x: 533, endPoint y: 196, distance: 37.1
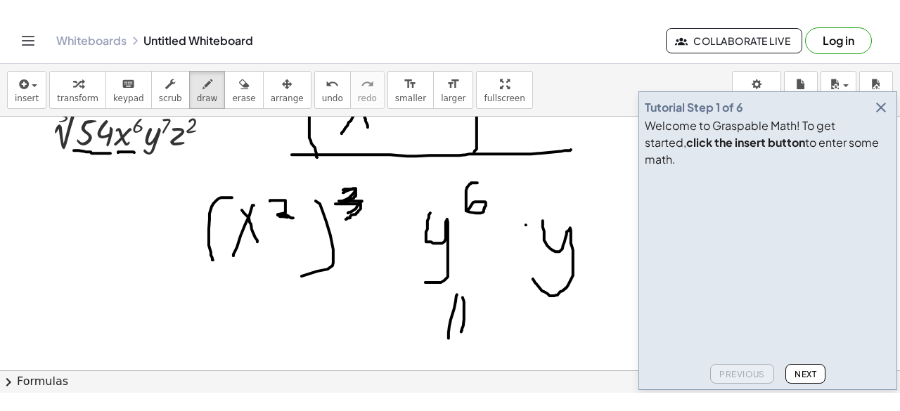
scroll to position [549, 0]
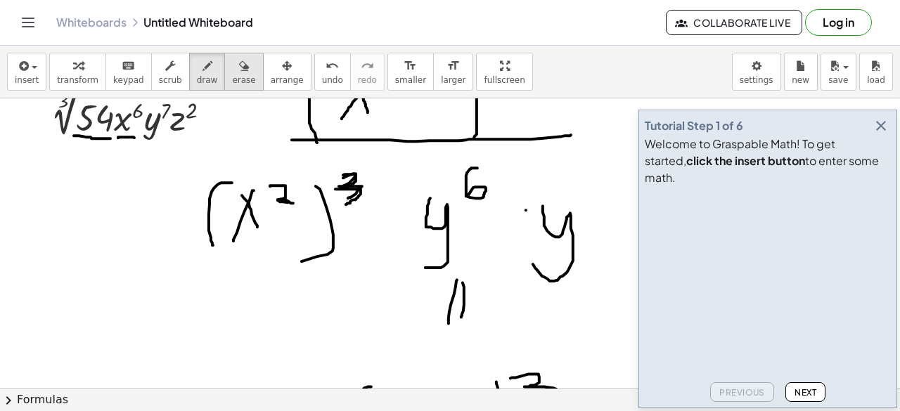
click at [232, 76] on span "erase" at bounding box center [243, 80] width 23 height 10
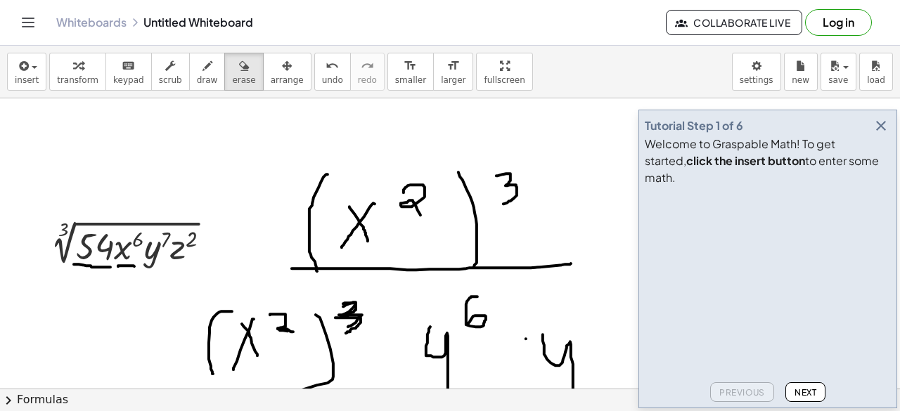
scroll to position [338, 0]
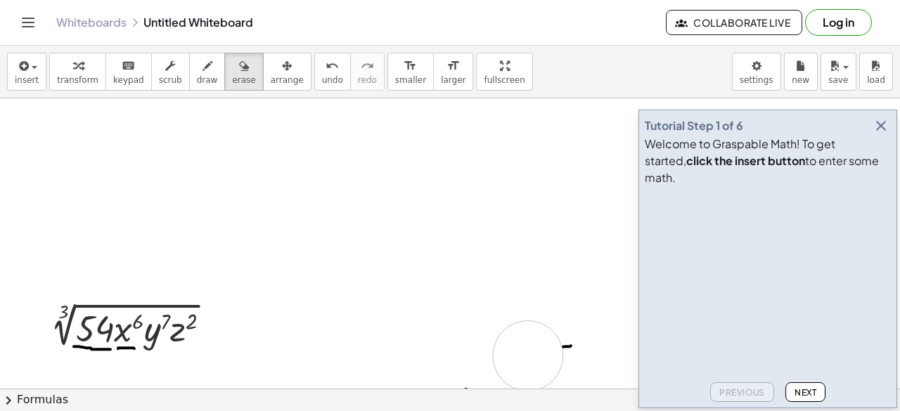
drag, startPoint x: 380, startPoint y: 300, endPoint x: 535, endPoint y: 348, distance: 161.9
click at [532, 354] on div at bounding box center [450, 270] width 900 height 1020
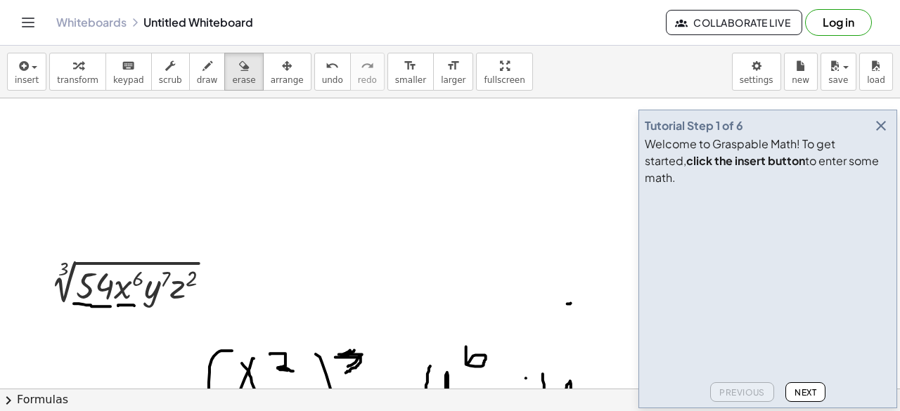
scroll to position [479, 0]
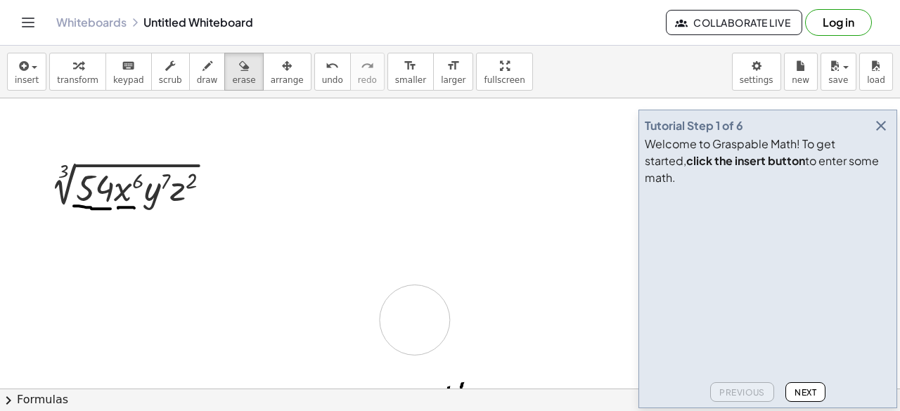
drag, startPoint x: 572, startPoint y: 285, endPoint x: 413, endPoint y: 328, distance: 164.8
click at [407, 330] on div at bounding box center [450, 130] width 900 height 1020
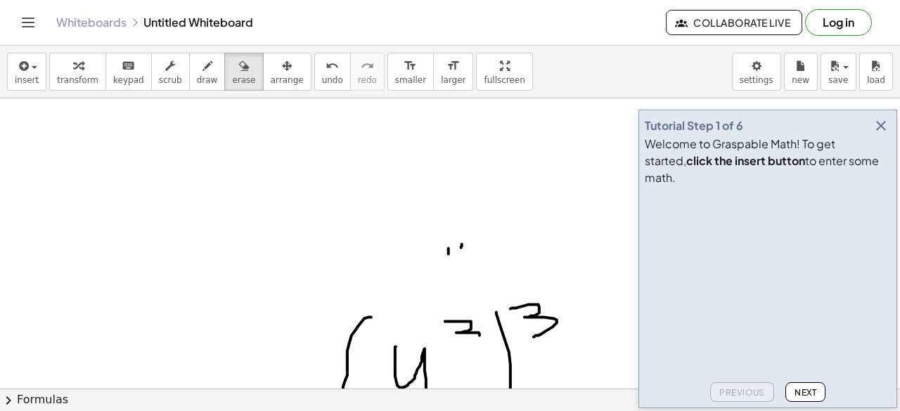
scroll to position [620, 0]
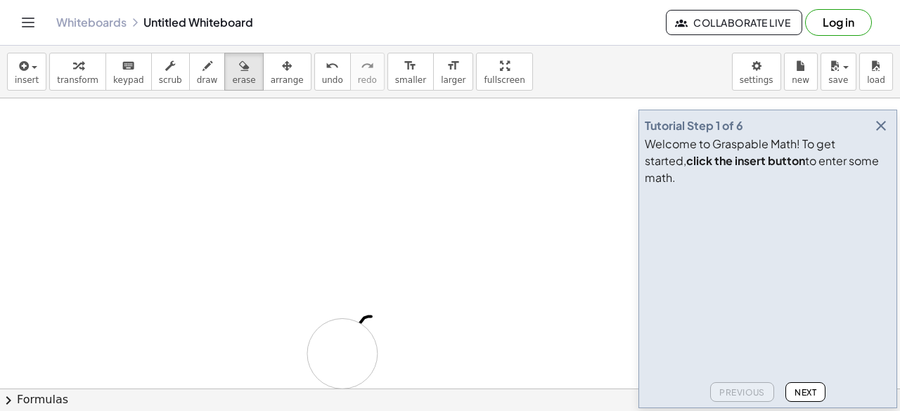
drag, startPoint x: 423, startPoint y: 241, endPoint x: 437, endPoint y: 316, distance: 75.9
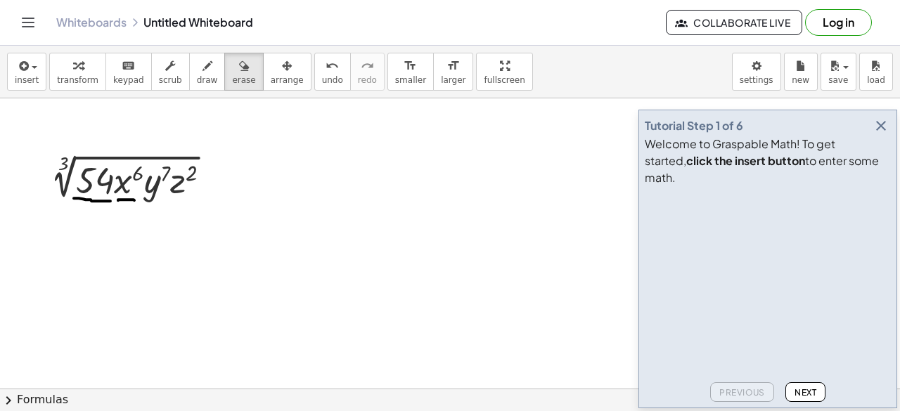
scroll to position [463, 0]
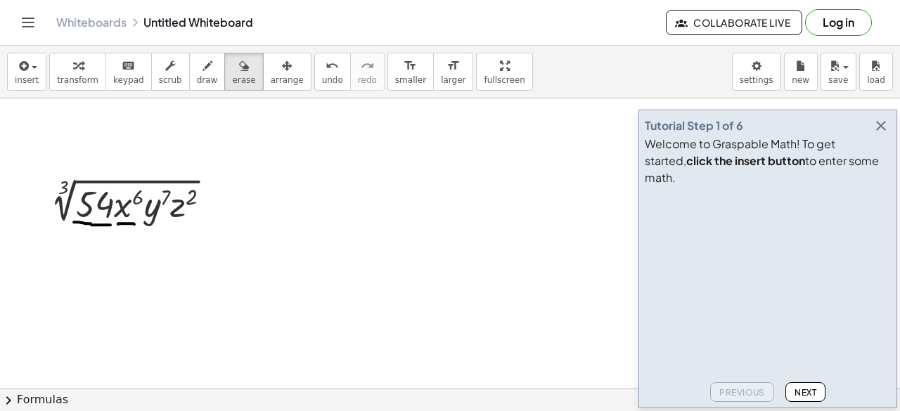
click at [873, 134] on icon "button" at bounding box center [881, 125] width 17 height 17
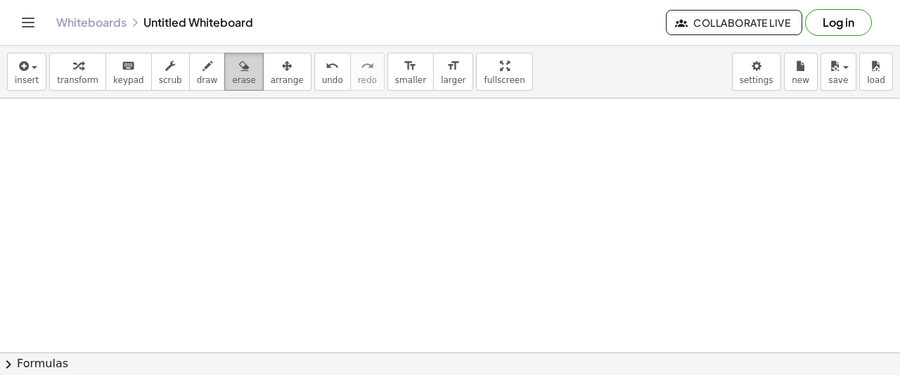
scroll to position [252, 0]
click at [197, 75] on span "draw" at bounding box center [207, 80] width 21 height 10
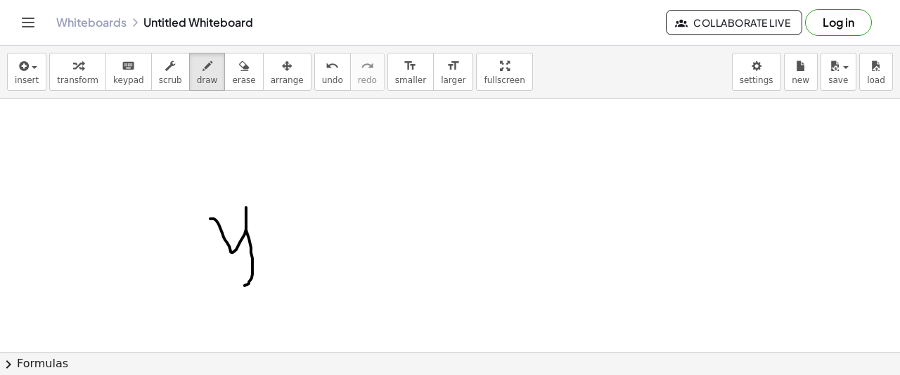
drag, startPoint x: 222, startPoint y: 231, endPoint x: 249, endPoint y: 202, distance: 39.8
drag, startPoint x: 255, startPoint y: 176, endPoint x: 269, endPoint y: 196, distance: 24.8
click at [322, 70] on div "undo" at bounding box center [332, 65] width 21 height 17
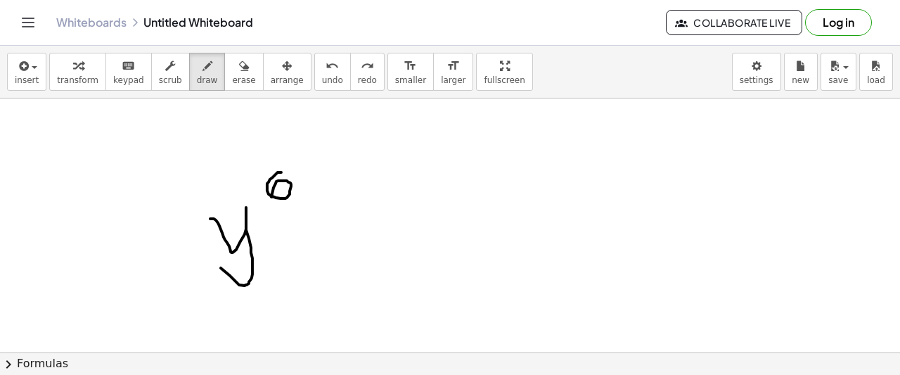
drag, startPoint x: 281, startPoint y: 171, endPoint x: 311, endPoint y: 207, distance: 47.0
drag, startPoint x: 338, startPoint y: 225, endPoint x: 329, endPoint y: 271, distance: 46.5
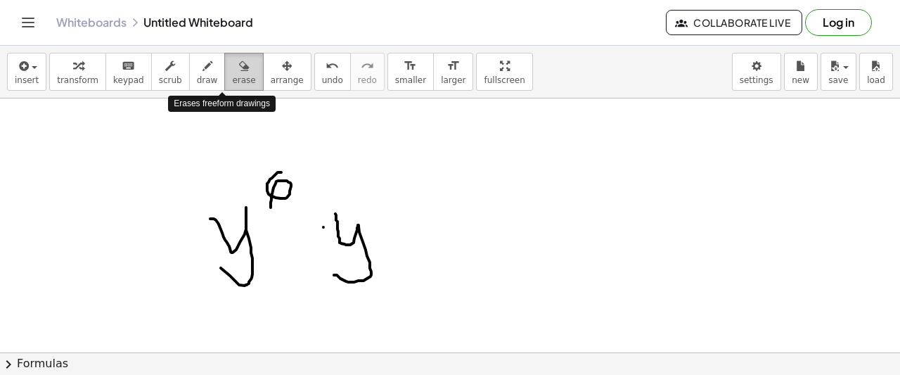
click at [239, 64] on icon "button" at bounding box center [244, 66] width 10 height 17
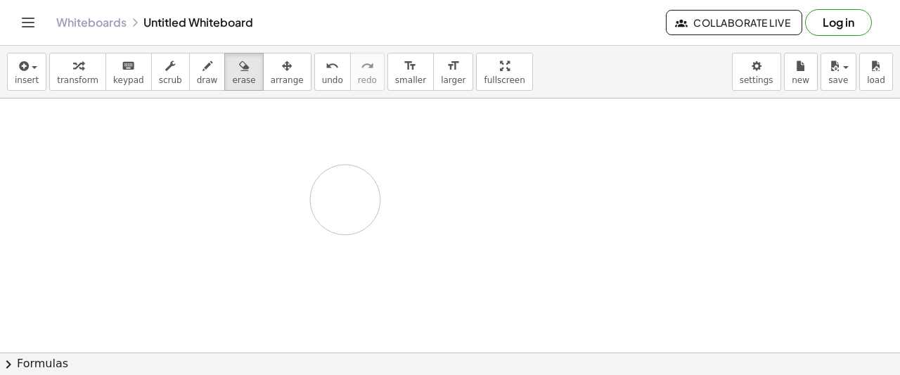
drag, startPoint x: 322, startPoint y: 200, endPoint x: 276, endPoint y: 214, distance: 48.0
click at [197, 68] on div "button" at bounding box center [207, 65] width 21 height 17
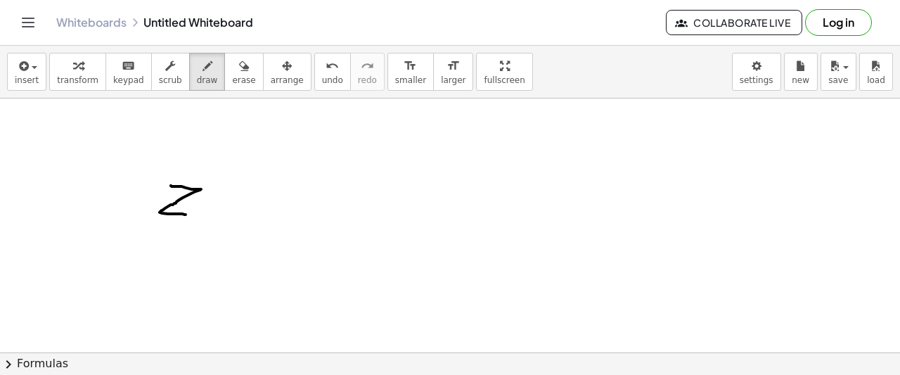
drag, startPoint x: 171, startPoint y: 184, endPoint x: 198, endPoint y: 202, distance: 32.0
drag, startPoint x: 214, startPoint y: 162, endPoint x: 236, endPoint y: 185, distance: 31.8
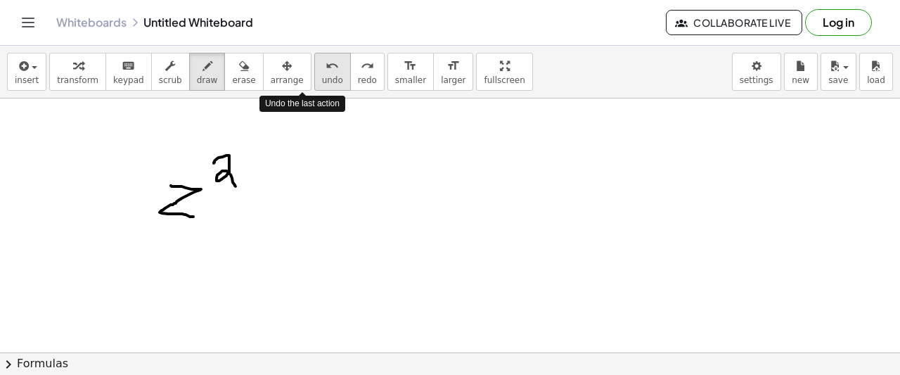
click at [326, 72] on icon "undo" at bounding box center [332, 66] width 13 height 17
click at [322, 77] on span "undo" at bounding box center [332, 80] width 21 height 10
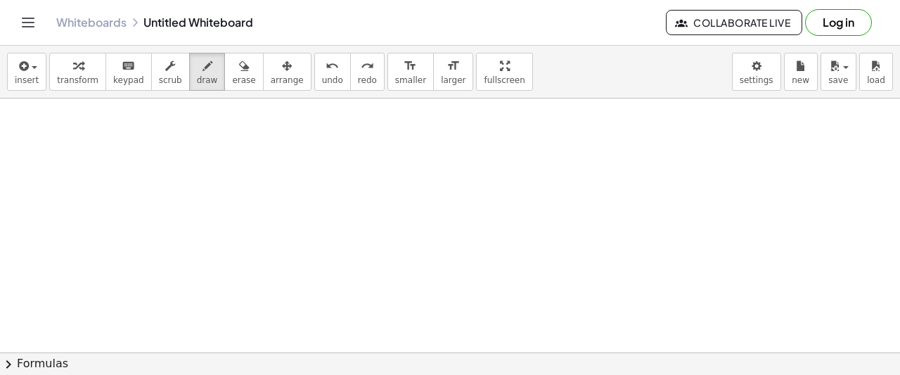
click at [709, 19] on span "Collaborate Live" at bounding box center [734, 22] width 113 height 13
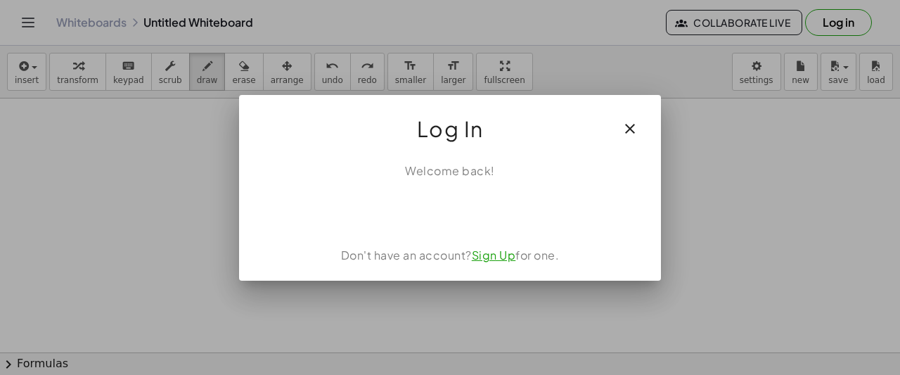
click at [623, 126] on icon "button" at bounding box center [630, 128] width 17 height 17
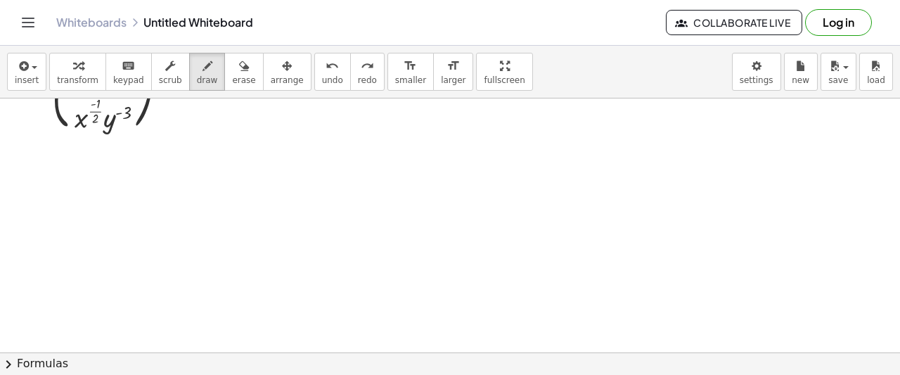
scroll to position [0, 0]
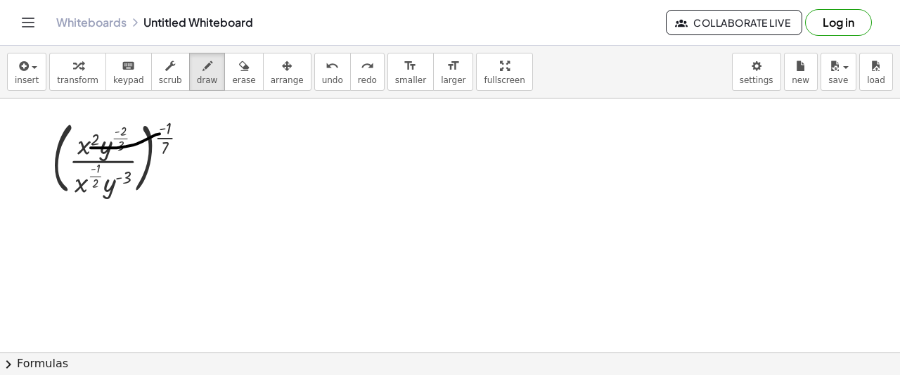
drag, startPoint x: 160, startPoint y: 133, endPoint x: 90, endPoint y: 146, distance: 70.8
click at [326, 68] on icon "undo" at bounding box center [332, 66] width 13 height 17
click at [76, 77] on span "transform" at bounding box center [77, 80] width 41 height 10
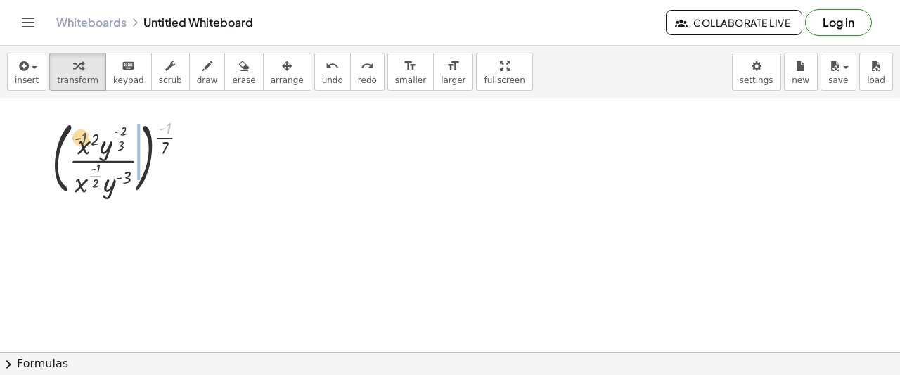
drag, startPoint x: 160, startPoint y: 130, endPoint x: 83, endPoint y: 143, distance: 78.4
click at [83, 143] on div at bounding box center [125, 157] width 161 height 86
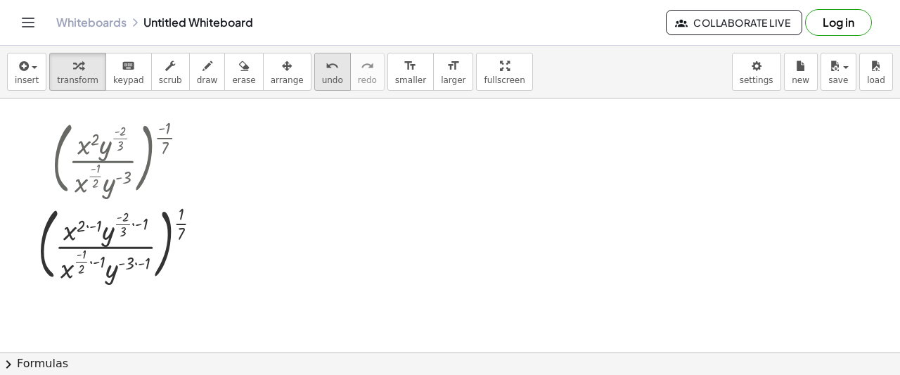
click at [322, 75] on span "undo" at bounding box center [332, 80] width 21 height 10
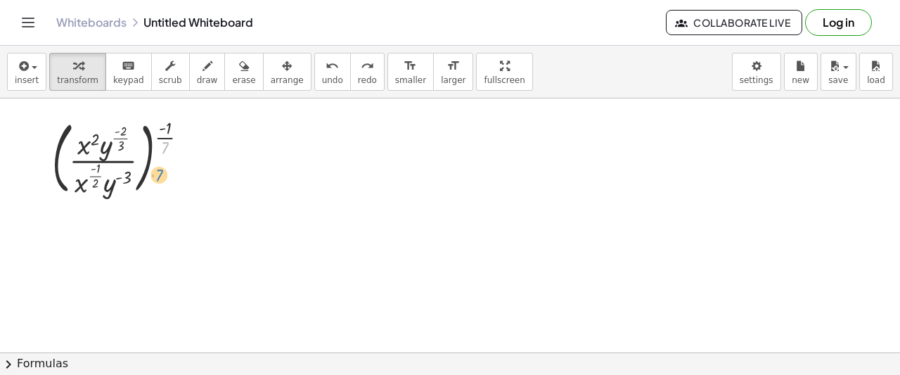
drag, startPoint x: 166, startPoint y: 148, endPoint x: 183, endPoint y: 157, distance: 18.9
click at [179, 175] on div at bounding box center [125, 157] width 161 height 86
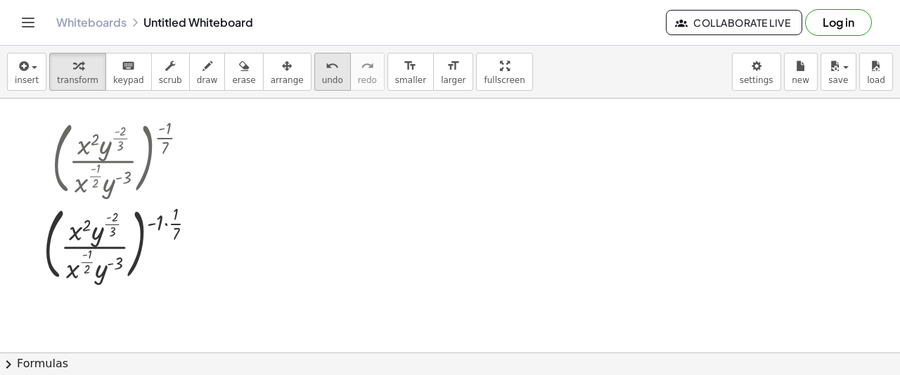
click at [326, 58] on icon "undo" at bounding box center [332, 66] width 13 height 17
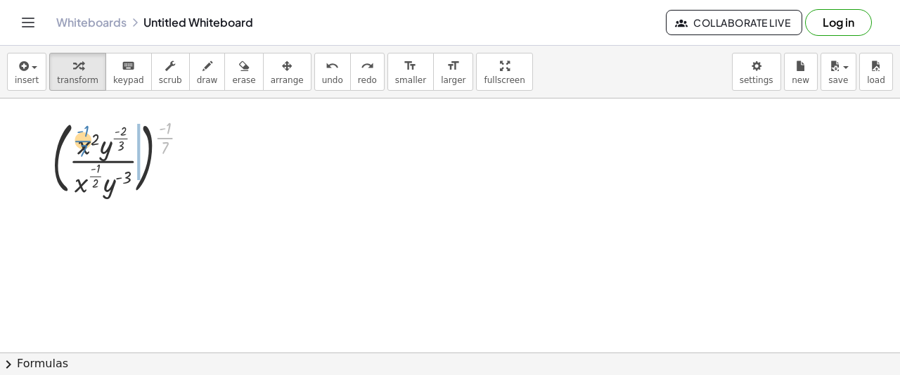
drag, startPoint x: 169, startPoint y: 139, endPoint x: 93, endPoint y: 148, distance: 76.5
click at [92, 143] on div at bounding box center [125, 157] width 161 height 86
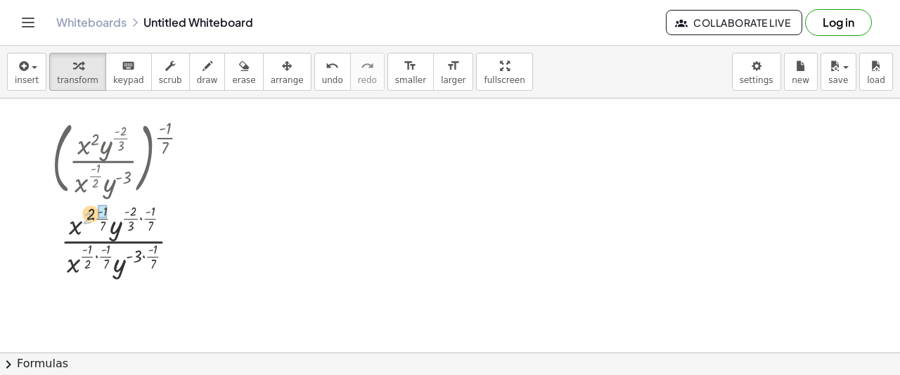
drag, startPoint x: 96, startPoint y: 213, endPoint x: 105, endPoint y: 213, distance: 9.8
drag, startPoint x: 110, startPoint y: 207, endPoint x: 120, endPoint y: 224, distance: 18.9
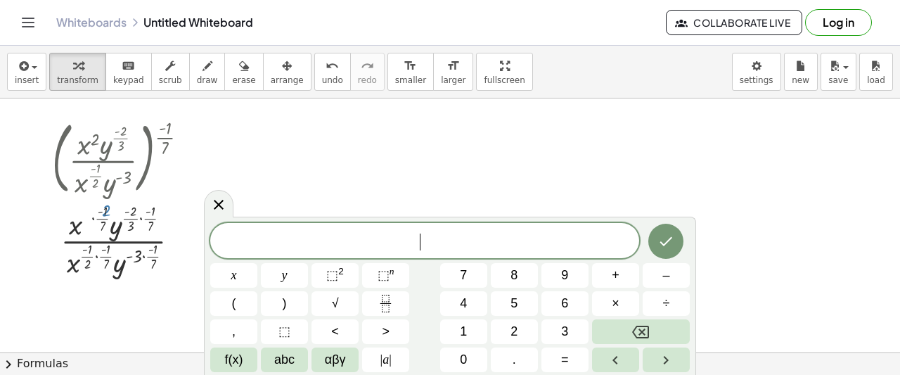
click at [639, 241] on span "​" at bounding box center [424, 242] width 429 height 20
click at [662, 241] on icon "Done" at bounding box center [666, 241] width 17 height 17
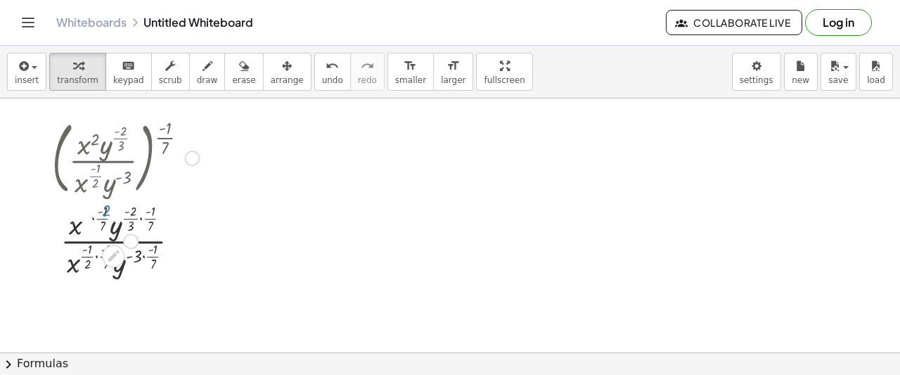
click at [94, 220] on div "( · x 2 · y ( · - 2 · 3 ) · x ( · - 1 · 2 ) · y ( - 3 ) ) ( · - 1 · 7 ) · 2 · -…" at bounding box center [120, 196] width 179 height 173
drag, startPoint x: 149, startPoint y: 209, endPoint x: 161, endPoint y: 212, distance: 12.3
click at [161, 212] on div "( · x 2 · y ( · - 2 · 3 ) · x ( · - 1 · 2 ) · y ( - 3 ) ) ( · - 1 · 7 ) · 2 · -…" at bounding box center [120, 196] width 179 height 173
click at [155, 219] on div "( · x 2 · y ( · - 2 · 3 ) · x ( · - 1 · 2 ) · y ( - 3 ) ) ( · - 1 · 7 ) · 2 · -…" at bounding box center [120, 196] width 179 height 173
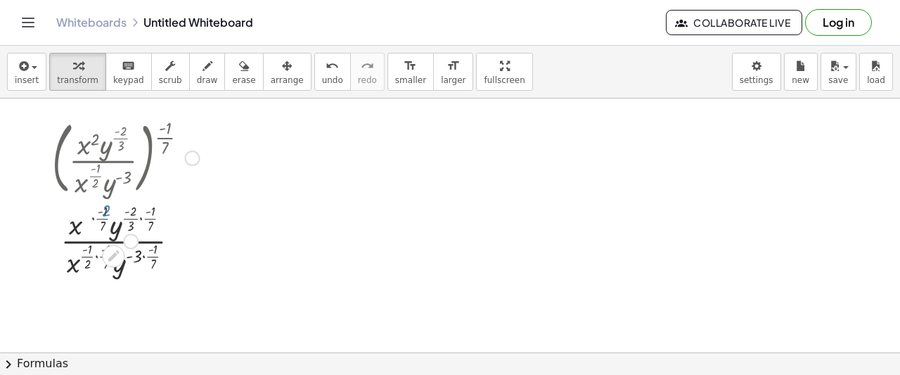
click at [115, 229] on div "( · x 2 · y ( · - 2 · 3 ) · x ( · - 1 · 2 ) · y ( - 3 ) ) ( · - 1 · 7 ) · 2 · -…" at bounding box center [120, 196] width 179 height 173
click at [127, 241] on div at bounding box center [130, 240] width 15 height 15
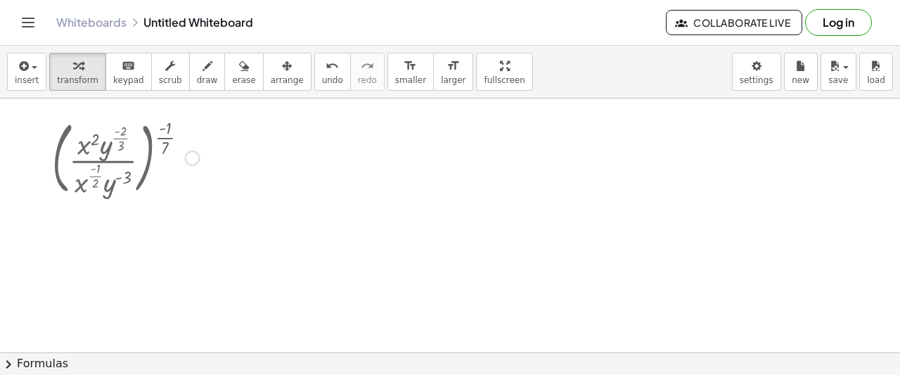
click at [111, 148] on div at bounding box center [125, 157] width 161 height 86
drag, startPoint x: 179, startPoint y: 132, endPoint x: 148, endPoint y: 142, distance: 33.4
click at [148, 142] on div at bounding box center [125, 157] width 161 height 86
drag, startPoint x: 165, startPoint y: 137, endPoint x: 89, endPoint y: 147, distance: 76.6
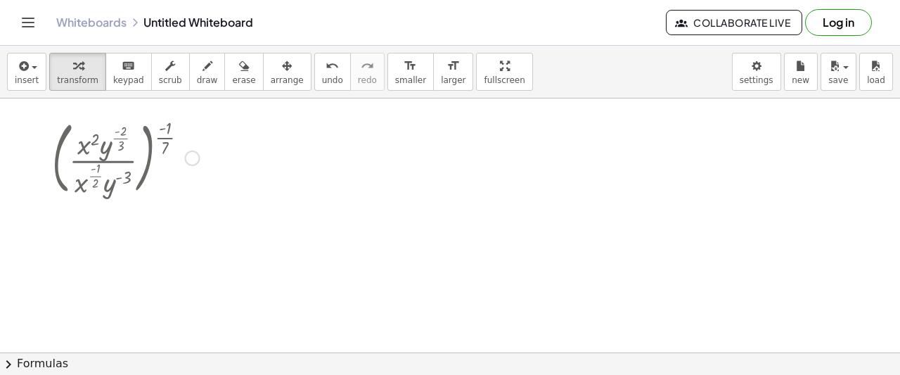
click at [89, 147] on div at bounding box center [125, 157] width 161 height 86
click at [114, 72] on button "keyboard keypad" at bounding box center [128, 72] width 46 height 38
click at [159, 147] on div at bounding box center [125, 157] width 161 height 86
click at [106, 149] on div at bounding box center [125, 157] width 161 height 86
click at [100, 157] on div at bounding box center [125, 157] width 161 height 86
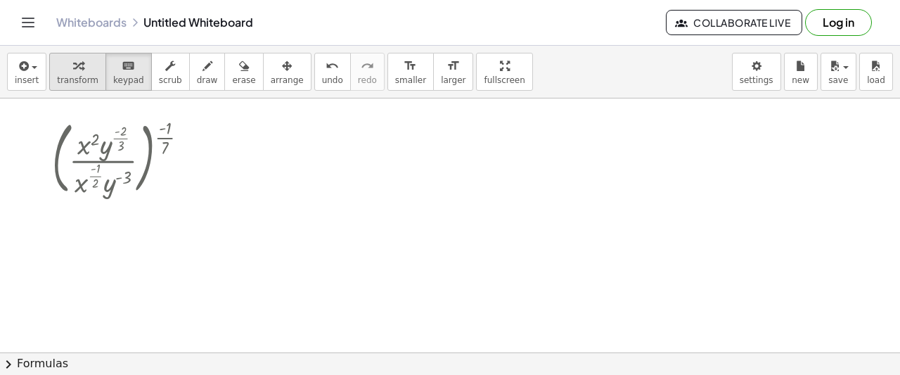
click at [85, 72] on div "button" at bounding box center [77, 65] width 41 height 17
drag, startPoint x: 172, startPoint y: 133, endPoint x: 124, endPoint y: 154, distance: 52.3
click at [124, 154] on div at bounding box center [125, 157] width 161 height 86
click at [165, 150] on div at bounding box center [125, 157] width 161 height 86
click at [198, 155] on div at bounding box center [192, 157] width 15 height 15
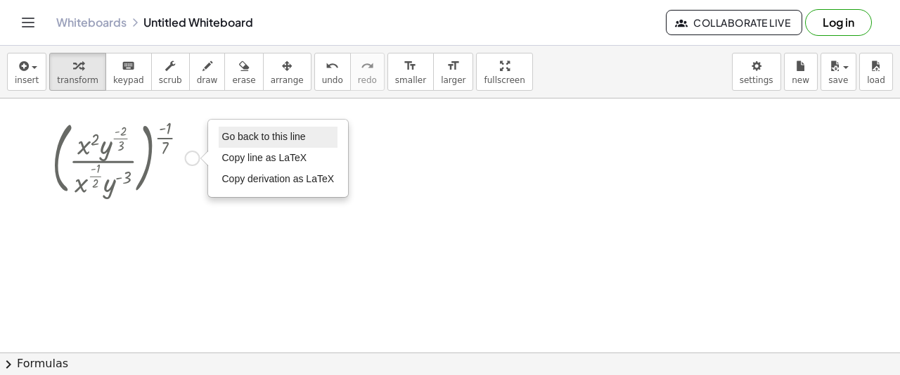
click at [231, 141] on span "Go back to this line" at bounding box center [264, 136] width 84 height 11
click at [260, 137] on span "Go back to this line" at bounding box center [264, 136] width 84 height 11
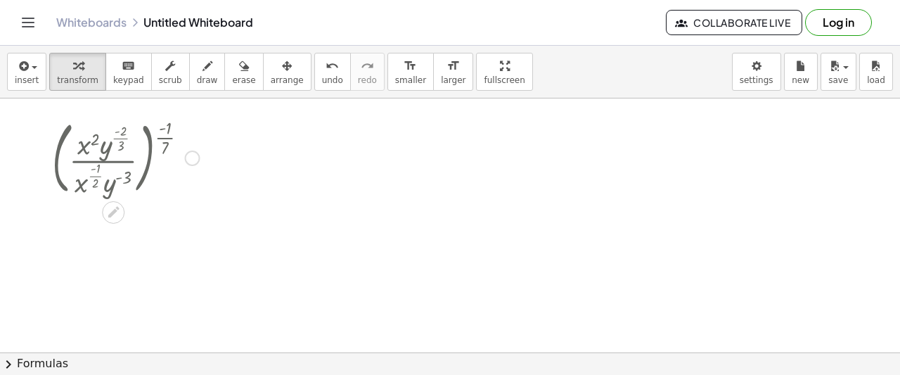
click at [260, 137] on span "Go back to this line" at bounding box center [264, 136] width 84 height 11
click at [110, 199] on div "( · x 2 · y ( · - 2 · 3 ) · x ( · - 1 · 2 ) · y ( - 3 ) ) ( · - 1 · 7 ) Go back…" at bounding box center [120, 156] width 179 height 93
click at [110, 207] on icon at bounding box center [113, 212] width 15 height 15
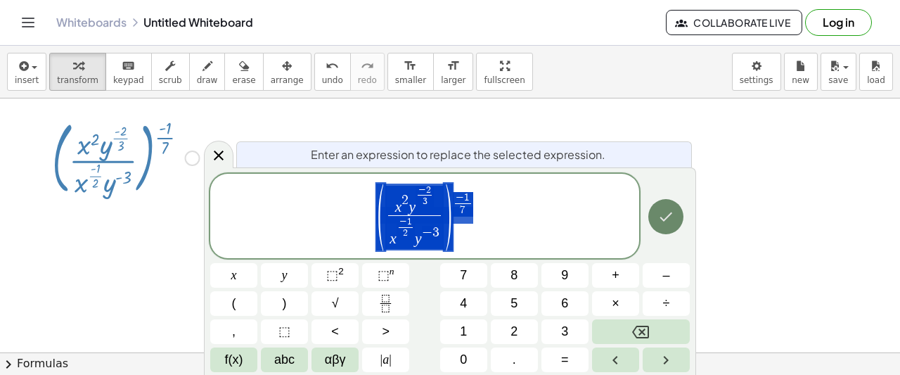
click at [668, 224] on icon "Done" at bounding box center [666, 216] width 17 height 17
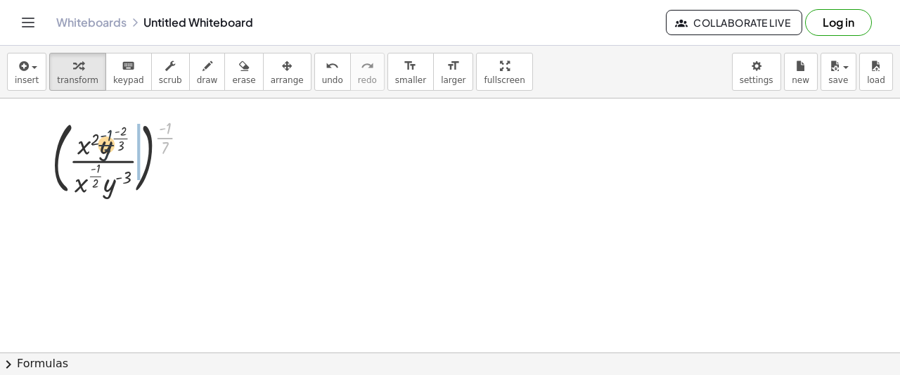
drag, startPoint x: 121, startPoint y: 142, endPoint x: 204, endPoint y: 155, distance: 84.1
click at [91, 145] on div at bounding box center [125, 157] width 161 height 86
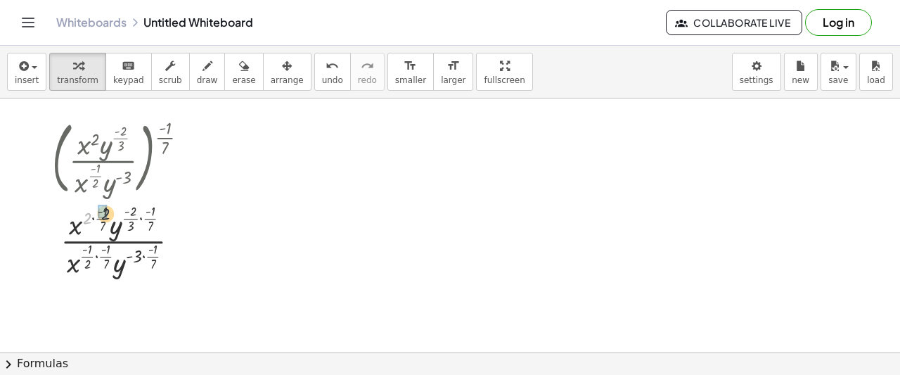
drag, startPoint x: 85, startPoint y: 219, endPoint x: 105, endPoint y: 214, distance: 20.3
drag, startPoint x: 107, startPoint y: 207, endPoint x: 96, endPoint y: 219, distance: 15.9
drag, startPoint x: 98, startPoint y: 140, endPoint x: 143, endPoint y: 138, distance: 45.1
click at [143, 138] on div at bounding box center [125, 157] width 161 height 86
click at [115, 252] on icon at bounding box center [113, 255] width 11 height 11
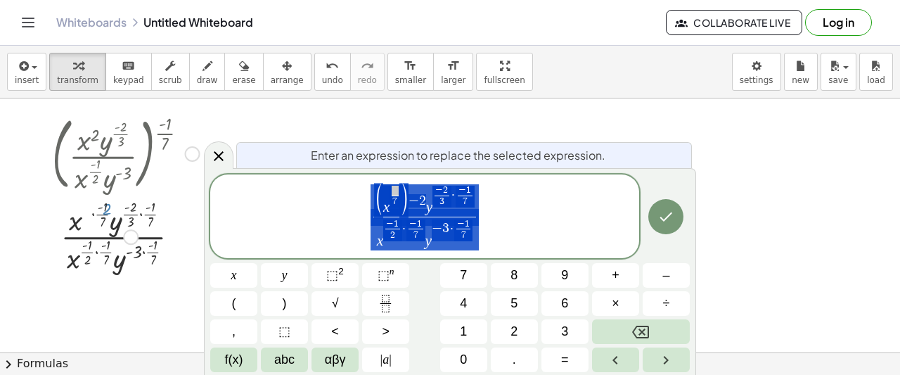
scroll to position [5, 0]
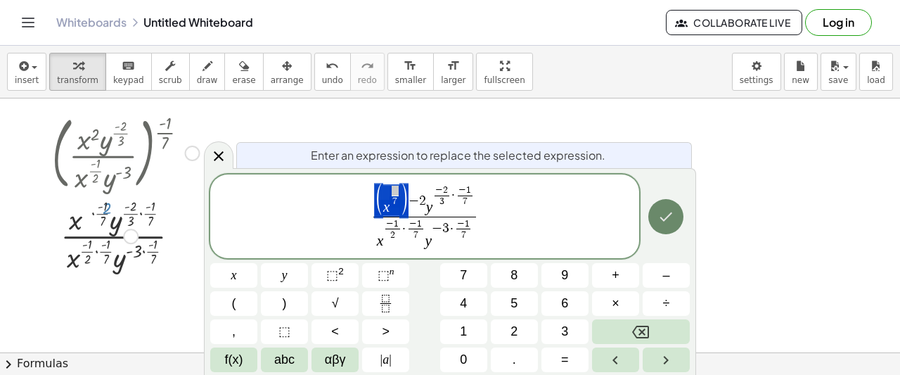
click at [668, 224] on icon "Done" at bounding box center [666, 216] width 17 height 17
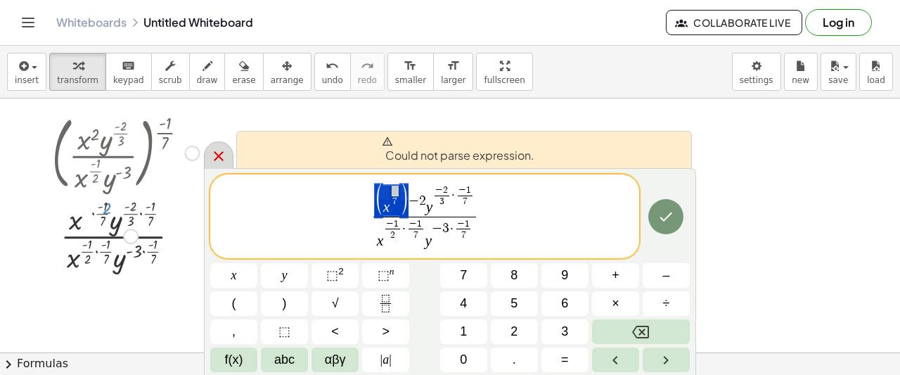
click at [204, 160] on div at bounding box center [219, 154] width 30 height 27
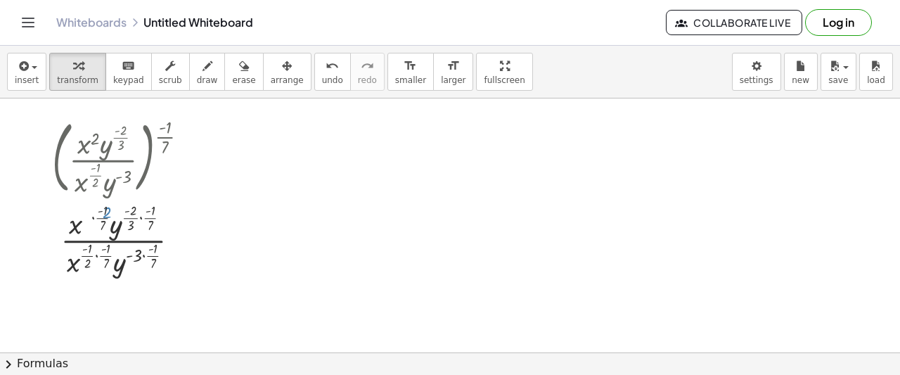
scroll to position [0, 0]
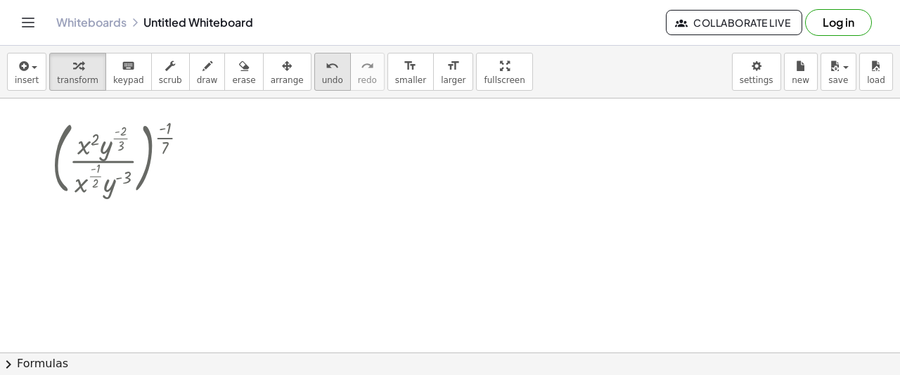
click at [326, 63] on icon "undo" at bounding box center [332, 66] width 13 height 17
click at [326, 68] on icon "undo" at bounding box center [332, 66] width 13 height 17
click at [103, 143] on div at bounding box center [125, 157] width 161 height 86
click at [85, 75] on span "transform" at bounding box center [77, 80] width 41 height 10
click at [117, 158] on div at bounding box center [125, 157] width 161 height 86
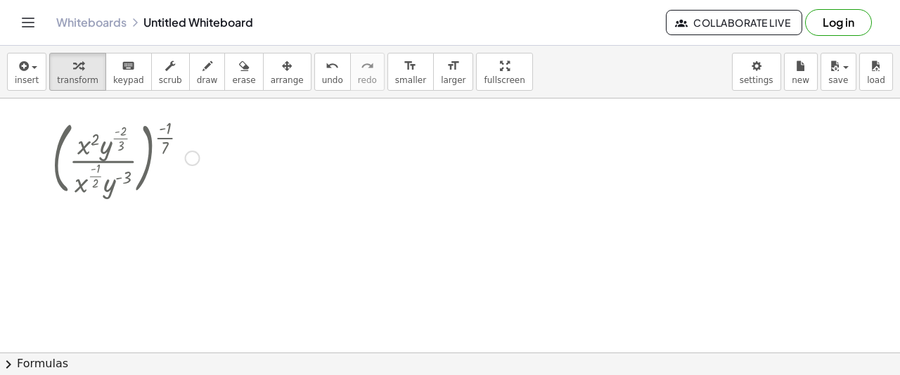
click at [169, 129] on div at bounding box center [125, 157] width 161 height 86
click at [203, 178] on div at bounding box center [125, 157] width 161 height 86
click at [190, 159] on div at bounding box center [192, 157] width 15 height 15
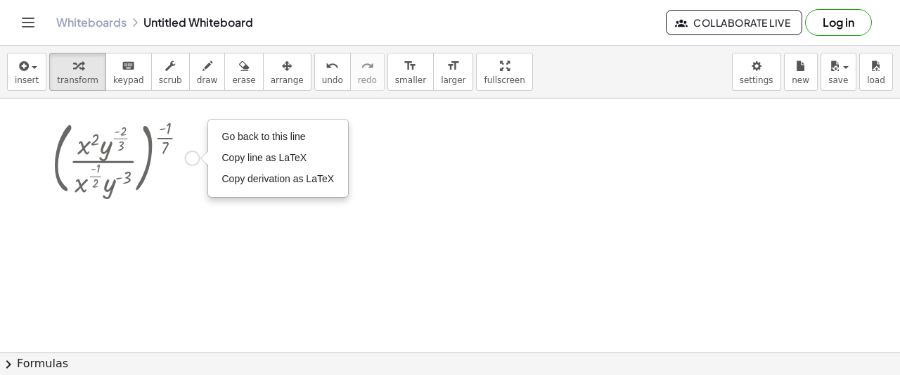
click at [190, 159] on div "Go back to this line Copy line as LaTeX Copy derivation as LaTeX" at bounding box center [192, 157] width 15 height 15
click at [128, 62] on div "keyboard" at bounding box center [128, 65] width 31 height 17
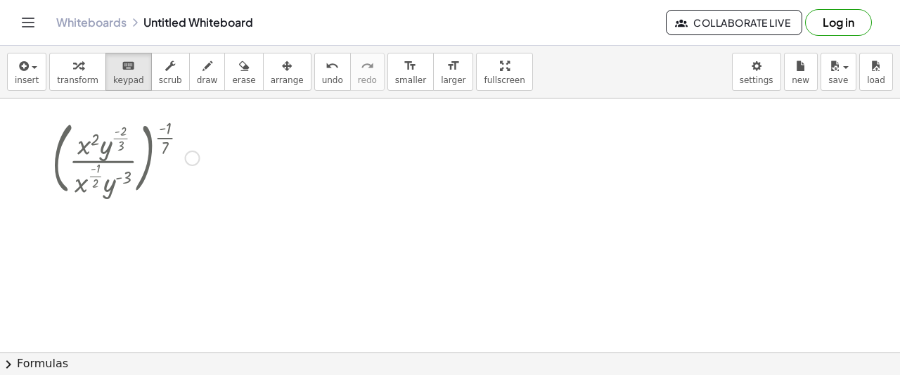
drag, startPoint x: 129, startPoint y: 145, endPoint x: 116, endPoint y: 169, distance: 27.4
click at [129, 146] on div at bounding box center [125, 157] width 161 height 86
click at [113, 172] on div at bounding box center [125, 157] width 161 height 86
click at [89, 91] on div "insert select one: Math Expression Function Text Youtube Video Graphing Geometr…" at bounding box center [450, 72] width 900 height 53
drag, startPoint x: 100, startPoint y: 165, endPoint x: 143, endPoint y: 108, distance: 71.2
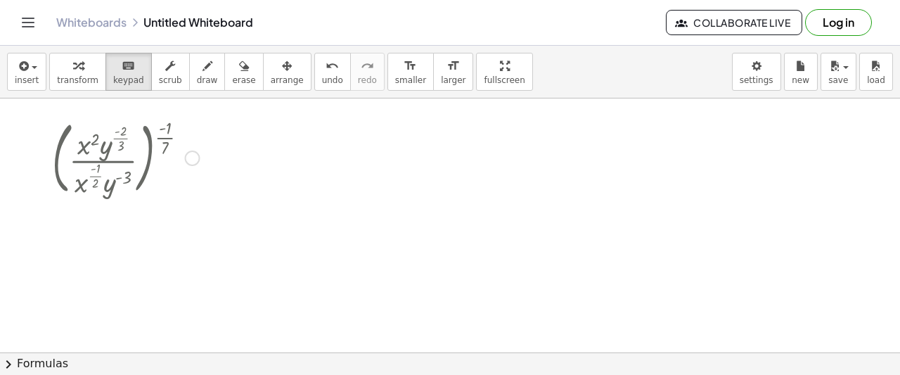
click at [145, 157] on div at bounding box center [125, 157] width 161 height 86
drag, startPoint x: 115, startPoint y: 119, endPoint x: 91, endPoint y: 120, distance: 23.9
click at [84, 190] on div at bounding box center [125, 157] width 161 height 86
click at [232, 81] on span "erase" at bounding box center [243, 80] width 23 height 10
drag, startPoint x: 172, startPoint y: 134, endPoint x: 64, endPoint y: 165, distance: 111.8
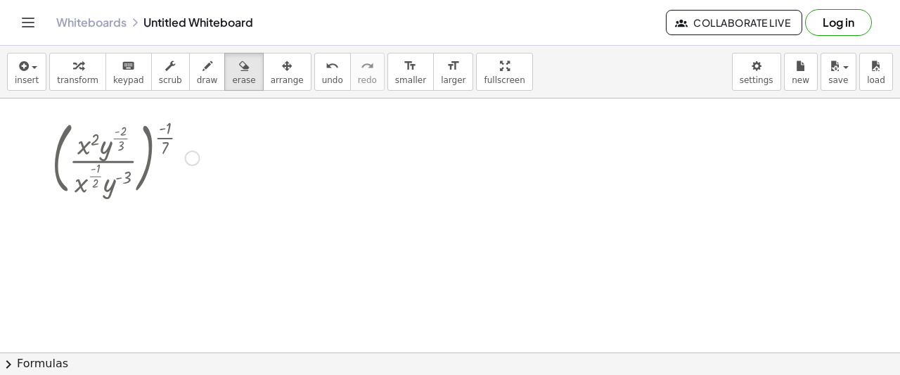
click at [55, 171] on div at bounding box center [125, 157] width 161 height 86
drag, startPoint x: 69, startPoint y: 150, endPoint x: 167, endPoint y: 130, distance: 100.5
click at [152, 144] on div at bounding box center [125, 157] width 161 height 86
drag, startPoint x: 276, startPoint y: 68, endPoint x: 260, endPoint y: 70, distance: 15.6
click at [273, 68] on button "arrange" at bounding box center [287, 72] width 49 height 38
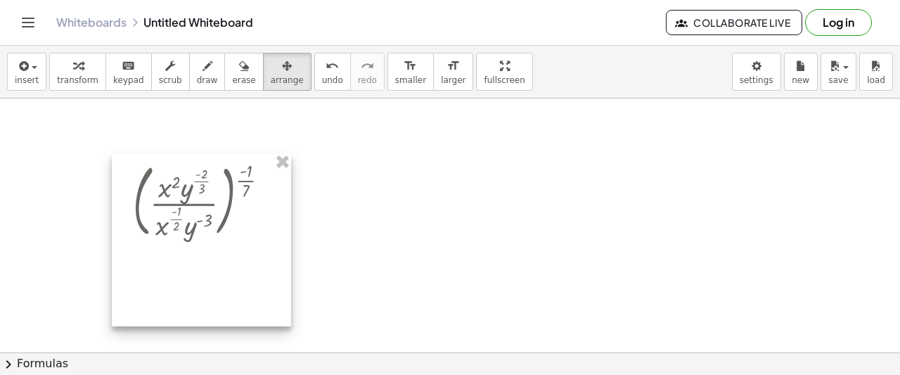
drag, startPoint x: 76, startPoint y: 169, endPoint x: 193, endPoint y: 165, distance: 116.8
click at [193, 165] on div at bounding box center [201, 239] width 179 height 173
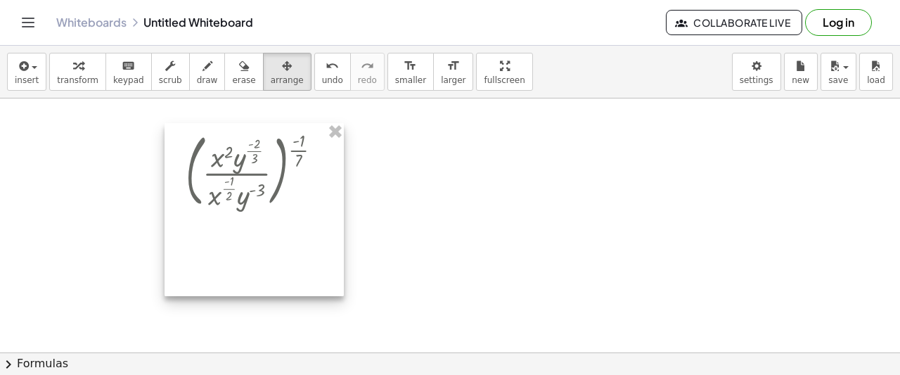
click at [198, 181] on div at bounding box center [254, 209] width 179 height 173
click at [198, 181] on div at bounding box center [254, 211] width 179 height 173
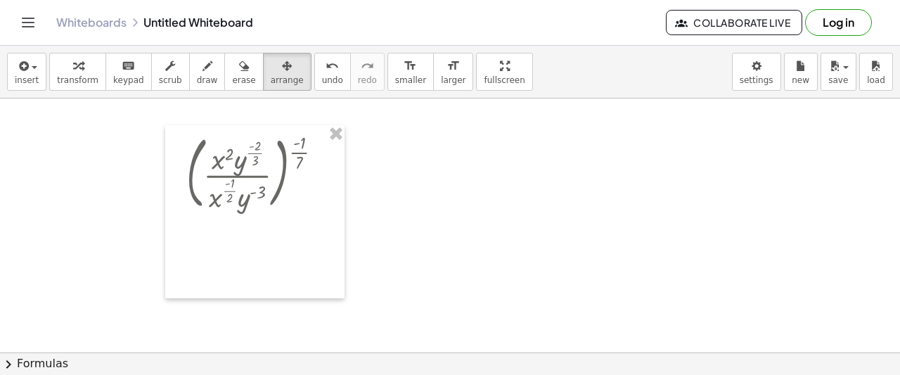
click at [118, 85] on button "keyboard keypad" at bounding box center [128, 72] width 46 height 38
click at [226, 209] on div at bounding box center [259, 172] width 161 height 86
click at [293, 178] on div at bounding box center [259, 172] width 161 height 86
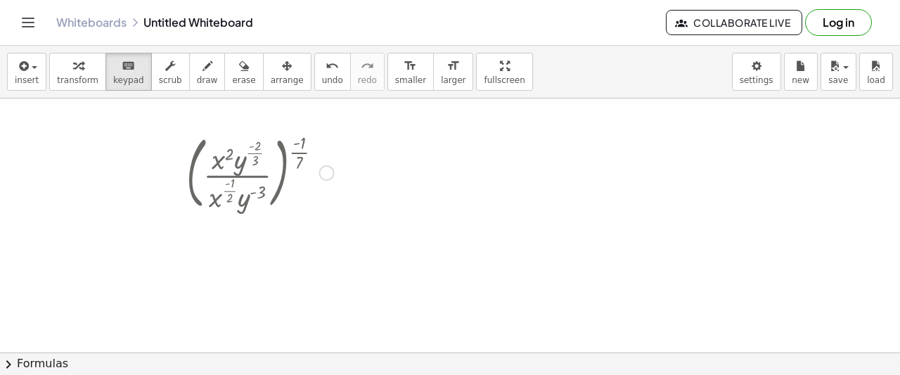
drag, startPoint x: 293, startPoint y: 178, endPoint x: 322, endPoint y: 178, distance: 28.8
click at [304, 178] on div at bounding box center [259, 172] width 161 height 86
click at [326, 177] on div "Go back to this line Copy line as LaTeX Copy derivation as LaTeX" at bounding box center [326, 172] width 15 height 15
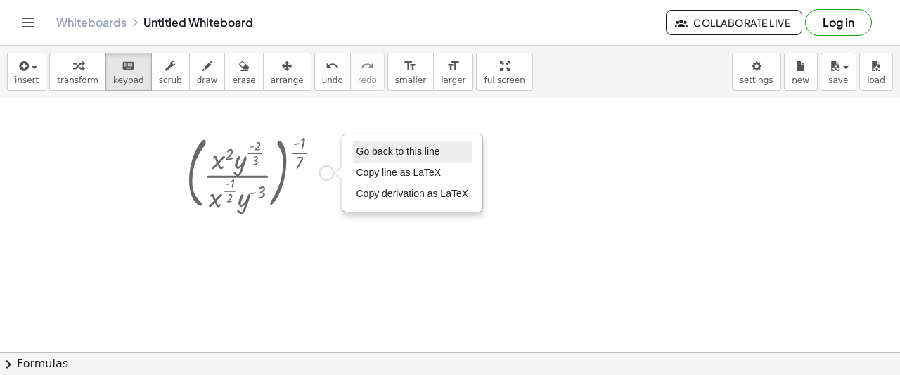
click at [374, 146] on span "Go back to this line" at bounding box center [399, 151] width 84 height 11
click at [375, 155] on span "Go back to this line" at bounding box center [399, 151] width 84 height 11
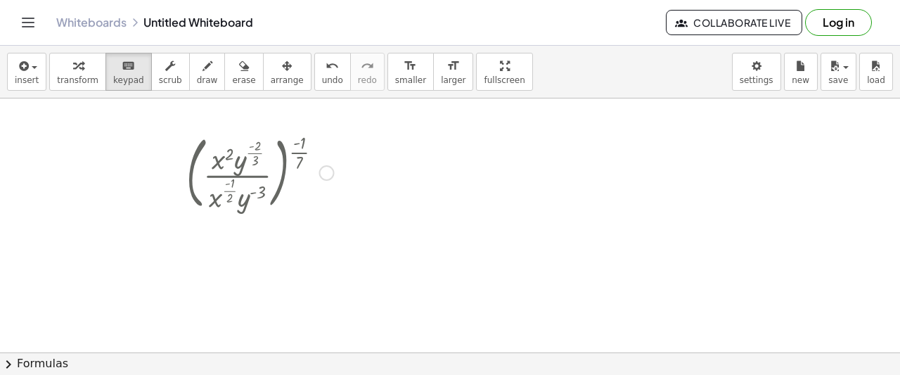
click at [174, 200] on div at bounding box center [175, 171] width 21 height 93
click at [274, 182] on div at bounding box center [259, 172] width 161 height 86
drag, startPoint x: 259, startPoint y: 182, endPoint x: 147, endPoint y: 146, distance: 117.4
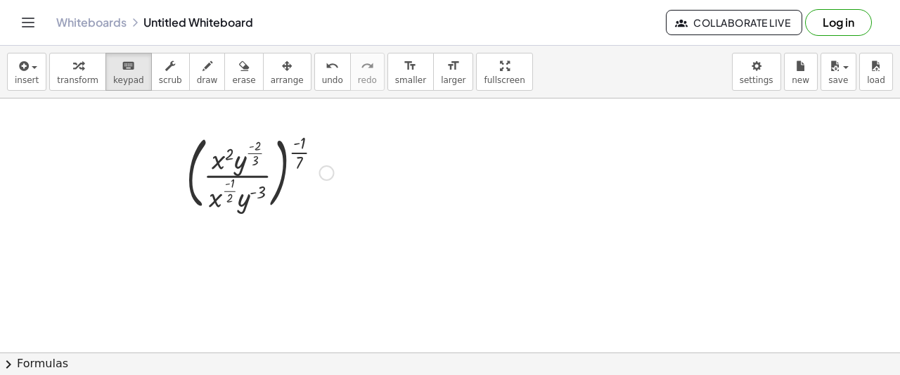
click at [264, 193] on div at bounding box center [259, 172] width 161 height 86
drag, startPoint x: 160, startPoint y: 152, endPoint x: 138, endPoint y: 146, distance: 22.5
click at [271, 68] on div "button" at bounding box center [287, 65] width 33 height 17
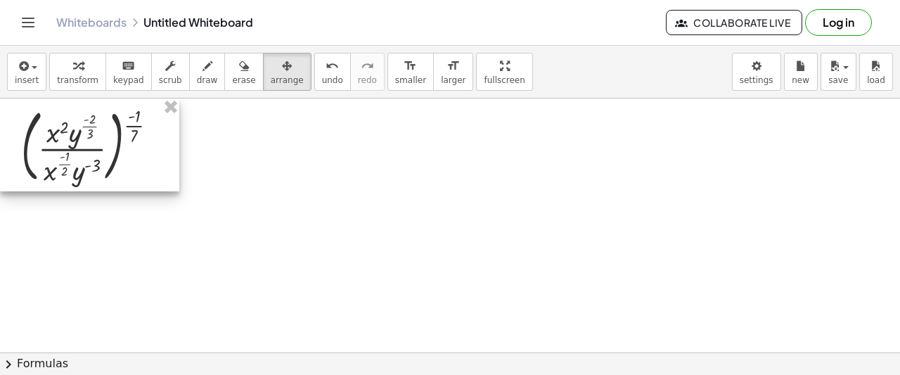
drag, startPoint x: 242, startPoint y: 192, endPoint x: 73, endPoint y: 157, distance: 172.4
click at [73, 157] on div at bounding box center [89, 144] width 179 height 93
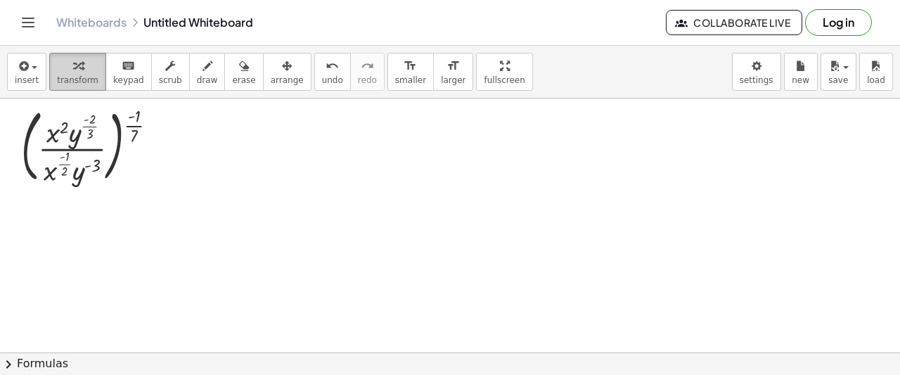
click at [88, 77] on span "transform" at bounding box center [77, 80] width 41 height 10
drag, startPoint x: 136, startPoint y: 126, endPoint x: 66, endPoint y: 133, distance: 70.0
click at [66, 133] on div at bounding box center [95, 145] width 162 height 86
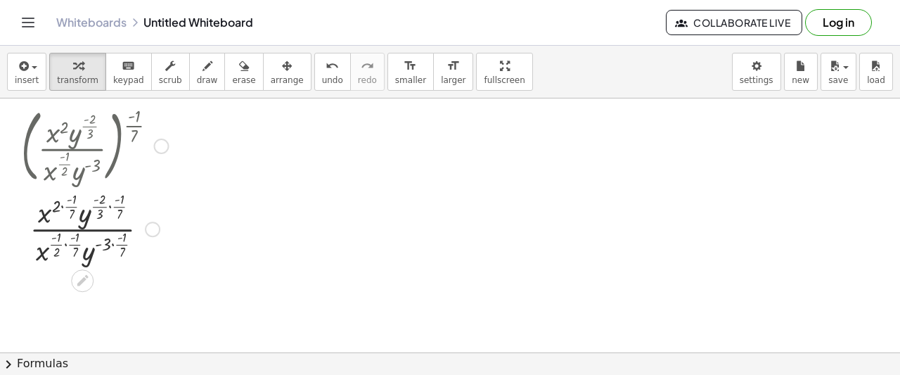
drag, startPoint x: 62, startPoint y: 124, endPoint x: 91, endPoint y: 114, distance: 30.7
click at [91, 114] on div at bounding box center [95, 145] width 162 height 86
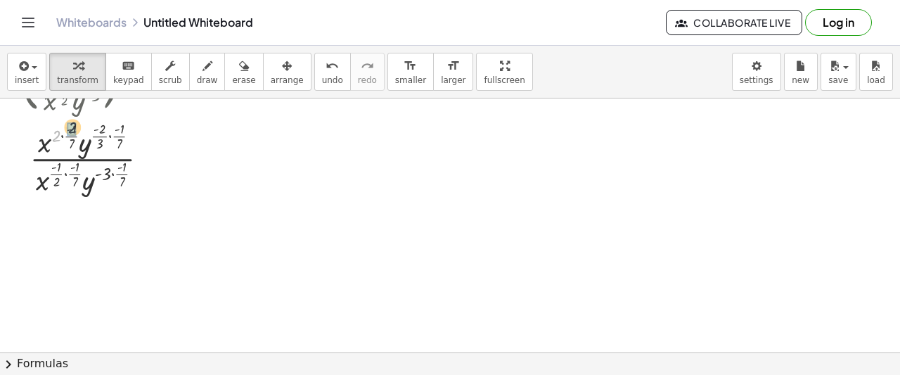
drag, startPoint x: 53, startPoint y: 137, endPoint x: 70, endPoint y: 128, distance: 19.2
drag, startPoint x: 103, startPoint y: 129, endPoint x: 120, endPoint y: 129, distance: 16.2
click at [120, 129] on div "( · x 2 · y ( · - 2 · 3 ) · x ( · - 1 · 2 ) · y ( - 3 ) ) ( · - 1 · 7 ) · 2 · -…" at bounding box center [89, 114] width 179 height 173
drag, startPoint x: 68, startPoint y: 136, endPoint x: 120, endPoint y: 126, distance: 53.0
click at [120, 126] on div "( · x 2 · y ( · - 2 · 3 ) · x ( · - 1 · 2 ) · y ( - 3 ) ) ( · - 1 · 7 ) · 2 · -…" at bounding box center [89, 114] width 179 height 173
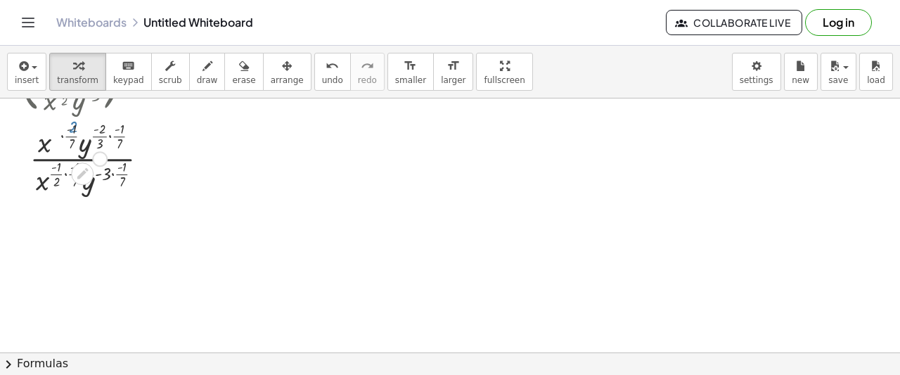
drag, startPoint x: 65, startPoint y: 130, endPoint x: 105, endPoint y: 132, distance: 40.8
click at [120, 126] on div "( · x 2 · y ( · - 2 · 3 ) · x ( · - 1 · 2 ) · y ( - 3 ) ) ( · - 1 · 7 ) · 2 · -…" at bounding box center [89, 114] width 179 height 173
drag, startPoint x: 101, startPoint y: 132, endPoint x: 148, endPoint y: 127, distance: 46.7
click at [148, 127] on div "( · x 2 · y ( · - 2 · 3 ) · x ( · - 1 · 2 ) · y ( - 3 ) ) ( · - 1 · 7 ) · 2 · -…" at bounding box center [89, 114] width 179 height 173
drag, startPoint x: 58, startPoint y: 172, endPoint x: 80, endPoint y: 161, distance: 24.2
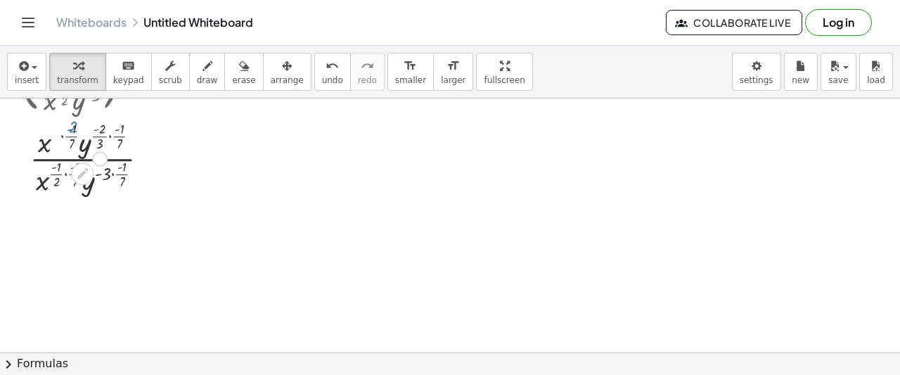
click at [80, 161] on div "( · x 2 · y ( · - 2 · 3 ) · x ( · - 1 · 2 ) · y ( - 3 ) ) ( · - 1 · 7 ) · 2 · -…" at bounding box center [89, 114] width 179 height 173
click at [82, 178] on icon at bounding box center [82, 173] width 15 height 15
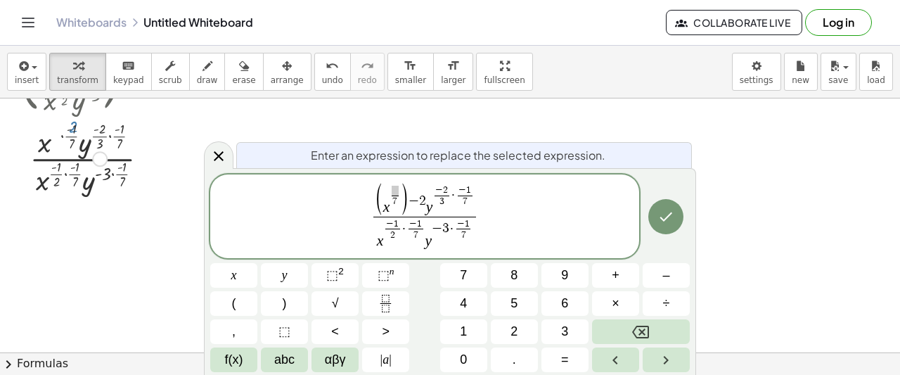
click at [226, 150] on div at bounding box center [219, 154] width 30 height 27
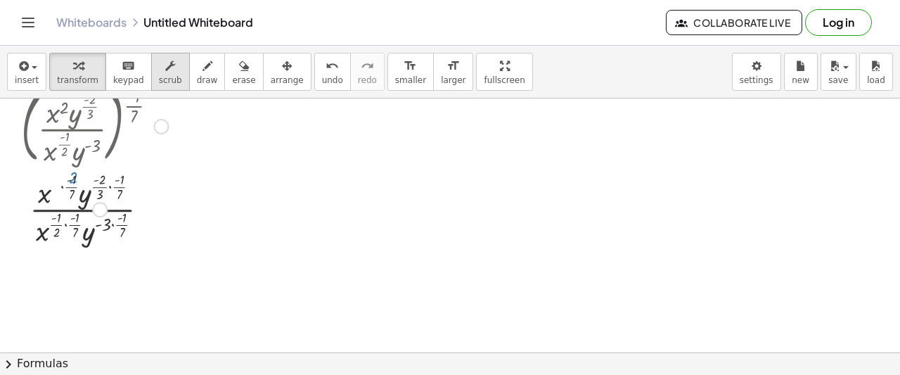
scroll to position [0, 0]
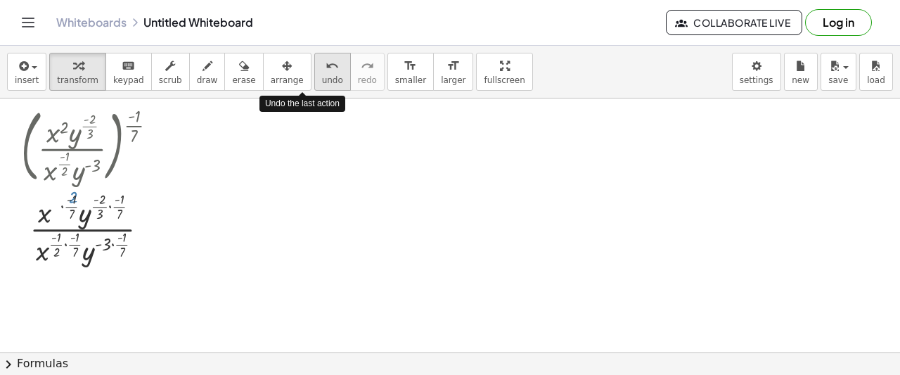
click at [326, 68] on icon "undo" at bounding box center [332, 66] width 13 height 17
click at [322, 78] on span "undo" at bounding box center [332, 80] width 21 height 10
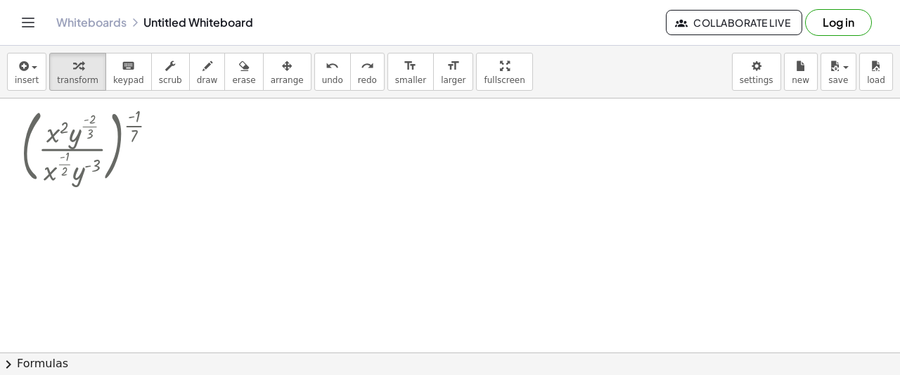
click at [322, 78] on span "undo" at bounding box center [332, 80] width 21 height 10
drag, startPoint x: 132, startPoint y: 124, endPoint x: 117, endPoint y: 158, distance: 37.1
click at [115, 158] on div at bounding box center [95, 145] width 162 height 86
click at [314, 77] on button "undo undo" at bounding box center [332, 72] width 37 height 38
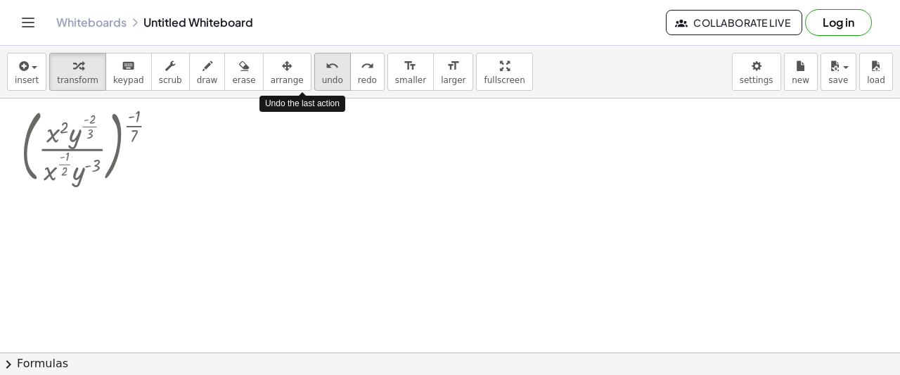
click at [314, 74] on button "undo undo" at bounding box center [332, 72] width 37 height 38
click at [314, 75] on button "undo undo" at bounding box center [332, 72] width 37 height 38
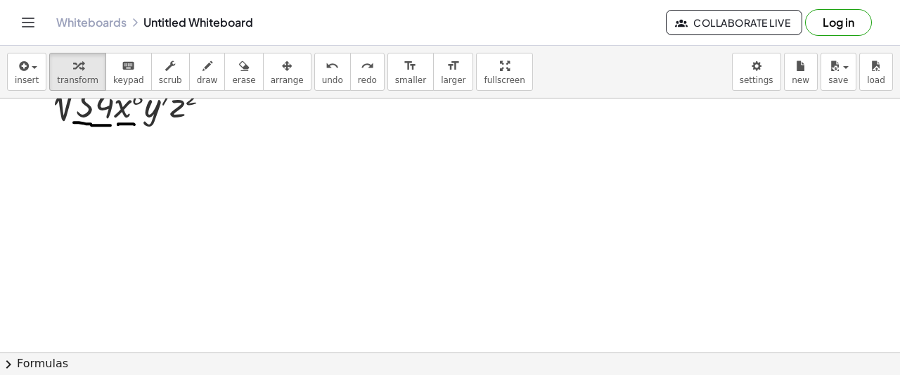
scroll to position [352, 0]
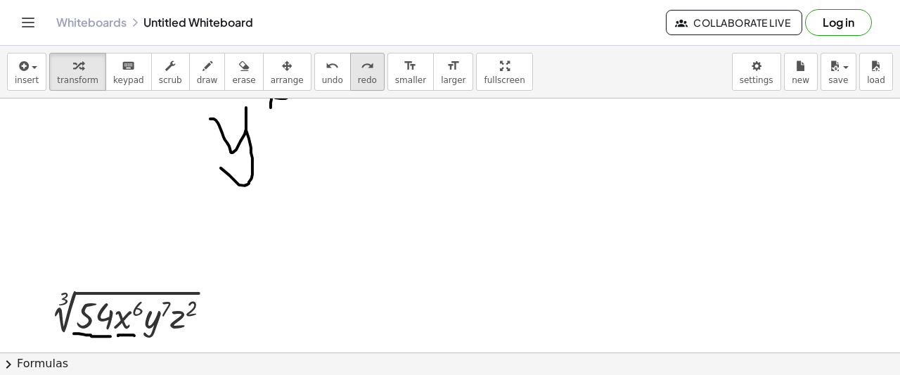
click at [358, 75] on span "redo" at bounding box center [367, 80] width 19 height 10
click at [263, 70] on button "arrange" at bounding box center [287, 72] width 49 height 38
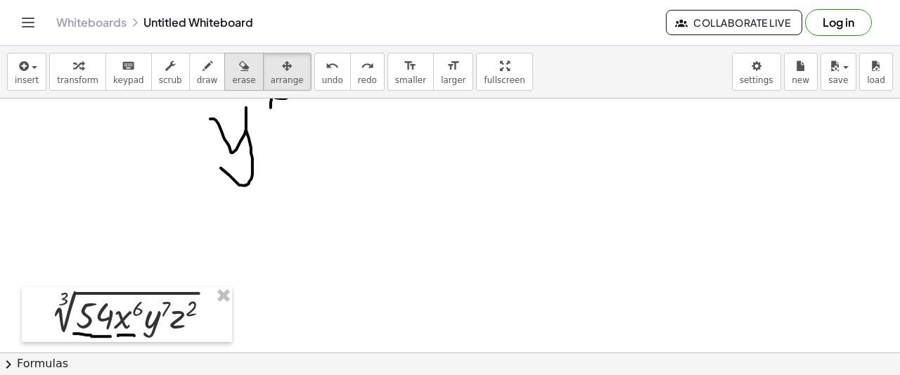
click at [236, 71] on button "erase" at bounding box center [243, 72] width 39 height 38
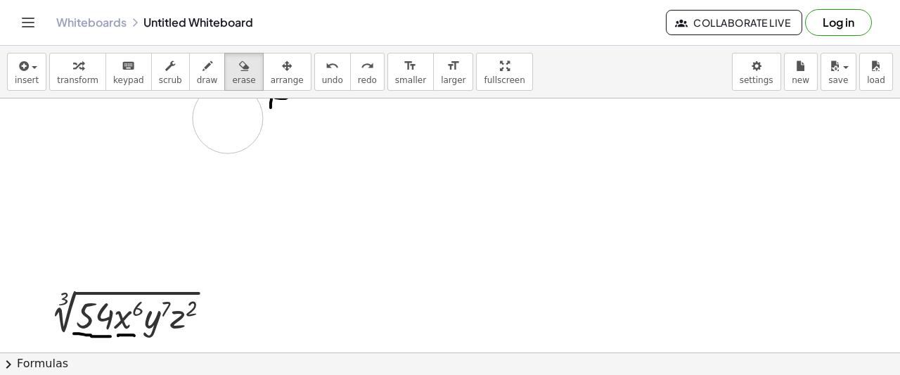
drag, startPoint x: 250, startPoint y: 161, endPoint x: 260, endPoint y: 129, distance: 33.4
click at [260, 128] on div at bounding box center [450, 257] width 900 height 1020
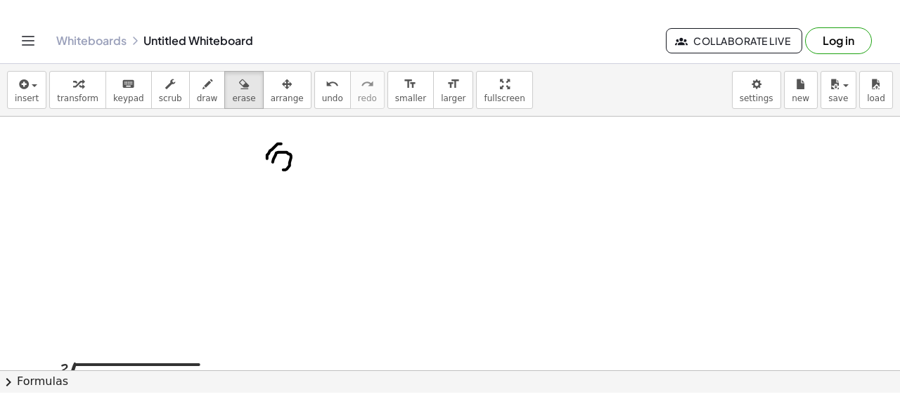
scroll to position [281, 0]
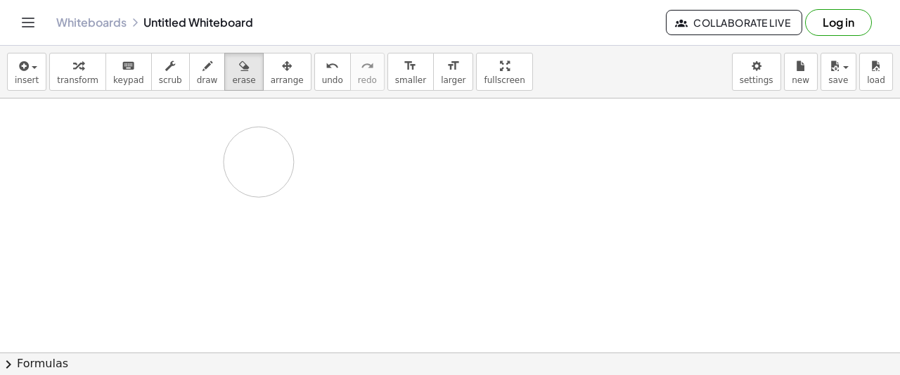
drag, startPoint x: 245, startPoint y: 153, endPoint x: 283, endPoint y: 212, distance: 70.2
click at [271, 203] on div at bounding box center [450, 327] width 900 height 1020
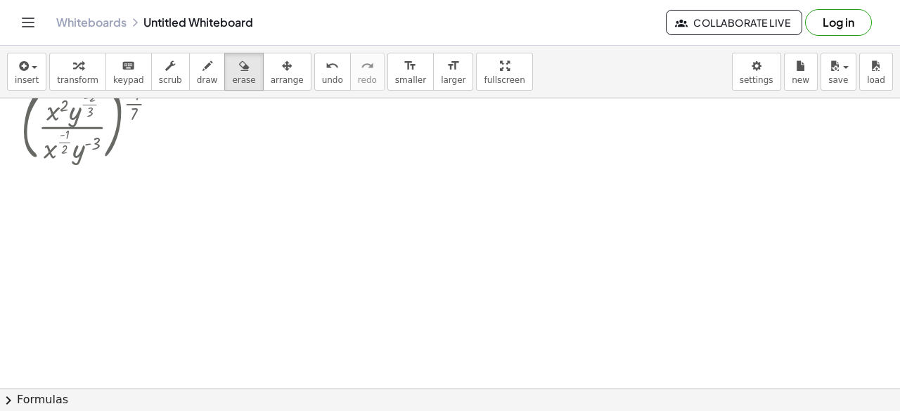
scroll to position [0, 0]
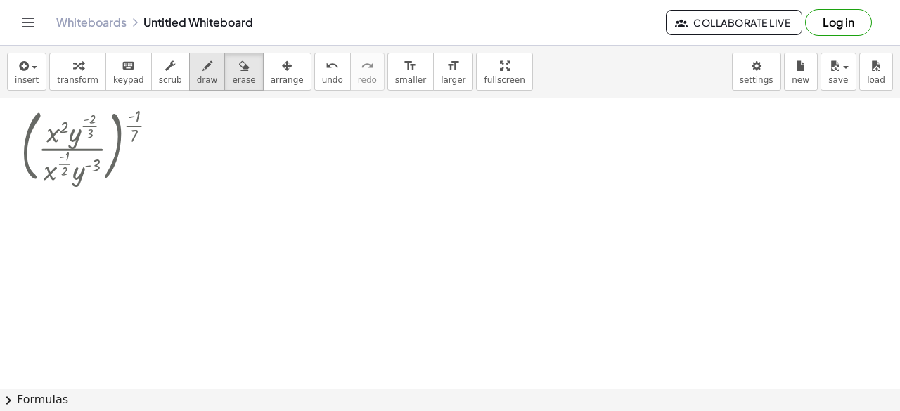
click at [203, 65] on icon "button" at bounding box center [208, 66] width 10 height 17
click at [395, 72] on div "format_size" at bounding box center [410, 65] width 31 height 17
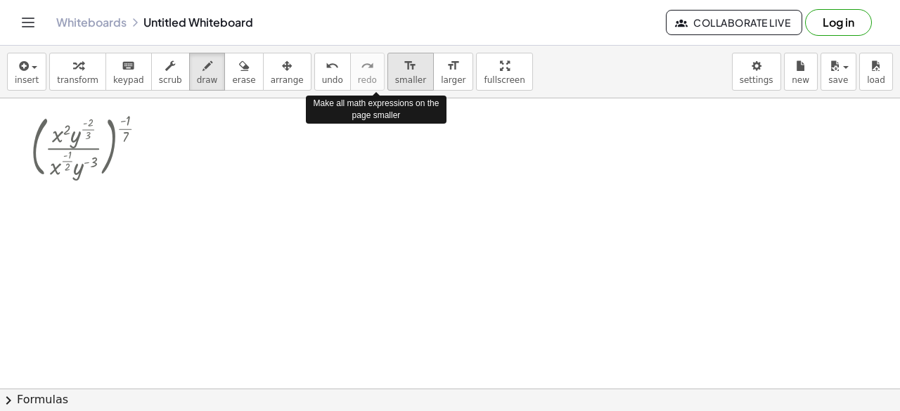
click at [395, 72] on div "format_size" at bounding box center [410, 65] width 31 height 17
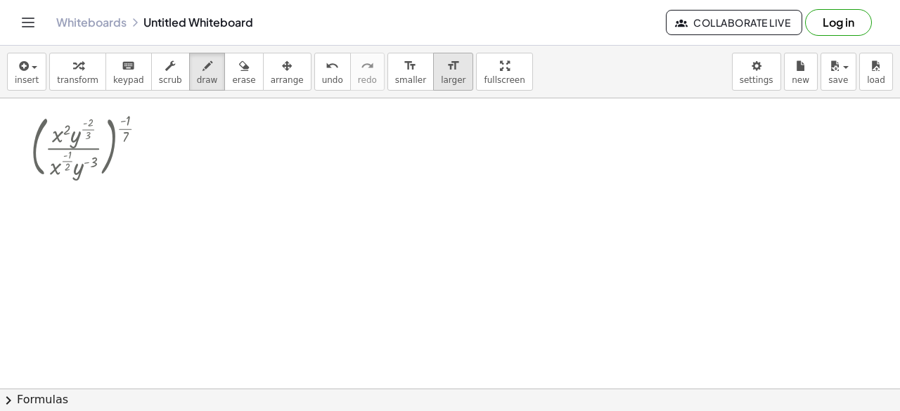
click at [447, 71] on icon "format_size" at bounding box center [453, 66] width 13 height 17
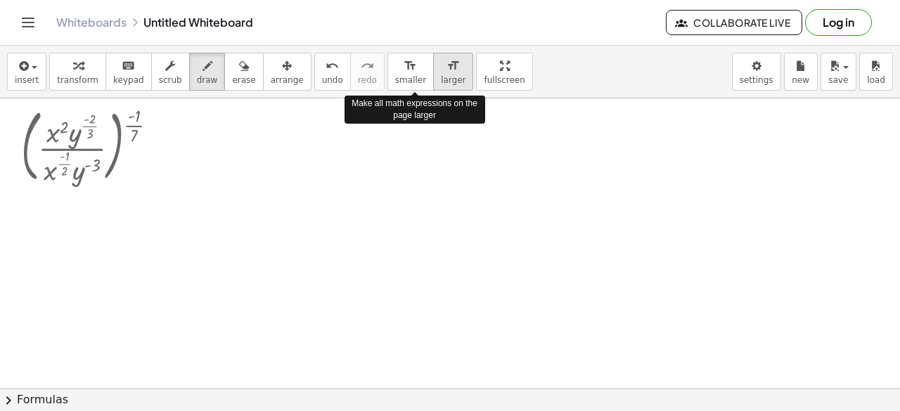
click at [447, 71] on icon "format_size" at bounding box center [453, 66] width 13 height 17
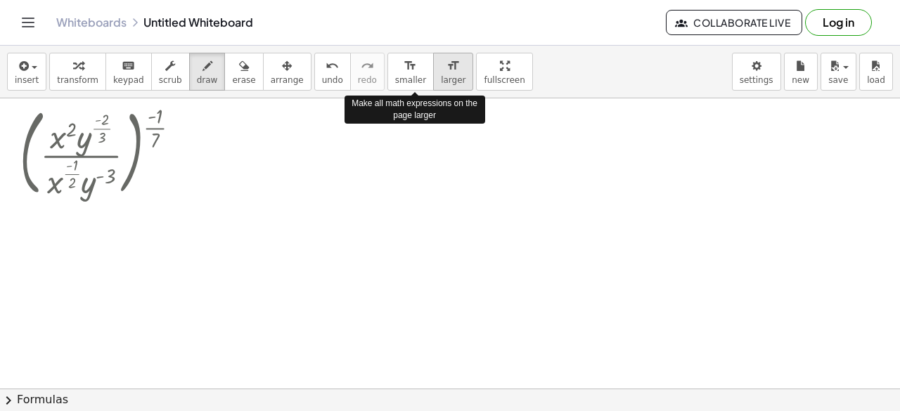
click at [447, 71] on icon "format_size" at bounding box center [453, 66] width 13 height 17
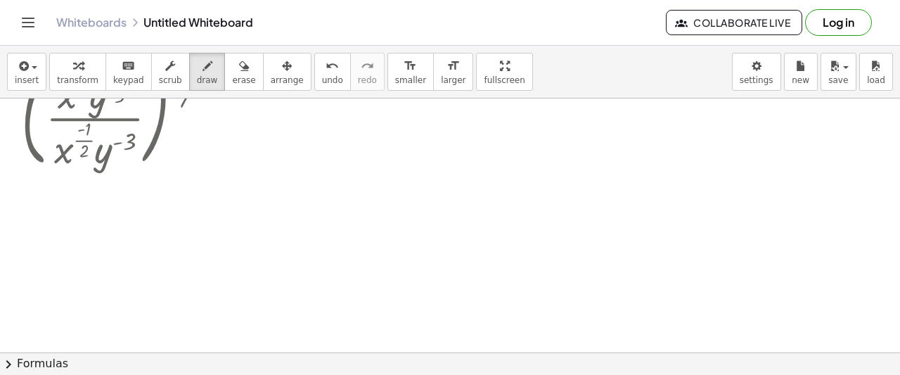
scroll to position [70, 0]
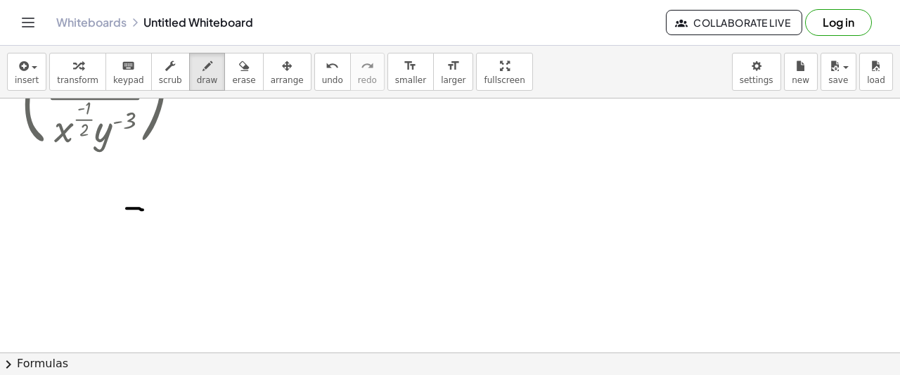
drag, startPoint x: 131, startPoint y: 207, endPoint x: 143, endPoint y: 209, distance: 12.0
drag, startPoint x: 124, startPoint y: 214, endPoint x: 137, endPoint y: 217, distance: 13.7
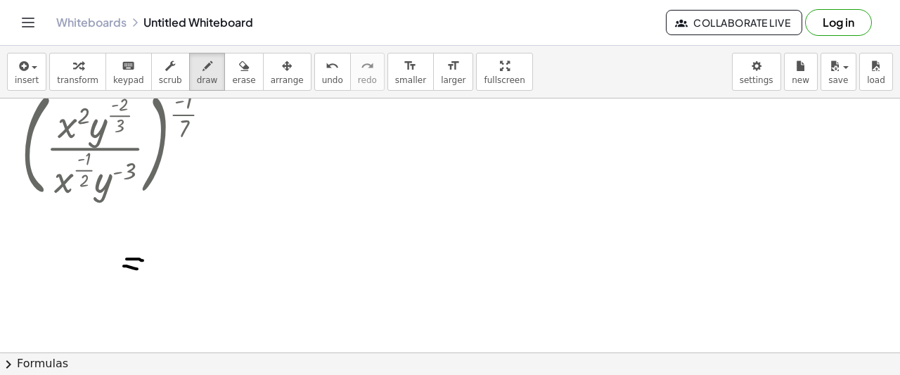
scroll to position [0, 0]
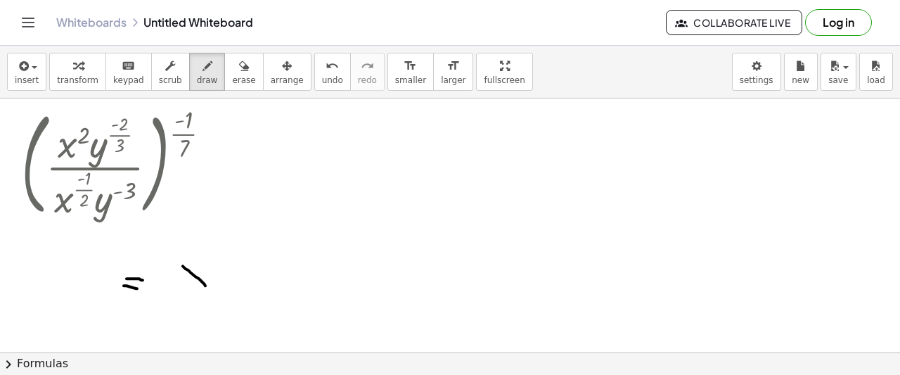
drag, startPoint x: 183, startPoint y: 265, endPoint x: 207, endPoint y: 279, distance: 27.7
drag, startPoint x: 201, startPoint y: 258, endPoint x: 181, endPoint y: 289, distance: 36.7
drag, startPoint x: 222, startPoint y: 247, endPoint x: 232, endPoint y: 258, distance: 15.0
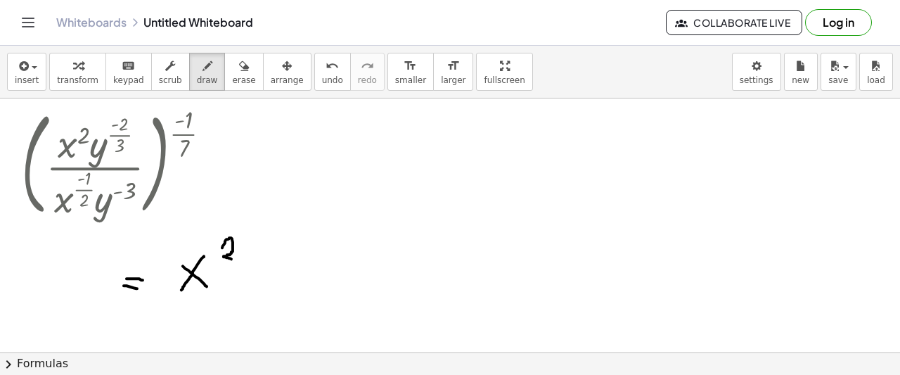
drag, startPoint x: 257, startPoint y: 227, endPoint x: 264, endPoint y: 302, distance: 74.9
click at [322, 75] on span "undo" at bounding box center [332, 80] width 21 height 10
drag, startPoint x: 244, startPoint y: 244, endPoint x: 262, endPoint y: 243, distance: 17.6
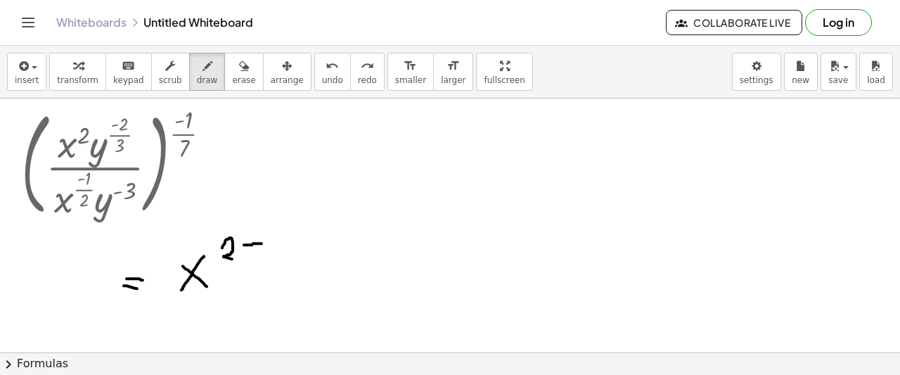
drag, startPoint x: 282, startPoint y: 214, endPoint x: 274, endPoint y: 276, distance: 61.7
drag, startPoint x: 281, startPoint y: 243, endPoint x: 321, endPoint y: 234, distance: 40.4
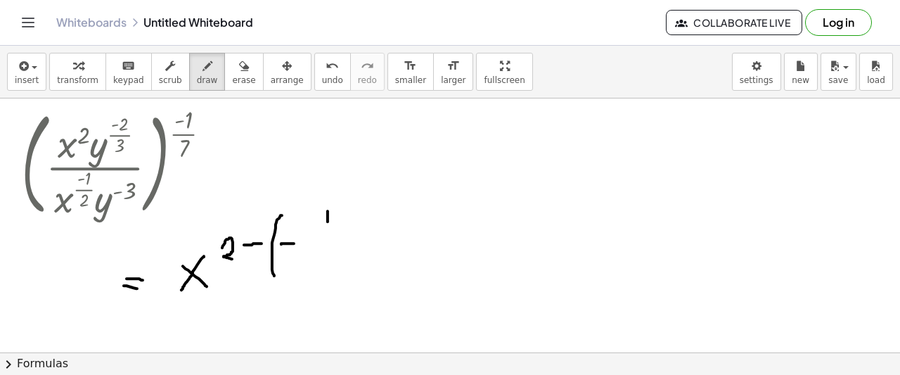
drag, startPoint x: 328, startPoint y: 210, endPoint x: 328, endPoint y: 221, distance: 10.5
drag, startPoint x: 318, startPoint y: 228, endPoint x: 325, endPoint y: 236, distance: 10.5
drag, startPoint x: 319, startPoint y: 237, endPoint x: 321, endPoint y: 260, distance: 23.2
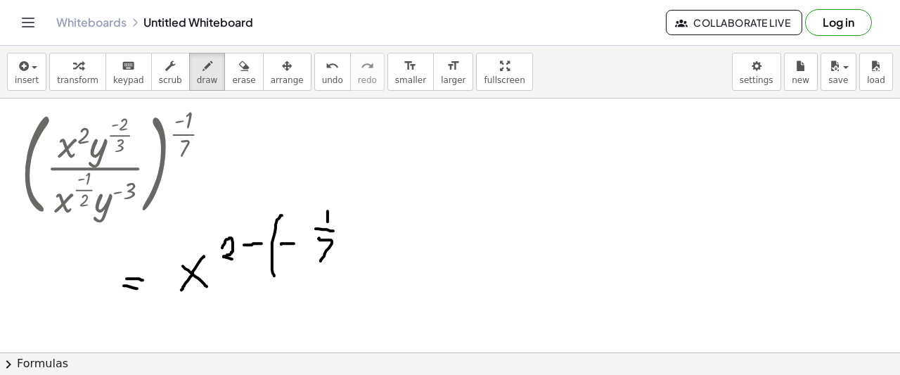
drag, startPoint x: 356, startPoint y: 213, endPoint x: 357, endPoint y: 281, distance: 67.5
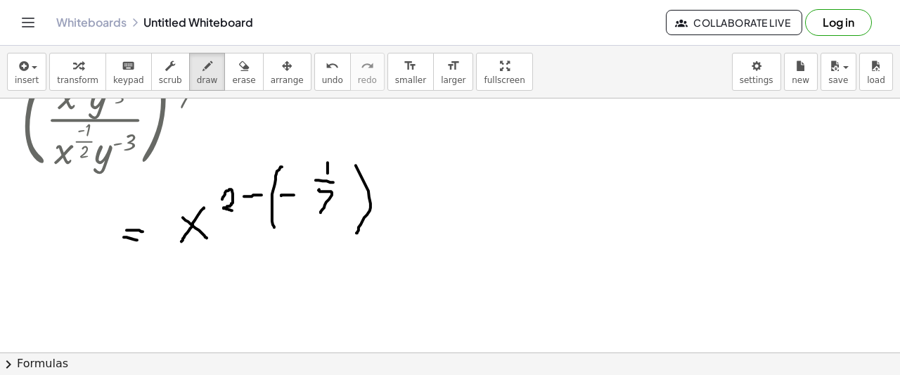
scroll to position [70, 0]
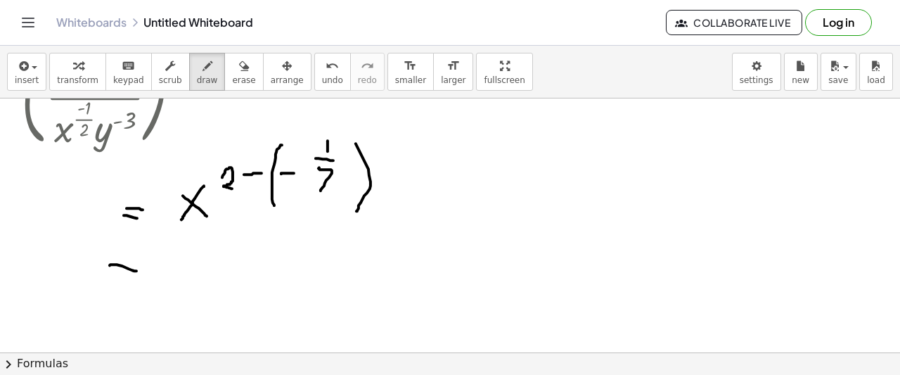
drag, startPoint x: 110, startPoint y: 264, endPoint x: 117, endPoint y: 275, distance: 13.1
drag, startPoint x: 109, startPoint y: 276, endPoint x: 134, endPoint y: 278, distance: 24.7
drag, startPoint x: 181, startPoint y: 275, endPoint x: 193, endPoint y: 292, distance: 21.1
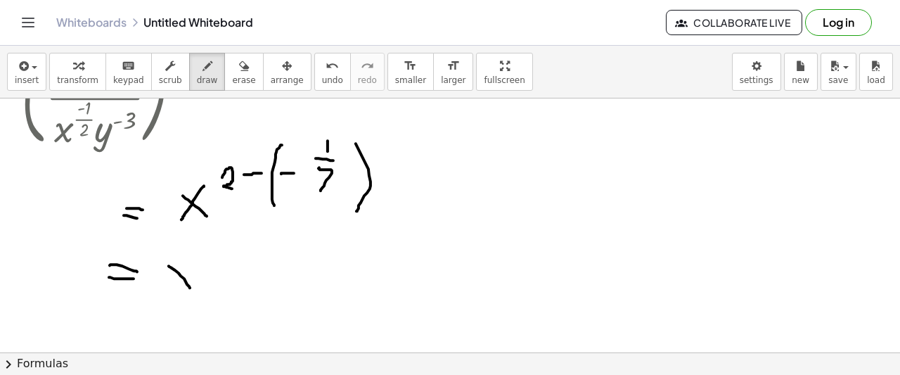
drag, startPoint x: 190, startPoint y: 257, endPoint x: 161, endPoint y: 298, distance: 50.5
drag, startPoint x: 211, startPoint y: 233, endPoint x: 236, endPoint y: 247, distance: 29.0
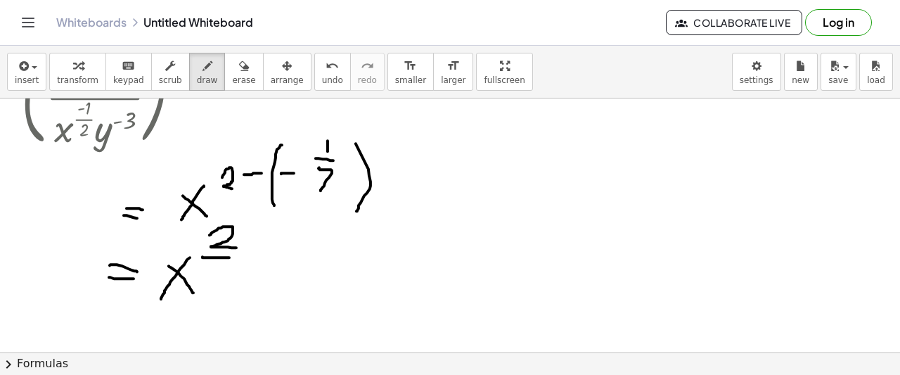
drag, startPoint x: 203, startPoint y: 256, endPoint x: 241, endPoint y: 257, distance: 38.0
drag, startPoint x: 219, startPoint y: 265, endPoint x: 217, endPoint y: 278, distance: 12.8
drag, startPoint x: 271, startPoint y: 148, endPoint x: 271, endPoint y: 135, distance: 13.4
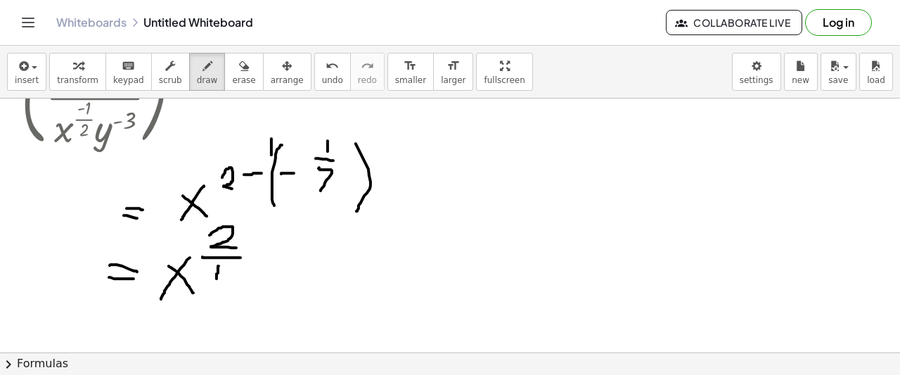
drag, startPoint x: 268, startPoint y: 103, endPoint x: 268, endPoint y: 123, distance: 19.7
drag, startPoint x: 250, startPoint y: 110, endPoint x: 281, endPoint y: 114, distance: 31.8
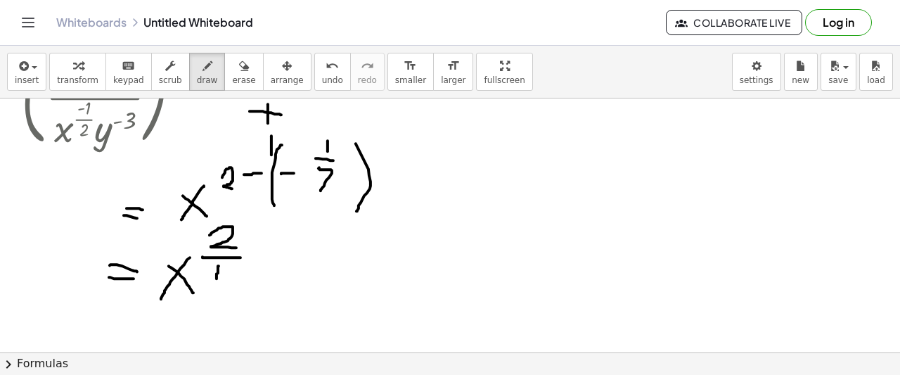
scroll to position [0, 0]
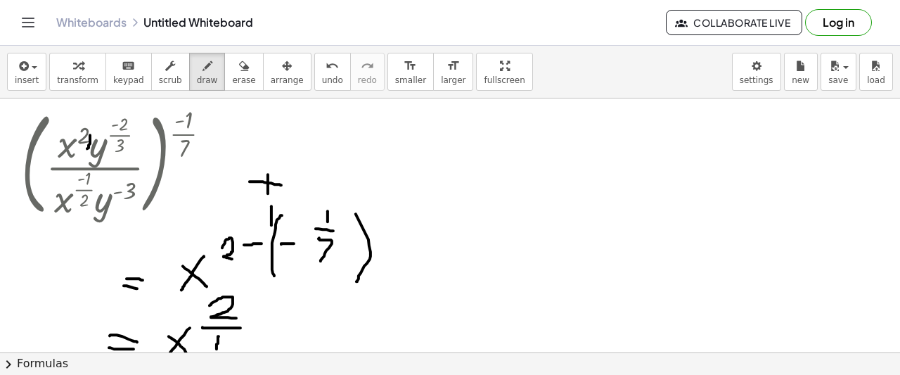
drag, startPoint x: 90, startPoint y: 134, endPoint x: 86, endPoint y: 153, distance: 18.6
drag, startPoint x: 96, startPoint y: 134, endPoint x: 91, endPoint y: 159, distance: 25.0
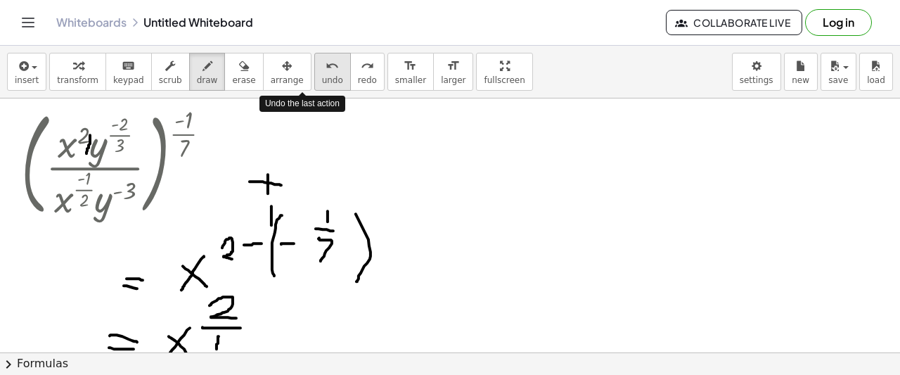
click at [322, 65] on div "undo" at bounding box center [332, 65] width 21 height 17
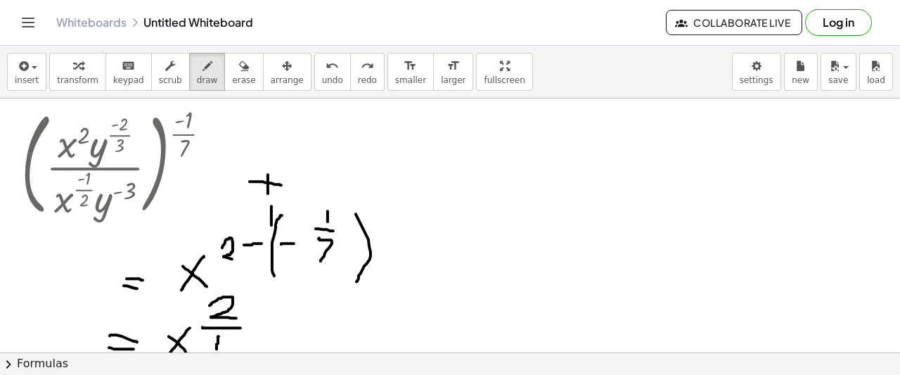
scroll to position [70, 0]
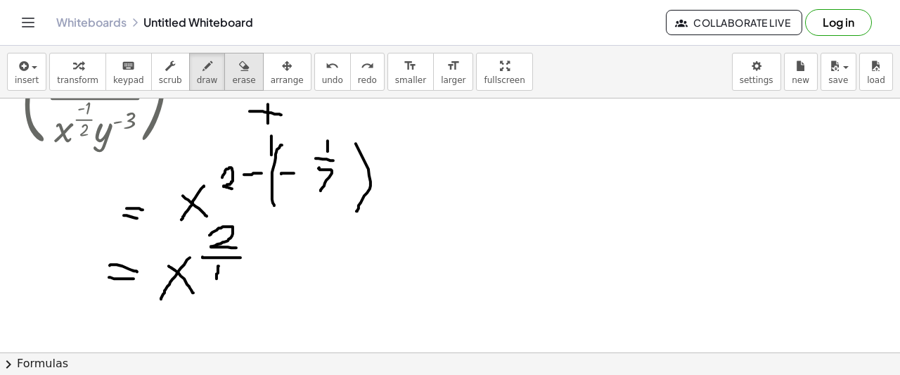
click at [232, 68] on div "button" at bounding box center [243, 65] width 23 height 17
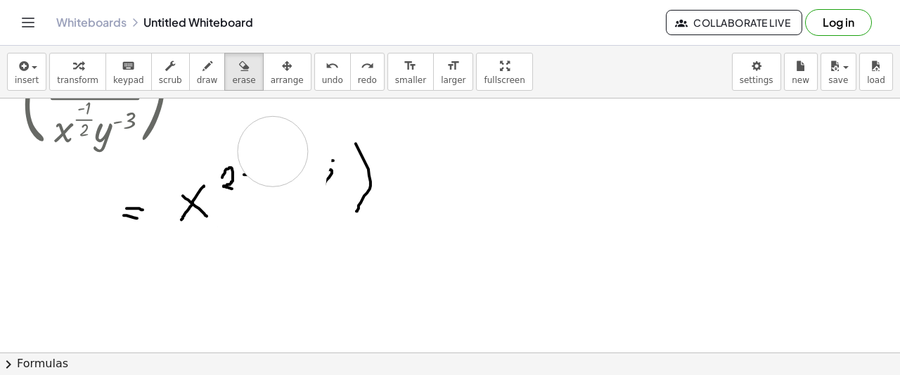
drag, startPoint x: 271, startPoint y: 115, endPoint x: 276, endPoint y: 167, distance: 52.3
drag, startPoint x: 338, startPoint y: 126, endPoint x: 335, endPoint y: 179, distance: 53.5
click at [197, 78] on span "draw" at bounding box center [207, 80] width 21 height 10
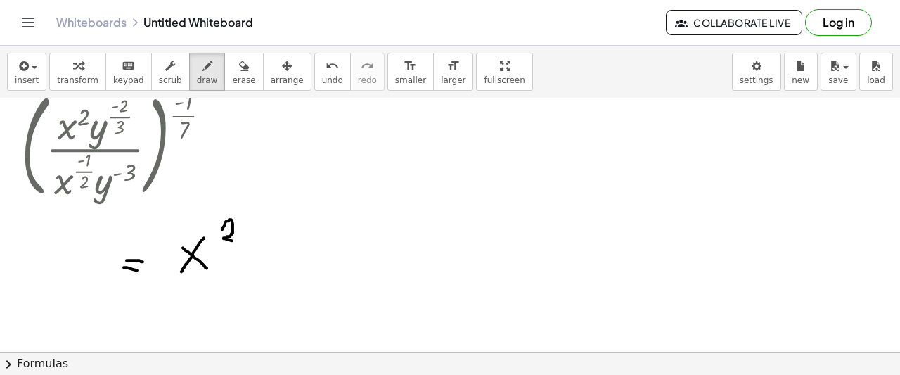
scroll to position [0, 0]
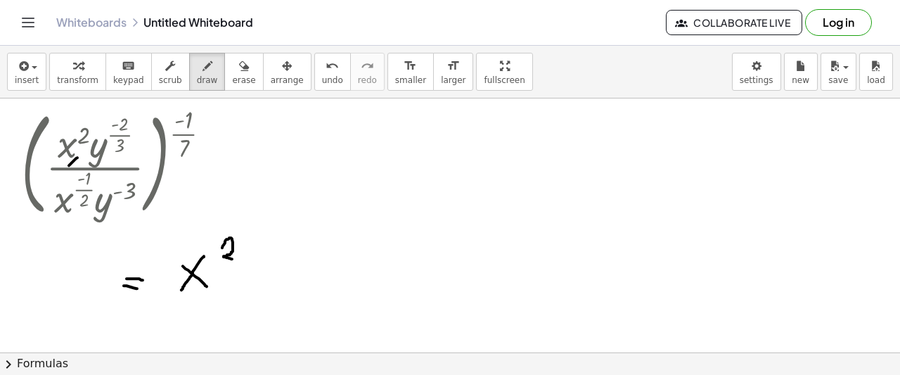
drag, startPoint x: 77, startPoint y: 157, endPoint x: 67, endPoint y: 167, distance: 14.4
drag, startPoint x: 84, startPoint y: 155, endPoint x: 77, endPoint y: 177, distance: 22.0
drag, startPoint x: 250, startPoint y: 268, endPoint x: 267, endPoint y: 264, distance: 17.2
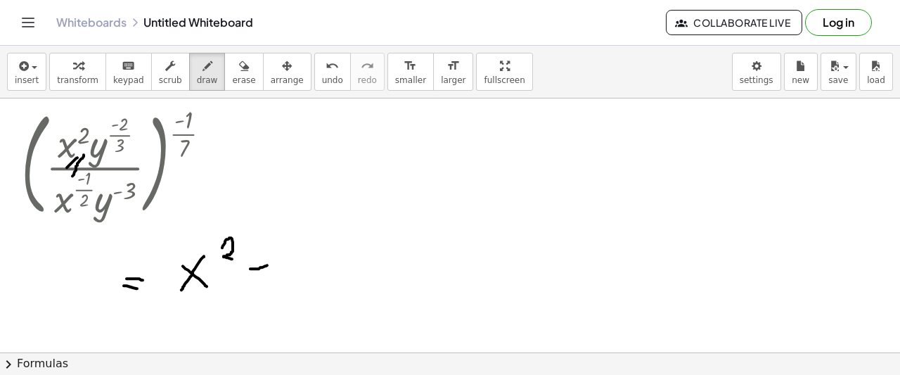
drag, startPoint x: 283, startPoint y: 259, endPoint x: 297, endPoint y: 285, distance: 29.3
drag, startPoint x: 305, startPoint y: 254, endPoint x: 284, endPoint y: 292, distance: 43.4
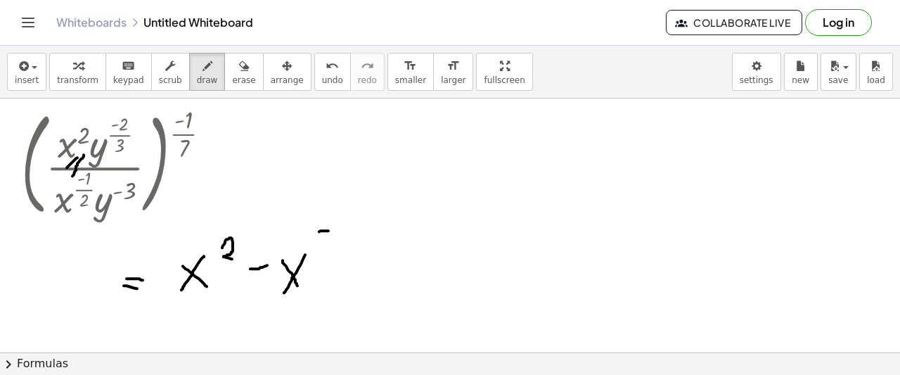
drag, startPoint x: 319, startPoint y: 231, endPoint x: 328, endPoint y: 230, distance: 9.2
drag, startPoint x: 340, startPoint y: 213, endPoint x: 335, endPoint y: 241, distance: 28.7
drag, startPoint x: 329, startPoint y: 245, endPoint x: 347, endPoint y: 245, distance: 18.3
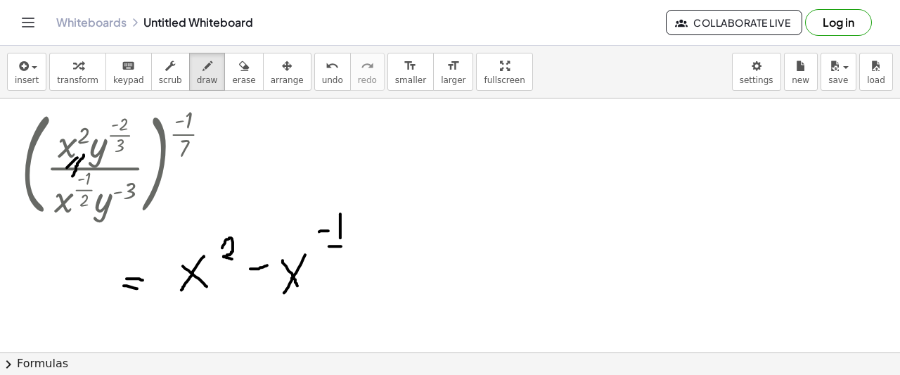
drag, startPoint x: 339, startPoint y: 252, endPoint x: 348, endPoint y: 283, distance: 32.3
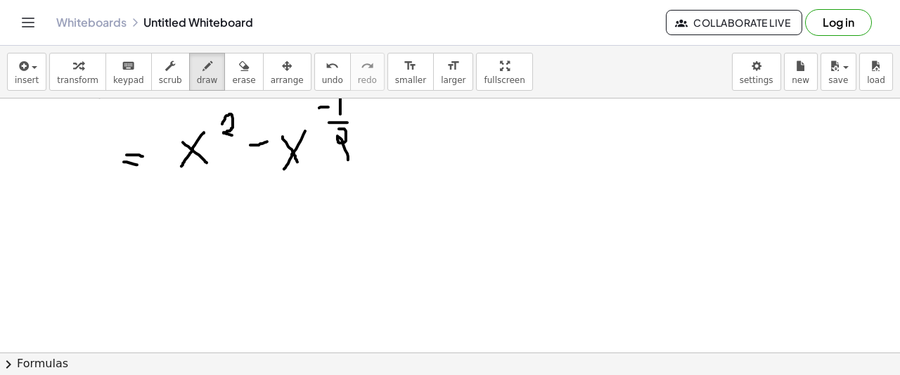
scroll to position [141, 0]
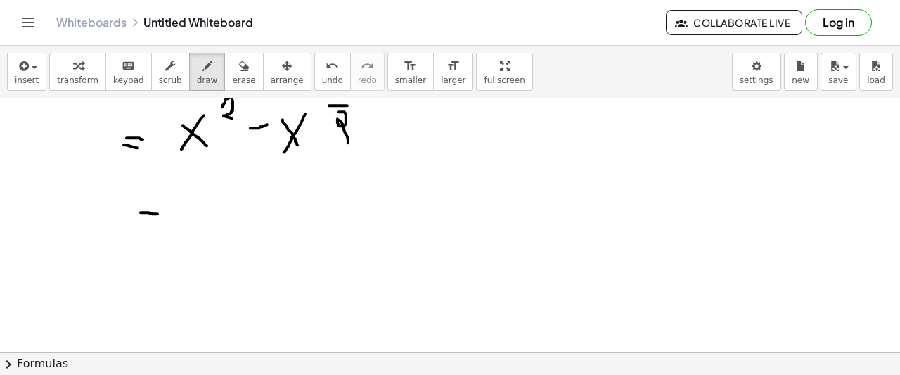
drag, startPoint x: 141, startPoint y: 212, endPoint x: 158, endPoint y: 213, distance: 16.9
drag, startPoint x: 142, startPoint y: 216, endPoint x: 158, endPoint y: 217, distance: 15.5
drag, startPoint x: 185, startPoint y: 219, endPoint x: 198, endPoint y: 229, distance: 16.0
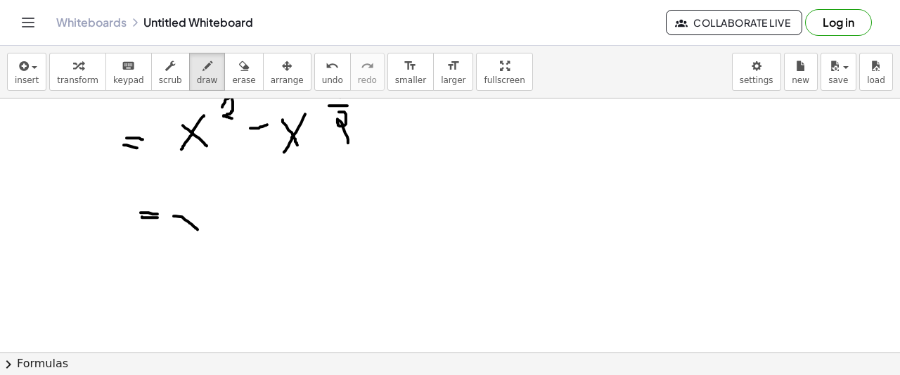
drag, startPoint x: 194, startPoint y: 212, endPoint x: 174, endPoint y: 235, distance: 30.4
drag, startPoint x: 215, startPoint y: 186, endPoint x: 228, endPoint y: 200, distance: 18.9
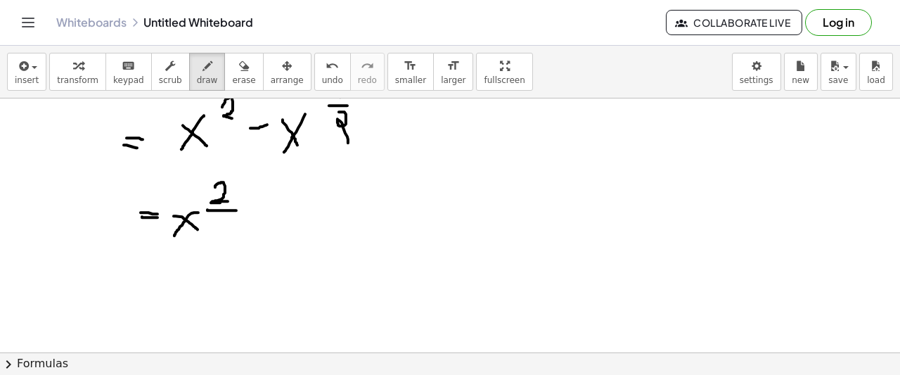
drag, startPoint x: 207, startPoint y: 209, endPoint x: 236, endPoint y: 210, distance: 28.8
drag, startPoint x: 217, startPoint y: 215, endPoint x: 219, endPoint y: 226, distance: 10.8
drag, startPoint x: 257, startPoint y: 202, endPoint x: 270, endPoint y: 205, distance: 13.0
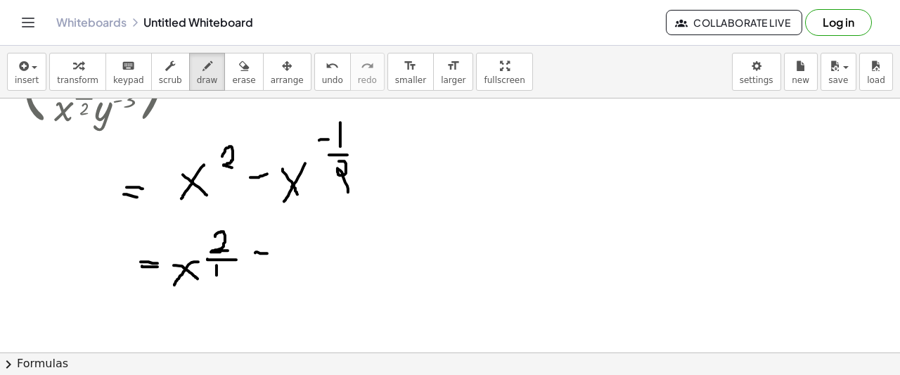
scroll to position [70, 0]
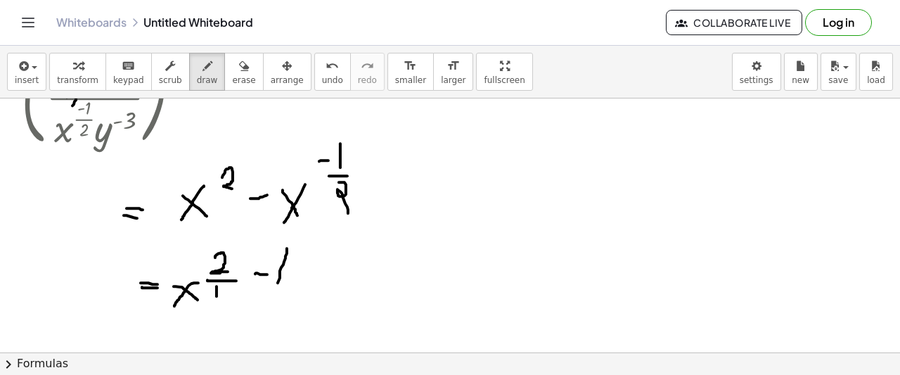
drag, startPoint x: 287, startPoint y: 249, endPoint x: 290, endPoint y: 296, distance: 47.2
drag, startPoint x: 289, startPoint y: 276, endPoint x: 299, endPoint y: 274, distance: 10.2
drag, startPoint x: 312, startPoint y: 247, endPoint x: 309, endPoint y: 266, distance: 19.2
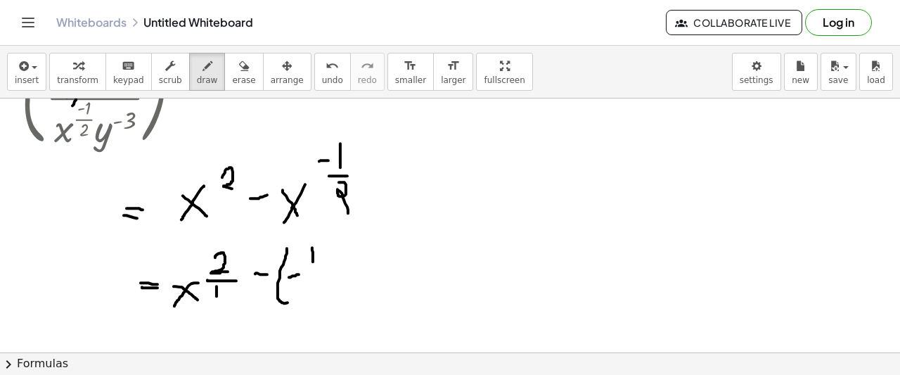
drag, startPoint x: 300, startPoint y: 272, endPoint x: 321, endPoint y: 272, distance: 20.4
drag, startPoint x: 305, startPoint y: 281, endPoint x: 312, endPoint y: 292, distance: 13.3
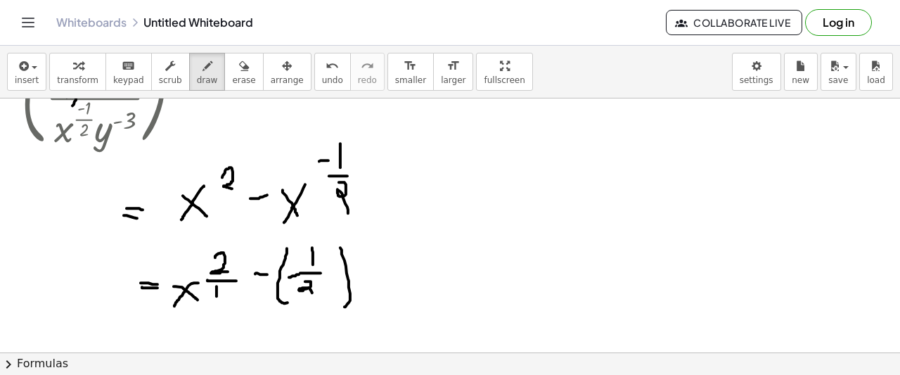
drag, startPoint x: 342, startPoint y: 253, endPoint x: 345, endPoint y: 306, distance: 52.8
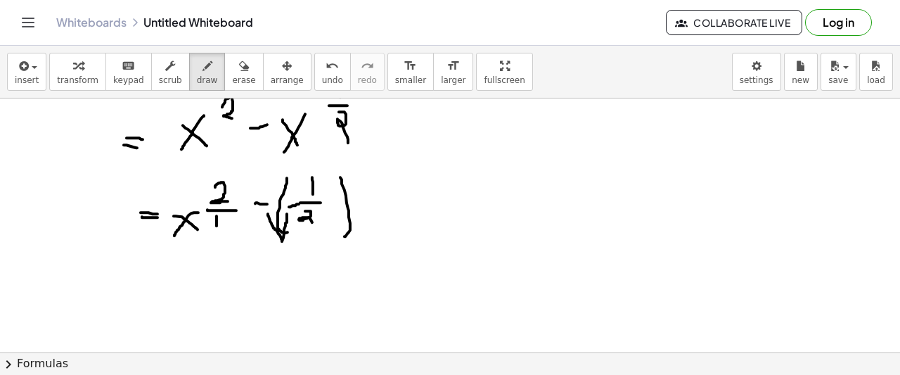
drag, startPoint x: 268, startPoint y: 213, endPoint x: 287, endPoint y: 212, distance: 19.0
drag, startPoint x: 281, startPoint y: 250, endPoint x: 278, endPoint y: 266, distance: 15.9
drag, startPoint x: 276, startPoint y: 261, endPoint x: 291, endPoint y: 259, distance: 15.5
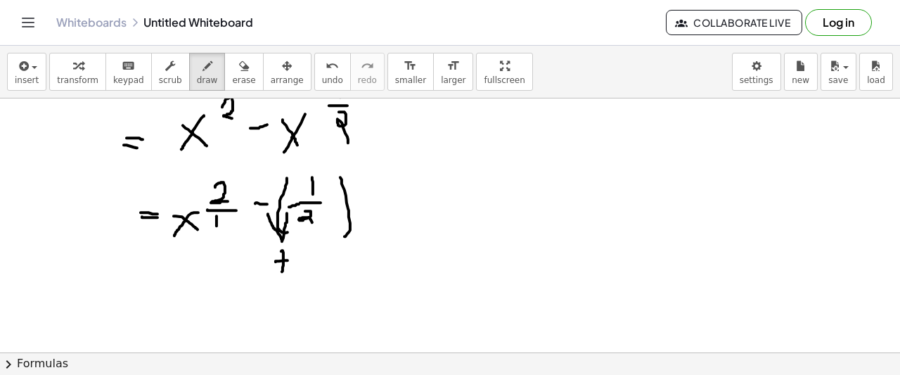
drag
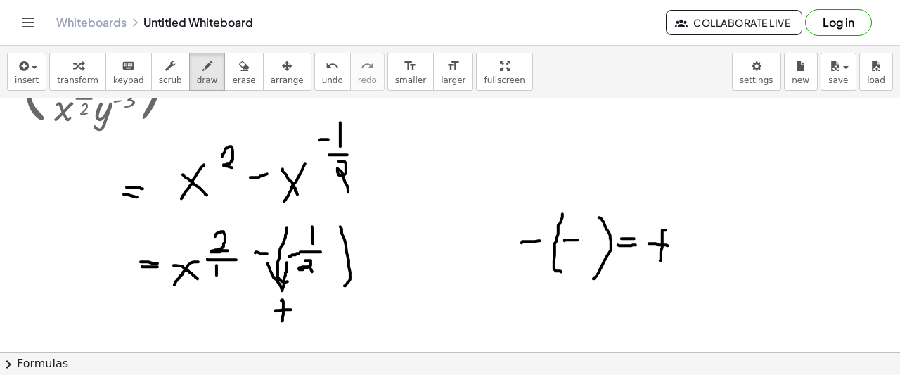
scroll to position [70, 0]
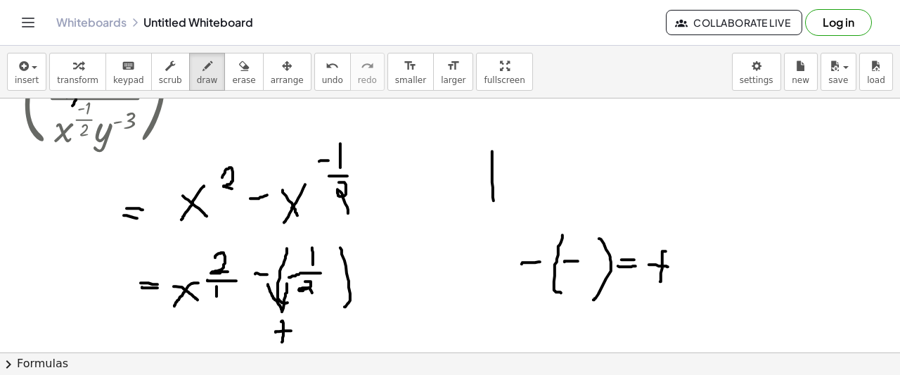
click at [326, 68] on icon "undo" at bounding box center [332, 66] width 13 height 17
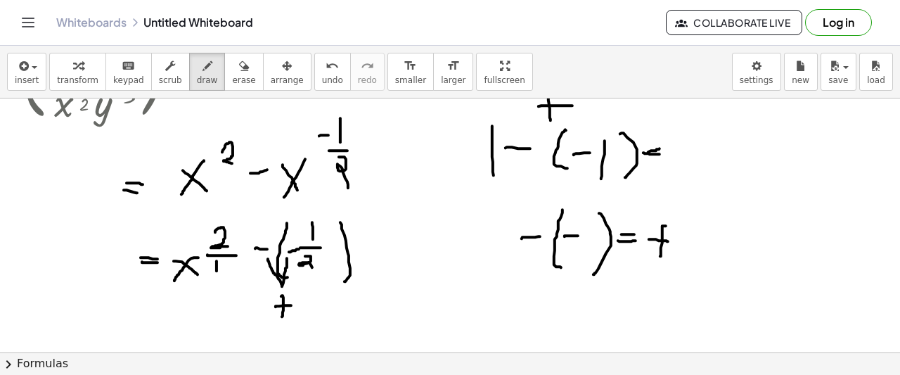
scroll to position [89, 0]
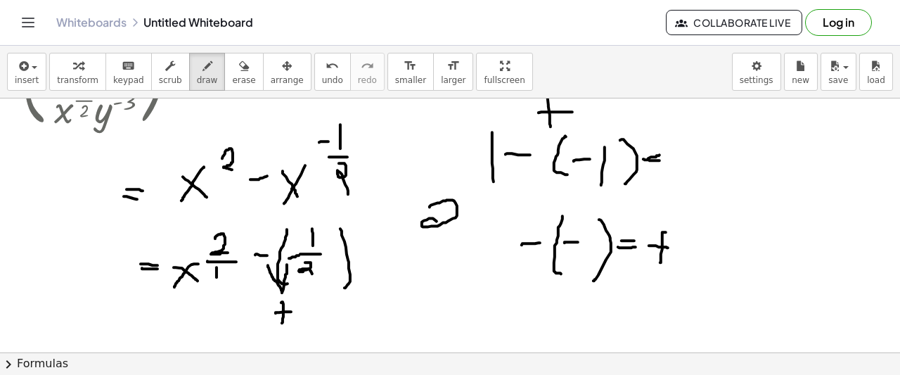
click at [232, 64] on div "button" at bounding box center [243, 65] width 23 height 17
click at [197, 75] on span "draw" at bounding box center [207, 80] width 21 height 10
drag, startPoint x: 526, startPoint y: 174, endPoint x: 571, endPoint y: 174, distance: 45.0
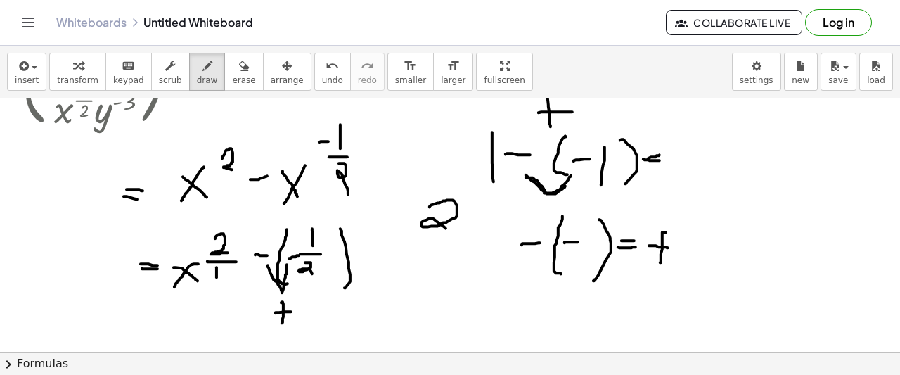
drag, startPoint x: 526, startPoint y: 177, endPoint x: 568, endPoint y: 181, distance: 42.4
drag, startPoint x: 527, startPoint y: 111, endPoint x: 544, endPoint y: 111, distance: 16.2
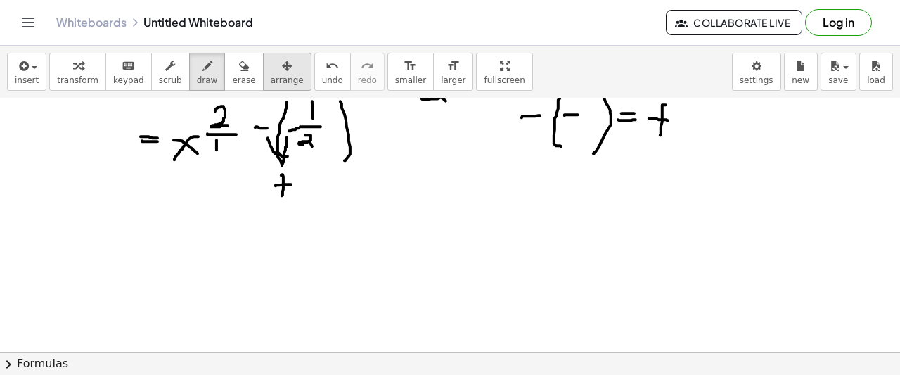
scroll to position [230, 0]
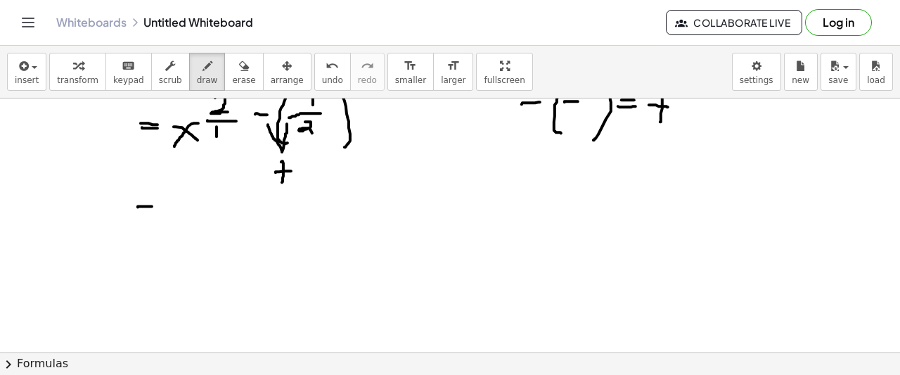
click at [153, 206] on div at bounding box center [450, 378] width 900 height 1020
drag, startPoint x: 136, startPoint y: 213, endPoint x: 150, endPoint y: 212, distance: 14.1
click at [150, 212] on div at bounding box center [450, 378] width 900 height 1020
drag, startPoint x: 174, startPoint y: 203, endPoint x: 198, endPoint y: 227, distance: 34.3
click at [198, 227] on div at bounding box center [450, 378] width 900 height 1020
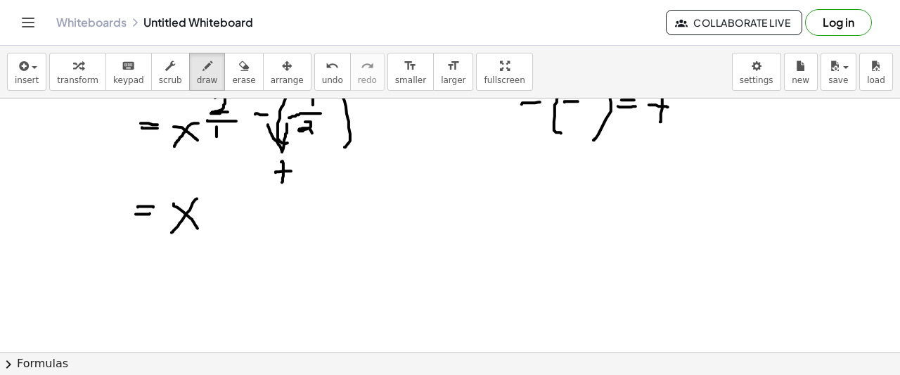
drag, startPoint x: 197, startPoint y: 198, endPoint x: 190, endPoint y: 217, distance: 20.9
click at [171, 233] on div at bounding box center [450, 378] width 900 height 1020
drag, startPoint x: 215, startPoint y: 178, endPoint x: 241, endPoint y: 191, distance: 28.6
click at [241, 191] on div at bounding box center [450, 378] width 900 height 1020
drag, startPoint x: 207, startPoint y: 199, endPoint x: 239, endPoint y: 199, distance: 32.3
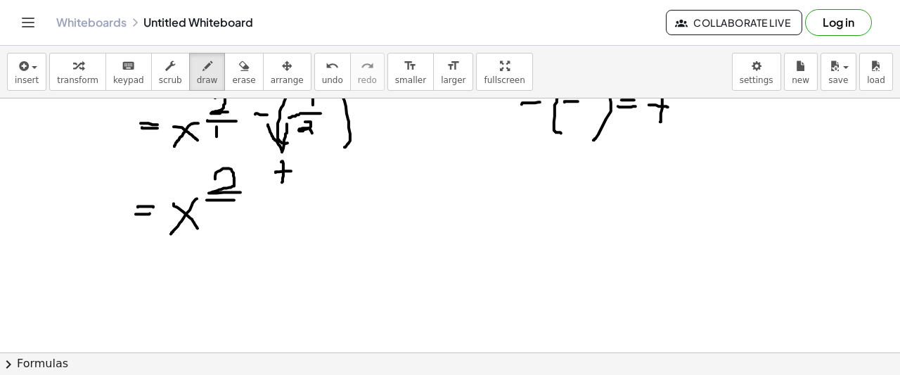
click at [239, 199] on div at bounding box center [450, 378] width 900 height 1020
drag, startPoint x: 222, startPoint y: 204, endPoint x: 222, endPoint y: 223, distance: 19.0
click at [222, 223] on div at bounding box center [450, 378] width 900 height 1020
drag, startPoint x: 260, startPoint y: 186, endPoint x: 260, endPoint y: 215, distance: 28.8
click at [260, 215] on div at bounding box center [450, 378] width 900 height 1020
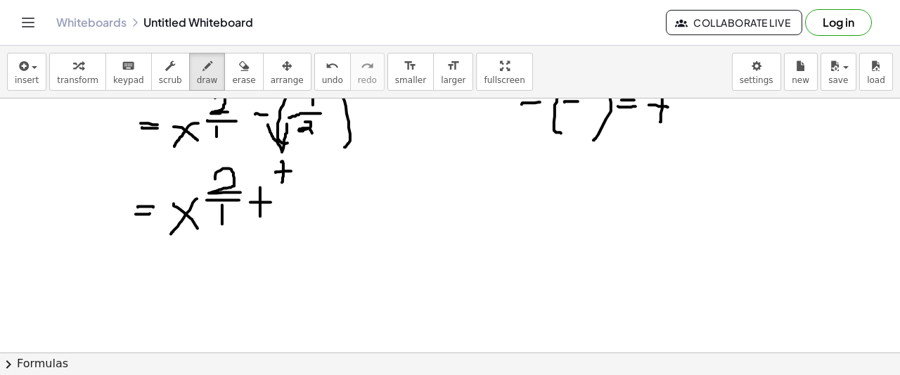
drag, startPoint x: 252, startPoint y: 201, endPoint x: 273, endPoint y: 201, distance: 21.1
click at [273, 201] on div at bounding box center [450, 378] width 900 height 1020
drag, startPoint x: 313, startPoint y: 174, endPoint x: 314, endPoint y: 192, distance: 17.6
click at [314, 192] on div at bounding box center [450, 378] width 900 height 1020
drag, startPoint x: 298, startPoint y: 203, endPoint x: 311, endPoint y: 213, distance: 16.5
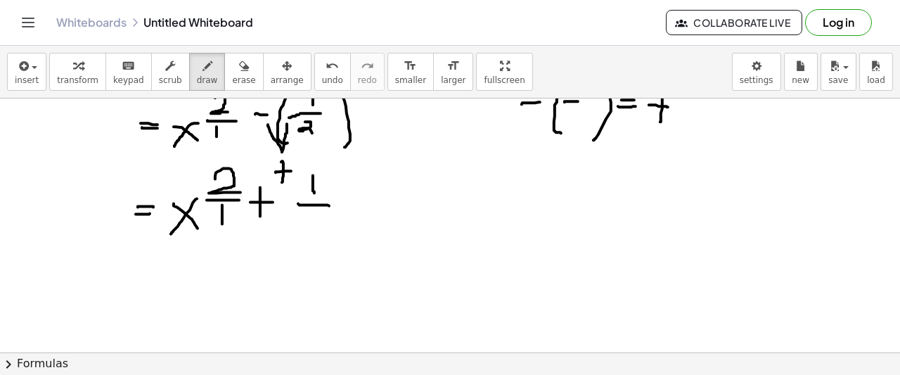
click at [331, 205] on div at bounding box center [450, 378] width 900 height 1020
drag, startPoint x: 307, startPoint y: 220, endPoint x: 321, endPoint y: 245, distance: 29.0
click at [322, 245] on div at bounding box center [450, 378] width 900 height 1020
drag, startPoint x: 489, startPoint y: 169, endPoint x: 501, endPoint y: 198, distance: 31.0
click at [501, 198] on div at bounding box center [450, 378] width 900 height 1020
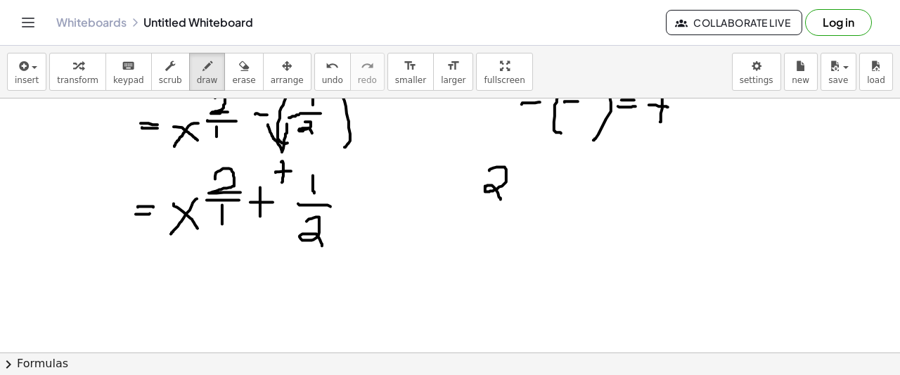
click at [520, 185] on div at bounding box center [450, 378] width 900 height 1020
drag, startPoint x: 476, startPoint y: 215, endPoint x: 511, endPoint y: 219, distance: 34.6
click at [511, 219] on div at bounding box center [450, 378] width 900 height 1020
drag, startPoint x: 492, startPoint y: 227, endPoint x: 491, endPoint y: 250, distance: 23.2
click at [491, 250] on div at bounding box center [450, 378] width 900 height 1020
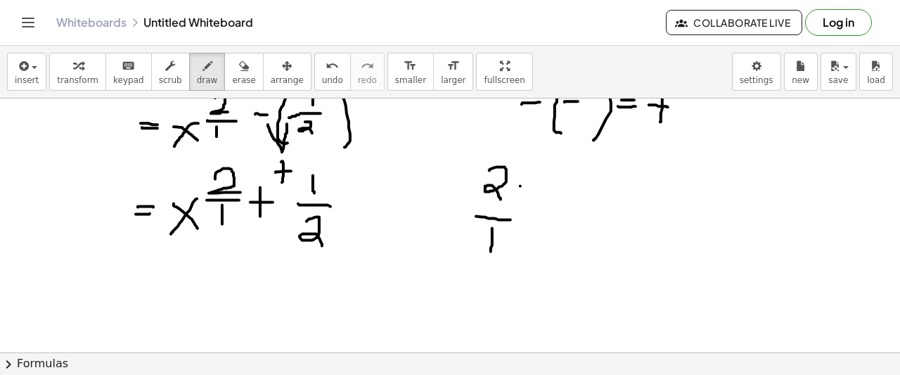
click at [516, 238] on div at bounding box center [450, 378] width 900 height 1020
drag, startPoint x: 530, startPoint y: 231, endPoint x: 539, endPoint y: 255, distance: 24.7
click at [539, 255] on div at bounding box center [450, 378] width 900 height 1020
drag, startPoint x: 572, startPoint y: 244, endPoint x: 589, endPoint y: 241, distance: 17.1
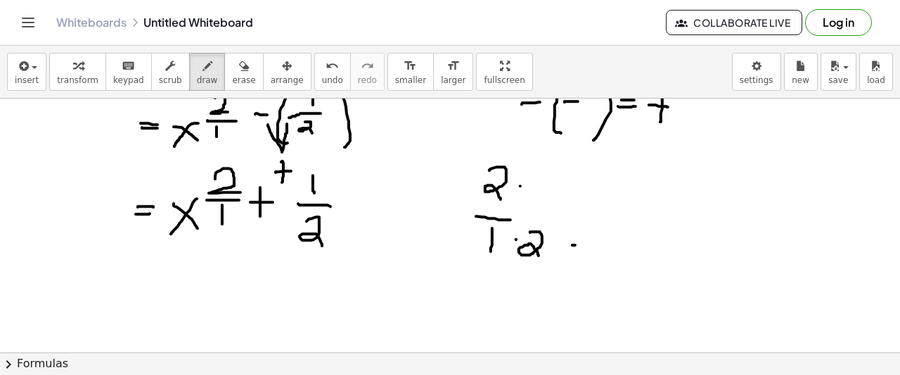
click at [589, 241] on div at bounding box center [450, 378] width 900 height 1020
drag, startPoint x: 574, startPoint y: 250, endPoint x: 587, endPoint y: 250, distance: 13.4
click at [587, 250] on div at bounding box center [450, 378] width 900 height 1020
drag, startPoint x: 605, startPoint y: 236, endPoint x: 617, endPoint y: 262, distance: 28.6
click at [617, 262] on div at bounding box center [450, 378] width 900 height 1020
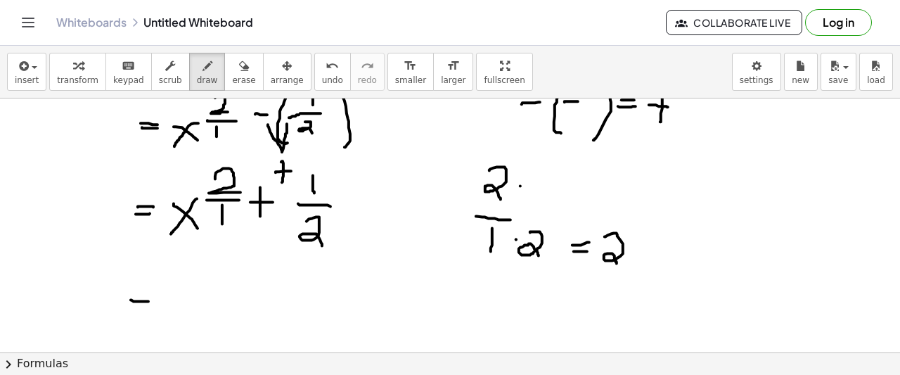
drag, startPoint x: 131, startPoint y: 299, endPoint x: 148, endPoint y: 300, distance: 17.6
click at [148, 300] on div at bounding box center [450, 378] width 900 height 1020
drag, startPoint x: 129, startPoint y: 310, endPoint x: 191, endPoint y: 293, distance: 64.1
click at [169, 307] on div at bounding box center [450, 378] width 900 height 1020
drag, startPoint x: 191, startPoint y: 307, endPoint x: 181, endPoint y: 320, distance: 16.5
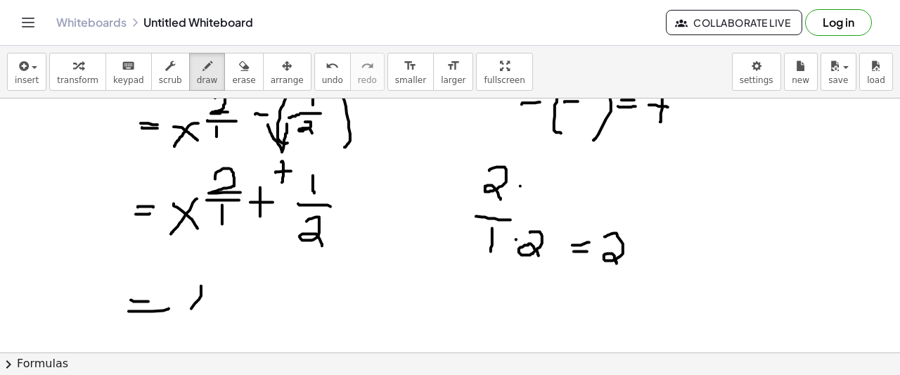
click at [181, 320] on div at bounding box center [450, 378] width 900 height 1020
drag, startPoint x: 189, startPoint y: 310, endPoint x: 200, endPoint y: 327, distance: 19.9
click at [200, 327] on div at bounding box center [450, 378] width 900 height 1020
drag, startPoint x: 223, startPoint y: 282, endPoint x: 255, endPoint y: 282, distance: 31.6
click at [255, 282] on div at bounding box center [450, 378] width 900 height 1020
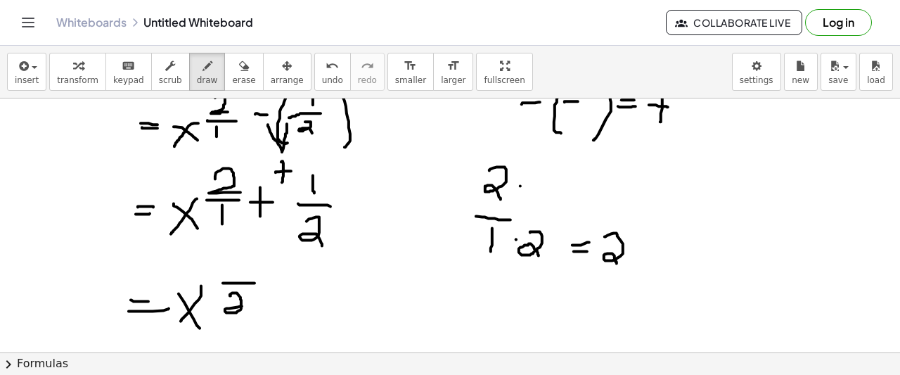
drag, startPoint x: 231, startPoint y: 295, endPoint x: 248, endPoint y: 318, distance: 28.7
click at [247, 317] on div at bounding box center [450, 378] width 900 height 1020
drag, startPoint x: 536, startPoint y: 165, endPoint x: 549, endPoint y: 192, distance: 29.9
click at [546, 191] on div at bounding box center [450, 378] width 900 height 1020
drag, startPoint x: 570, startPoint y: 182, endPoint x: 581, endPoint y: 183, distance: 11.3
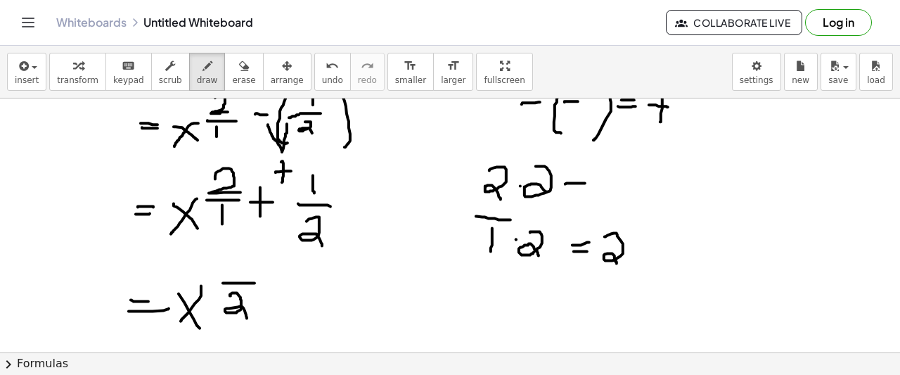
click at [584, 182] on div at bounding box center [450, 378] width 900 height 1020
drag, startPoint x: 566, startPoint y: 189, endPoint x: 577, endPoint y: 189, distance: 11.3
click at [577, 189] on div at bounding box center [450, 378] width 900 height 1020
drag, startPoint x: 613, startPoint y: 175, endPoint x: 616, endPoint y: 190, distance: 15.0
click at [616, 190] on div at bounding box center [450, 378] width 900 height 1020
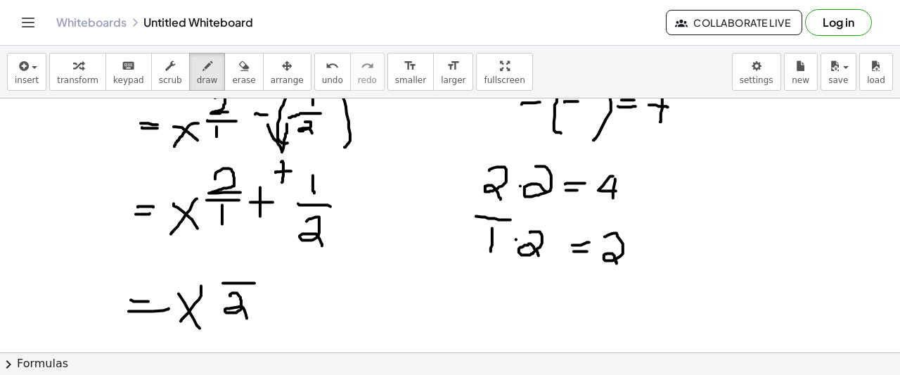
drag, startPoint x: 615, startPoint y: 178, endPoint x: 613, endPoint y: 197, distance: 19.1
click at [613, 197] on div at bounding box center [450, 378] width 900 height 1020
drag, startPoint x: 236, startPoint y: 243, endPoint x: 245, endPoint y: 260, distance: 19.5
click at [245, 260] on div at bounding box center [450, 378] width 900 height 1020
drag, startPoint x: 237, startPoint y: 241, endPoint x: 237, endPoint y: 269, distance: 28.1
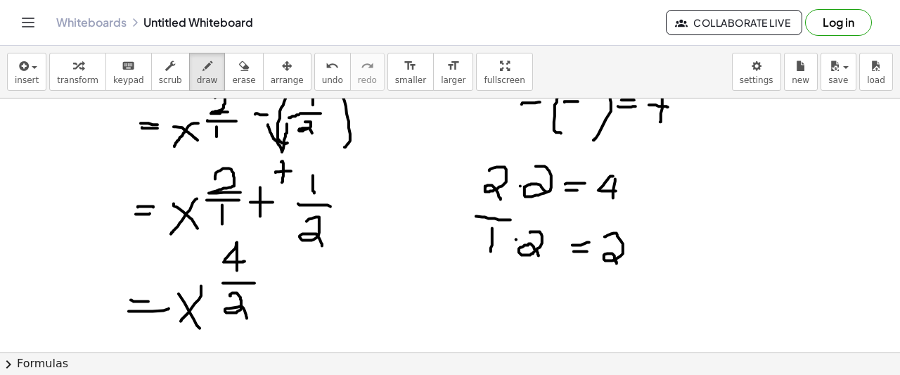
click at [237, 269] on div at bounding box center [450, 378] width 900 height 1020
click at [277, 281] on div at bounding box center [450, 378] width 900 height 1020
drag, startPoint x: 278, startPoint y: 268, endPoint x: 278, endPoint y: 292, distance: 23.9
click at [278, 292] on div at bounding box center [450, 378] width 900 height 1020
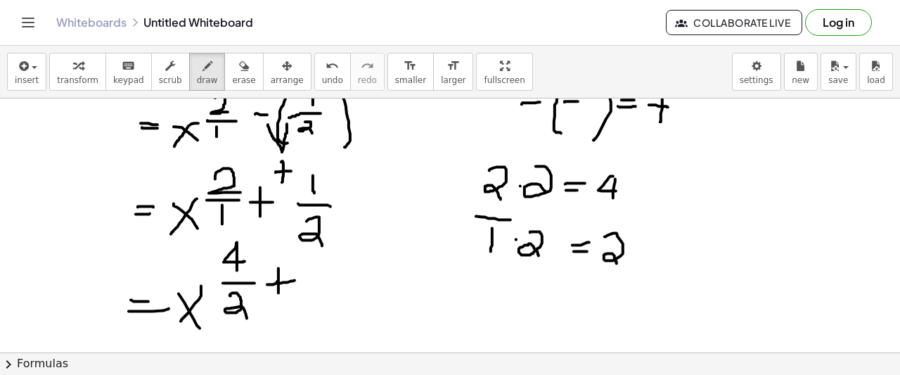
drag, startPoint x: 273, startPoint y: 283, endPoint x: 295, endPoint y: 279, distance: 22.2
click at [295, 279] on div at bounding box center [450, 378] width 900 height 1020
drag, startPoint x: 314, startPoint y: 260, endPoint x: 316, endPoint y: 279, distance: 19.2
click at [316, 279] on div at bounding box center [450, 378] width 900 height 1020
click at [328, 287] on div at bounding box center [450, 378] width 900 height 1020
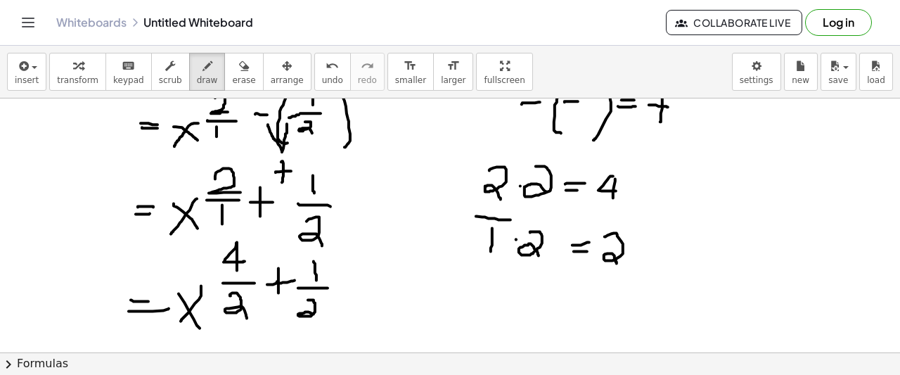
drag, startPoint x: 308, startPoint y: 299, endPoint x: 313, endPoint y: 313, distance: 14.9
click at [313, 313] on div at bounding box center [450, 378] width 900 height 1020
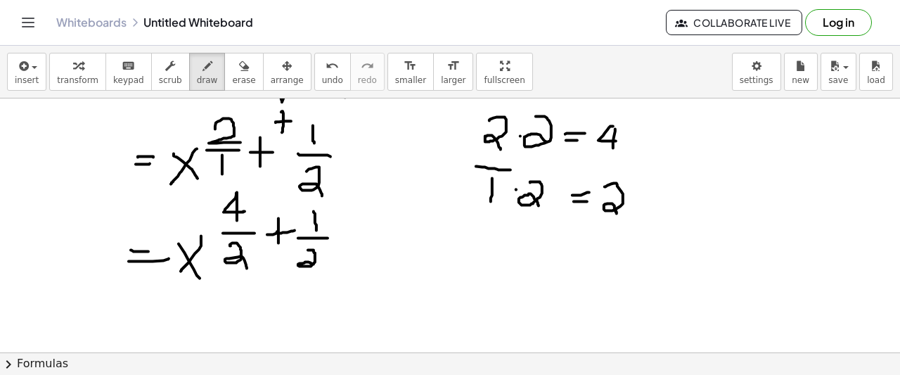
scroll to position [300, 0]
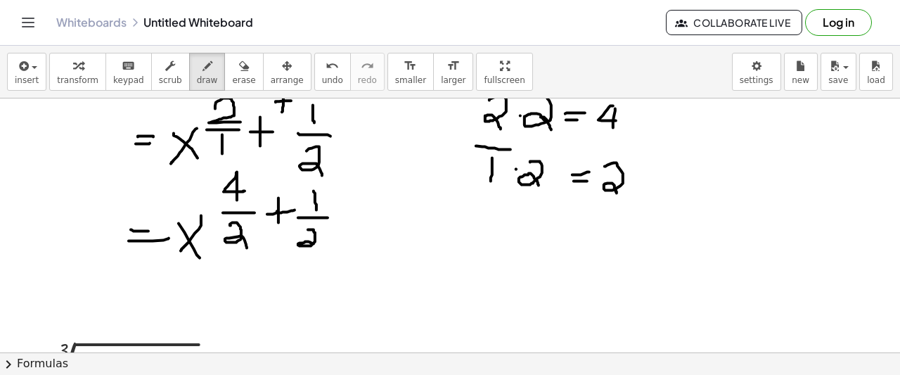
drag, startPoint x: 543, startPoint y: 116, endPoint x: 444, endPoint y: 182, distance: 118.6
click at [551, 129] on div at bounding box center [450, 308] width 900 height 1020
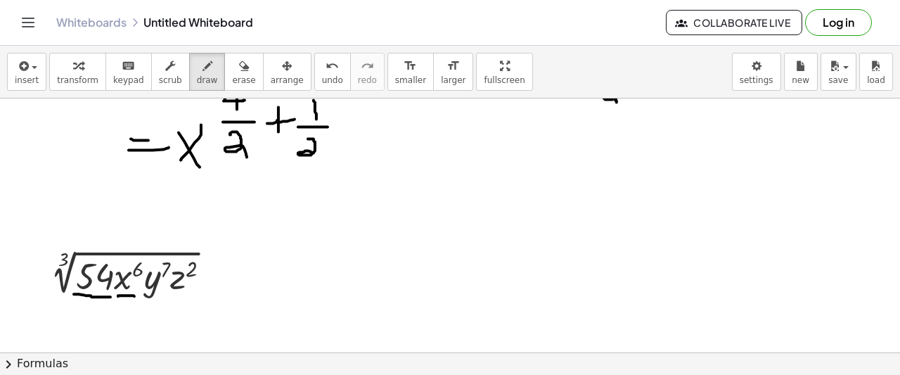
scroll to position [371, 0]
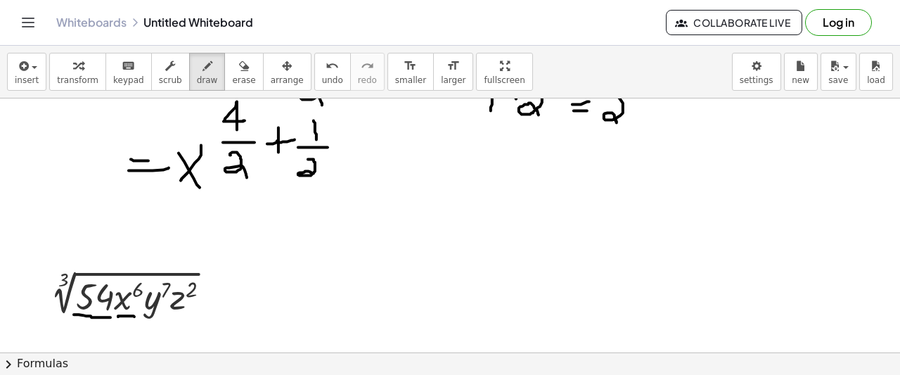
click at [271, 80] on span "arrange" at bounding box center [287, 80] width 33 height 10
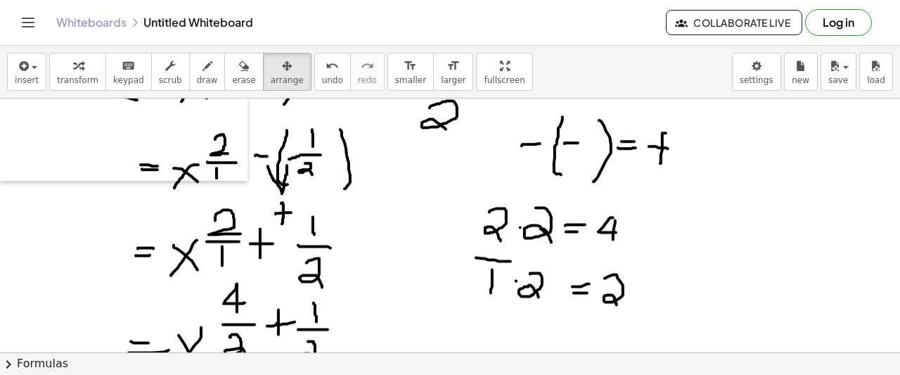
scroll to position [160, 0]
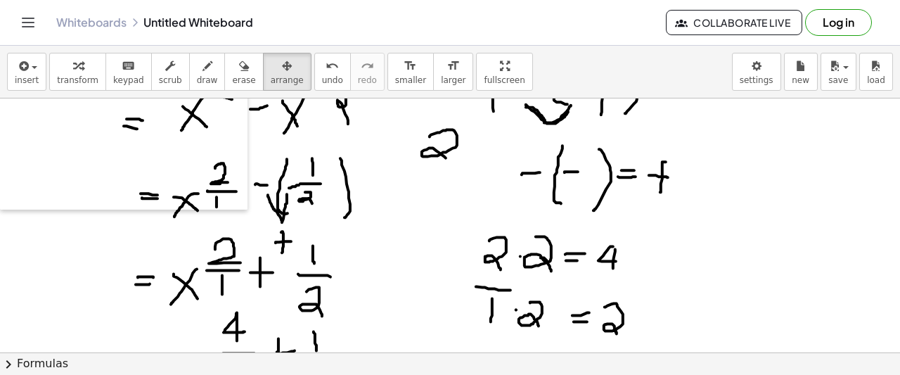
drag, startPoint x: 113, startPoint y: 292, endPoint x: 167, endPoint y: 207, distance: 100.6
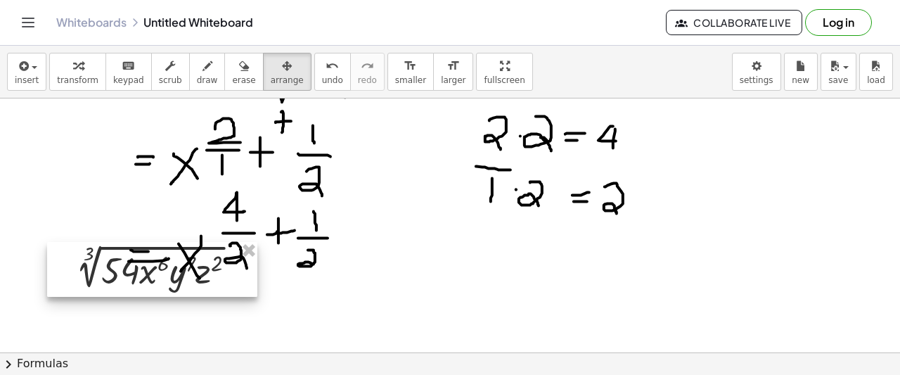
scroll to position [230, 0]
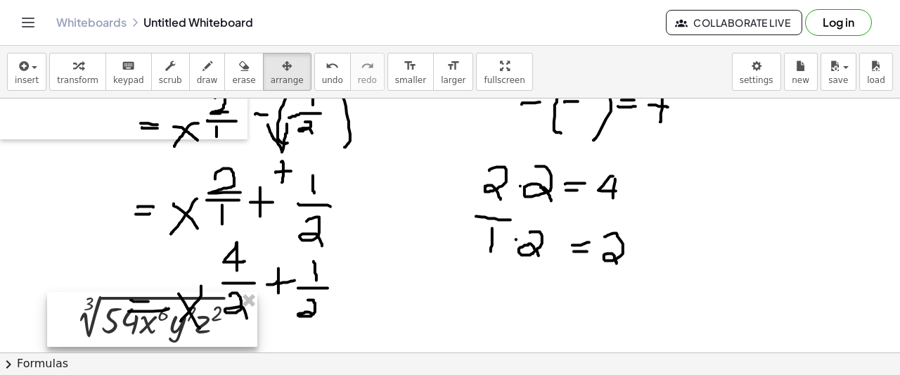
drag, startPoint x: 180, startPoint y: 233, endPoint x: 132, endPoint y: 192, distance: 62.9
click at [132, 192] on div "( · x 2 · y ( · - 2 · 3 ) · x ( · - 1 · 2 ) · y ( - 3 ) ) ( · - 1 · 7 ) 3 √ ( ·…" at bounding box center [450, 378] width 900 height 1020
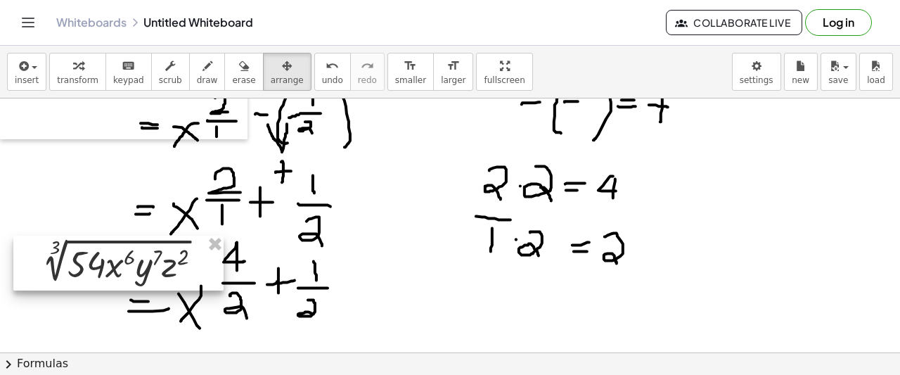
drag, startPoint x: 124, startPoint y: 309, endPoint x: 102, endPoint y: 214, distance: 98.3
click at [102, 236] on div at bounding box center [118, 263] width 210 height 55
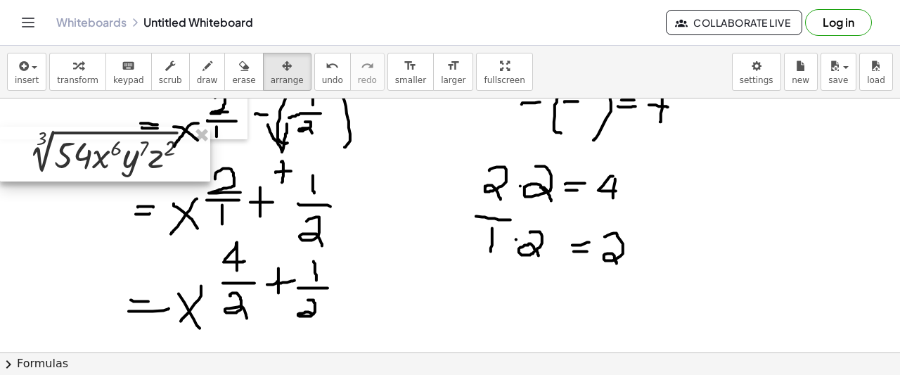
drag, startPoint x: 104, startPoint y: 220, endPoint x: 98, endPoint y: 159, distance: 61.4
click at [98, 159] on div at bounding box center [105, 154] width 210 height 55
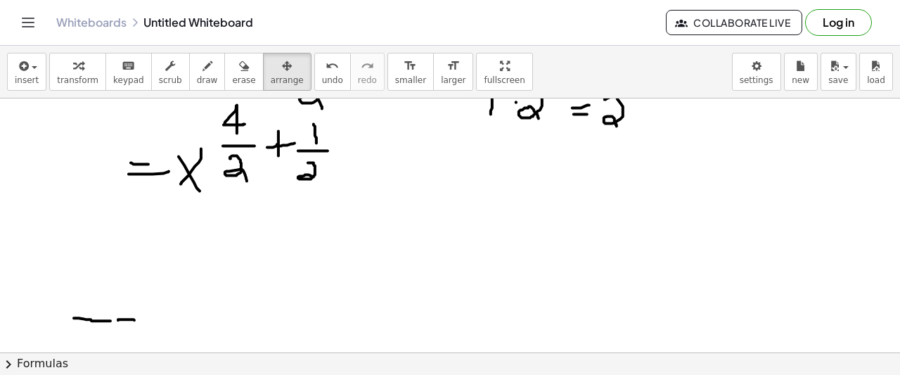
scroll to position [441, 0]
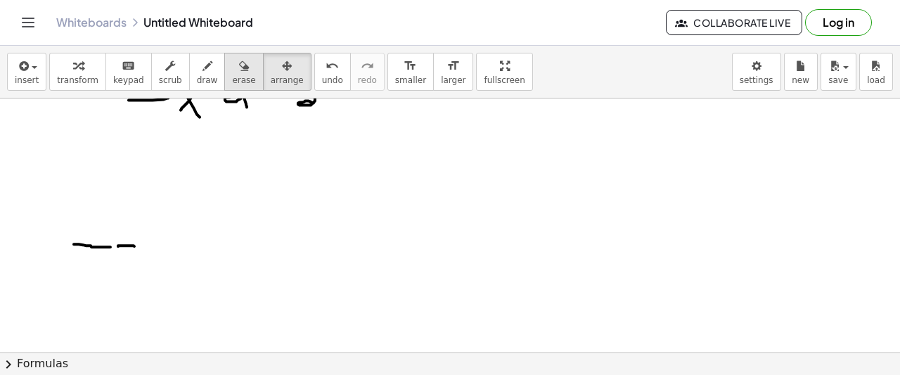
click at [232, 60] on div "button" at bounding box center [243, 65] width 23 height 17
drag, startPoint x: 140, startPoint y: 253, endPoint x: 107, endPoint y: 237, distance: 36.8
click at [86, 244] on div at bounding box center [450, 168] width 900 height 1020
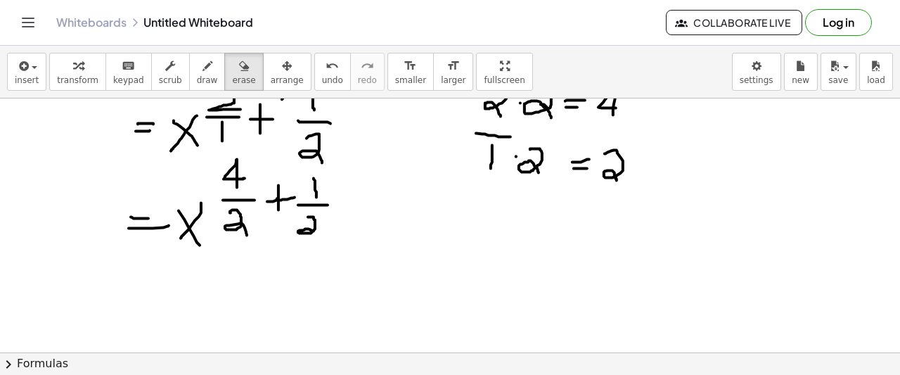
scroll to position [300, 0]
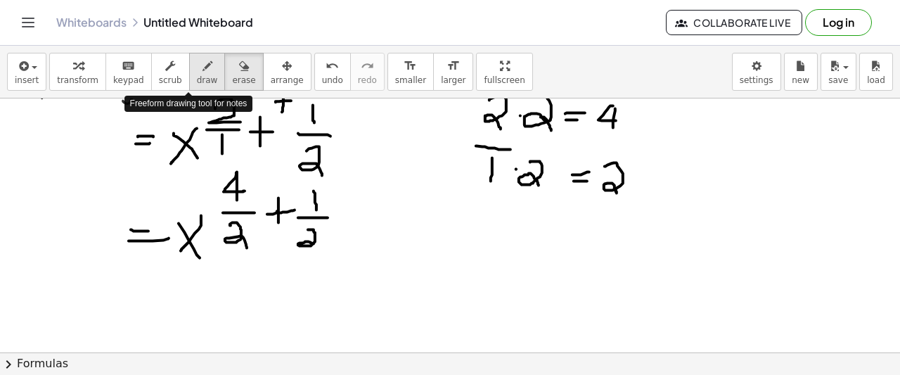
click at [203, 68] on icon "button" at bounding box center [208, 66] width 10 height 17
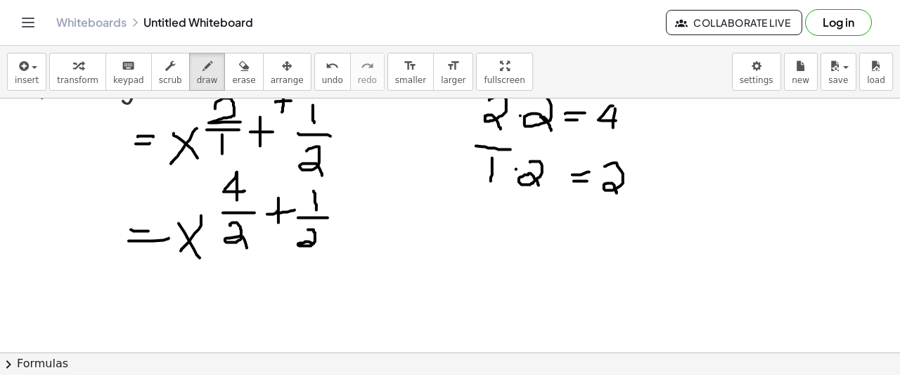
scroll to position [371, 0]
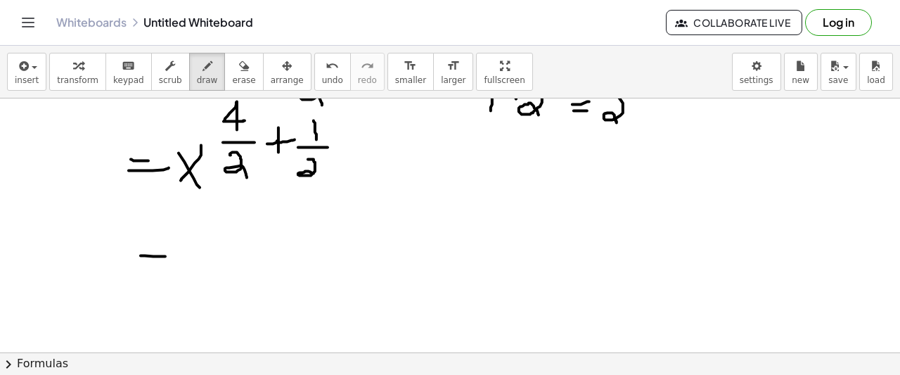
drag, startPoint x: 141, startPoint y: 255, endPoint x: 165, endPoint y: 255, distance: 24.6
click at [165, 255] on div at bounding box center [450, 238] width 900 height 1020
drag, startPoint x: 136, startPoint y: 262, endPoint x: 170, endPoint y: 262, distance: 34.5
click at [158, 262] on div at bounding box center [450, 238] width 900 height 1020
drag, startPoint x: 191, startPoint y: 252, endPoint x: 225, endPoint y: 274, distance: 40.2
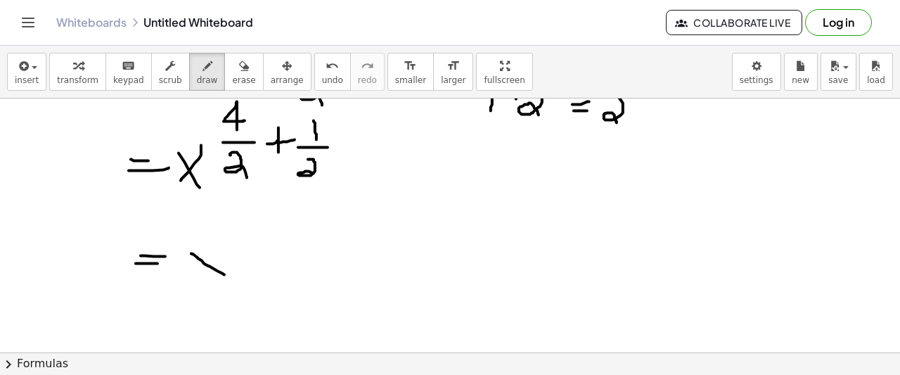
click at [225, 274] on div at bounding box center [450, 238] width 900 height 1020
drag, startPoint x: 220, startPoint y: 243, endPoint x: 192, endPoint y: 289, distance: 54.3
click at [192, 289] on div at bounding box center [450, 238] width 900 height 1020
click at [255, 226] on div at bounding box center [450, 238] width 900 height 1020
drag, startPoint x: 257, startPoint y: 206, endPoint x: 274, endPoint y: 205, distance: 16.9
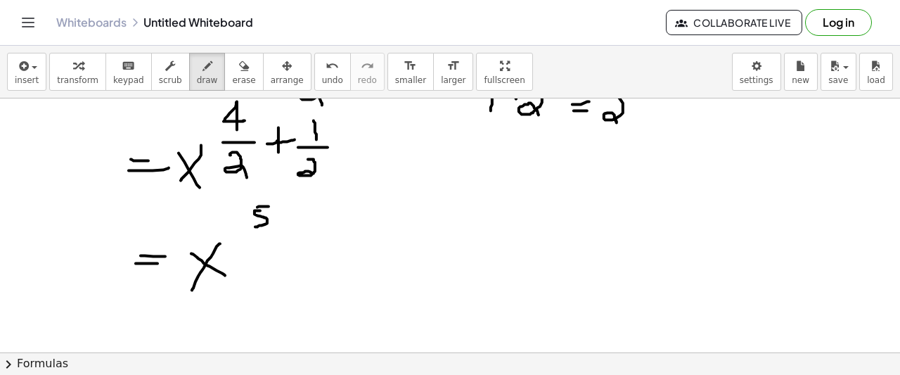
click at [274, 205] on div at bounding box center [450, 238] width 900 height 1020
click at [294, 227] on div at bounding box center [450, 238] width 900 height 1020
click at [285, 262] on div at bounding box center [450, 238] width 900 height 1020
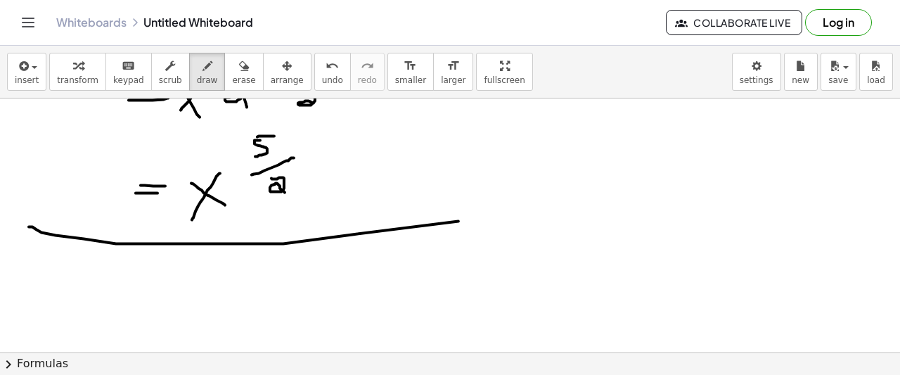
drag, startPoint x: 229, startPoint y: 243, endPoint x: 607, endPoint y: 206, distance: 380.1
click at [607, 206] on div at bounding box center [450, 168] width 900 height 1020
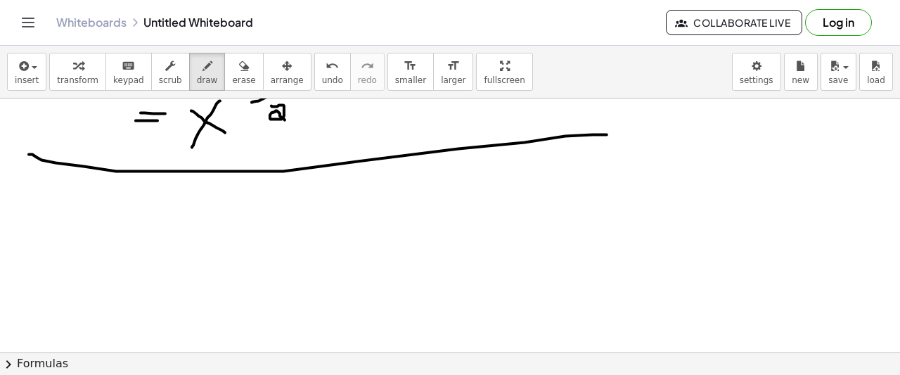
scroll to position [582, 0]
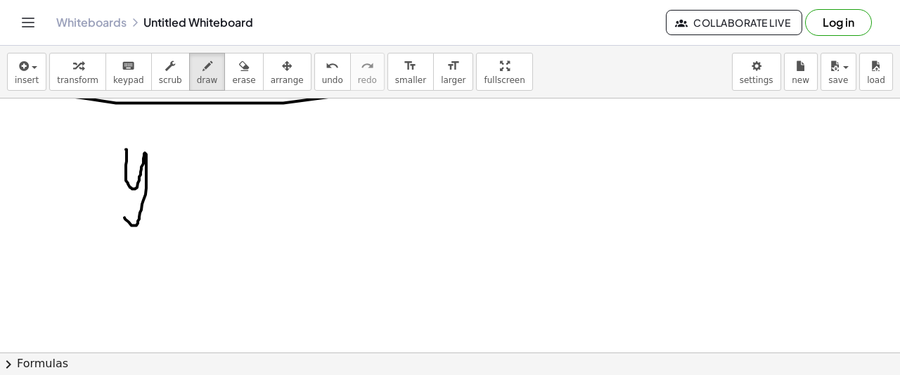
drag, startPoint x: 126, startPoint y: 148, endPoint x: 120, endPoint y: 205, distance: 56.6
click at [120, 205] on div at bounding box center [450, 27] width 900 height 1020
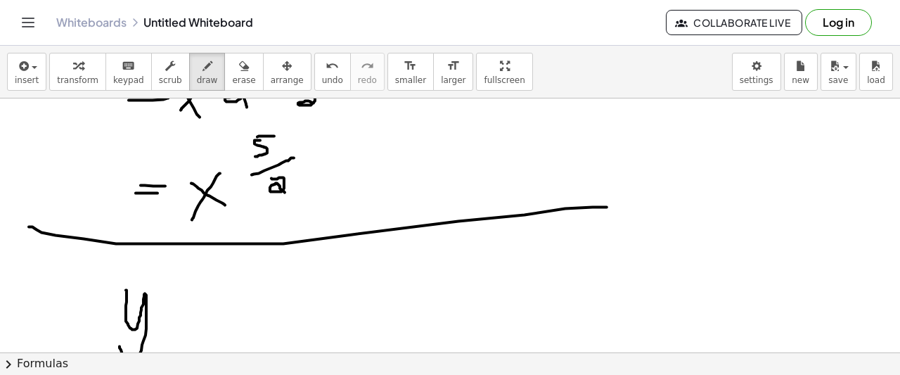
scroll to position [511, 0]
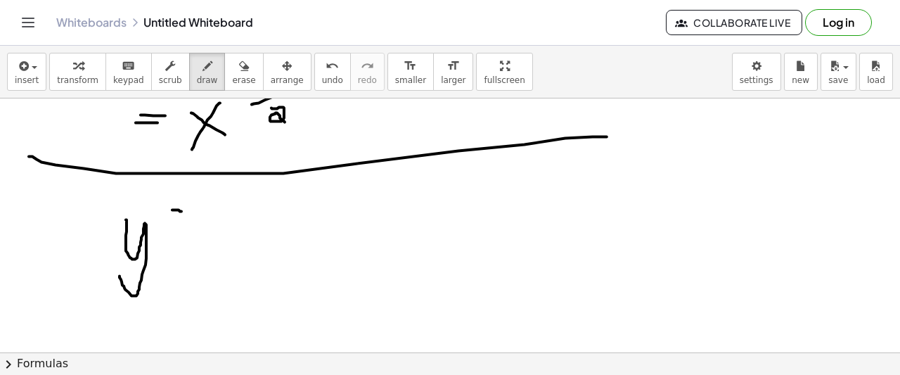
drag, startPoint x: 172, startPoint y: 209, endPoint x: 187, endPoint y: 210, distance: 14.8
click at [187, 210] on div at bounding box center [450, 97] width 900 height 1020
drag, startPoint x: 204, startPoint y: 198, endPoint x: 231, endPoint y: 227, distance: 40.3
click at [231, 227] on div at bounding box center [450, 97] width 900 height 1020
drag, startPoint x: 219, startPoint y: 230, endPoint x: 233, endPoint y: 236, distance: 15.4
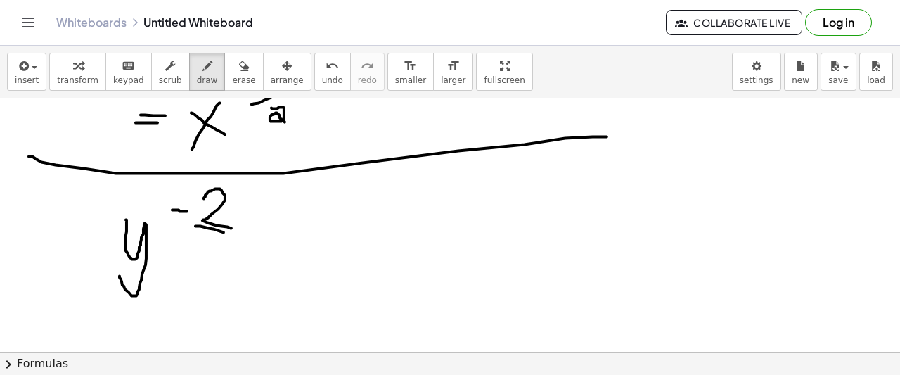
click at [233, 236] on div at bounding box center [450, 97] width 900 height 1020
drag, startPoint x: 204, startPoint y: 231, endPoint x: 186, endPoint y: 241, distance: 20.4
click at [191, 250] on div at bounding box center [450, 97] width 900 height 1020
drag, startPoint x: 265, startPoint y: 223, endPoint x: 283, endPoint y: 219, distance: 18.6
click at [283, 219] on div at bounding box center [450, 97] width 900 height 1020
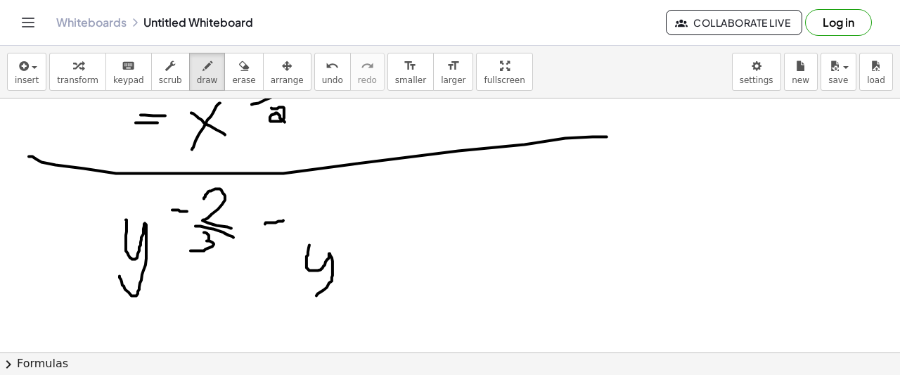
drag, startPoint x: 309, startPoint y: 244, endPoint x: 329, endPoint y: 234, distance: 22.0
click at [296, 280] on div at bounding box center [450, 97] width 900 height 1020
drag, startPoint x: 350, startPoint y: 212, endPoint x: 357, endPoint y: 211, distance: 7.8
click at [357, 211] on div at bounding box center [450, 97] width 900 height 1020
drag, startPoint x: 370, startPoint y: 196, endPoint x: 358, endPoint y: 229, distance: 34.5
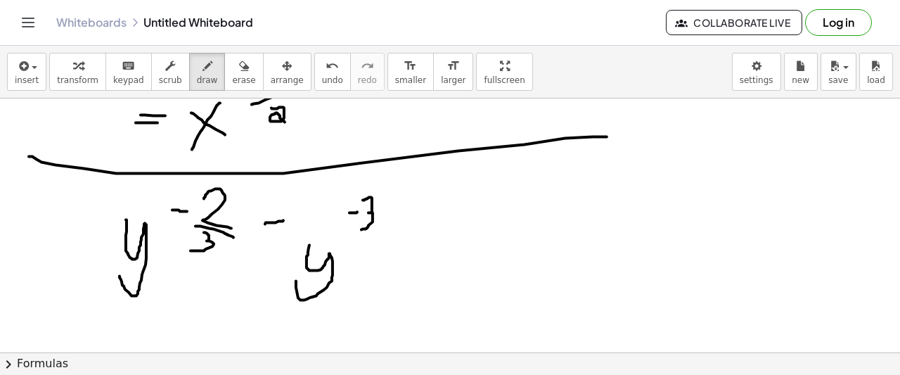
click at [361, 229] on div at bounding box center [450, 97] width 900 height 1020
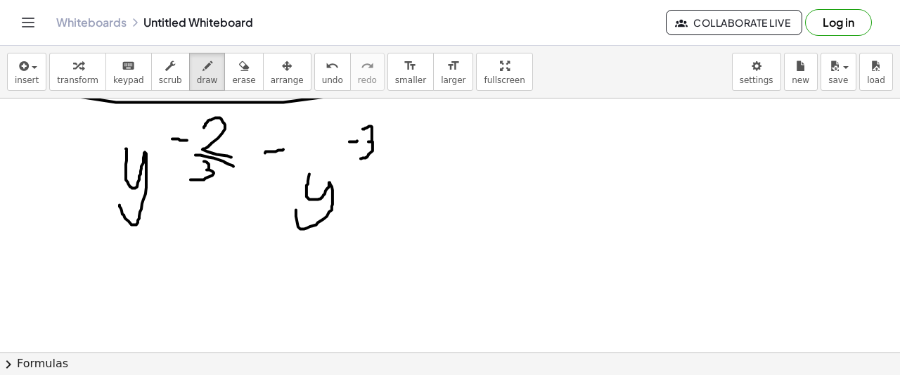
scroll to position [582, 0]
drag, startPoint x: 61, startPoint y: 233, endPoint x: 76, endPoint y: 236, distance: 15.2
click at [76, 236] on div at bounding box center [450, 27] width 900 height 1020
drag, startPoint x: 58, startPoint y: 241, endPoint x: 72, endPoint y: 242, distance: 14.8
click at [69, 242] on div at bounding box center [450, 27] width 900 height 1020
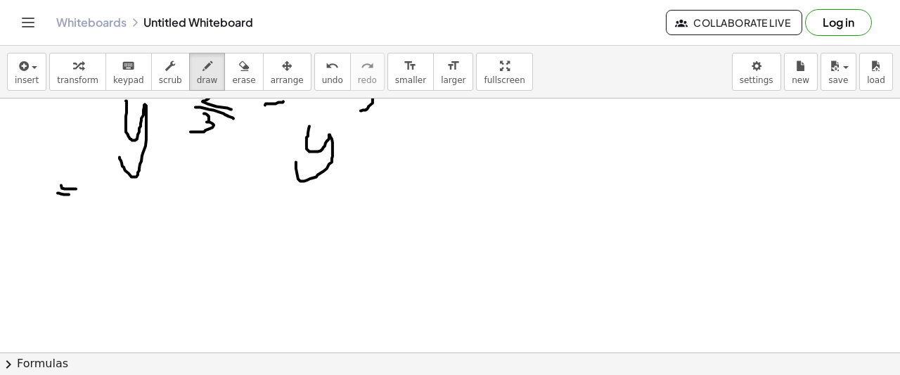
scroll to position [652, 0]
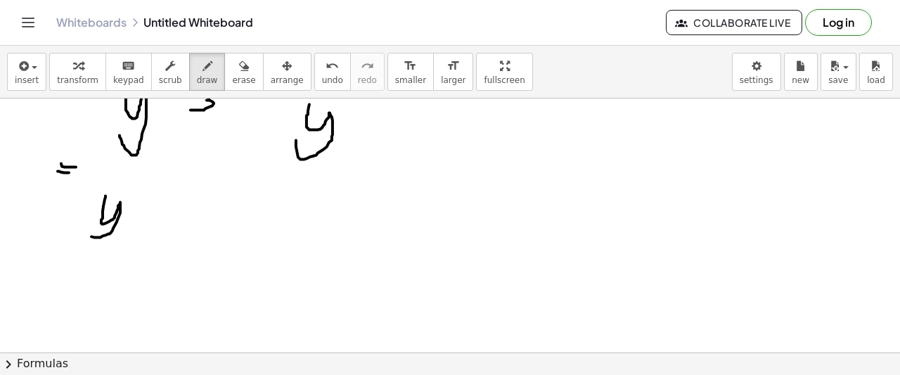
drag, startPoint x: 103, startPoint y: 205, endPoint x: 124, endPoint y: 198, distance: 22.5
drag, startPoint x: 148, startPoint y: 178, endPoint x: 158, endPoint y: 175, distance: 9.6
drag, startPoint x: 170, startPoint y: 153, endPoint x: 181, endPoint y: 174, distance: 23.9
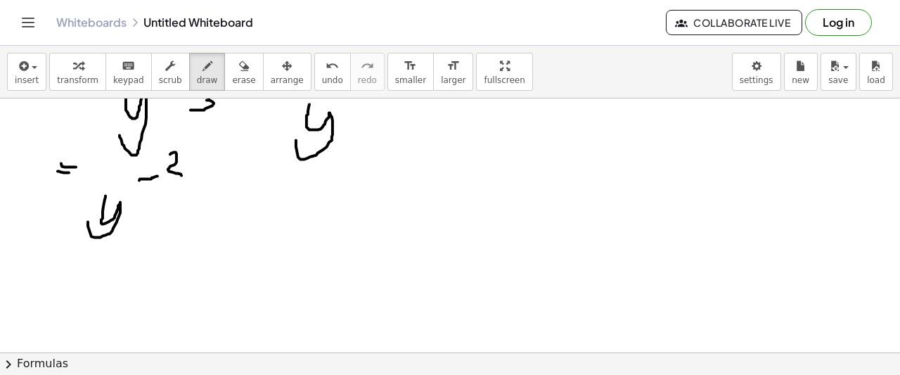
drag, startPoint x: 160, startPoint y: 185, endPoint x: 191, endPoint y: 191, distance: 32.1
drag, startPoint x: 169, startPoint y: 198, endPoint x: 157, endPoint y: 217, distance: 23.0
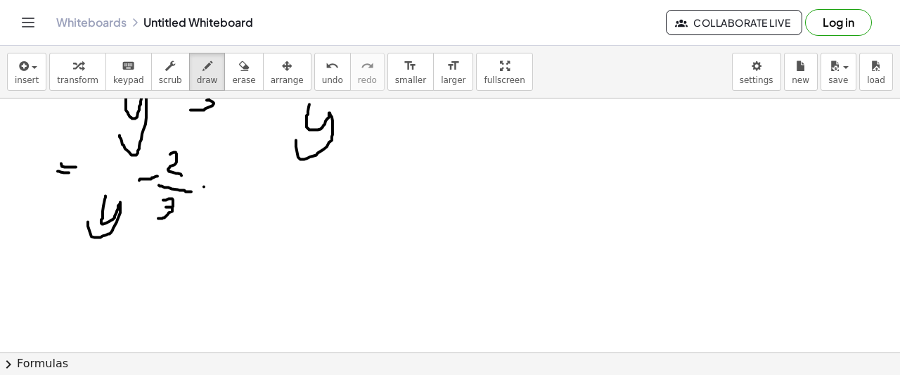
drag, startPoint x: 204, startPoint y: 186, endPoint x: 215, endPoint y: 186, distance: 11.3
drag, startPoint x: 245, startPoint y: 164, endPoint x: 248, endPoint y: 214, distance: 50.7
drag, startPoint x: 249, startPoint y: 189, endPoint x: 261, endPoint y: 188, distance: 12.0
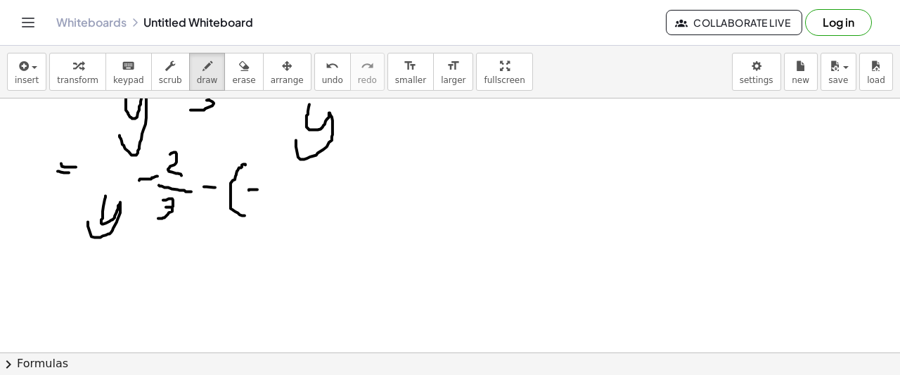
drag, startPoint x: 269, startPoint y: 175, endPoint x: 278, endPoint y: 200, distance: 26.9
drag, startPoint x: 297, startPoint y: 177, endPoint x: 286, endPoint y: 214, distance: 39.4
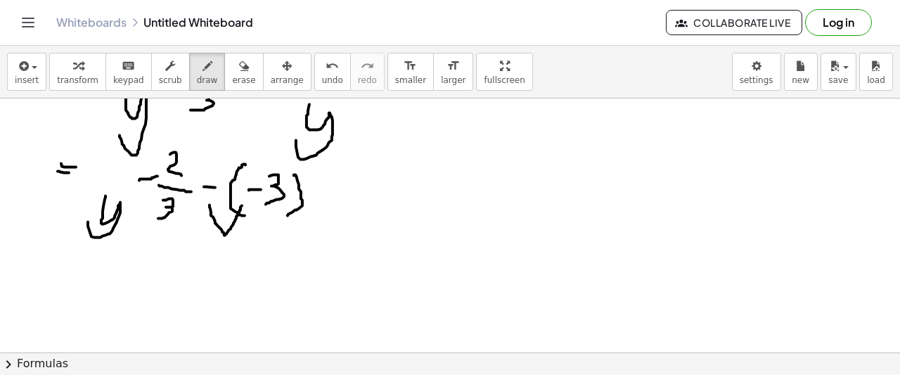
drag, startPoint x: 210, startPoint y: 204, endPoint x: 242, endPoint y: 205, distance: 32.4
drag, startPoint x: 214, startPoint y: 247, endPoint x: 226, endPoint y: 252, distance: 13.6
drag, startPoint x: 226, startPoint y: 239, endPoint x: 219, endPoint y: 261, distance: 22.9
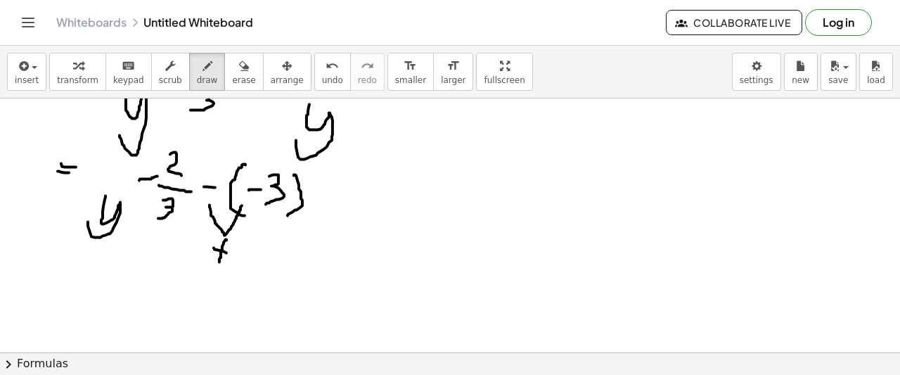
drag, startPoint x: 336, startPoint y: 205, endPoint x: 352, endPoint y: 207, distance: 15.5
drag, startPoint x: 335, startPoint y: 212, endPoint x: 352, endPoint y: 214, distance: 16.9
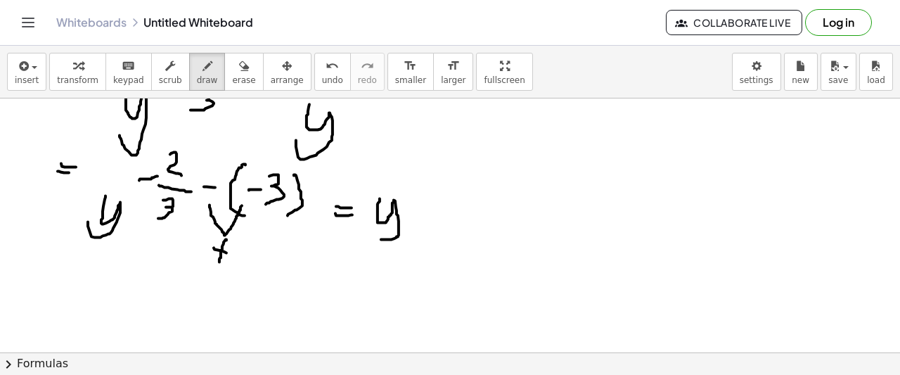
drag, startPoint x: 378, startPoint y: 205, endPoint x: 376, endPoint y: 224, distance: 19.8
drag, startPoint x: 413, startPoint y: 193, endPoint x: 426, endPoint y: 192, distance: 13.4
drag, startPoint x: 446, startPoint y: 162, endPoint x: 466, endPoint y: 180, distance: 26.4
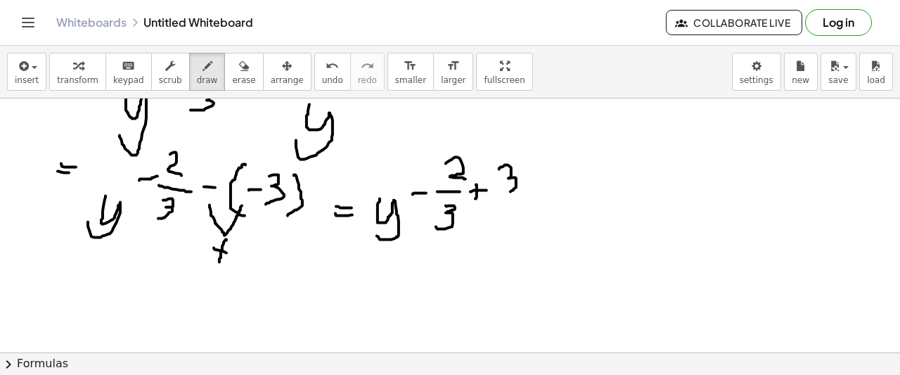
click at [232, 74] on button "erase" at bounding box center [243, 72] width 39 height 38
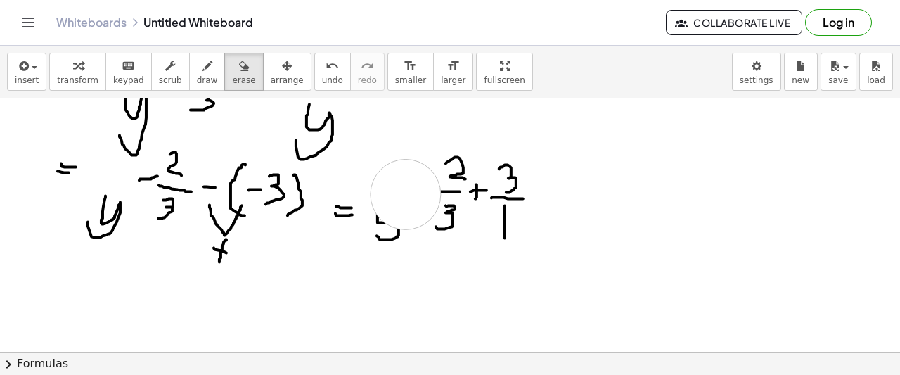
click at [197, 64] on div "button" at bounding box center [207, 65] width 21 height 17
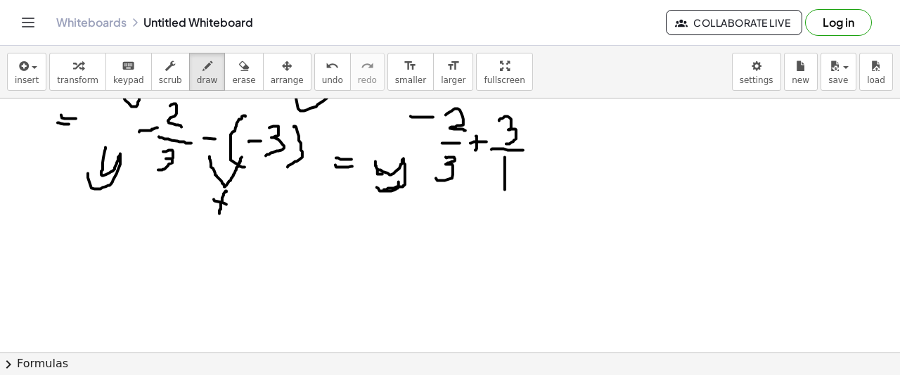
scroll to position [722, 0]
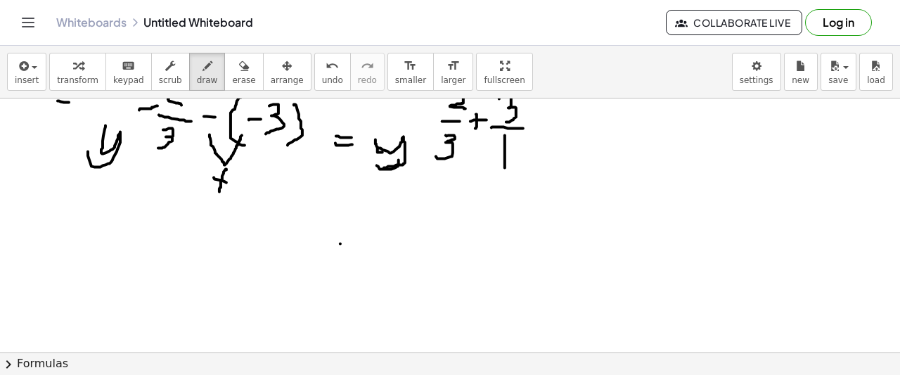
drag, startPoint x: 340, startPoint y: 243, endPoint x: 354, endPoint y: 246, distance: 14.5
drag, startPoint x: 340, startPoint y: 252, endPoint x: 357, endPoint y: 255, distance: 17.9
drag, startPoint x: 419, startPoint y: 209, endPoint x: 409, endPoint y: 243, distance: 35.2
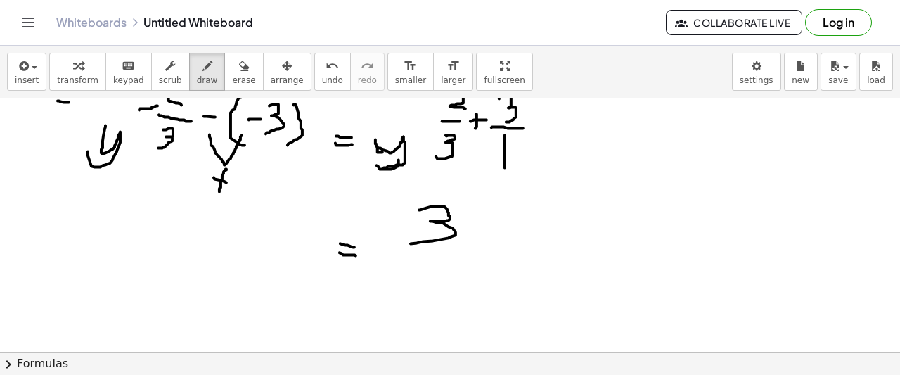
drag, startPoint x: 434, startPoint y: 269, endPoint x: 430, endPoint y: 286, distance: 17.2
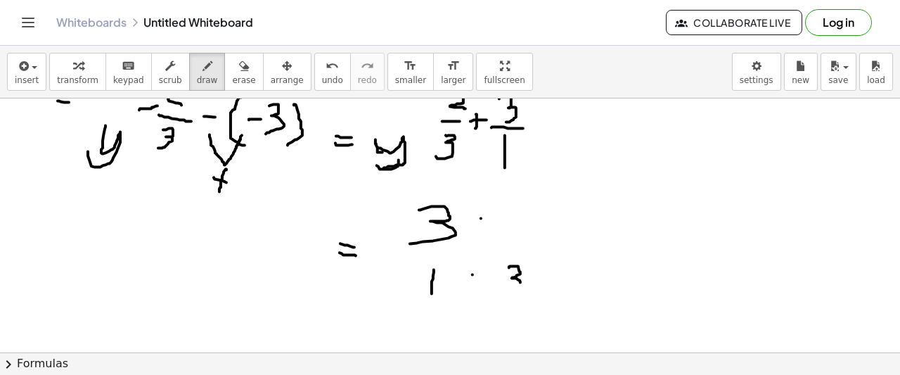
drag, startPoint x: 509, startPoint y: 267, endPoint x: 506, endPoint y: 290, distance: 23.4
drag, startPoint x: 534, startPoint y: 278, endPoint x: 558, endPoint y: 281, distance: 24.1
drag, startPoint x: 541, startPoint y: 291, endPoint x: 560, endPoint y: 288, distance: 18.6
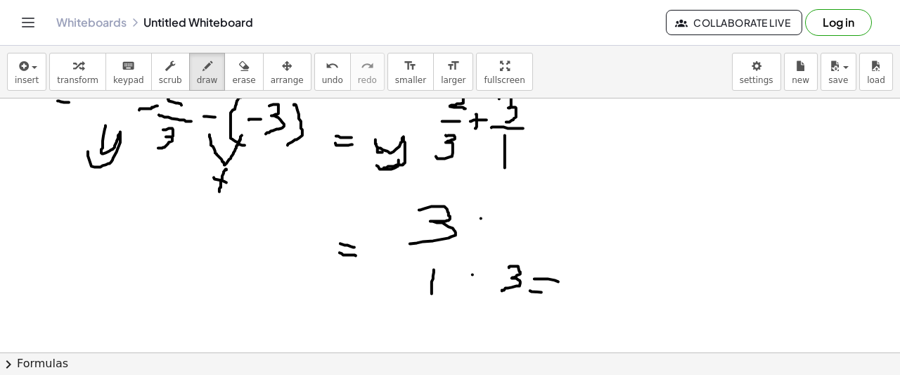
drag, startPoint x: 579, startPoint y: 276, endPoint x: 561, endPoint y: 255, distance: 27.4
drag, startPoint x: 504, startPoint y: 210, endPoint x: 508, endPoint y: 247, distance: 37.5
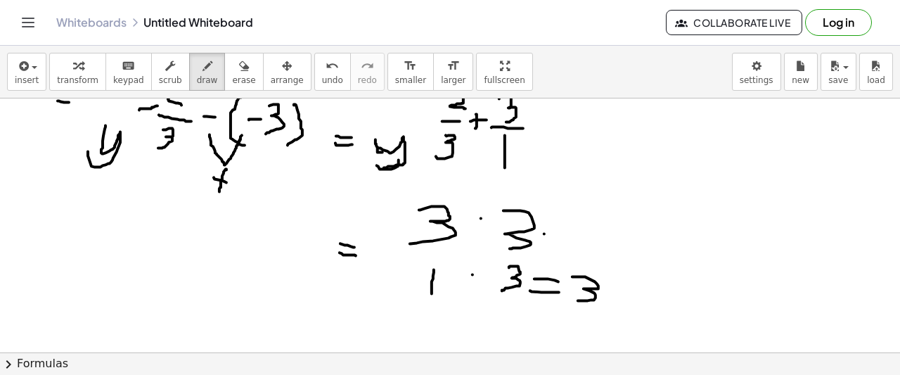
drag, startPoint x: 544, startPoint y: 233, endPoint x: 570, endPoint y: 234, distance: 25.4
drag, startPoint x: 546, startPoint y: 220, endPoint x: 595, endPoint y: 219, distance: 48.5
drag, startPoint x: 600, startPoint y: 210, endPoint x: 430, endPoint y: 304, distance: 194.3
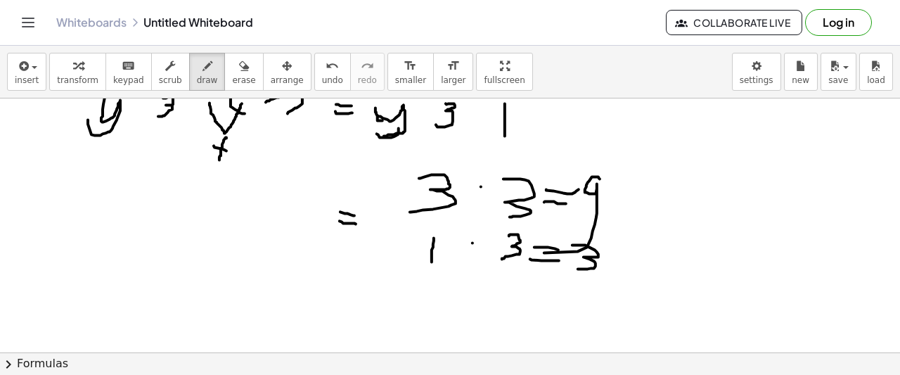
scroll to position [765, 0]
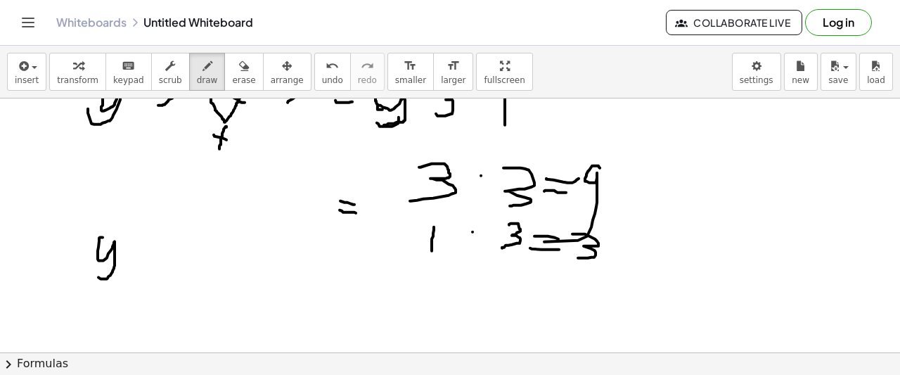
drag, startPoint x: 103, startPoint y: 236, endPoint x: 97, endPoint y: 267, distance: 30.8
drag, startPoint x: 124, startPoint y: 213, endPoint x: 150, endPoint y: 203, distance: 27.4
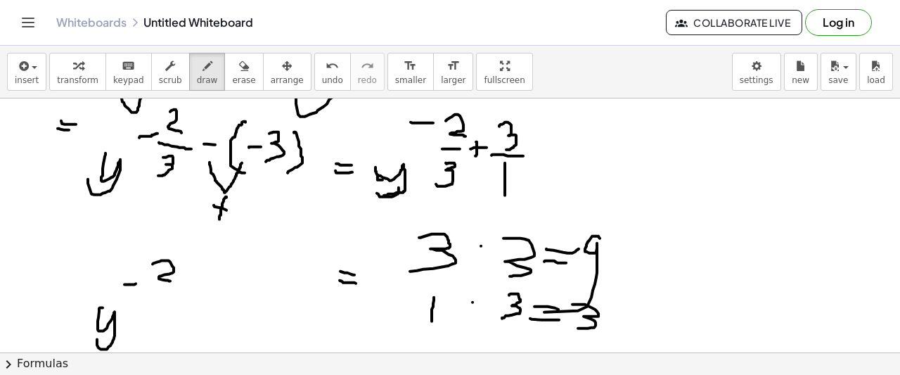
drag, startPoint x: 153, startPoint y: 263, endPoint x: 173, endPoint y: 281, distance: 27.4
click at [173, 281] on div at bounding box center [450, 41] width 900 height 1275
drag, startPoint x: 153, startPoint y: 286, endPoint x: 169, endPoint y: 290, distance: 16.9
click at [169, 290] on div at bounding box center [450, 41] width 900 height 1275
drag, startPoint x: 156, startPoint y: 295, endPoint x: 151, endPoint y: 314, distance: 19.6
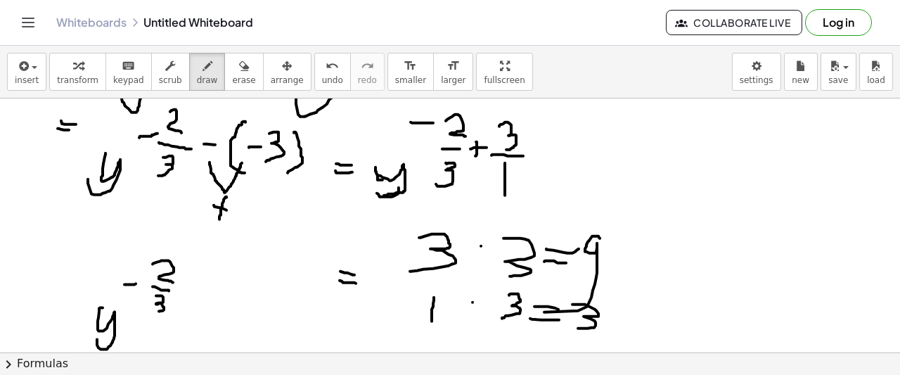
click at [143, 314] on div at bounding box center [450, 41] width 900 height 1275
drag, startPoint x: 194, startPoint y: 277, endPoint x: 192, endPoint y: 301, distance: 24.0
click at [192, 301] on div at bounding box center [450, 41] width 900 height 1275
drag, startPoint x: 184, startPoint y: 292, endPoint x: 207, endPoint y: 292, distance: 22.5
click at [207, 292] on div at bounding box center [450, 41] width 900 height 1275
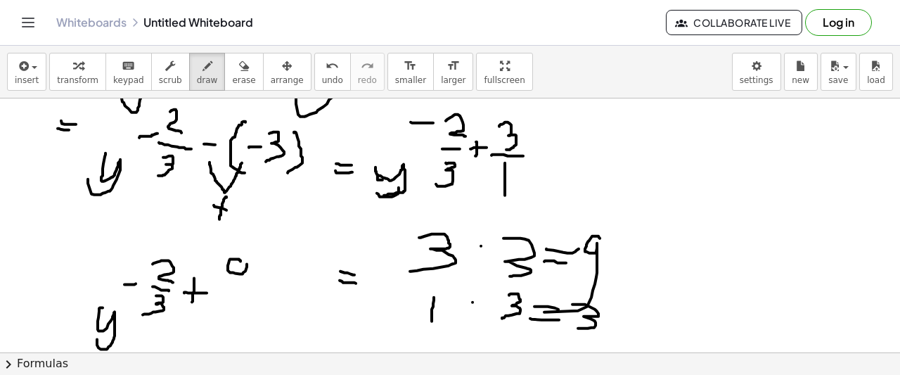
drag, startPoint x: 241, startPoint y: 260, endPoint x: 247, endPoint y: 290, distance: 30.9
click at [247, 290] on div at bounding box center [450, 41] width 900 height 1275
drag, startPoint x: 229, startPoint y: 297, endPoint x: 250, endPoint y: 302, distance: 20.8
click at [253, 300] on div at bounding box center [450, 41] width 900 height 1275
drag, startPoint x: 236, startPoint y: 306, endPoint x: 219, endPoint y: 321, distance: 22.4
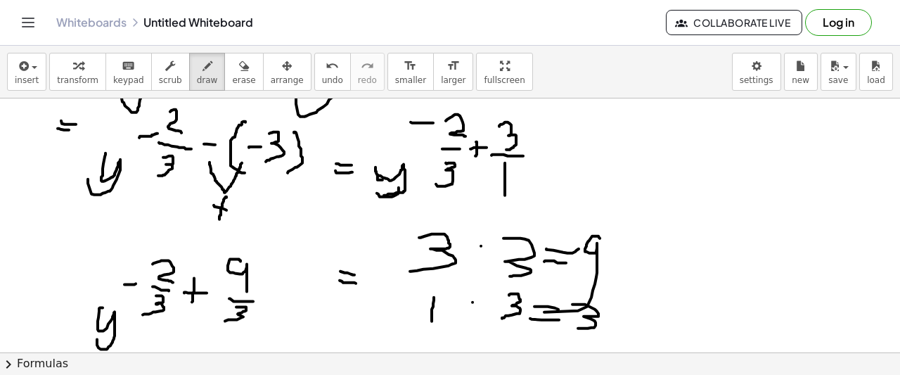
click at [219, 321] on div at bounding box center [450, 41] width 900 height 1275
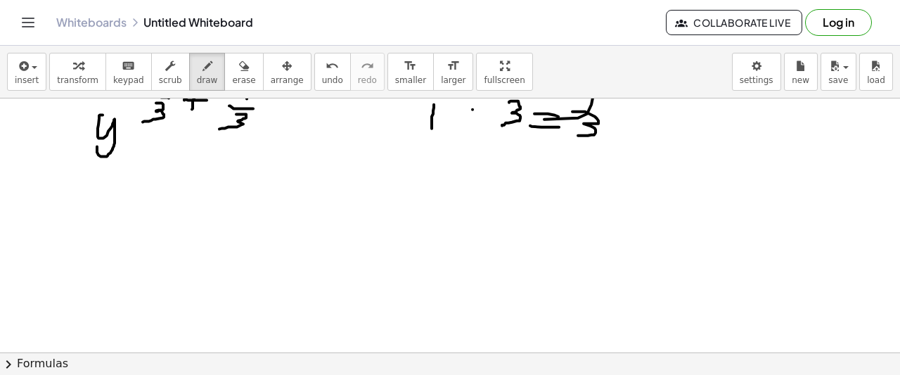
scroll to position [906, 0]
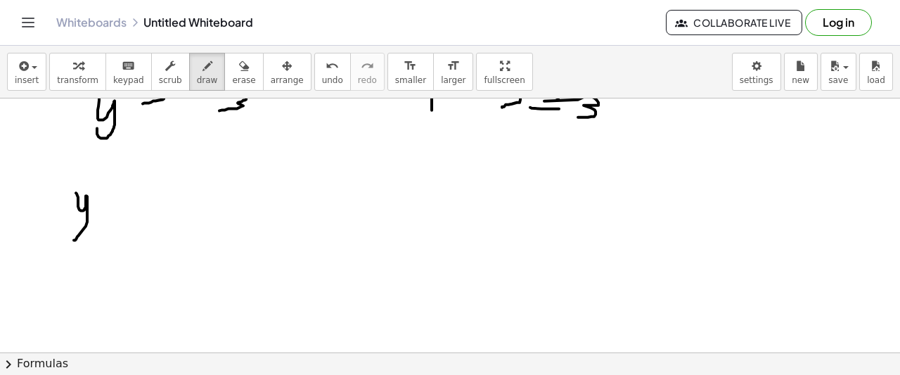
drag, startPoint x: 77, startPoint y: 193, endPoint x: 115, endPoint y: 191, distance: 38.7
drag, startPoint x: 122, startPoint y: 164, endPoint x: 132, endPoint y: 177, distance: 16.0
drag, startPoint x: 113, startPoint y: 185, endPoint x: 141, endPoint y: 186, distance: 28.2
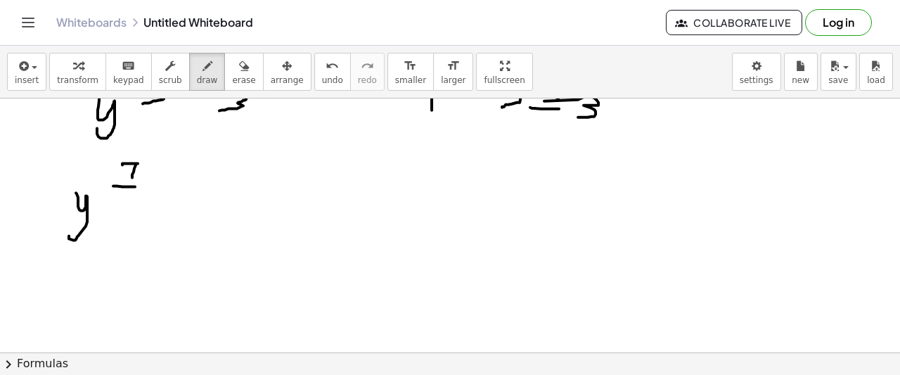
drag, startPoint x: 120, startPoint y: 192, endPoint x: 129, endPoint y: 211, distance: 21.1
drag, startPoint x: 165, startPoint y: 213, endPoint x: 136, endPoint y: 237, distance: 36.9
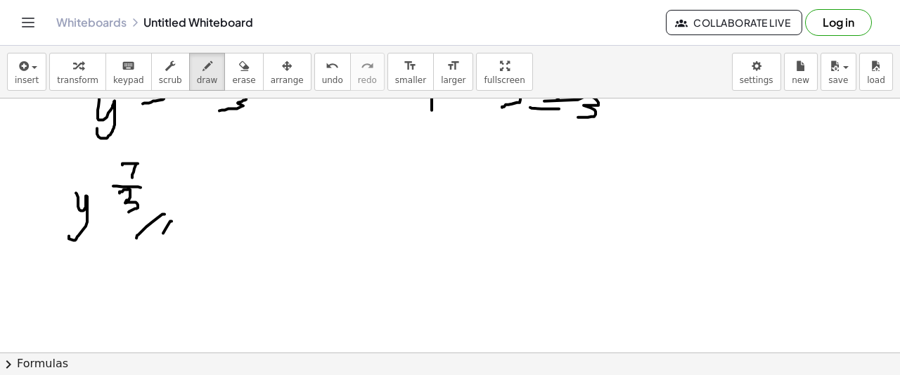
drag, startPoint x: 163, startPoint y: 232, endPoint x: 150, endPoint y: 243, distance: 16.9
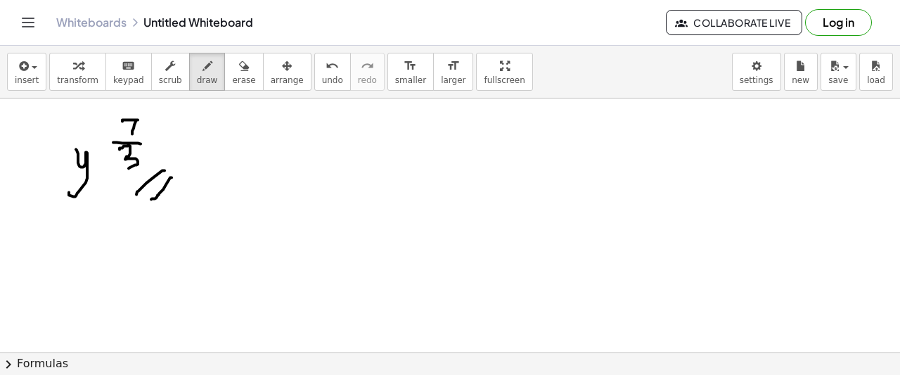
scroll to position [1020, 0]
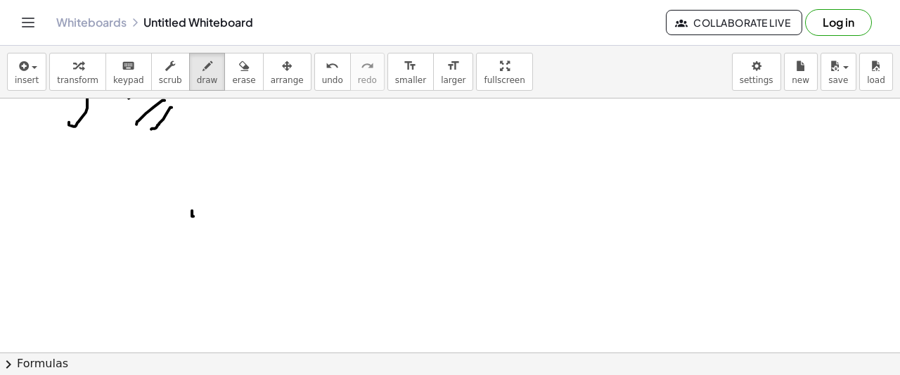
drag, startPoint x: 192, startPoint y: 209, endPoint x: 209, endPoint y: 243, distance: 37.7
drag, startPoint x: 210, startPoint y: 201, endPoint x: 180, endPoint y: 243, distance: 50.9
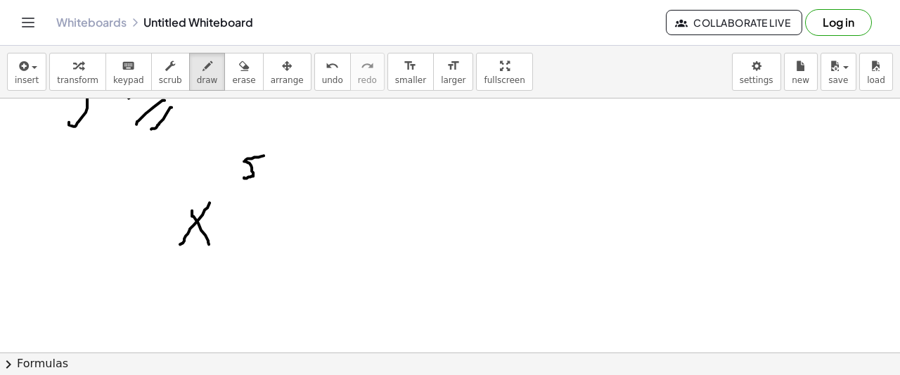
drag, startPoint x: 245, startPoint y: 159, endPoint x: 268, endPoint y: 166, distance: 23.6
drag, startPoint x: 260, startPoint y: 180, endPoint x: 257, endPoint y: 198, distance: 17.8
drag, startPoint x: 259, startPoint y: 192, endPoint x: 274, endPoint y: 207, distance: 21.4
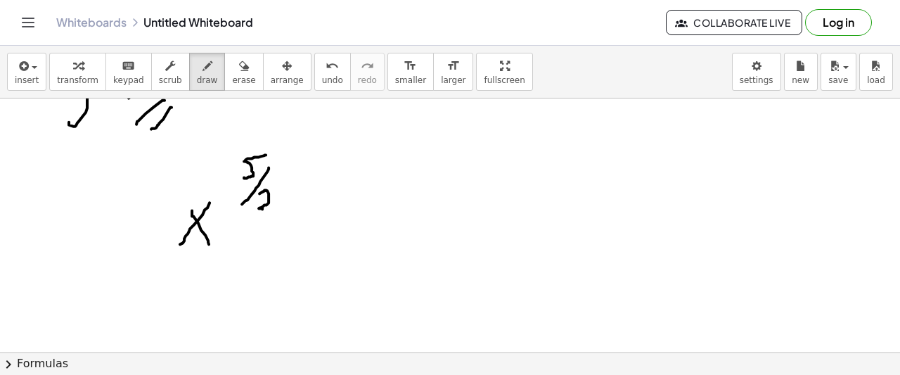
drag, startPoint x: 298, startPoint y: 160, endPoint x: 275, endPoint y: 261, distance: 103.9
drag, startPoint x: 332, startPoint y: 151, endPoint x: 356, endPoint y: 146, distance: 24.6
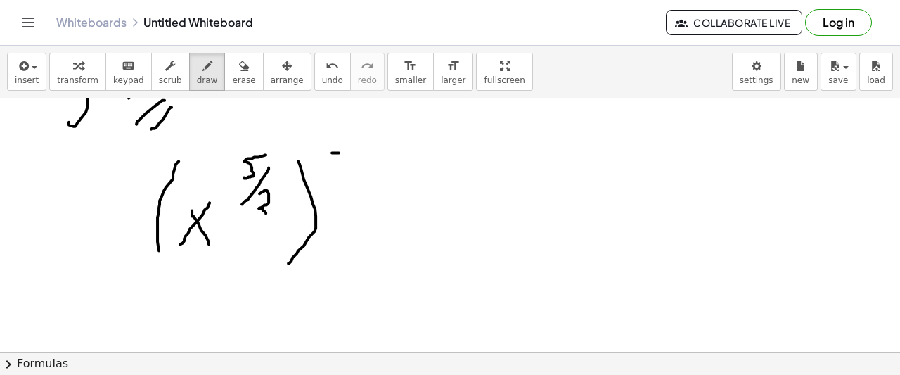
drag, startPoint x: 361, startPoint y: 129, endPoint x: 357, endPoint y: 153, distance: 23.7
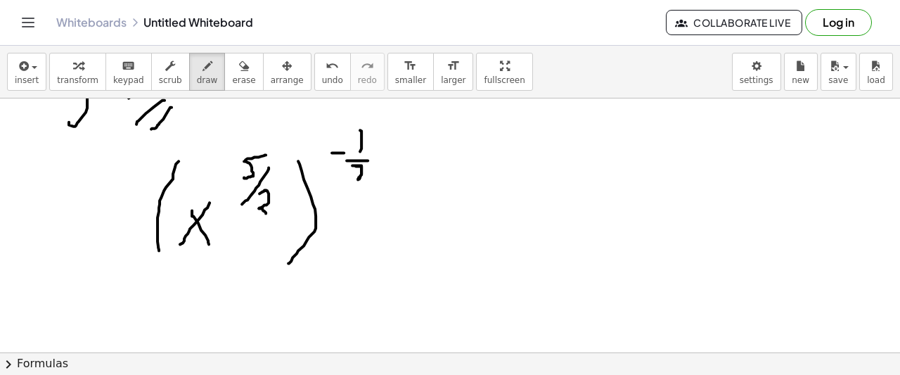
drag, startPoint x: 352, startPoint y: 164, endPoint x: 355, endPoint y: 182, distance: 18.5
drag, startPoint x: 356, startPoint y: 173, endPoint x: 365, endPoint y: 173, distance: 9.1
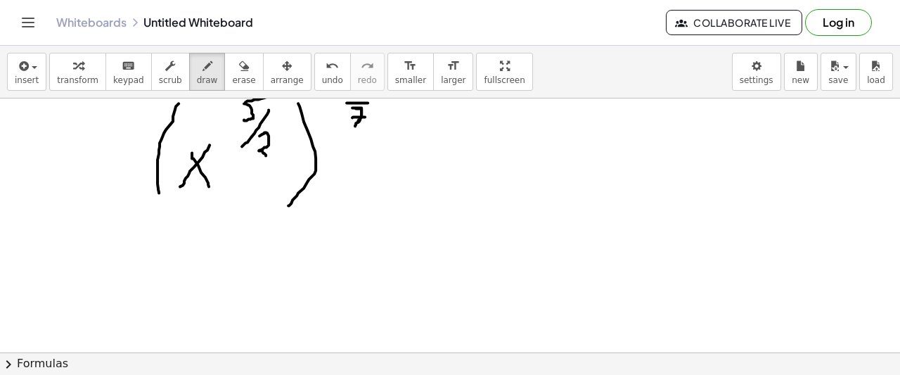
scroll to position [1090, 0]
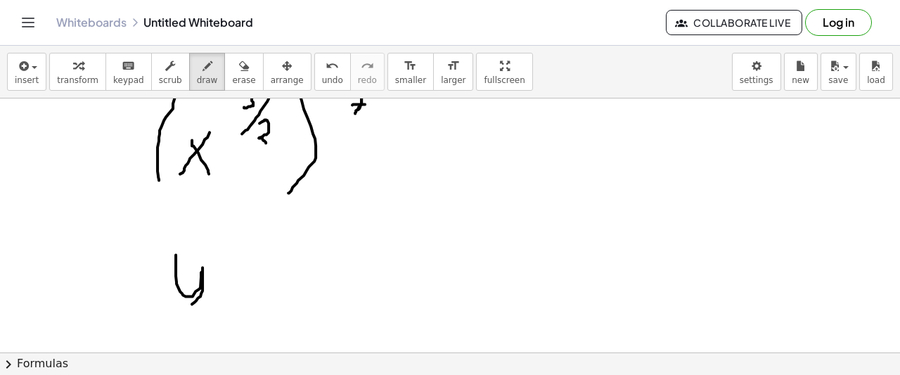
drag, startPoint x: 176, startPoint y: 253, endPoint x: 168, endPoint y: 290, distance: 38.1
drag, startPoint x: 233, startPoint y: 223, endPoint x: 235, endPoint y: 242, distance: 19.0
drag, startPoint x: 260, startPoint y: 234, endPoint x: 243, endPoint y: 259, distance: 30.4
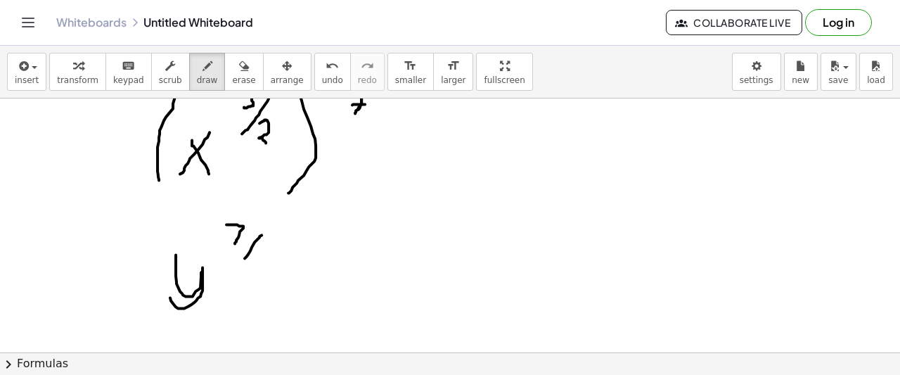
drag, startPoint x: 254, startPoint y: 257, endPoint x: 252, endPoint y: 270, distance: 13.5
drag, startPoint x: 288, startPoint y: 301, endPoint x: 264, endPoint y: 338, distance: 43.7
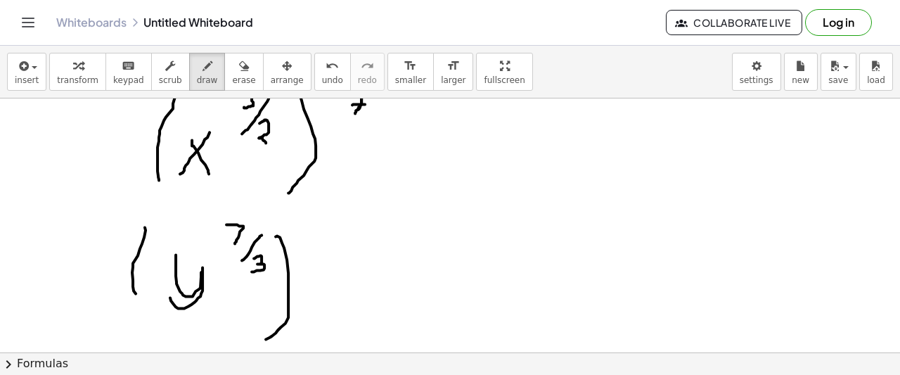
drag, startPoint x: 145, startPoint y: 226, endPoint x: 155, endPoint y: 296, distance: 71.0
drag, startPoint x: 335, startPoint y: 219, endPoint x: 324, endPoint y: 238, distance: 21.7
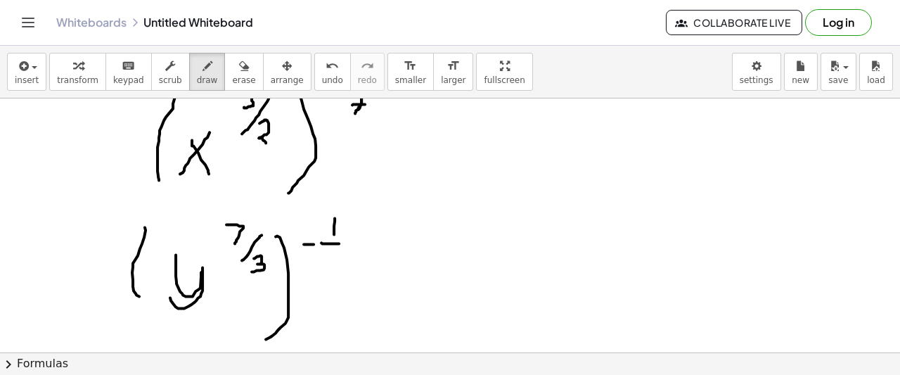
drag, startPoint x: 331, startPoint y: 242, endPoint x: 340, endPoint y: 242, distance: 9.1
drag, startPoint x: 325, startPoint y: 252, endPoint x: 302, endPoint y: 271, distance: 30.4
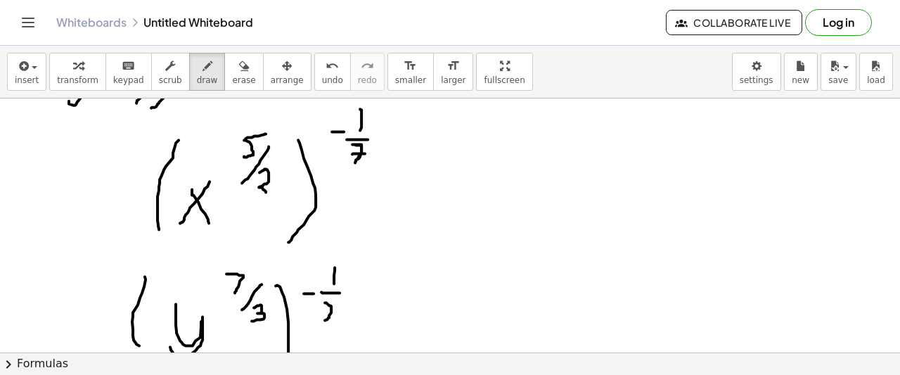
scroll to position [1020, 0]
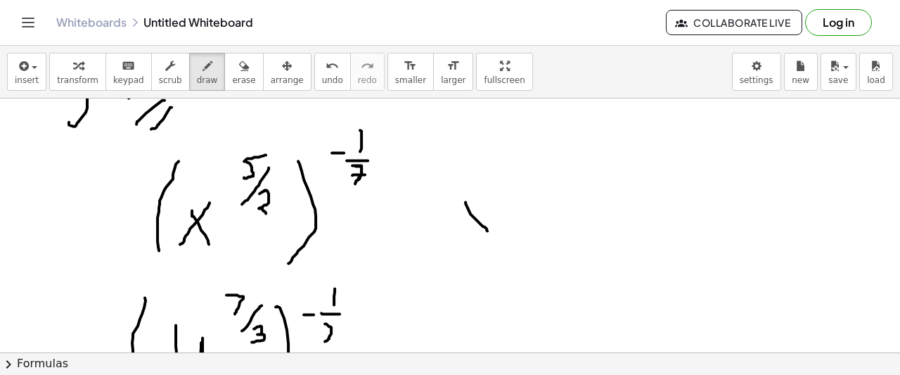
drag, startPoint x: 485, startPoint y: 226, endPoint x: 487, endPoint y: 219, distance: 7.3
drag, startPoint x: 476, startPoint y: 206, endPoint x: 461, endPoint y: 230, distance: 28.1
drag, startPoint x: 521, startPoint y: 155, endPoint x: 512, endPoint y: 179, distance: 25.6
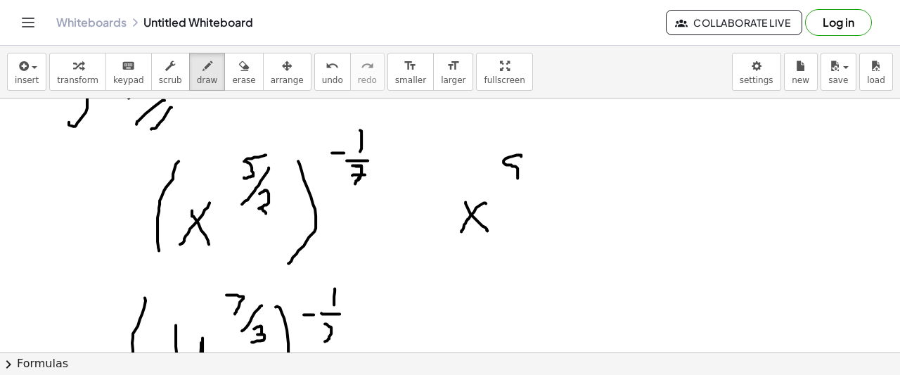
drag, startPoint x: 509, startPoint y: 193, endPoint x: 525, endPoint y: 194, distance: 16.2
drag, startPoint x: 518, startPoint y: 205, endPoint x: 525, endPoint y: 224, distance: 20.9
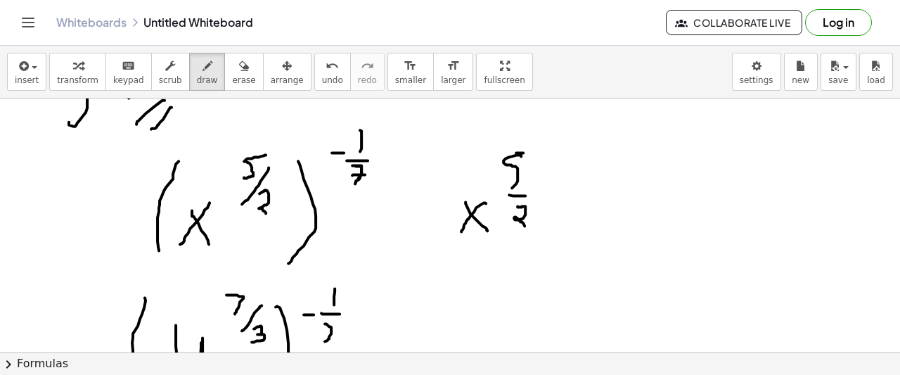
drag, startPoint x: 583, startPoint y: 155, endPoint x: 588, endPoint y: 218, distance: 62.8
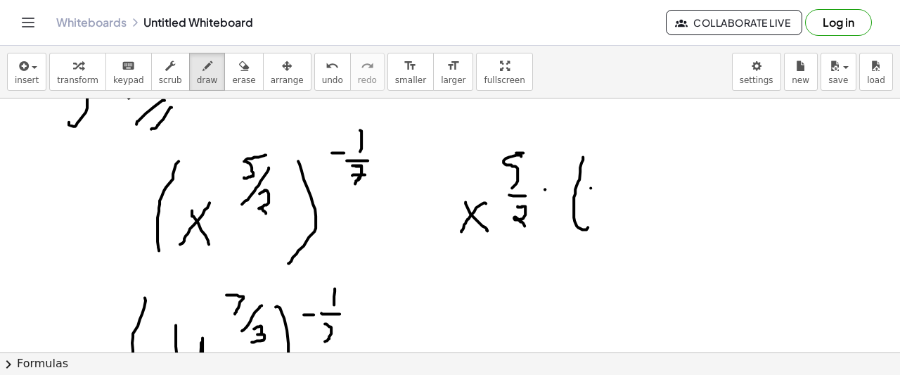
drag, startPoint x: 591, startPoint y: 186, endPoint x: 602, endPoint y: 184, distance: 11.4
drag, startPoint x: 634, startPoint y: 150, endPoint x: 632, endPoint y: 169, distance: 19.8
drag, startPoint x: 616, startPoint y: 178, endPoint x: 632, endPoint y: 185, distance: 17.0
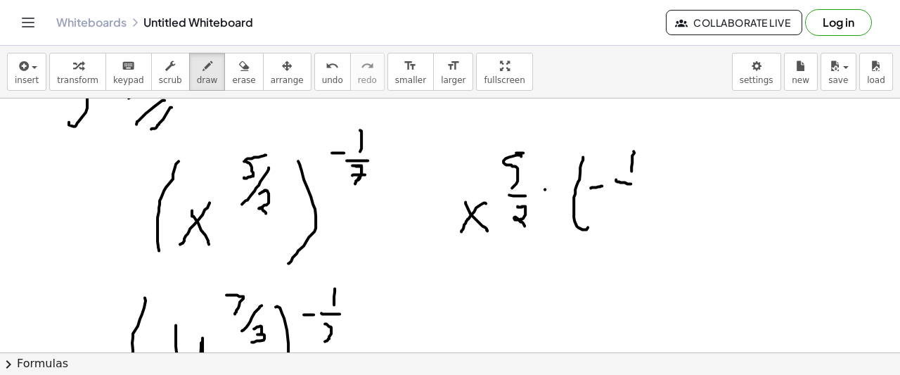
drag, startPoint x: 619, startPoint y: 192, endPoint x: 627, endPoint y: 217, distance: 26.5
drag, startPoint x: 649, startPoint y: 159, endPoint x: 626, endPoint y: 220, distance: 65.4
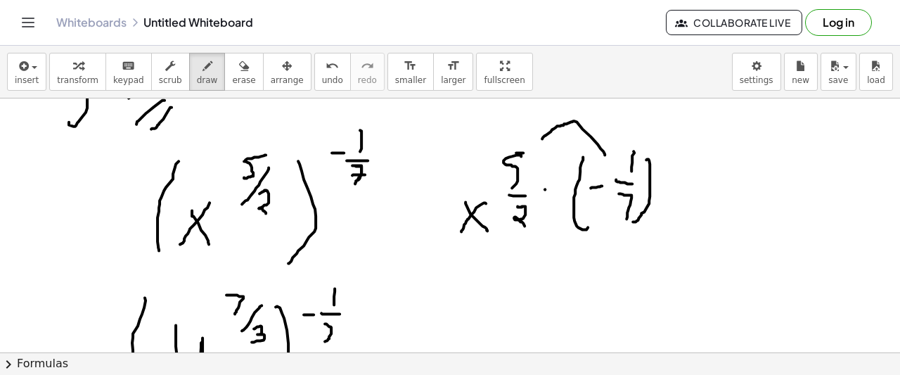
drag, startPoint x: 542, startPoint y: 137, endPoint x: 605, endPoint y: 153, distance: 64.6
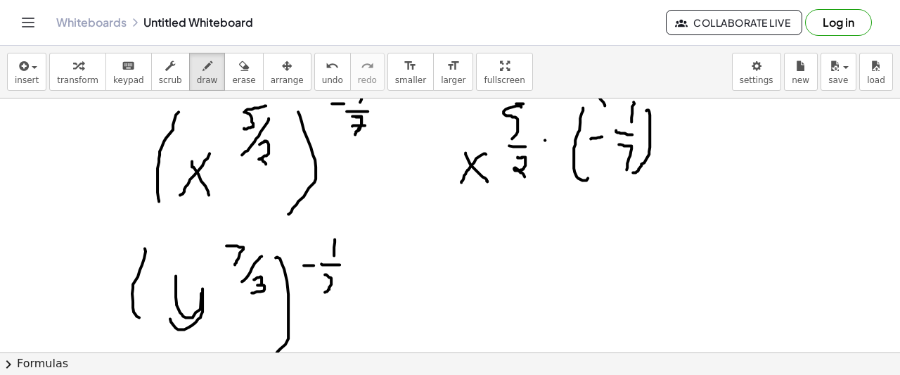
scroll to position [1090, 0]
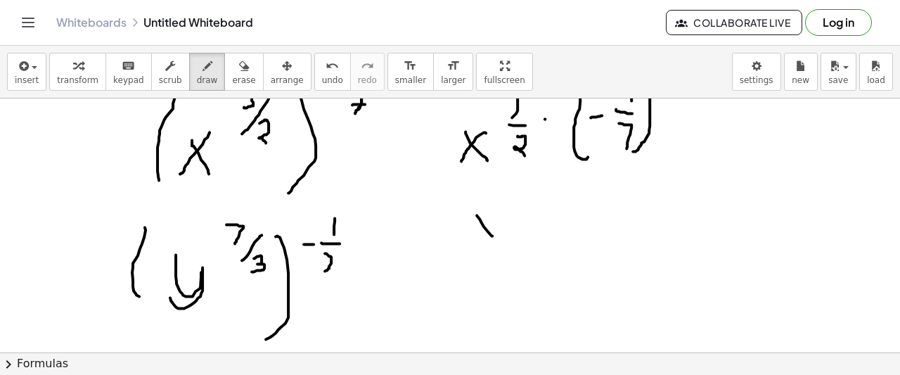
drag, startPoint x: 477, startPoint y: 214, endPoint x: 496, endPoint y: 210, distance: 19.3
drag, startPoint x: 496, startPoint y: 210, endPoint x: 475, endPoint y: 231, distance: 29.3
drag, startPoint x: 526, startPoint y: 188, endPoint x: 513, endPoint y: 209, distance: 24.0
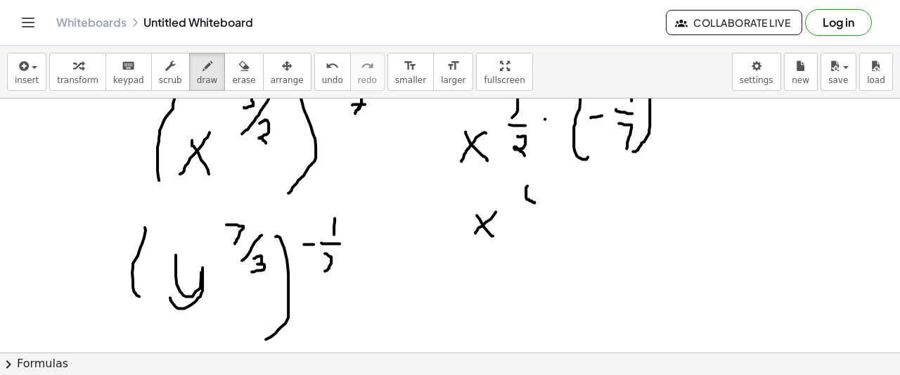
drag, startPoint x: 526, startPoint y: 185, endPoint x: 537, endPoint y: 184, distance: 11.3
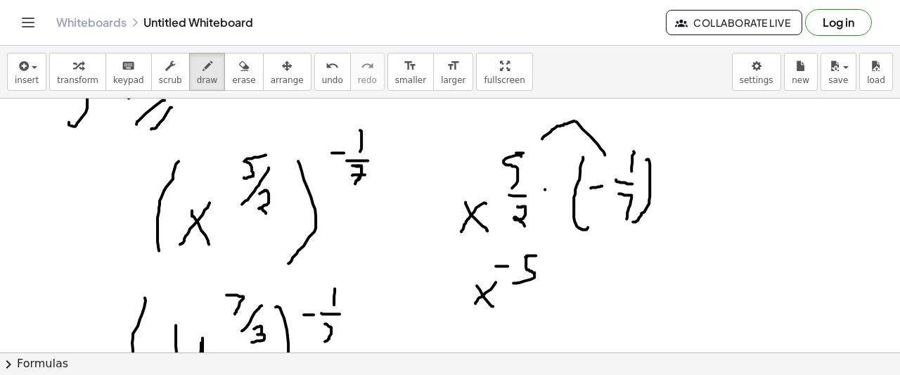
drag, startPoint x: 496, startPoint y: 264, endPoint x: 510, endPoint y: 264, distance: 14.1
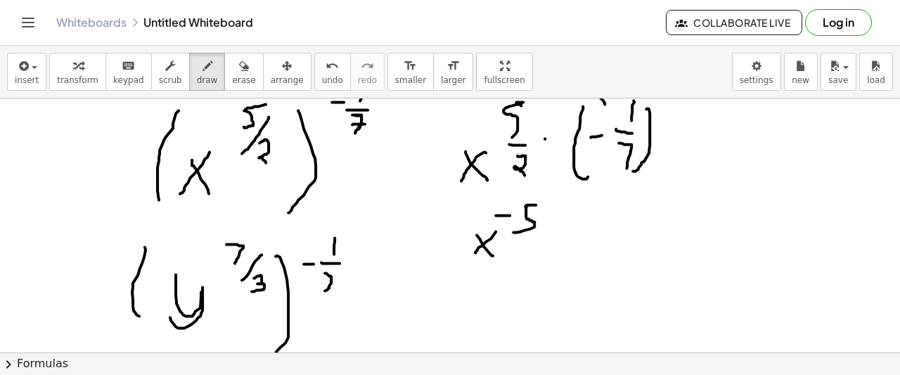
scroll to position [1090, 0]
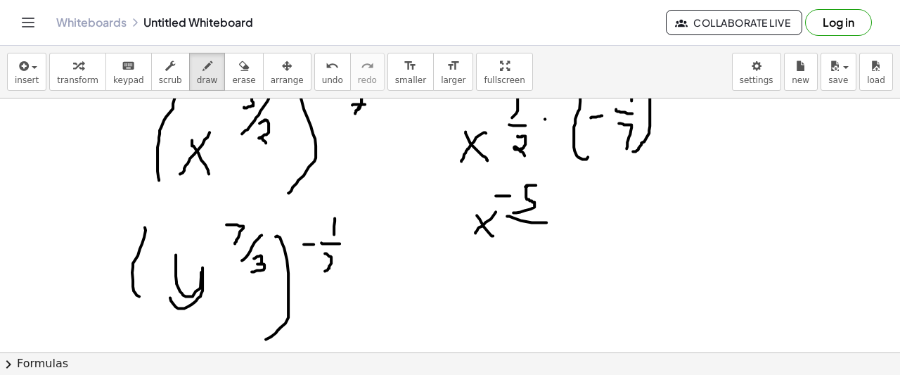
drag, startPoint x: 507, startPoint y: 214, endPoint x: 546, endPoint y: 221, distance: 39.9
drag, startPoint x: 518, startPoint y: 226, endPoint x: 517, endPoint y: 237, distance: 11.3
drag, startPoint x: 533, startPoint y: 228, endPoint x: 537, endPoint y: 235, distance: 8.2
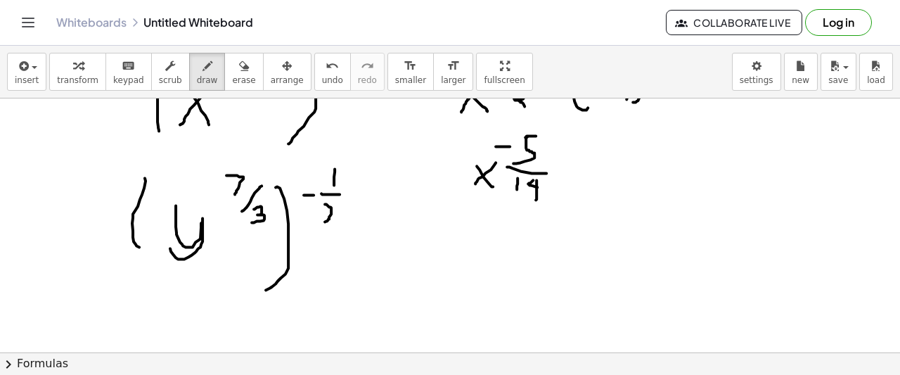
scroll to position [1160, 0]
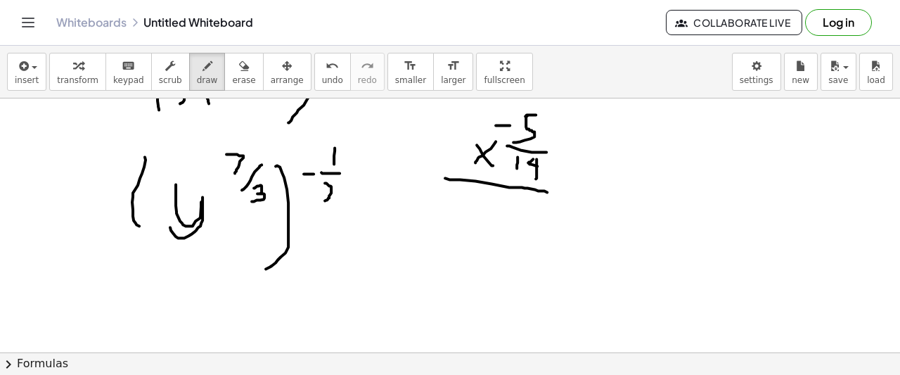
drag, startPoint x: 460, startPoint y: 178, endPoint x: 558, endPoint y: 193, distance: 99.6
drag, startPoint x: 146, startPoint y: 291, endPoint x: 129, endPoint y: 303, distance: 20.7
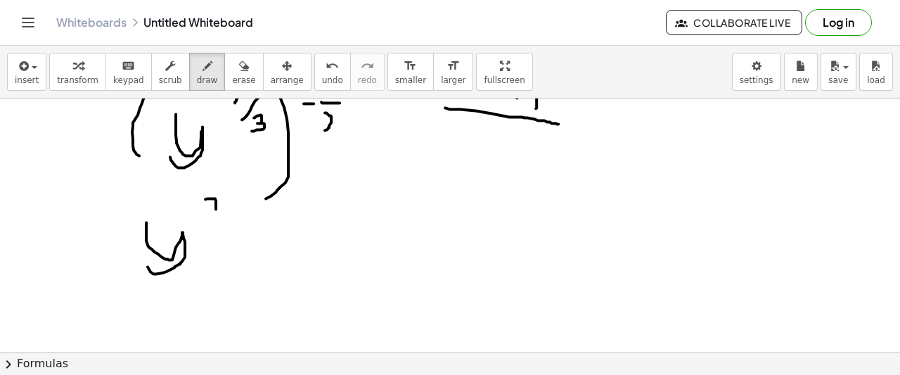
drag, startPoint x: 205, startPoint y: 198, endPoint x: 215, endPoint y: 215, distance: 20.1
drag, startPoint x: 205, startPoint y: 222, endPoint x: 231, endPoint y: 226, distance: 27.1
drag, startPoint x: 208, startPoint y: 228, endPoint x: 201, endPoint y: 247, distance: 20.2
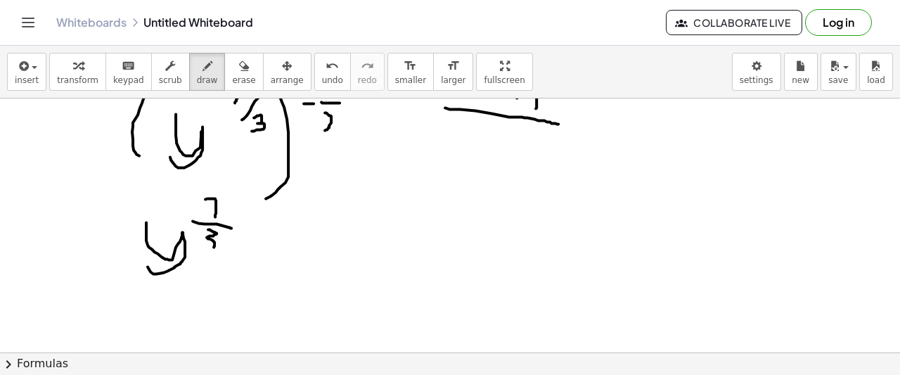
drag, startPoint x: 288, startPoint y: 226, endPoint x: 308, endPoint y: 212, distance: 24.2
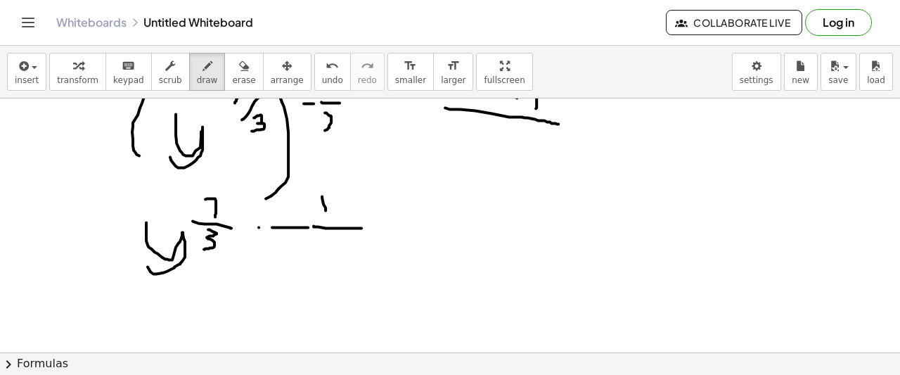
drag, startPoint x: 314, startPoint y: 224, endPoint x: 361, endPoint y: 226, distance: 47.9
drag, startPoint x: 316, startPoint y: 237, endPoint x: 321, endPoint y: 257, distance: 20.3
drag, startPoint x: 459, startPoint y: 143, endPoint x: 453, endPoint y: 172, distance: 30.1
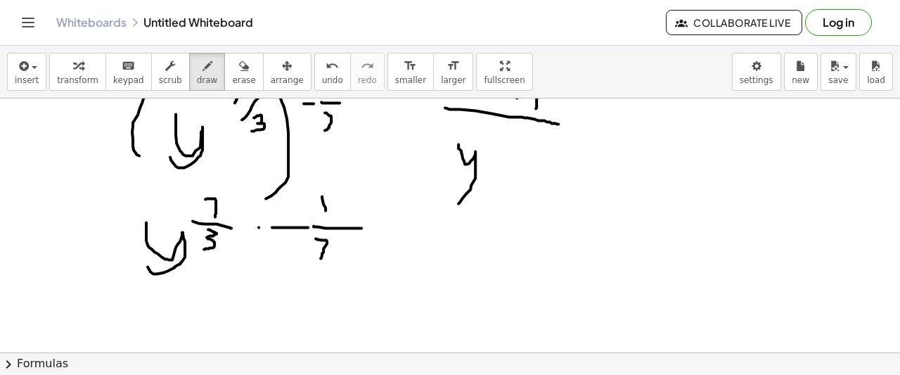
drag, startPoint x: 506, startPoint y: 124, endPoint x: 512, endPoint y: 136, distance: 13.2
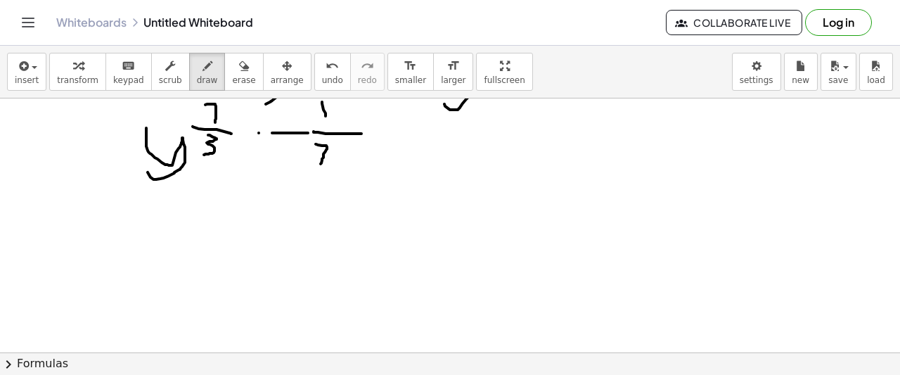
scroll to position [1345, 0]
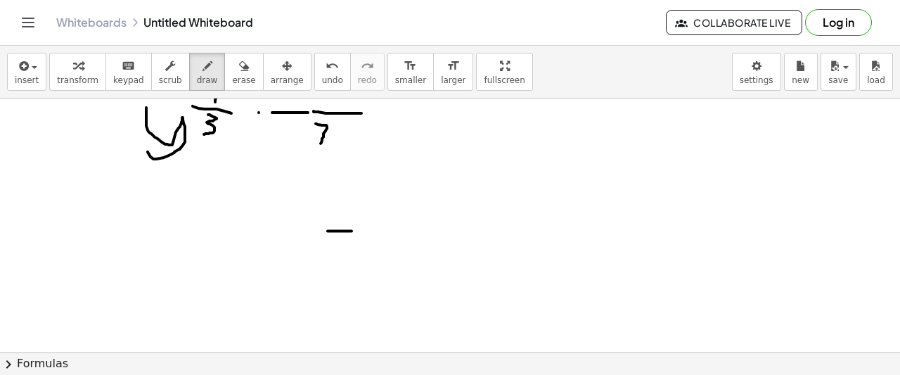
drag, startPoint x: 328, startPoint y: 230, endPoint x: 353, endPoint y: 229, distance: 25.3
drag, startPoint x: 328, startPoint y: 237, endPoint x: 352, endPoint y: 238, distance: 24.0
drag, startPoint x: 381, startPoint y: 214, endPoint x: 368, endPoint y: 239, distance: 28.0
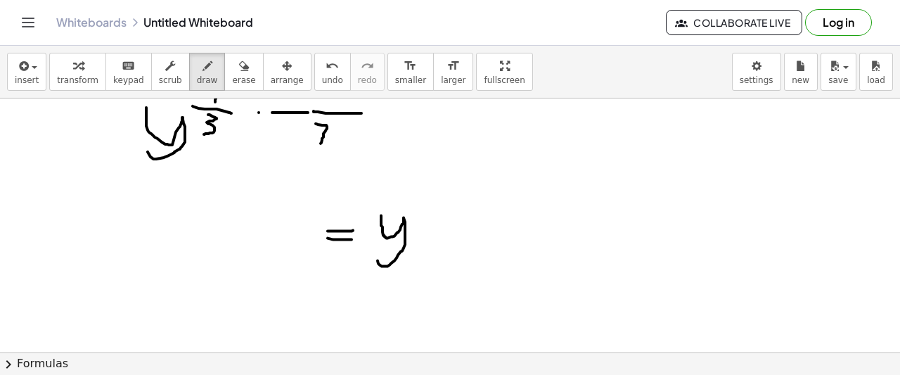
drag, startPoint x: 429, startPoint y: 200, endPoint x: 443, endPoint y: 200, distance: 14.1
drag, startPoint x: 466, startPoint y: 174, endPoint x: 468, endPoint y: 207, distance: 33.1
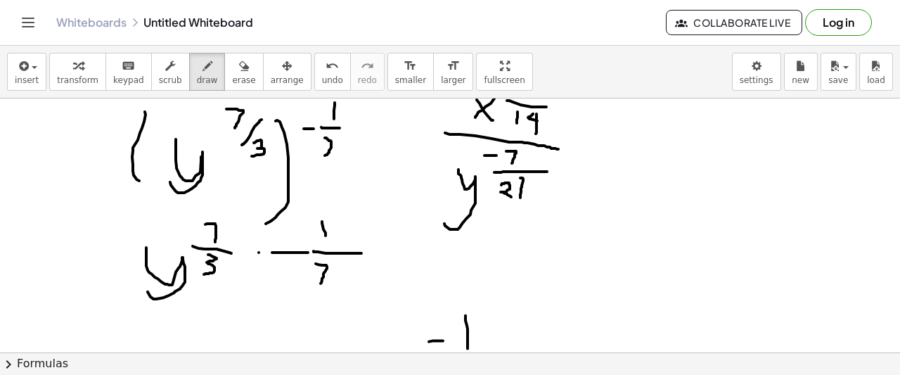
scroll to position [1205, 0]
drag, startPoint x: 541, startPoint y: 186, endPoint x: 563, endPoint y: 185, distance: 21.1
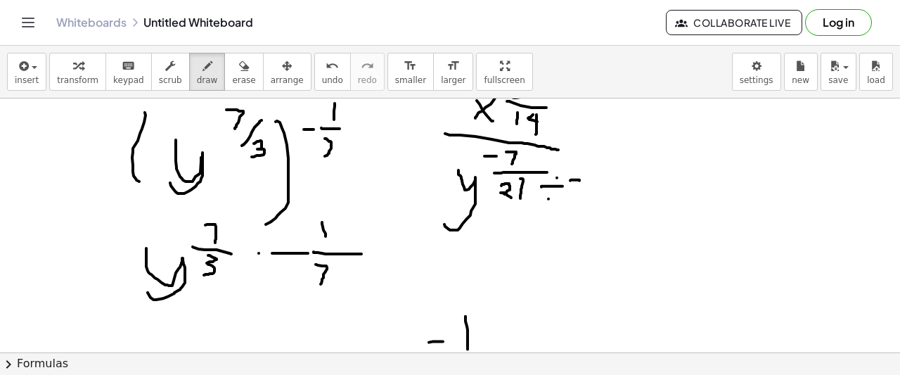
drag, startPoint x: 570, startPoint y: 179, endPoint x: 570, endPoint y: 199, distance: 19.7
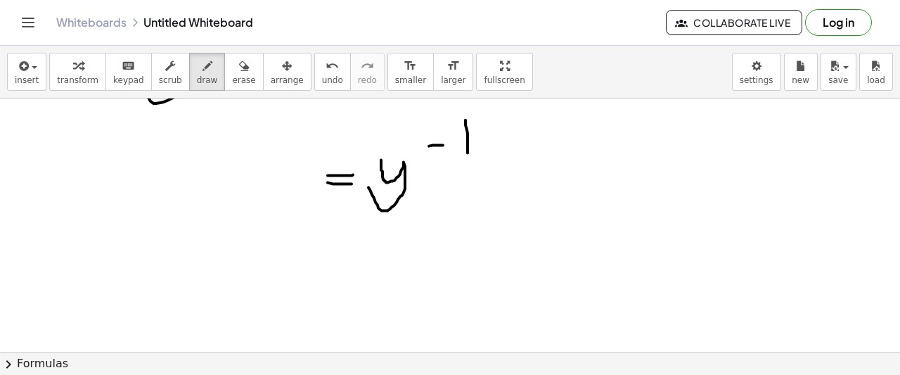
scroll to position [1416, 0]
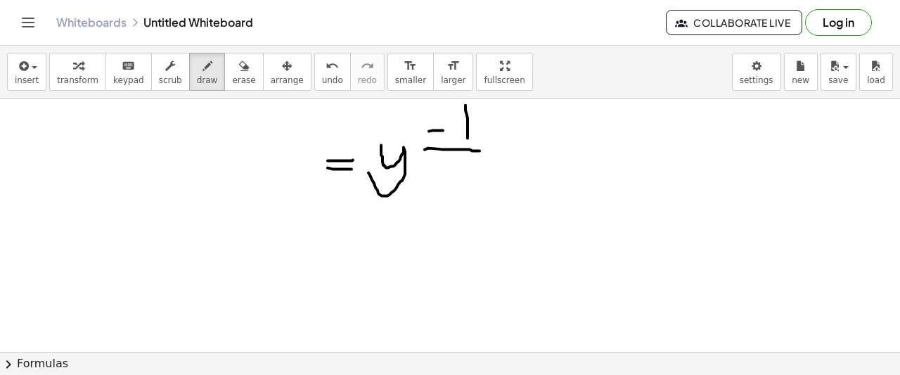
drag, startPoint x: 425, startPoint y: 148, endPoint x: 475, endPoint y: 152, distance: 50.8
drag, startPoint x: 459, startPoint y: 155, endPoint x: 457, endPoint y: 179, distance: 23.2
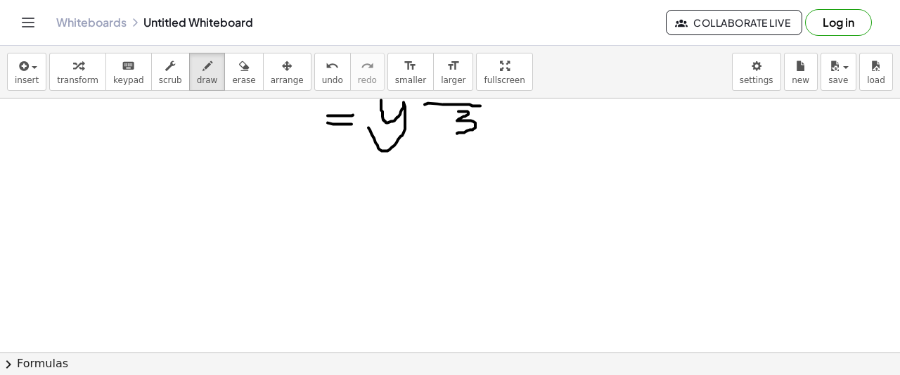
scroll to position [1486, 0]
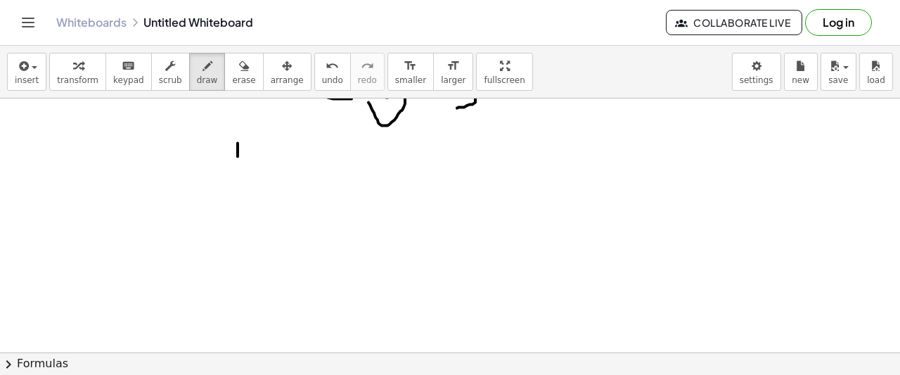
drag, startPoint x: 238, startPoint y: 142, endPoint x: 238, endPoint y: 181, distance: 38.7
drag, startPoint x: 150, startPoint y: 203, endPoint x: 304, endPoint y: 212, distance: 154.2
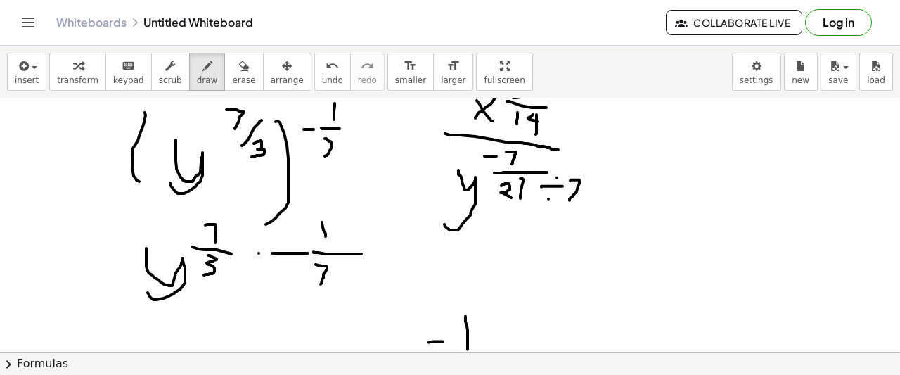
scroll to position [1530, 0]
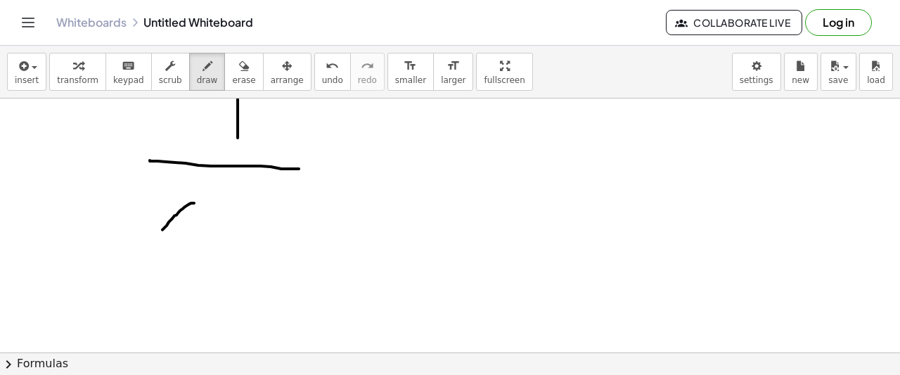
drag, startPoint x: 194, startPoint y: 202, endPoint x: 162, endPoint y: 230, distance: 42.3
drag, startPoint x: 163, startPoint y: 199, endPoint x: 184, endPoint y: 234, distance: 41.0
drag, startPoint x: 236, startPoint y: 168, endPoint x: 231, endPoint y: 191, distance: 23.0
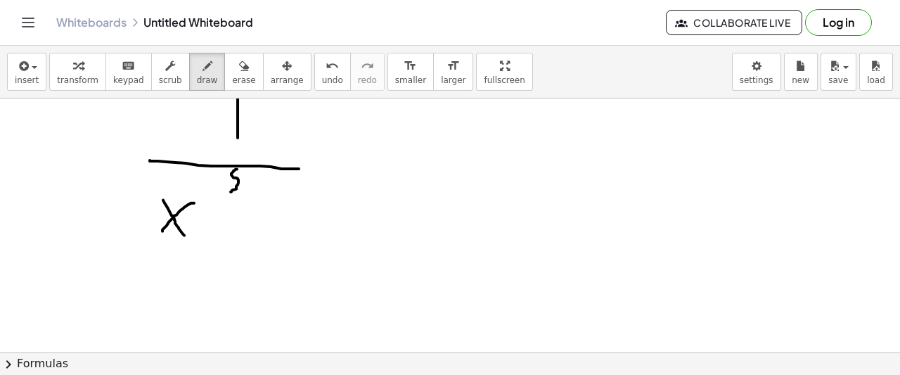
drag, startPoint x: 233, startPoint y: 170, endPoint x: 241, endPoint y: 169, distance: 7.1
drag, startPoint x: 215, startPoint y: 199, endPoint x: 231, endPoint y: 207, distance: 18.2
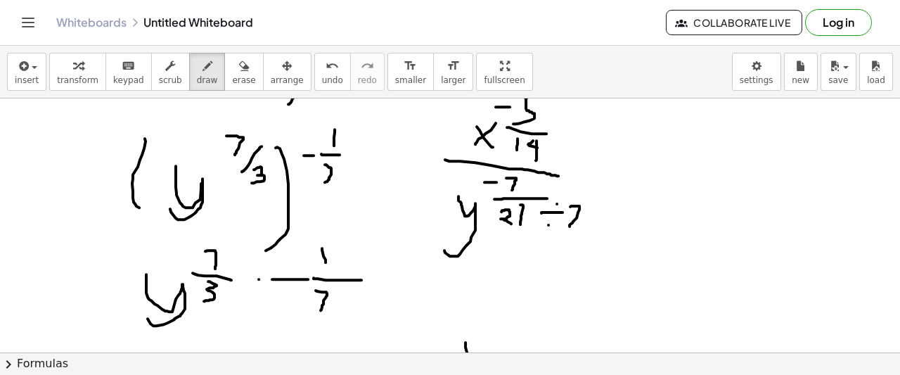
scroll to position [1601, 0]
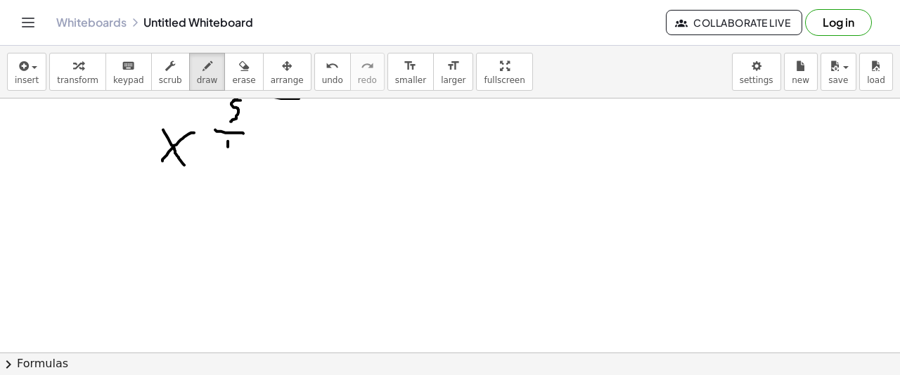
drag, startPoint x: 228, startPoint y: 140, endPoint x: 232, endPoint y: 150, distance: 11.4
drag, startPoint x: 243, startPoint y: 140, endPoint x: 248, endPoint y: 146, distance: 7.6
drag, startPoint x: 241, startPoint y: 139, endPoint x: 252, endPoint y: 165, distance: 28.3
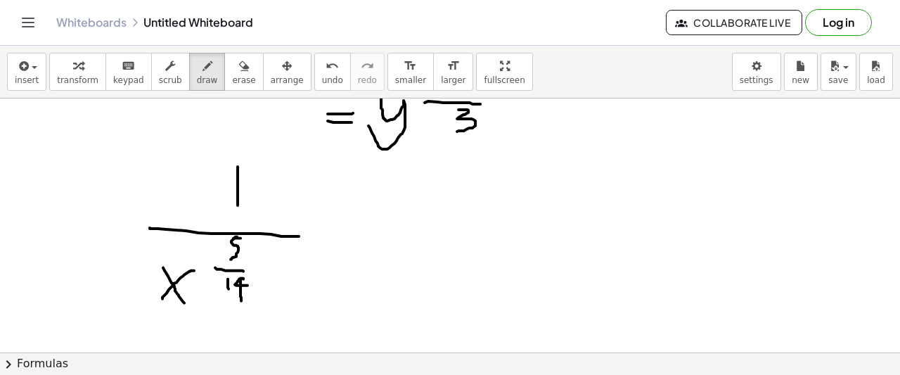
scroll to position [1530, 0]
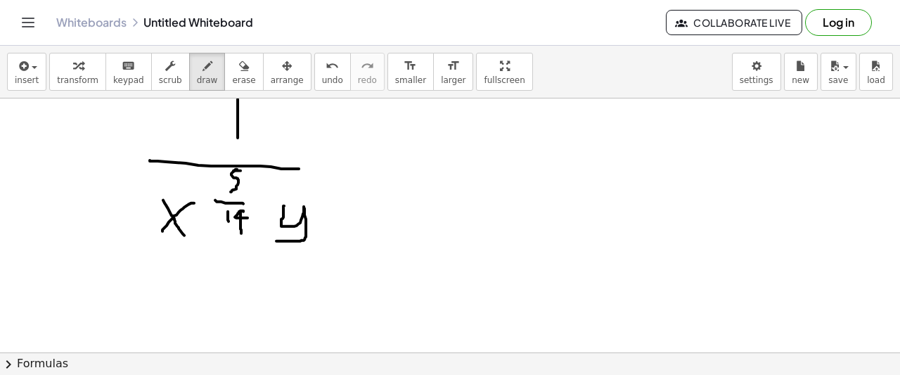
drag, startPoint x: 284, startPoint y: 205, endPoint x: 293, endPoint y: 205, distance: 9.1
drag, startPoint x: 327, startPoint y: 169, endPoint x: 328, endPoint y: 191, distance: 21.1
drag, startPoint x: 314, startPoint y: 203, endPoint x: 347, endPoint y: 205, distance: 33.2
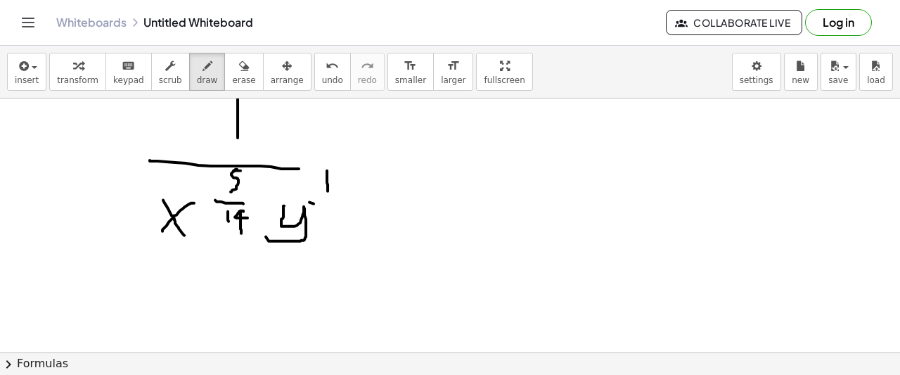
drag, startPoint x: 328, startPoint y: 211, endPoint x: 328, endPoint y: 226, distance: 15.5
drag, startPoint x: 323, startPoint y: 210, endPoint x: 327, endPoint y: 227, distance: 17.2
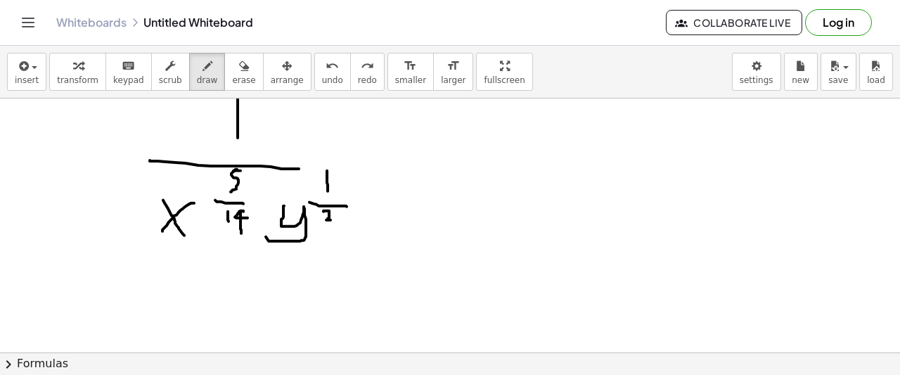
drag, startPoint x: 401, startPoint y: 195, endPoint x: 376, endPoint y: 241, distance: 52.3
drag, startPoint x: 413, startPoint y: 212, endPoint x: 390, endPoint y: 248, distance: 42.3
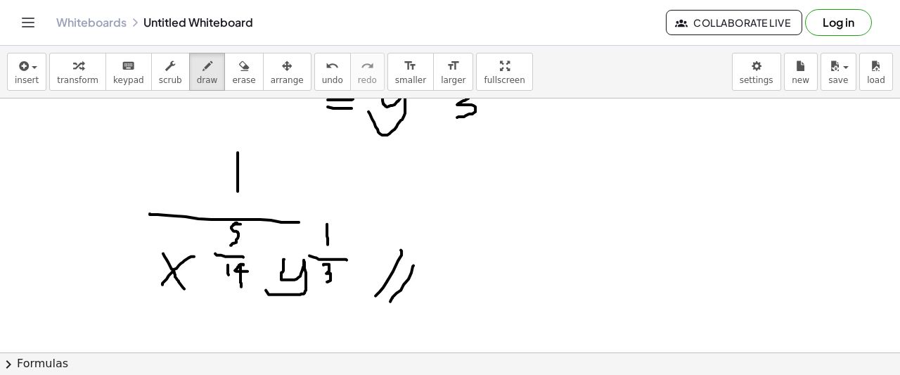
scroll to position [1460, 0]
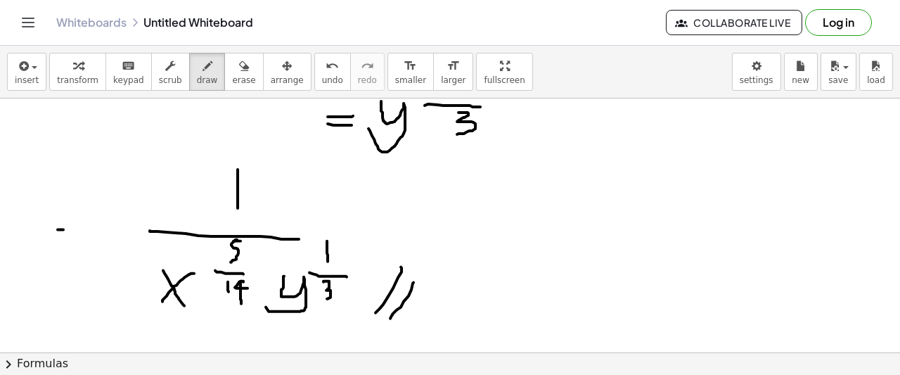
drag, startPoint x: 63, startPoint y: 229, endPoint x: 91, endPoint y: 228, distance: 28.1
drag, startPoint x: 58, startPoint y: 238, endPoint x: 96, endPoint y: 243, distance: 38.4
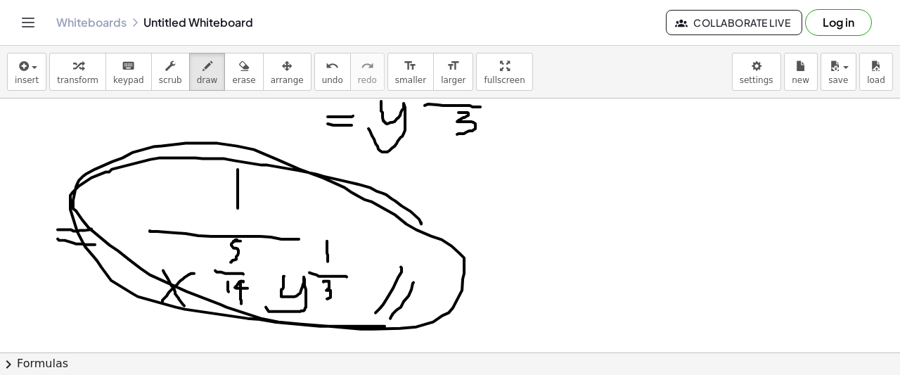
drag, startPoint x: 421, startPoint y: 222, endPoint x: 468, endPoint y: 250, distance: 54.3
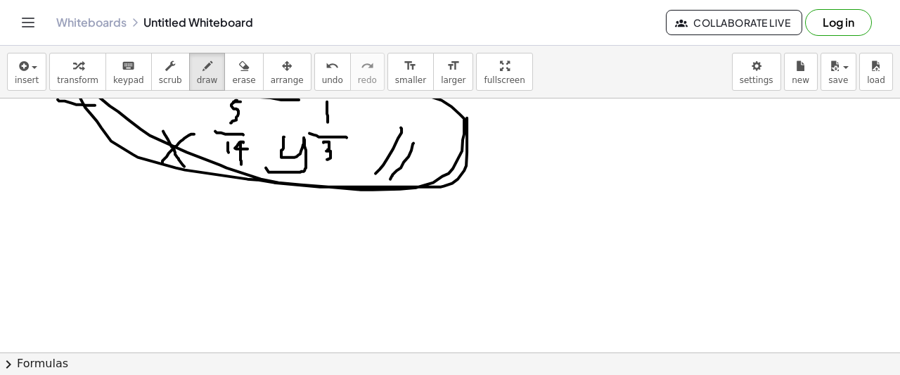
scroll to position [1671, 0]
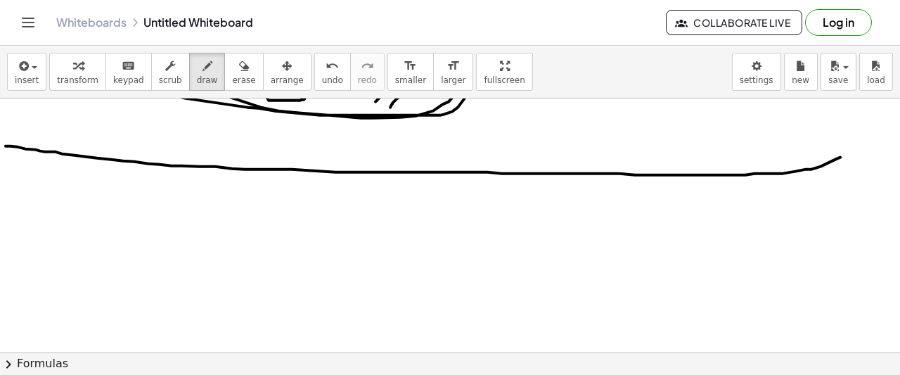
drag, startPoint x: 6, startPoint y: 145, endPoint x: 899, endPoint y: 135, distance: 893.9
click at [899, 135] on div "( · x 2 · y ( · - 2 · 3 ) · x ( · - 1 · 2 ) · y ( - 3 ) ) ( · - 1 · 7 ) 3 √ ( ·…" at bounding box center [450, 225] width 900 height 254
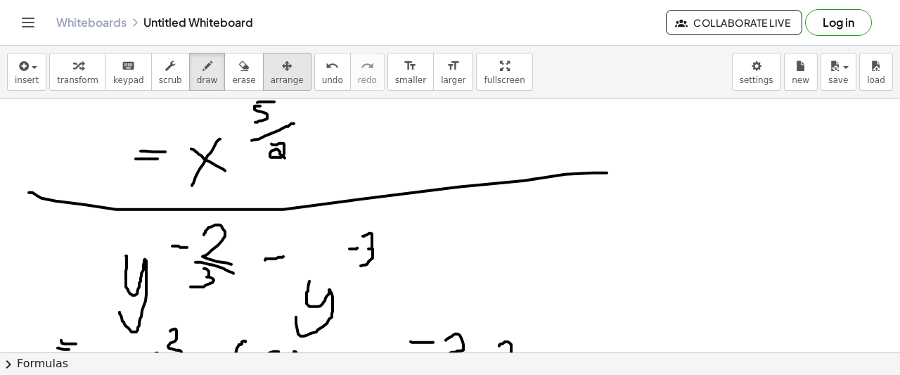
click at [271, 77] on span "arrange" at bounding box center [287, 80] width 33 height 10
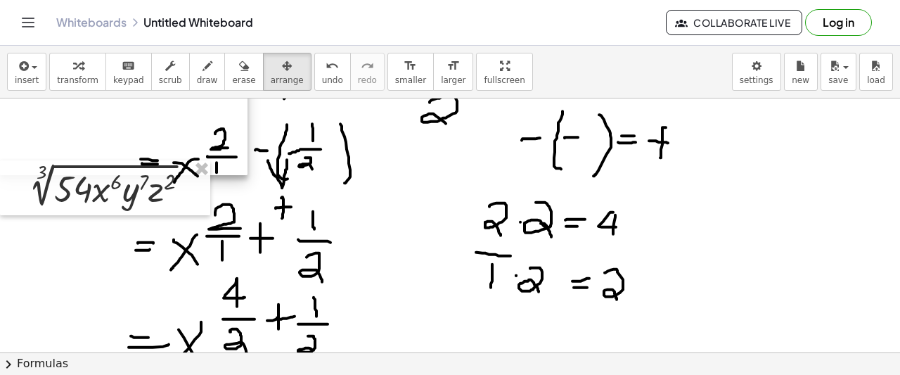
scroll to position [53, 0]
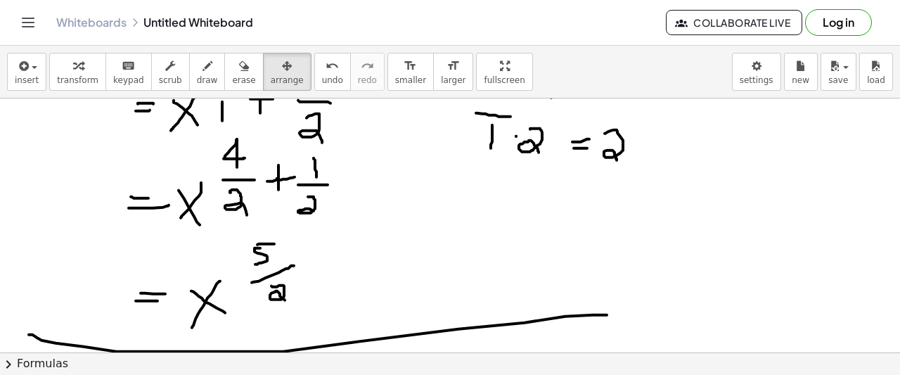
drag, startPoint x: 107, startPoint y: 318, endPoint x: 97, endPoint y: 272, distance: 46.8
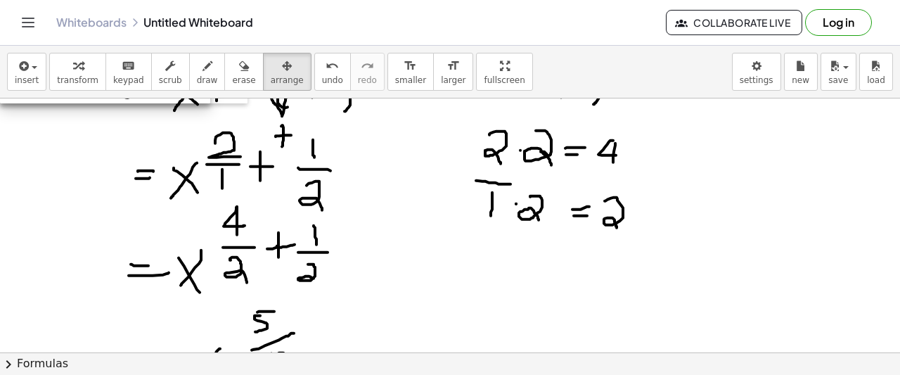
scroll to position [194, 0]
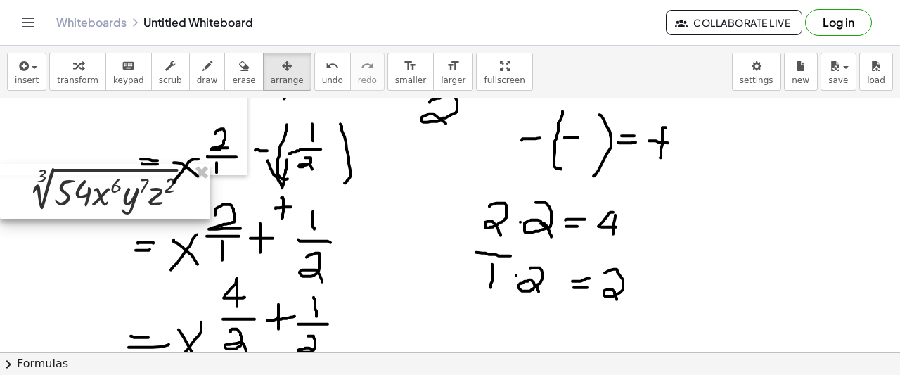
drag, startPoint x: 127, startPoint y: 150, endPoint x: 88, endPoint y: 322, distance: 176.7
click at [88, 219] on div at bounding box center [105, 191] width 210 height 55
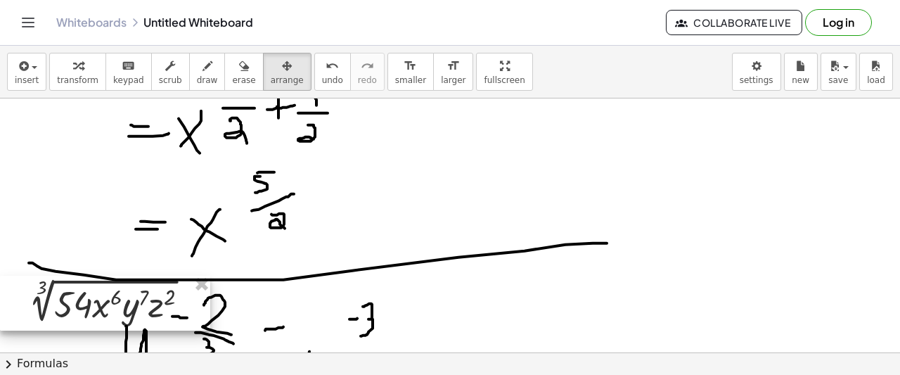
drag, startPoint x: 72, startPoint y: 134, endPoint x: 52, endPoint y: 319, distance: 185.3
click at [53, 317] on div at bounding box center [105, 303] width 210 height 55
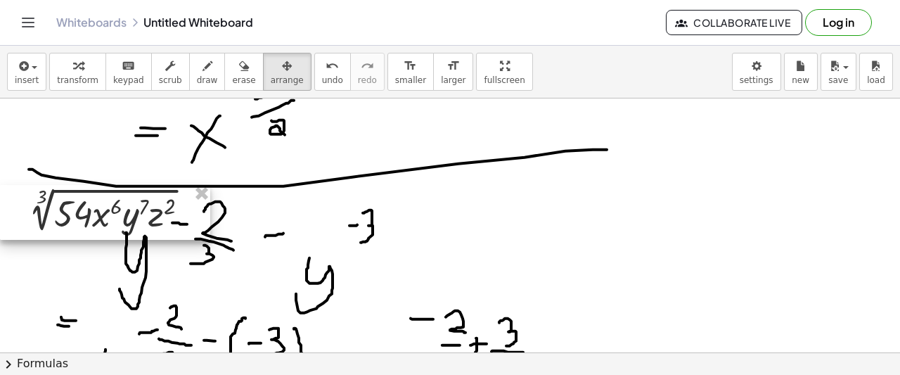
scroll to position [546, 0]
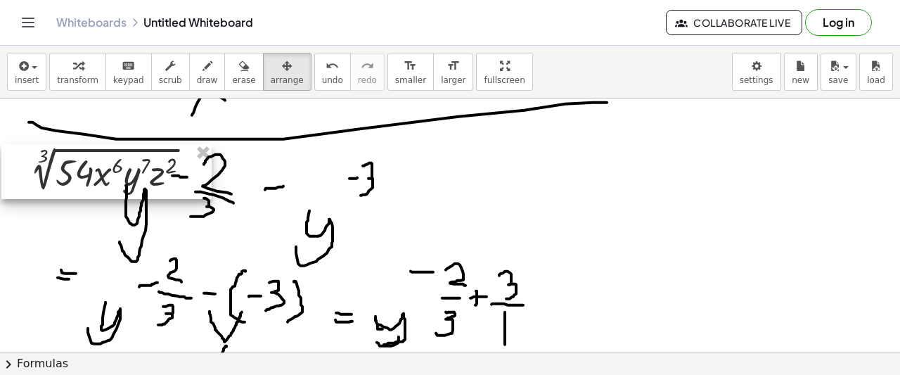
drag, startPoint x: 90, startPoint y: 176, endPoint x: 91, endPoint y: 315, distance: 139.2
click at [91, 199] on div at bounding box center [106, 171] width 210 height 55
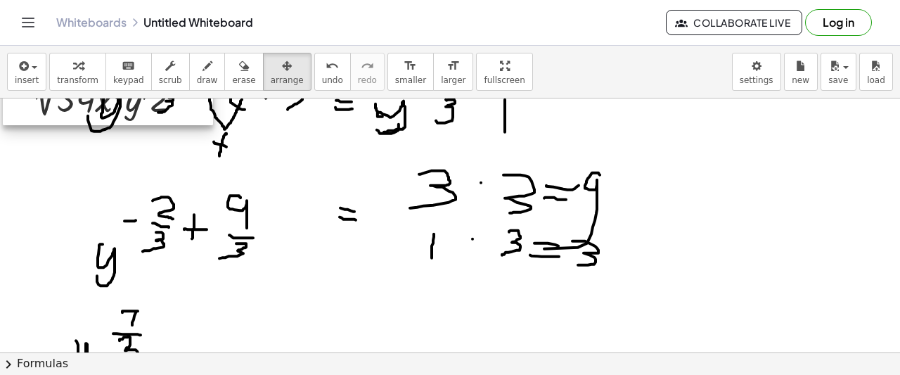
scroll to position [686, 0]
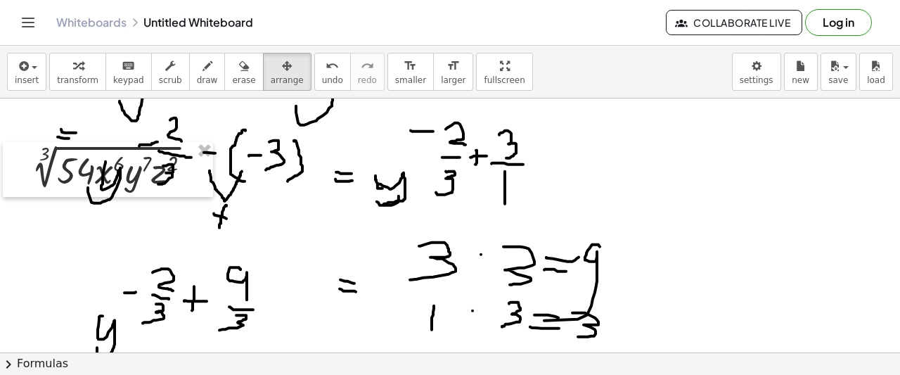
drag, startPoint x: 108, startPoint y: 170, endPoint x: 110, endPoint y: 282, distance: 111.8
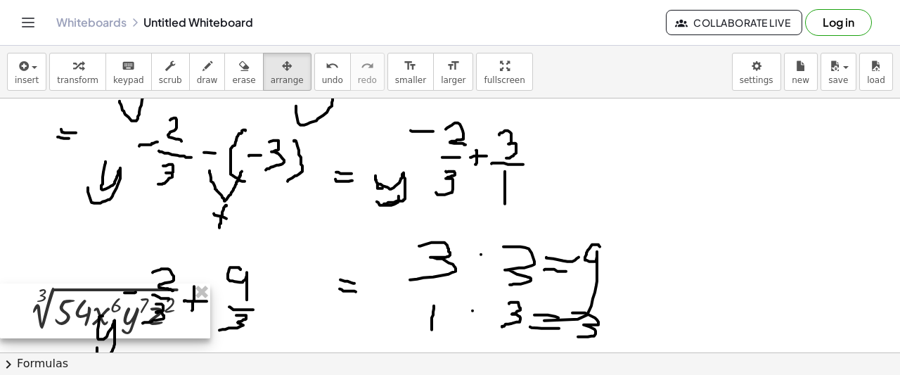
drag, startPoint x: 123, startPoint y: 179, endPoint x: 94, endPoint y: 320, distance: 144.3
click at [94, 320] on div at bounding box center [105, 310] width 210 height 55
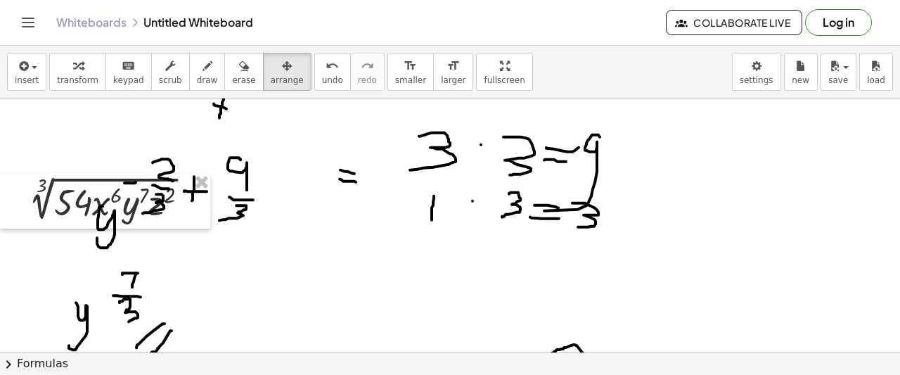
scroll to position [897, 0]
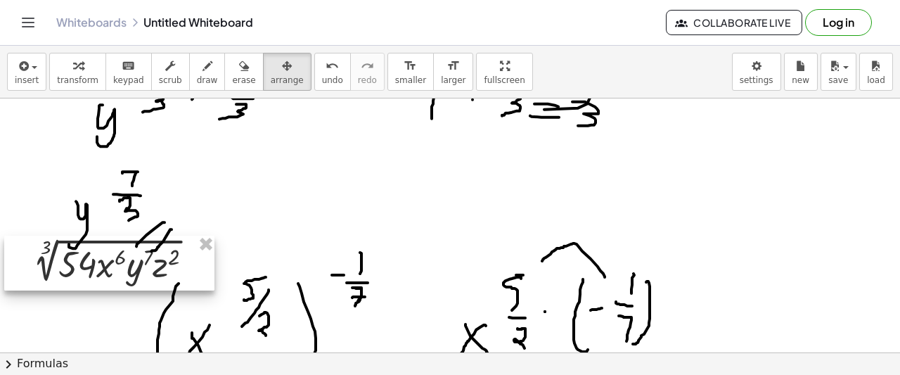
drag, startPoint x: 120, startPoint y: 113, endPoint x: 122, endPoint y: 286, distance: 172.3
click at [122, 285] on div at bounding box center [109, 263] width 210 height 55
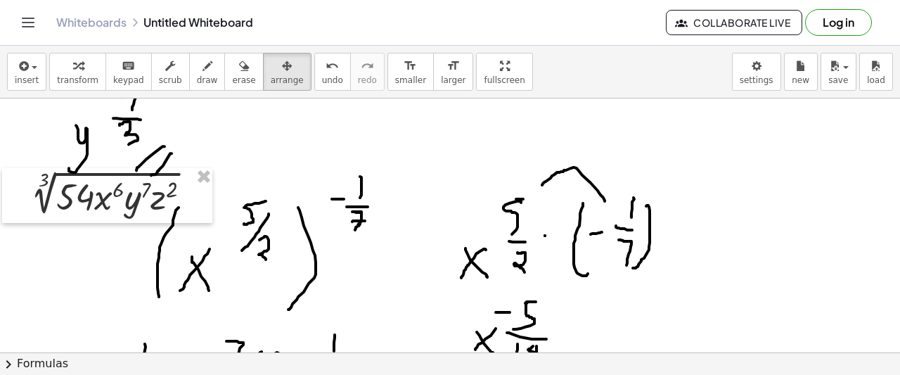
scroll to position [1038, 0]
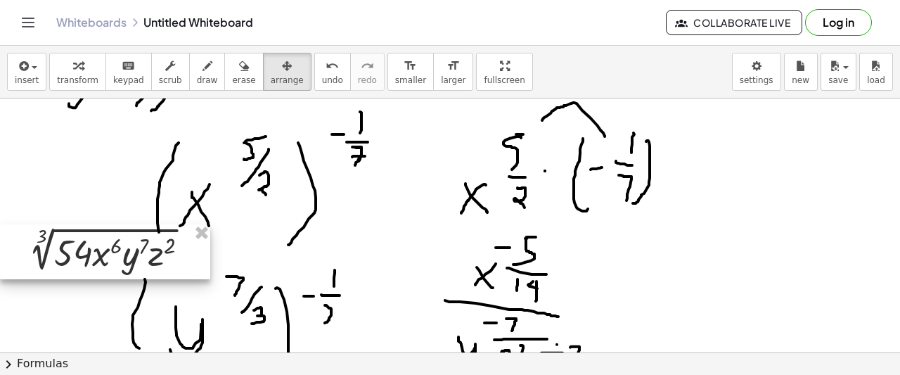
drag, startPoint x: 118, startPoint y: 148, endPoint x: 101, endPoint y: 315, distance: 168.2
click at [101, 279] on div at bounding box center [105, 251] width 210 height 55
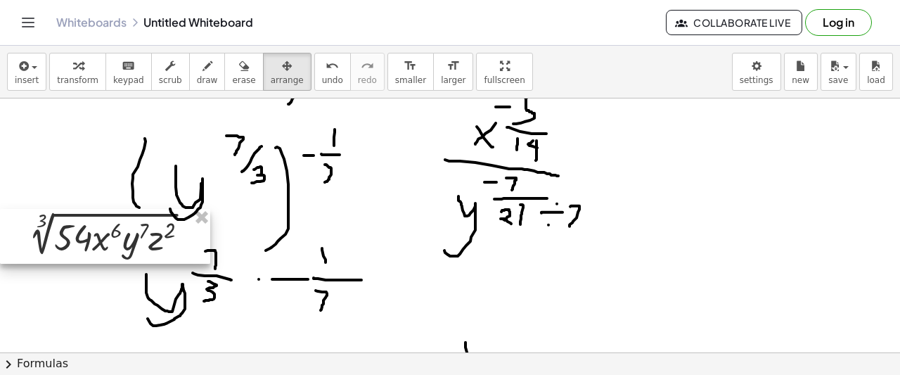
drag, startPoint x: 110, startPoint y: 212, endPoint x: 91, endPoint y: 354, distance: 143.2
click at [91, 354] on div "insert select one: Math Expression Function Text Youtube Video Graphing Geometr…" at bounding box center [450, 210] width 900 height 329
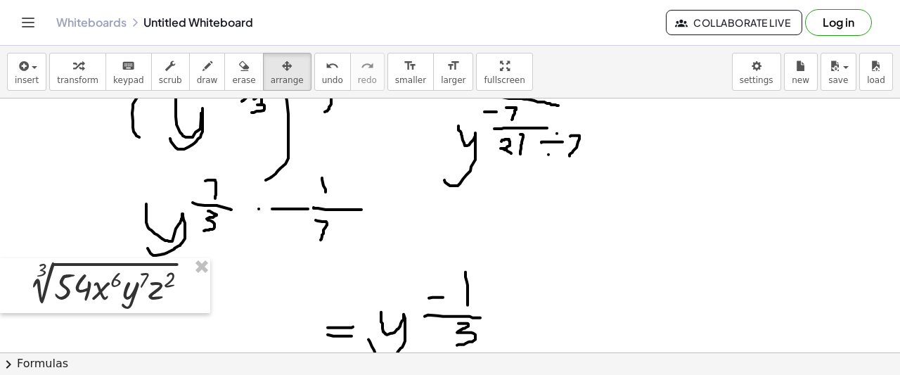
scroll to position [1319, 0]
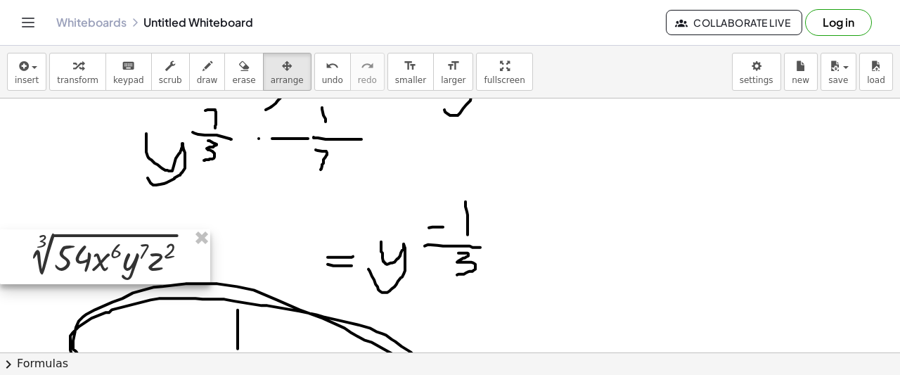
drag, startPoint x: 80, startPoint y: 217, endPoint x: 56, endPoint y: 330, distance: 115.0
click at [56, 284] on div at bounding box center [105, 256] width 210 height 55
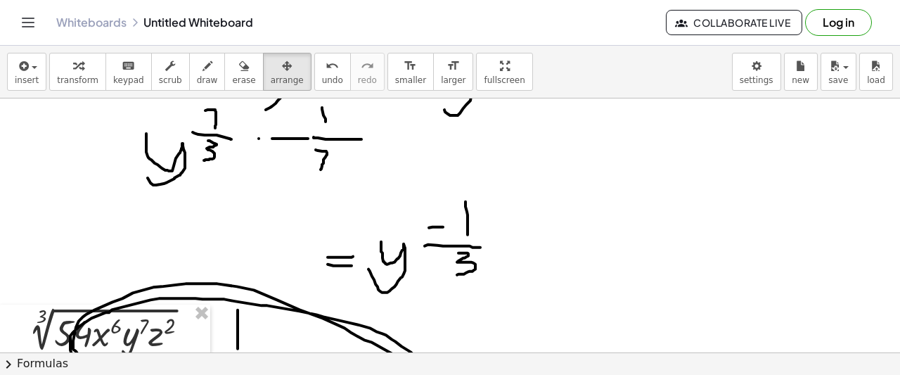
scroll to position [1530, 0]
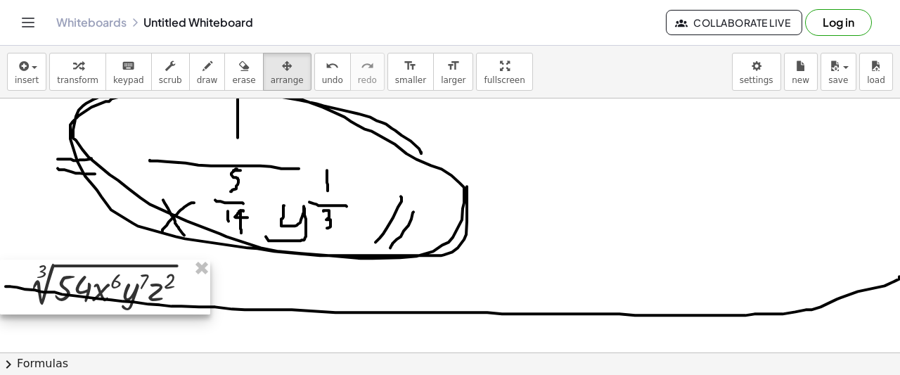
drag, startPoint x: 94, startPoint y: 136, endPoint x: 74, endPoint y: 302, distance: 167.2
click at [74, 302] on div at bounding box center [105, 286] width 210 height 55
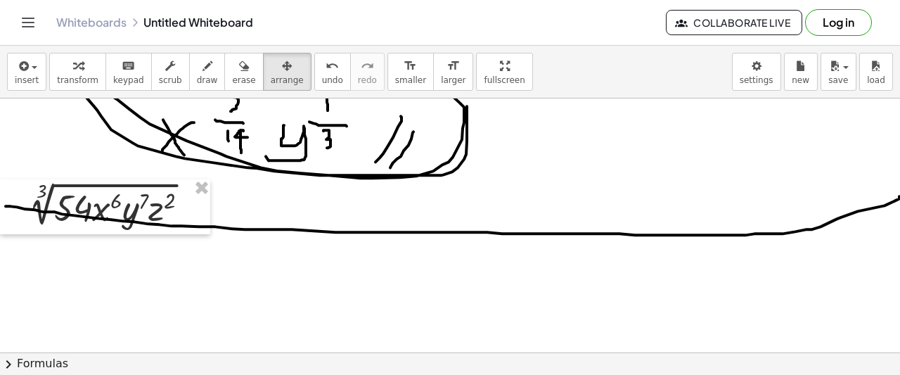
scroll to position [1671, 0]
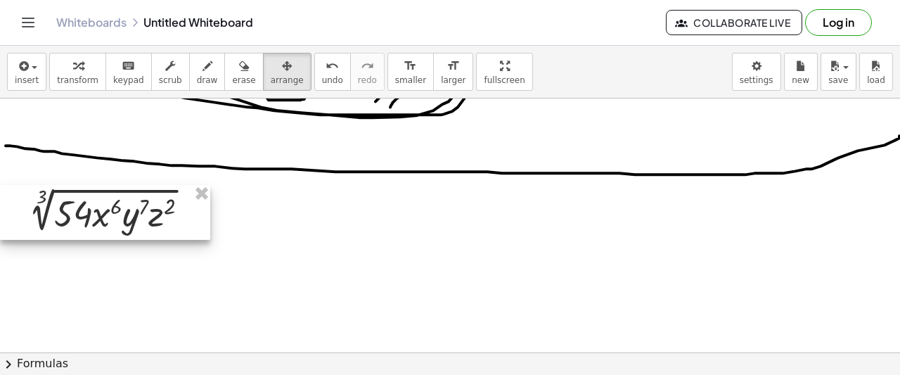
drag, startPoint x: 84, startPoint y: 155, endPoint x: 66, endPoint y: 225, distance: 71.8
click at [66, 225] on div at bounding box center [105, 212] width 210 height 55
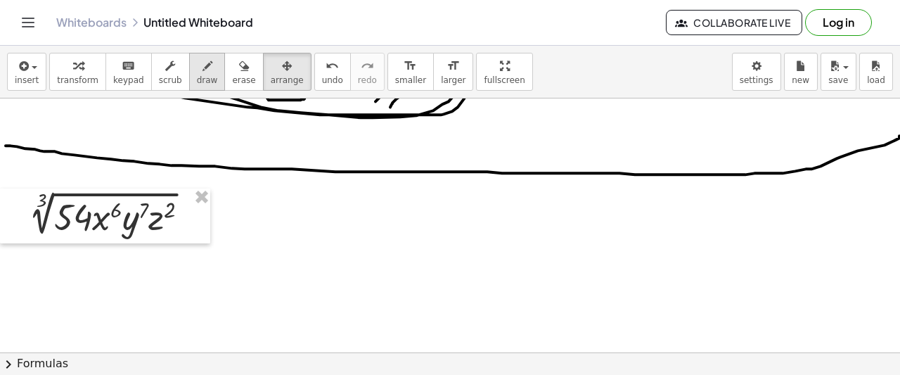
click at [197, 72] on div "button" at bounding box center [207, 65] width 21 height 17
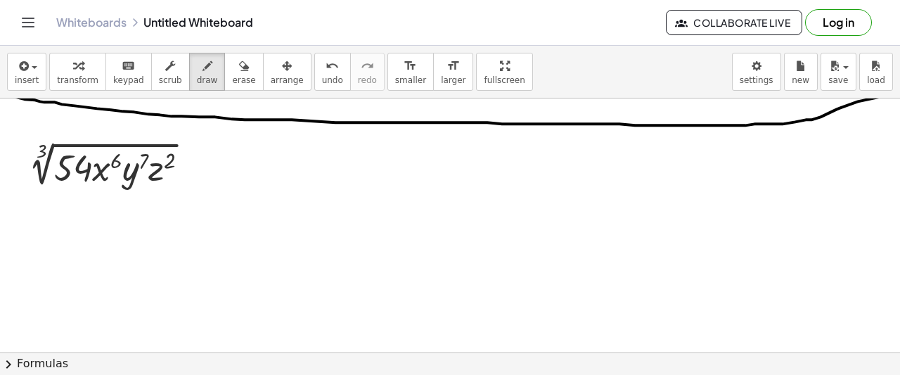
scroll to position [1741, 0]
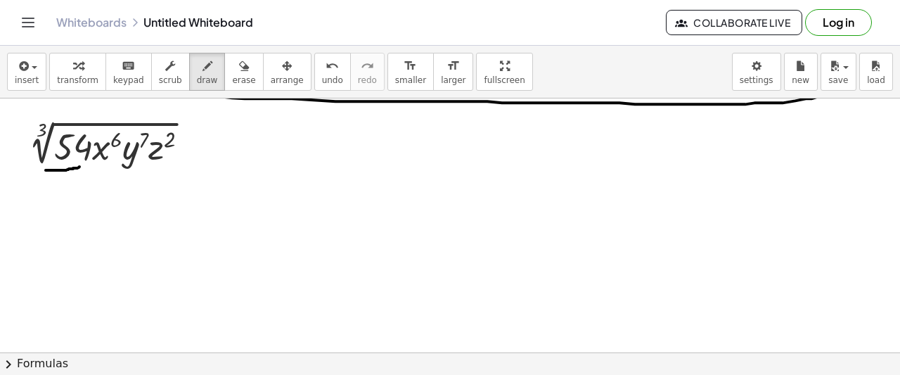
drag, startPoint x: 46, startPoint y: 170, endPoint x: 80, endPoint y: 167, distance: 34.6
drag, startPoint x: 91, startPoint y: 168, endPoint x: 108, endPoint y: 168, distance: 17.6
drag, startPoint x: 116, startPoint y: 170, endPoint x: 132, endPoint y: 169, distance: 16.2
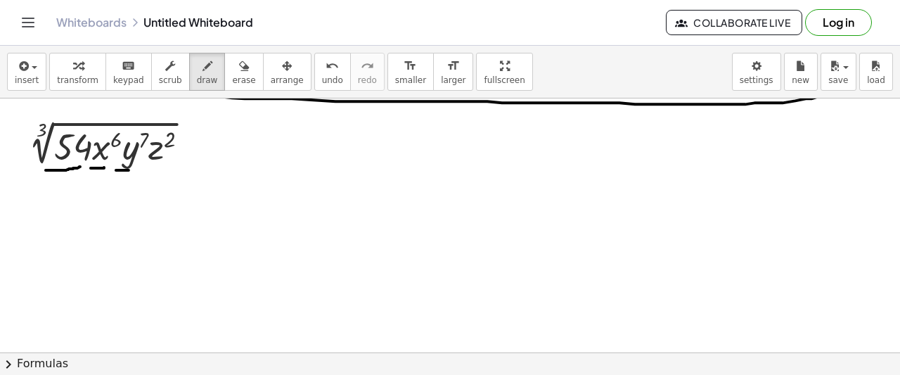
drag, startPoint x: 149, startPoint y: 173, endPoint x: 168, endPoint y: 172, distance: 19.0
drag, startPoint x: 255, startPoint y: 101, endPoint x: 245, endPoint y: 335, distance: 233.7
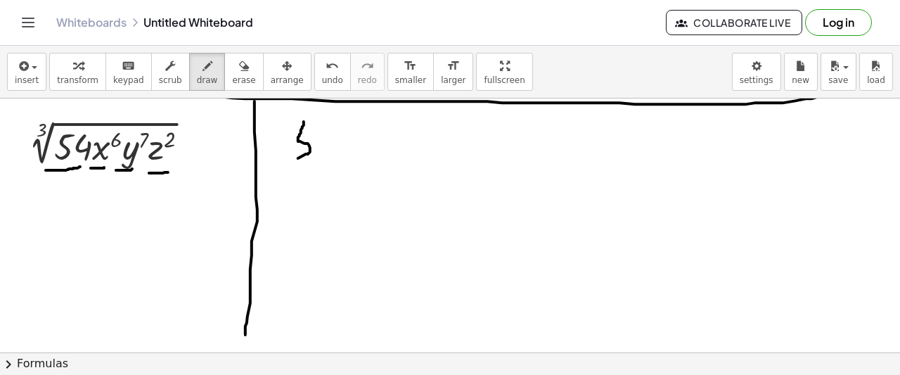
drag, startPoint x: 304, startPoint y: 122, endPoint x: 295, endPoint y: 158, distance: 37.5
drag, startPoint x: 305, startPoint y: 127, endPoint x: 329, endPoint y: 123, distance: 24.3
drag, startPoint x: 331, startPoint y: 122, endPoint x: 333, endPoint y: 141, distance: 19.1
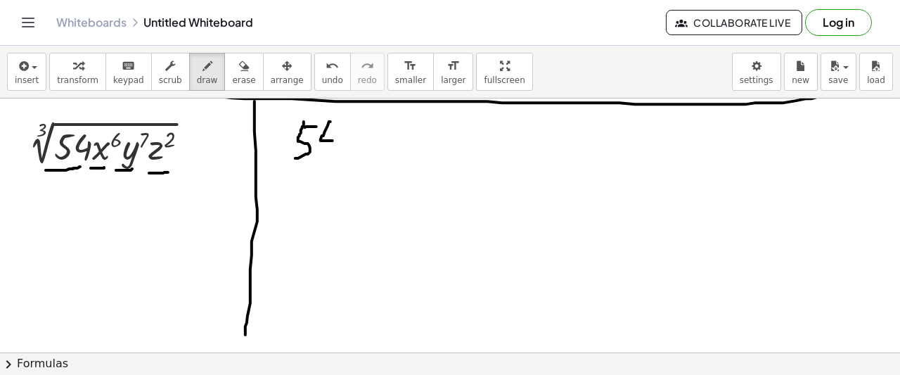
drag, startPoint x: 329, startPoint y: 142, endPoint x: 328, endPoint y: 160, distance: 17.6
drag, startPoint x: 297, startPoint y: 203, endPoint x: 315, endPoint y: 223, distance: 26.4
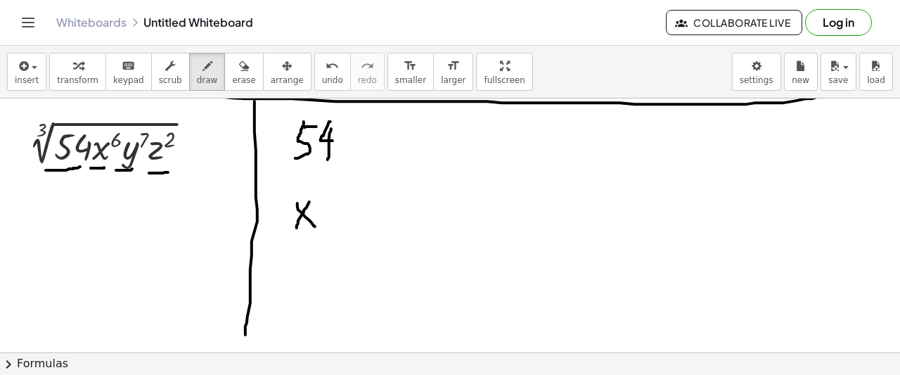
drag, startPoint x: 309, startPoint y: 202, endPoint x: 297, endPoint y: 228, distance: 28.9
drag, startPoint x: 329, startPoint y: 182, endPoint x: 316, endPoint y: 201, distance: 23.2
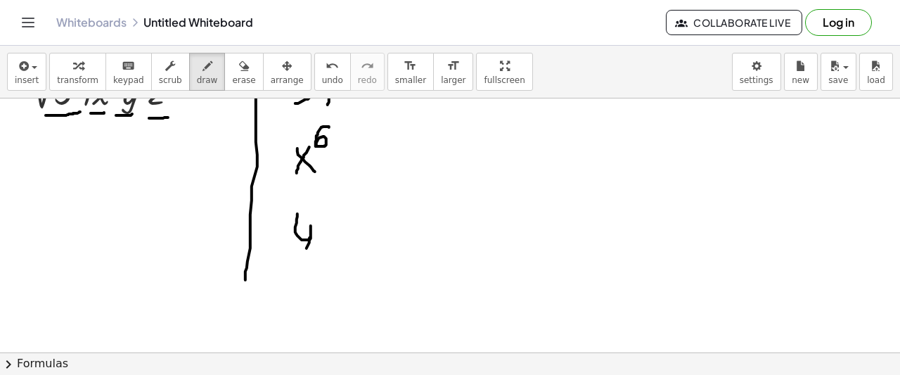
drag, startPoint x: 297, startPoint y: 217, endPoint x: 291, endPoint y: 236, distance: 20.0
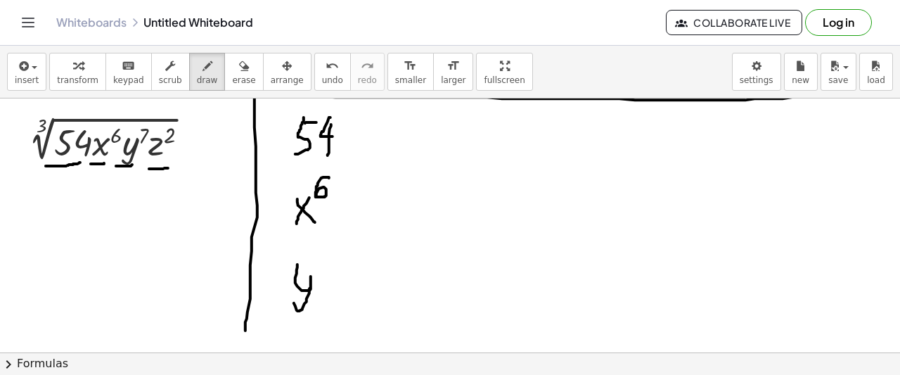
scroll to position [1726, 0]
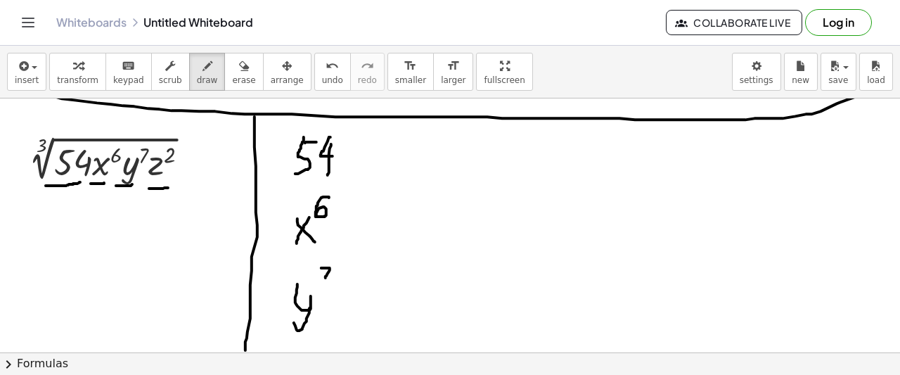
drag, startPoint x: 321, startPoint y: 268, endPoint x: 324, endPoint y: 280, distance: 12.3
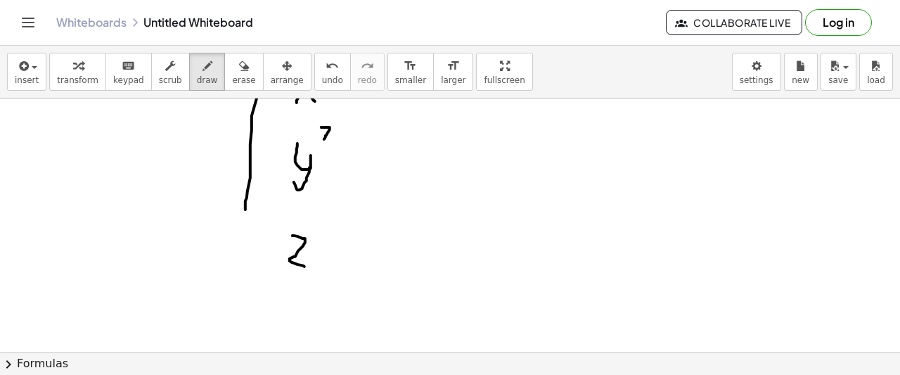
drag, startPoint x: 293, startPoint y: 236, endPoint x: 304, endPoint y: 267, distance: 33.2
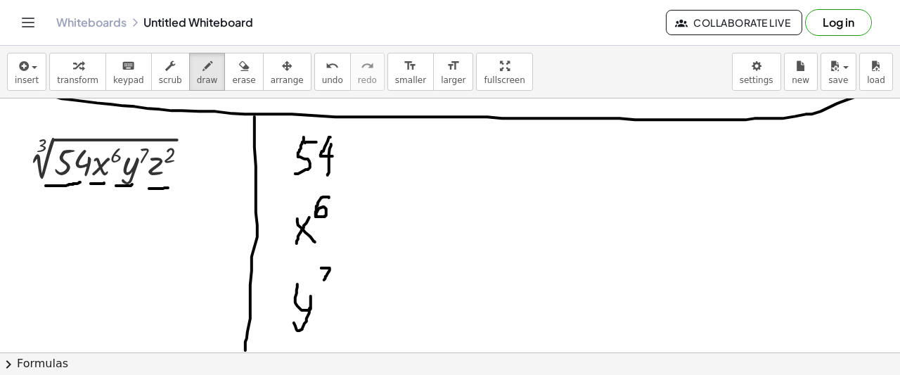
scroll to position [1796, 0]
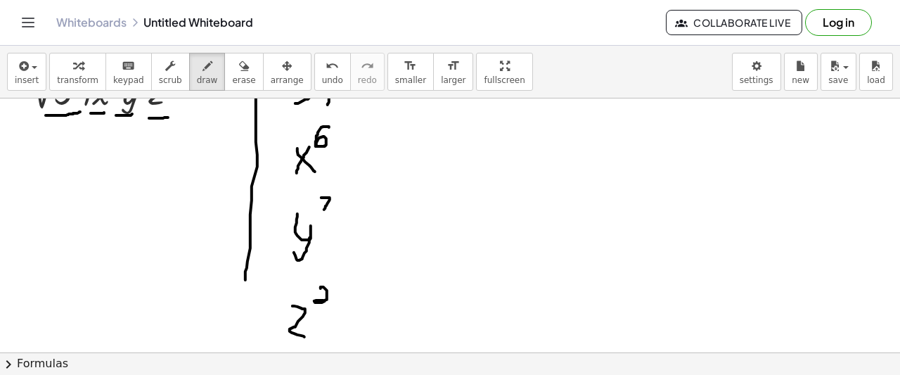
drag, startPoint x: 321, startPoint y: 288, endPoint x: 328, endPoint y: 303, distance: 16.4
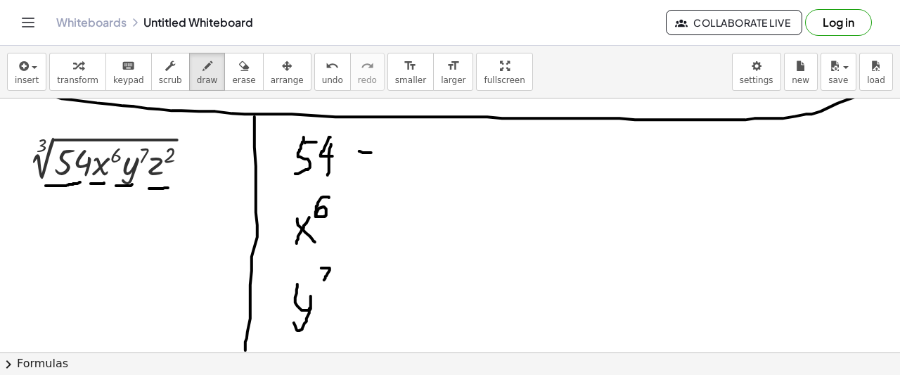
drag, startPoint x: 359, startPoint y: 151, endPoint x: 371, endPoint y: 153, distance: 12.0
drag, startPoint x: 356, startPoint y: 160, endPoint x: 370, endPoint y: 161, distance: 14.1
drag, startPoint x: 390, startPoint y: 140, endPoint x: 409, endPoint y: 167, distance: 32.8
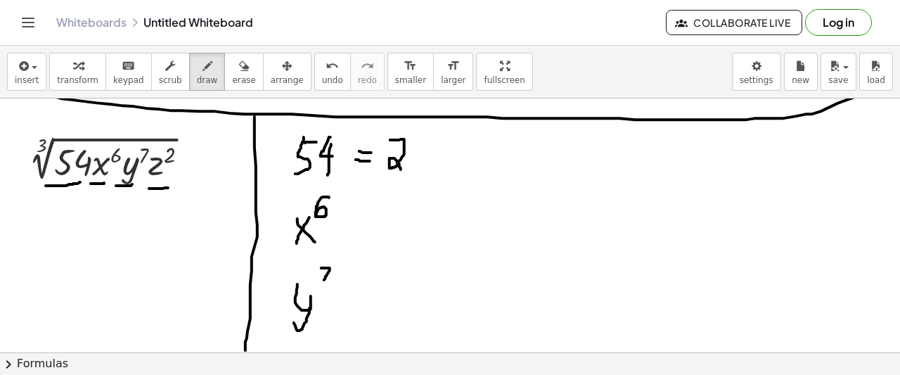
drag, startPoint x: 414, startPoint y: 146, endPoint x: 416, endPoint y: 174, distance: 27.6
drag, startPoint x: 453, startPoint y: 148, endPoint x: 456, endPoint y: 175, distance: 26.9
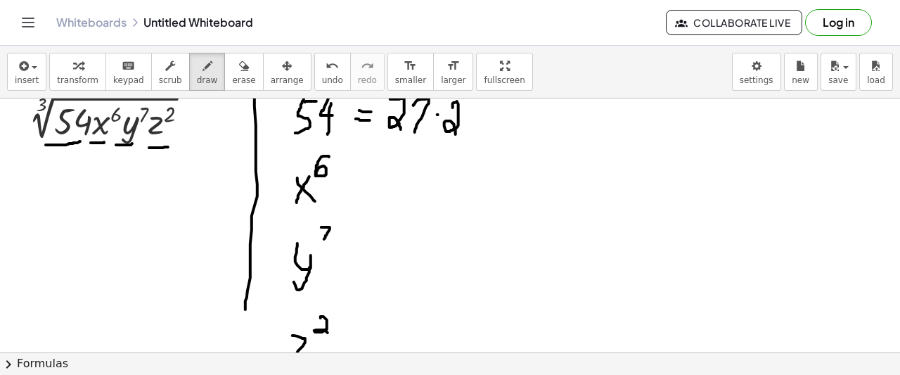
scroll to position [1796, 0]
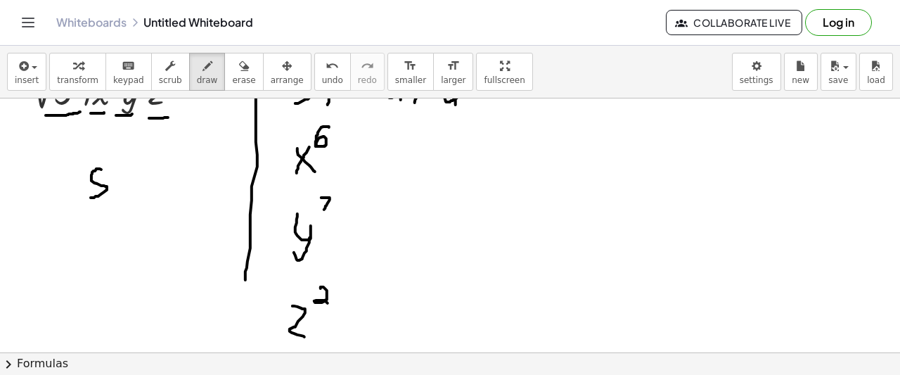
drag, startPoint x: 101, startPoint y: 169, endPoint x: 94, endPoint y: 181, distance: 13.3
drag, startPoint x: 98, startPoint y: 168, endPoint x: 109, endPoint y: 169, distance: 10.6
drag, startPoint x: 134, startPoint y: 165, endPoint x: 136, endPoint y: 184, distance: 18.4
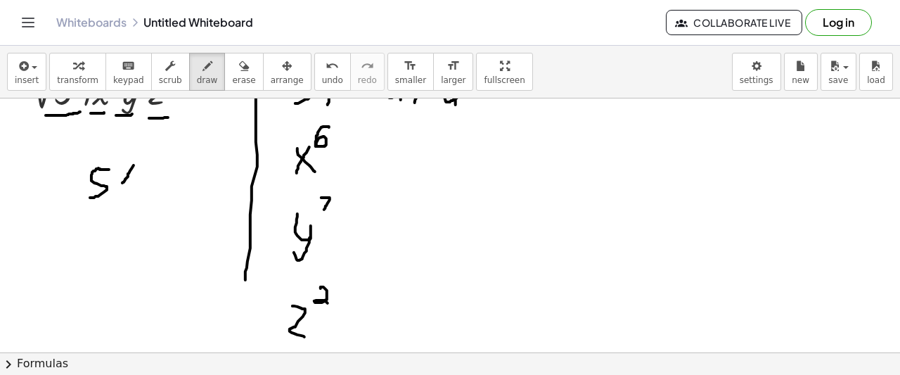
drag, startPoint x: 132, startPoint y: 177, endPoint x: 127, endPoint y: 195, distance: 19.1
drag, startPoint x: 114, startPoint y: 212, endPoint x: 86, endPoint y: 238, distance: 38.3
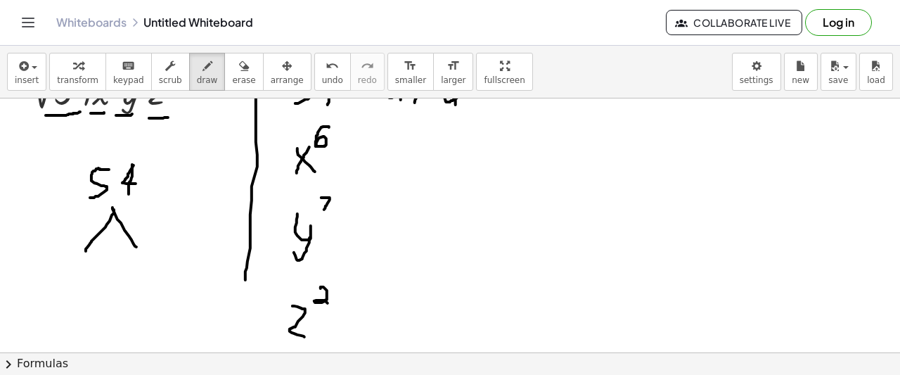
drag, startPoint x: 113, startPoint y: 207, endPoint x: 141, endPoint y: 255, distance: 54.9
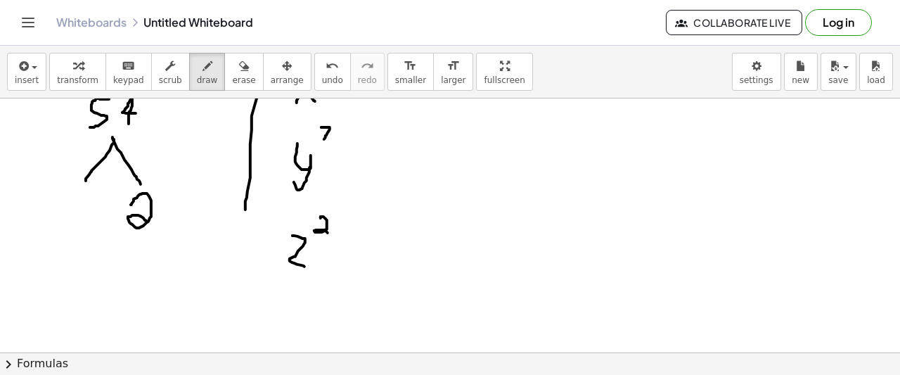
drag, startPoint x: 131, startPoint y: 205, endPoint x: 155, endPoint y: 231, distance: 35.3
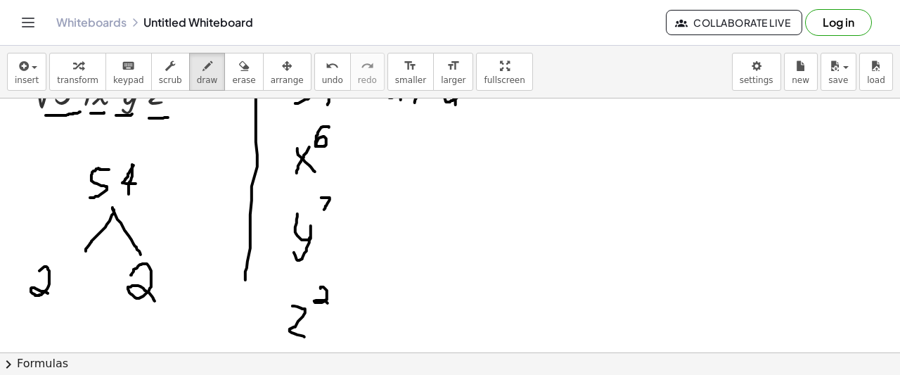
drag, startPoint x: 39, startPoint y: 271, endPoint x: 48, endPoint y: 295, distance: 25.4
drag, startPoint x: 49, startPoint y: 264, endPoint x: 67, endPoint y: 293, distance: 34.4
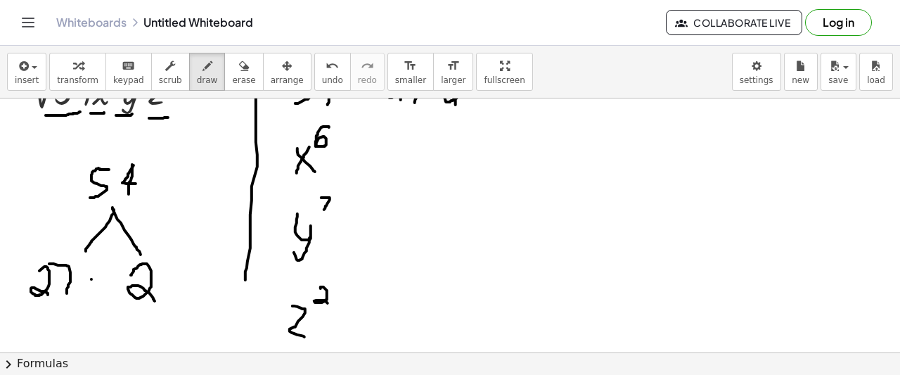
scroll to position [1726, 0]
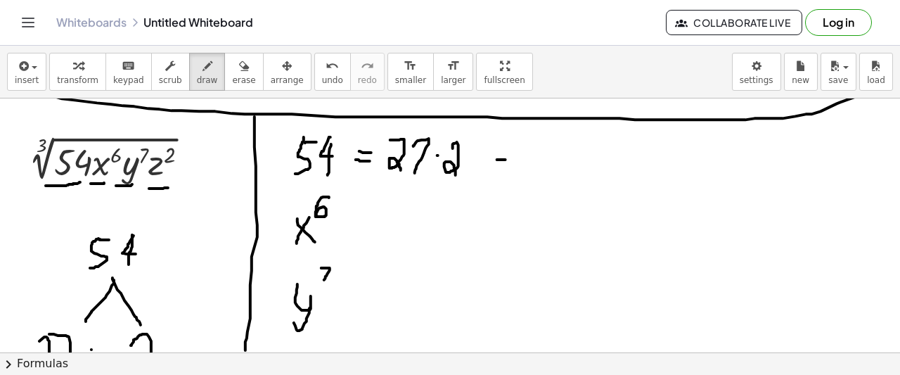
drag, startPoint x: 497, startPoint y: 160, endPoint x: 508, endPoint y: 161, distance: 11.3
drag, startPoint x: 495, startPoint y: 165, endPoint x: 511, endPoint y: 168, distance: 15.7
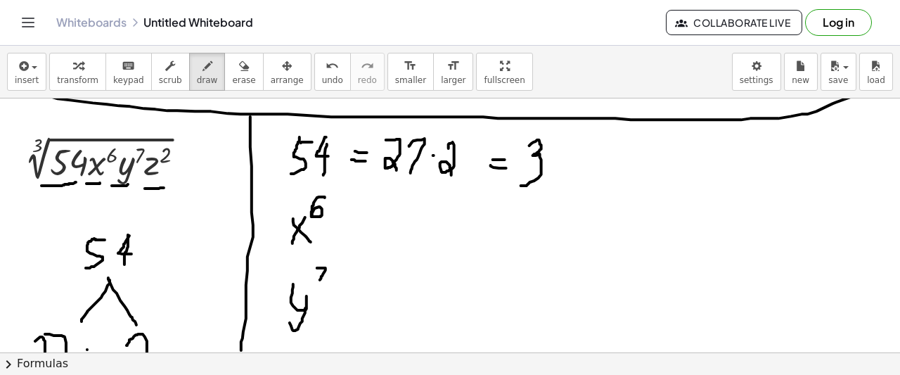
drag, startPoint x: 518, startPoint y: 146, endPoint x: 509, endPoint y: 185, distance: 40.4
drag, startPoint x: 540, startPoint y: 133, endPoint x: 544, endPoint y: 155, distance: 22.9
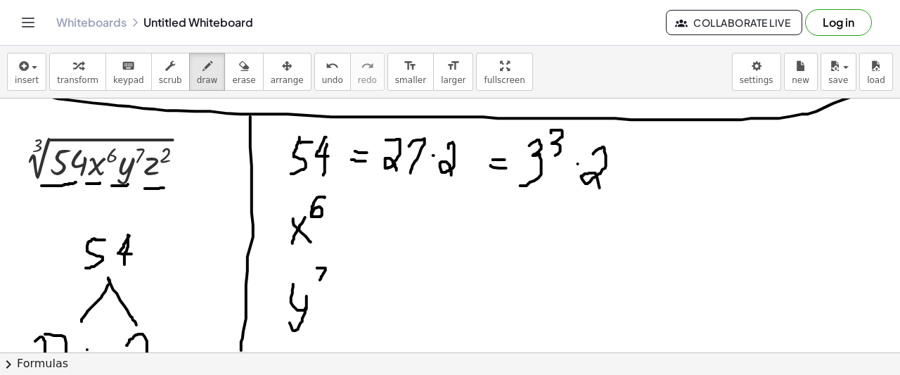
drag, startPoint x: 582, startPoint y: 154, endPoint x: 589, endPoint y: 188, distance: 34.3
drag, startPoint x: 508, startPoint y: 192, endPoint x: 606, endPoint y: 192, distance: 98.5
drag, startPoint x: 526, startPoint y: 198, endPoint x: 583, endPoint y: 198, distance: 57.0
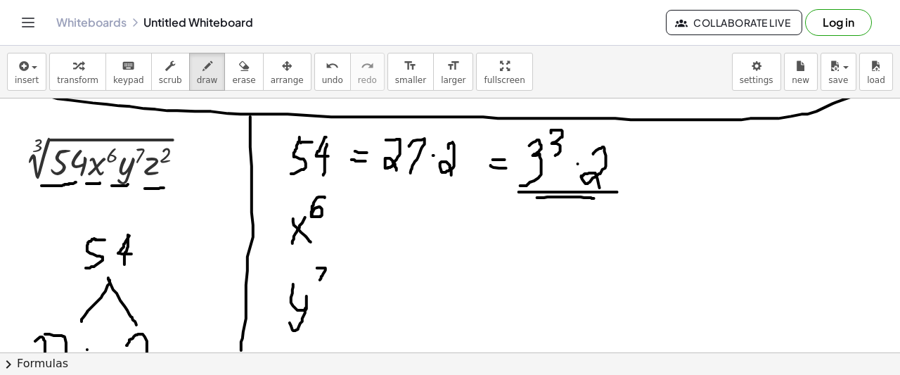
drag, startPoint x: 335, startPoint y: 219, endPoint x: 345, endPoint y: 217, distance: 9.9
drag, startPoint x: 335, startPoint y: 223, endPoint x: 347, endPoint y: 223, distance: 12.0
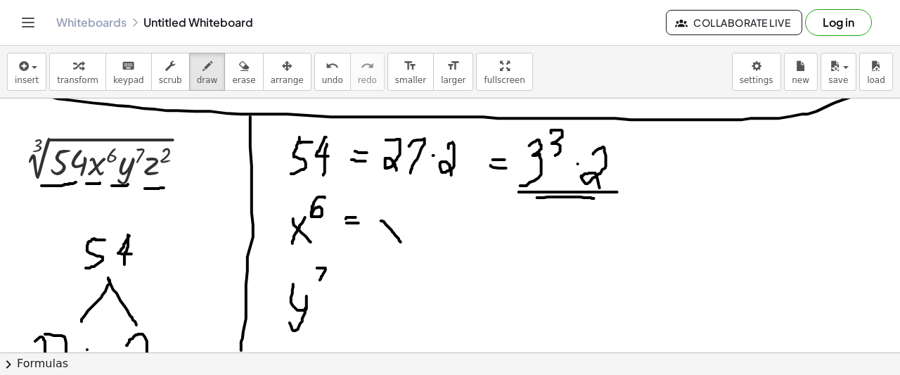
drag, startPoint x: 370, startPoint y: 221, endPoint x: 391, endPoint y: 243, distance: 30.8
drag, startPoint x: 385, startPoint y: 227, endPoint x: 377, endPoint y: 248, distance: 22.7
drag, startPoint x: 401, startPoint y: 205, endPoint x: 406, endPoint y: 219, distance: 14.2
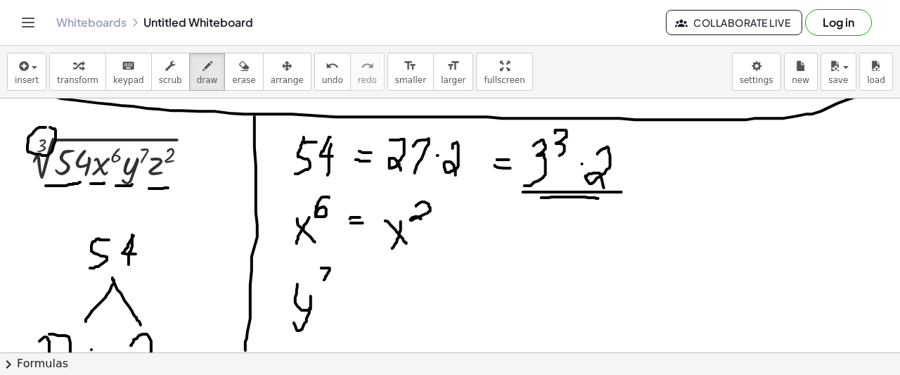
drag, startPoint x: 440, startPoint y: 192, endPoint x: 437, endPoint y: 256, distance: 64.1
drag, startPoint x: 395, startPoint y: 192, endPoint x: 375, endPoint y: 257, distance: 68.5
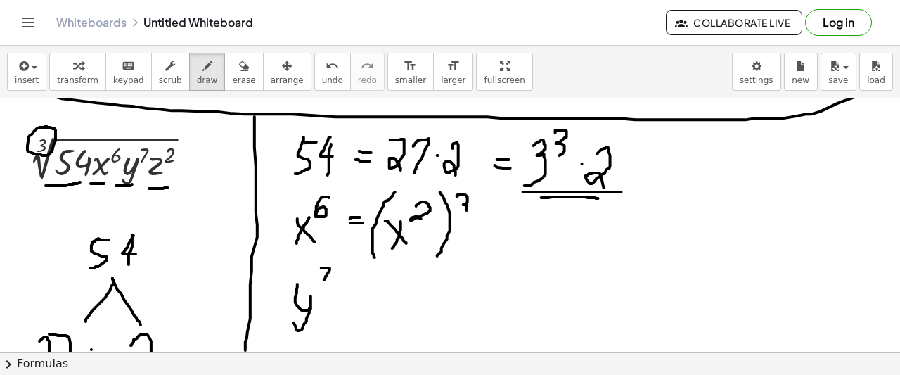
drag, startPoint x: 458, startPoint y: 196, endPoint x: 465, endPoint y: 219, distance: 24.2
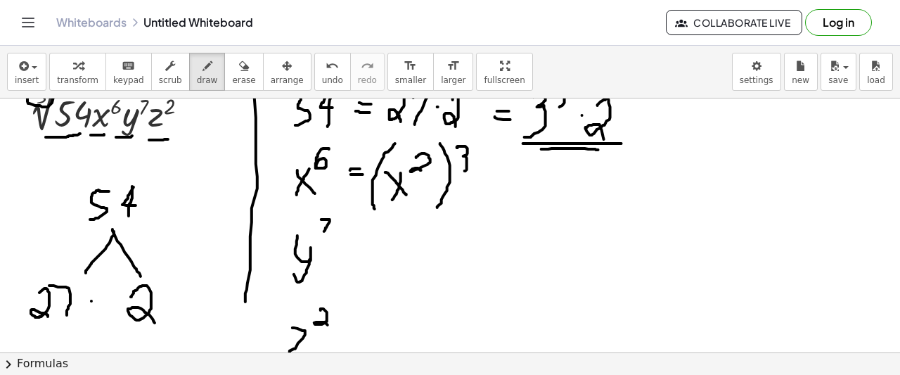
scroll to position [1796, 0]
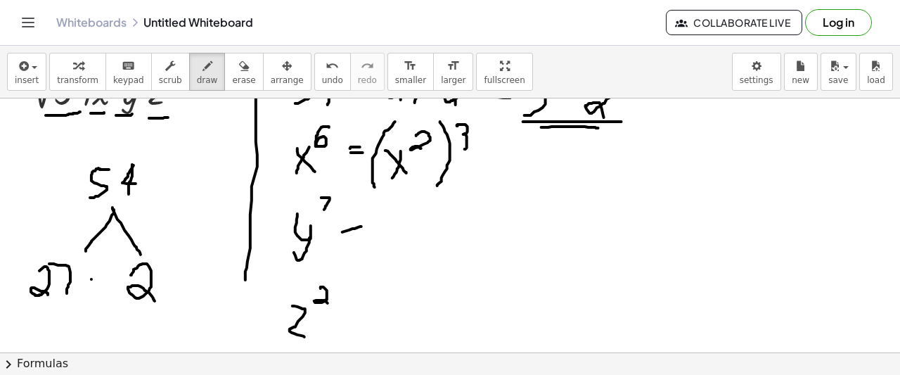
drag, startPoint x: 342, startPoint y: 232, endPoint x: 362, endPoint y: 226, distance: 20.7
drag, startPoint x: 342, startPoint y: 235, endPoint x: 356, endPoint y: 231, distance: 13.8
drag, startPoint x: 385, startPoint y: 222, endPoint x: 383, endPoint y: 245, distance: 24.0
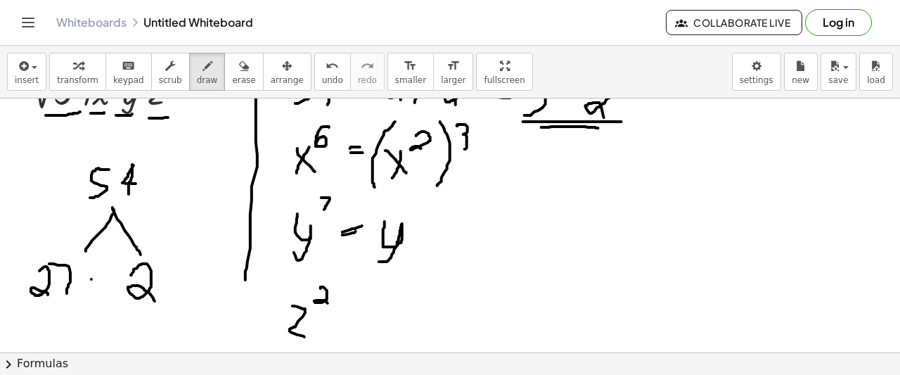
drag, startPoint x: 430, startPoint y: 209, endPoint x: 427, endPoint y: 223, distance: 14.5
drag, startPoint x: 452, startPoint y: 229, endPoint x: 463, endPoint y: 230, distance: 10.6
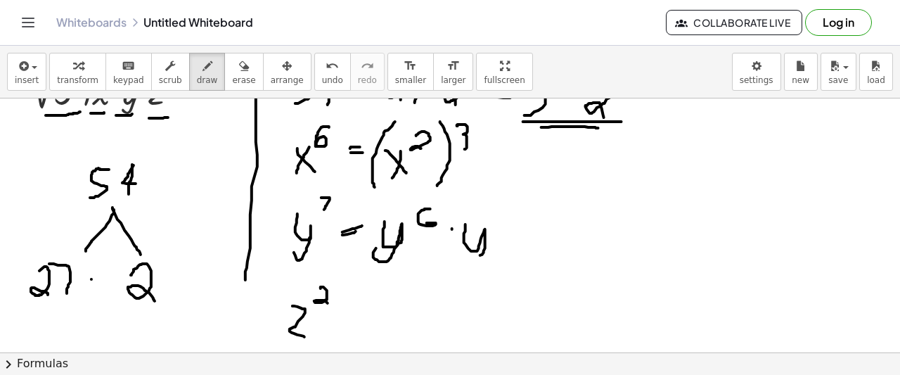
drag, startPoint x: 466, startPoint y: 224, endPoint x: 451, endPoint y: 258, distance: 36.6
drag, startPoint x: 518, startPoint y: 229, endPoint x: 529, endPoint y: 229, distance: 10.5
drag, startPoint x: 512, startPoint y: 236, endPoint x: 532, endPoint y: 234, distance: 19.7
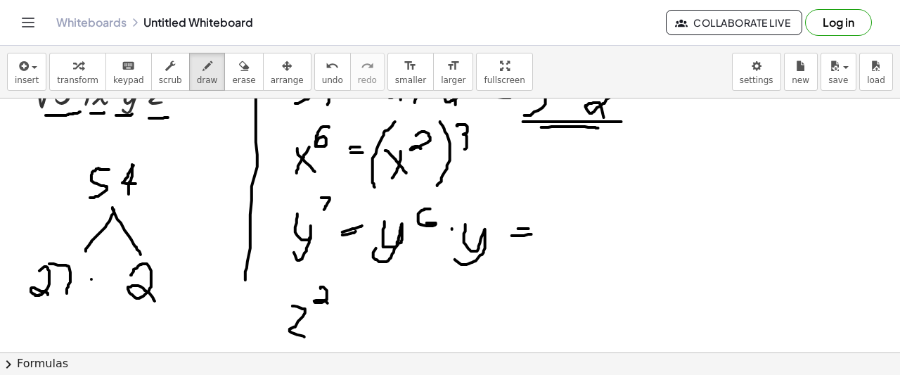
drag, startPoint x: 563, startPoint y: 219, endPoint x: 560, endPoint y: 262, distance: 43.0
drag, startPoint x: 586, startPoint y: 207, endPoint x: 594, endPoint y: 224, distance: 17.6
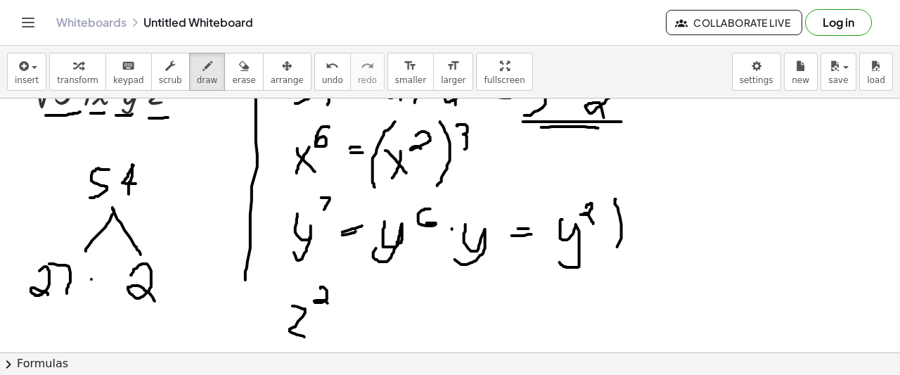
drag, startPoint x: 616, startPoint y: 199, endPoint x: 610, endPoint y: 262, distance: 63.5
drag, startPoint x: 549, startPoint y: 193, endPoint x: 596, endPoint y: 241, distance: 67.6
drag, startPoint x: 632, startPoint y: 196, endPoint x: 622, endPoint y: 223, distance: 28.5
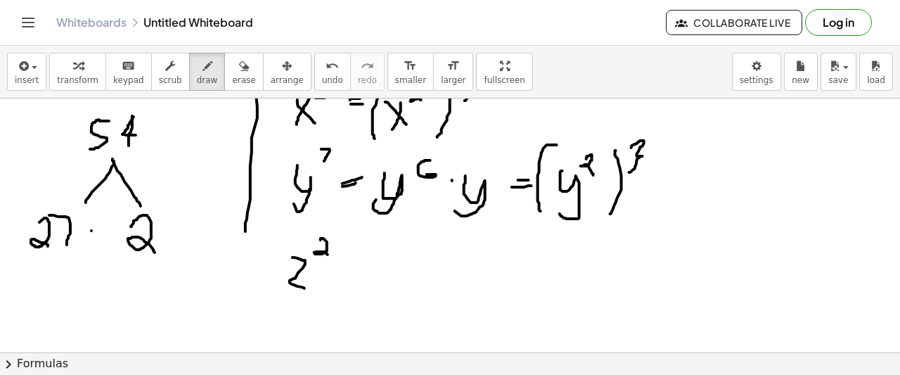
scroll to position [1866, 0]
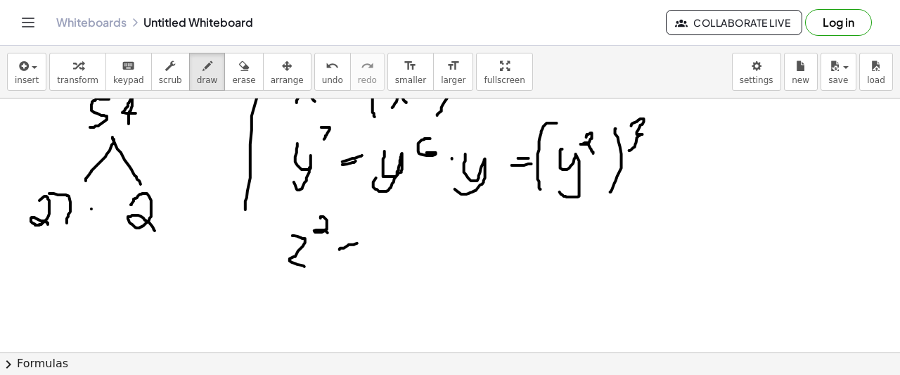
drag, startPoint x: 340, startPoint y: 250, endPoint x: 352, endPoint y: 244, distance: 13.2
drag, startPoint x: 342, startPoint y: 254, endPoint x: 357, endPoint y: 250, distance: 15.9
drag, startPoint x: 357, startPoint y: 230, endPoint x: 349, endPoint y: 272, distance: 43.0
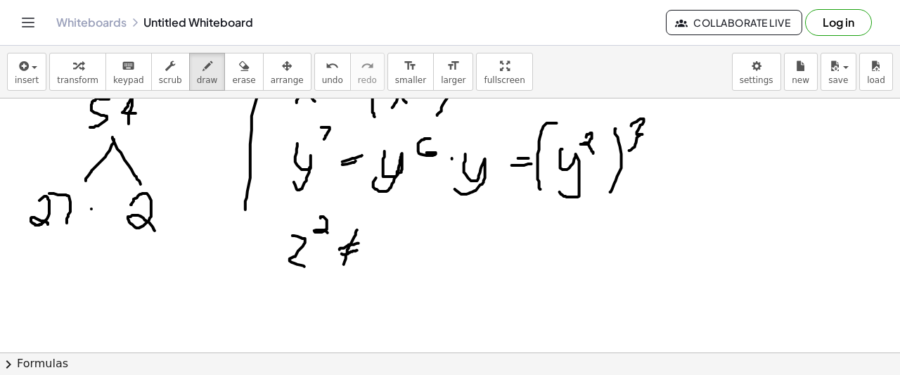
drag, startPoint x: 405, startPoint y: 238, endPoint x: 401, endPoint y: 245, distance: 8.2
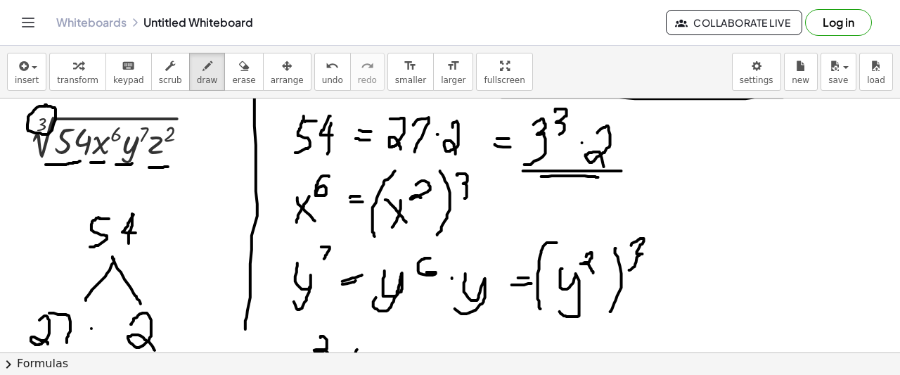
scroll to position [1726, 0]
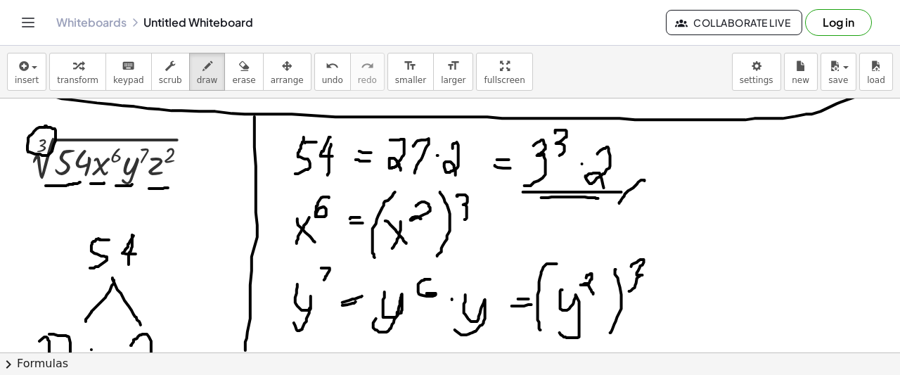
drag, startPoint x: 645, startPoint y: 181, endPoint x: 620, endPoint y: 203, distance: 33.9
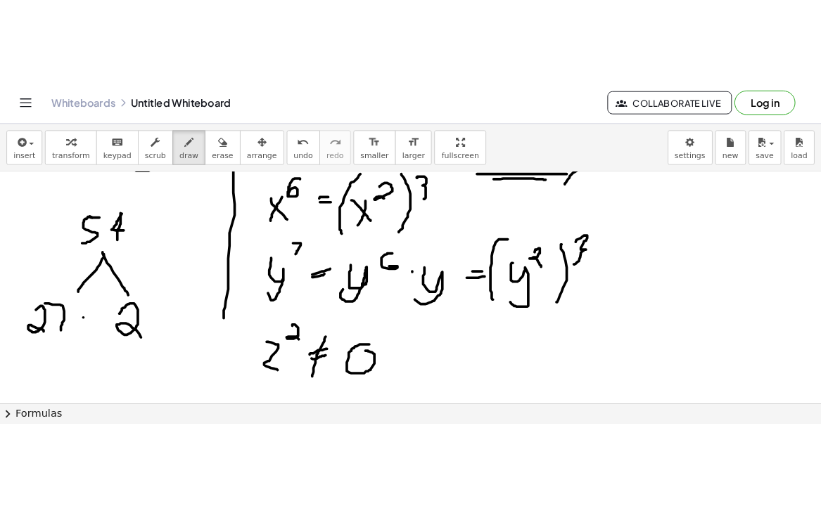
scroll to position [1796, 0]
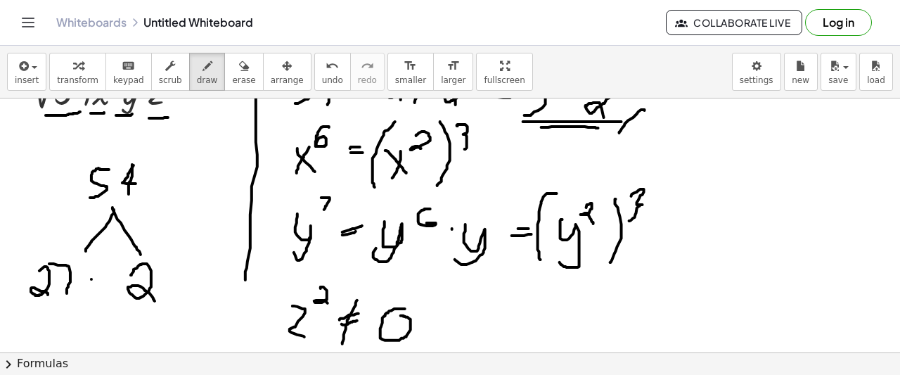
click at [431, 74] on div "insert select one: Math Expression Function Text Youtube Video Graphing Geometr…" at bounding box center [450, 210] width 900 height 329
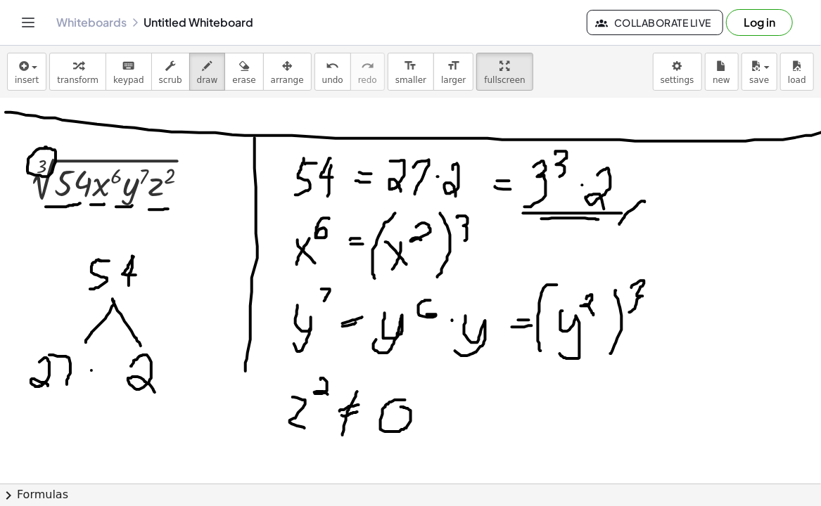
scroll to position [1726, 0]
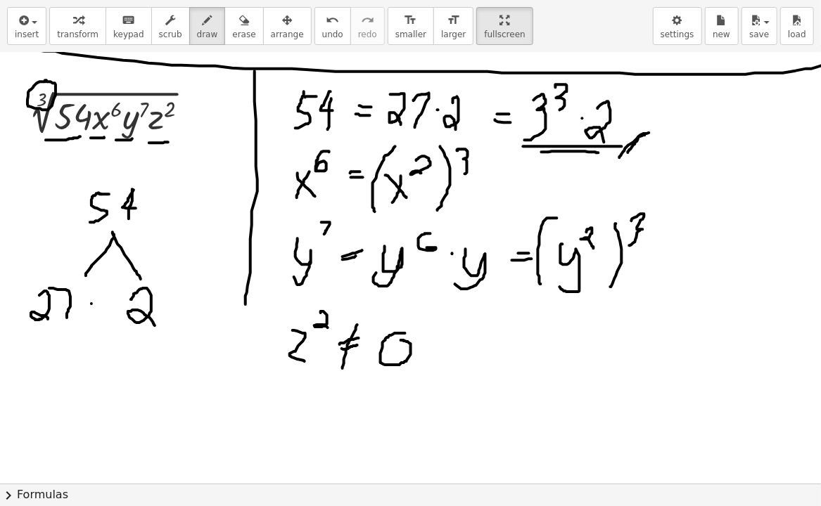
drag, startPoint x: 649, startPoint y: 133, endPoint x: 628, endPoint y: 155, distance: 30.3
drag, startPoint x: 482, startPoint y: 193, endPoint x: 461, endPoint y: 210, distance: 27.1
drag, startPoint x: 496, startPoint y: 203, endPoint x: 466, endPoint y: 219, distance: 33.7
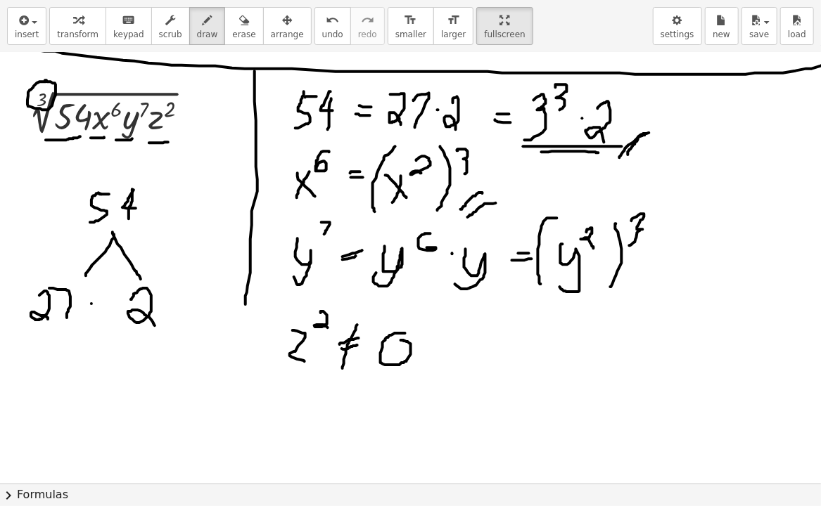
drag, startPoint x: 631, startPoint y: 291, endPoint x: 617, endPoint y: 302, distance: 17.0
drag, startPoint x: 656, startPoint y: 281, endPoint x: 622, endPoint y: 302, distance: 40.0
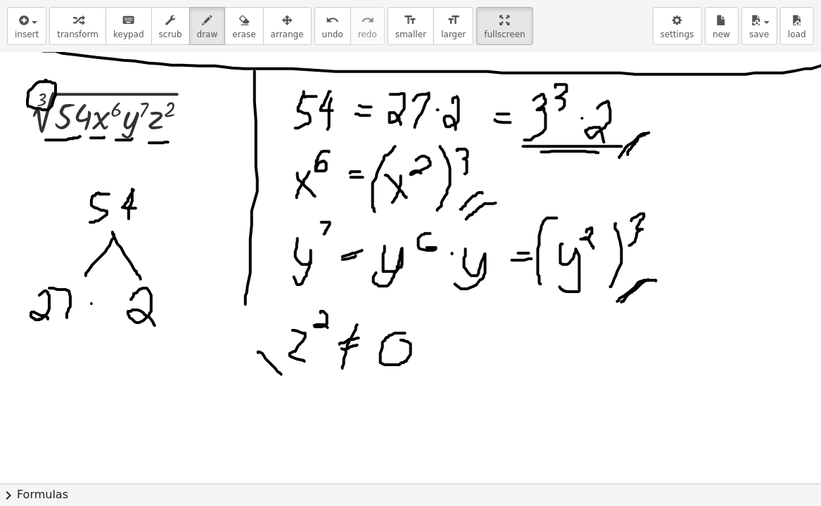
drag, startPoint x: 258, startPoint y: 353, endPoint x: 285, endPoint y: 378, distance: 36.8
drag, startPoint x: 246, startPoint y: 356, endPoint x: 274, endPoint y: 385, distance: 40.3
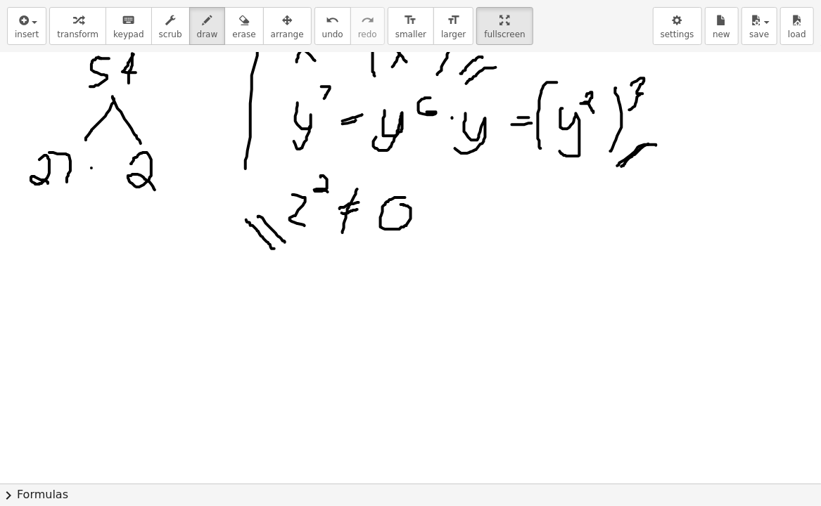
scroll to position [1866, 0]
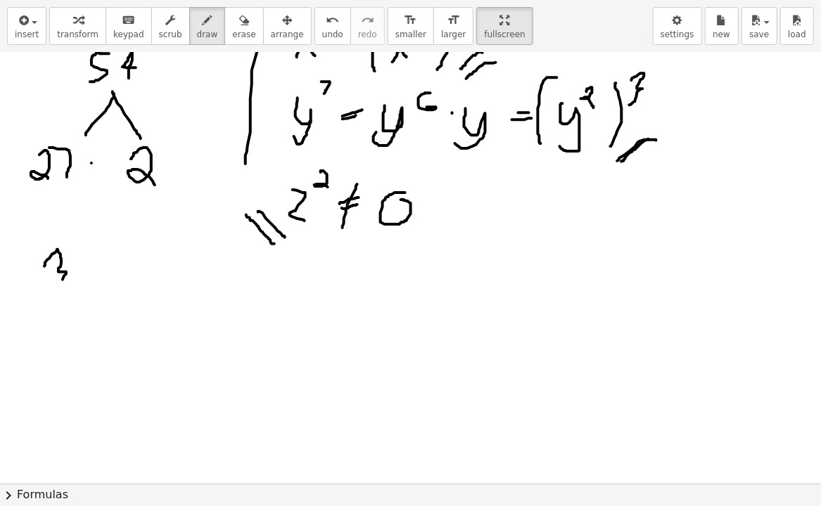
drag, startPoint x: 44, startPoint y: 267, endPoint x: 55, endPoint y: 286, distance: 22.3
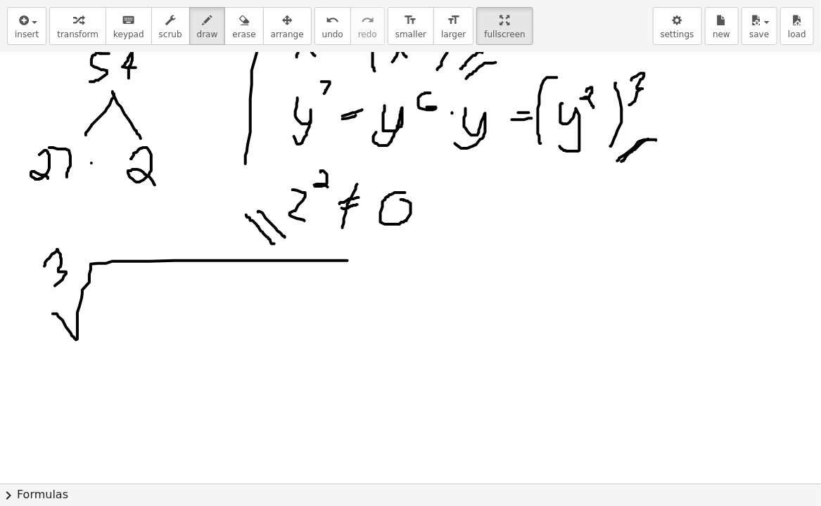
drag, startPoint x: 54, startPoint y: 314, endPoint x: 415, endPoint y: 257, distance: 365.3
drag, startPoint x: 128, startPoint y: 285, endPoint x: 112, endPoint y: 336, distance: 53.8
click at [322, 34] on span "undo" at bounding box center [332, 35] width 21 height 10
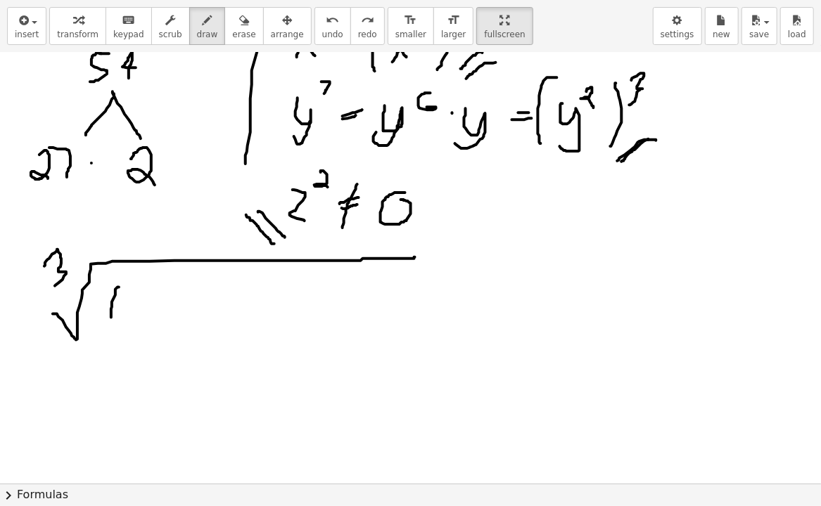
drag, startPoint x: 119, startPoint y: 288, endPoint x: 112, endPoint y: 337, distance: 49.7
drag, startPoint x: 133, startPoint y: 297, endPoint x: 130, endPoint y: 337, distance: 40.2
drag, startPoint x: 154, startPoint y: 281, endPoint x: 148, endPoint y: 312, distance: 30.9
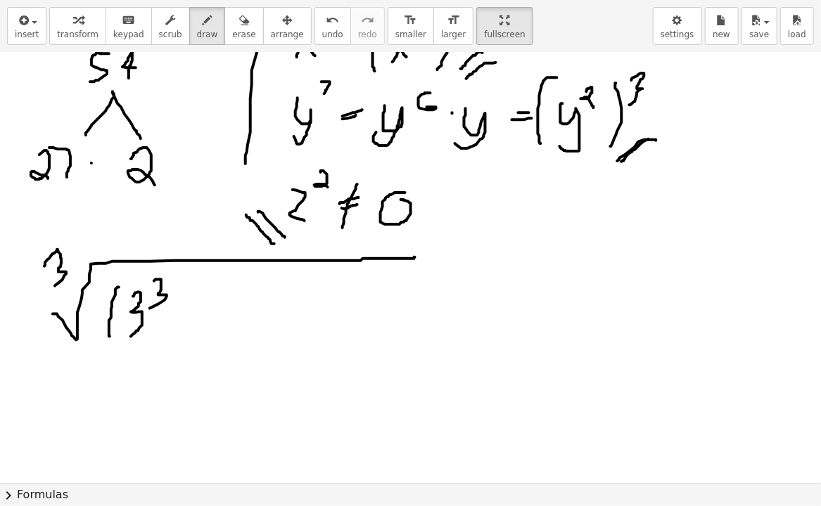
drag, startPoint x: 174, startPoint y: 274, endPoint x: 174, endPoint y: 344, distance: 70.3
drag, startPoint x: 223, startPoint y: 298, endPoint x: 241, endPoint y: 328, distance: 35.3
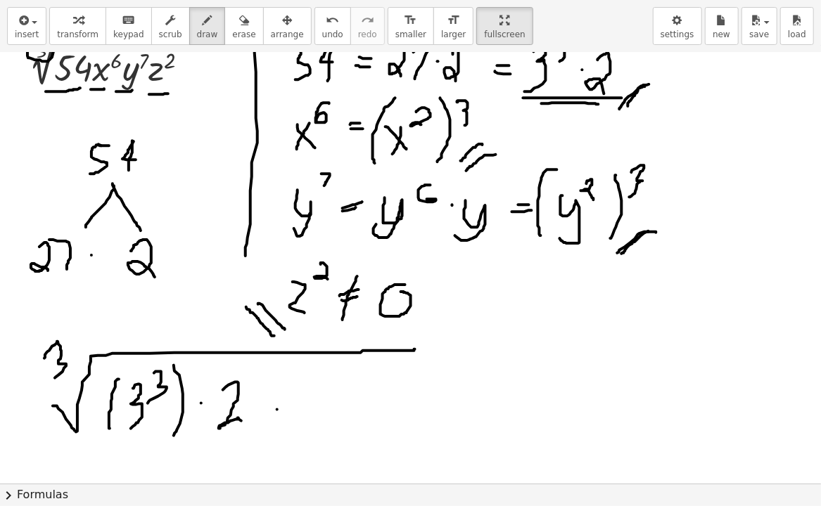
scroll to position [1796, 0]
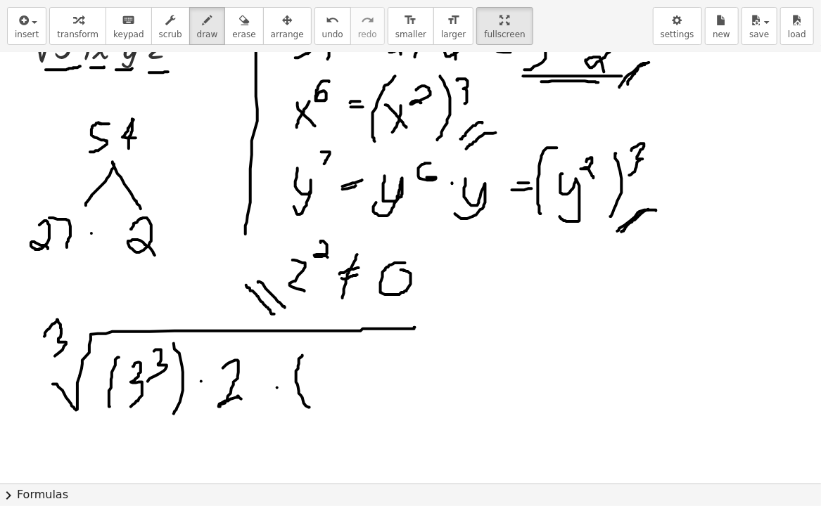
drag, startPoint x: 302, startPoint y: 356, endPoint x: 314, endPoint y: 409, distance: 54.6
drag, startPoint x: 332, startPoint y: 383, endPoint x: 309, endPoint y: 404, distance: 30.8
drag, startPoint x: 314, startPoint y: 383, endPoint x: 329, endPoint y: 405, distance: 26.9
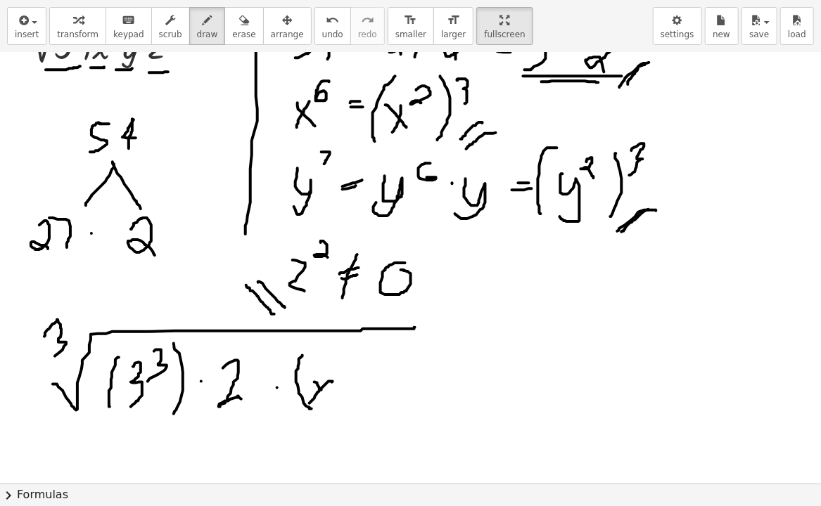
drag, startPoint x: 344, startPoint y: 361, endPoint x: 355, endPoint y: 383, distance: 23.9
drag, startPoint x: 362, startPoint y: 359, endPoint x: 371, endPoint y: 423, distance: 64.6
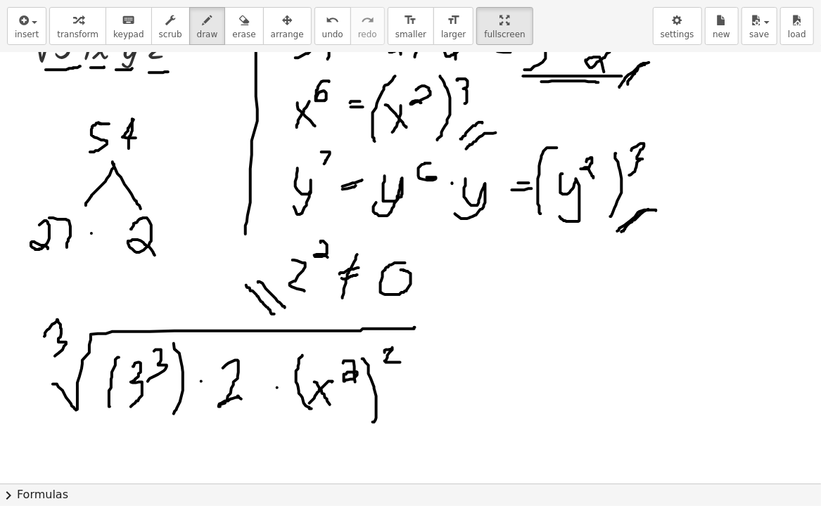
drag, startPoint x: 385, startPoint y: 353, endPoint x: 381, endPoint y: 378, distance: 25.6
drag, startPoint x: 468, startPoint y: 348, endPoint x: 493, endPoint y: 404, distance: 60.8
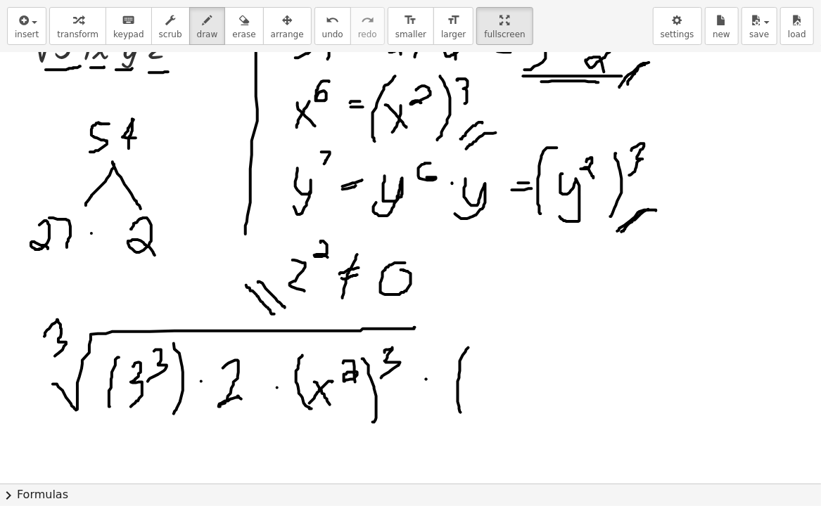
drag, startPoint x: 479, startPoint y: 378, endPoint x: 479, endPoint y: 416, distance: 38.0
drag, startPoint x: 513, startPoint y: 353, endPoint x: 537, endPoint y: 366, distance: 27.1
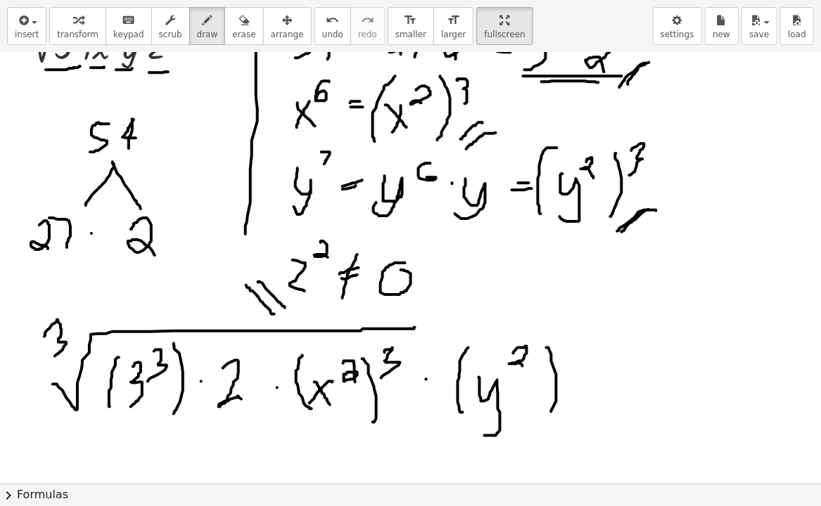
drag, startPoint x: 546, startPoint y: 348, endPoint x: 551, endPoint y: 412, distance: 64.2
drag, startPoint x: 572, startPoint y: 350, endPoint x: 549, endPoint y: 380, distance: 37.6
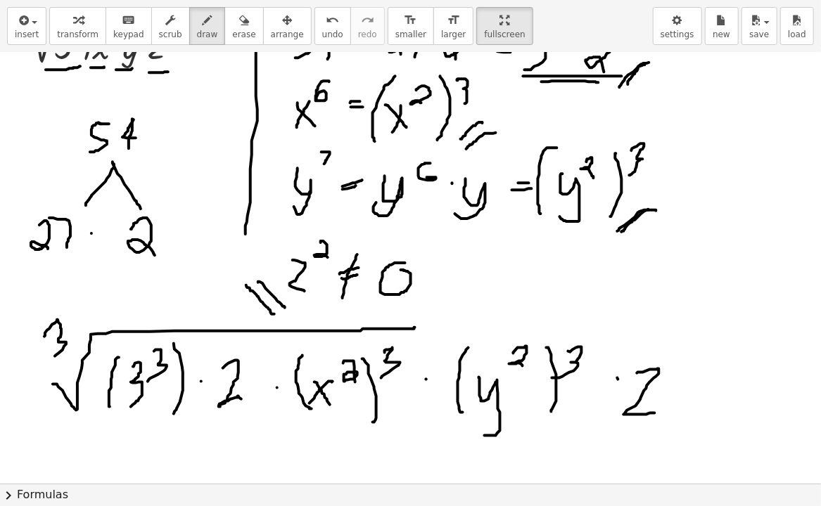
drag, startPoint x: 637, startPoint y: 373, endPoint x: 655, endPoint y: 414, distance: 43.8
drag, startPoint x: 672, startPoint y: 347, endPoint x: 684, endPoint y: 373, distance: 28.3
click at [232, 30] on span "erase" at bounding box center [243, 35] width 23 height 10
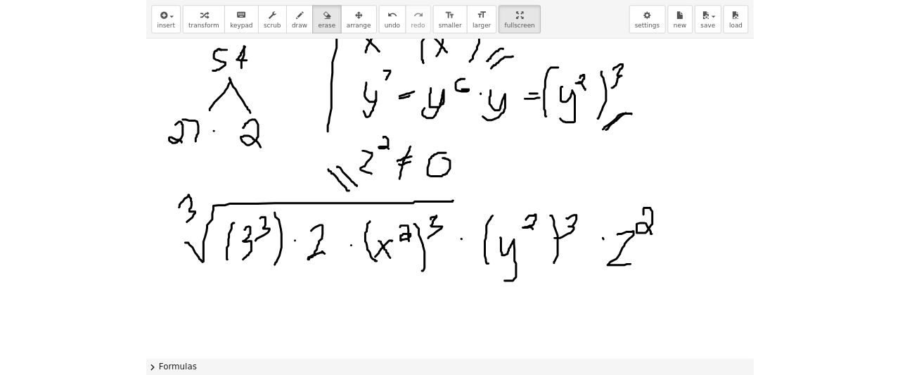
scroll to position [1937, 0]
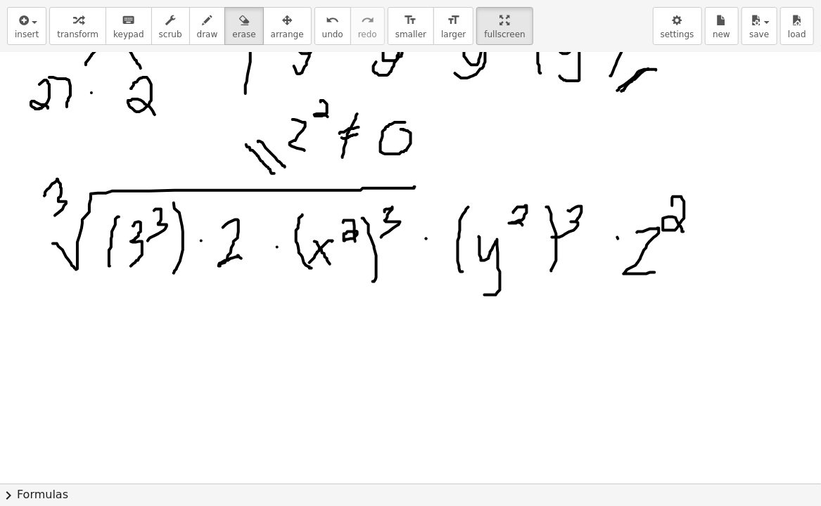
click at [489, 10] on div "Graspable Math Activities Get Started Activity Bank Assigned Work Classes White…" at bounding box center [410, 253] width 821 height 506
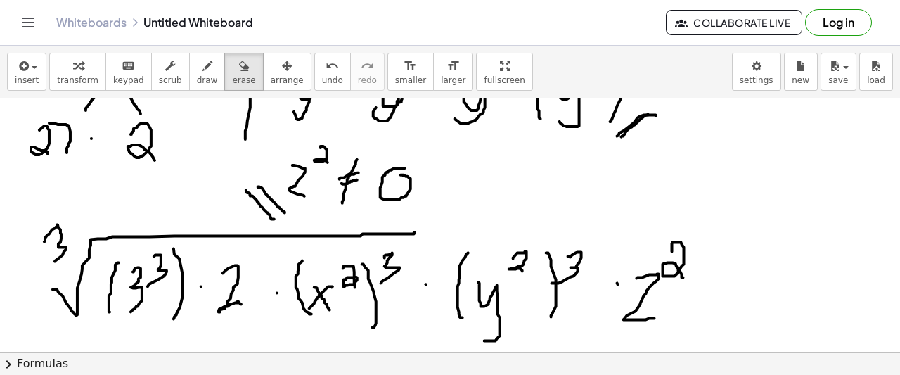
scroll to position [1937, 15]
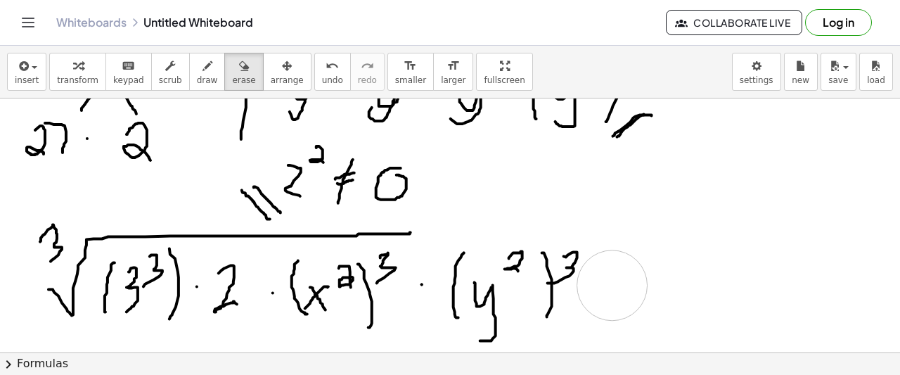
drag, startPoint x: 653, startPoint y: 262, endPoint x: 496, endPoint y: 164, distance: 184.6
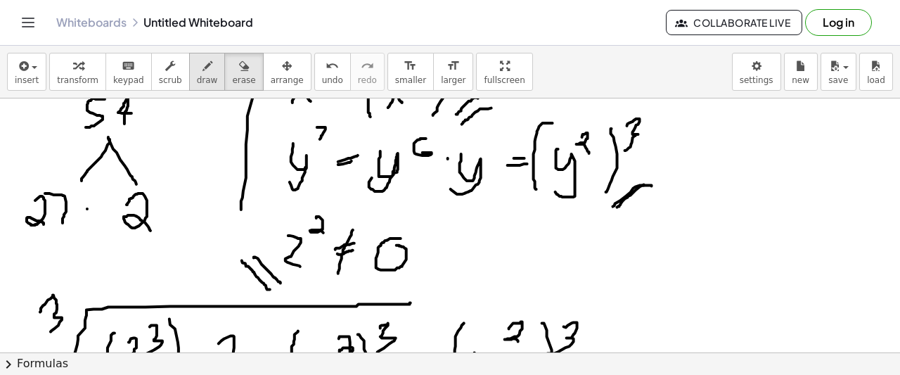
click at [189, 72] on button "draw" at bounding box center [207, 72] width 37 height 38
drag, startPoint x: 480, startPoint y: 186, endPoint x: 463, endPoint y: 207, distance: 26.6
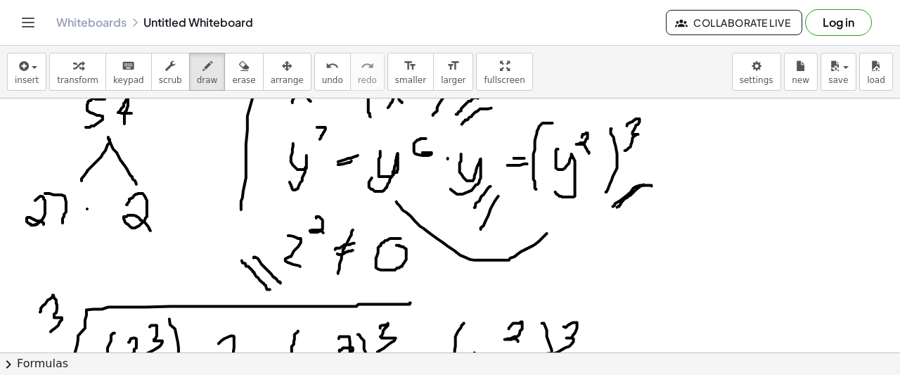
drag, startPoint x: 385, startPoint y: 202, endPoint x: 548, endPoint y: 222, distance: 163.7
drag, startPoint x: 540, startPoint y: 220, endPoint x: 557, endPoint y: 230, distance: 19.5
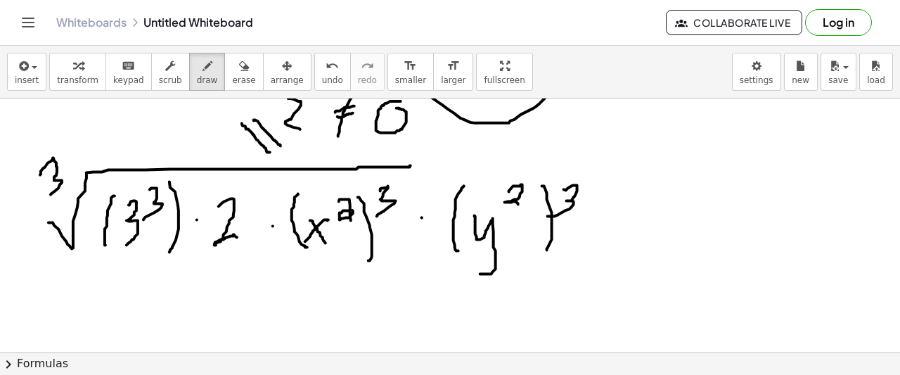
scroll to position [2007, 15]
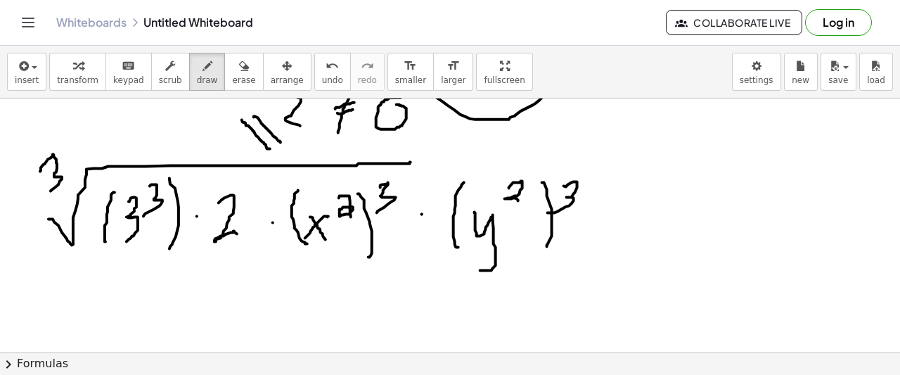
drag, startPoint x: 603, startPoint y: 203, endPoint x: 599, endPoint y: 255, distance: 52.9
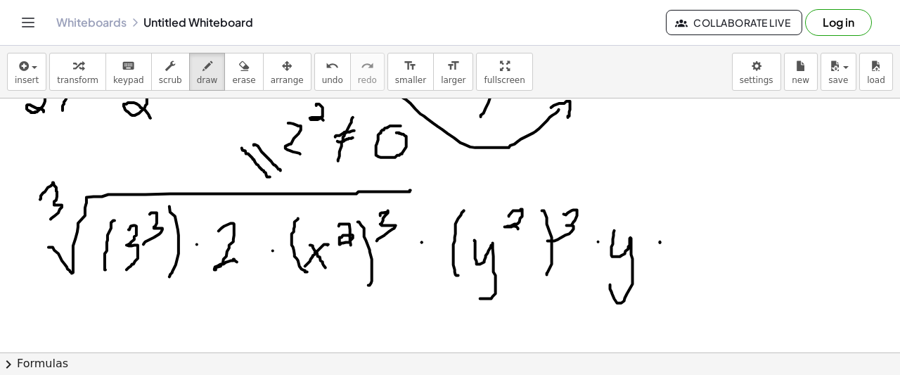
scroll to position [1937, 15]
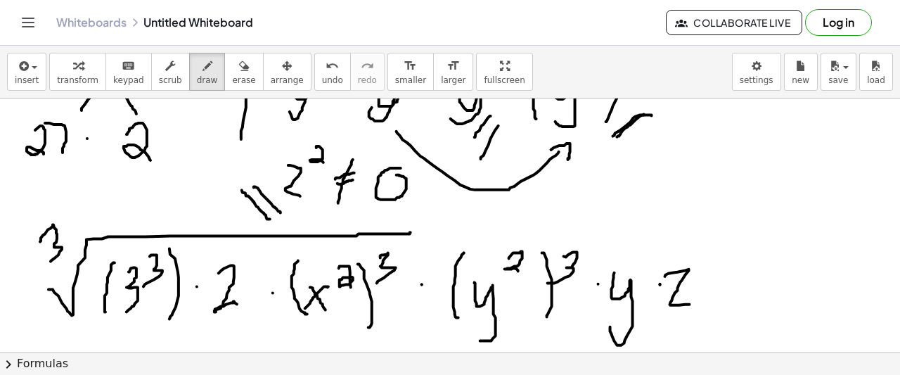
drag, startPoint x: 654, startPoint y: 276, endPoint x: 682, endPoint y: 303, distance: 38.8
drag, startPoint x: 689, startPoint y: 244, endPoint x: 707, endPoint y: 255, distance: 20.9
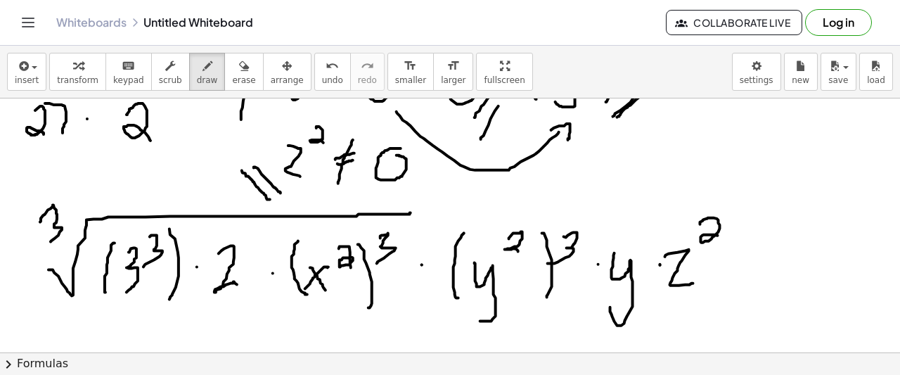
scroll to position [2007, 15]
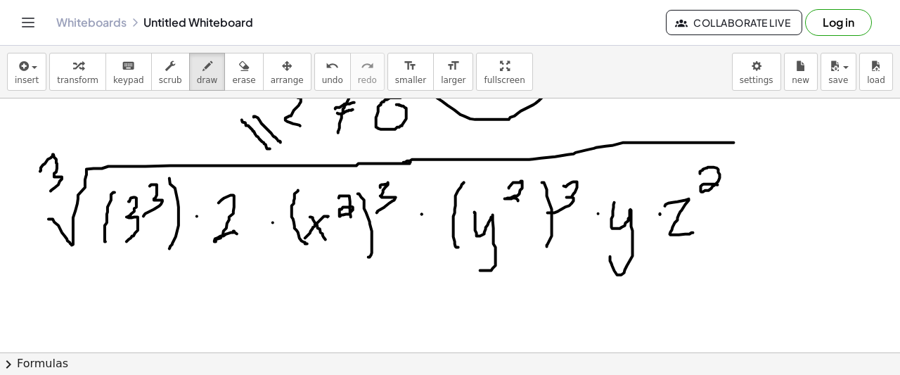
drag, startPoint x: 392, startPoint y: 162, endPoint x: 723, endPoint y: 143, distance: 331.1
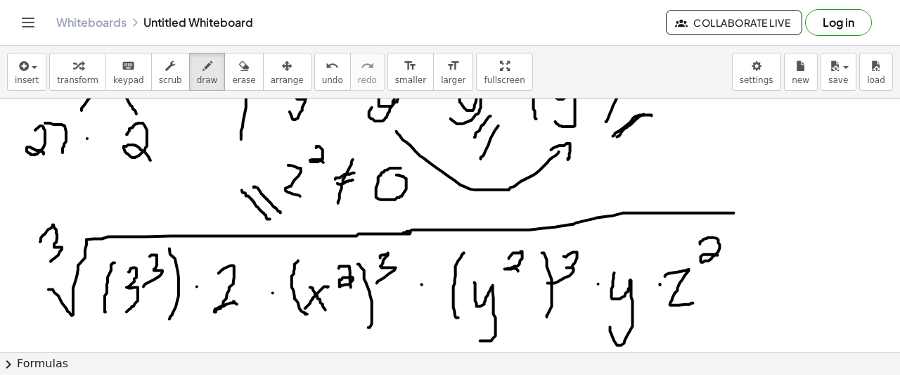
scroll to position [2077, 15]
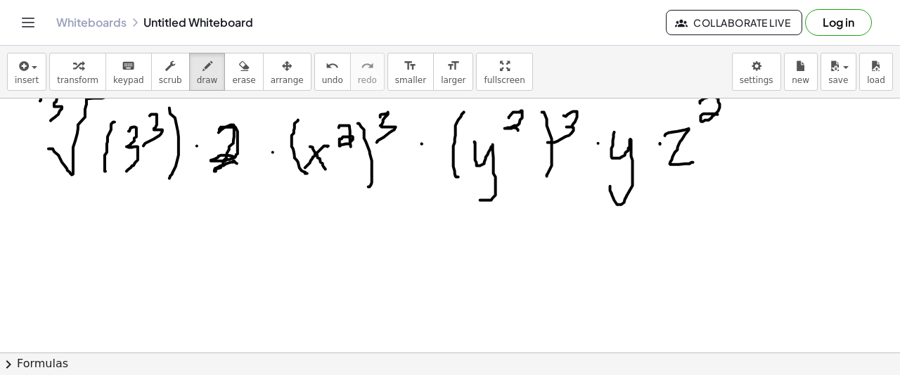
drag, startPoint x: 208, startPoint y: 130, endPoint x: 226, endPoint y: 167, distance: 40.9
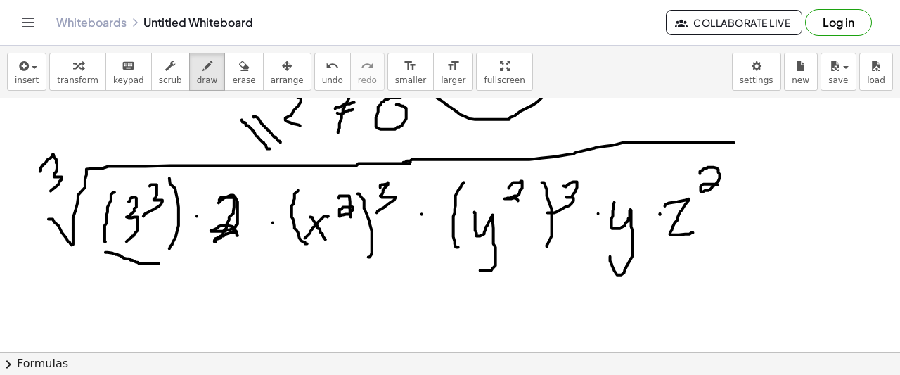
drag, startPoint x: 94, startPoint y: 252, endPoint x: 149, endPoint y: 264, distance: 56.0
drag, startPoint x: 280, startPoint y: 258, endPoint x: 373, endPoint y: 254, distance: 92.9
drag, startPoint x: 456, startPoint y: 268, endPoint x: 542, endPoint y: 255, distance: 86.8
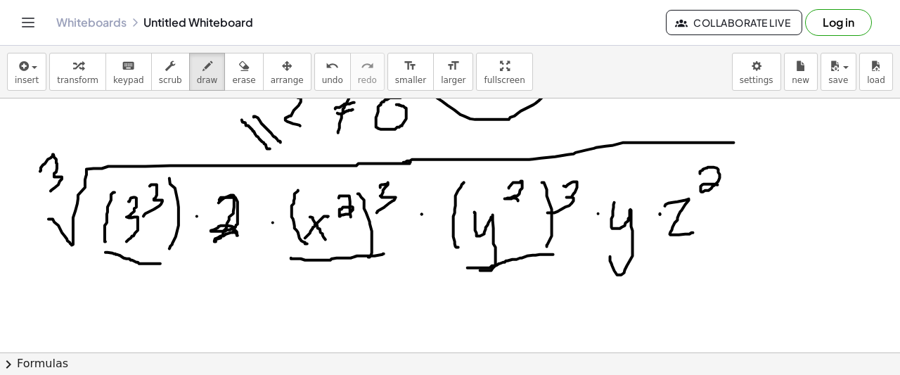
drag, startPoint x: 46, startPoint y: 136, endPoint x: 31, endPoint y: 138, distance: 15.5
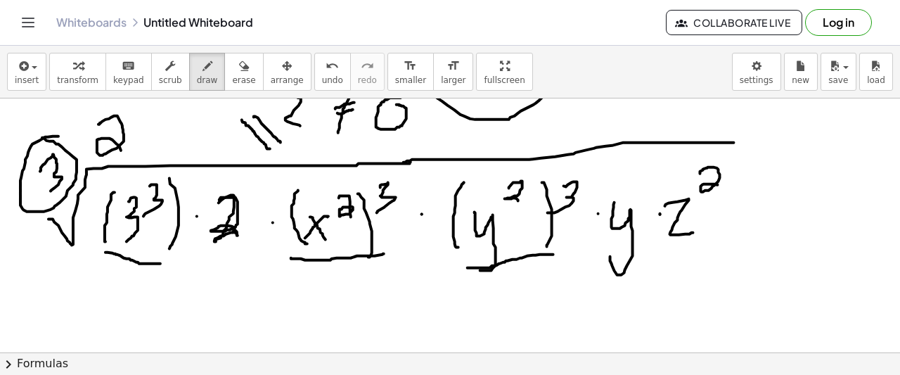
drag, startPoint x: 91, startPoint y: 122, endPoint x: 114, endPoint y: 159, distance: 43.9
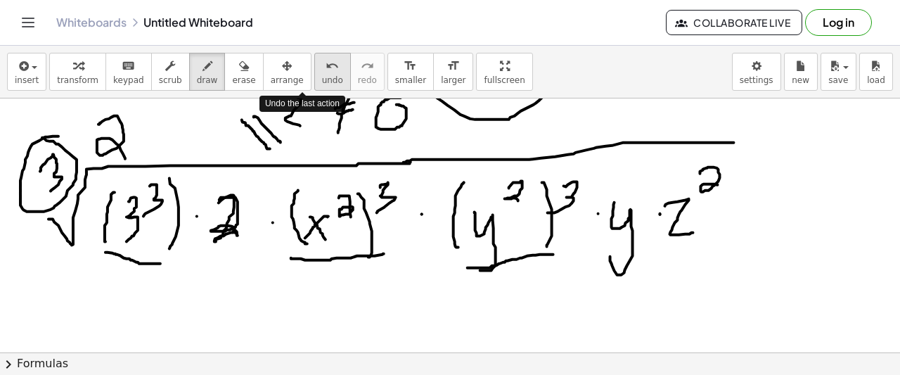
click at [322, 70] on div "undo" at bounding box center [332, 65] width 21 height 17
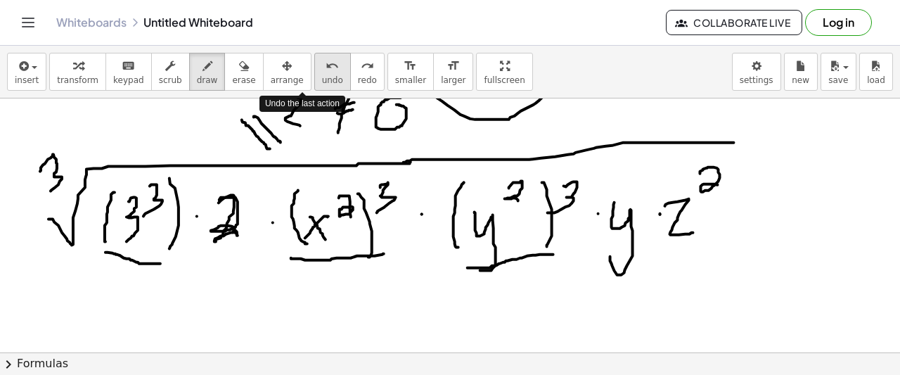
click at [322, 70] on div "undo" at bounding box center [332, 65] width 21 height 17
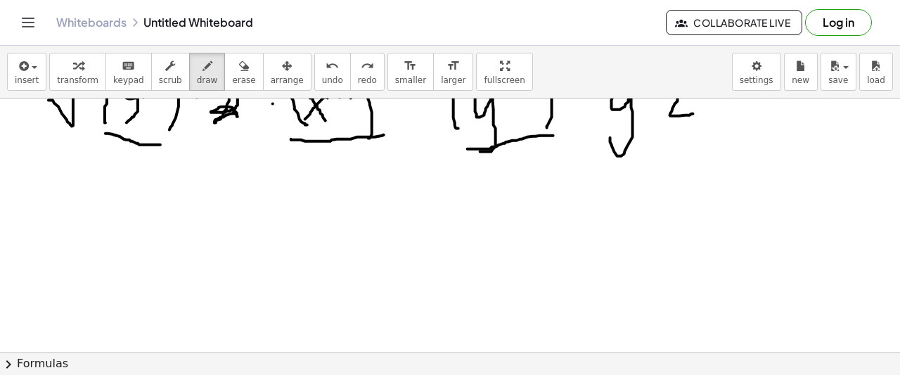
scroll to position [2148, 15]
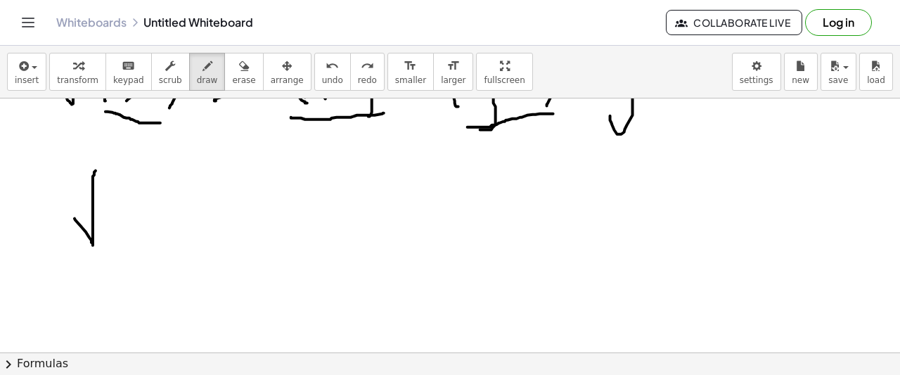
drag, startPoint x: 63, startPoint y: 219, endPoint x: 159, endPoint y: 162, distance: 111.3
drag, startPoint x: 105, startPoint y: 200, endPoint x: 128, endPoint y: 206, distance: 24.1
drag, startPoint x: 138, startPoint y: 188, endPoint x: 139, endPoint y: 205, distance: 16.9
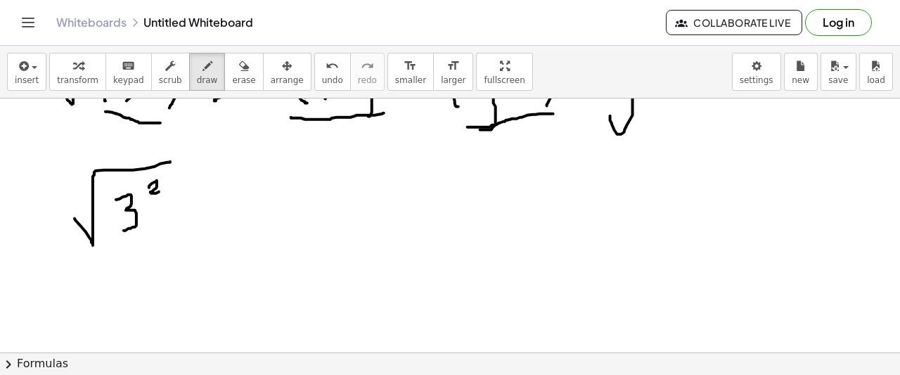
drag, startPoint x: 171, startPoint y: 233, endPoint x: 293, endPoint y: 173, distance: 135.6
drag, startPoint x: 195, startPoint y: 210, endPoint x: 217, endPoint y: 206, distance: 21.5
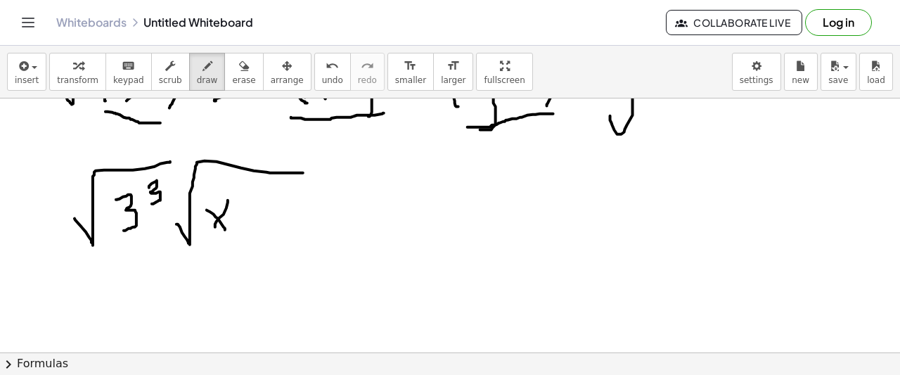
drag, startPoint x: 217, startPoint y: 200, endPoint x: 211, endPoint y: 221, distance: 21.2
drag, startPoint x: 231, startPoint y: 188, endPoint x: 246, endPoint y: 212, distance: 28.5
drag, startPoint x: 253, startPoint y: 191, endPoint x: 228, endPoint y: 203, distance: 28.3
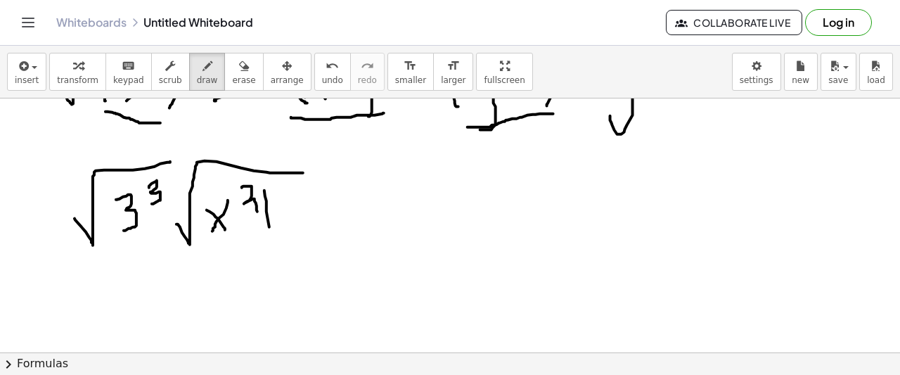
drag, startPoint x: 200, startPoint y: 183, endPoint x: 188, endPoint y: 244, distance: 62.2
drag, startPoint x: 271, startPoint y: 187, endPoint x: 255, endPoint y: 206, distance: 25.4
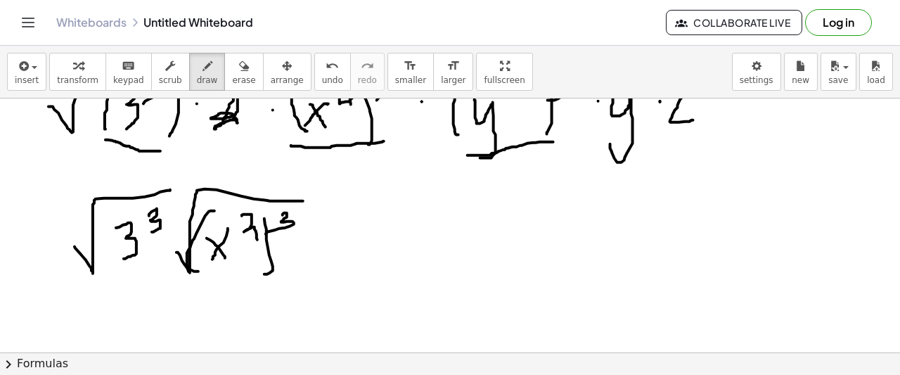
scroll to position [2077, 15]
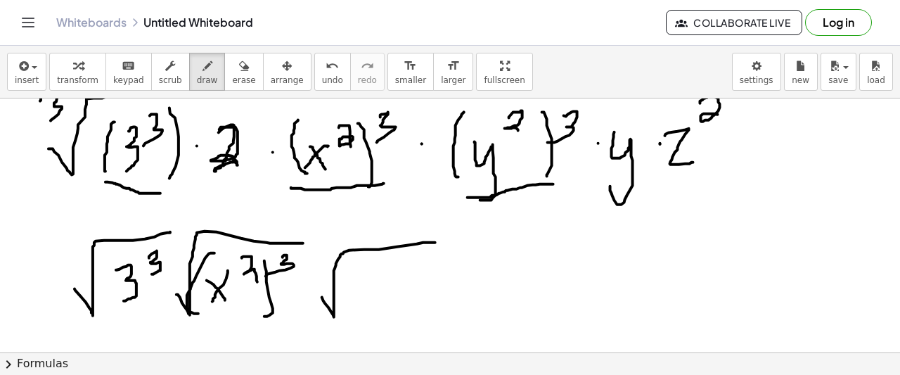
drag, startPoint x: 311, startPoint y: 297, endPoint x: 430, endPoint y: 245, distance: 130.7
drag, startPoint x: 345, startPoint y: 304, endPoint x: 358, endPoint y: 274, distance: 32.8
drag, startPoint x: 381, startPoint y: 258, endPoint x: 387, endPoint y: 281, distance: 23.2
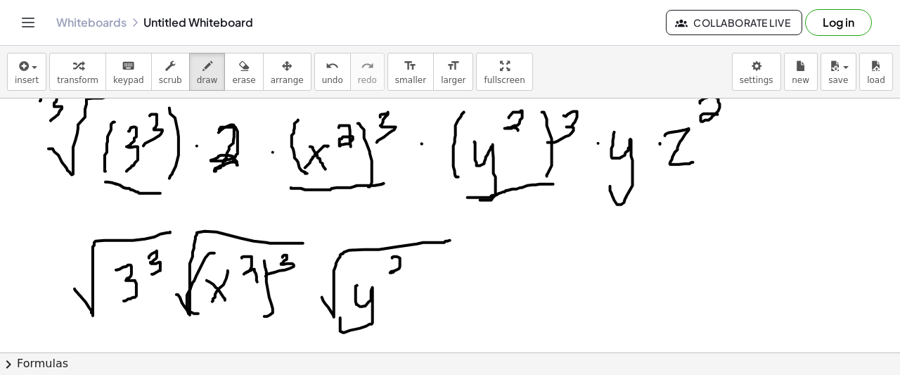
drag, startPoint x: 401, startPoint y: 257, endPoint x: 373, endPoint y: 306, distance: 56.7
drag, startPoint x: 345, startPoint y: 264, endPoint x: 368, endPoint y: 309, distance: 50.6
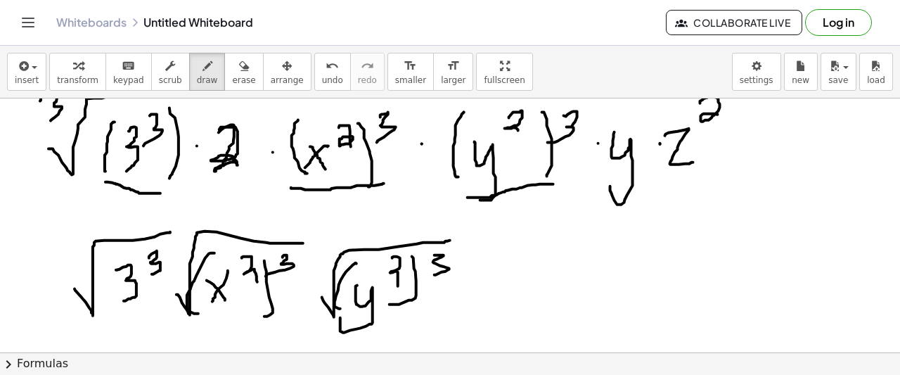
drag, startPoint x: 423, startPoint y: 255, endPoint x: 422, endPoint y: 276, distance: 21.1
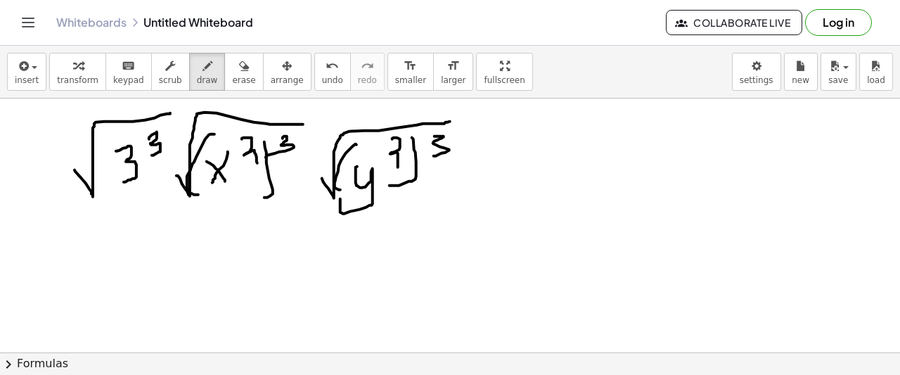
scroll to position [2218, 15]
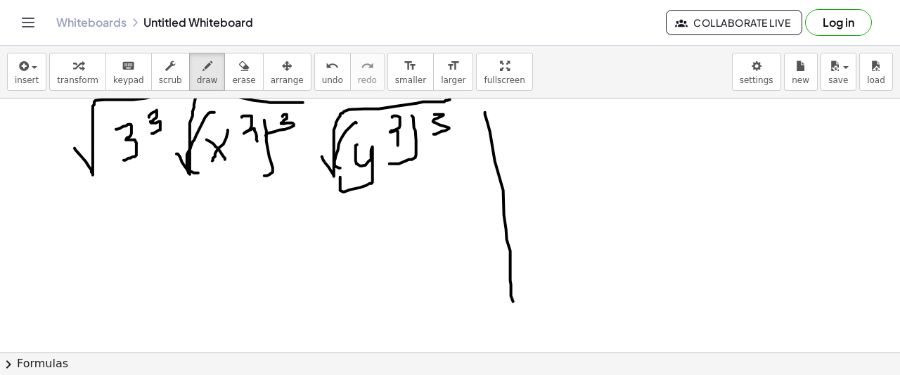
drag, startPoint x: 474, startPoint y: 113, endPoint x: 504, endPoint y: 330, distance: 219.4
drag, startPoint x: 520, startPoint y: 142, endPoint x: 615, endPoint y: 105, distance: 102.6
drag, startPoint x: 559, startPoint y: 135, endPoint x: 566, endPoint y: 166, distance: 31.7
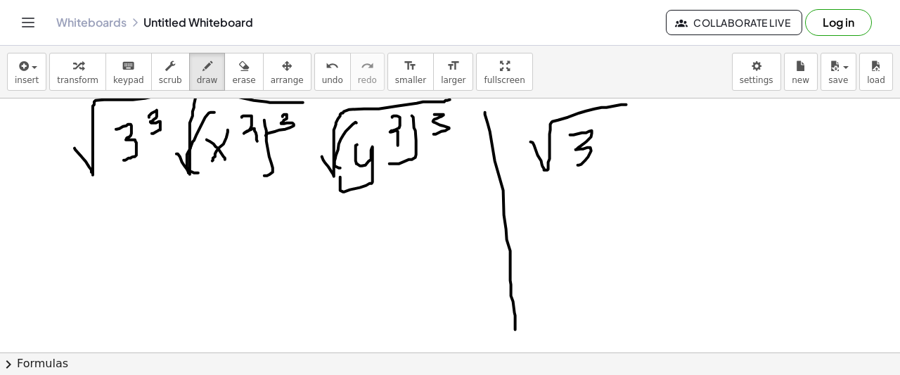
drag, startPoint x: 594, startPoint y: 122, endPoint x: 601, endPoint y: 141, distance: 20.2
drag, startPoint x: 646, startPoint y: 149, endPoint x: 653, endPoint y: 148, distance: 7.2
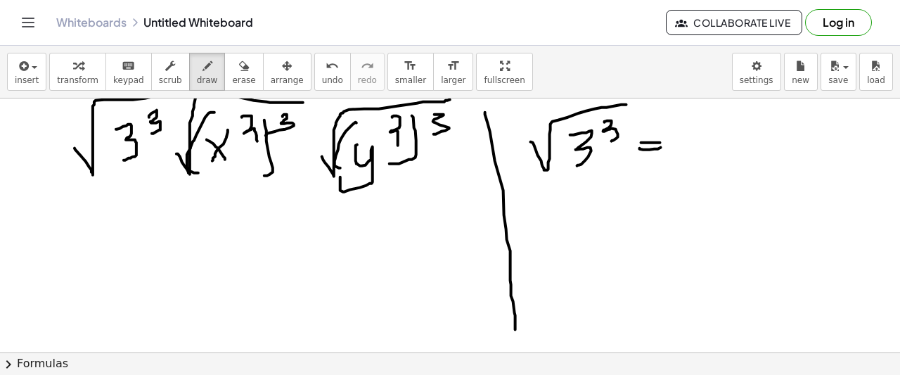
drag, startPoint x: 679, startPoint y: 133, endPoint x: 679, endPoint y: 166, distance: 33.1
drag, startPoint x: 710, startPoint y: 122, endPoint x: 714, endPoint y: 139, distance: 17.2
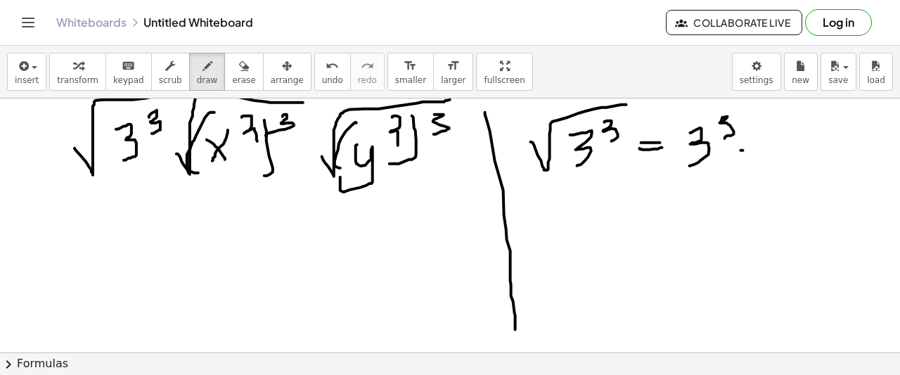
drag, startPoint x: 730, startPoint y: 150, endPoint x: 749, endPoint y: 149, distance: 19.0
drag, startPoint x: 752, startPoint y: 158, endPoint x: 755, endPoint y: 138, distance: 20.7
drag, startPoint x: 782, startPoint y: 132, endPoint x: 790, endPoint y: 132, distance: 7.8
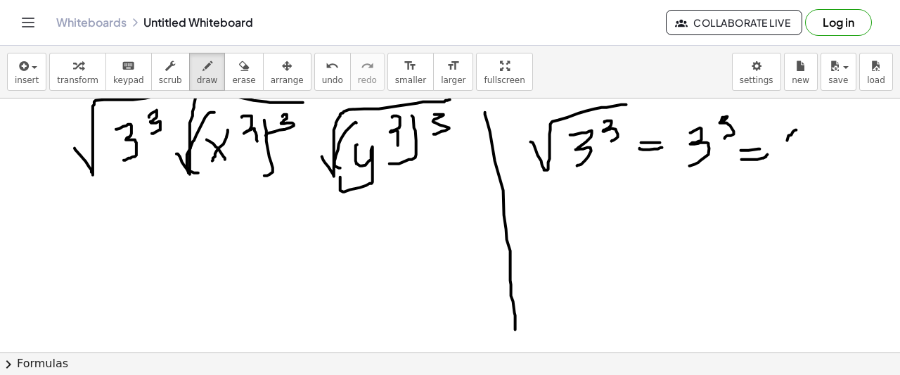
drag, startPoint x: 790, startPoint y: 132, endPoint x: 783, endPoint y: 143, distance: 12.9
drag, startPoint x: 783, startPoint y: 142, endPoint x: 781, endPoint y: 157, distance: 15.0
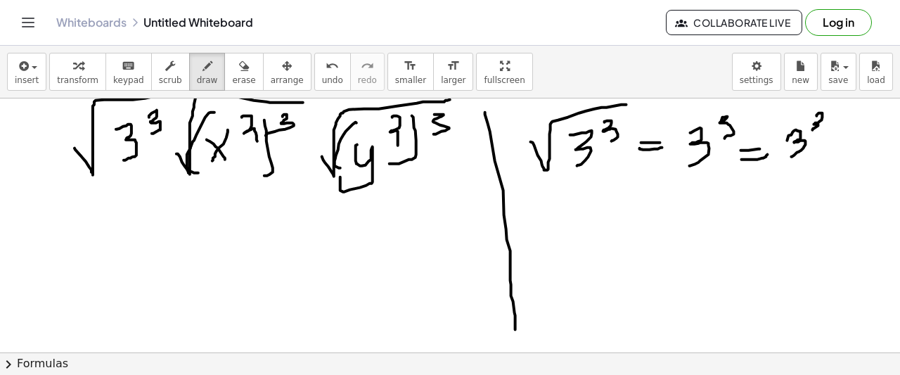
click at [322, 77] on span "undo" at bounding box center [332, 80] width 21 height 10
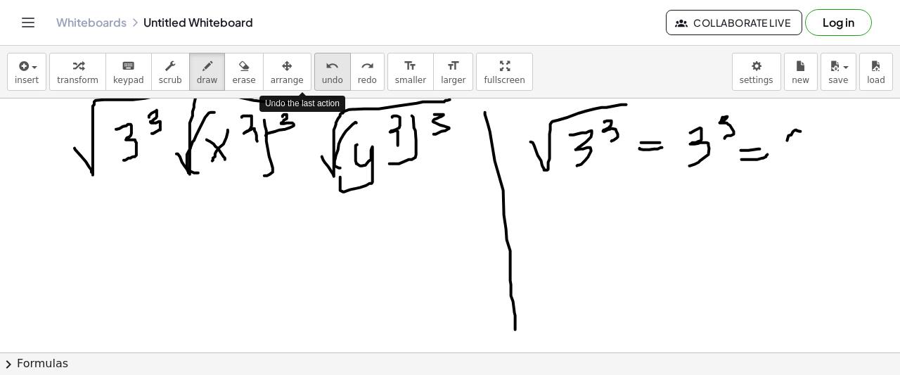
click at [322, 77] on span "undo" at bounding box center [332, 80] width 21 height 10
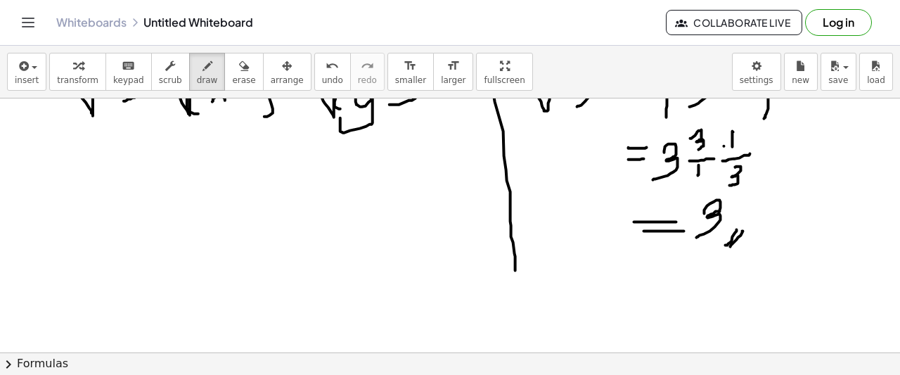
scroll to position [2346, 15]
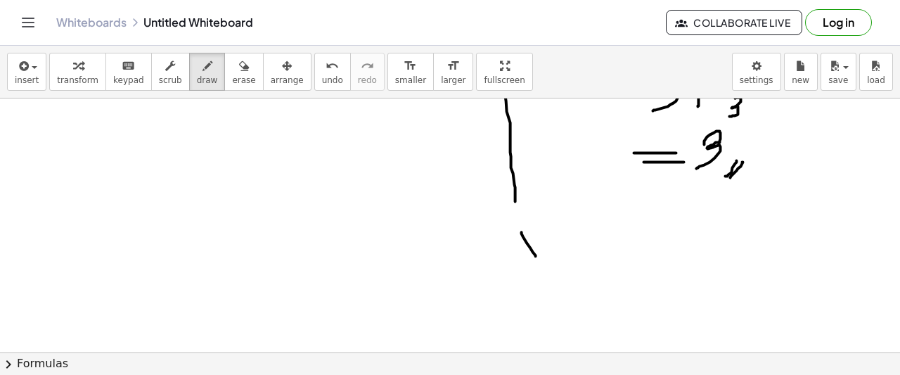
drag, startPoint x: 532, startPoint y: 194, endPoint x: 522, endPoint y: 221, distance: 28.5
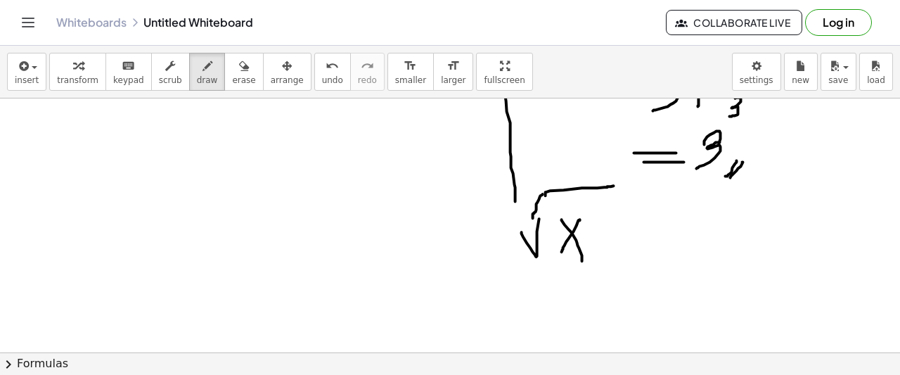
click at [322, 81] on span "undo" at bounding box center [332, 80] width 21 height 10
drag, startPoint x: 537, startPoint y: 192, endPoint x: 527, endPoint y: 223, distance: 32.5
drag, startPoint x: 582, startPoint y: 206, endPoint x: 596, endPoint y: 217, distance: 17.5
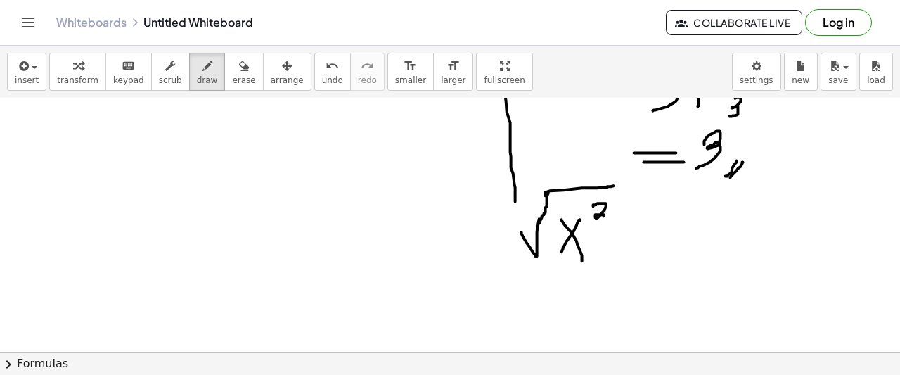
drag, startPoint x: 606, startPoint y: 203, endPoint x: 610, endPoint y: 254, distance: 50.8
drag, startPoint x: 553, startPoint y: 201, endPoint x: 541, endPoint y: 267, distance: 66.5
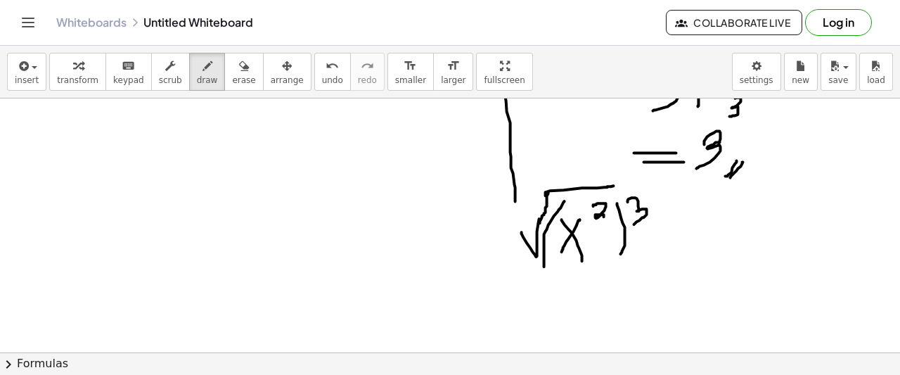
drag, startPoint x: 617, startPoint y: 202, endPoint x: 678, endPoint y: 233, distance: 68.9
drag, startPoint x: 661, startPoint y: 230, endPoint x: 688, endPoint y: 237, distance: 27.6
drag, startPoint x: 665, startPoint y: 247, endPoint x: 699, endPoint y: 248, distance: 33.8
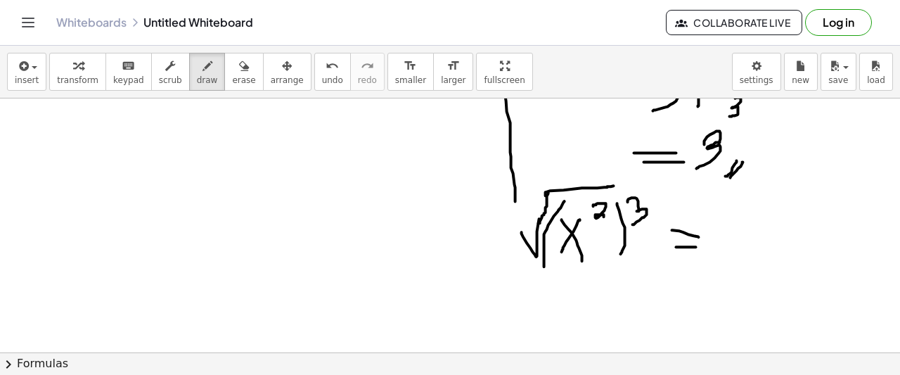
drag, startPoint x: 718, startPoint y: 235, endPoint x: 733, endPoint y: 252, distance: 23.4
drag, startPoint x: 734, startPoint y: 234, endPoint x: 720, endPoint y: 256, distance: 25.9
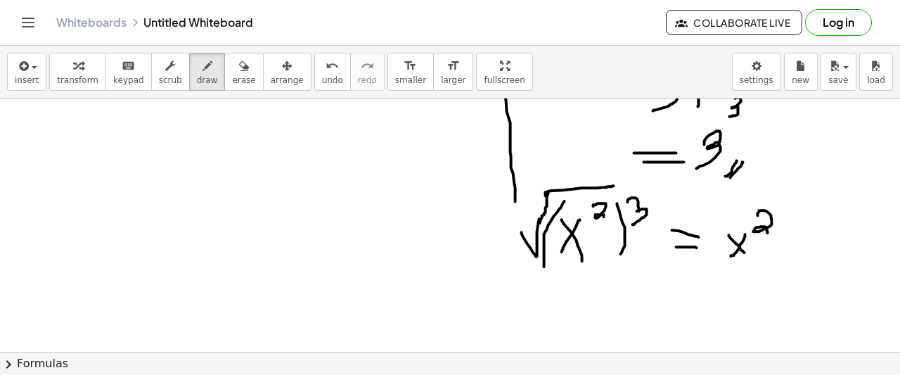
drag, startPoint x: 747, startPoint y: 215, endPoint x: 757, endPoint y: 233, distance: 20.1
drag, startPoint x: 772, startPoint y: 203, endPoint x: 779, endPoint y: 261, distance: 58.8
drag, startPoint x: 720, startPoint y: 202, endPoint x: 705, endPoint y: 268, distance: 67.9
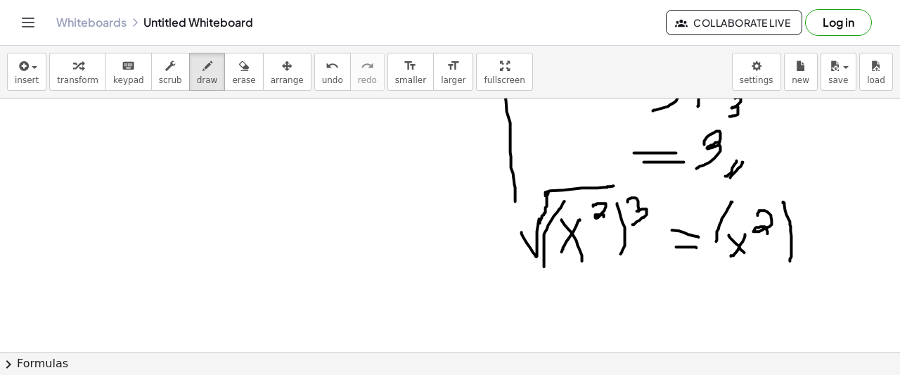
drag, startPoint x: 795, startPoint y: 200, endPoint x: 796, endPoint y: 224, distance: 23.2
drag, startPoint x: 790, startPoint y: 231, endPoint x: 809, endPoint y: 229, distance: 19.1
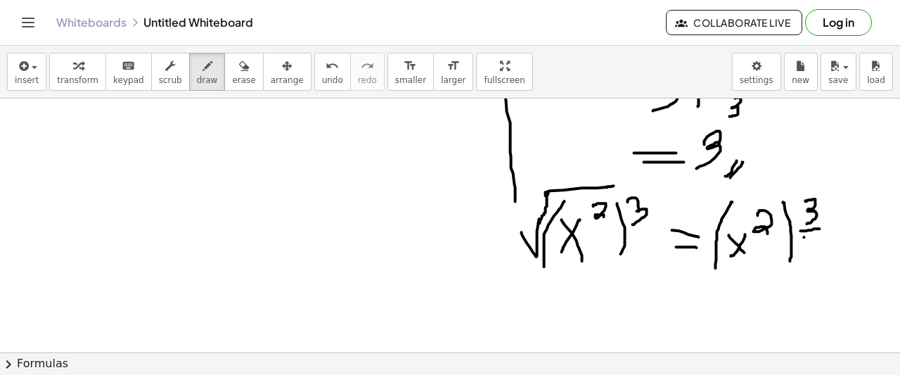
drag, startPoint x: 793, startPoint y: 237, endPoint x: 793, endPoint y: 251, distance: 14.1
drag, startPoint x: 845, startPoint y: 190, endPoint x: 846, endPoint y: 216, distance: 26.1
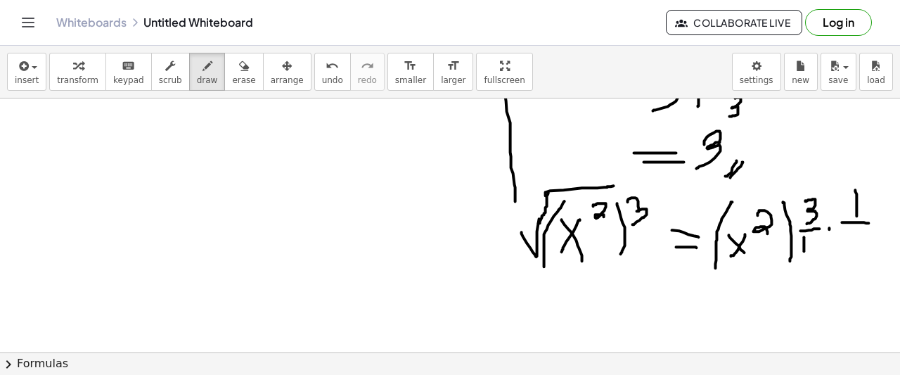
drag, startPoint x: 831, startPoint y: 222, endPoint x: 856, endPoint y: 226, distance: 24.9
drag, startPoint x: 842, startPoint y: 233, endPoint x: 838, endPoint y: 251, distance: 18.1
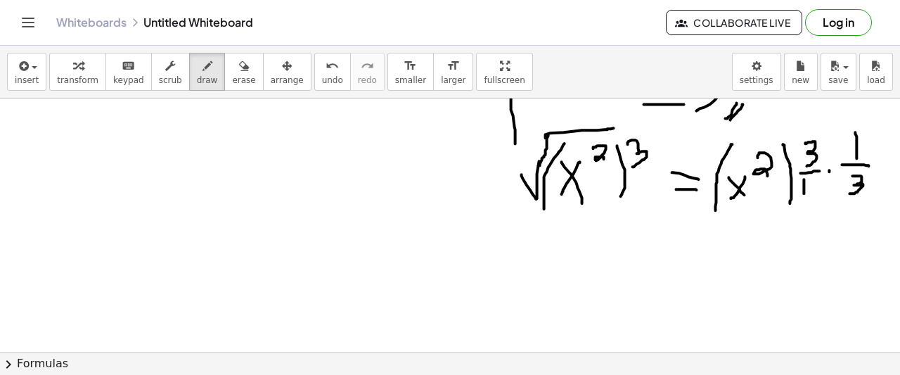
scroll to position [2416, 15]
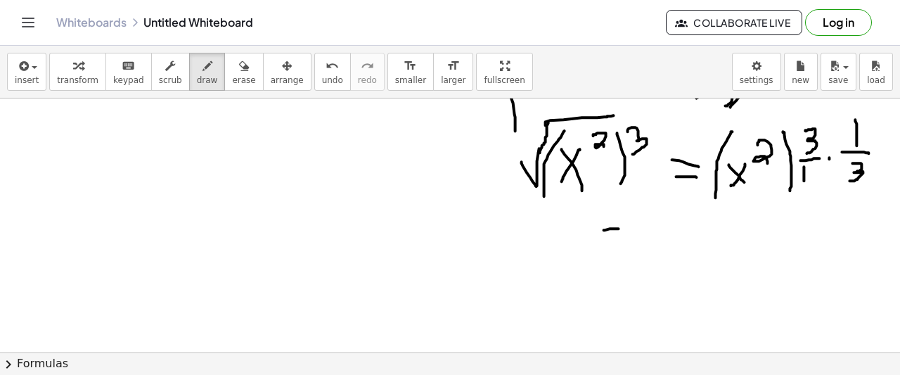
drag, startPoint x: 594, startPoint y: 230, endPoint x: 608, endPoint y: 229, distance: 14.1
drag, startPoint x: 586, startPoint y: 239, endPoint x: 612, endPoint y: 236, distance: 25.6
drag, startPoint x: 636, startPoint y: 218, endPoint x: 658, endPoint y: 253, distance: 41.4
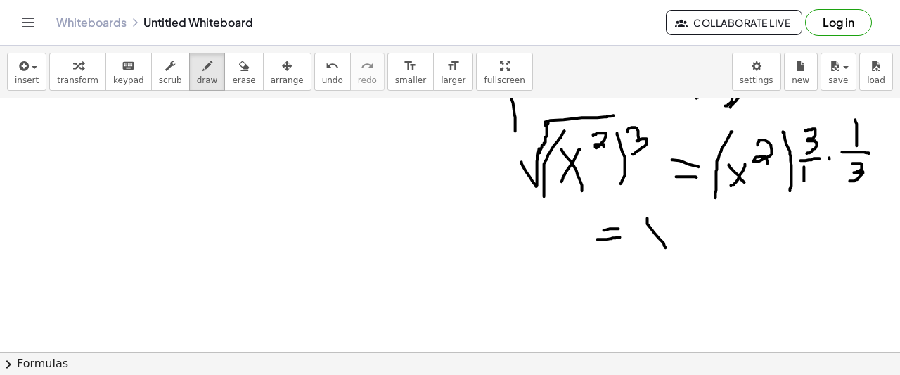
drag, startPoint x: 660, startPoint y: 219, endPoint x: 636, endPoint y: 260, distance: 47.5
drag, startPoint x: 676, startPoint y: 212, endPoint x: 668, endPoint y: 235, distance: 24.5
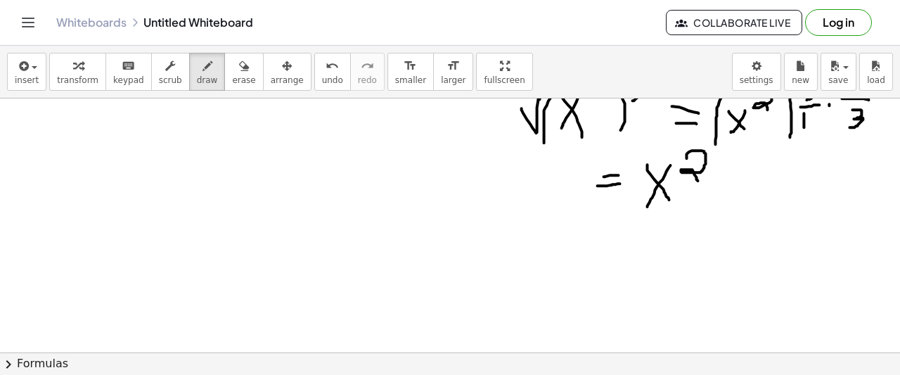
scroll to position [2487, 15]
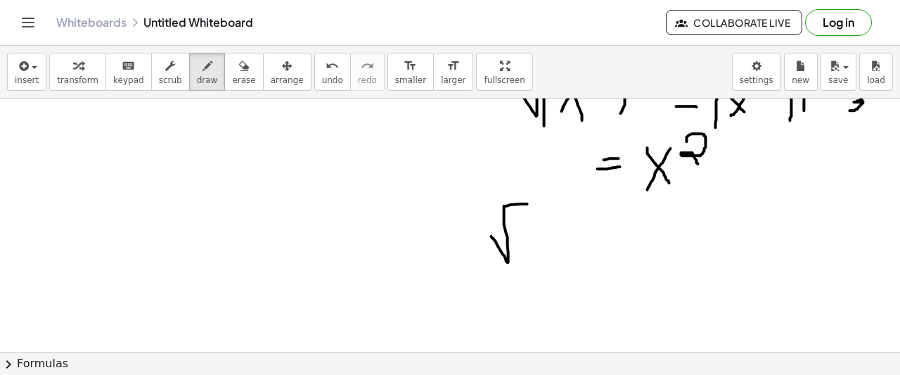
drag, startPoint x: 480, startPoint y: 236, endPoint x: 575, endPoint y: 200, distance: 101.5
drag, startPoint x: 517, startPoint y: 231, endPoint x: 529, endPoint y: 243, distance: 16.4
drag, startPoint x: 549, startPoint y: 219, endPoint x: 565, endPoint y: 230, distance: 20.3
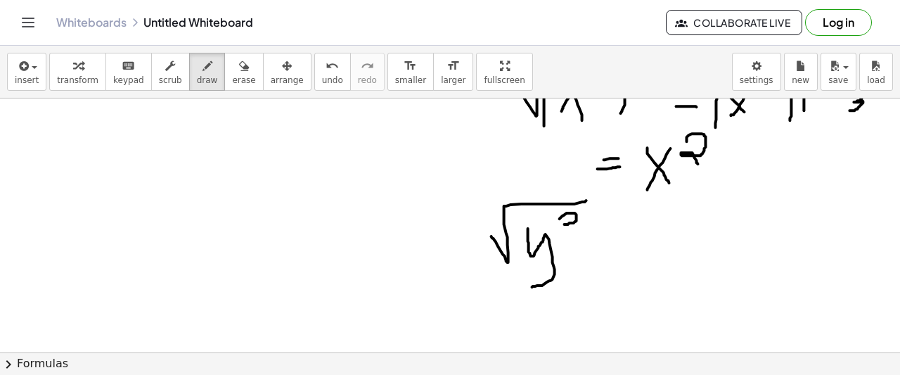
drag, startPoint x: 575, startPoint y: 237, endPoint x: 567, endPoint y: 261, distance: 25.1
drag, startPoint x: 515, startPoint y: 212, endPoint x: 565, endPoint y: 255, distance: 66.4
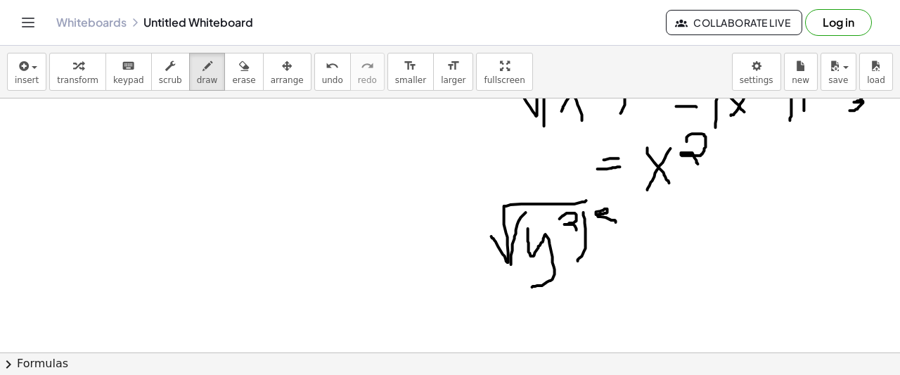
drag, startPoint x: 585, startPoint y: 214, endPoint x: 584, endPoint y: 231, distance: 16.2
drag, startPoint x: 610, startPoint y: 236, endPoint x: 634, endPoint y: 236, distance: 23.9
drag, startPoint x: 624, startPoint y: 243, endPoint x: 634, endPoint y: 243, distance: 10.5
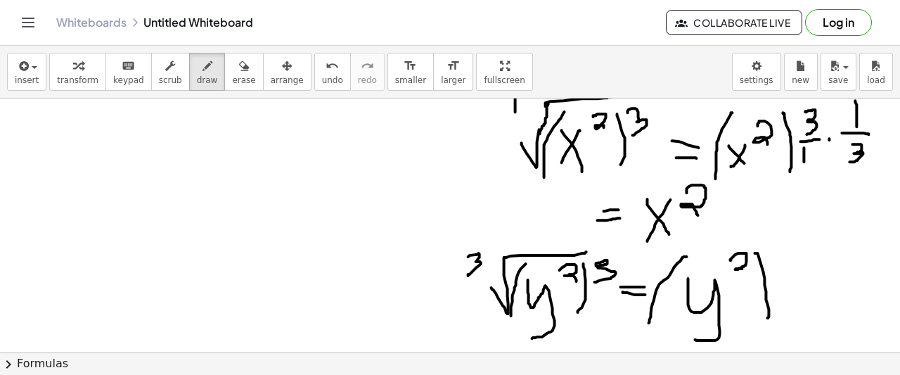
scroll to position [2346, 15]
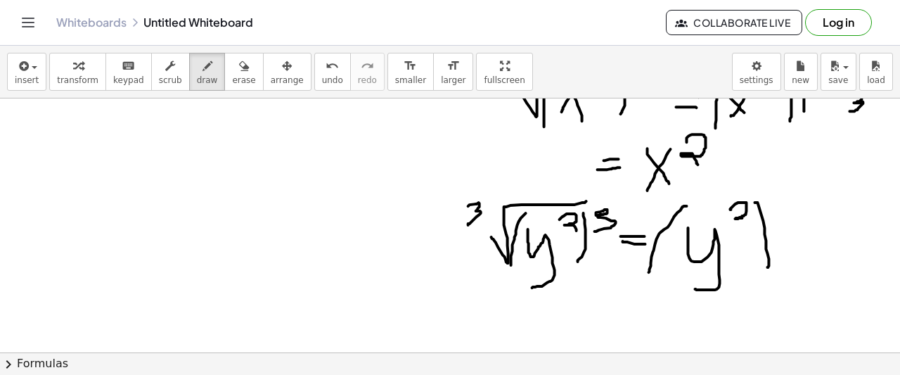
scroll to position [2487, 15]
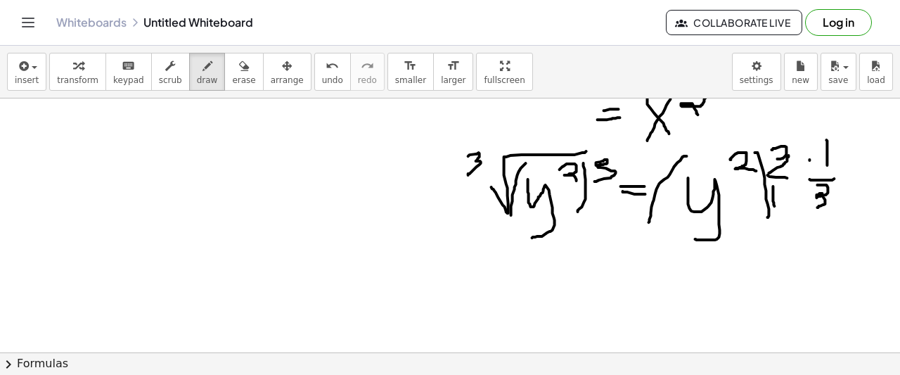
scroll to position [2557, 15]
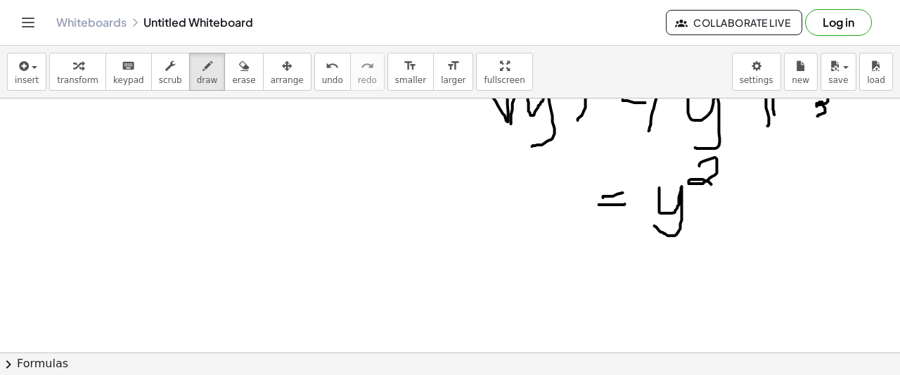
scroll to position [2698, 15]
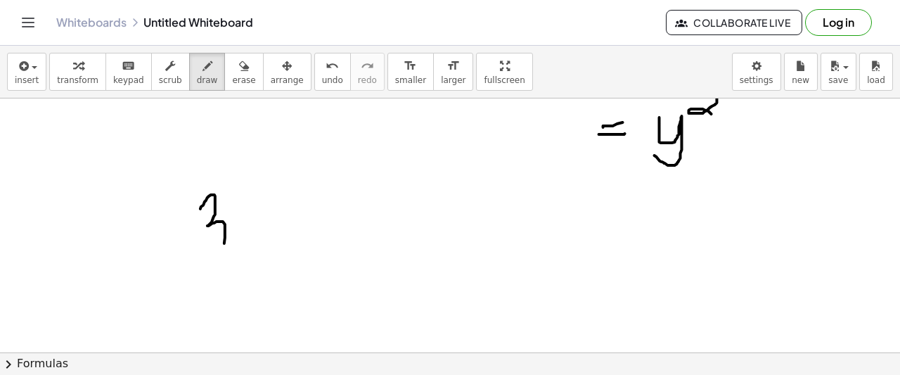
drag, startPoint x: 189, startPoint y: 209, endPoint x: 187, endPoint y: 253, distance: 44.4
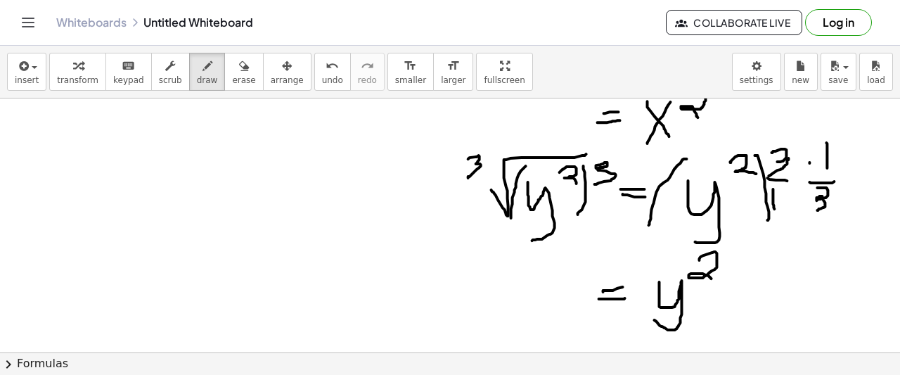
scroll to position [2627, 15]
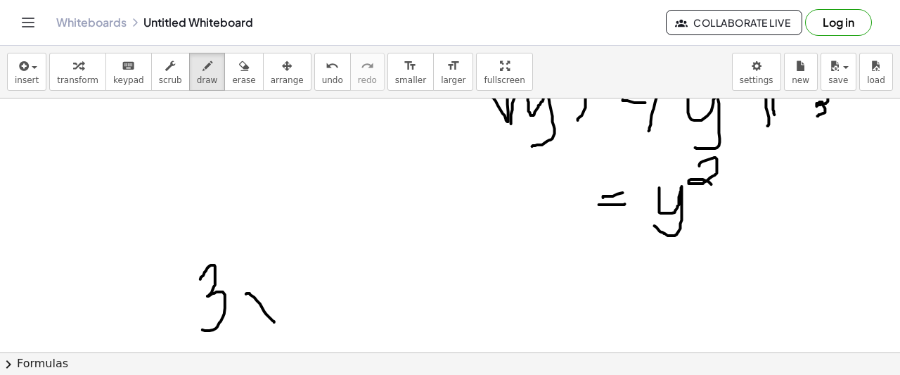
drag, startPoint x: 235, startPoint y: 294, endPoint x: 263, endPoint y: 322, distance: 39.8
drag, startPoint x: 266, startPoint y: 297, endPoint x: 260, endPoint y: 314, distance: 18.5
drag, startPoint x: 298, startPoint y: 261, endPoint x: 311, endPoint y: 299, distance: 40.0
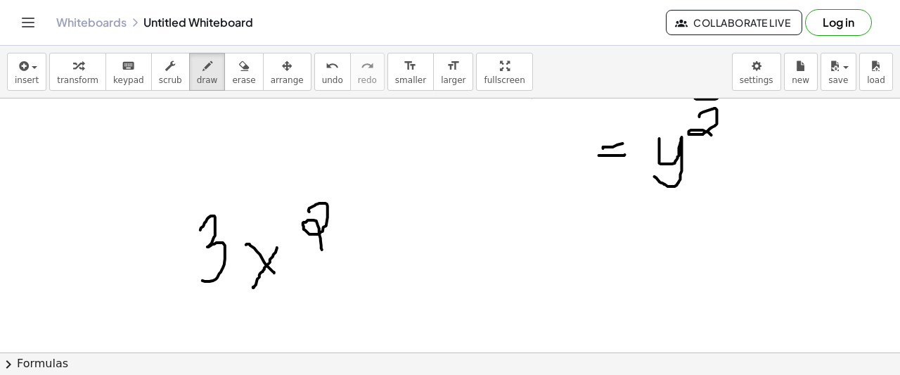
scroll to position [2698, 15]
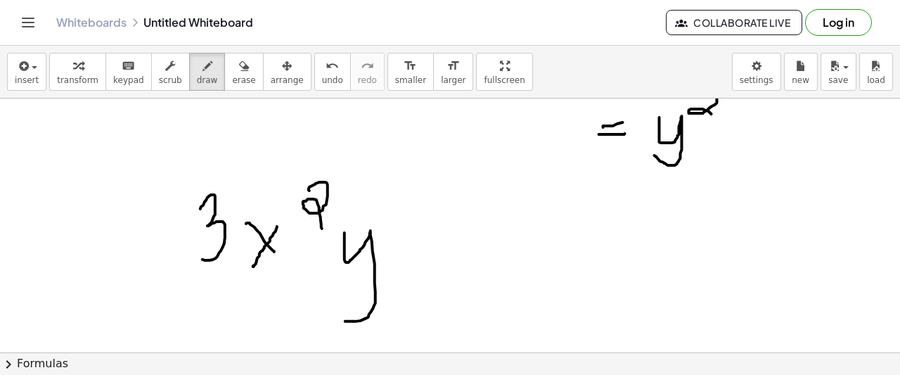
drag, startPoint x: 333, startPoint y: 233, endPoint x: 339, endPoint y: 259, distance: 27.3
drag, startPoint x: 386, startPoint y: 206, endPoint x: 404, endPoint y: 234, distance: 33.5
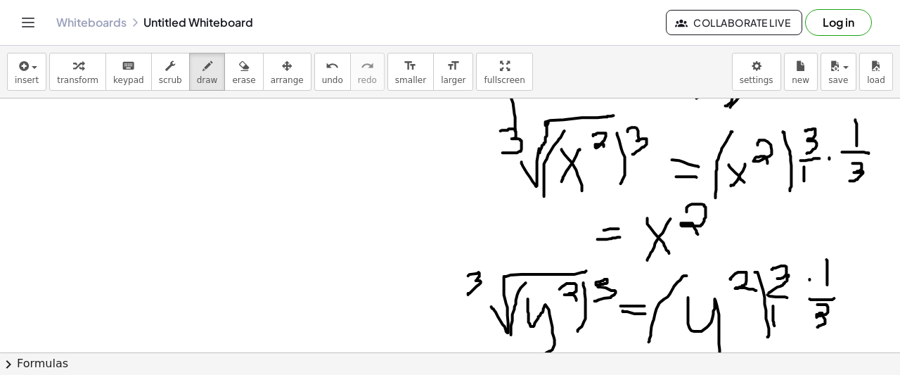
scroll to position [2768, 15]
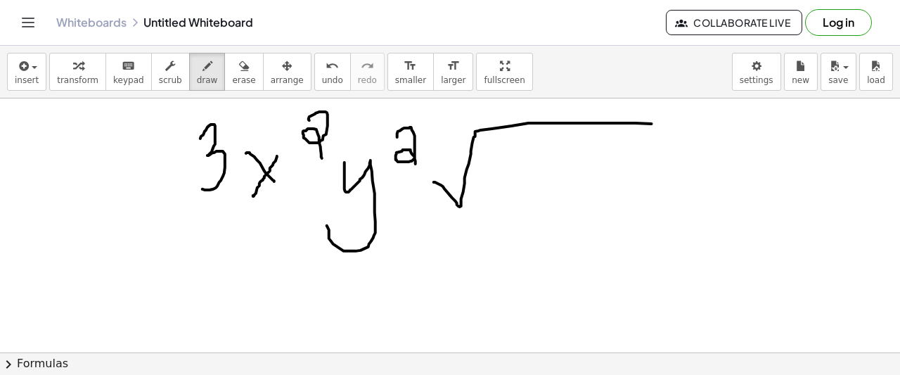
drag, startPoint x: 423, startPoint y: 182, endPoint x: 654, endPoint y: 124, distance: 238.6
drag, startPoint x: 436, startPoint y: 136, endPoint x: 431, endPoint y: 160, distance: 24.4
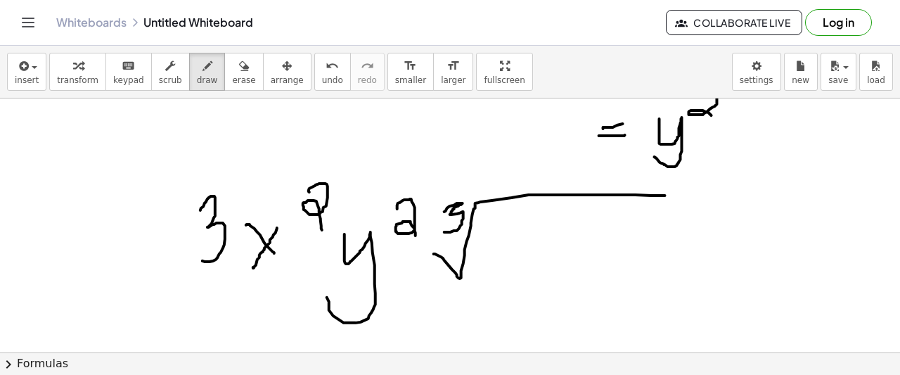
scroll to position [2698, 15]
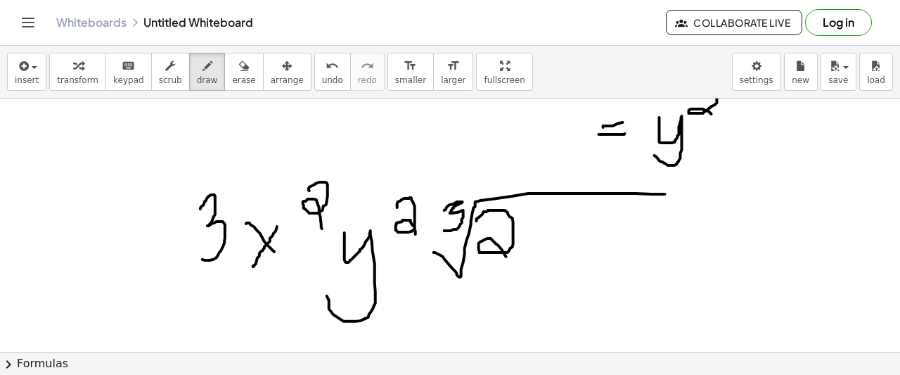
drag, startPoint x: 466, startPoint y: 221, endPoint x: 506, endPoint y: 262, distance: 58.2
drag, startPoint x: 549, startPoint y: 230, endPoint x: 608, endPoint y: 272, distance: 73.2
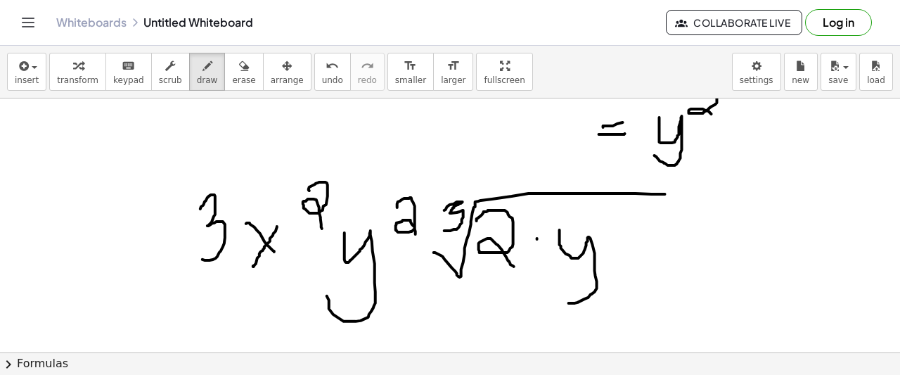
drag, startPoint x: 627, startPoint y: 237, endPoint x: 650, endPoint y: 267, distance: 37.1
drag, startPoint x: 669, startPoint y: 217, endPoint x: 683, endPoint y: 243, distance: 28.6
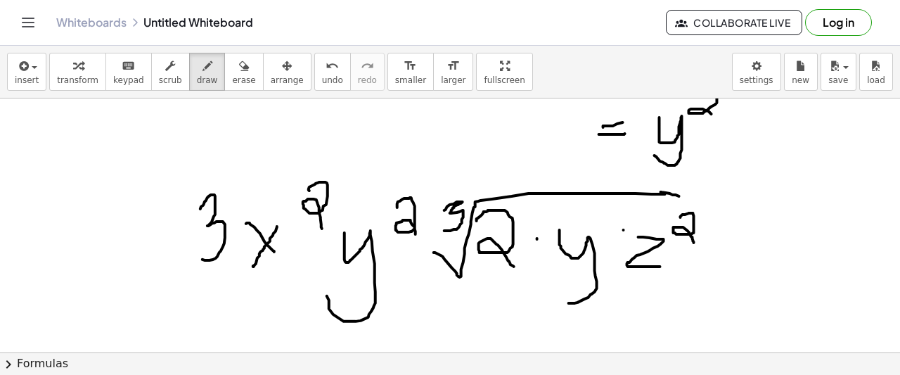
drag, startPoint x: 650, startPoint y: 192, endPoint x: 686, endPoint y: 200, distance: 37.5
drag, startPoint x: 730, startPoint y: 257, endPoint x: 743, endPoint y: 276, distance: 22.8
drag, startPoint x: 745, startPoint y: 268, endPoint x: 723, endPoint y: 300, distance: 39.4
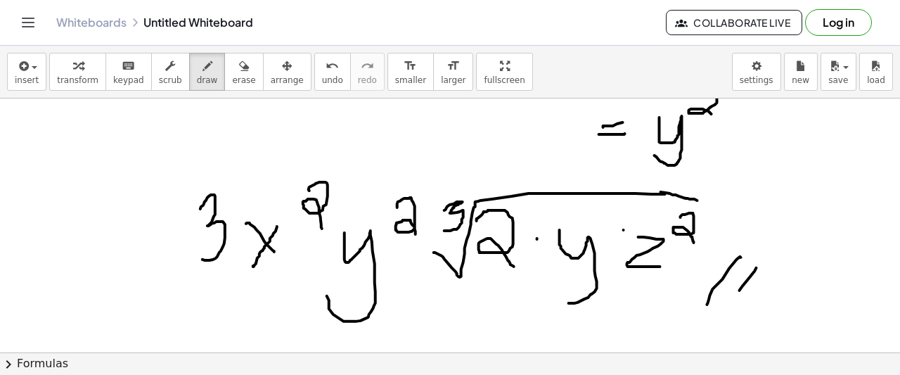
click at [165, 64] on icon "button" at bounding box center [170, 66] width 10 height 17
drag, startPoint x: 374, startPoint y: 262, endPoint x: 501, endPoint y: 221, distance: 133.9
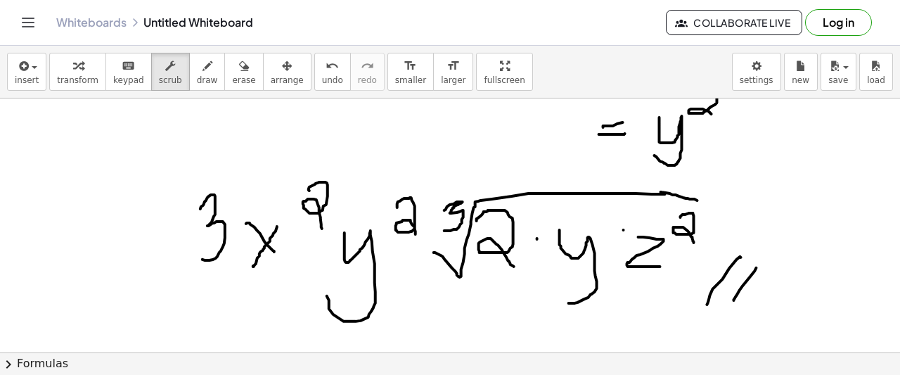
drag, startPoint x: 409, startPoint y: 252, endPoint x: 564, endPoint y: 316, distance: 167.4
click at [197, 71] on div "button" at bounding box center [207, 65] width 21 height 17
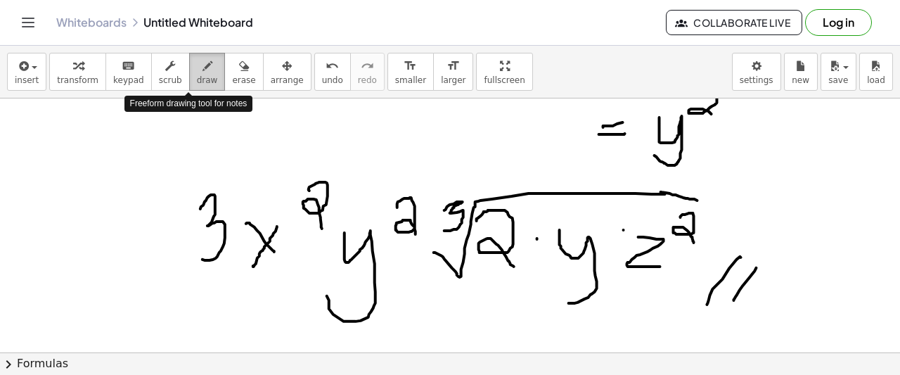
click at [197, 71] on div "button" at bounding box center [207, 65] width 21 height 17
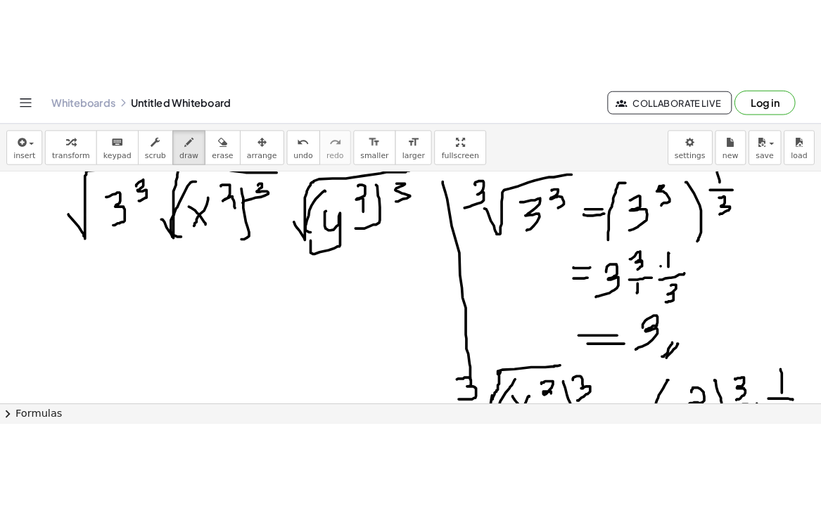
scroll to position [2205, 15]
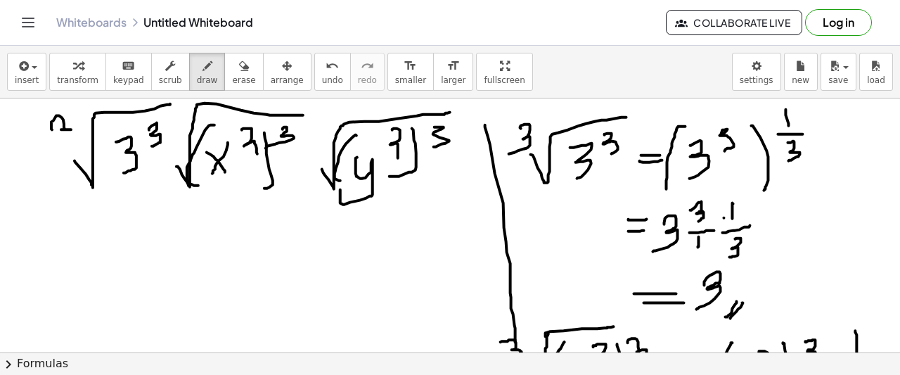
drag, startPoint x: 41, startPoint y: 129, endPoint x: 41, endPoint y: 153, distance: 23.2
drag, startPoint x: 160, startPoint y: 134, endPoint x: 222, endPoint y: 146, distance: 63.2
drag, startPoint x: 301, startPoint y: 140, endPoint x: 310, endPoint y: 170, distance: 31.6
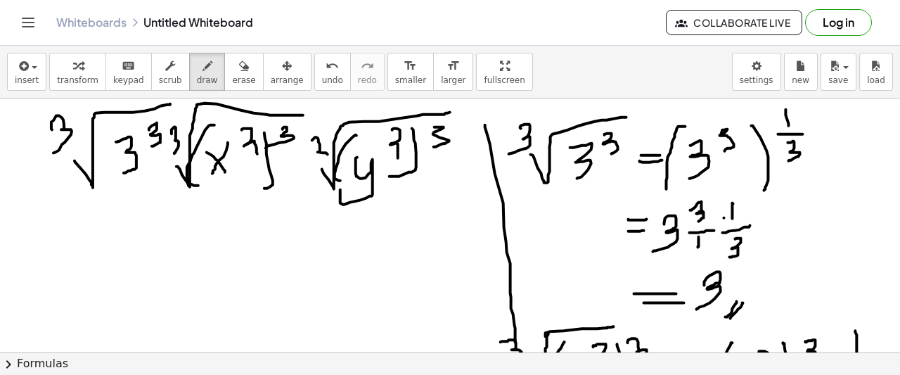
drag, startPoint x: 470, startPoint y: 70, endPoint x: 438, endPoint y: 95, distance: 40.6
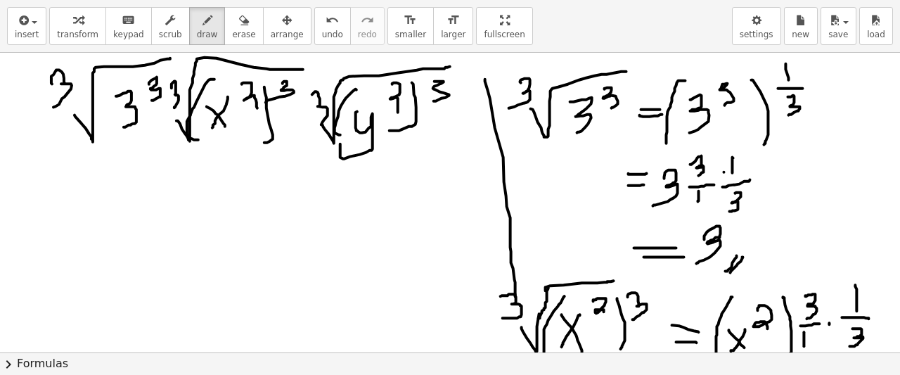
click at [438, 95] on div "insert select one: Math Expression Function Text Youtube Video Graphing Geometr…" at bounding box center [450, 187] width 900 height 375
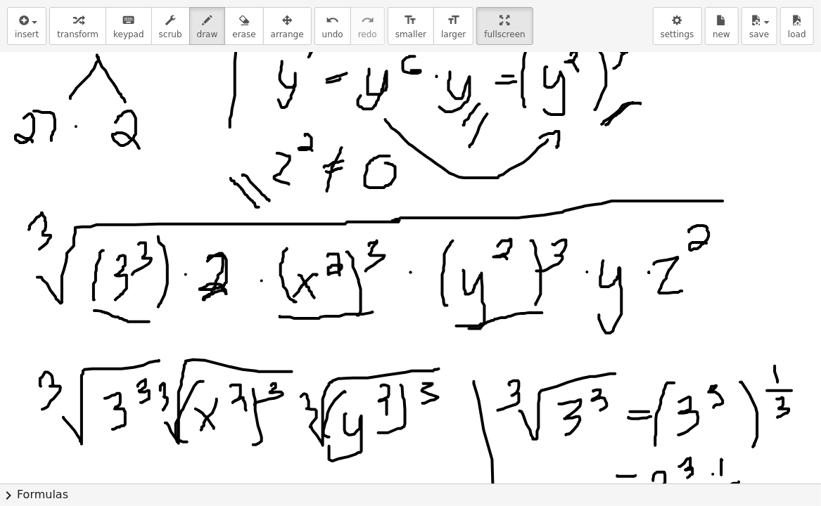
scroll to position [1924, 15]
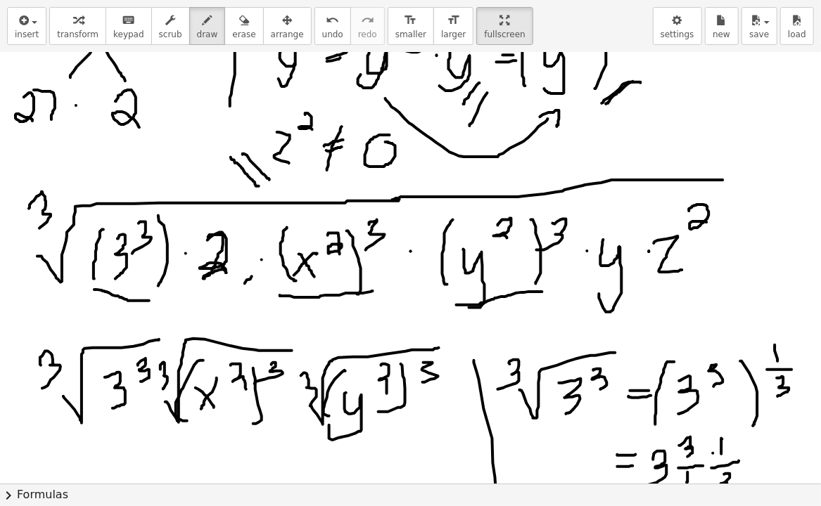
drag, startPoint x: 245, startPoint y: 283, endPoint x: 230, endPoint y: 297, distance: 19.9
drag, startPoint x: 246, startPoint y: 293, endPoint x: 236, endPoint y: 299, distance: 11.3
drag, startPoint x: 635, startPoint y: 274, endPoint x: 616, endPoint y: 297, distance: 29.4
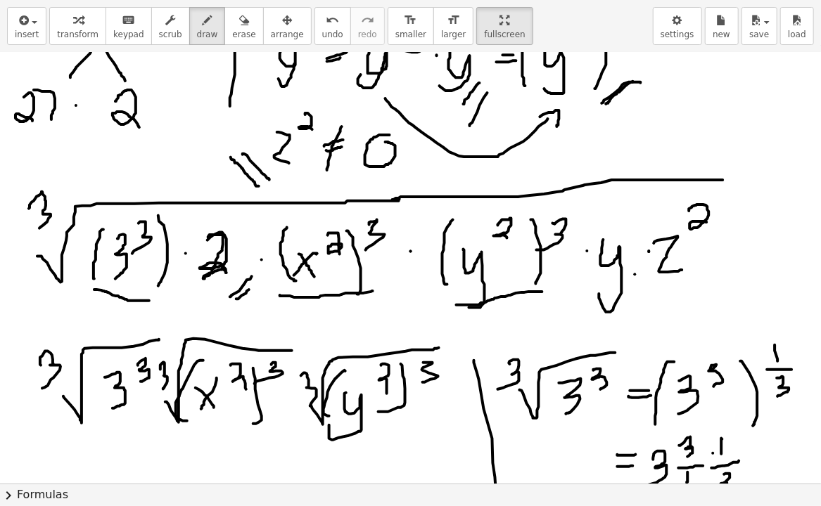
drag, startPoint x: 648, startPoint y: 279, endPoint x: 622, endPoint y: 299, distance: 33.2
drag, startPoint x: 736, startPoint y: 267, endPoint x: 717, endPoint y: 288, distance: 28.4
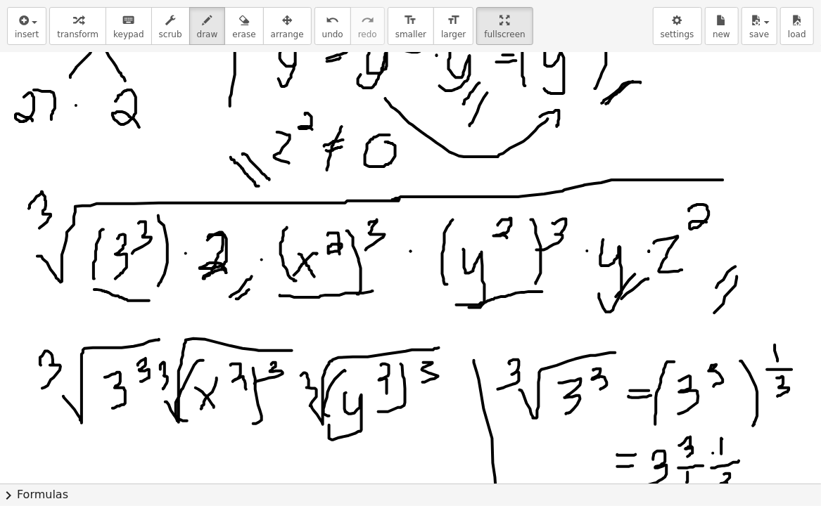
drag, startPoint x: 737, startPoint y: 276, endPoint x: 709, endPoint y: 318, distance: 50.1
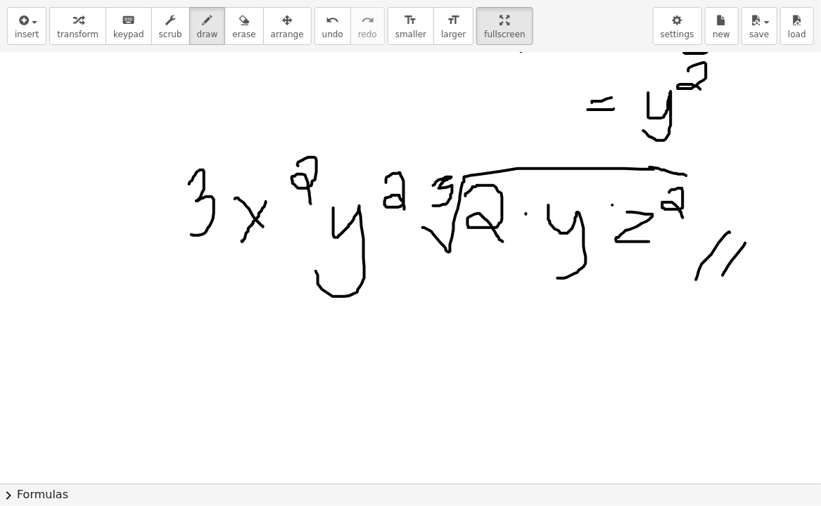
scroll to position [2698, 15]
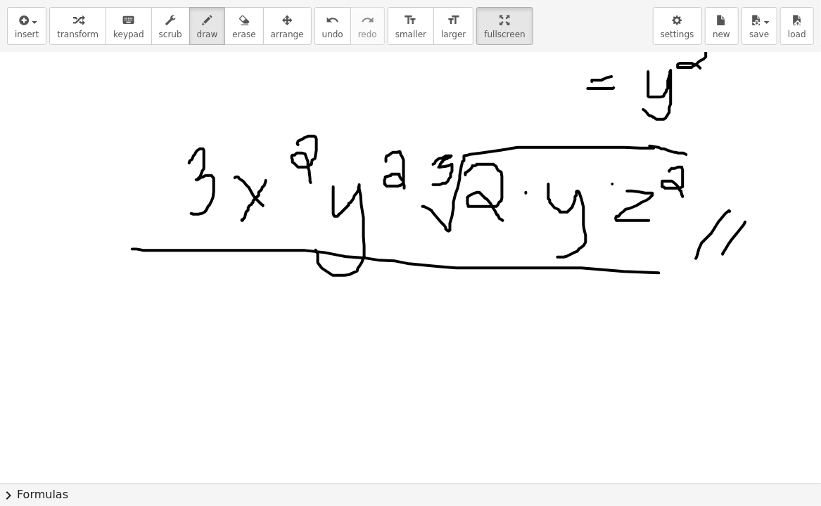
drag, startPoint x: 132, startPoint y: 250, endPoint x: 681, endPoint y: 274, distance: 549.1
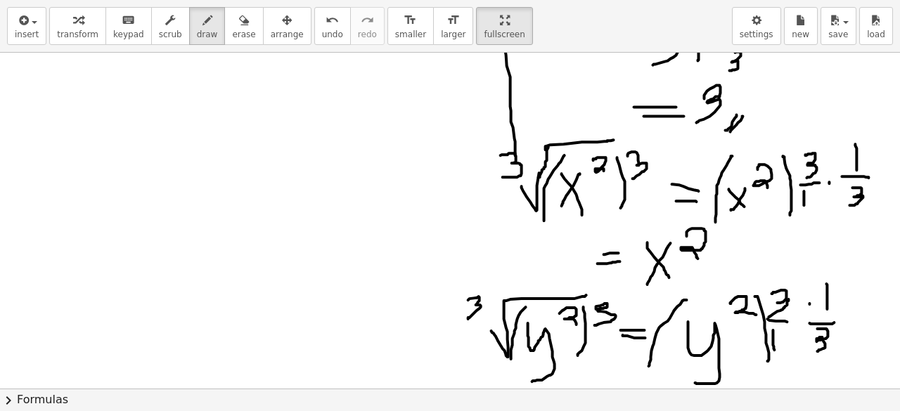
scroll to position [2205, 15]
